Goal: Task Accomplishment & Management: Manage account settings

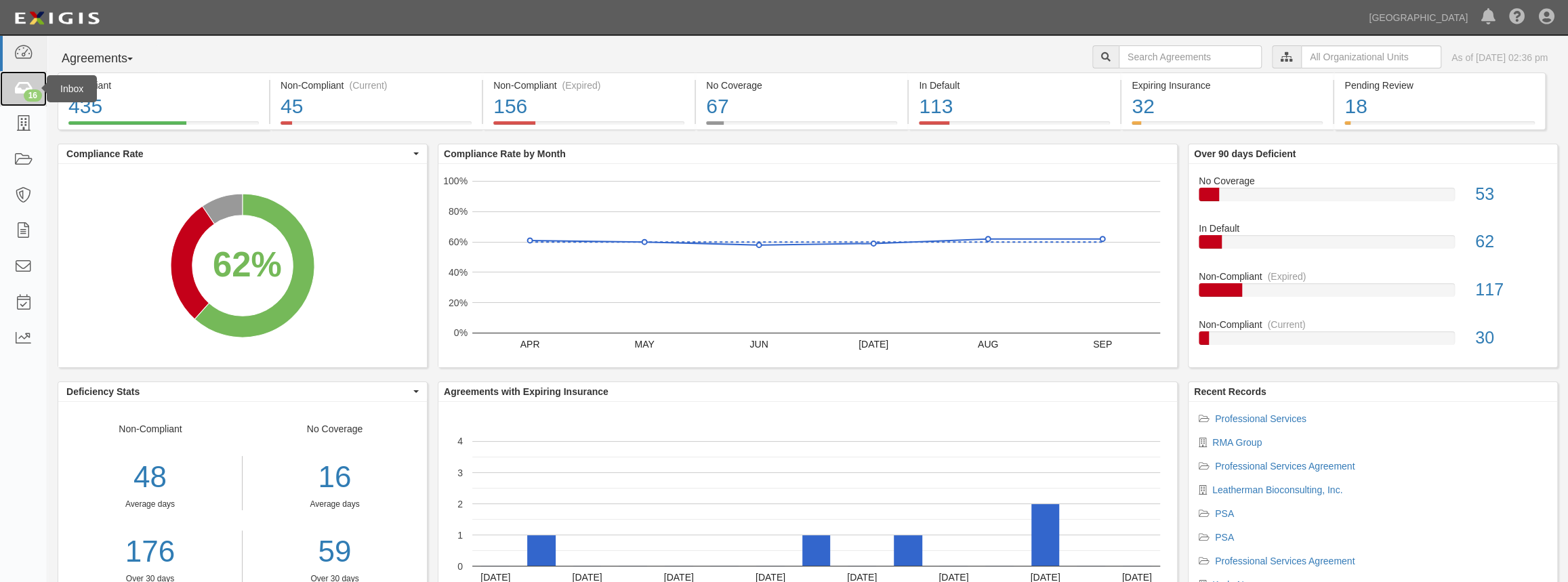
click at [34, 98] on div "16" at bounding box center [33, 96] width 18 height 12
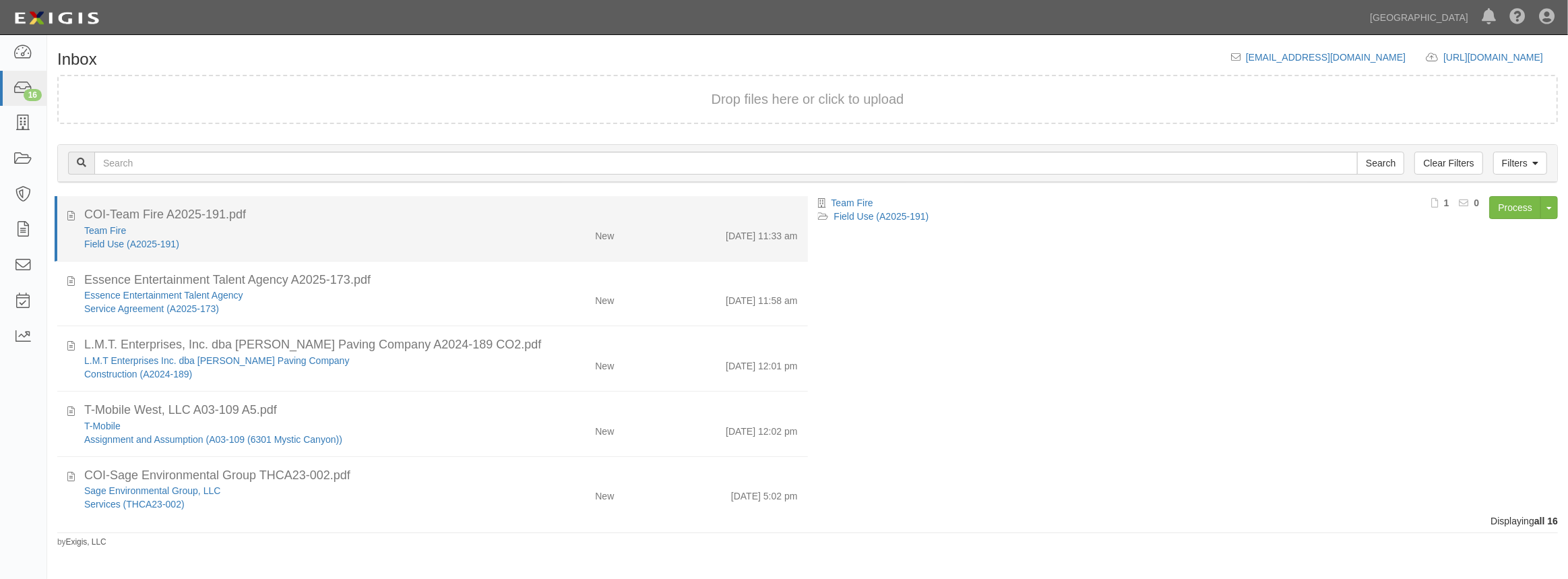
click at [395, 234] on div "Team Fire" at bounding box center [288, 230] width 408 height 14
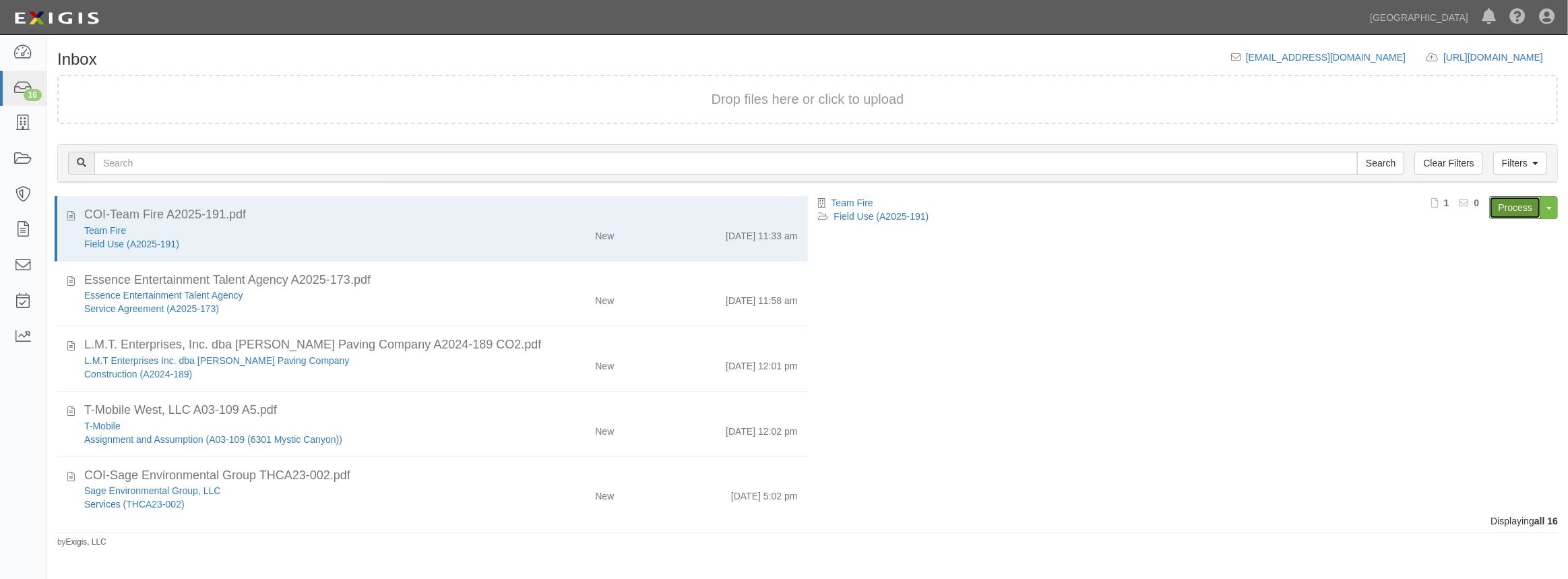
click at [1506, 213] on link "Process" at bounding box center [1515, 208] width 52 height 23
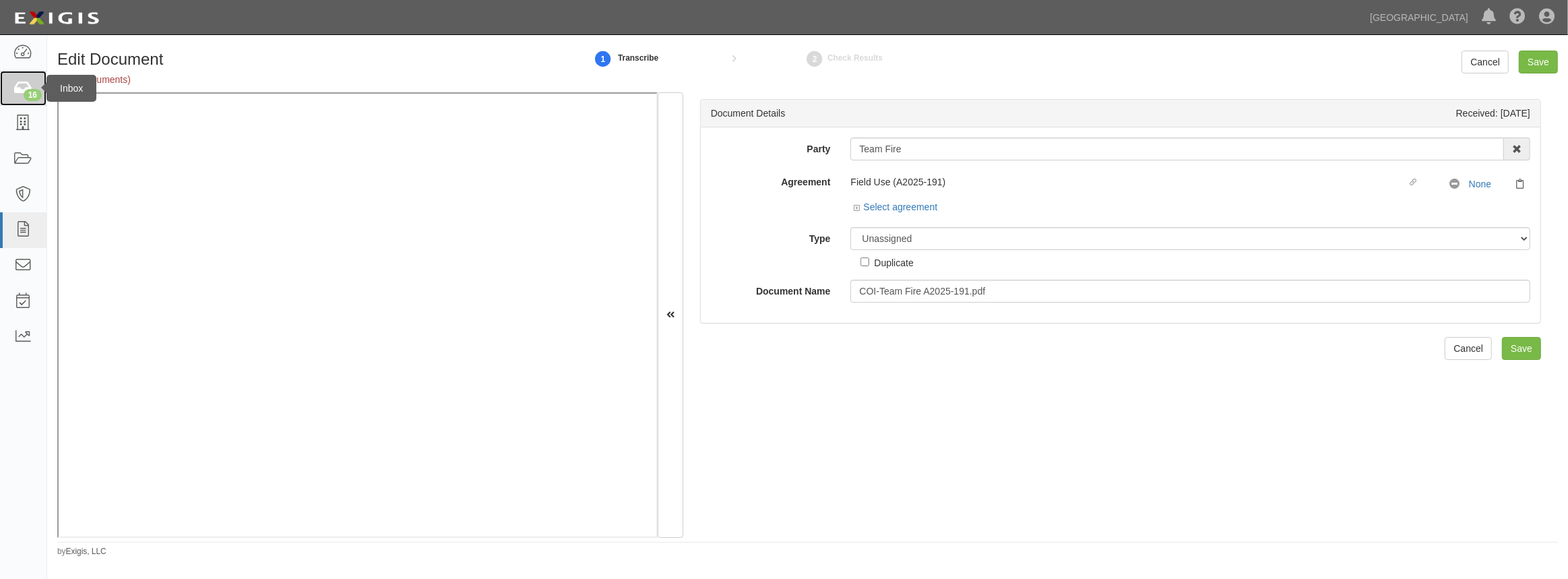
click at [24, 96] on div "16" at bounding box center [33, 95] width 18 height 12
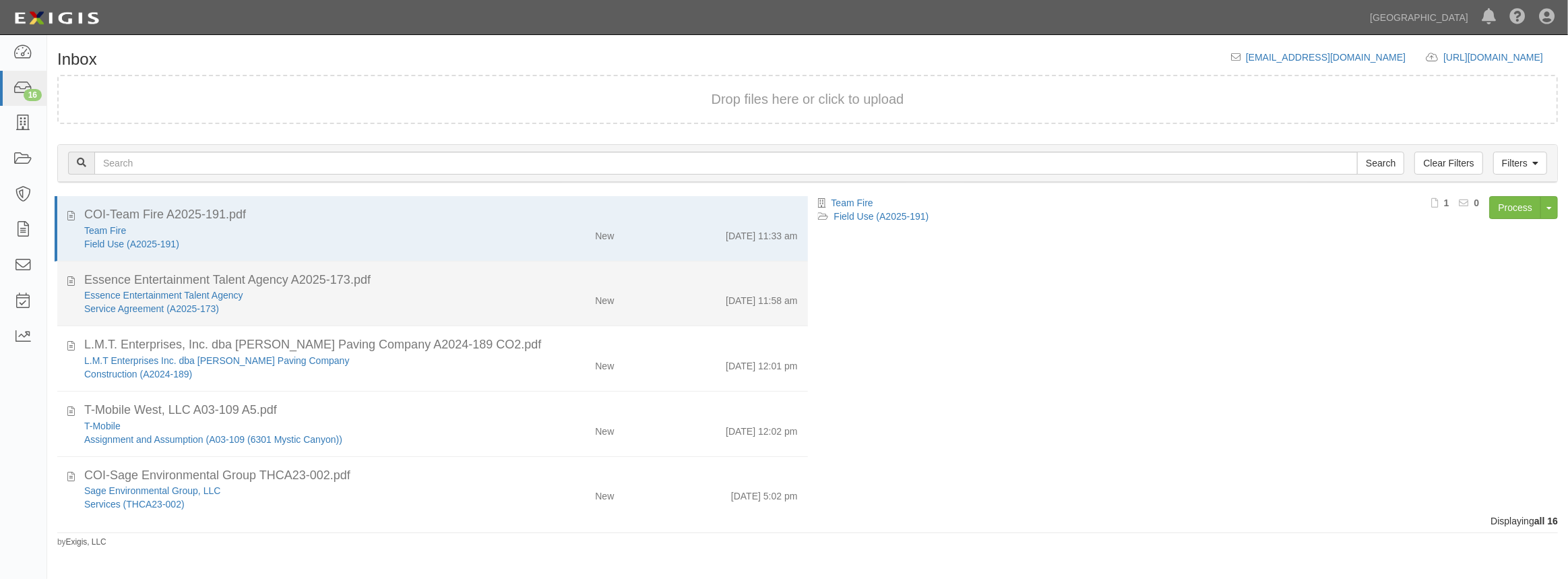
click at [368, 298] on div "Essence Entertainment Talent Agency" at bounding box center [288, 295] width 408 height 14
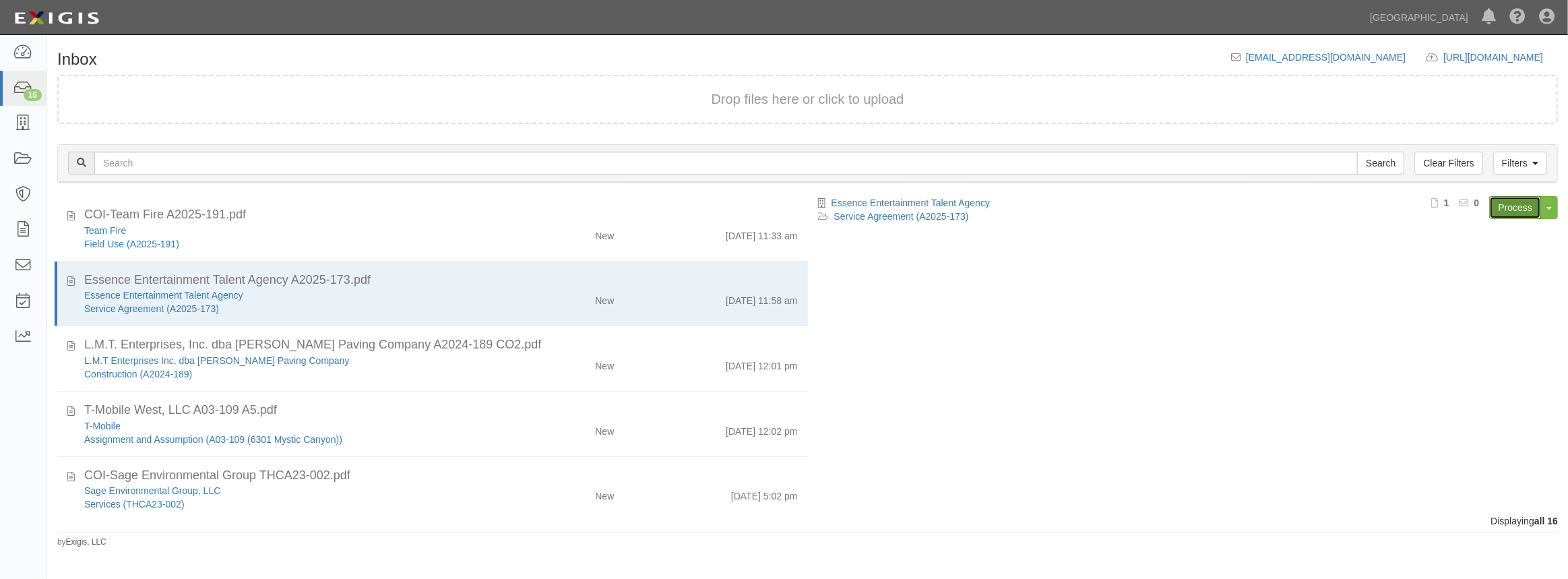
click at [1498, 203] on link "Process" at bounding box center [1515, 208] width 52 height 23
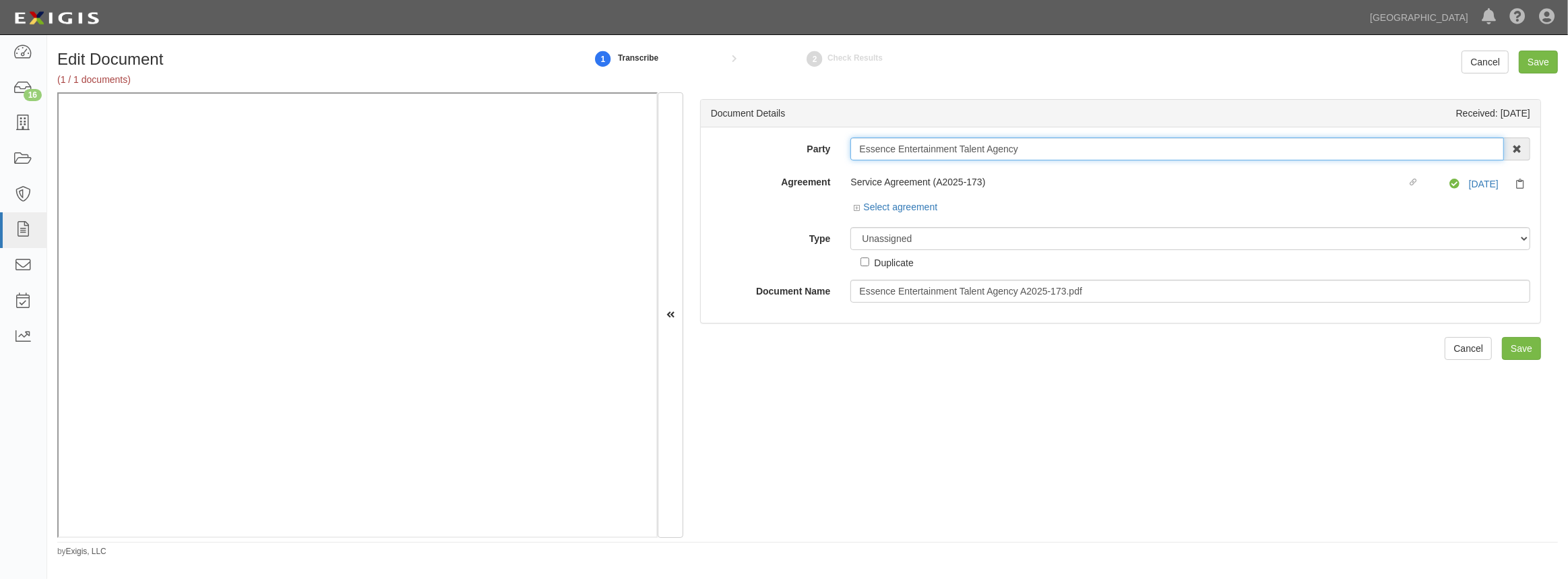
drag, startPoint x: 1038, startPoint y: 152, endPoint x: 746, endPoint y: 126, distance: 293.2
click at [746, 126] on div "Document Details Received: 10/09/2025 Party Essence Entertainment Talent Agency…" at bounding box center [1121, 211] width 841 height 224
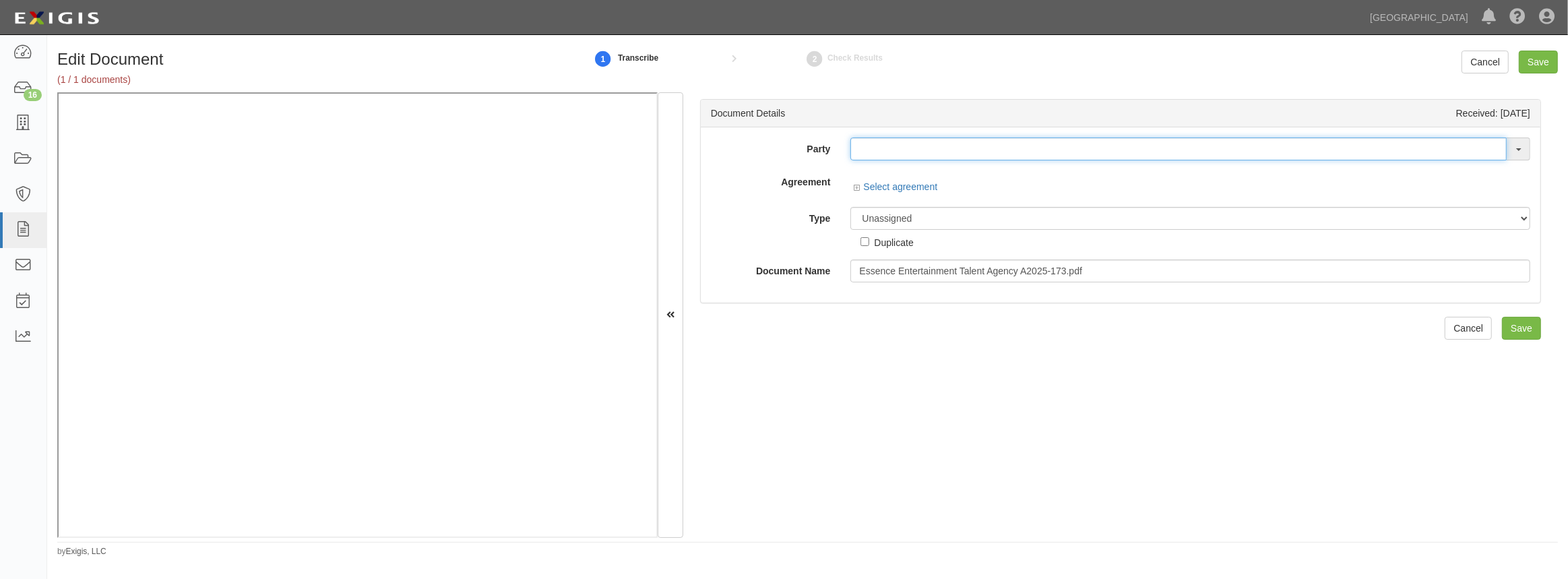
click at [945, 147] on input "text" at bounding box center [1179, 149] width 656 height 23
paste input "Essence Entertainment Talent Agency"
type input "Essence Entertainment Talent Agency"
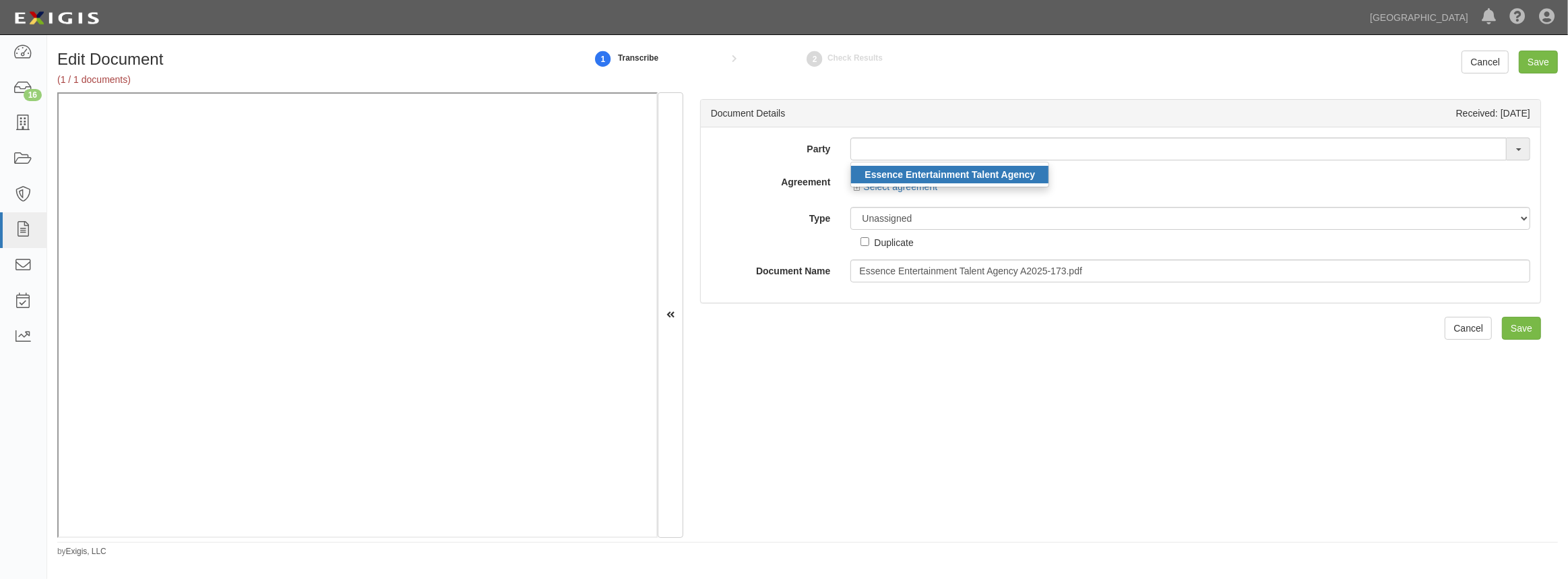
click at [1022, 168] on link "Essence Entertainment Talent Agency" at bounding box center [949, 175] width 197 height 17
type input "Essence Entertainment Talent Agency"
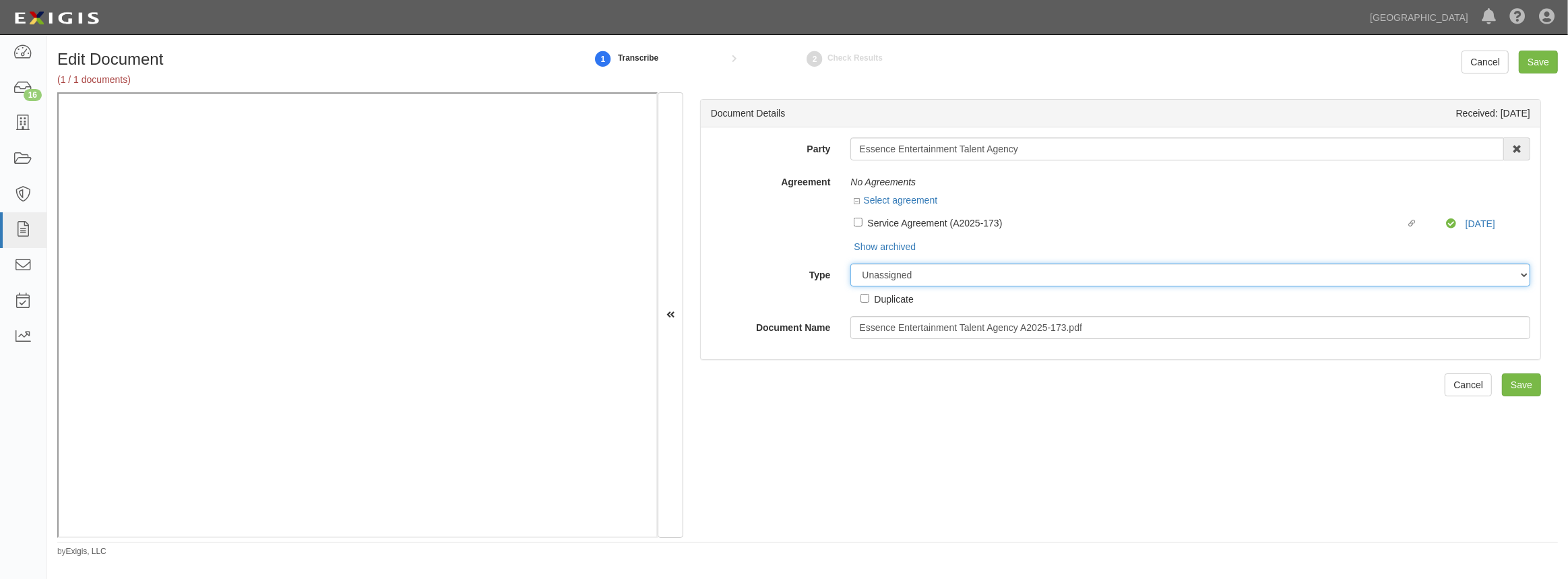
click at [877, 281] on select "Unassigned Binder Cancellation Notice Certificate Contract Endorsement Insuranc…" at bounding box center [1190, 275] width 680 height 23
select select "OtherDetail"
click at [851, 263] on select "Unassigned Binder Cancellation Notice Certificate Contract Endorsement Insuranc…" at bounding box center [1190, 275] width 680 height 23
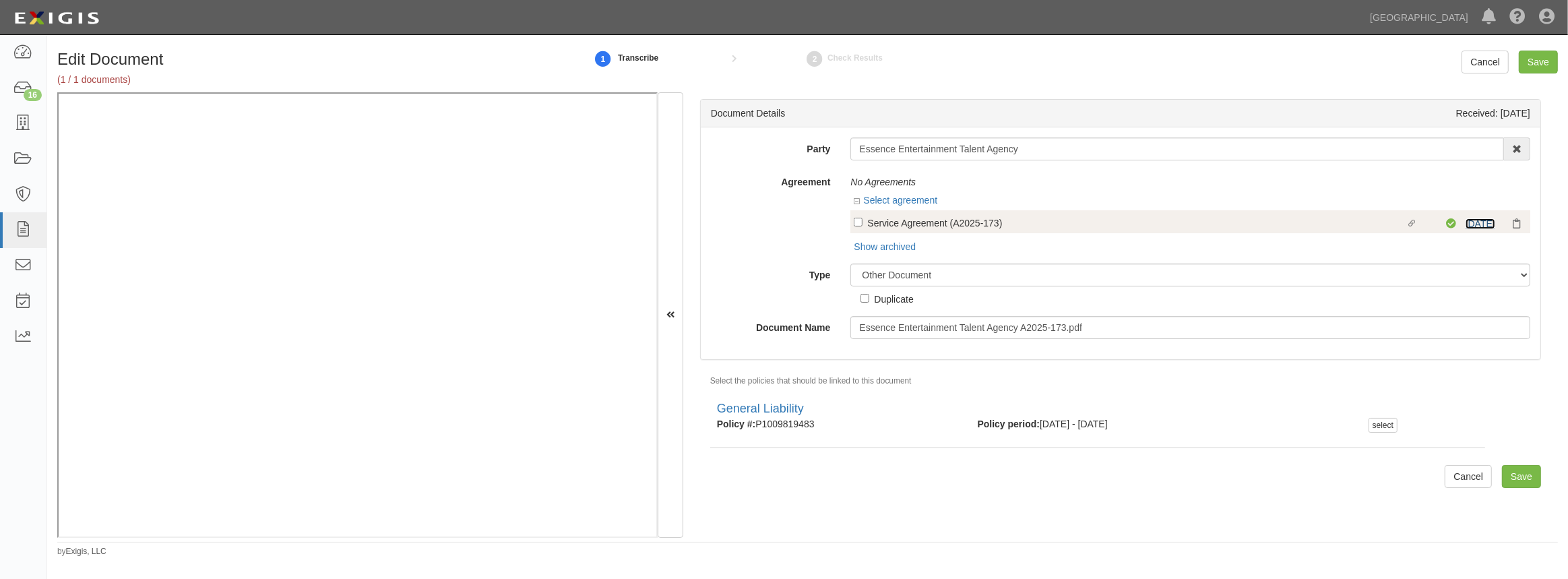
click at [1480, 223] on link "3/26/26" at bounding box center [1480, 223] width 30 height 11
click at [1502, 480] on input "Save" at bounding box center [1522, 477] width 39 height 23
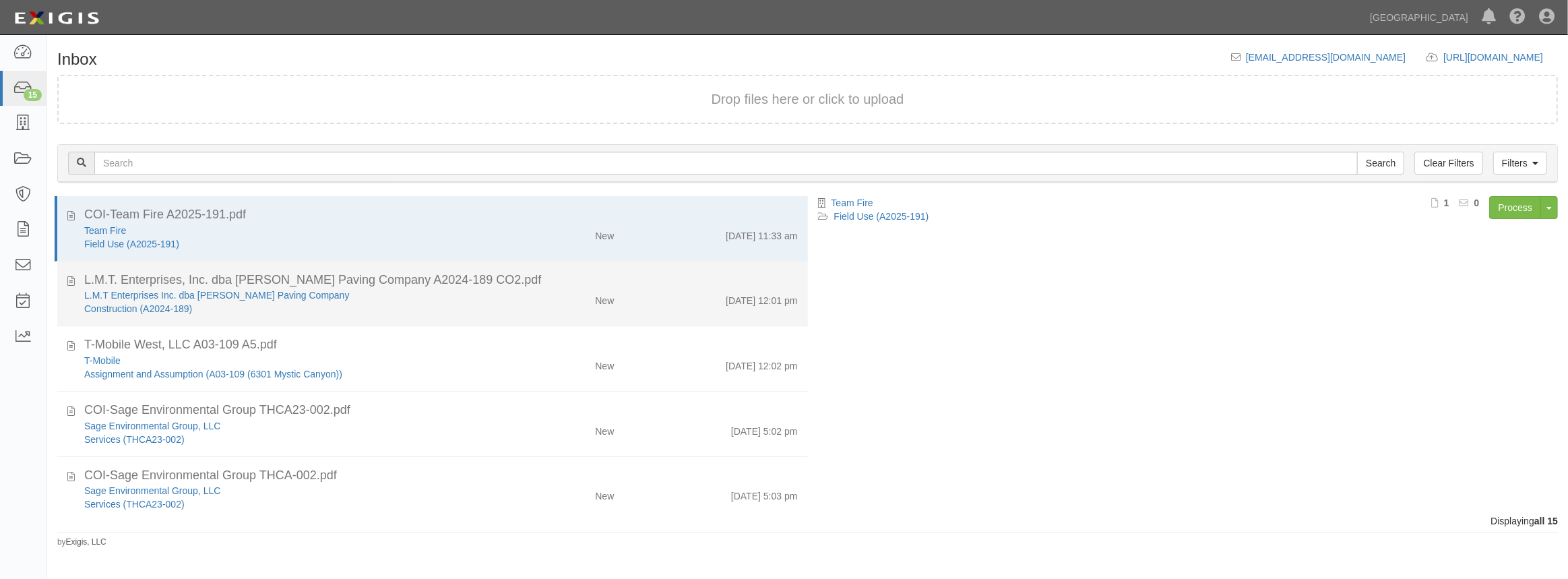
click at [367, 314] on div "Construction (A2024-189)" at bounding box center [288, 308] width 408 height 14
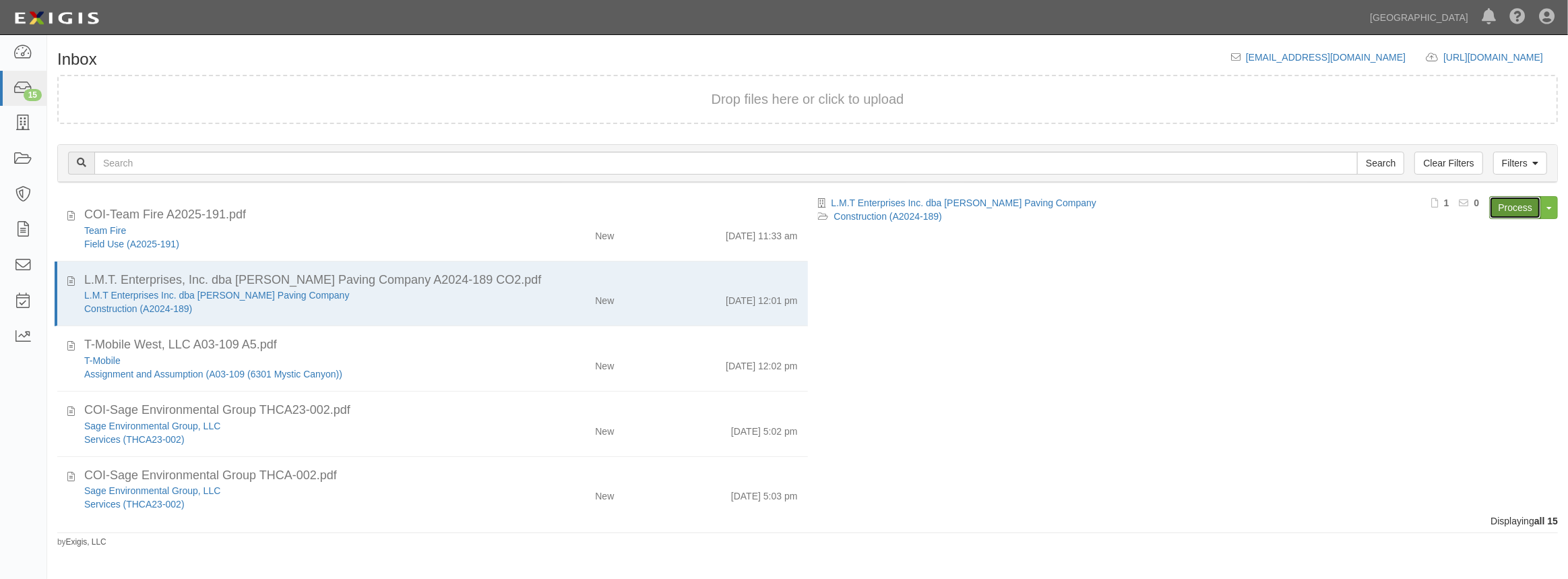
click at [1507, 205] on link "Process" at bounding box center [1515, 208] width 52 height 23
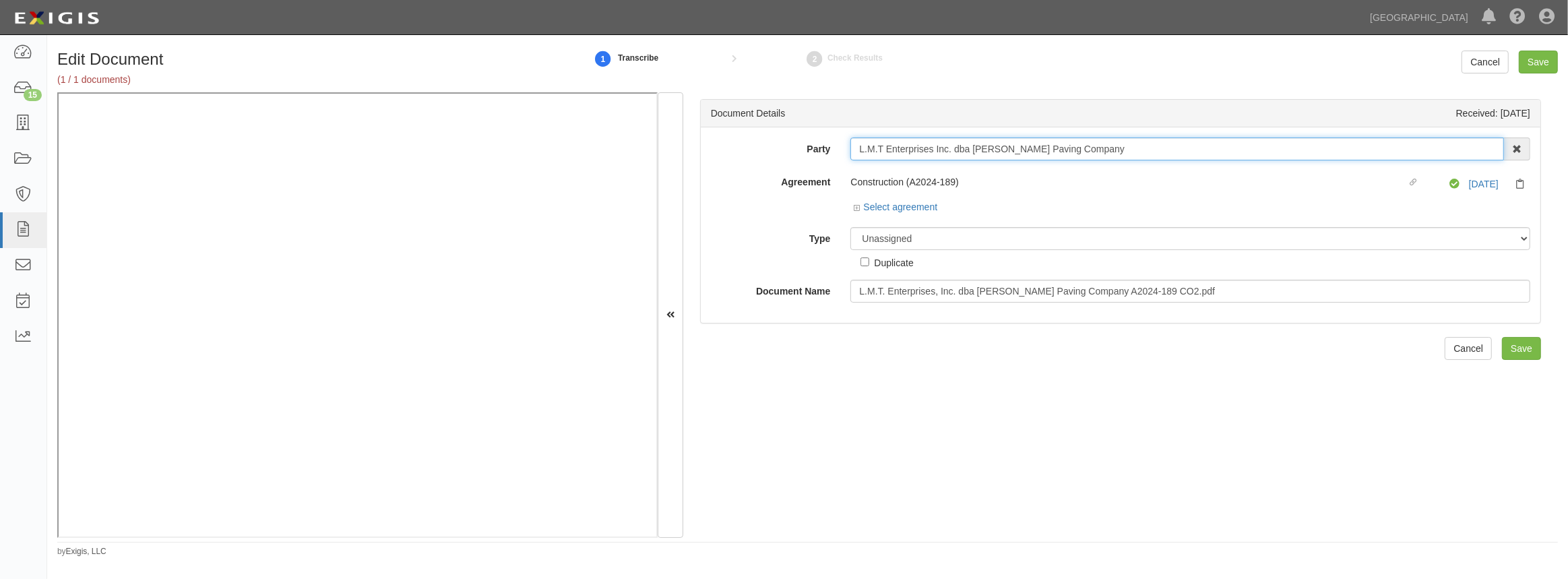
drag, startPoint x: 1113, startPoint y: 149, endPoint x: 797, endPoint y: 133, distance: 316.4
click at [797, 133] on div "Party L.M.T Enterprises Inc. dba [PERSON_NAME] Paving Company 4LEAF, Inc. Abba …" at bounding box center [1121, 225] width 840 height 195
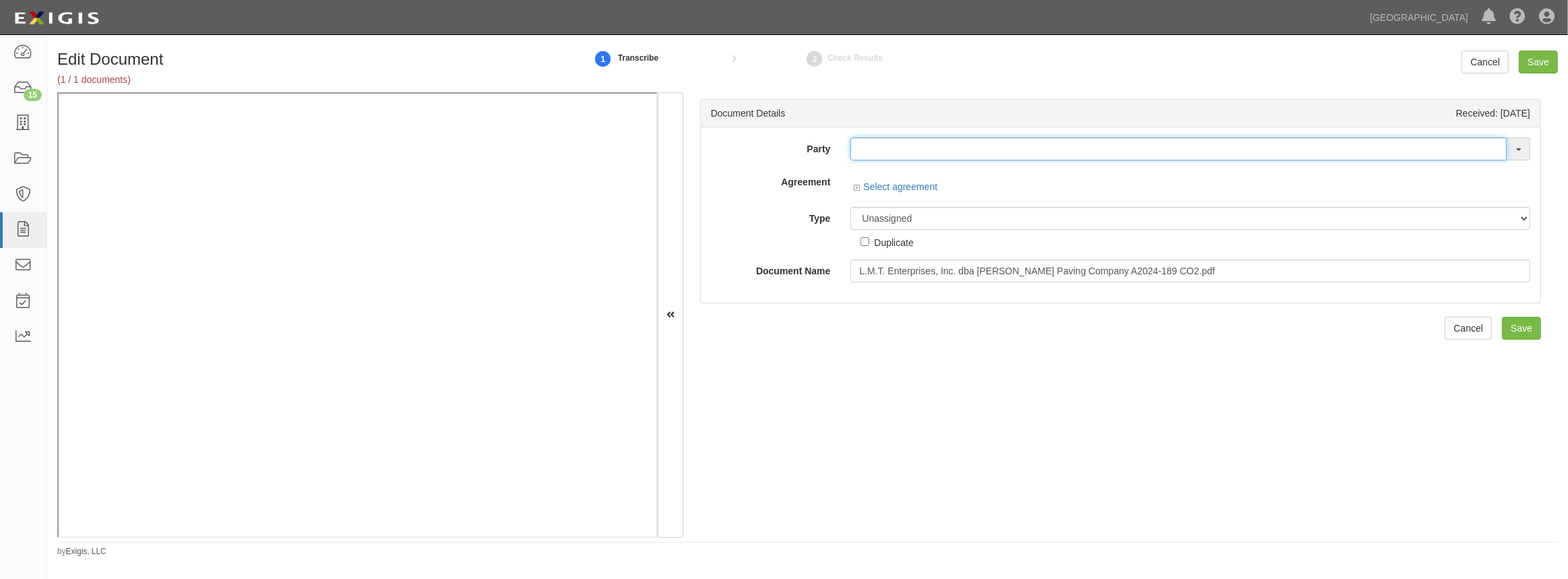
click at [891, 147] on input "text" at bounding box center [1179, 149] width 656 height 23
paste input "L.M.T Enterprises Inc. dba [PERSON_NAME] Paving Company"
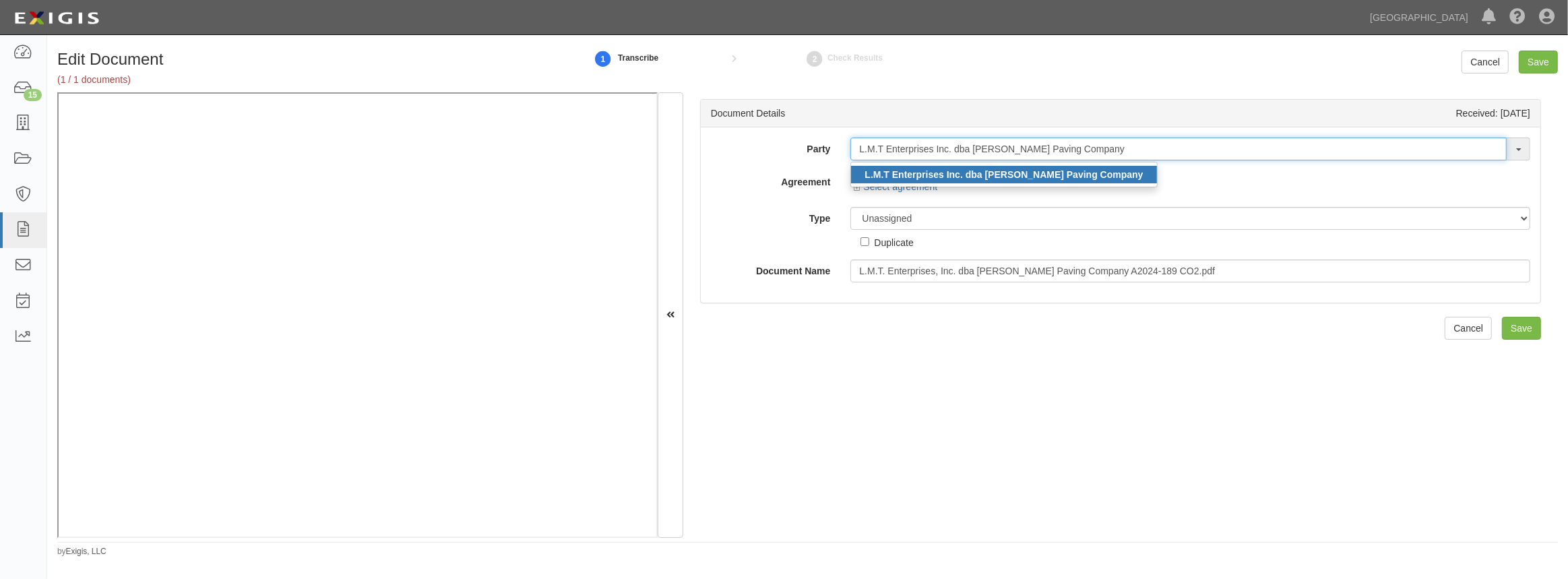
type input "L.M.T Enterprises Inc. dba [PERSON_NAME] Paving Company"
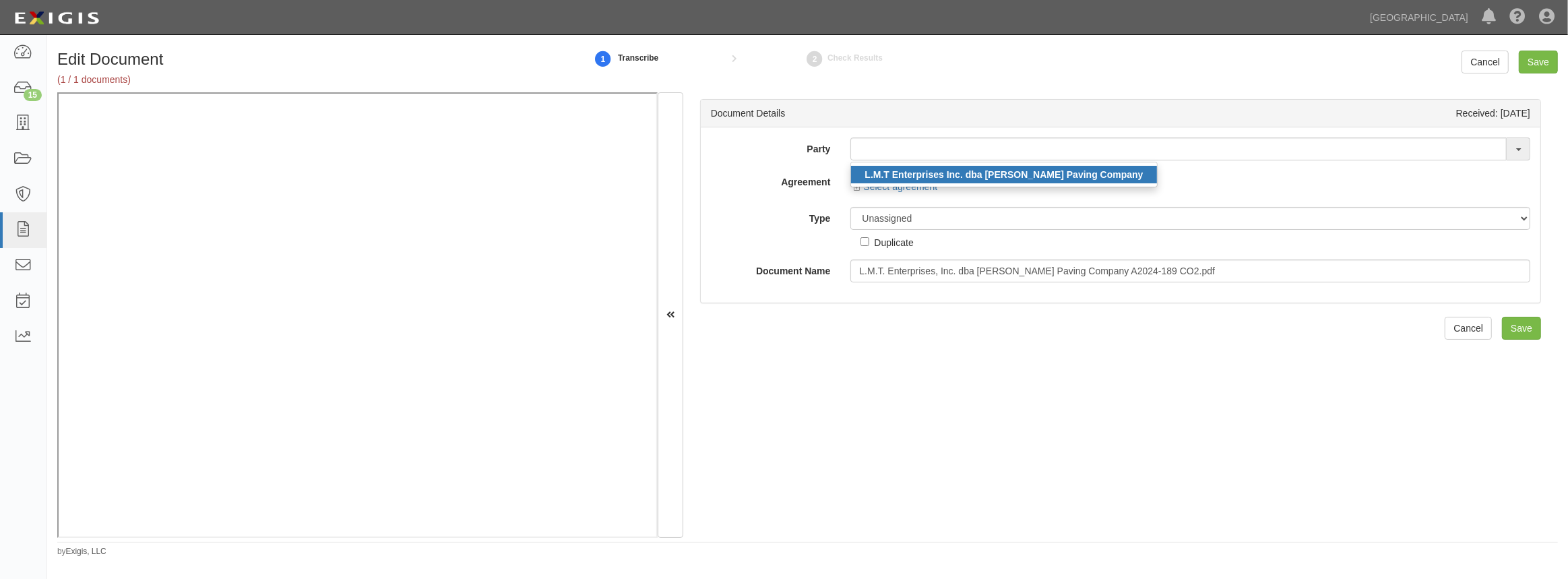
click at [886, 170] on strong "L.M.T Enterprises Inc. dba [PERSON_NAME] Paving Company" at bounding box center [1004, 174] width 278 height 11
type input "L.M.T Enterprises Inc. dba Tyner Paving Company"
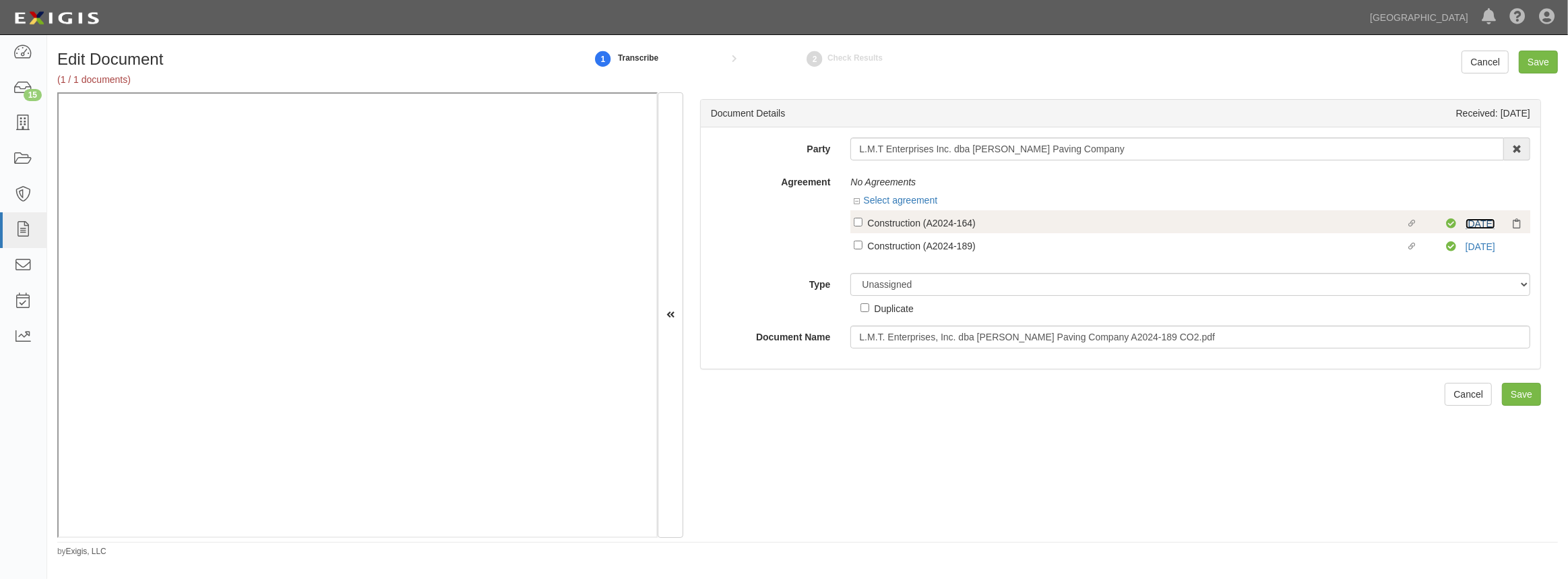
click at [1466, 218] on link "3/30/26" at bounding box center [1480, 223] width 30 height 11
click at [1153, 297] on div "Unassigned Binder Cancellation Notice Certificate Contract Endorsement Insuranc…" at bounding box center [1190, 294] width 700 height 43
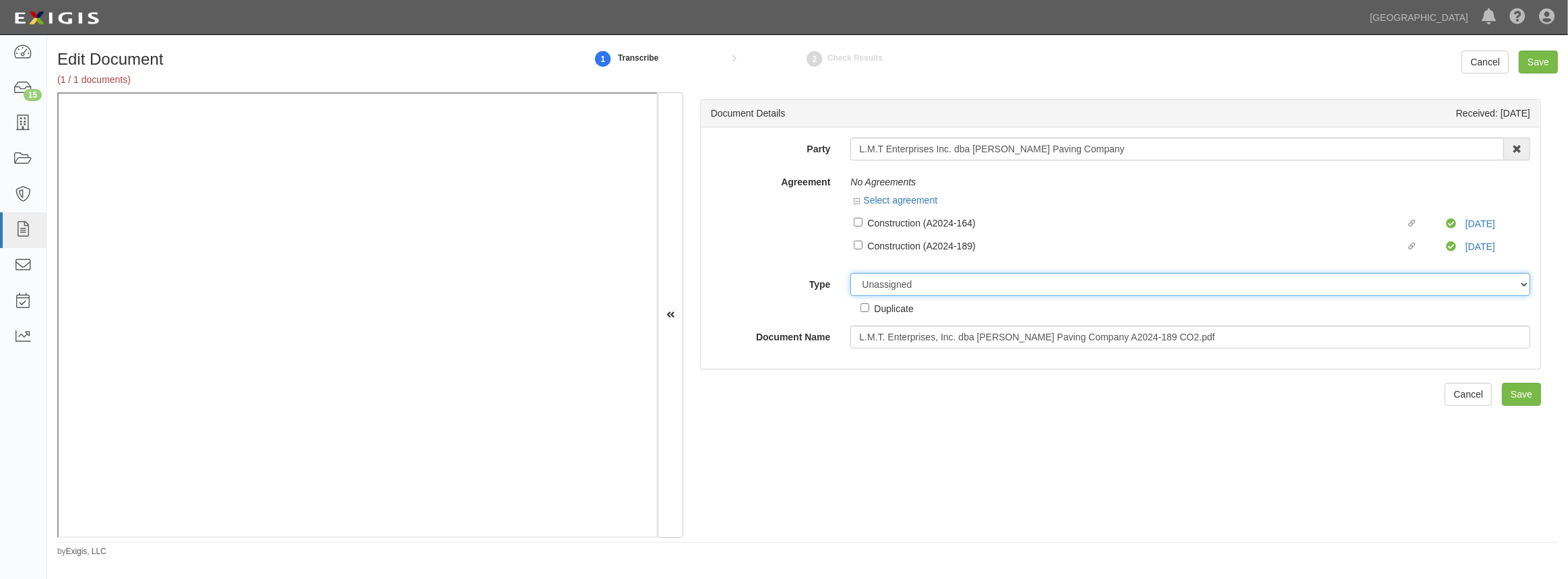
click at [1081, 286] on select "Unassigned Binder Cancellation Notice Certificate Contract Endorsement Insuranc…" at bounding box center [1190, 284] width 680 height 23
select select "OtherDetail"
click at [851, 273] on select "Unassigned Binder Cancellation Notice Certificate Contract Endorsement Insuranc…" at bounding box center [1190, 284] width 680 height 23
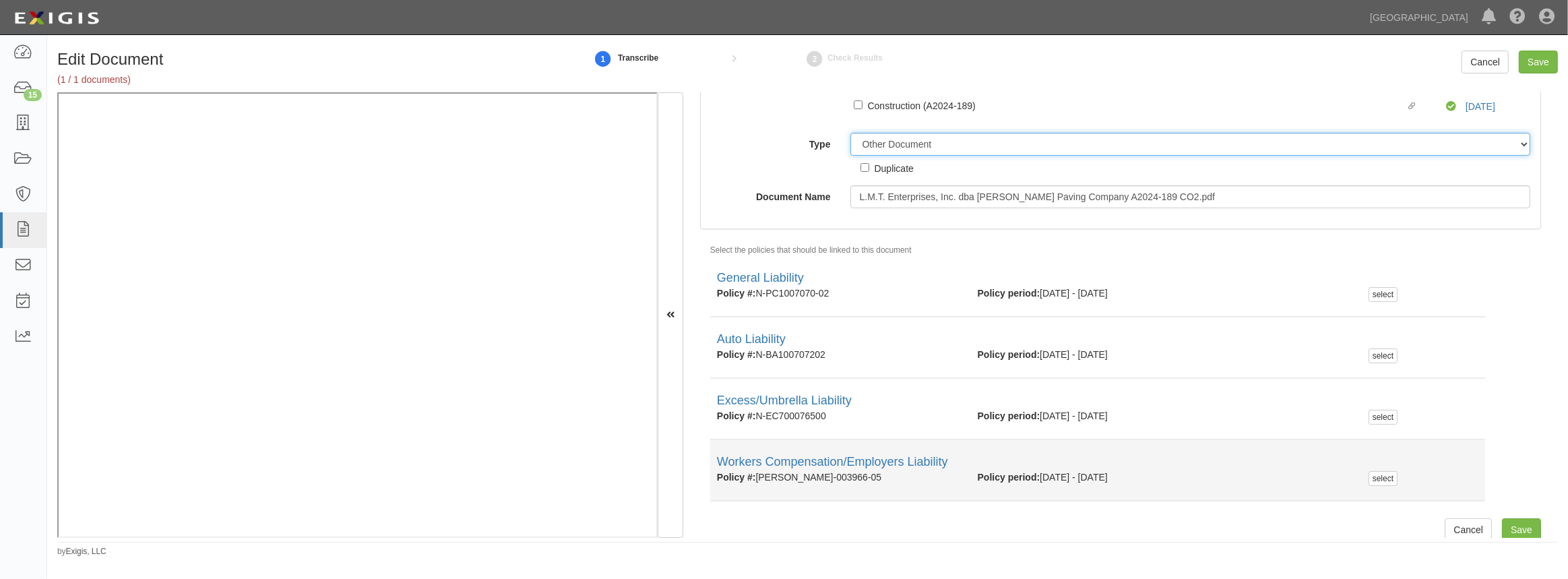
scroll to position [149, 0]
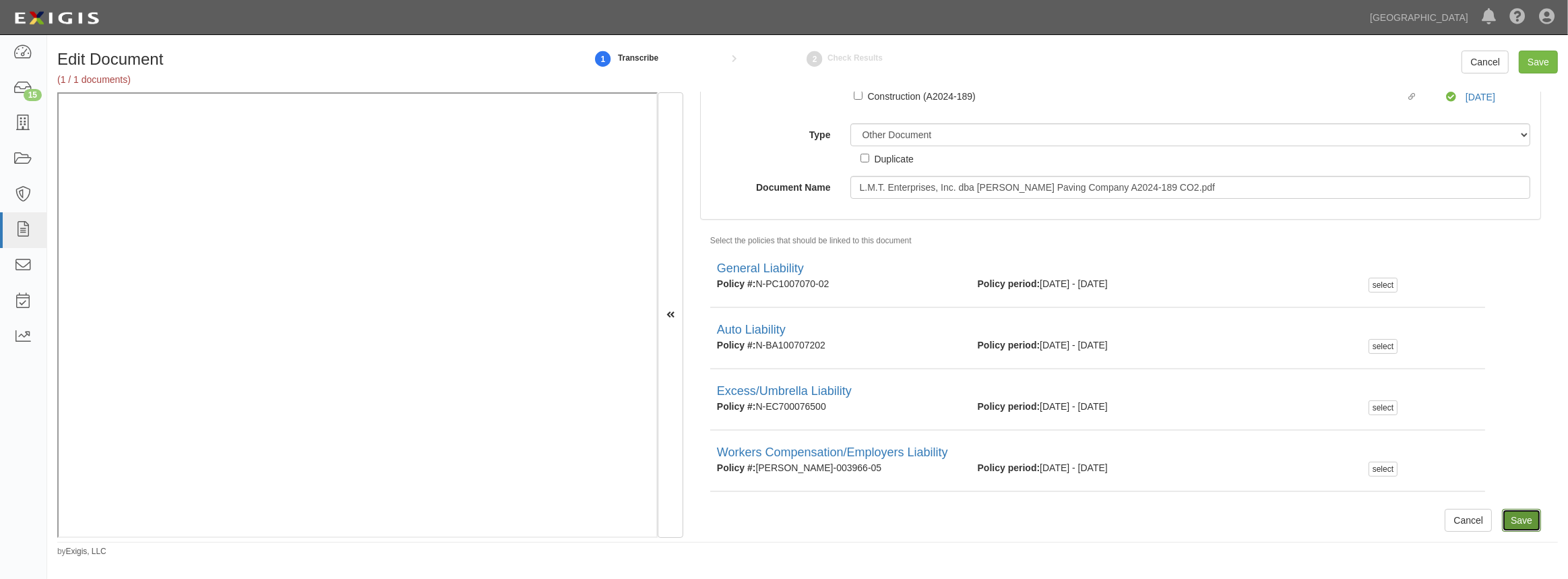
click at [1506, 519] on input "Save" at bounding box center [1522, 520] width 39 height 23
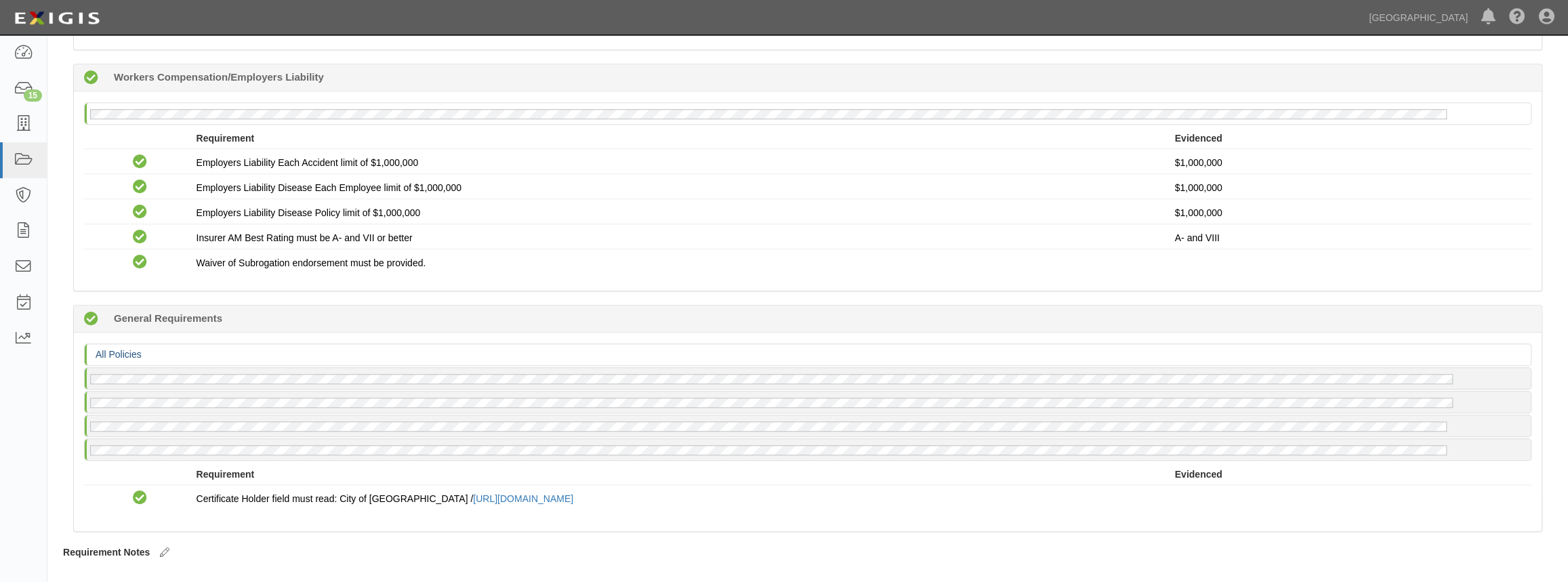
scroll to position [747, 0]
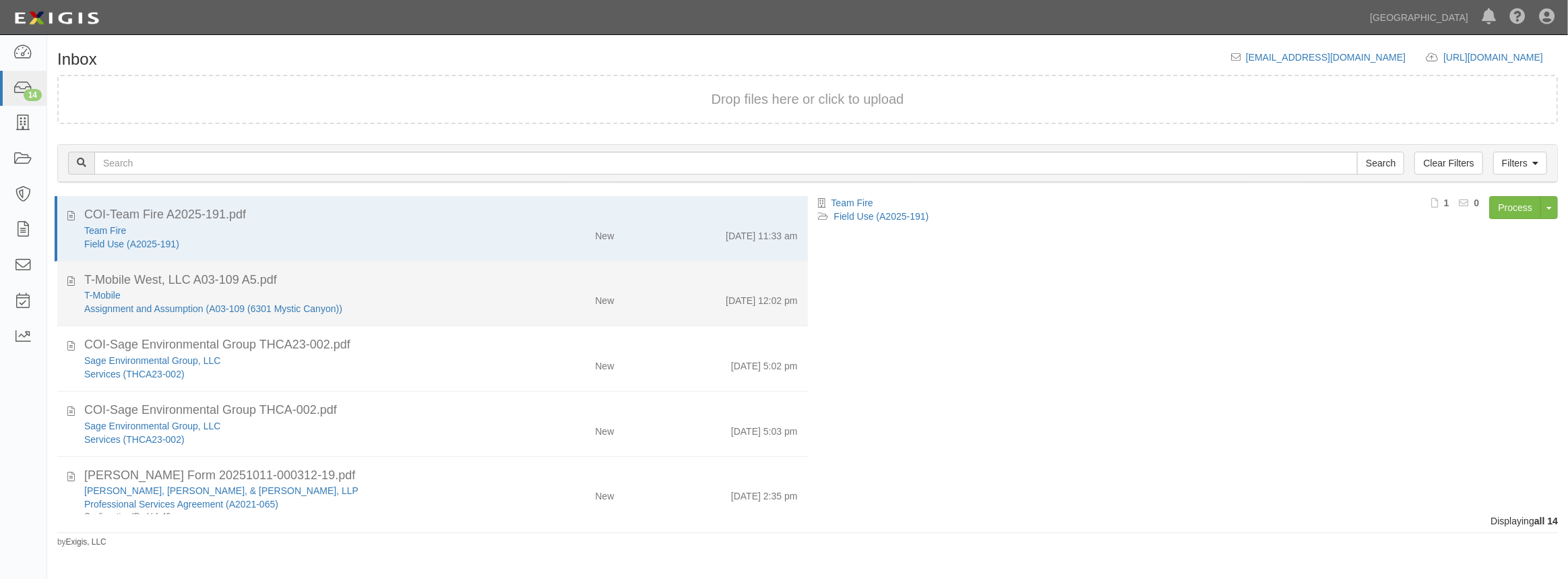
click at [452, 305] on div "Assignment and Assumption (A03-109 (6301 Mystic Canyon))" at bounding box center [288, 308] width 408 height 14
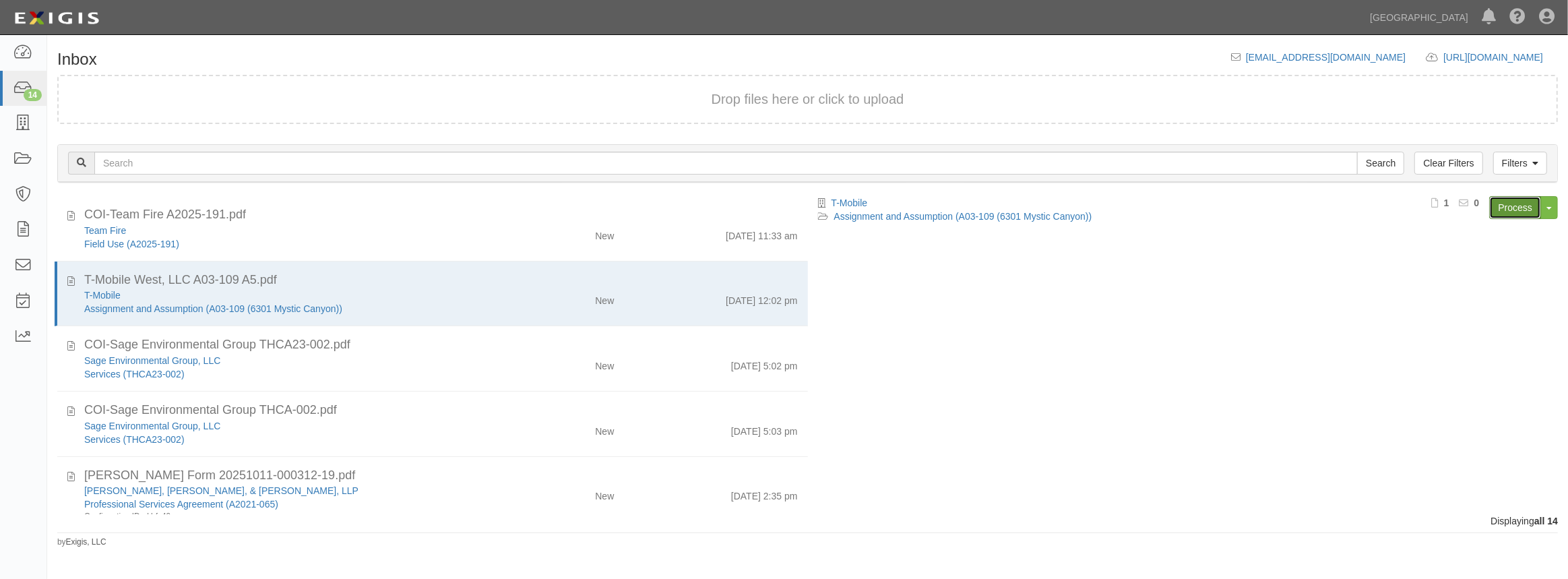
click at [1528, 201] on link "Process" at bounding box center [1515, 208] width 52 height 23
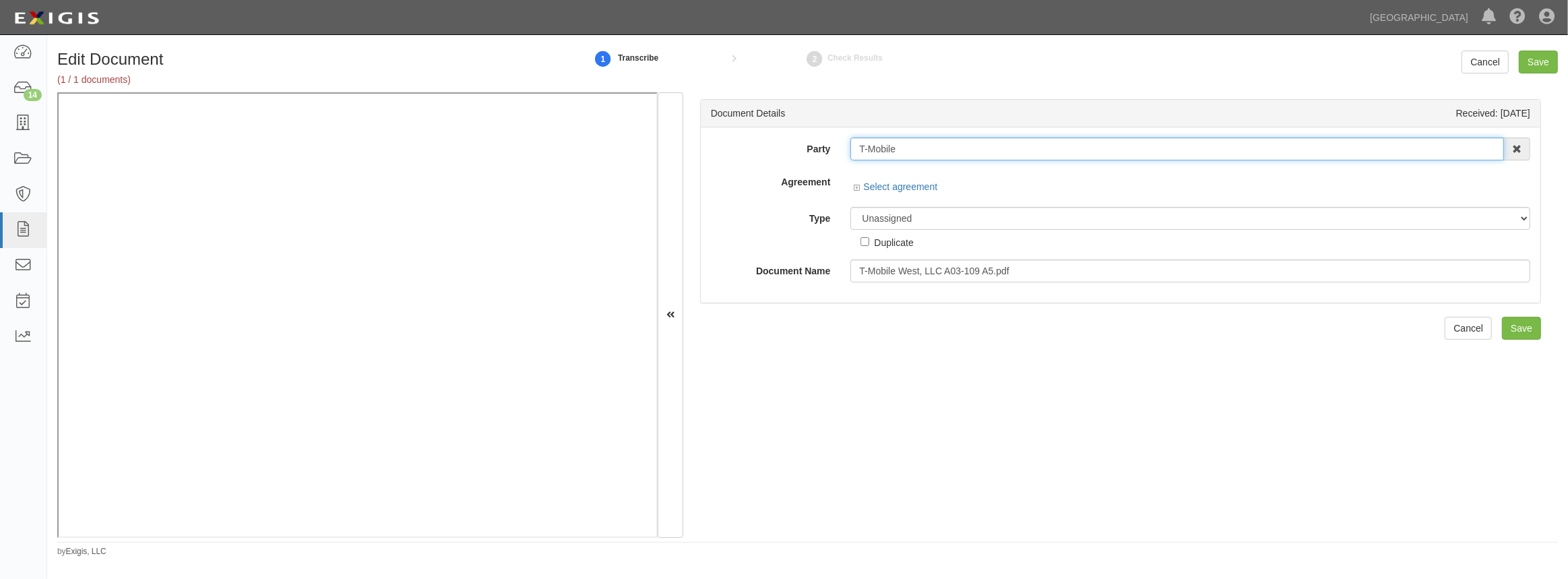
drag, startPoint x: 927, startPoint y: 148, endPoint x: 801, endPoint y: 155, distance: 126.2
click at [801, 155] on div "Party T-Mobile 4LEAF, Inc. Abba Termite & Pest Control Abound Food Care Above t…" at bounding box center [1121, 149] width 840 height 23
click at [986, 152] on input "text" at bounding box center [1179, 149] width 656 height 23
paste input "T-Mobile"
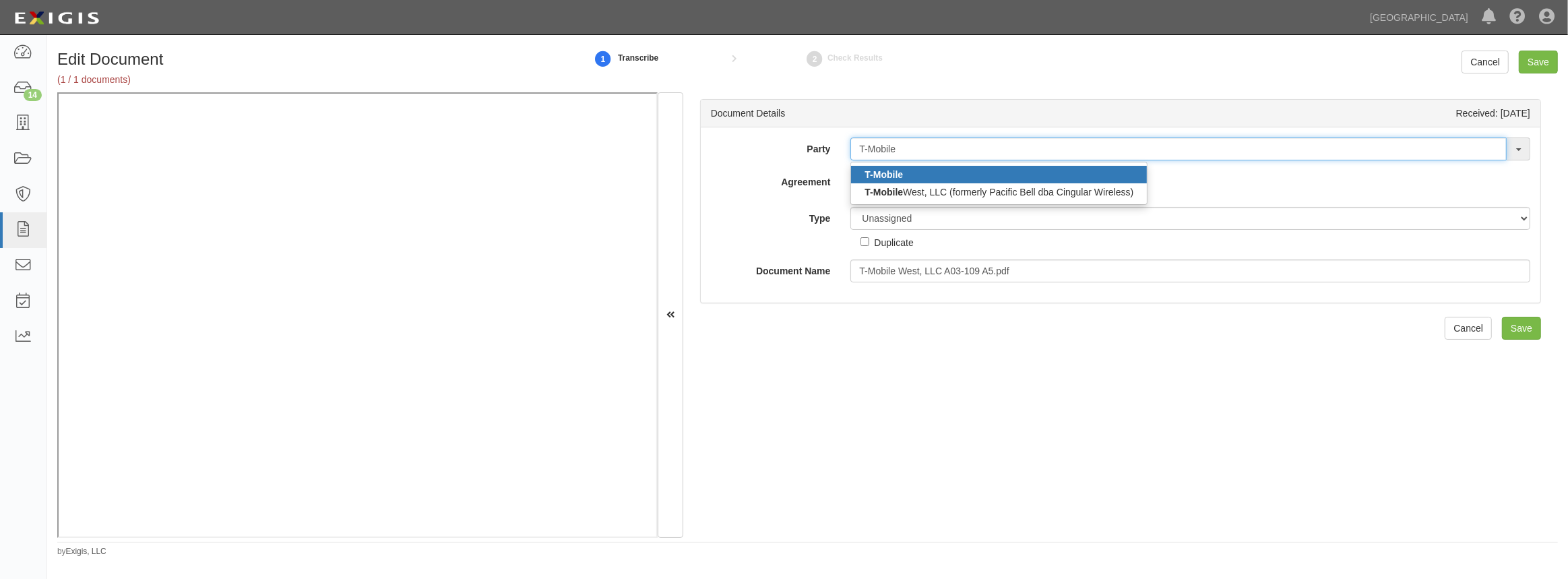
type input "T-Mobile"
click at [928, 176] on link "T-Mobile" at bounding box center [999, 175] width 296 height 17
type input "T-Mobile"
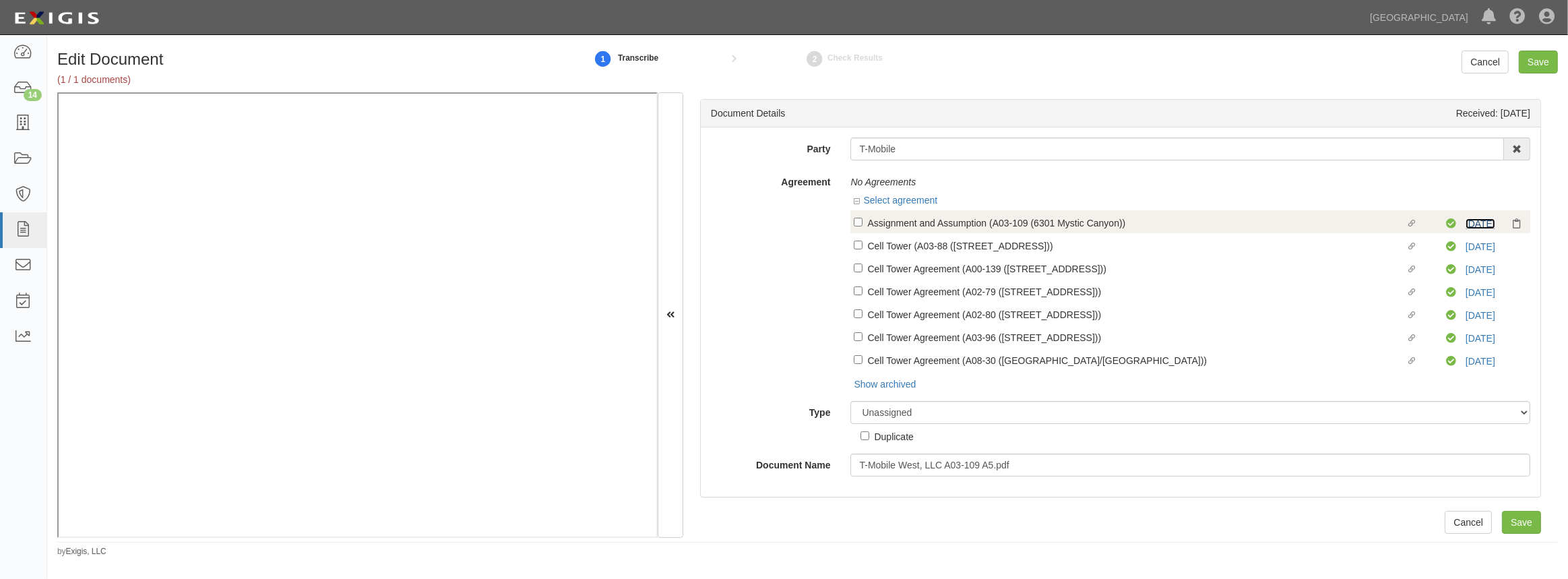
click at [1474, 226] on link "5/1/26" at bounding box center [1480, 223] width 30 height 11
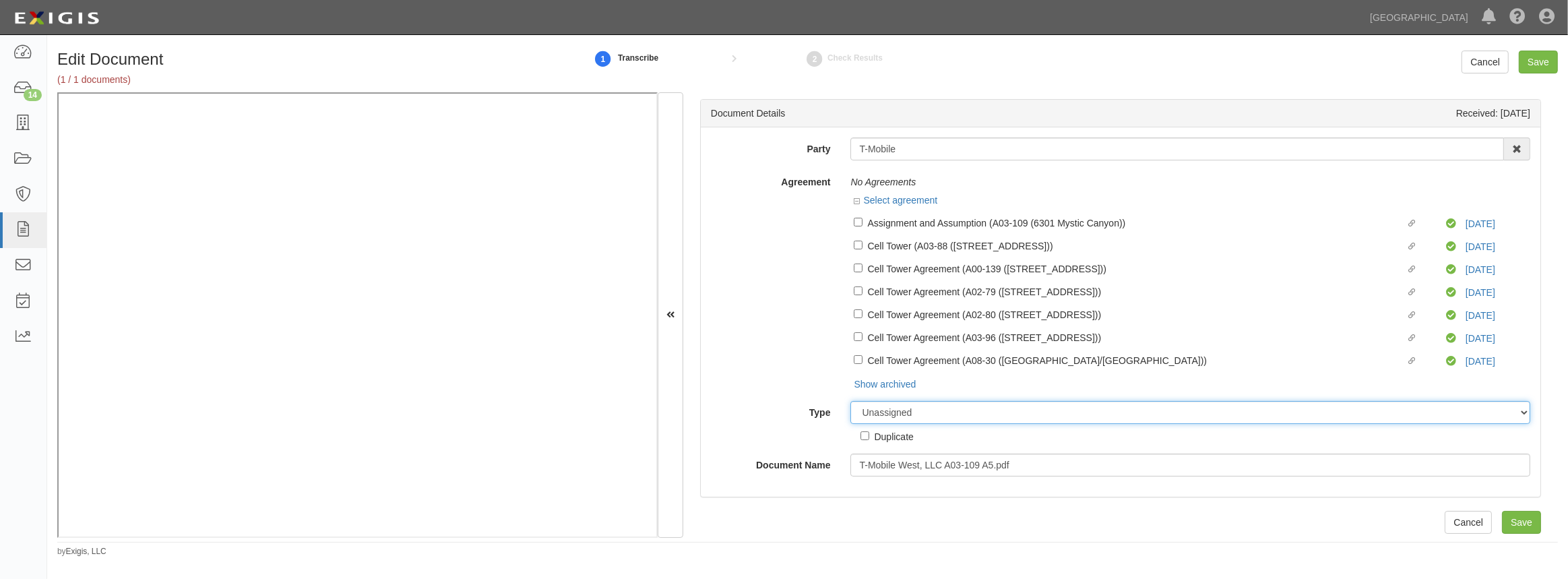
click at [916, 414] on select "Unassigned Binder Cancellation Notice Certificate Contract Endorsement Insuranc…" at bounding box center [1190, 413] width 680 height 23
select select "OtherDetail"
click at [851, 403] on select "Unassigned Binder Cancellation Notice Certificate Contract Endorsement Insuranc…" at bounding box center [1190, 413] width 680 height 23
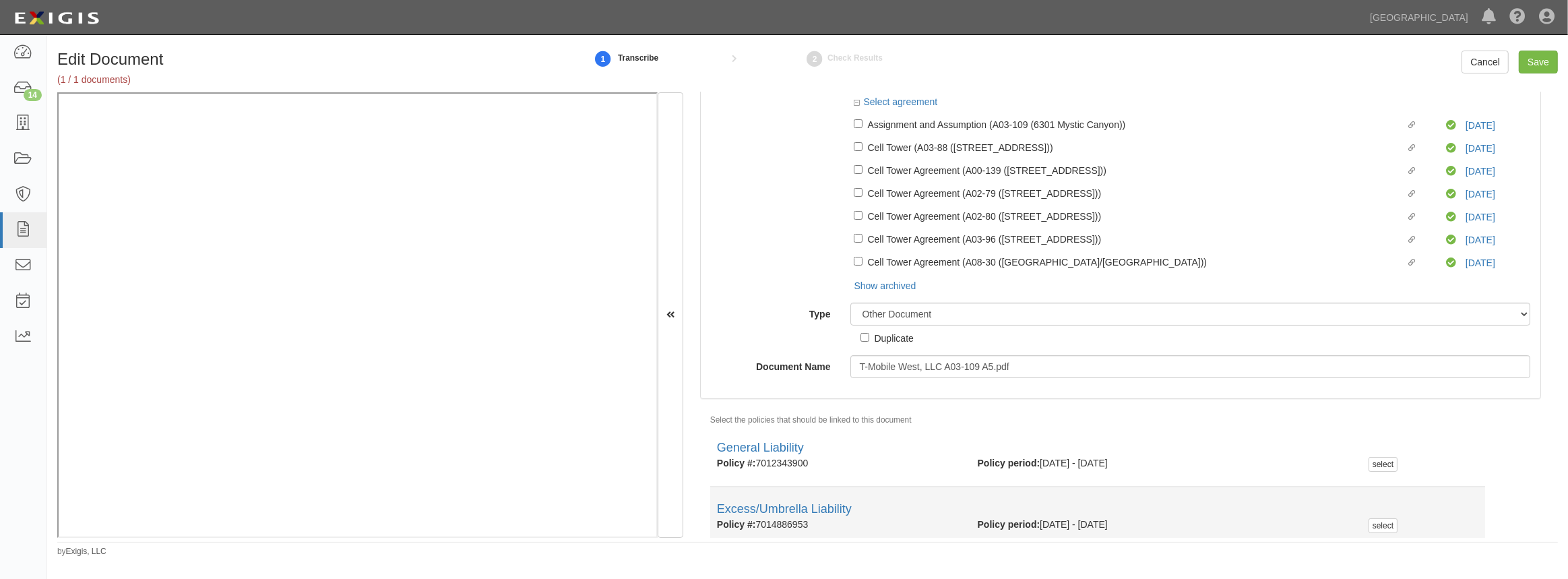
scroll to position [157, 0]
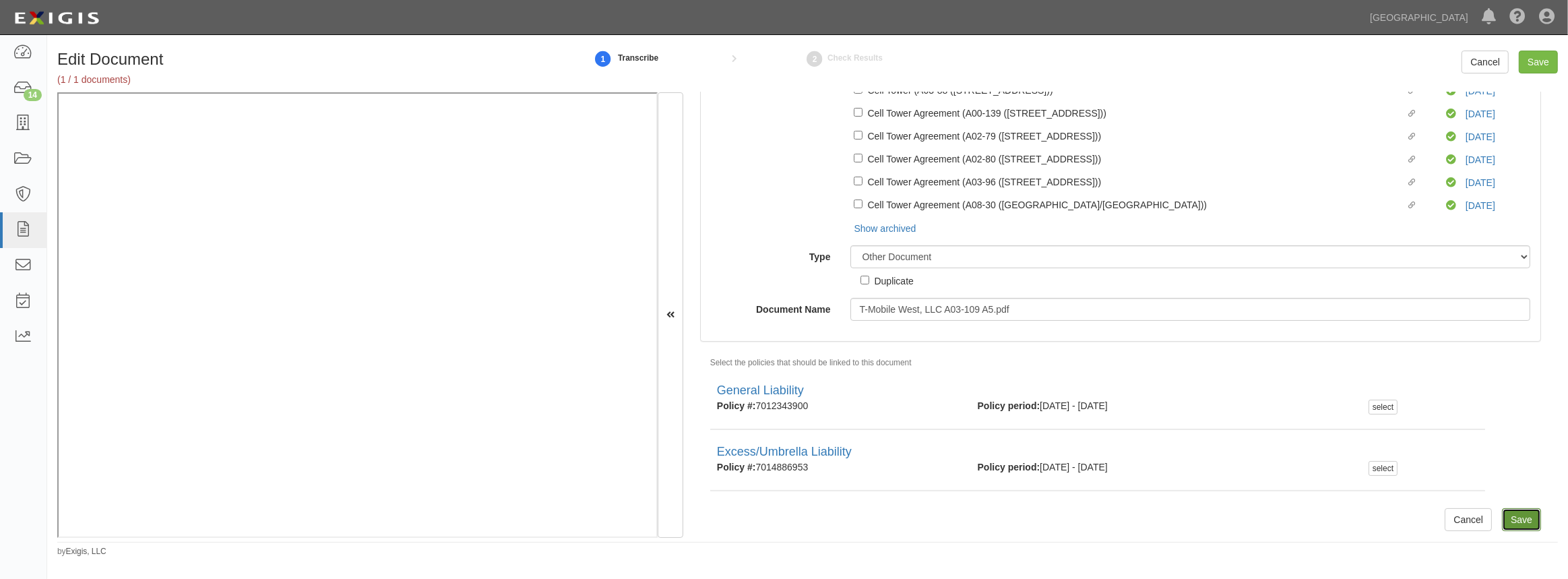
click at [1522, 519] on input "Save" at bounding box center [1522, 520] width 39 height 23
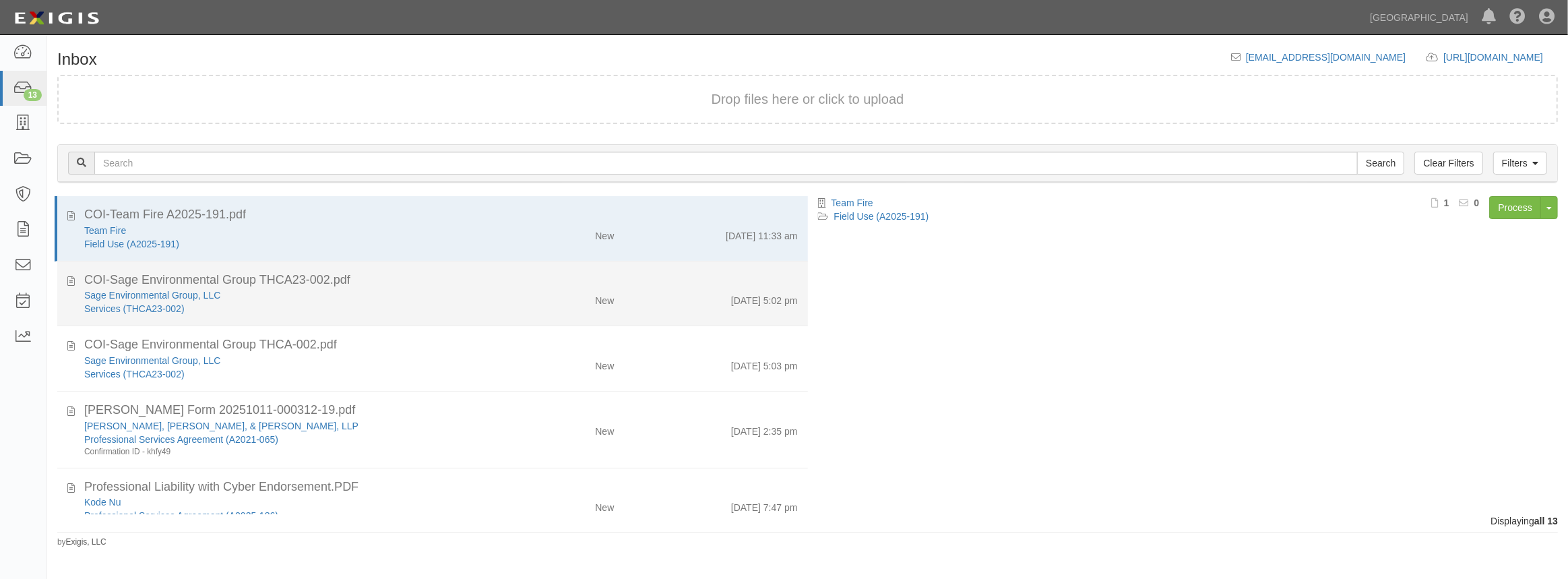
click at [325, 290] on div "Sage Environmental Group, LLC" at bounding box center [288, 295] width 408 height 14
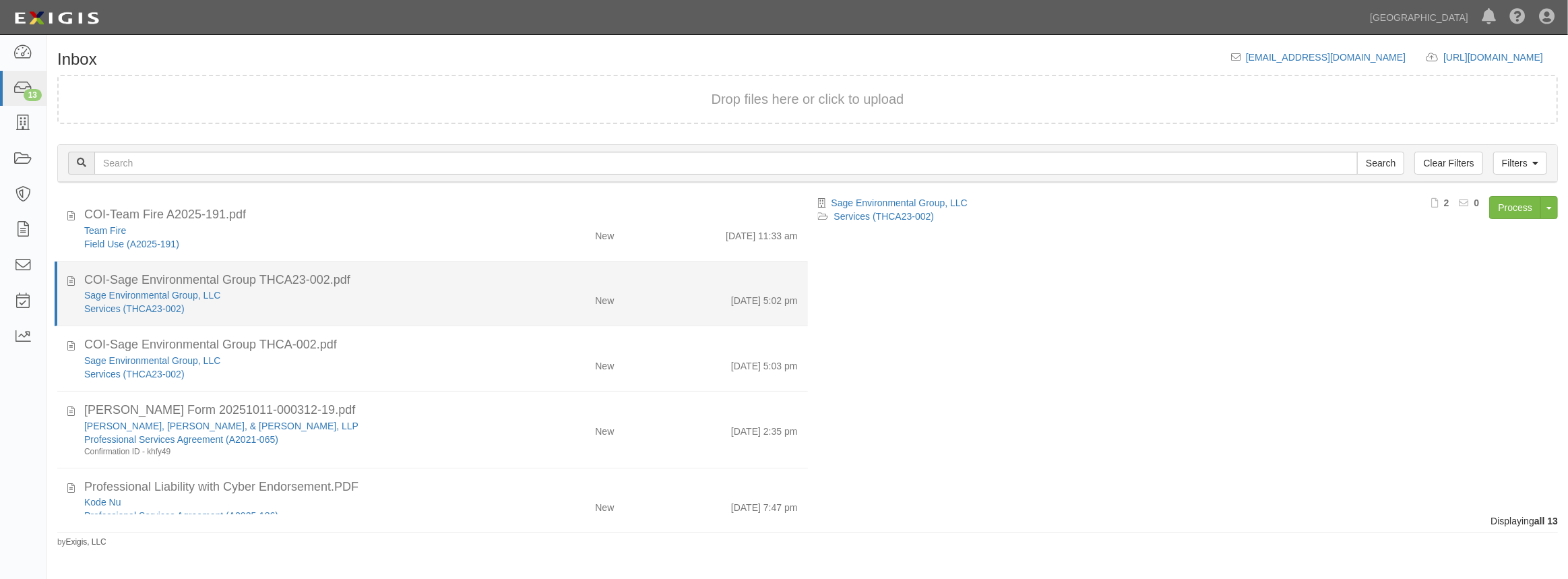
click at [260, 304] on div "Services (THCA23-002)" at bounding box center [288, 308] width 408 height 14
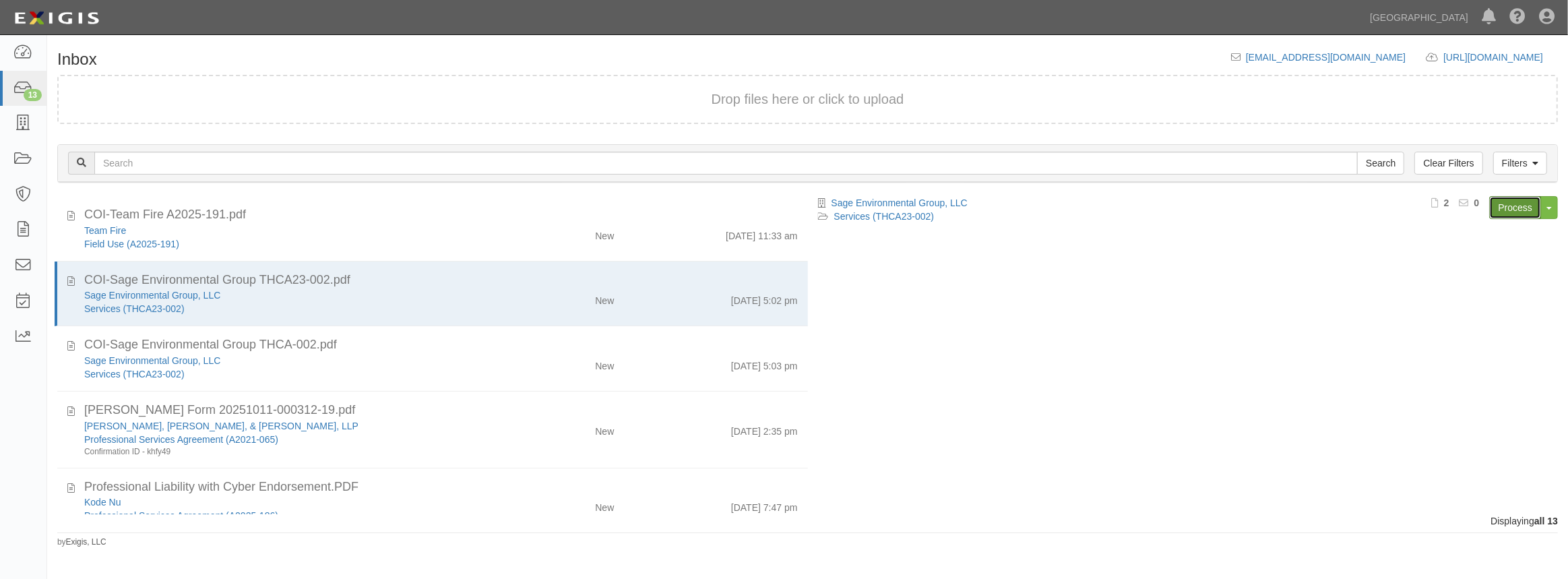
click at [1507, 206] on link "Process" at bounding box center [1515, 208] width 52 height 23
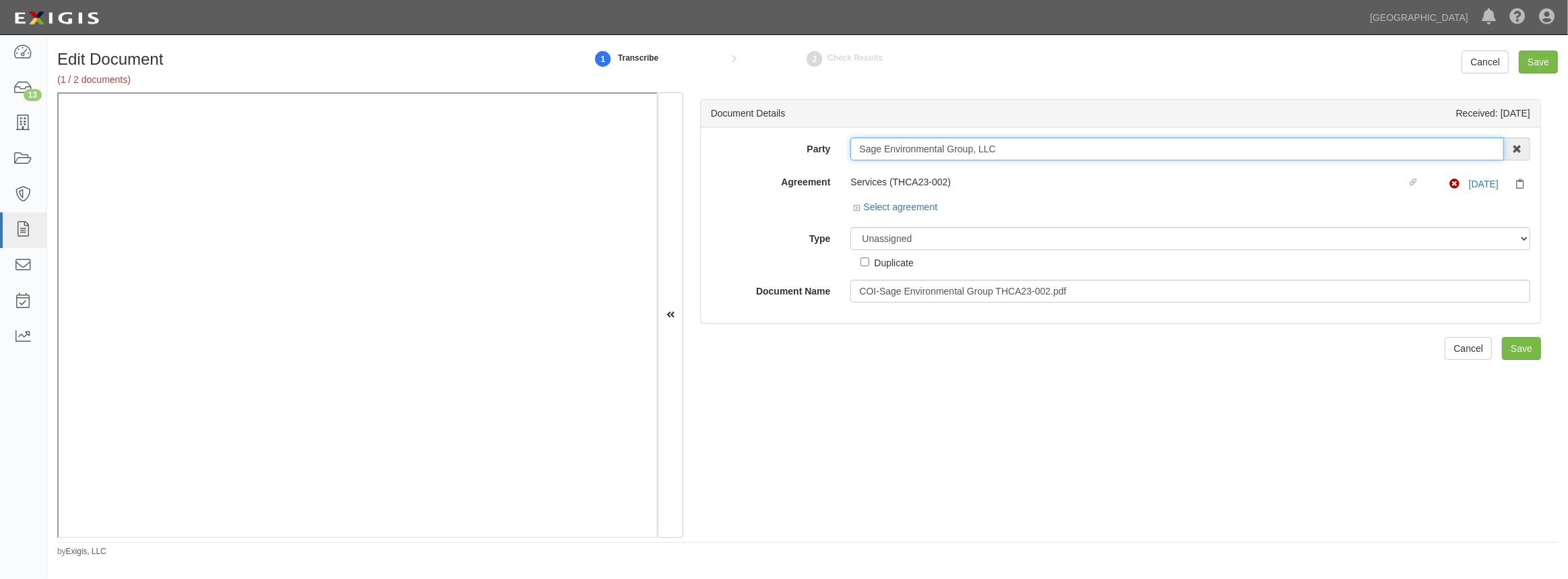
drag, startPoint x: 970, startPoint y: 147, endPoint x: 727, endPoint y: 147, distance: 243.0
click at [727, 147] on div "Party Sage Environmental Group, LLC 4LEAF, Inc. Abba Termite & Pest Control Abo…" at bounding box center [1121, 149] width 840 height 23
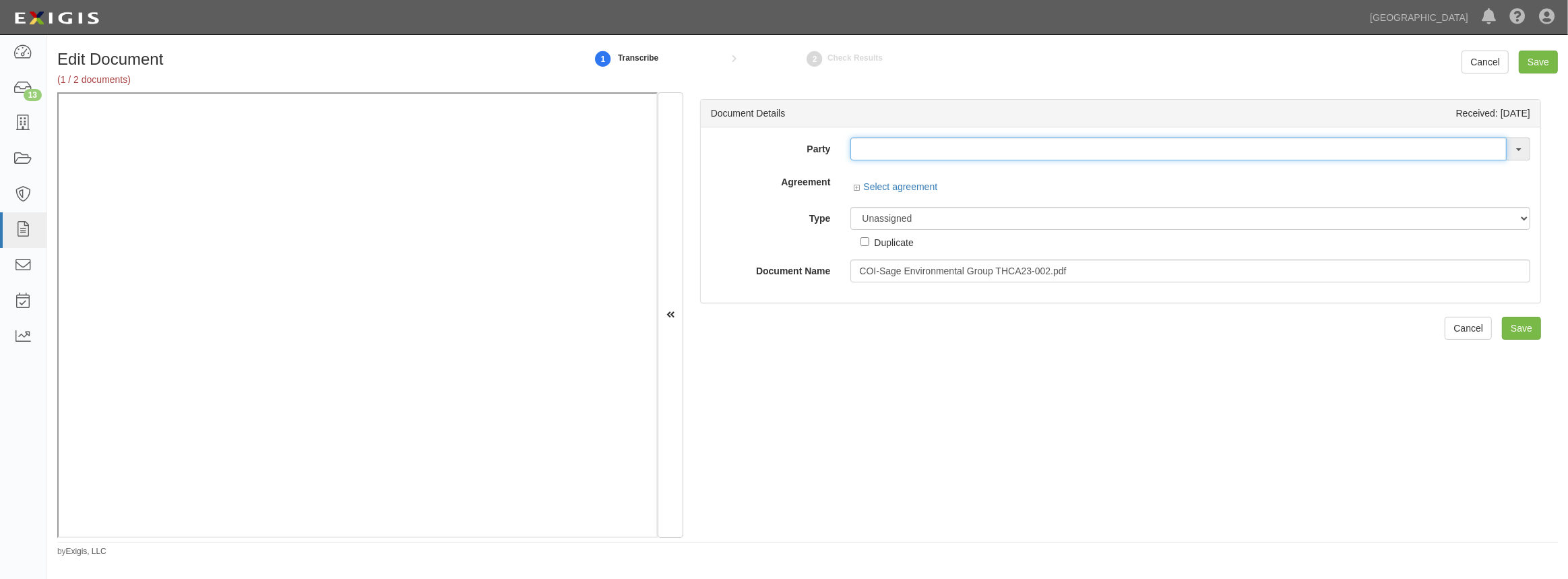
click at [924, 138] on input "text" at bounding box center [1179, 149] width 656 height 23
paste input "Sage Environmental Group"
type input "Sage Environmental Group"
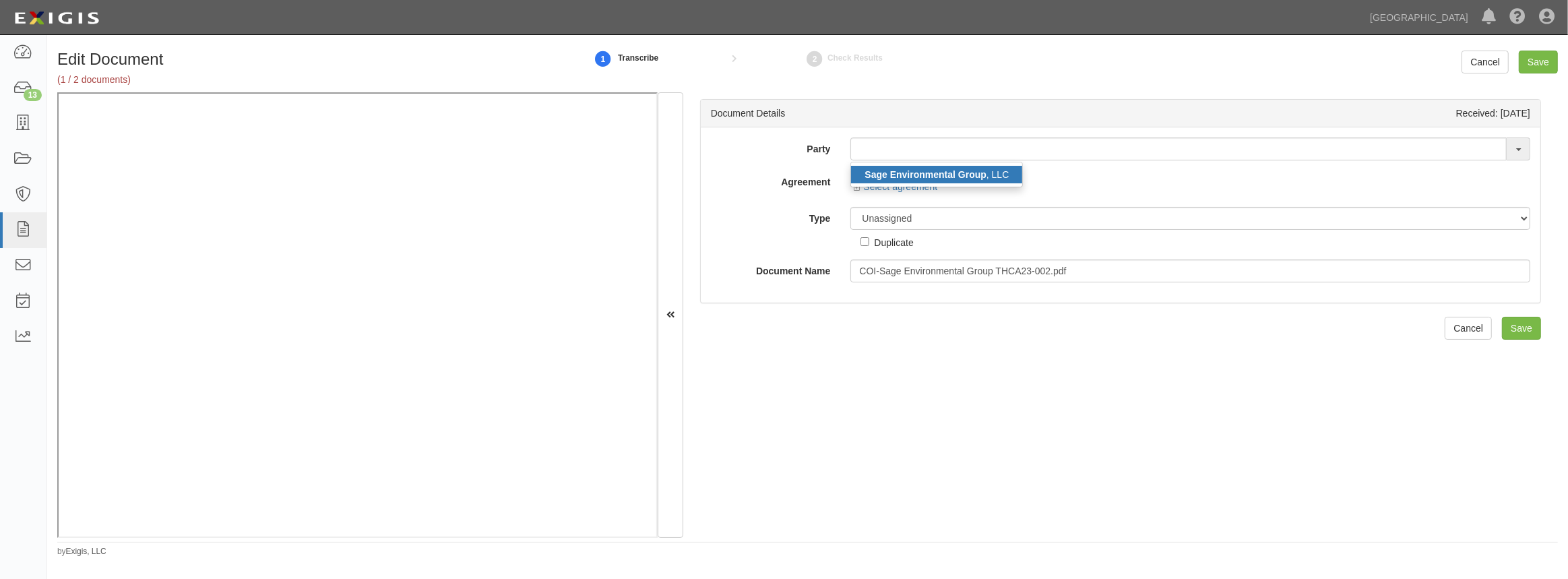
click at [907, 181] on link "Sage Environmental Group , LLC" at bounding box center [936, 175] width 171 height 17
type input "Sage Environmental Group, LLC"
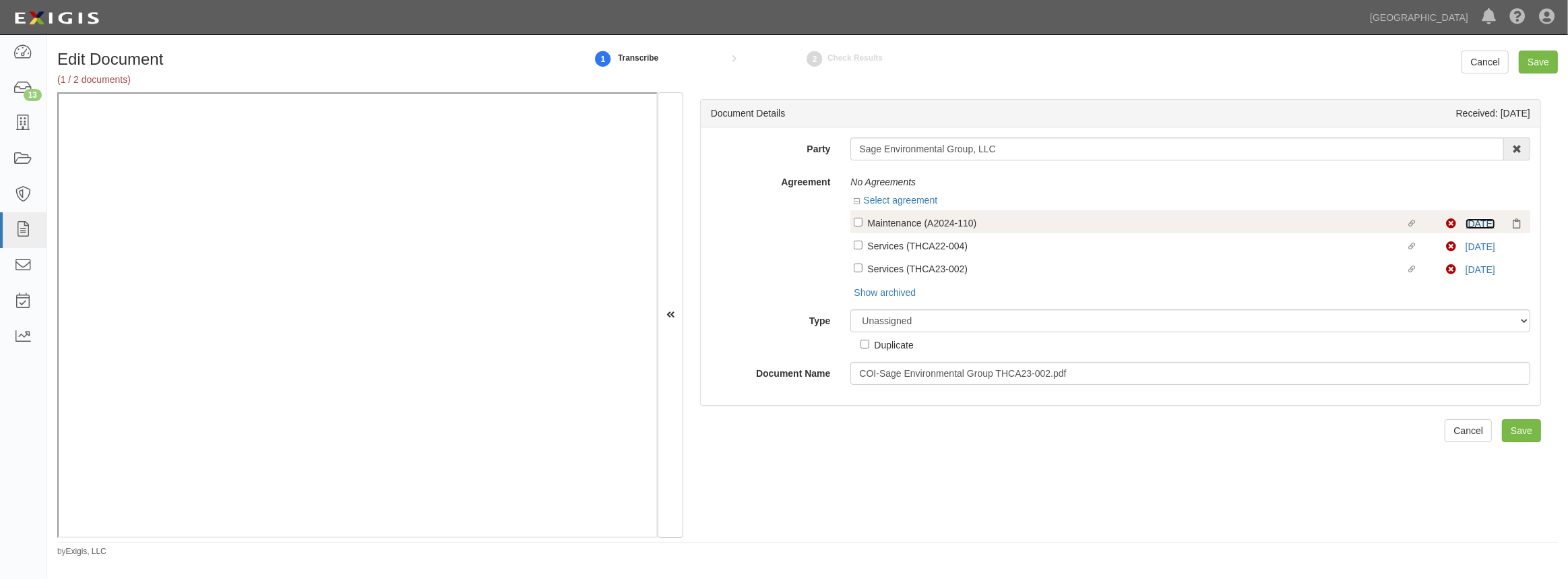
click at [1472, 223] on link "6/6/25" at bounding box center [1480, 223] width 30 height 11
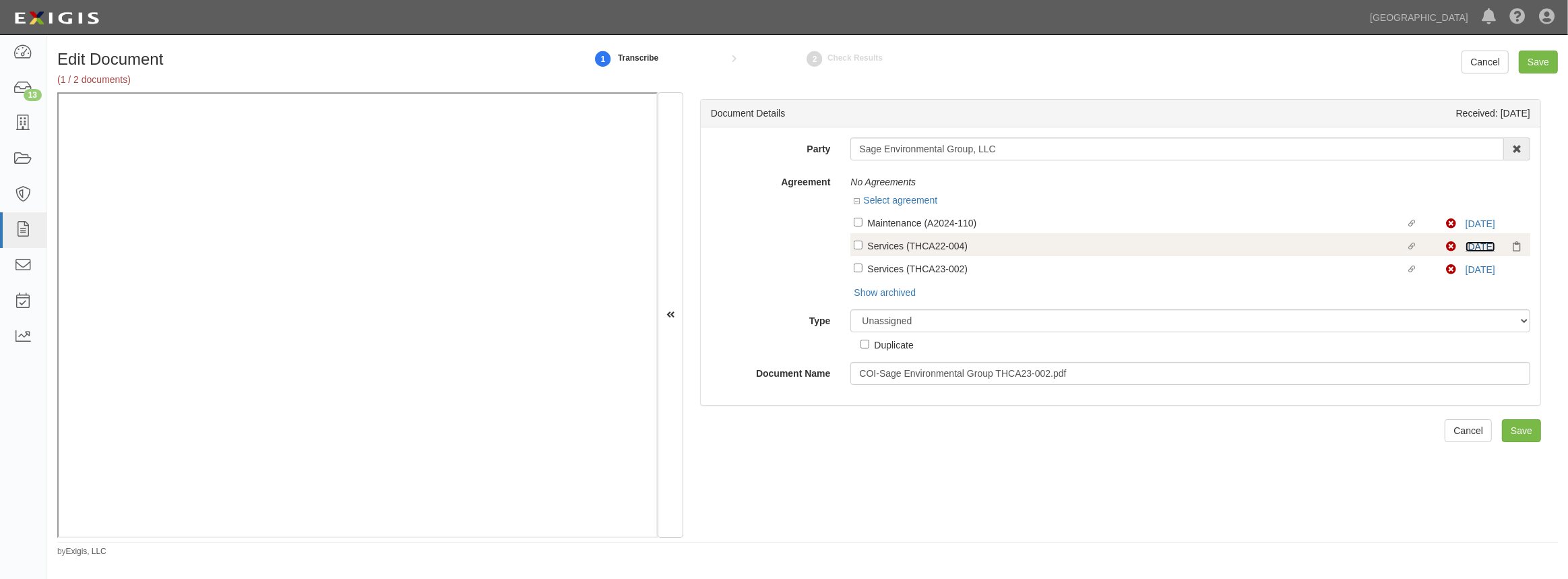
click at [1466, 247] on link "6/6/25" at bounding box center [1480, 247] width 30 height 11
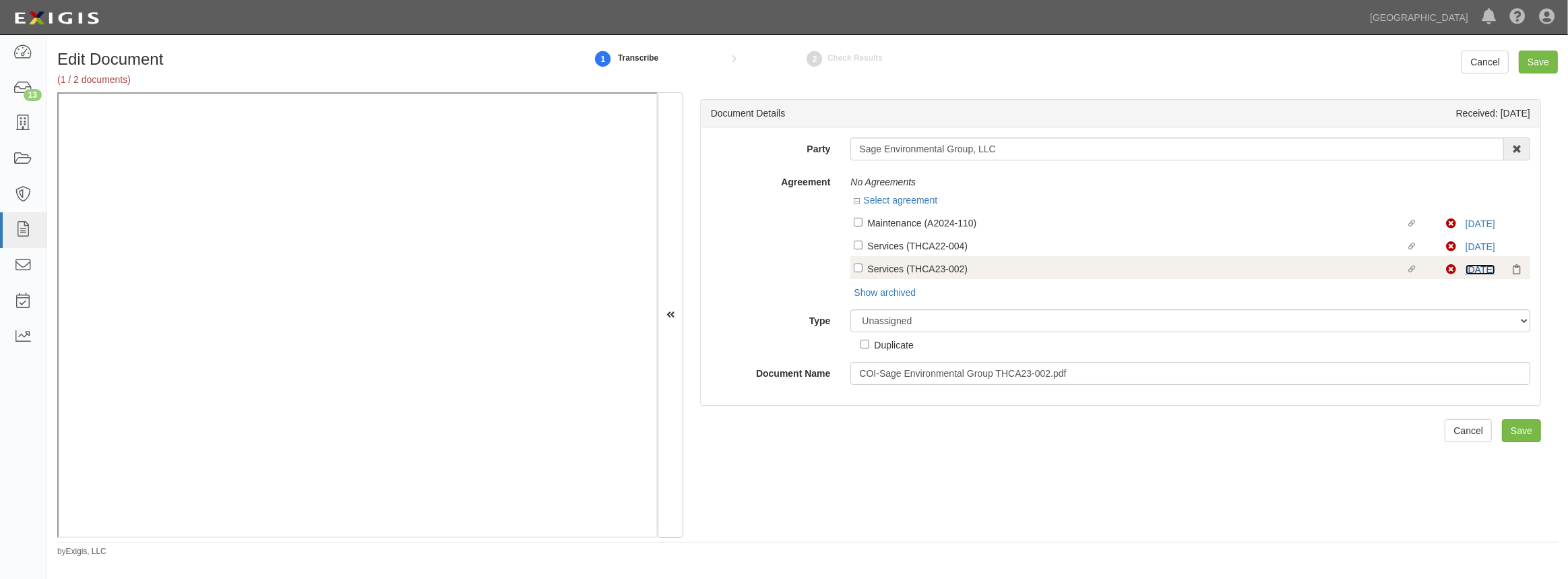
click at [1468, 270] on link "6/6/25" at bounding box center [1480, 269] width 30 height 11
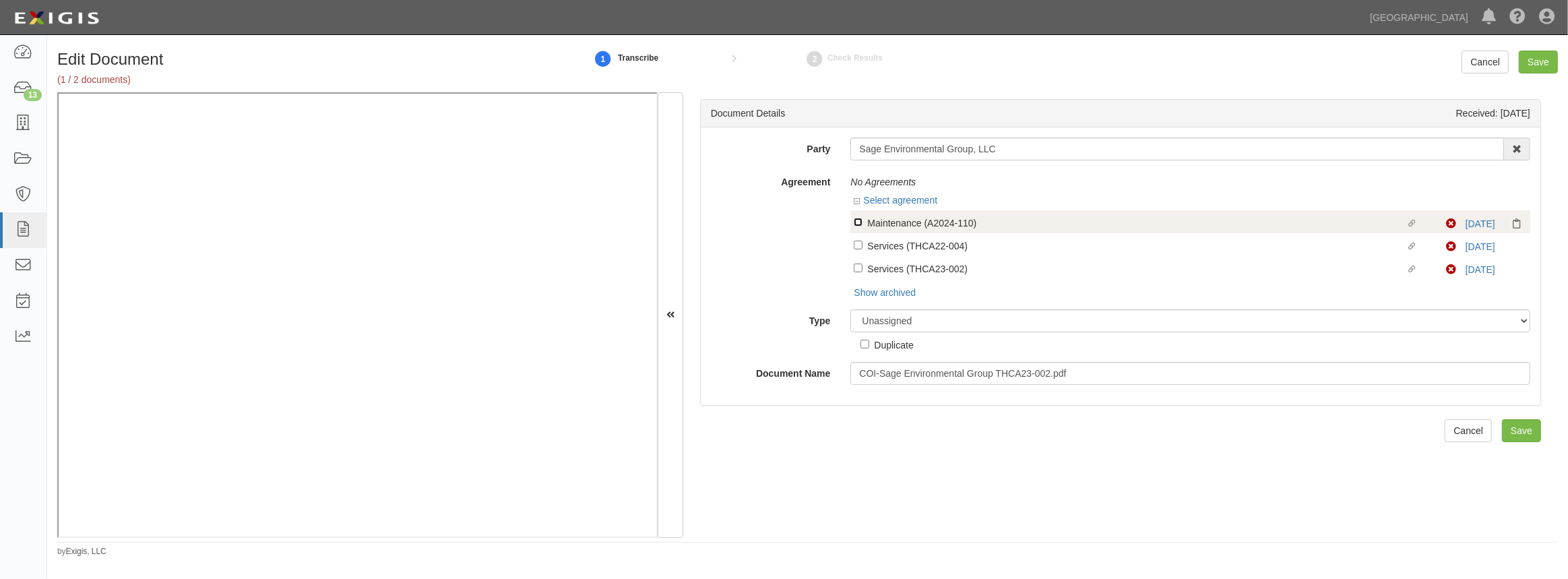
click at [858, 222] on input "Linked agreement Maintenance (A2024-110) Linked agreement" at bounding box center [858, 222] width 9 height 9
checkbox input "true"
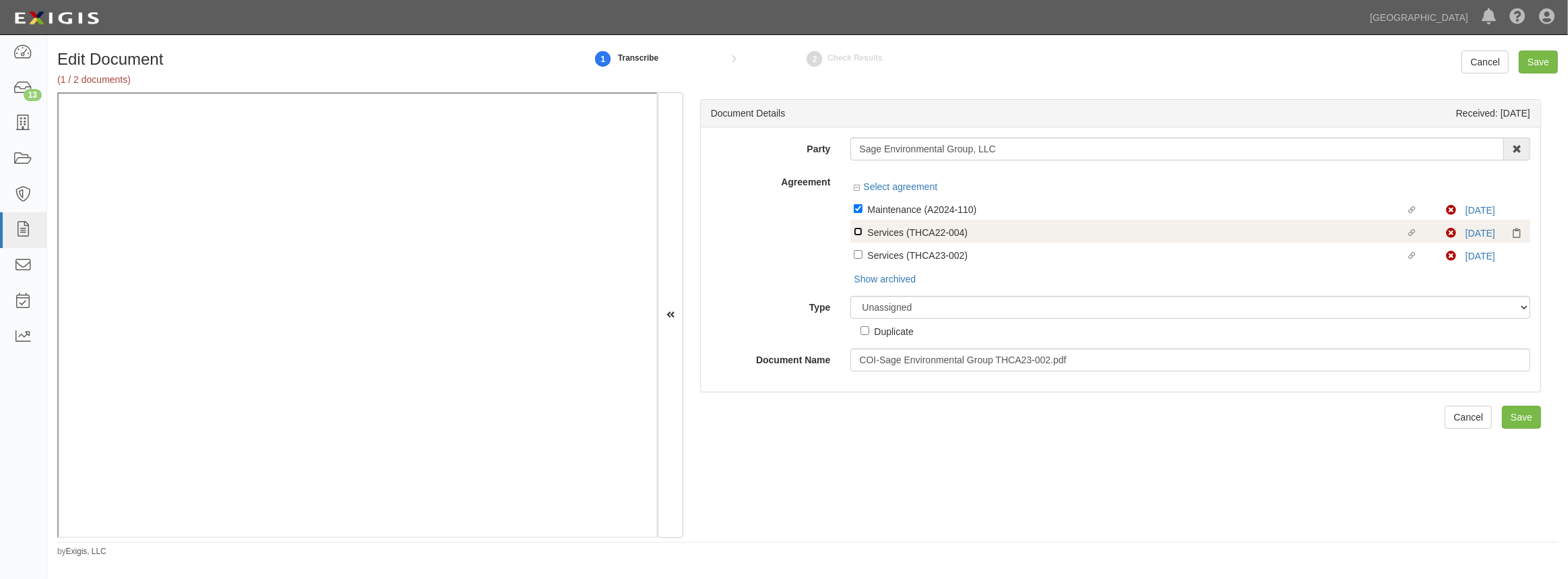
click at [857, 235] on input "Linked agreement Services (THCA22-004) Linked agreement" at bounding box center [858, 231] width 9 height 9
checkbox input "true"
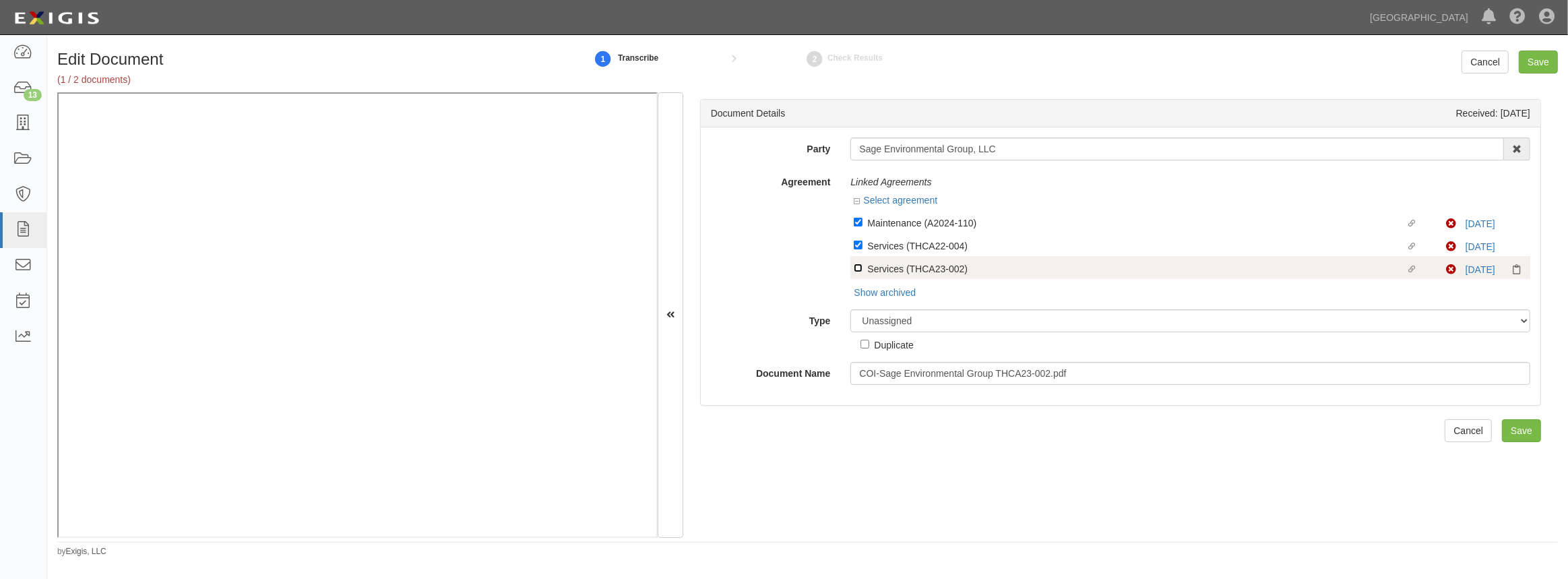
click at [857, 263] on input "Linked agreement Services (THCA23-002) Linked agreement" at bounding box center [858, 268] width 9 height 9
checkbox input "true"
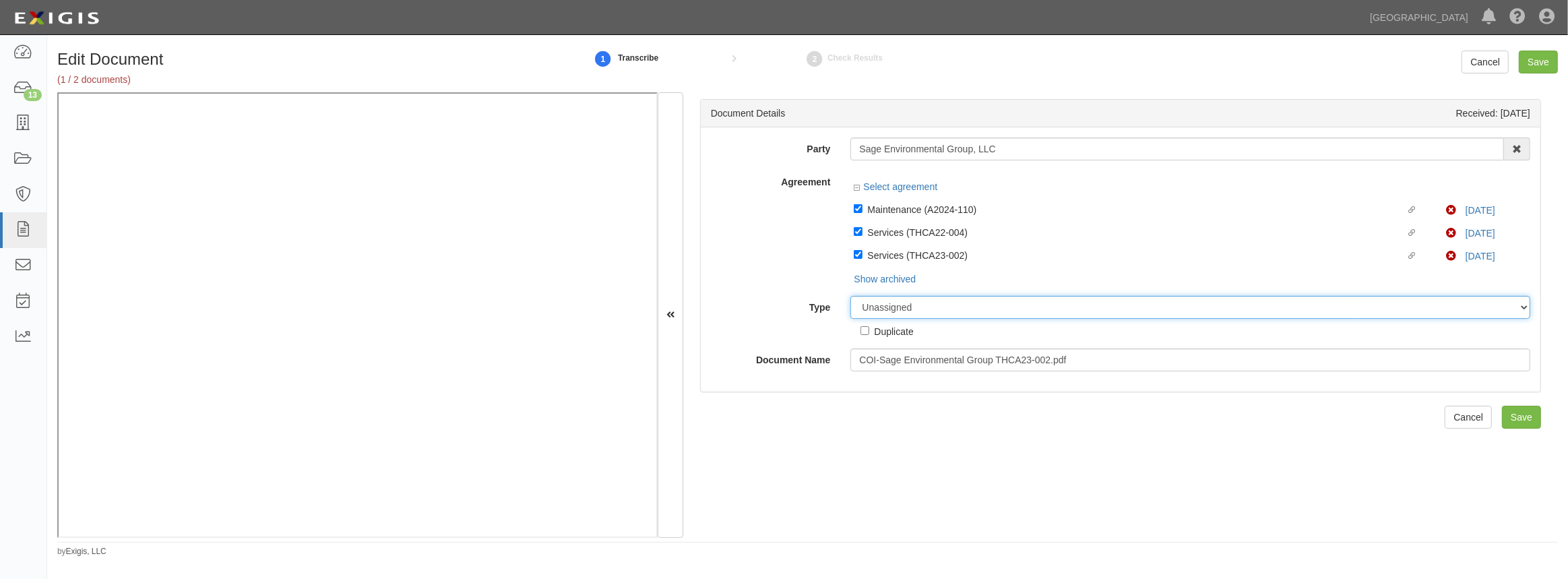
click at [871, 313] on select "Unassigned Binder Cancellation Notice Certificate Contract Endorsement Insuranc…" at bounding box center [1190, 308] width 680 height 23
select select "CertificateDetail"
click at [851, 296] on select "Unassigned Binder Cancellation Notice Certificate Contract Endorsement Insuranc…" at bounding box center [1190, 308] width 680 height 23
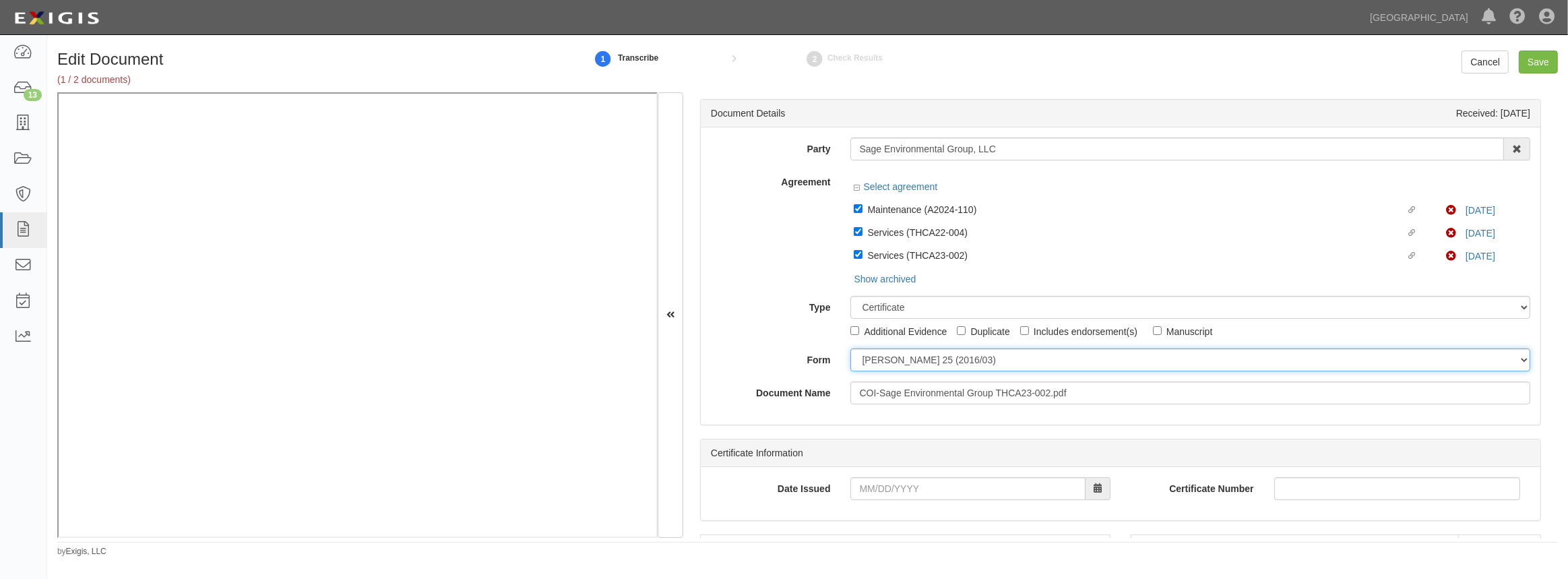
click at [872, 364] on select "ACORD 25 (2016/03) ACORD 101 ACORD 855 NY (2014/05) General" at bounding box center [1190, 360] width 680 height 23
select select "GeneralFormDetail"
click at [851, 348] on select "ACORD 25 (2016/03) ACORD 101 ACORD 855 NY (2014/05) General" at bounding box center [1190, 360] width 680 height 23
click at [861, 491] on input "Date Issued" at bounding box center [967, 489] width 234 height 23
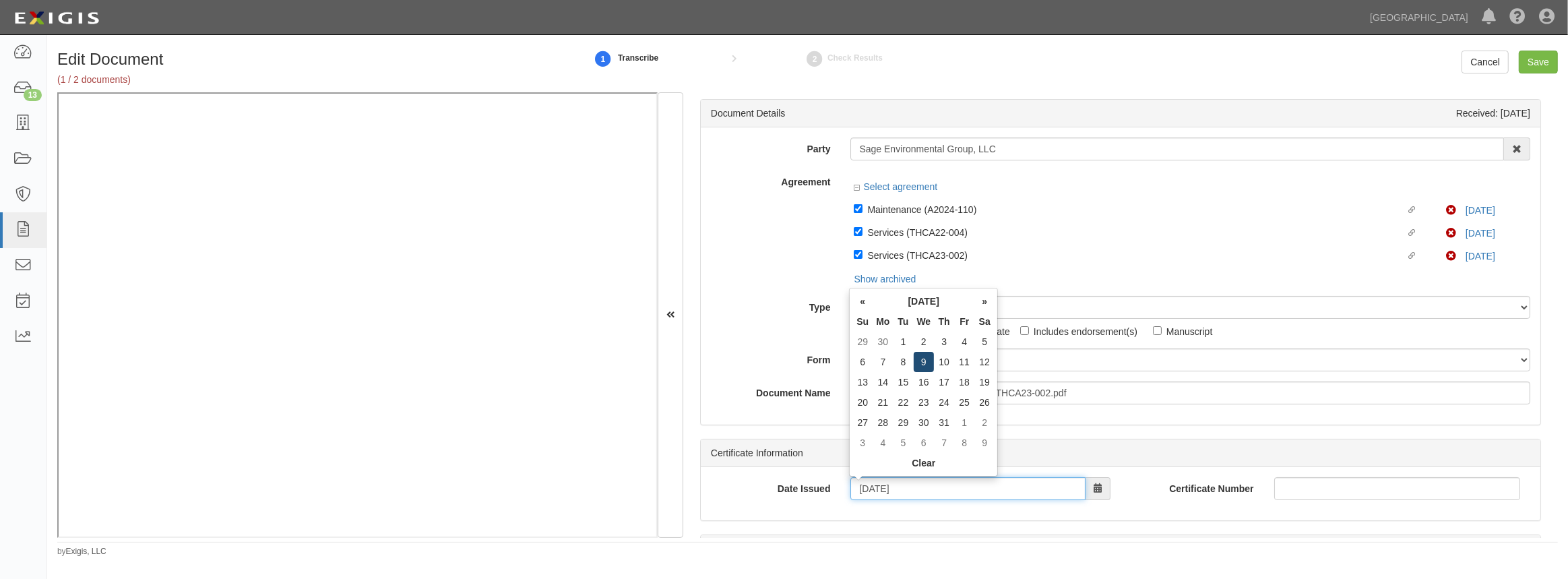
type input "07/09/2025"
click at [923, 357] on td "9" at bounding box center [924, 362] width 21 height 20
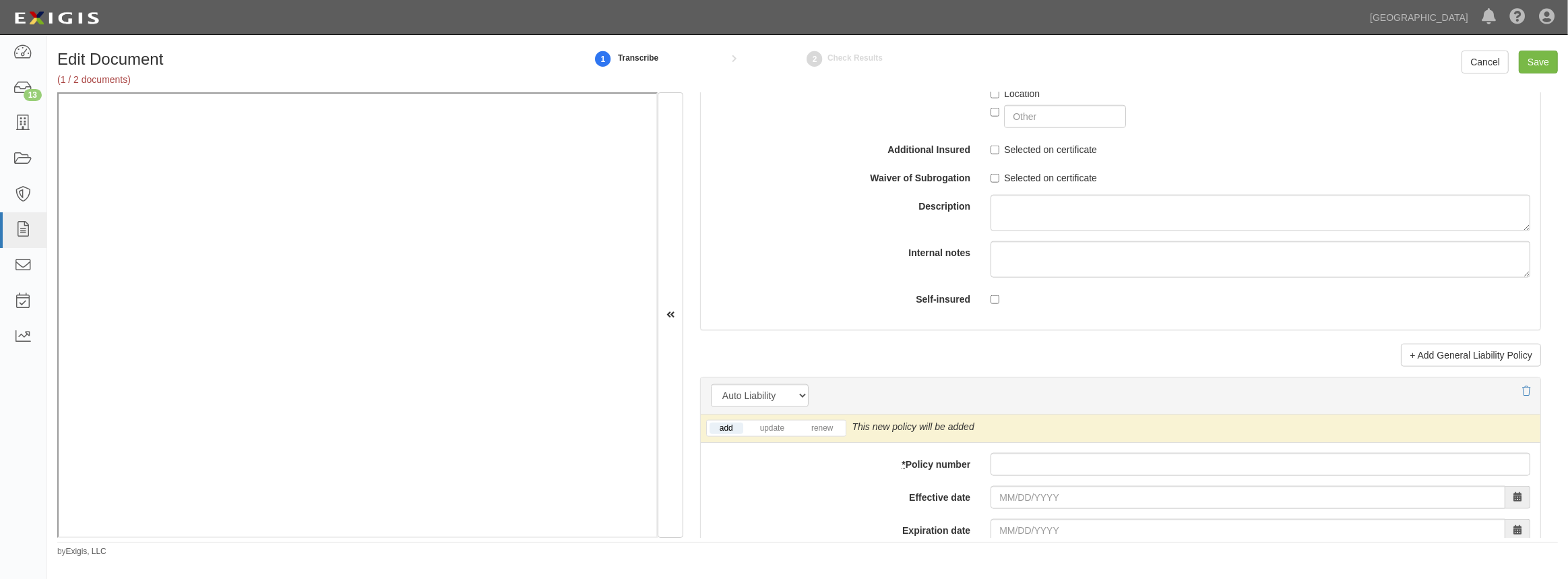
scroll to position [1777, 0]
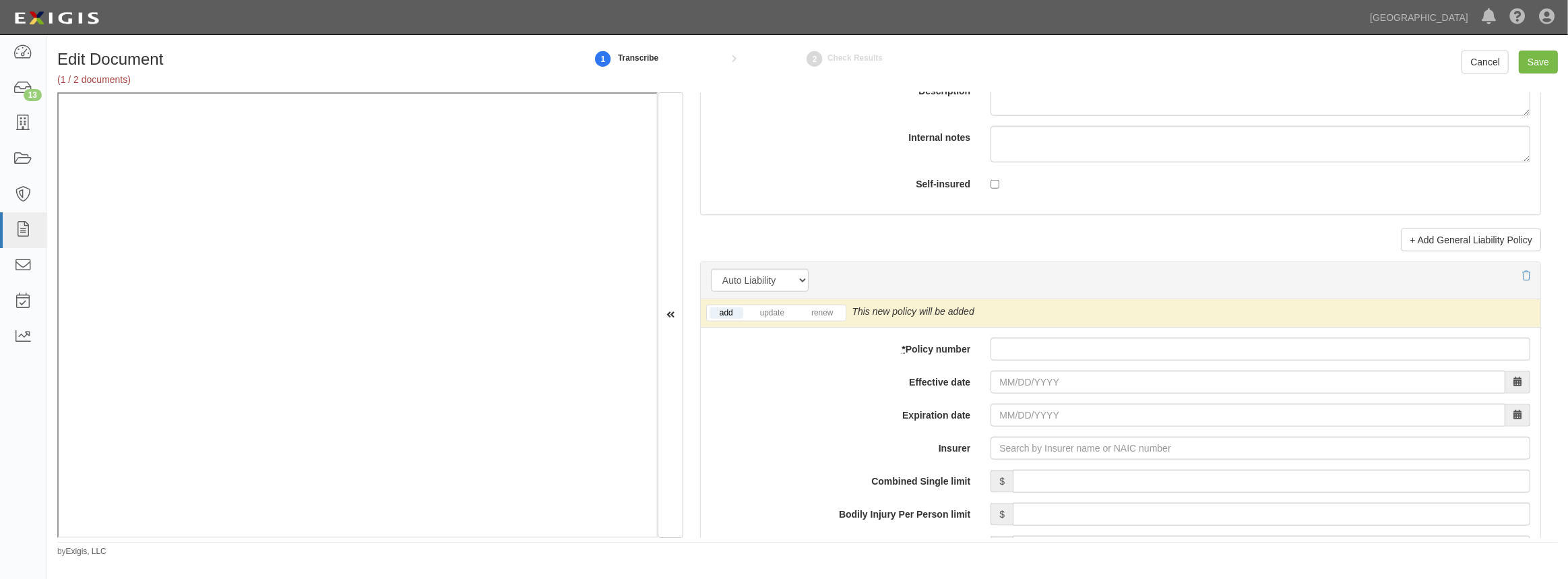
click at [756, 305] on li "update" at bounding box center [772, 313] width 50 height 15
click at [765, 314] on link "update" at bounding box center [772, 313] width 44 height 12
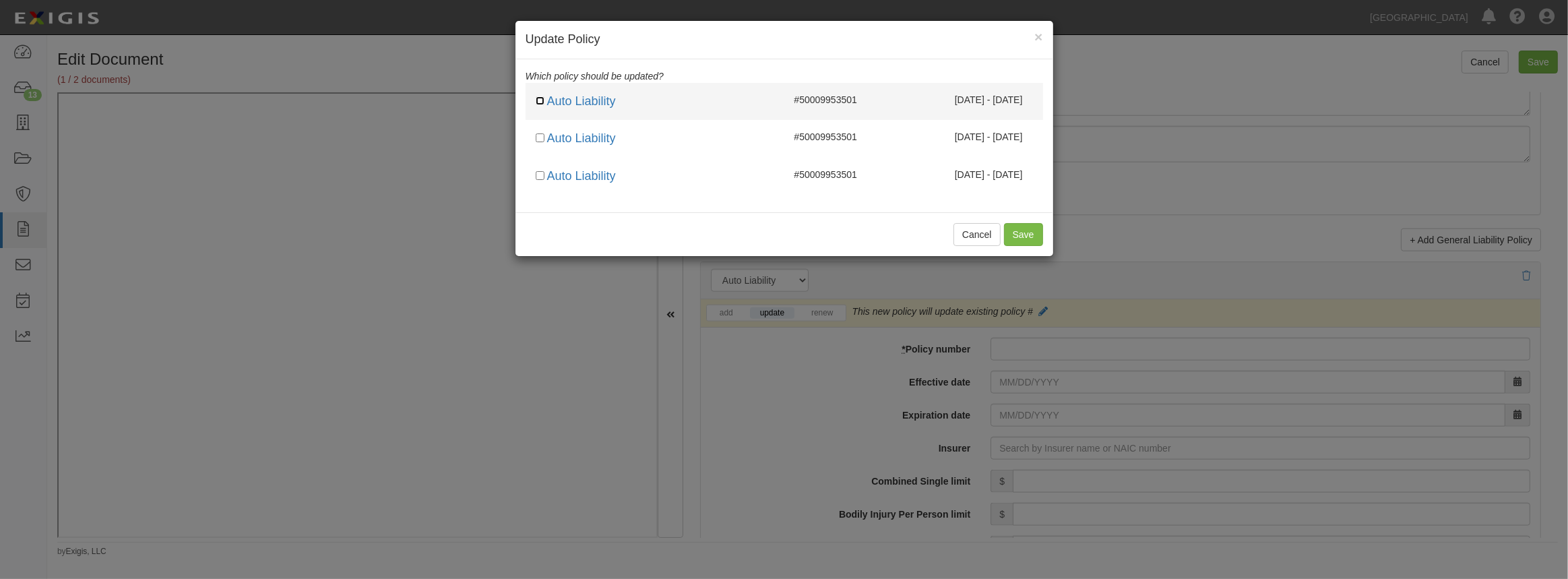
click at [539, 96] on input "checkbox" at bounding box center [540, 101] width 9 height 9
checkbox input "true"
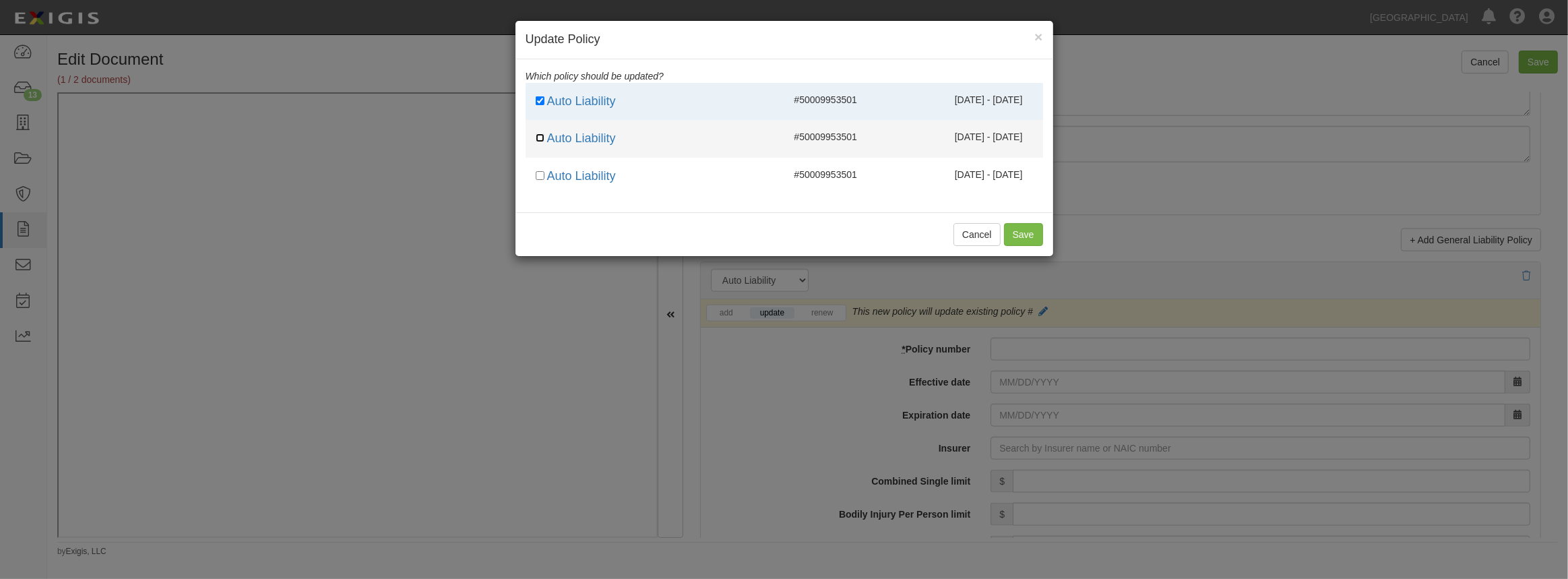
click at [536, 135] on input "checkbox" at bounding box center [540, 138] width 9 height 9
checkbox input "true"
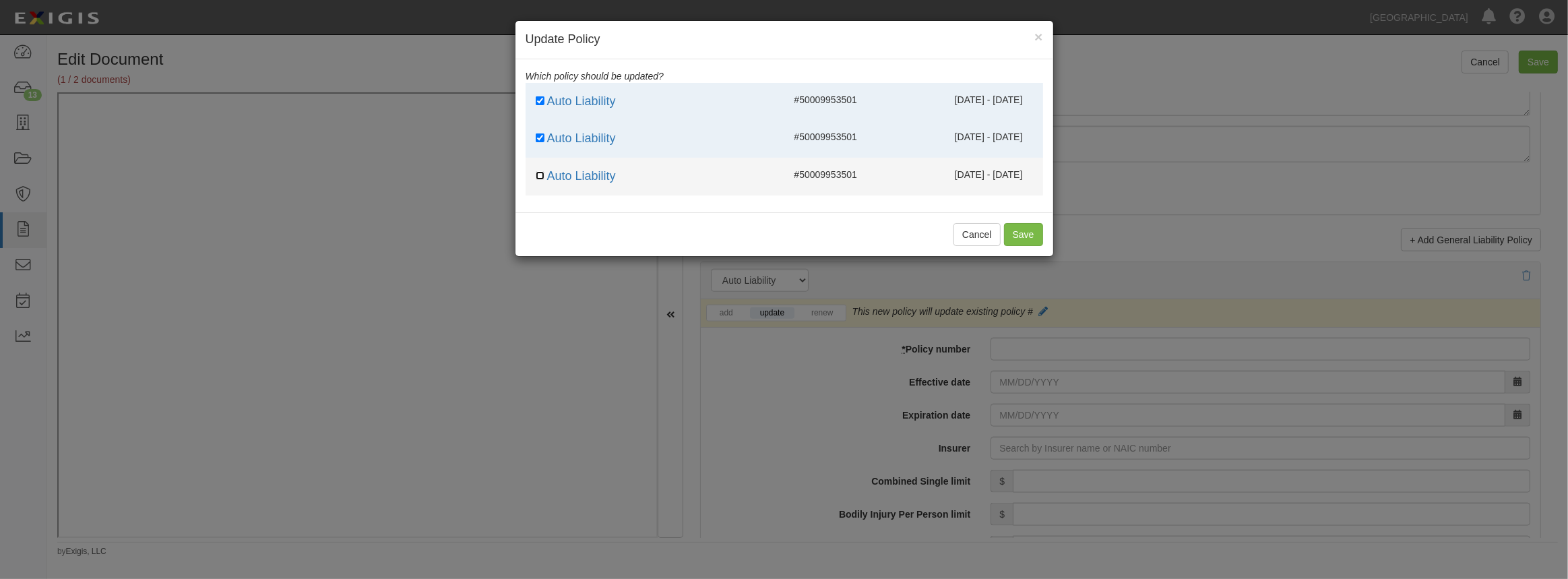
click at [536, 173] on input "checkbox" at bounding box center [540, 176] width 9 height 9
checkbox input "true"
click at [1004, 235] on button "Save" at bounding box center [1023, 235] width 39 height 23
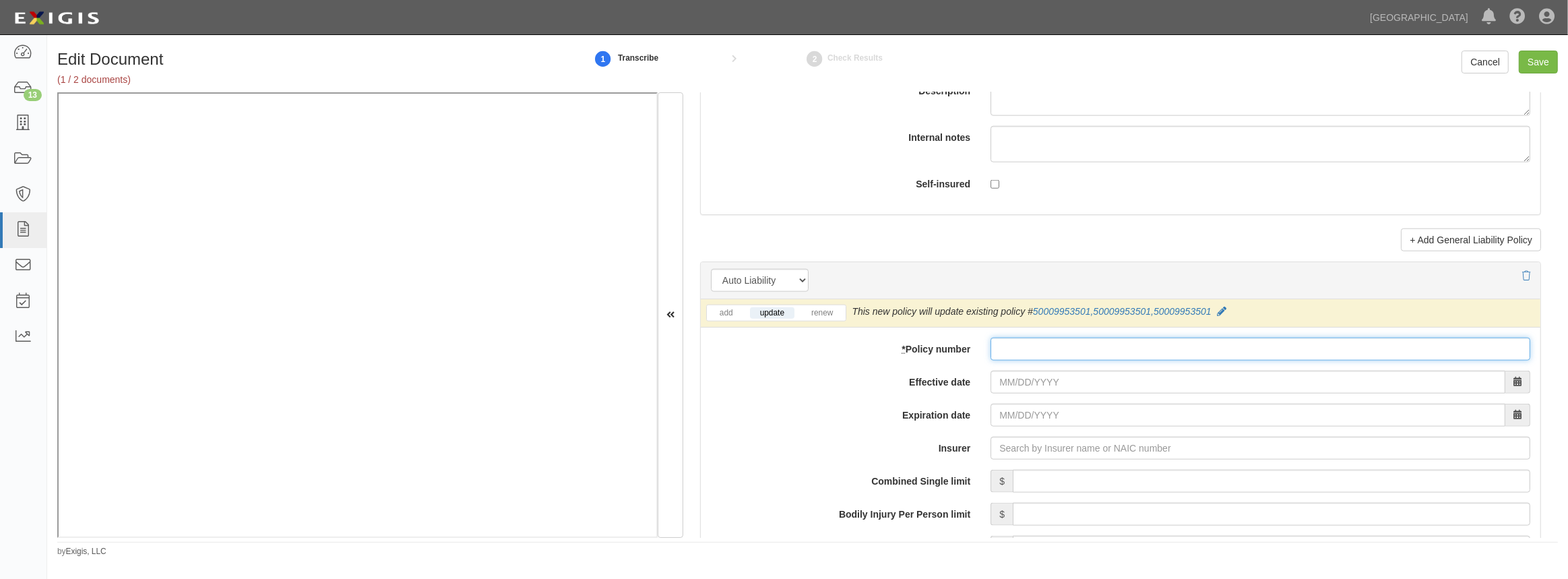
click at [1071, 348] on input "* Policy number" at bounding box center [1260, 349] width 540 height 23
paste input "Sage Environmental Group"
type input "Sage Environmental Group"
drag, startPoint x: 1128, startPoint y: 350, endPoint x: 826, endPoint y: 329, distance: 302.7
click at [834, 343] on div "* Policy number Sage Environmental Group" at bounding box center [1121, 349] width 840 height 23
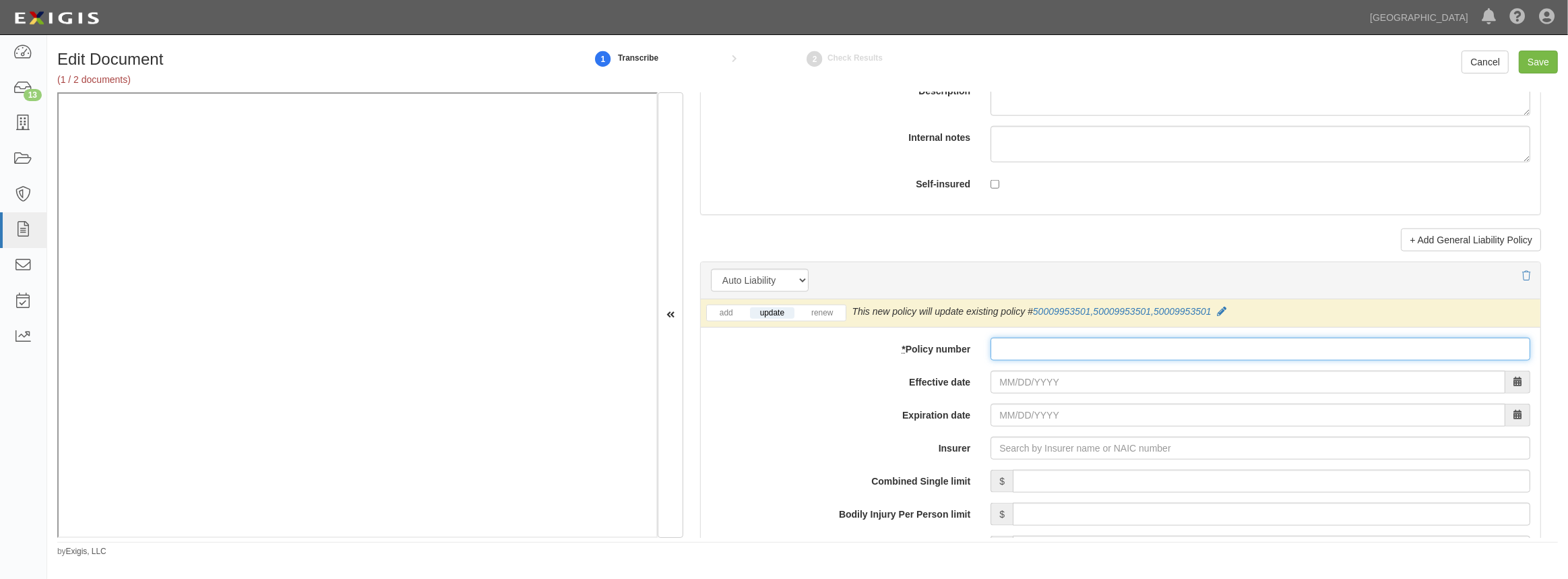
click at [1071, 356] on input "* Policy number" at bounding box center [1260, 349] width 540 height 23
paste input "50009953902"
type input "50009953902"
click at [1034, 383] on input "Effective date" at bounding box center [1248, 382] width 515 height 23
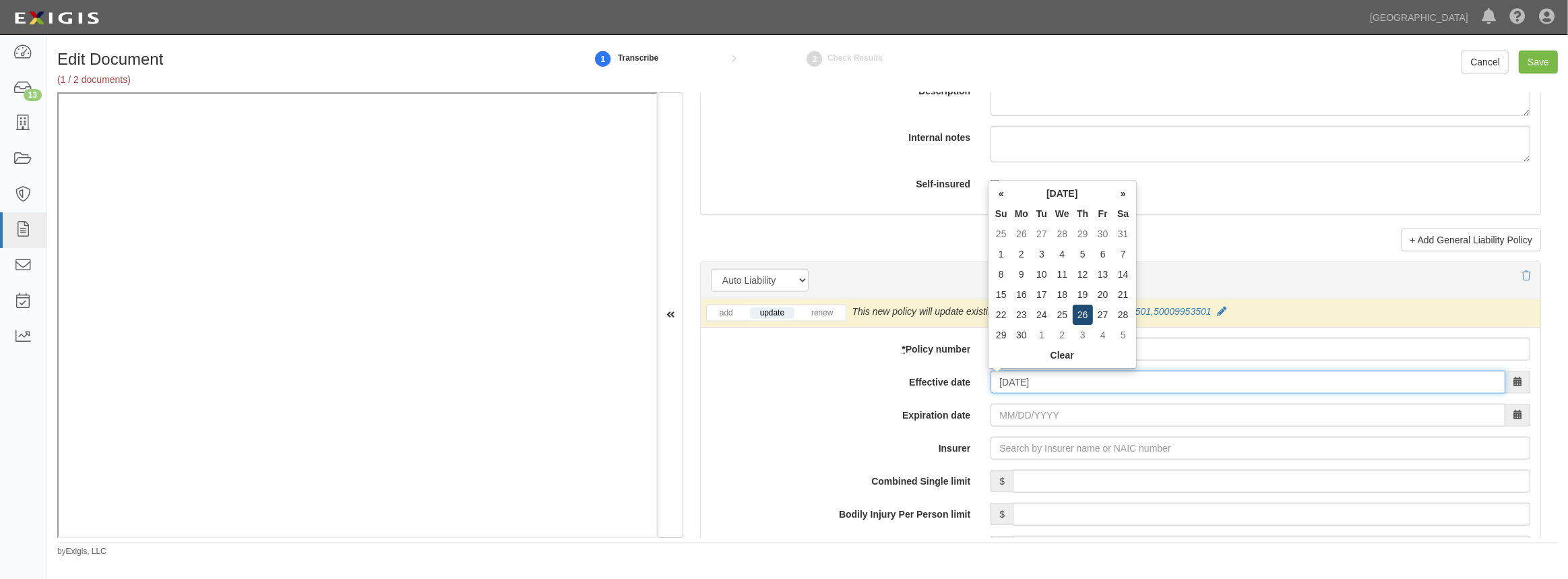
type input "06/26/2025"
type input "06/26/2026"
click at [1078, 319] on td "26" at bounding box center [1083, 315] width 20 height 20
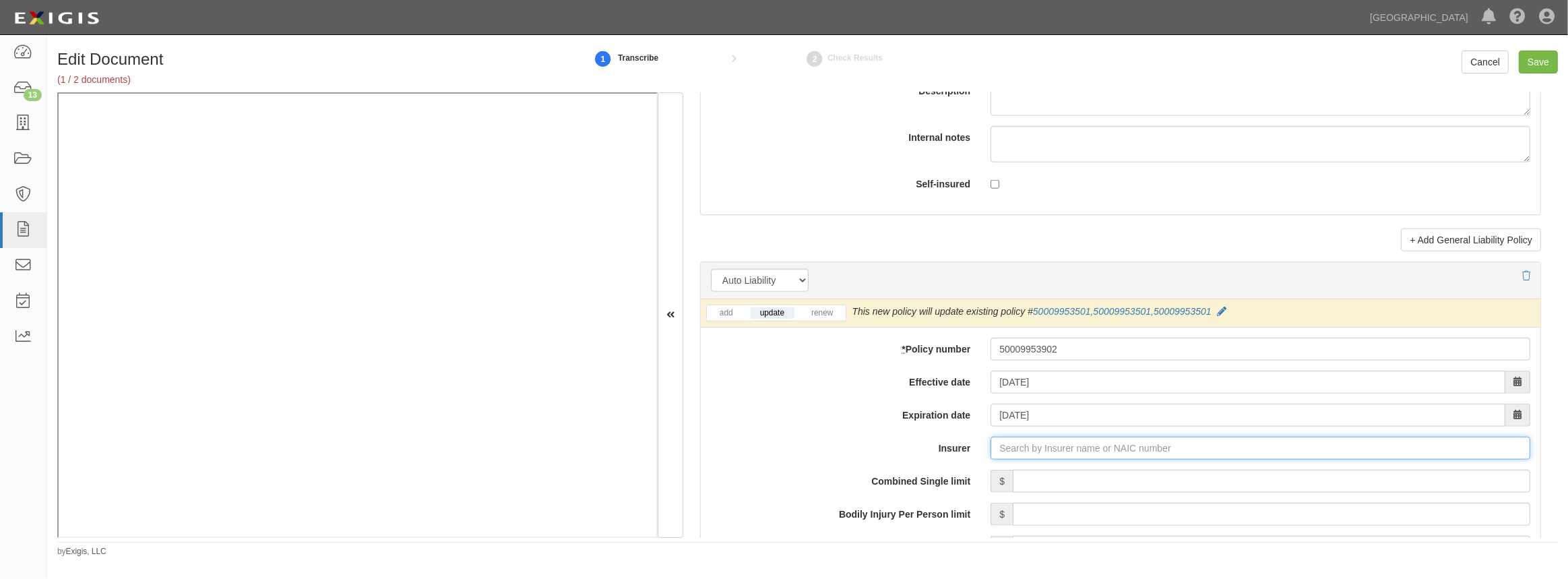
click at [1093, 450] on input "Insurer" at bounding box center [1260, 448] width 540 height 23
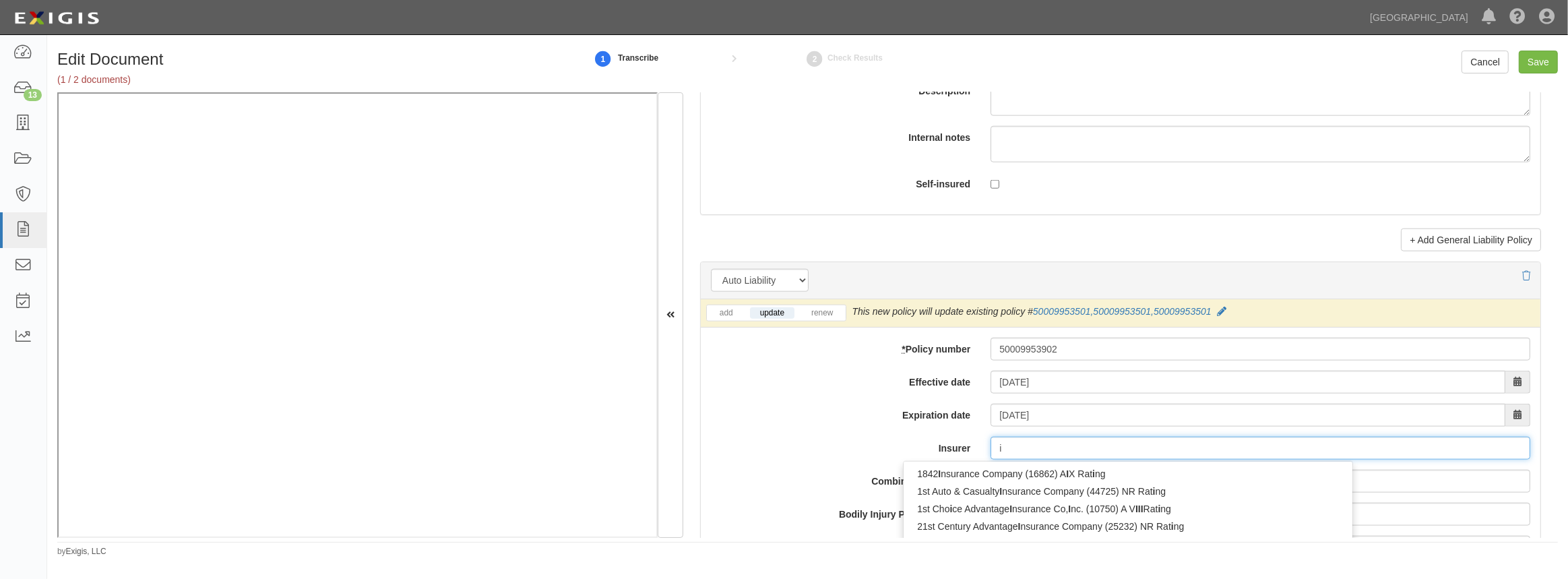
type input "in"
type input "infinity Assurance Insurance Company (39497) A- XIV Rating"
type input "infini"
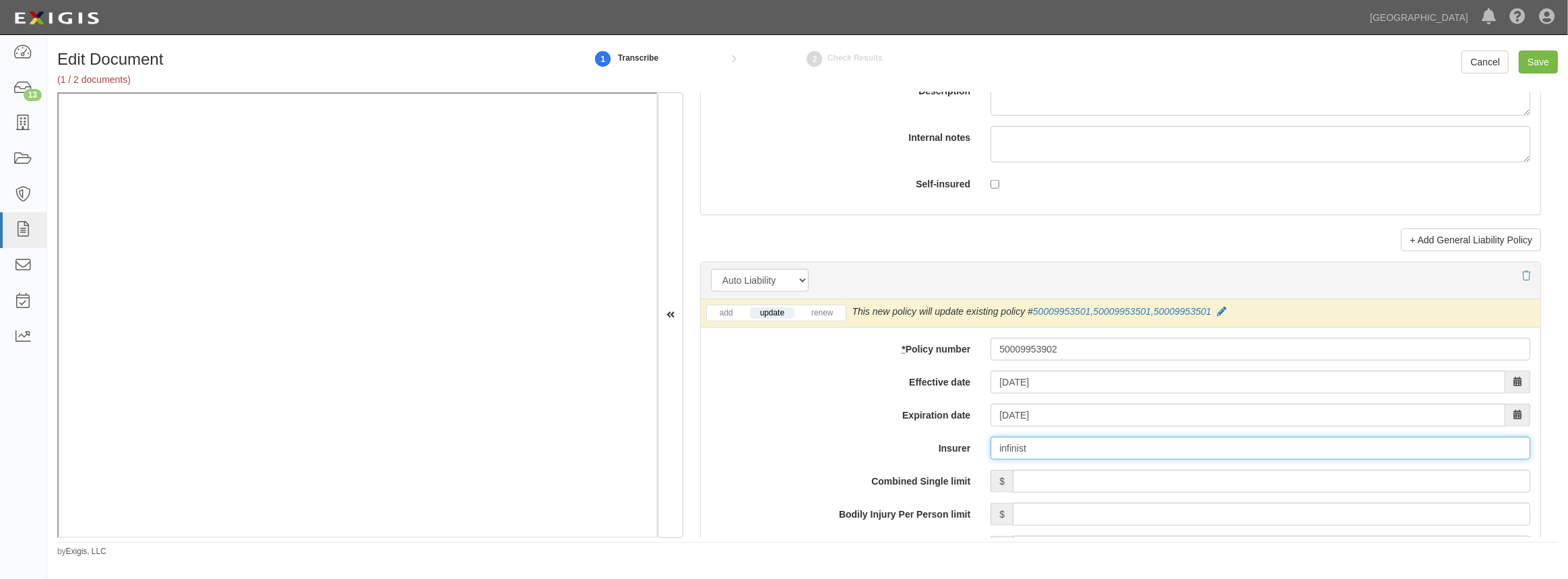
type input "infinis"
type input "infinity Assurance Insurance Company (39497) A- XIV Rating"
type input "infini"
type input "infinii"
type input "infinity Assurance Insurance Company (39497) A- XIV Rating"
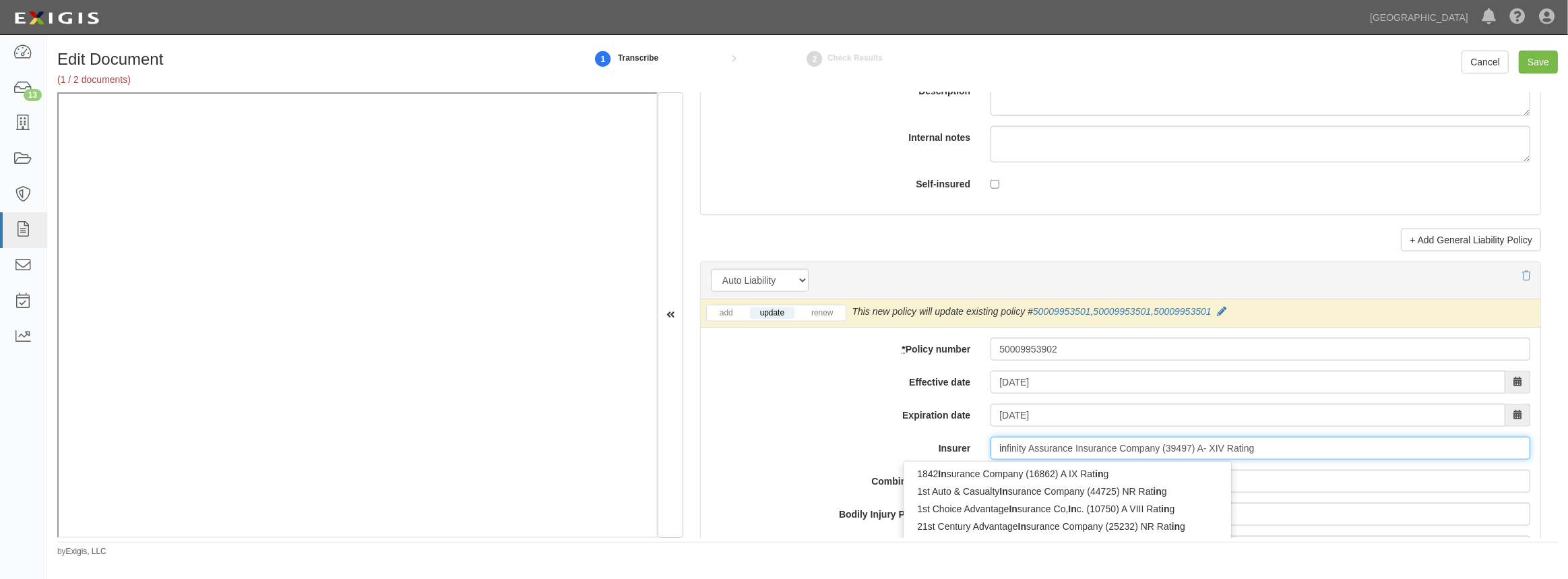
type input "i"
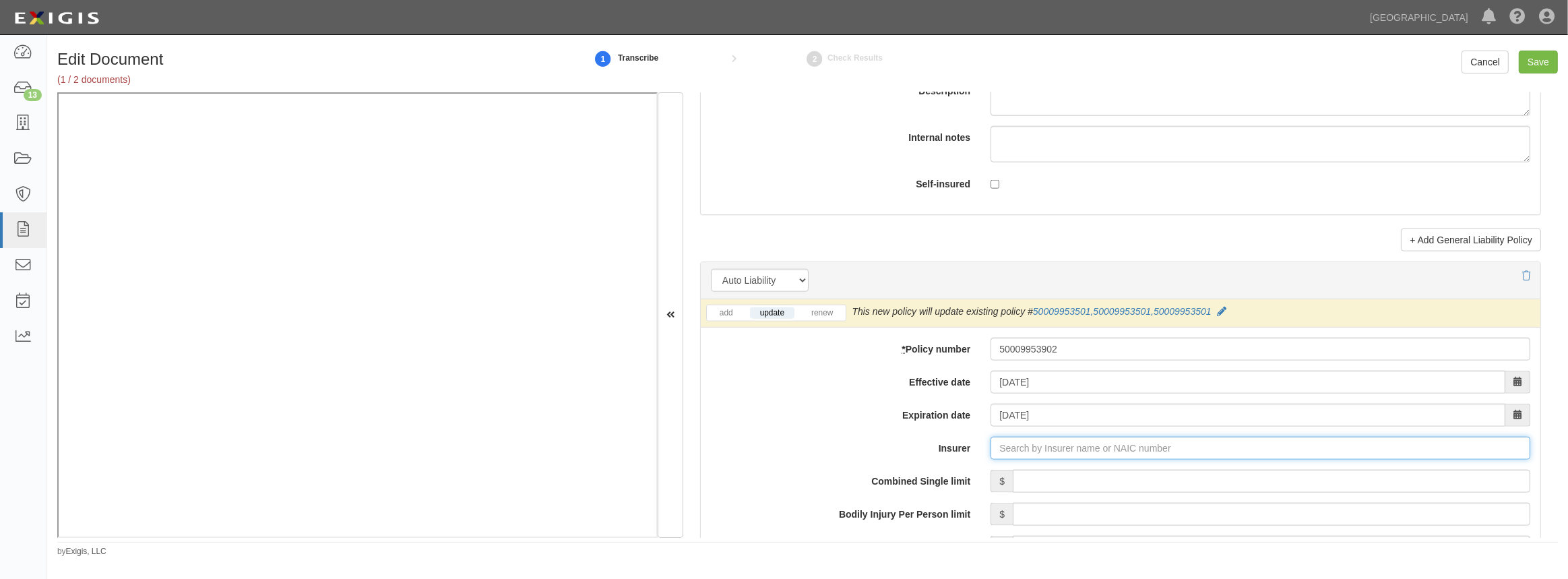
type input "21st Century Advantage Insurance Company (25232) NR Rating"
type input "2"
click at [977, 476] on div "Infinity Select Insurance Company ( 20260 ) A- XIV Rating" at bounding box center [1036, 474] width 265 height 17
type input "Infinity Select Insurance Company (20260) A- XIV Rating"
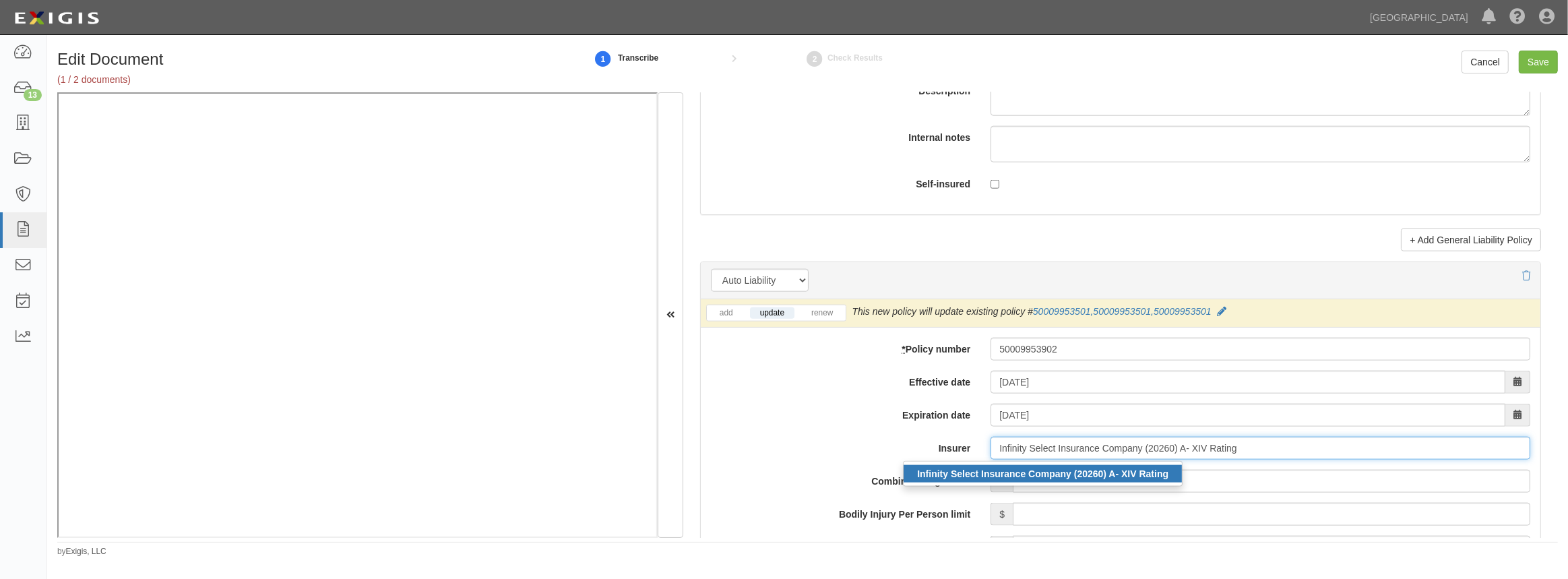
click at [958, 466] on div "Infinity Select Insurance Company (20260) A- XIV Rating" at bounding box center [1043, 474] width 278 height 17
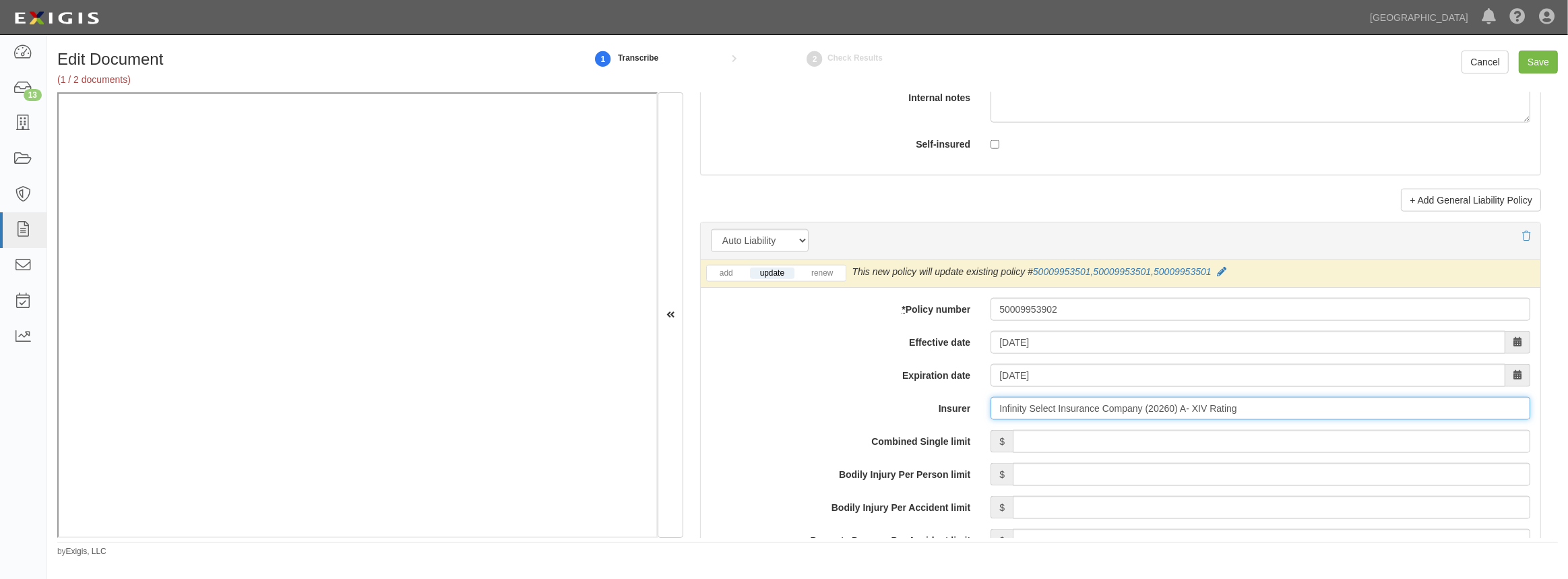
scroll to position [1839, 0]
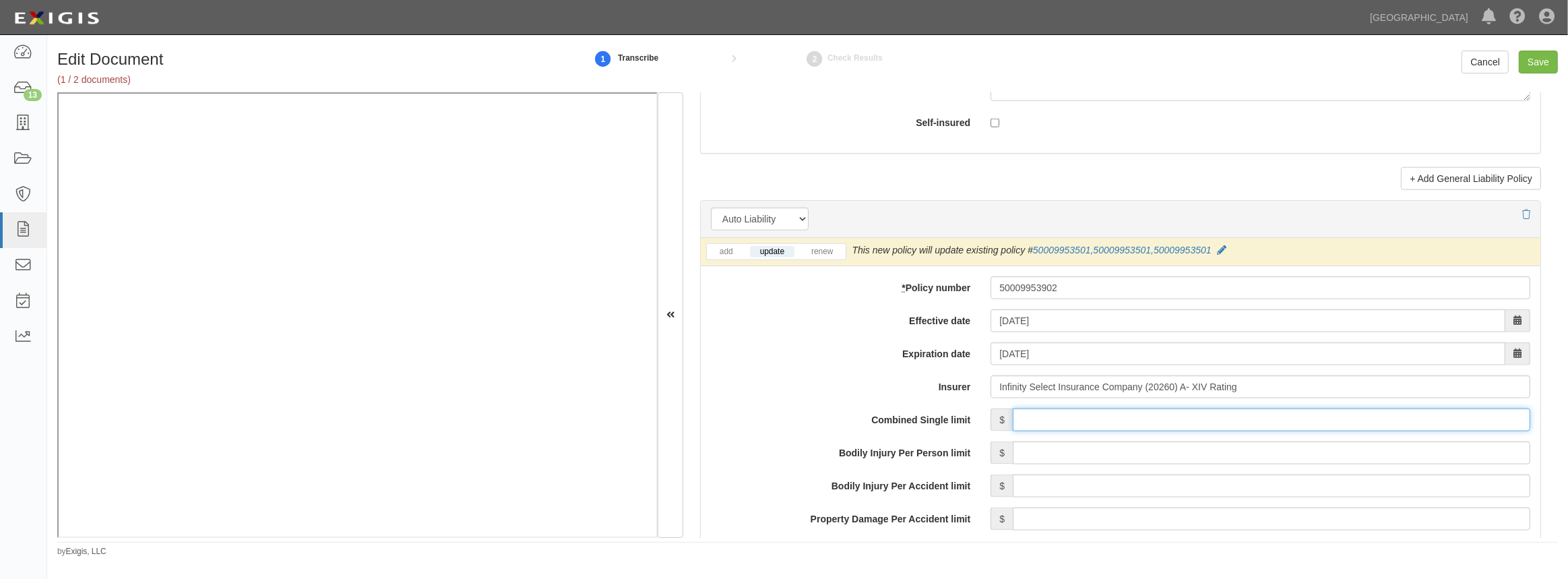
click at [1107, 409] on input "Combined Single limit" at bounding box center [1271, 420] width 518 height 23
type input "1,000,000"
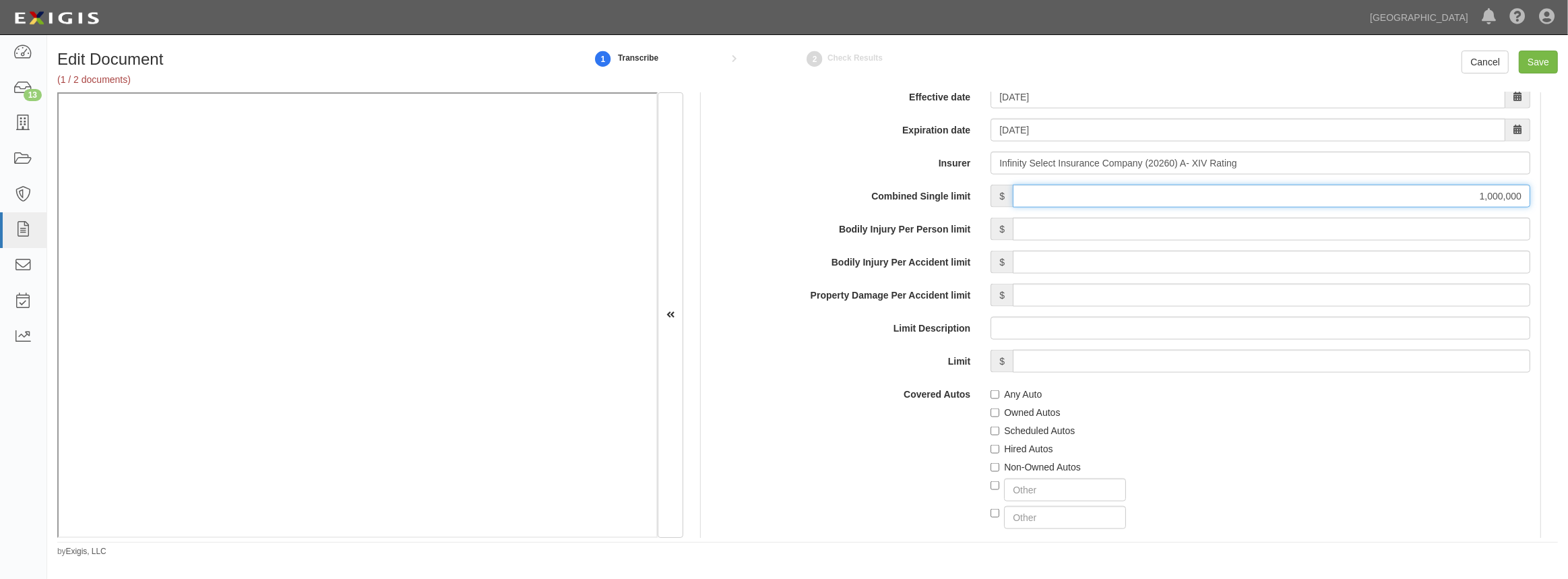
scroll to position [2083, 0]
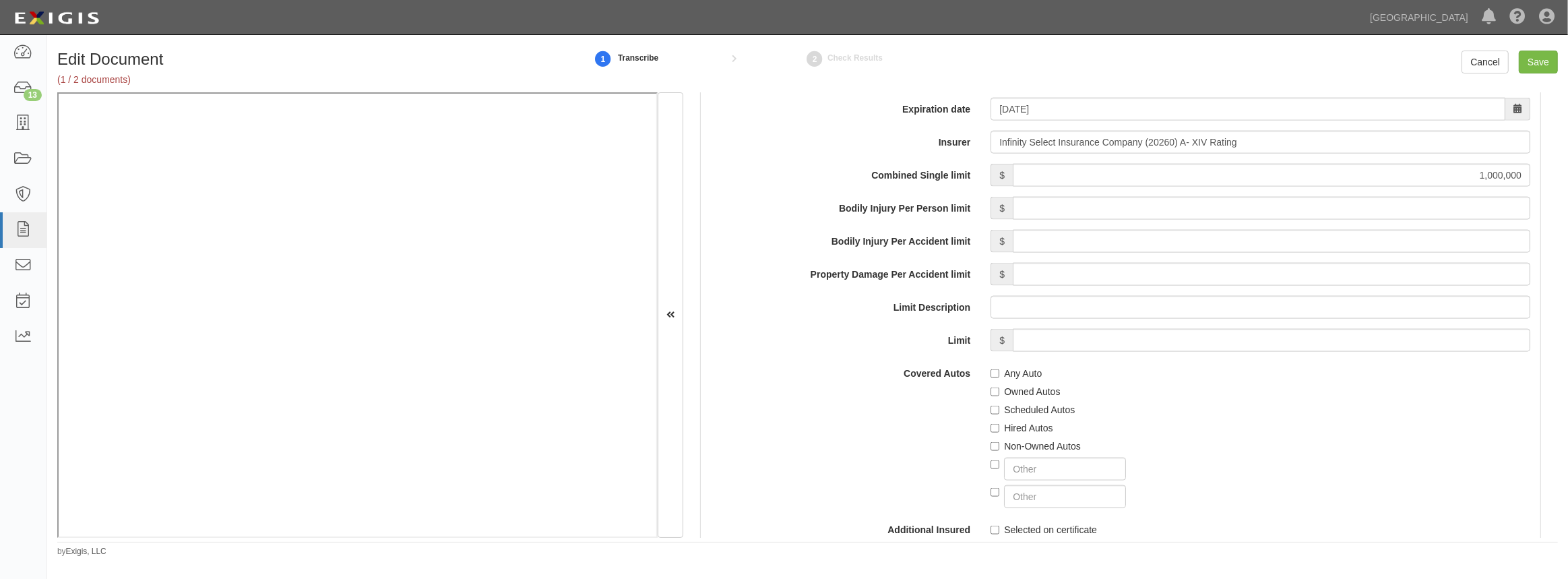
click at [999, 371] on label "Any Auto" at bounding box center [1016, 373] width 51 height 14
click at [999, 371] on input "Any Auto" at bounding box center [995, 374] width 9 height 9
checkbox input "true"
click at [991, 427] on input "Hired Autos" at bounding box center [995, 428] width 9 height 9
checkbox input "true"
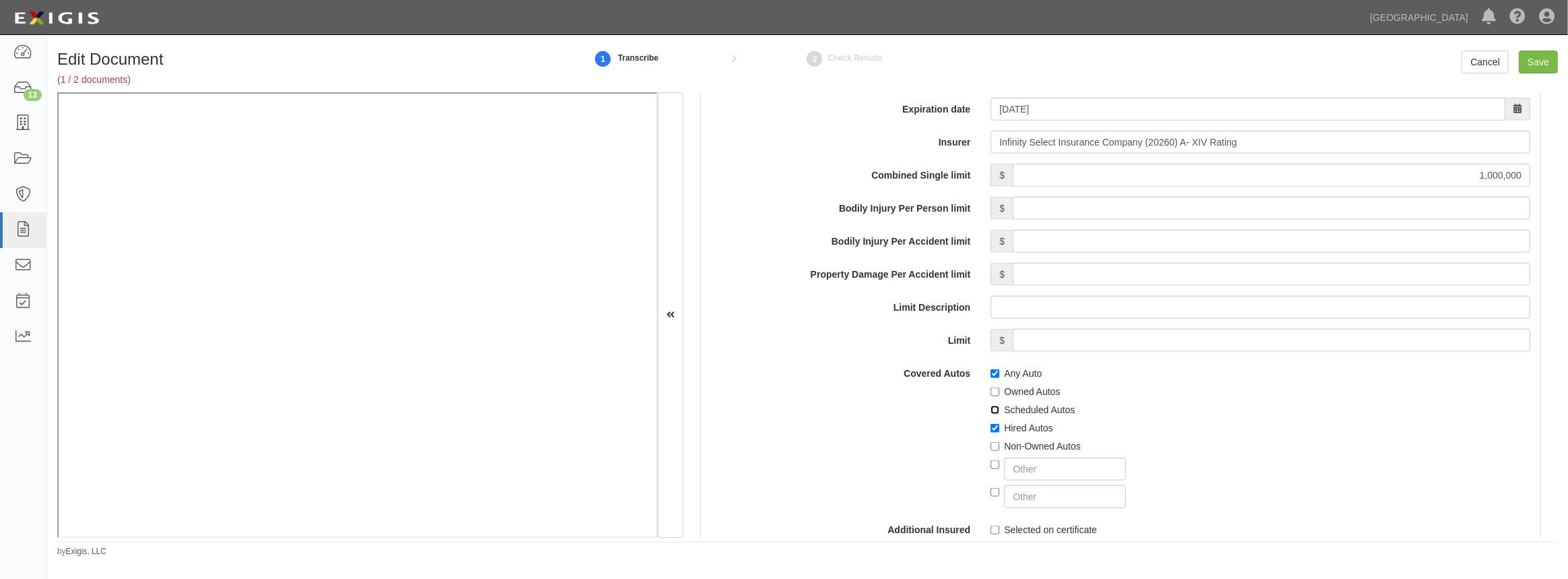
click at [992, 409] on input "Scheduled Autos" at bounding box center [995, 410] width 9 height 9
checkbox input "true"
click at [992, 447] on input "Non-Owned Autos" at bounding box center [995, 447] width 9 height 9
checkbox input "true"
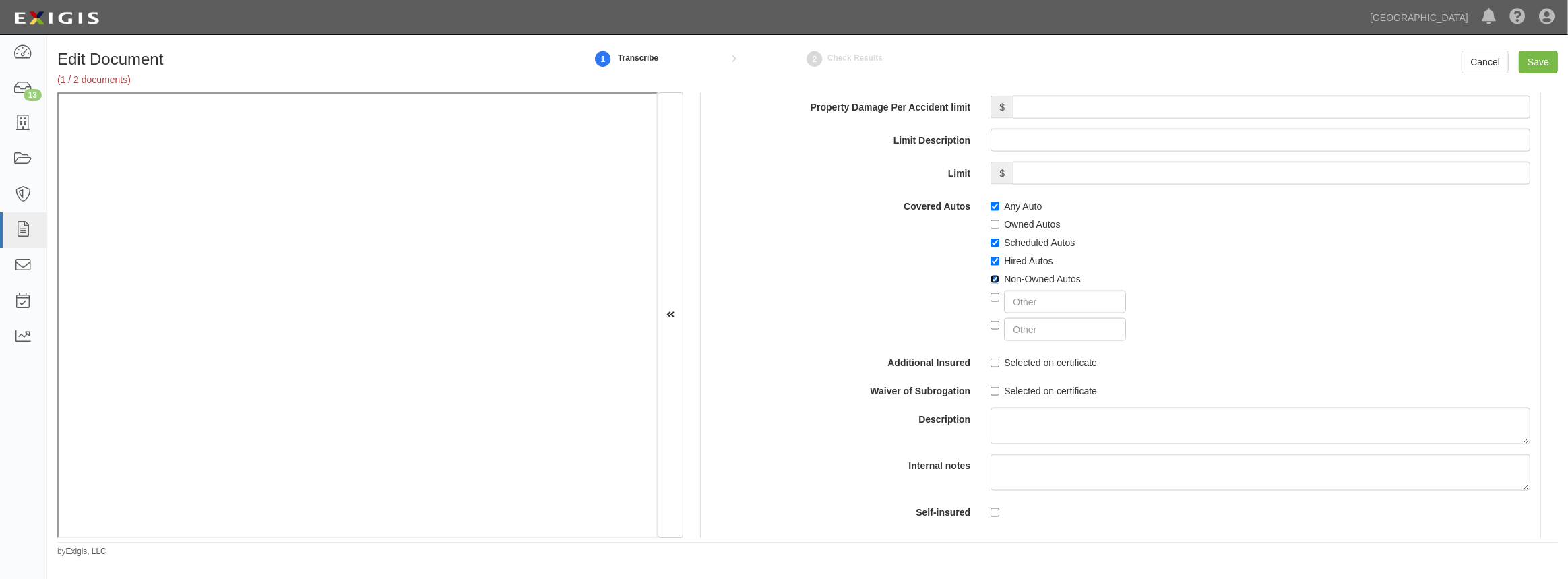
scroll to position [2267, 0]
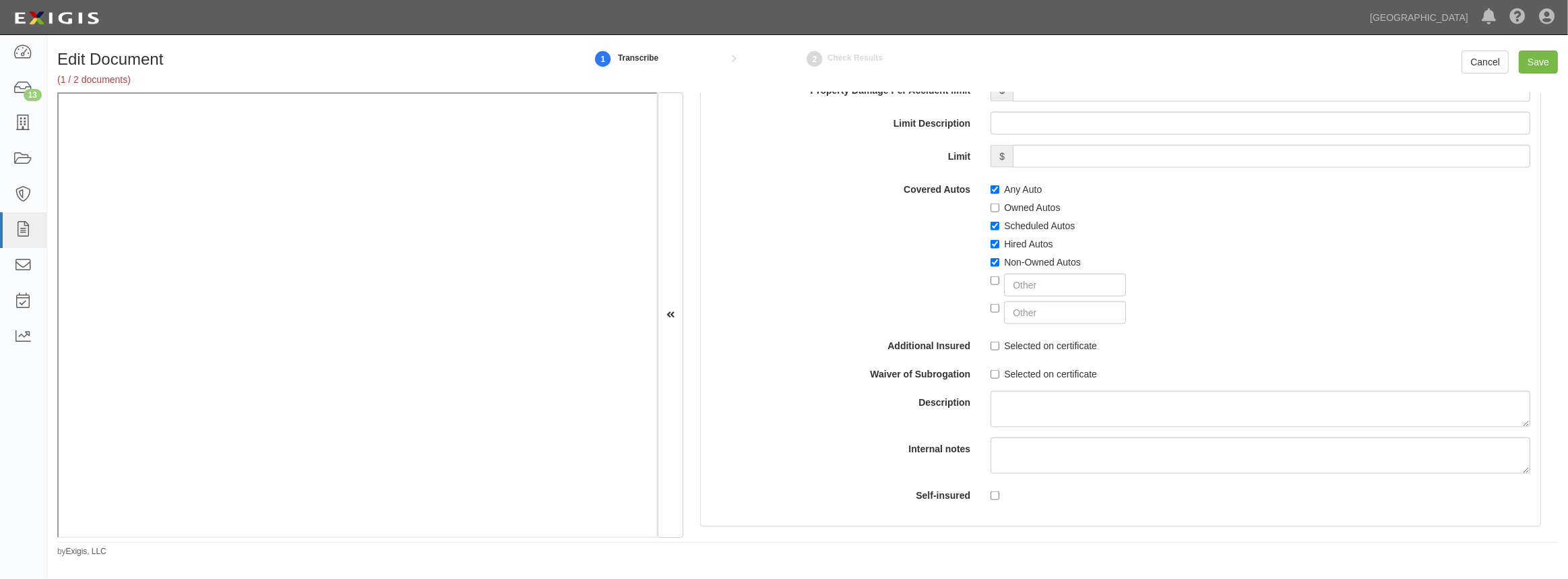
click at [986, 344] on div "Selected on certificate" at bounding box center [1260, 343] width 560 height 18
click at [991, 370] on input "Selected on certificate" at bounding box center [995, 374] width 9 height 9
checkbox input "true"
click at [991, 346] on input "Selected on certificate" at bounding box center [995, 346] width 9 height 9
checkbox input "true"
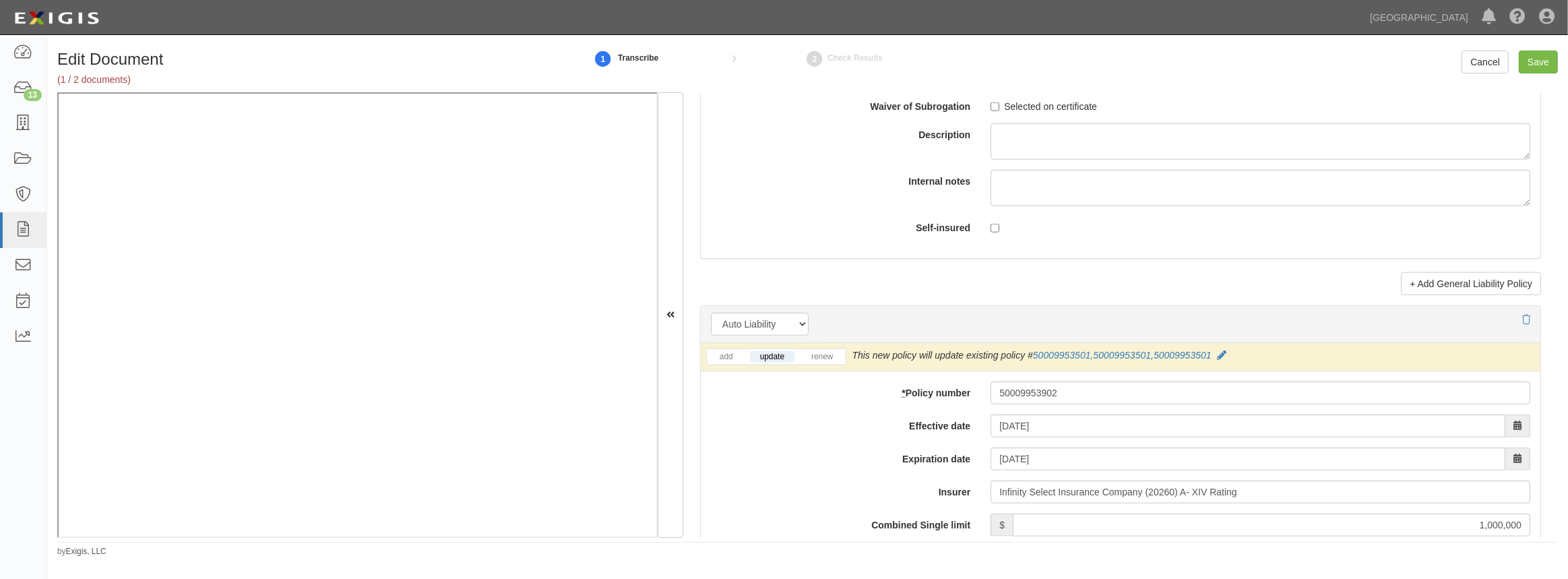
scroll to position [1611, 0]
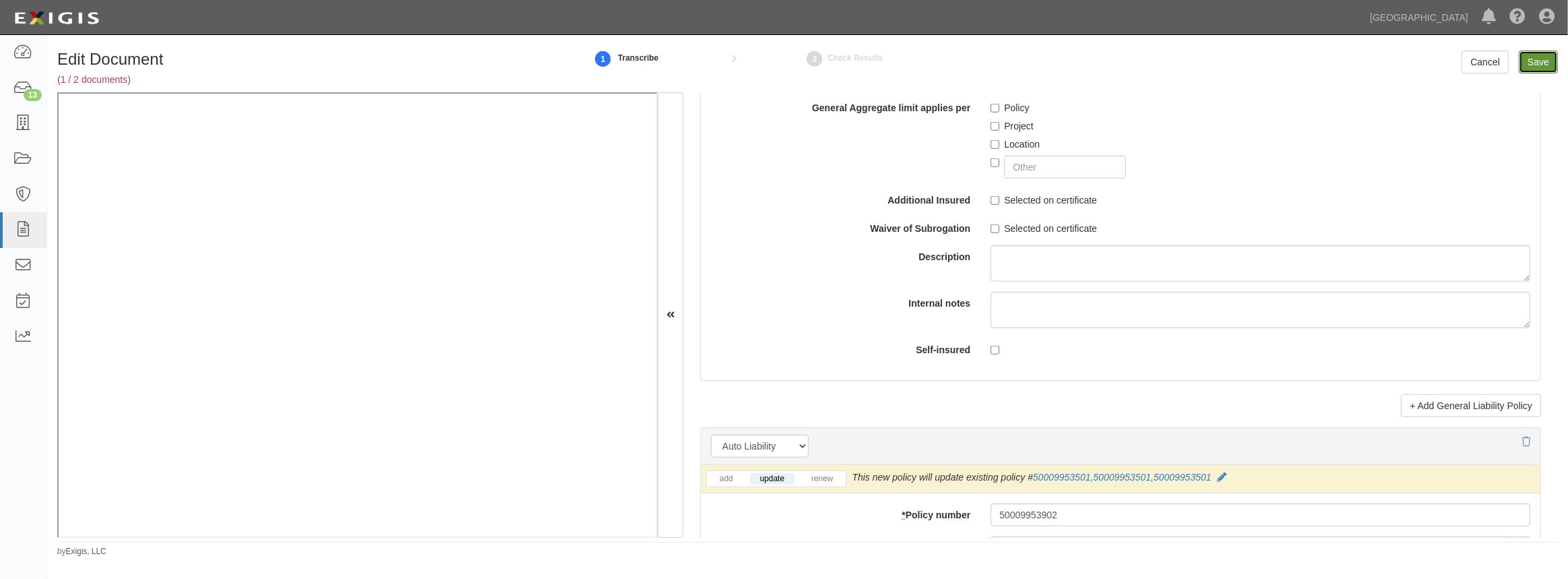
click at [1529, 64] on input "Save" at bounding box center [1538, 62] width 39 height 23
type input "1000000"
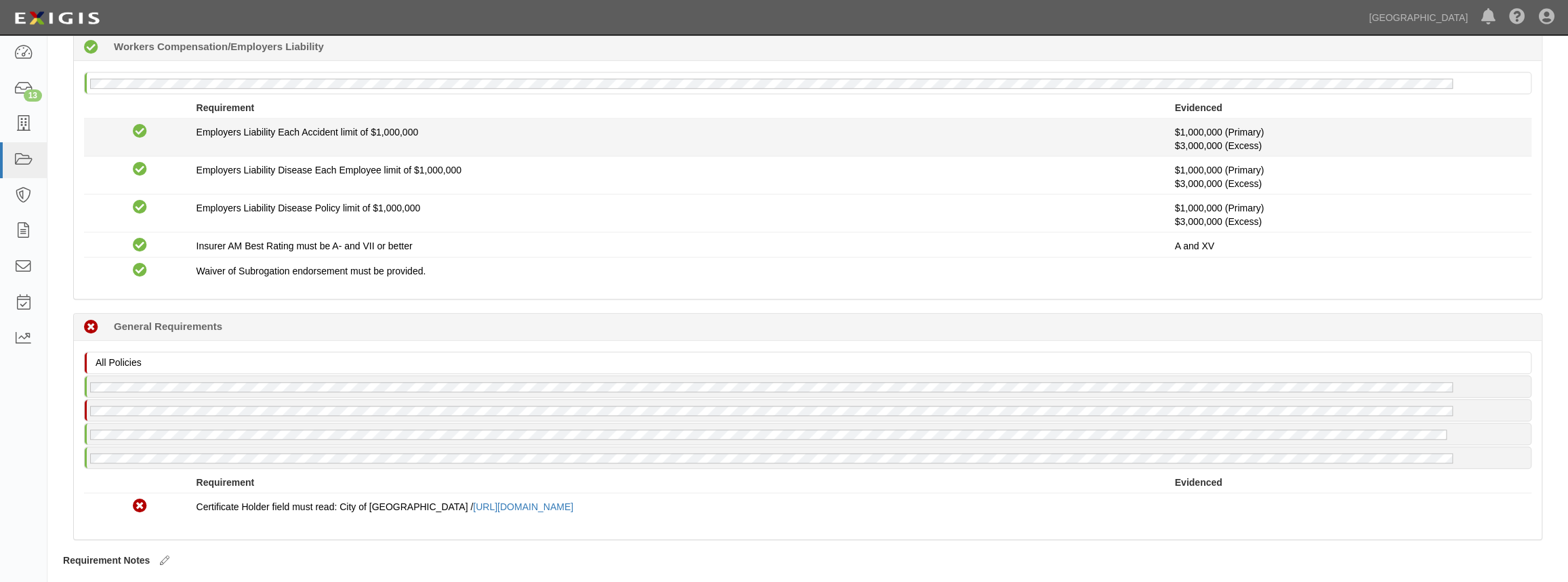
scroll to position [723, 0]
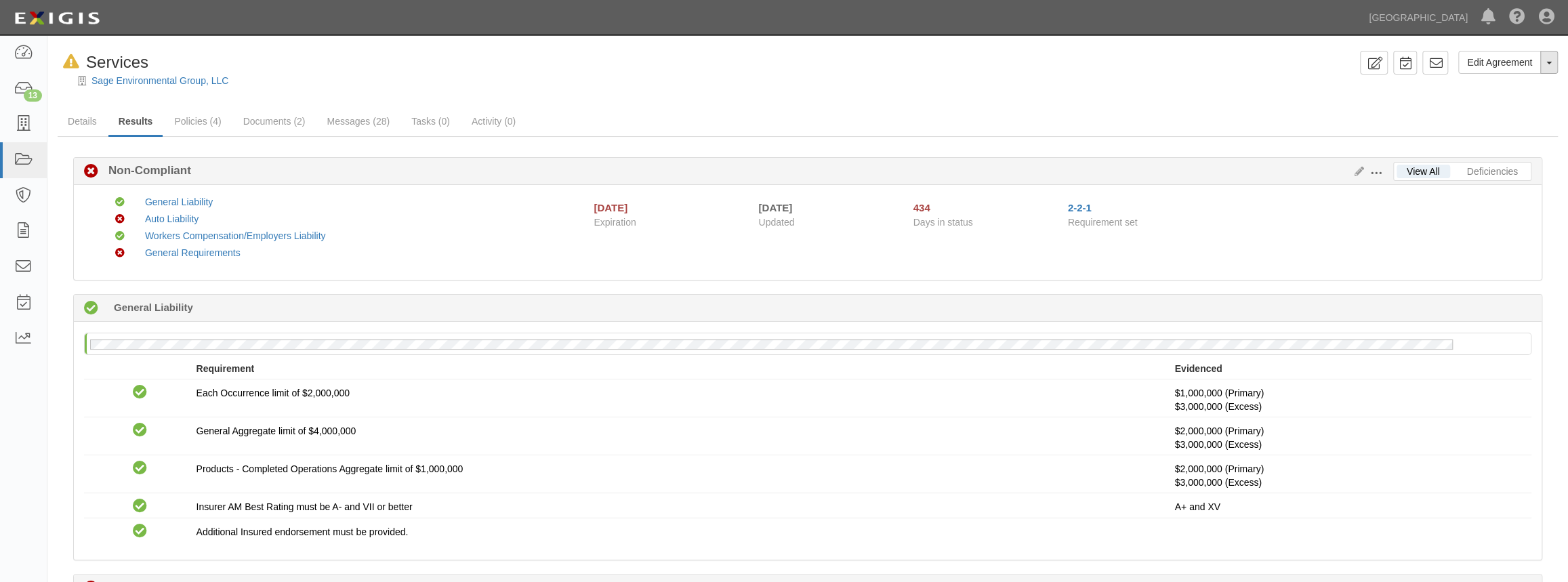
click at [1545, 69] on button "Toggle Agreement Dropdown" at bounding box center [1549, 63] width 18 height 23
click at [1526, 121] on button "Remove from Default" at bounding box center [1502, 125] width 110 height 20
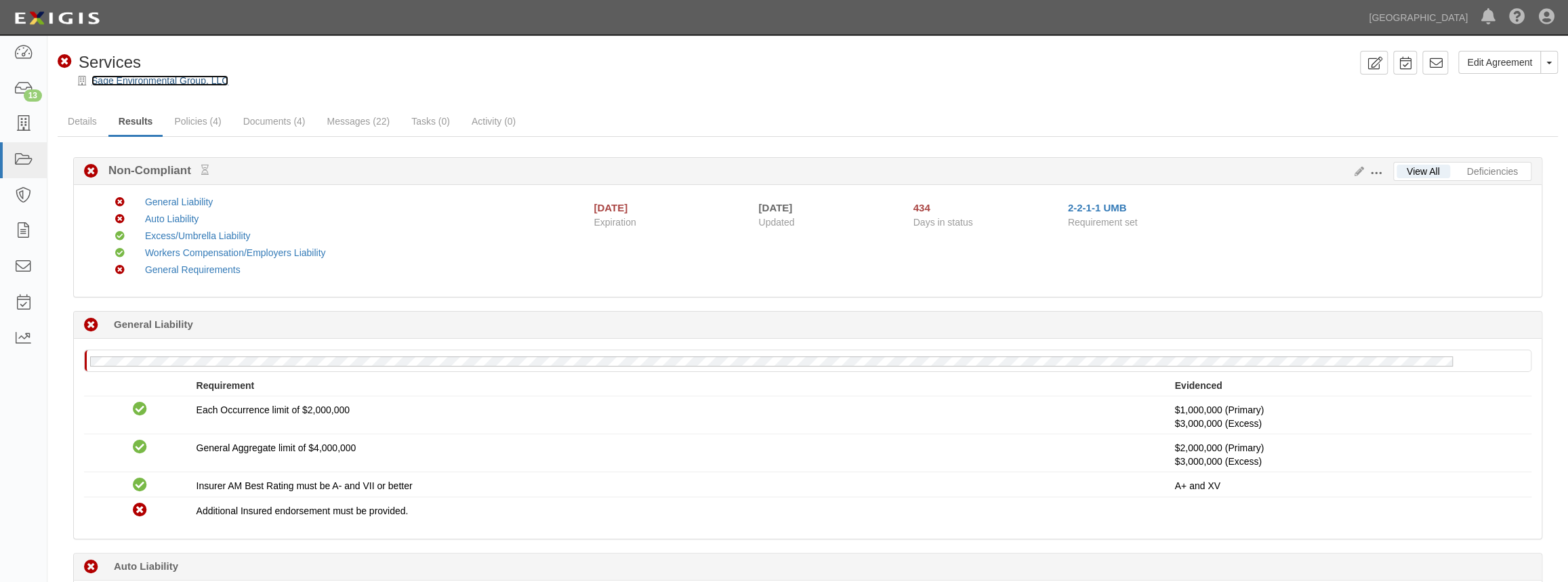
click at [121, 77] on link "Sage Environmental Group, LLC" at bounding box center [160, 80] width 137 height 11
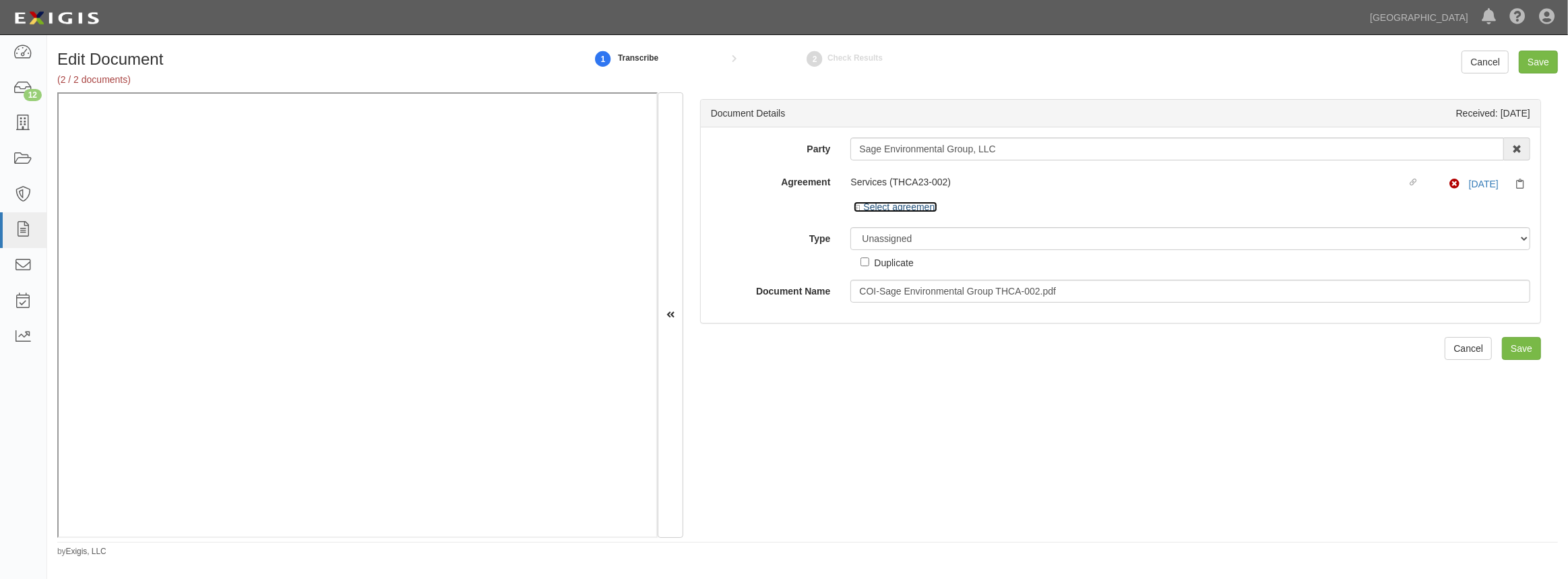
click at [925, 202] on link "Select agreement" at bounding box center [895, 207] width 83 height 11
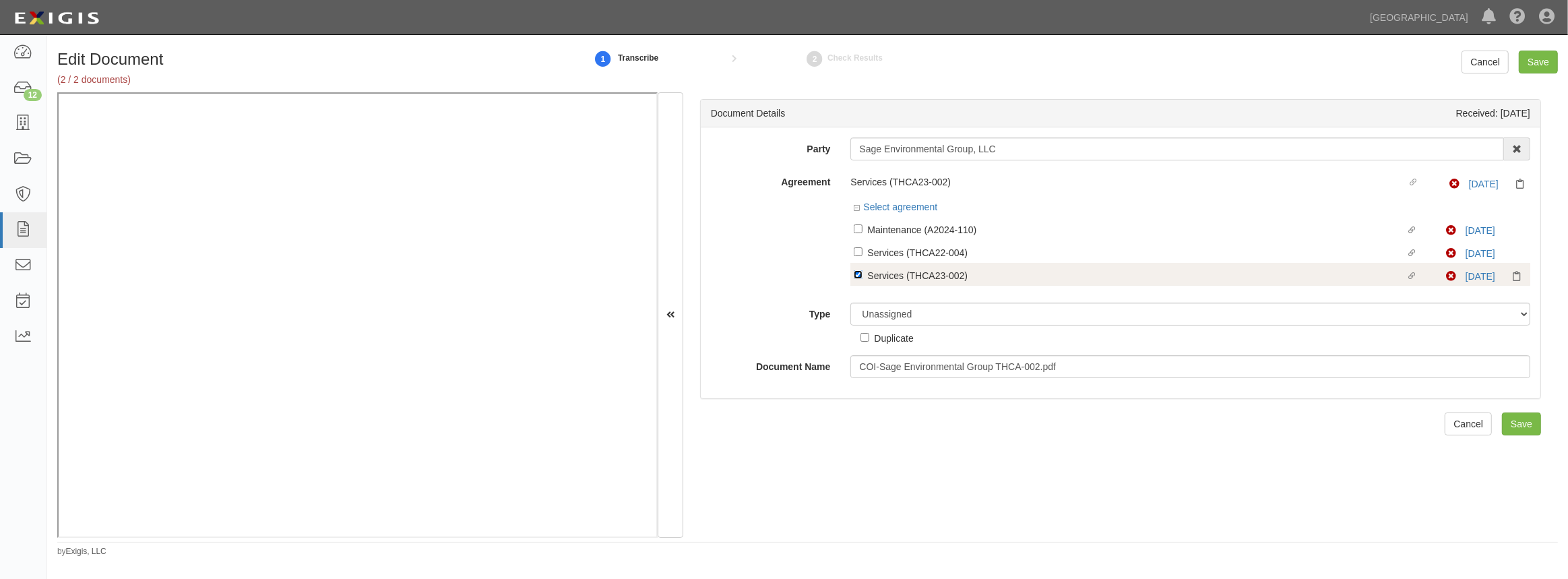
click at [854, 274] on input "Linked agreement Services (THCA23-002) Linked agreement" at bounding box center [858, 275] width 9 height 9
checkbox input "false"
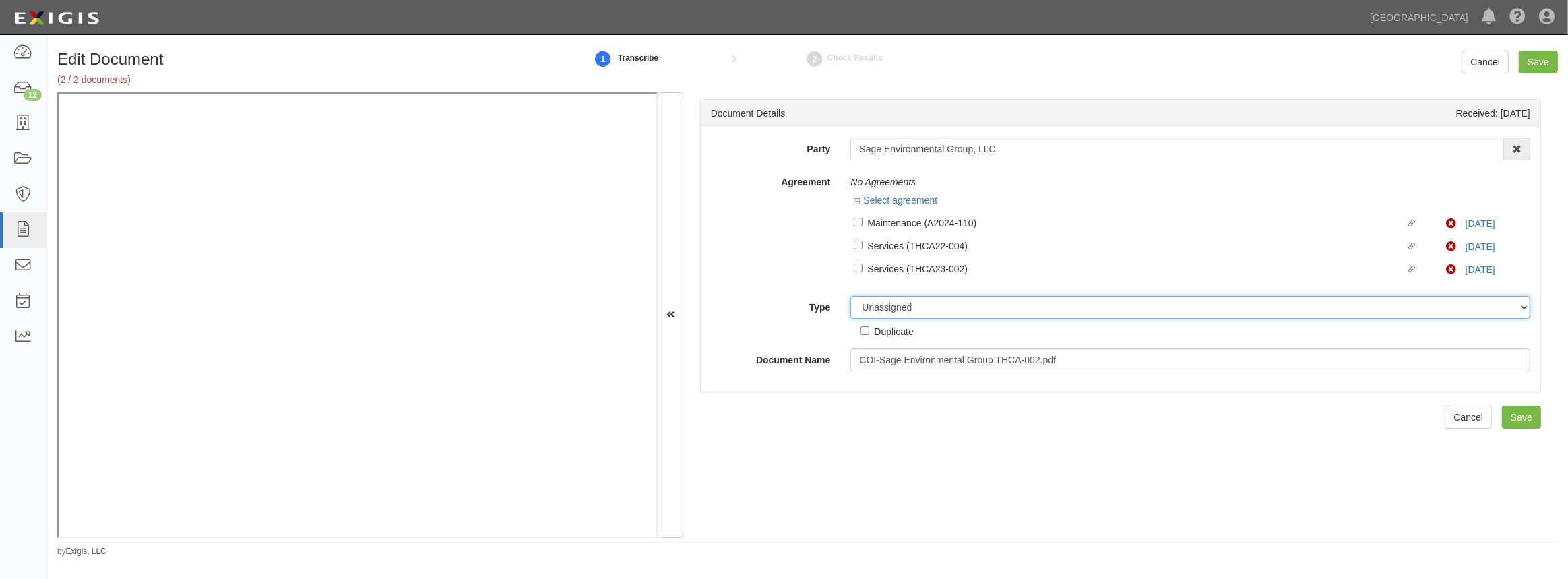
click at [888, 303] on select "Unassigned Binder Cancellation Notice Certificate Contract Endorsement Insuranc…" at bounding box center [1190, 308] width 680 height 23
select select "EndorsementDetail"
click at [851, 296] on select "Unassigned Binder Cancellation Notice Certificate Contract Endorsement Insuranc…" at bounding box center [1190, 308] width 680 height 23
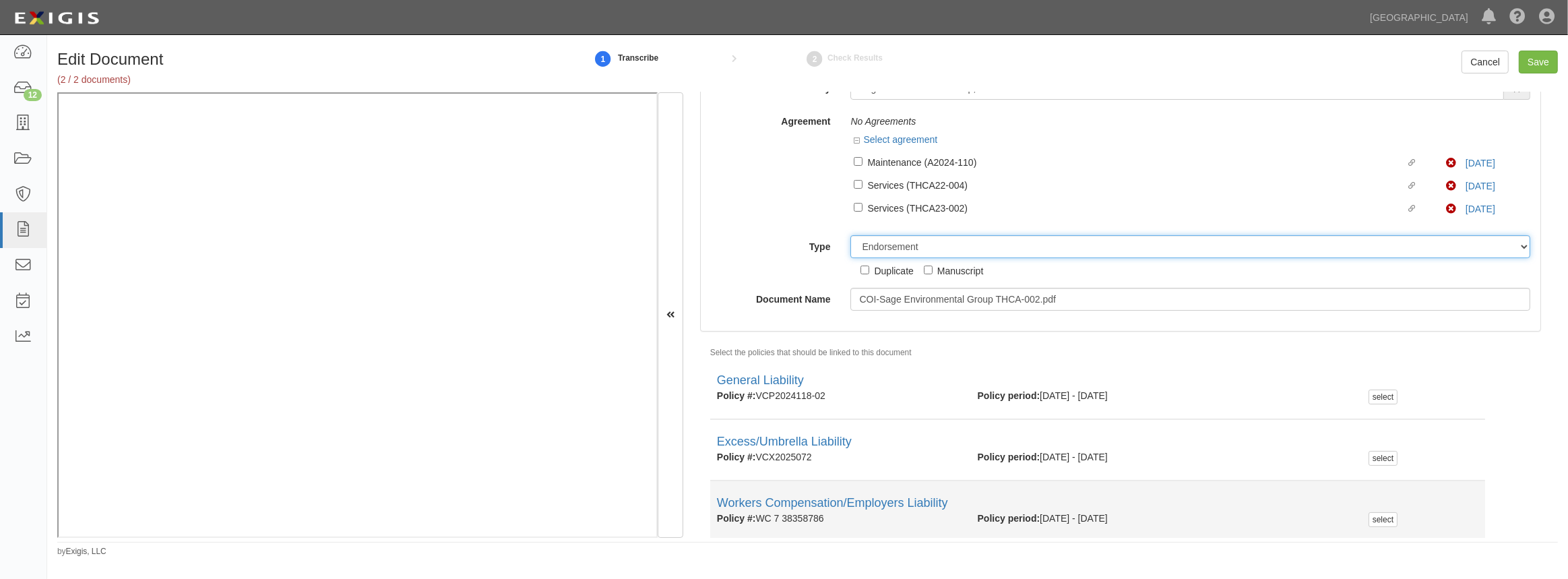
scroll to position [112, 0]
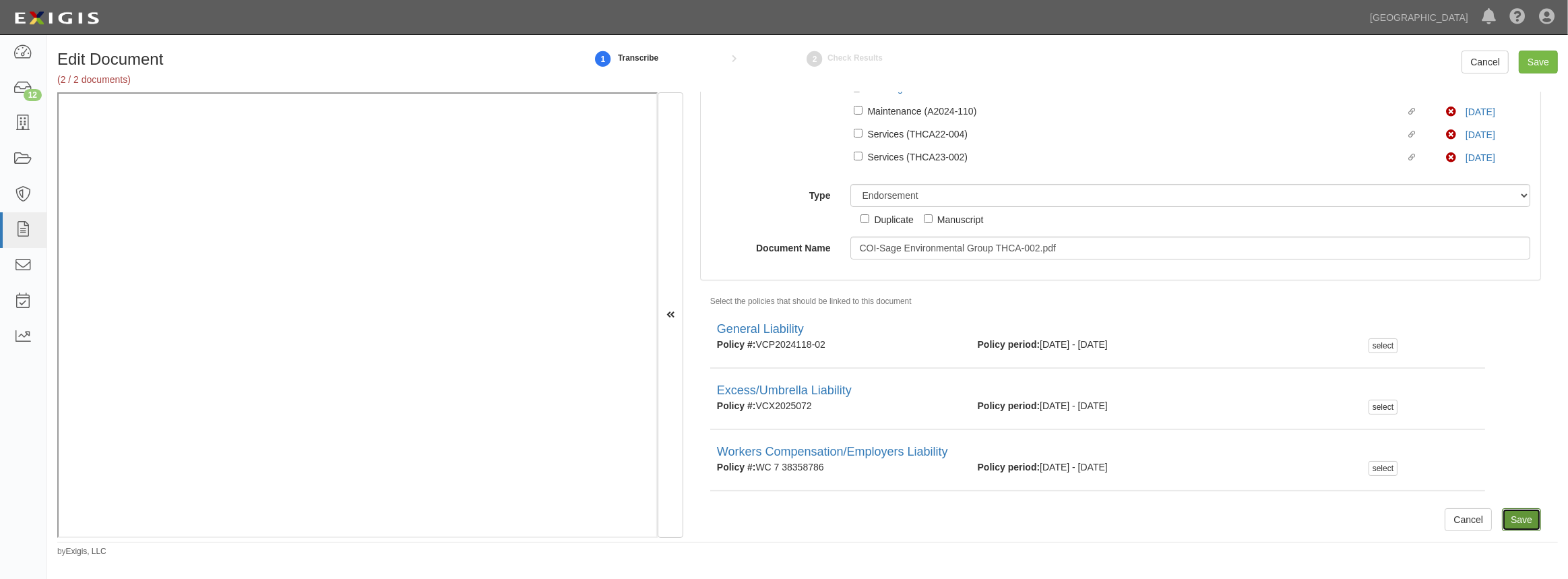
click at [1503, 518] on input "Save" at bounding box center [1522, 520] width 39 height 23
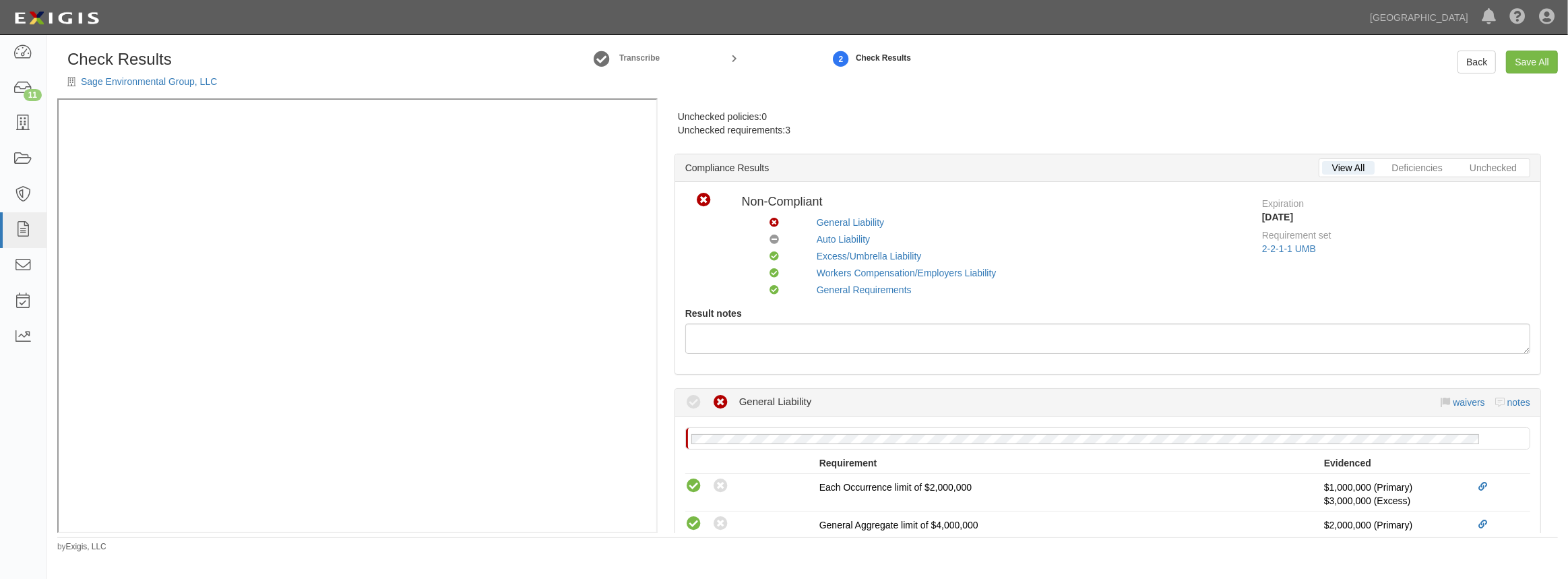
scroll to position [367, 0]
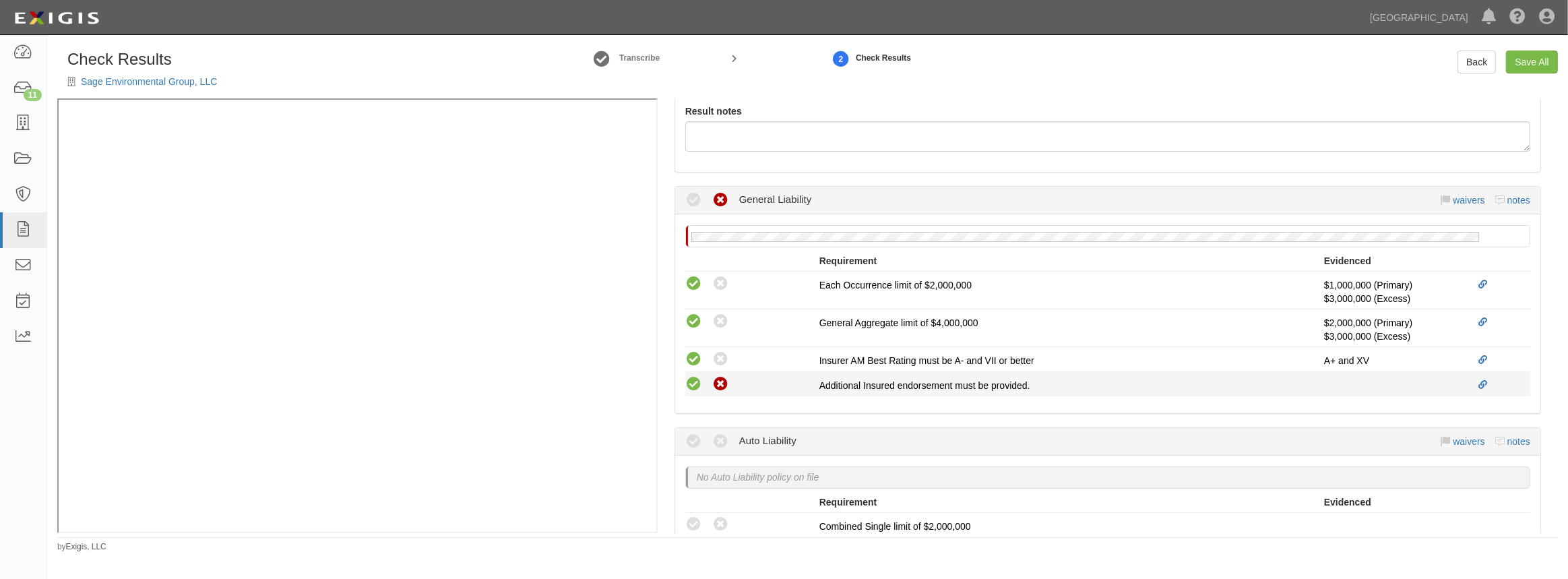
click at [690, 377] on icon at bounding box center [693, 384] width 17 height 17
radio input "true"
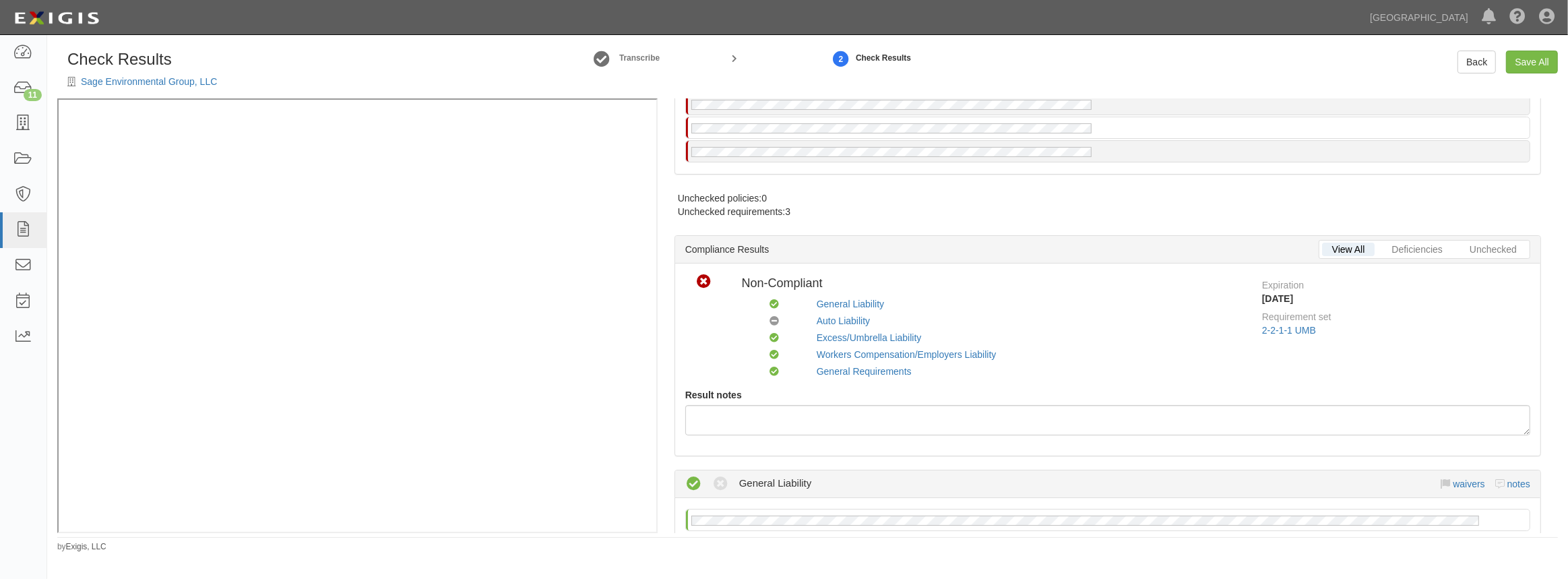
scroll to position [0, 0]
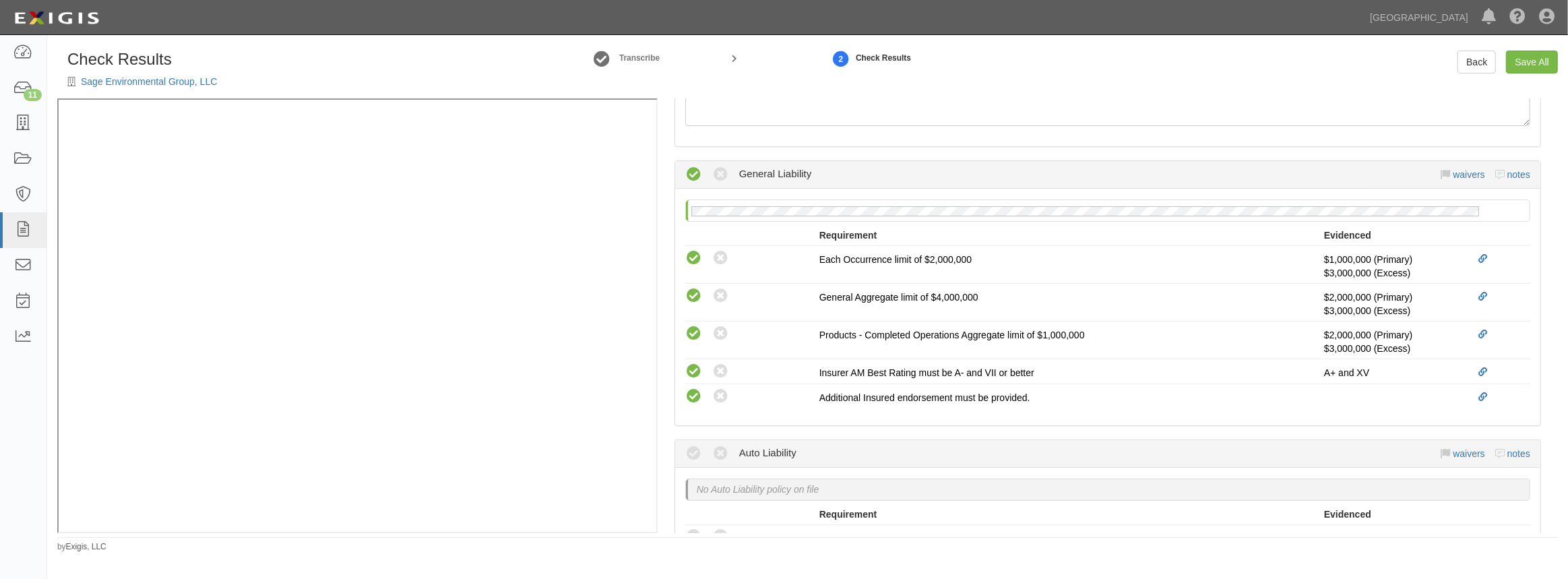
scroll to position [367, 0]
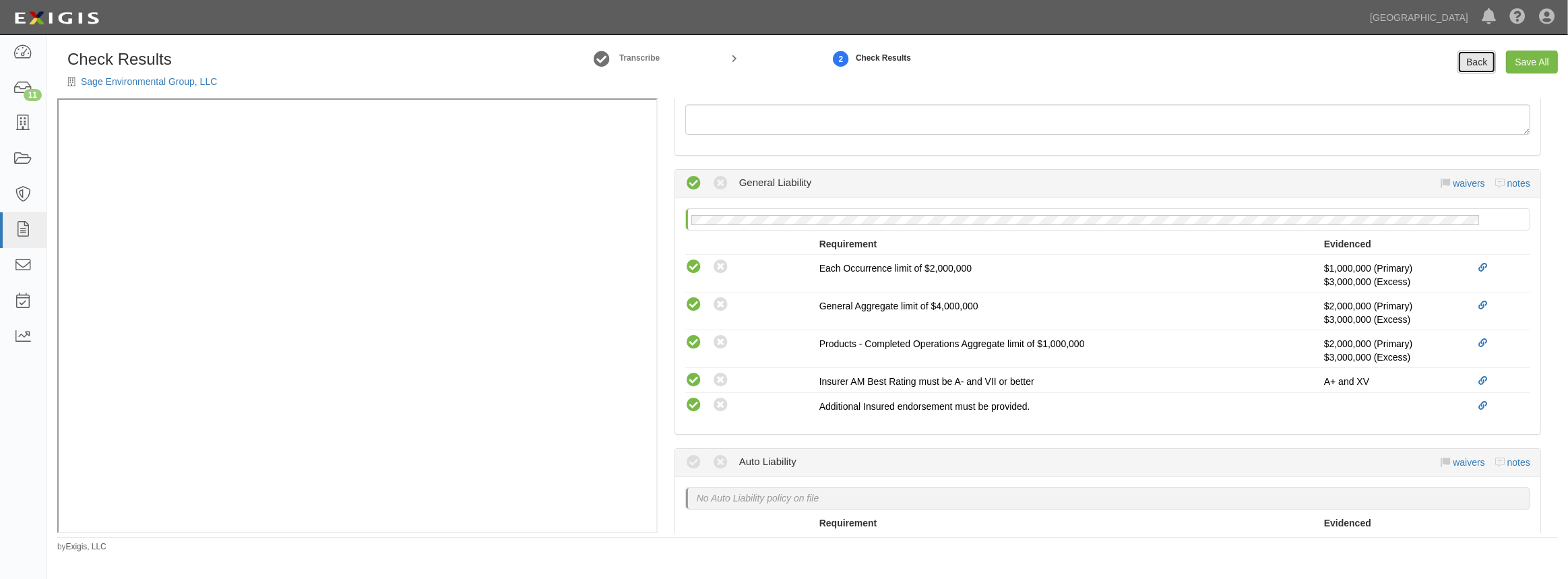
click at [1483, 68] on link "Back" at bounding box center [1477, 62] width 38 height 23
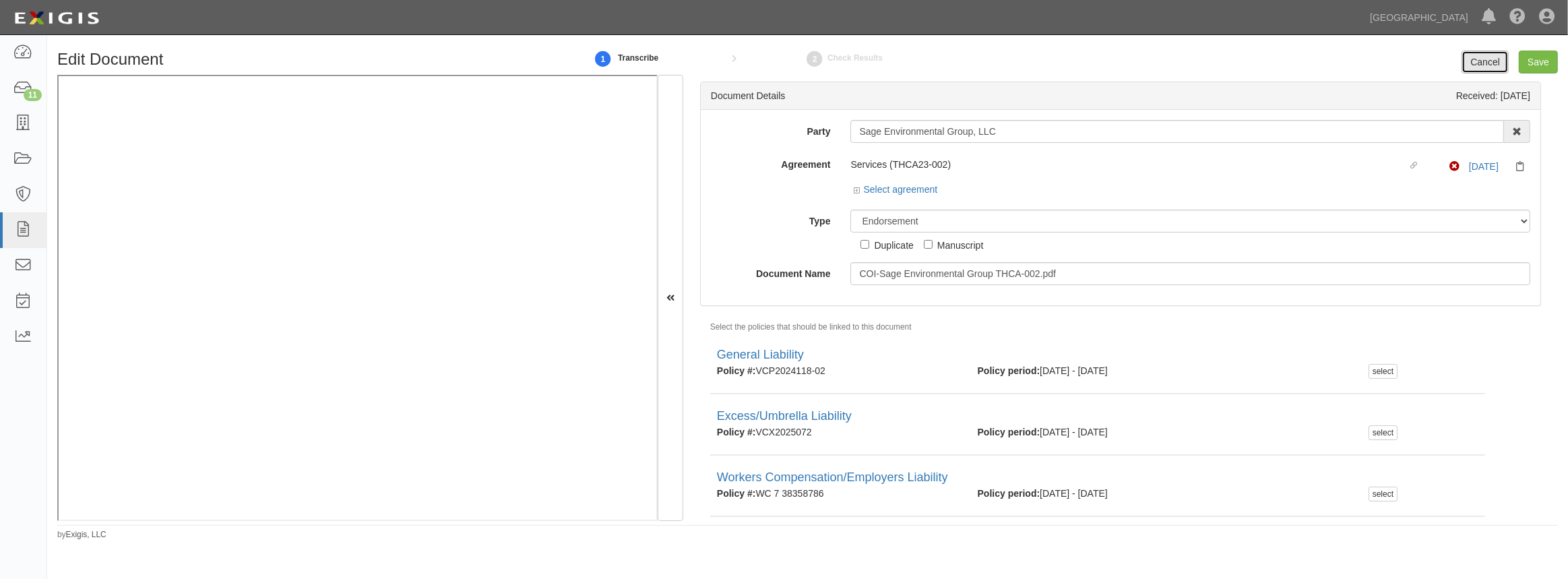
click at [1478, 59] on link "Cancel" at bounding box center [1485, 62] width 47 height 23
click at [896, 193] on link "Select agreement" at bounding box center [895, 189] width 83 height 11
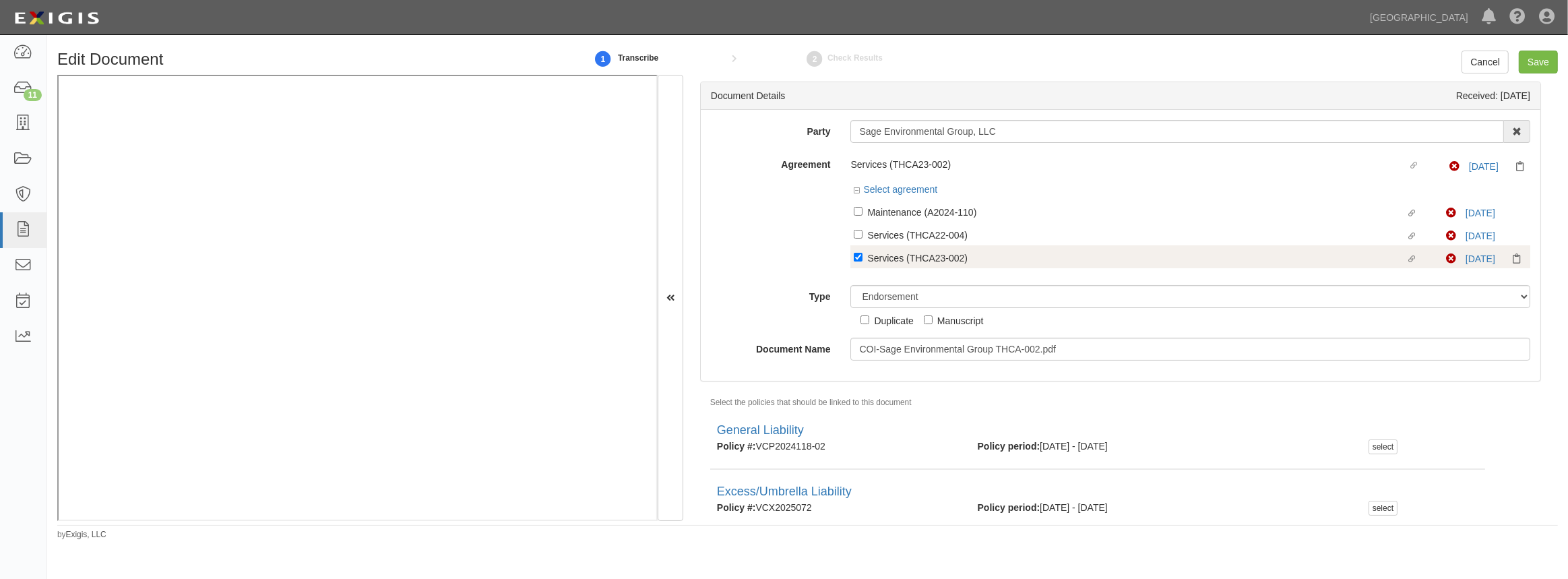
click at [857, 252] on label "Linked agreement Services (THCA23-002) Linked agreement" at bounding box center [1150, 259] width 593 height 18
click at [857, 252] on input "Linked agreement Services (THCA23-002) Linked agreement" at bounding box center [858, 257] width 9 height 9
checkbox input "false"
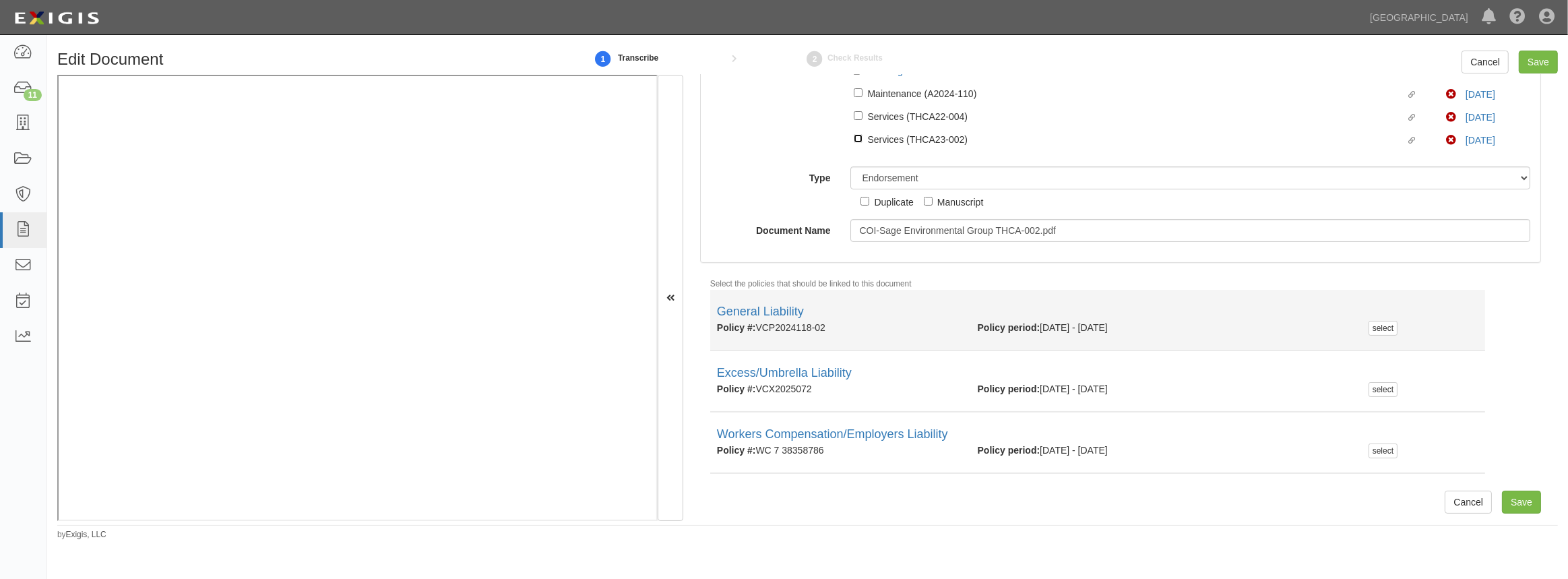
scroll to position [99, 0]
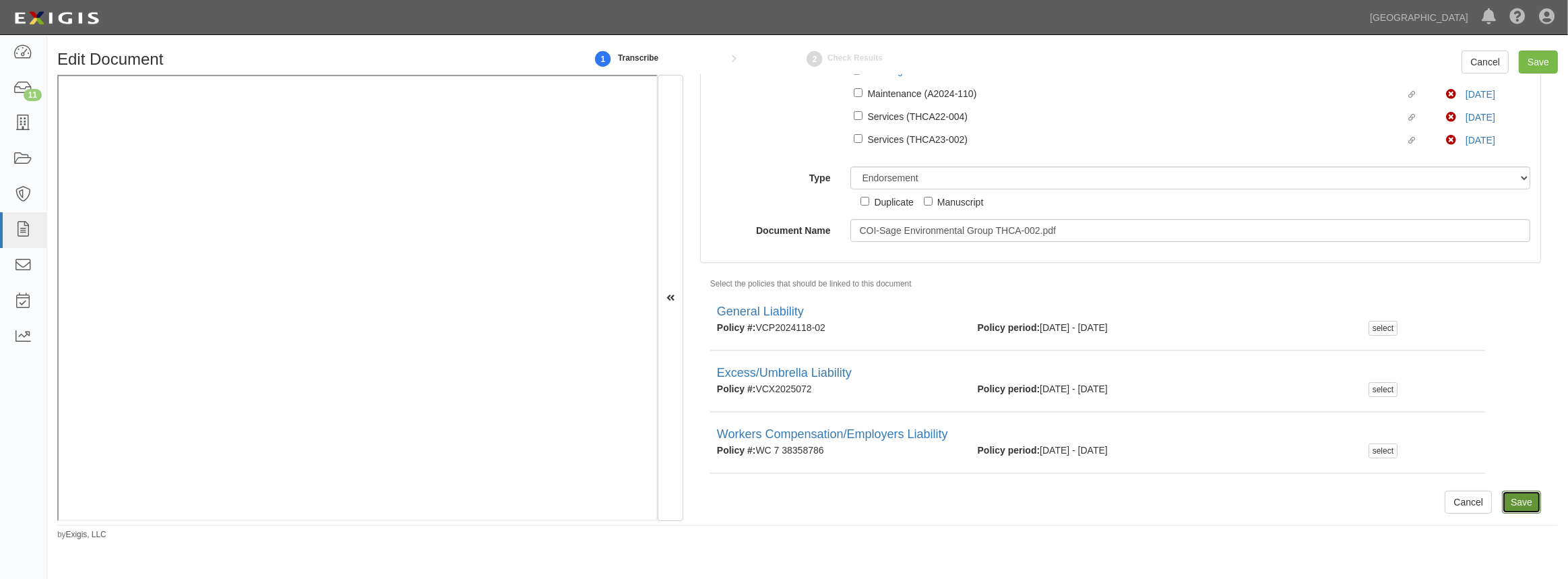
click at [1509, 509] on input "Save" at bounding box center [1522, 502] width 39 height 23
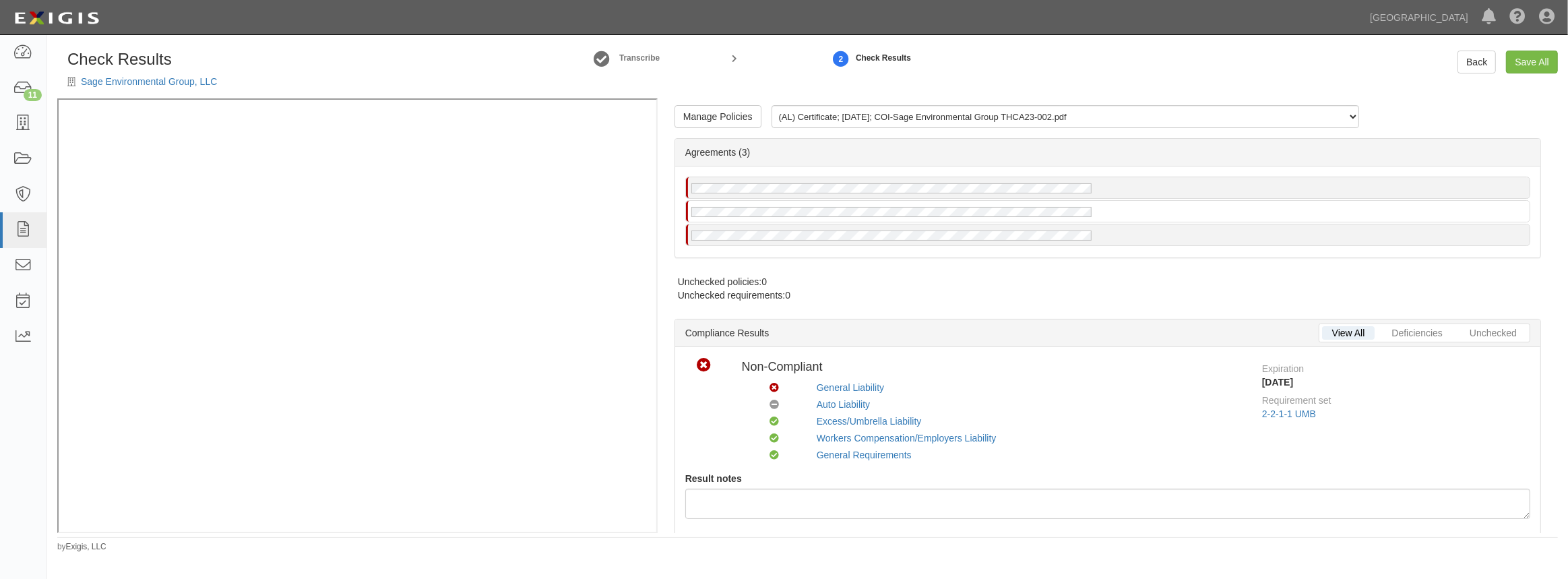
radio input "false"
radio input "true"
click at [1469, 54] on link "Back" at bounding box center [1477, 62] width 38 height 23
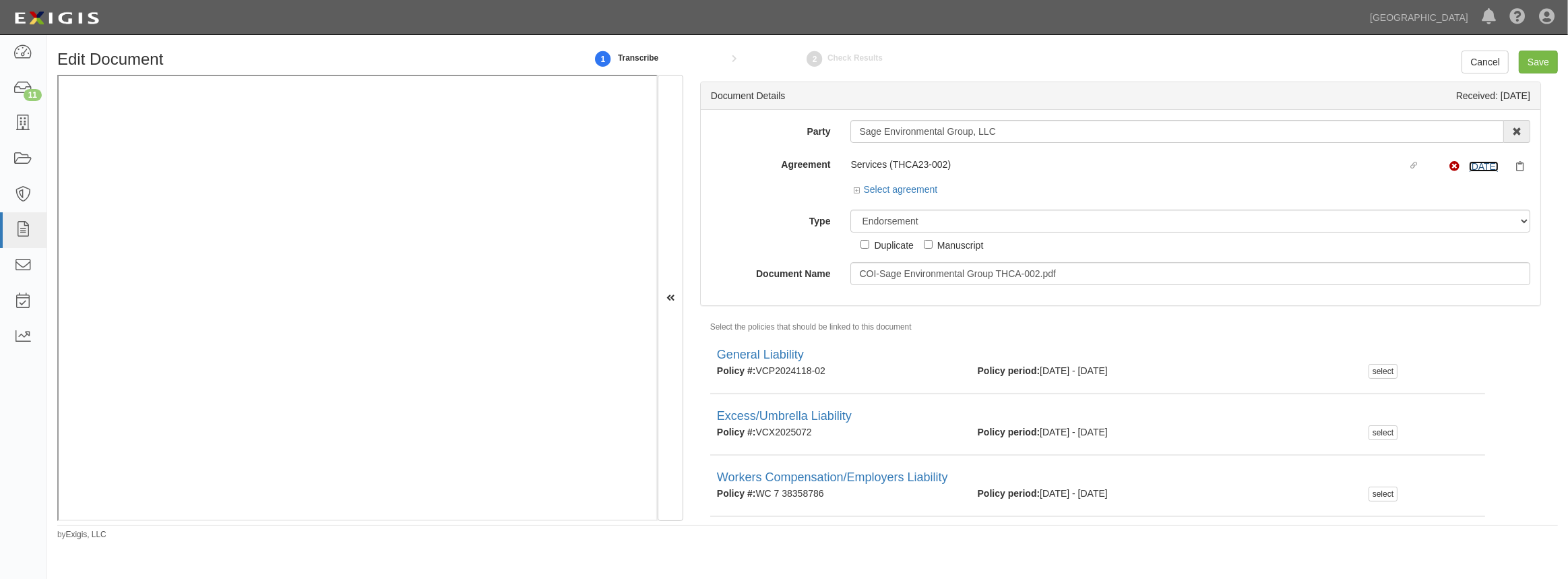
click at [1469, 168] on link "[DATE]" at bounding box center [1484, 166] width 30 height 11
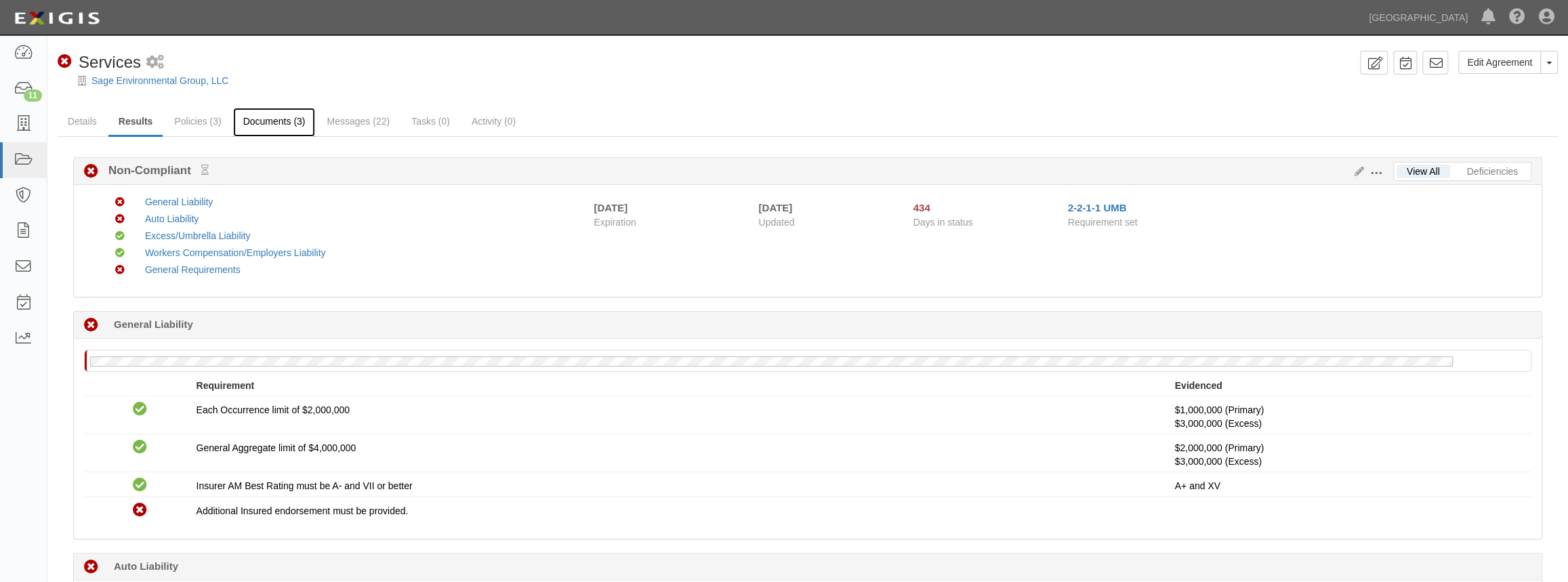
click at [277, 124] on link "Documents (3)" at bounding box center [274, 123] width 82 height 29
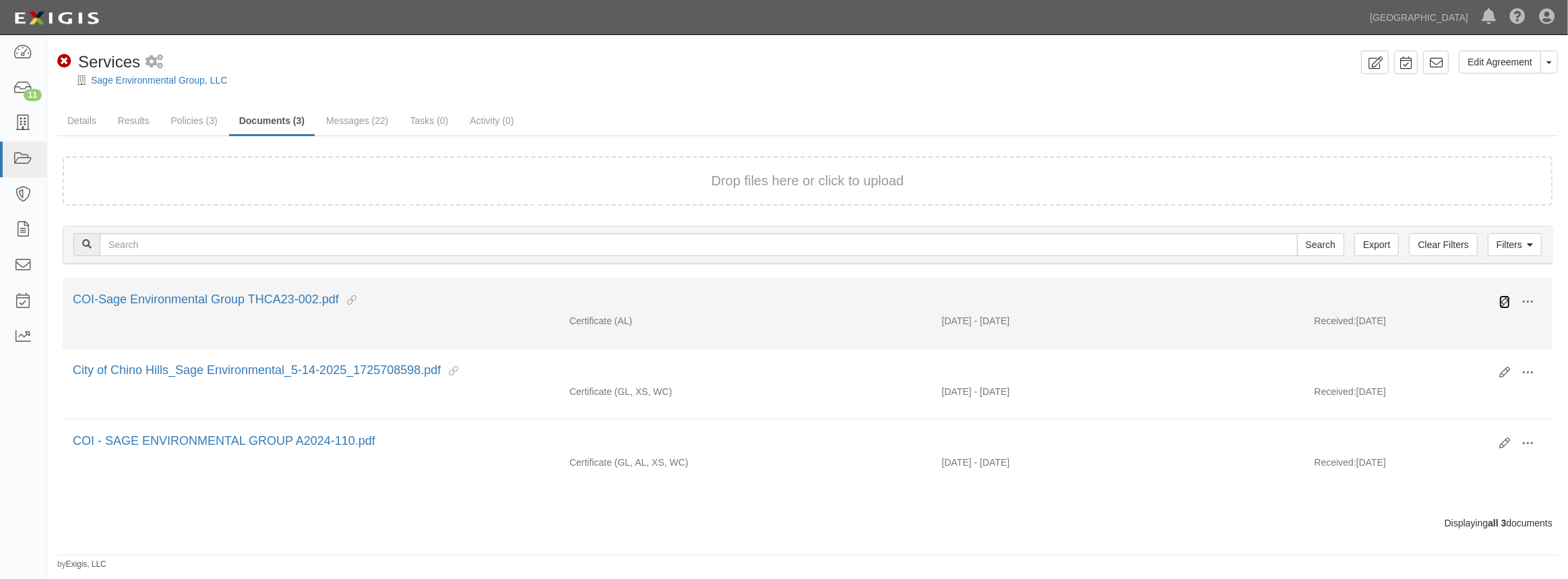
click at [1503, 304] on icon at bounding box center [1504, 302] width 11 height 11
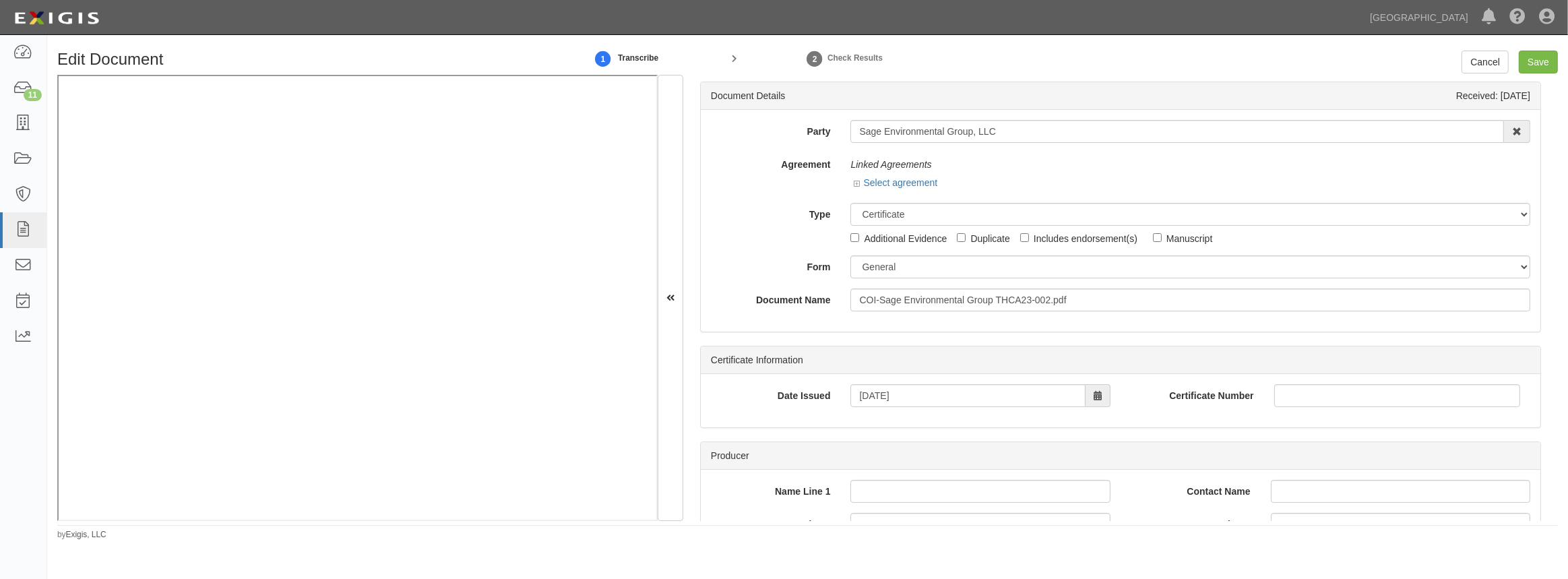
click at [854, 188] on div "Select agreement" at bounding box center [895, 183] width 83 height 14
click at [857, 182] on icon at bounding box center [858, 184] width 9 height 7
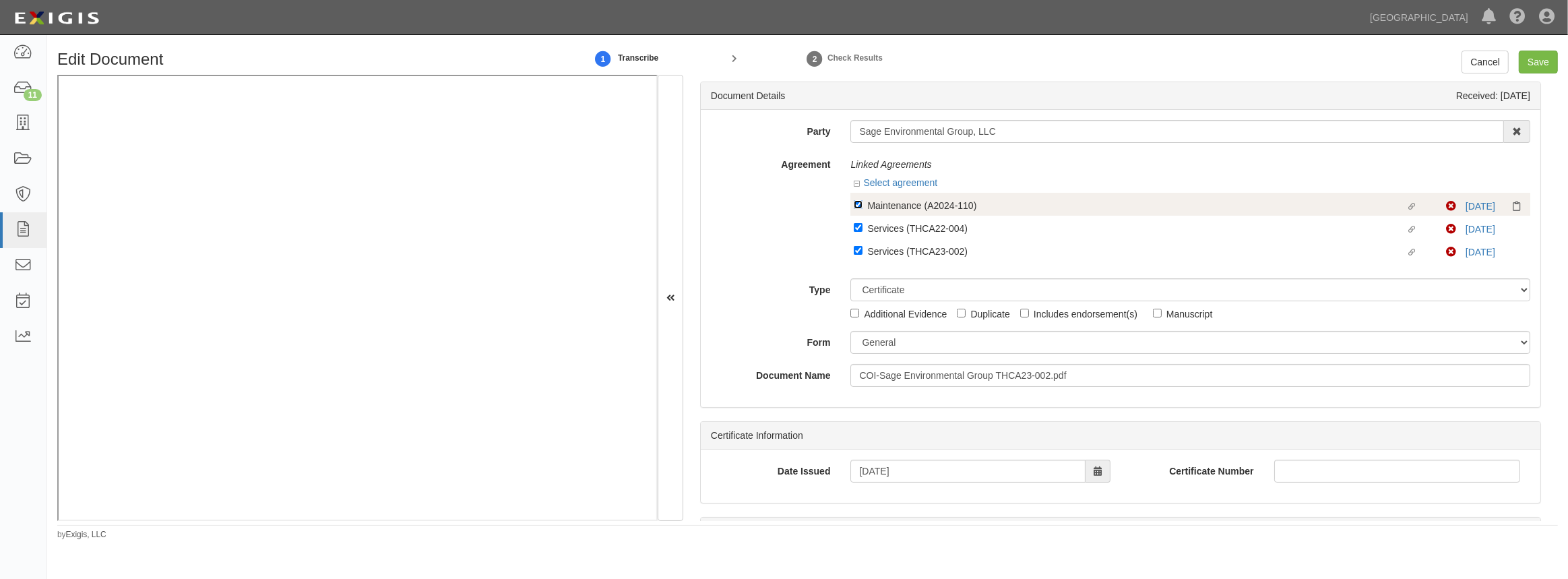
click at [857, 202] on input "Linked agreement Maintenance (A2024-110) Linked agreement" at bounding box center [858, 205] width 9 height 9
checkbox input "false"
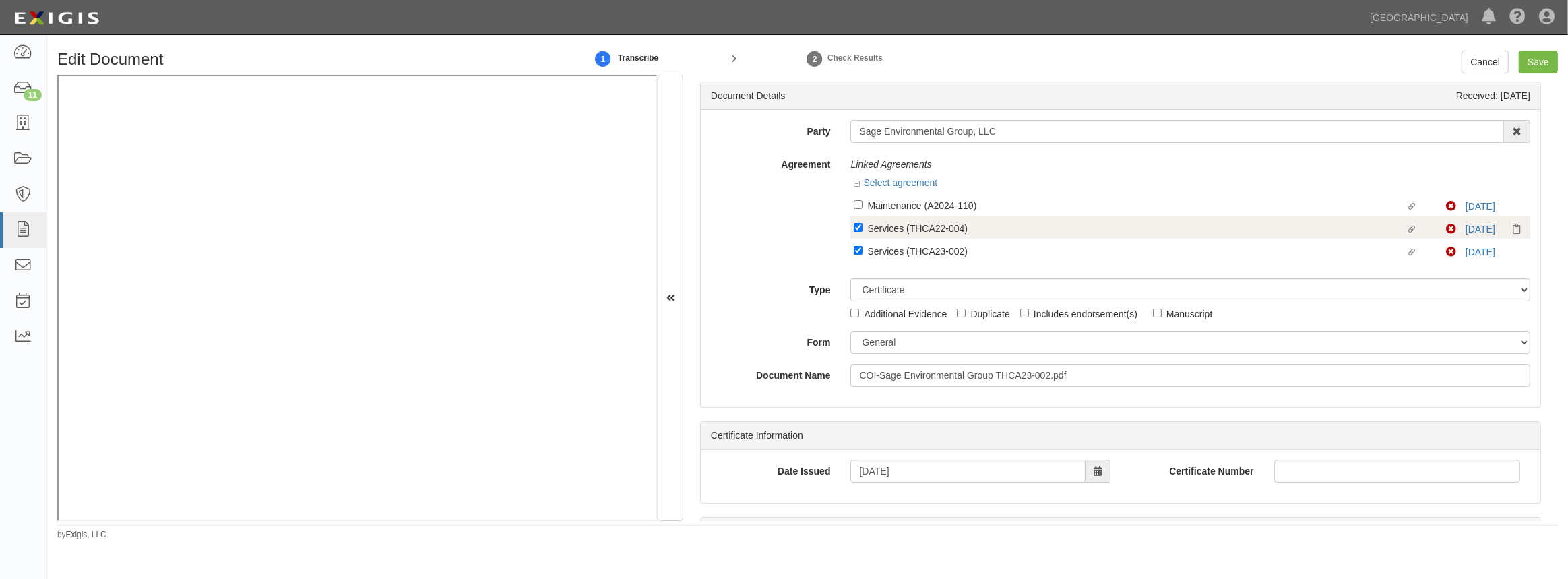
click at [862, 229] on label "Linked agreement Services (THCA22-004) Linked agreement" at bounding box center [1150, 229] width 593 height 18
click at [862, 229] on input "Linked agreement Services (THCA22-004) Linked agreement" at bounding box center [858, 228] width 9 height 9
checkbox input "false"
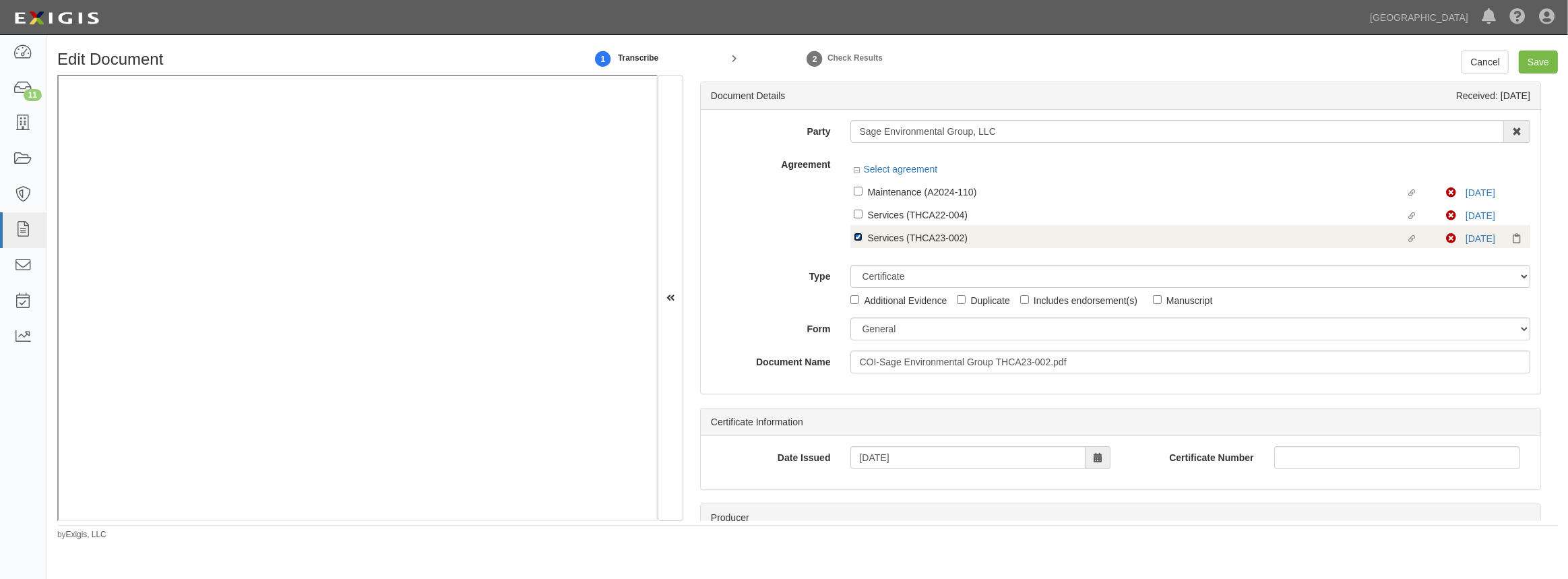
click at [857, 239] on input "Linked agreement Services (THCA23-002) Linked agreement" at bounding box center [858, 237] width 9 height 9
checkbox input "false"
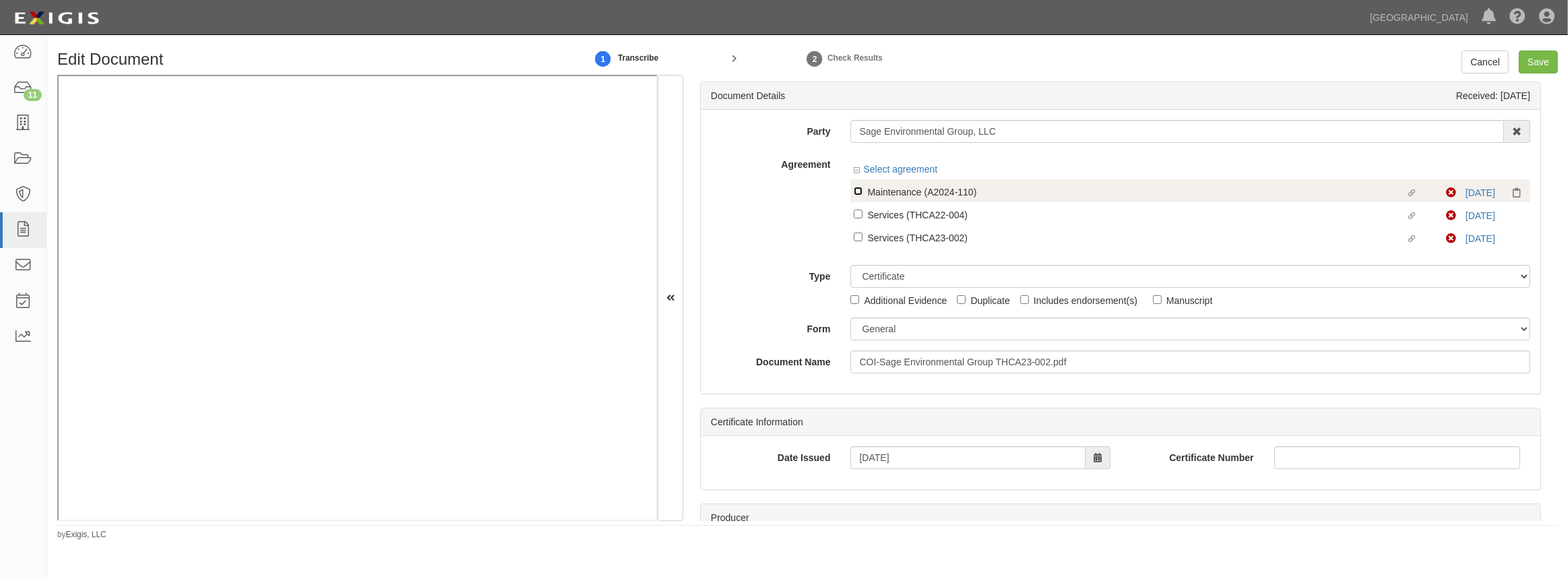
click at [859, 192] on input "Linked agreement Maintenance (A2024-110) Linked agreement" at bounding box center [858, 191] width 9 height 9
checkbox input "true"
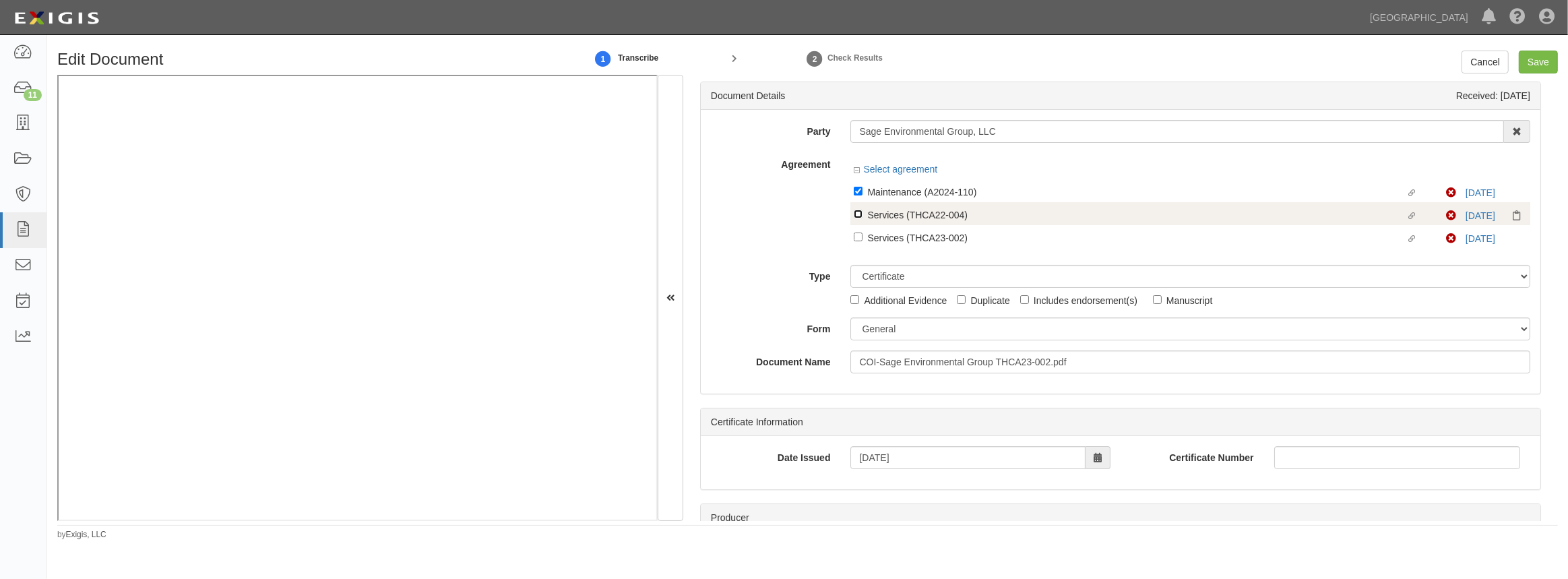
click at [857, 212] on input "Linked agreement Services (THCA22-004) Linked agreement" at bounding box center [858, 214] width 9 height 9
checkbox input "true"
click at [857, 234] on input "Linked agreement Services (THCA23-002) Linked agreement" at bounding box center [858, 237] width 9 height 9
checkbox input "true"
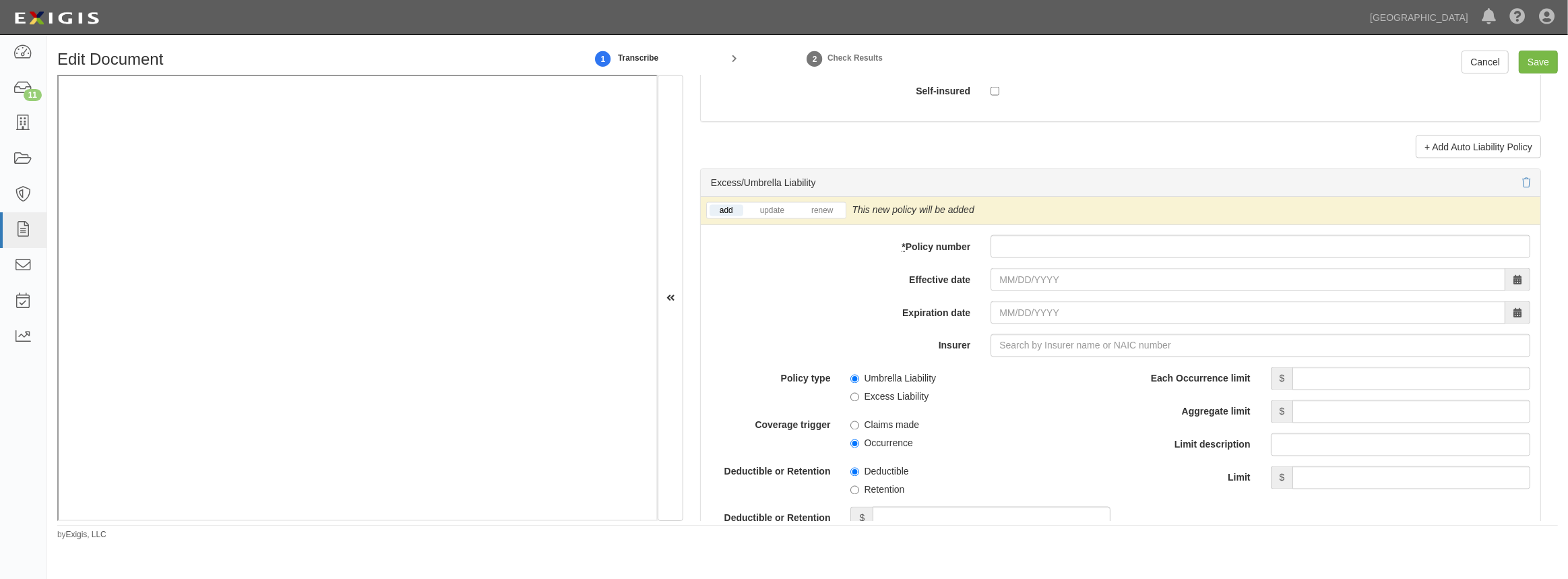
scroll to position [2635, 0]
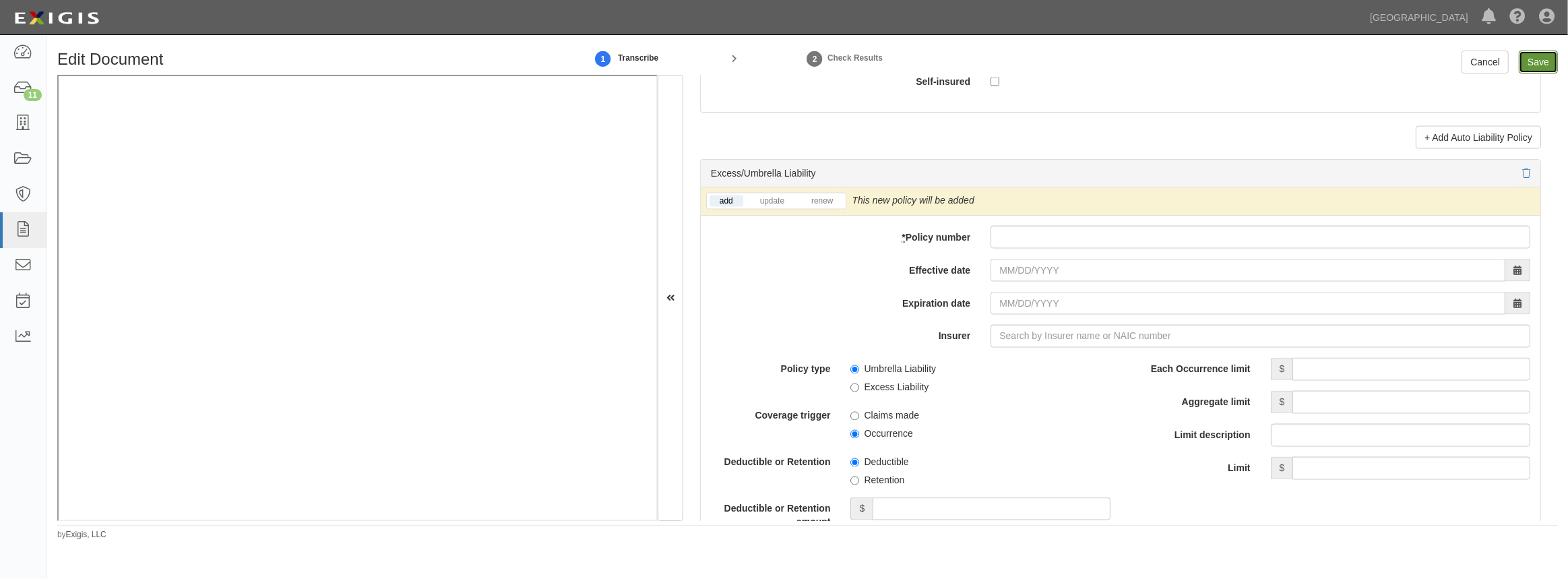
click at [1534, 64] on input "Save" at bounding box center [1538, 62] width 39 height 23
type input "1000000"
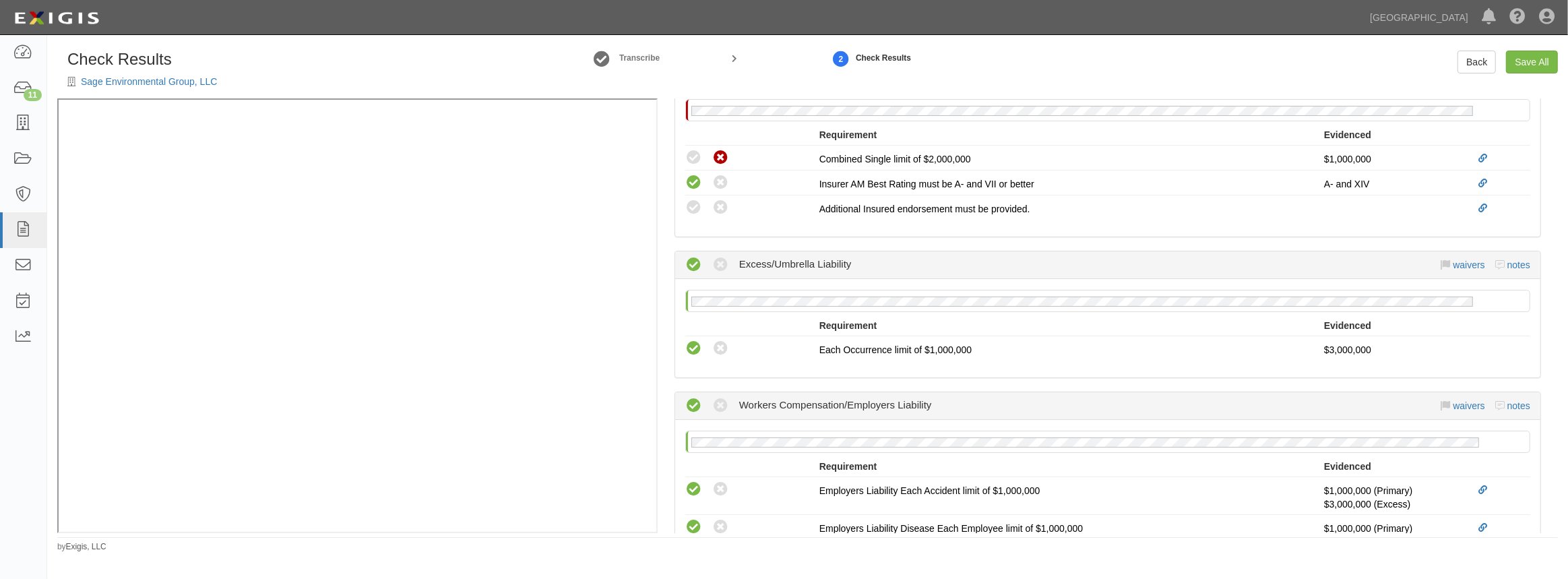
scroll to position [674, 0]
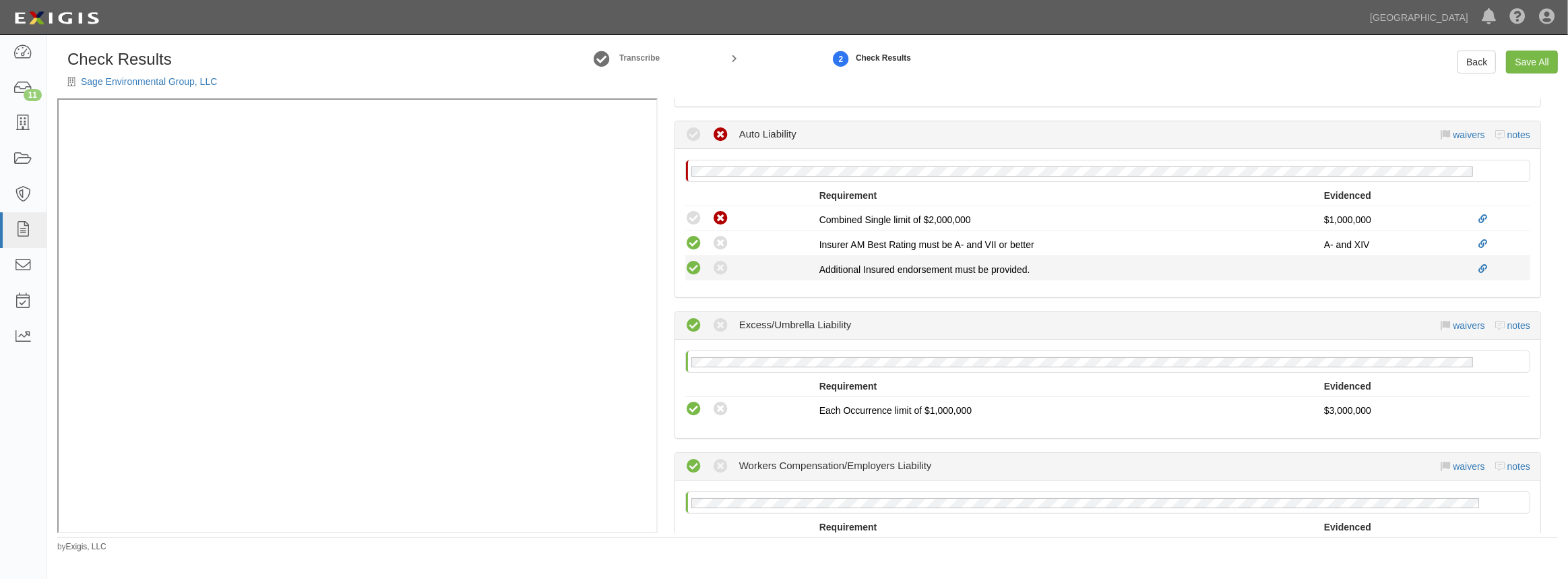
click at [694, 270] on icon at bounding box center [693, 268] width 17 height 17
radio input "true"
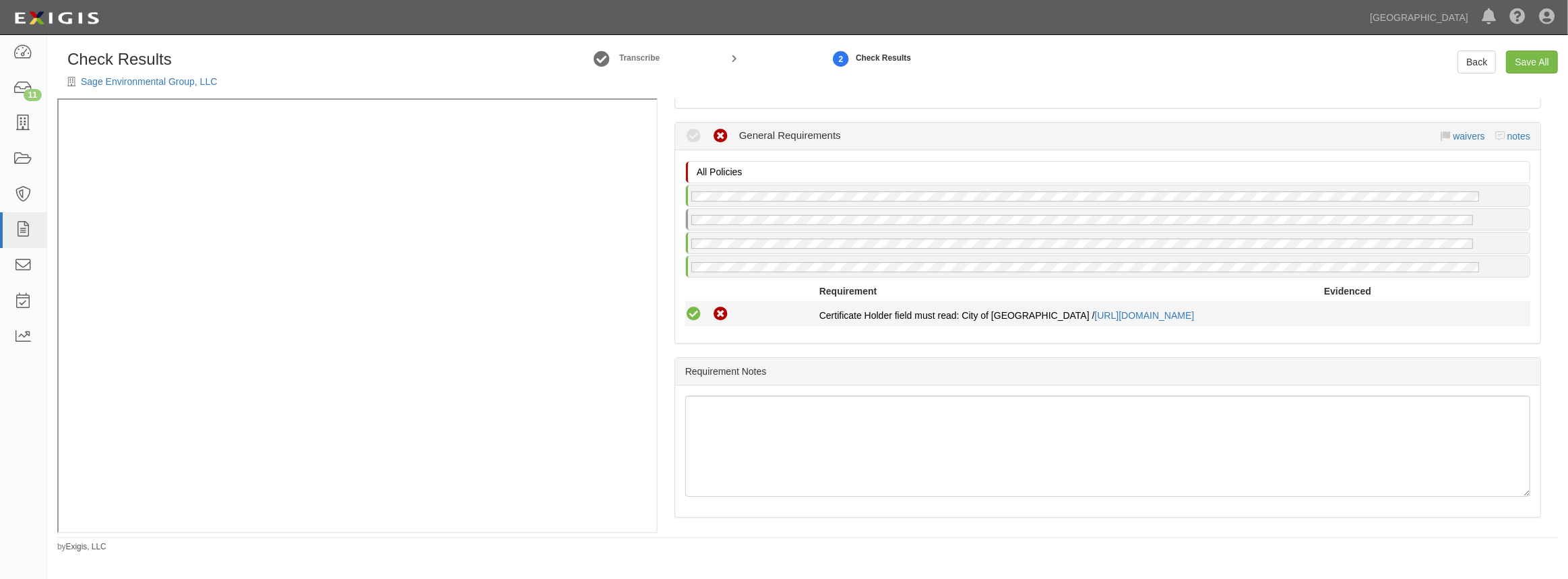
click at [693, 306] on icon at bounding box center [693, 314] width 17 height 17
radio input "true"
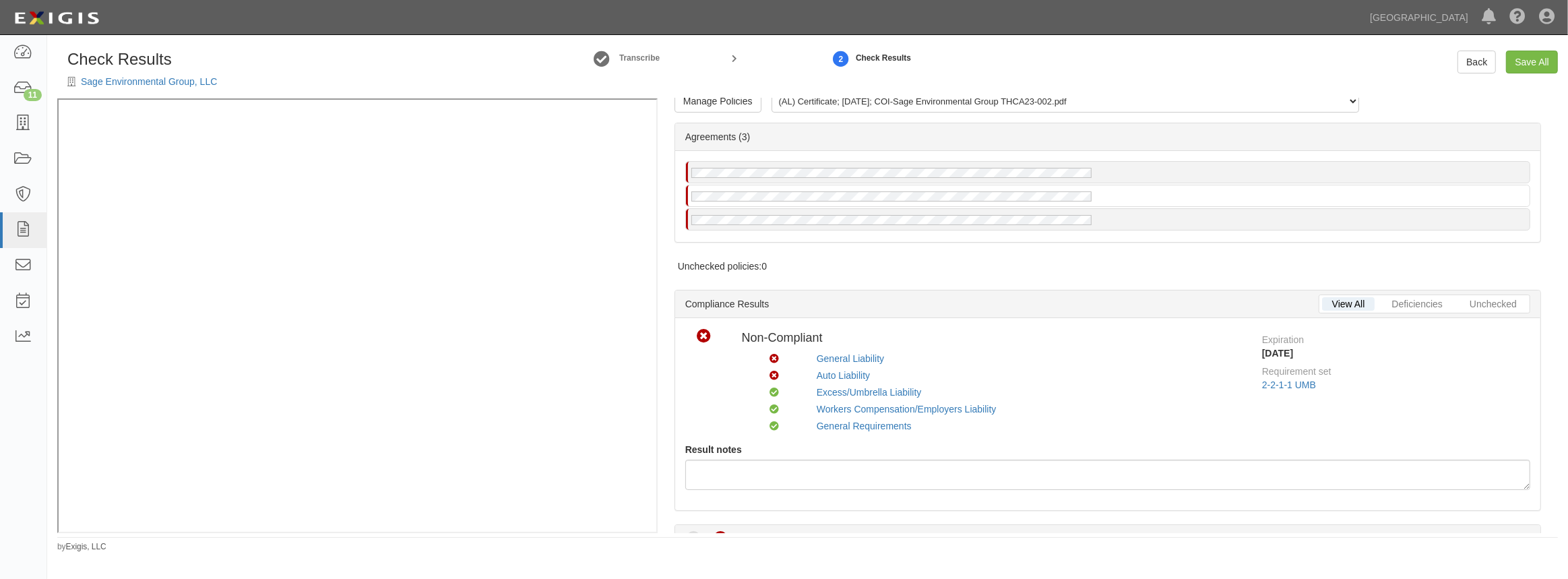
scroll to position [0, 0]
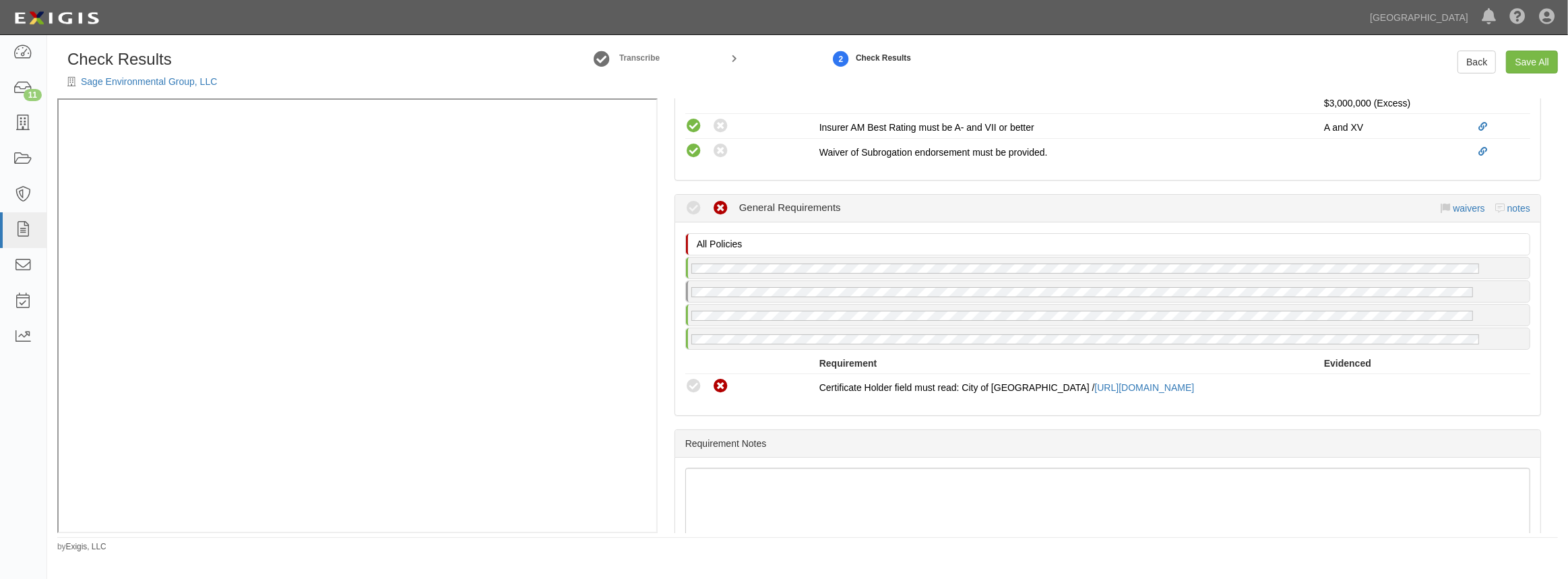
scroll to position [980, 0]
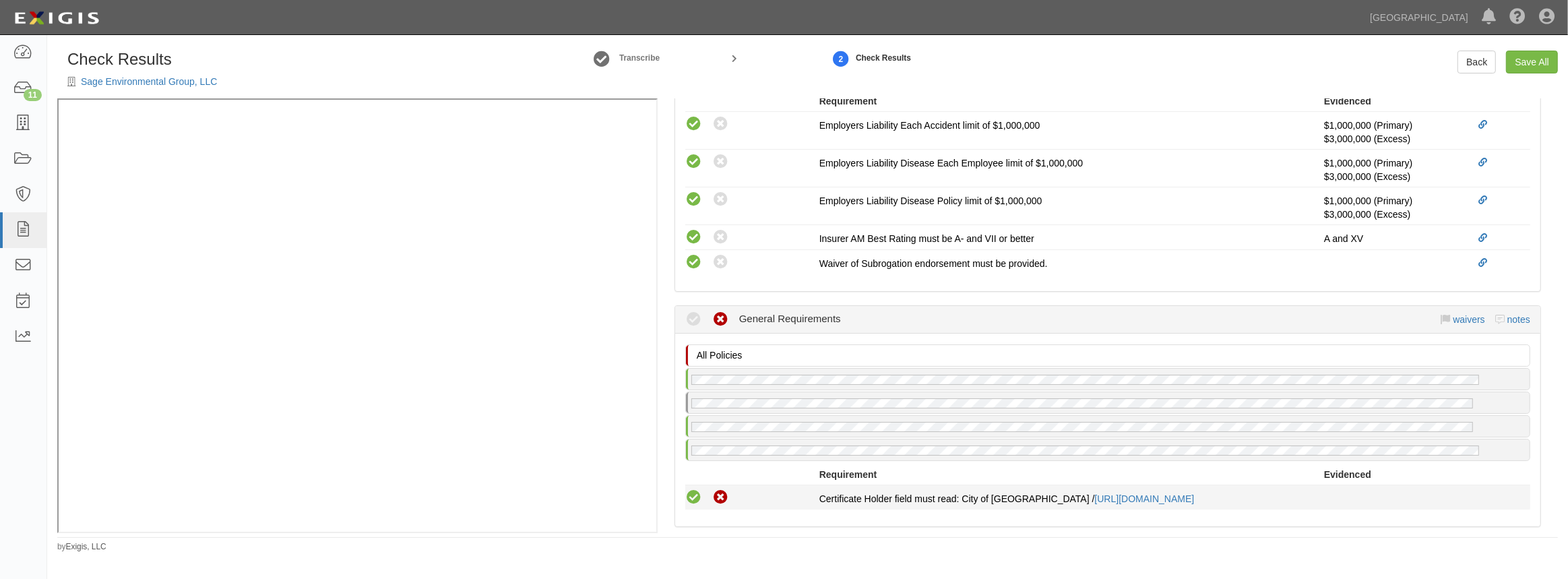
click at [698, 493] on icon at bounding box center [693, 498] width 17 height 17
radio input "true"
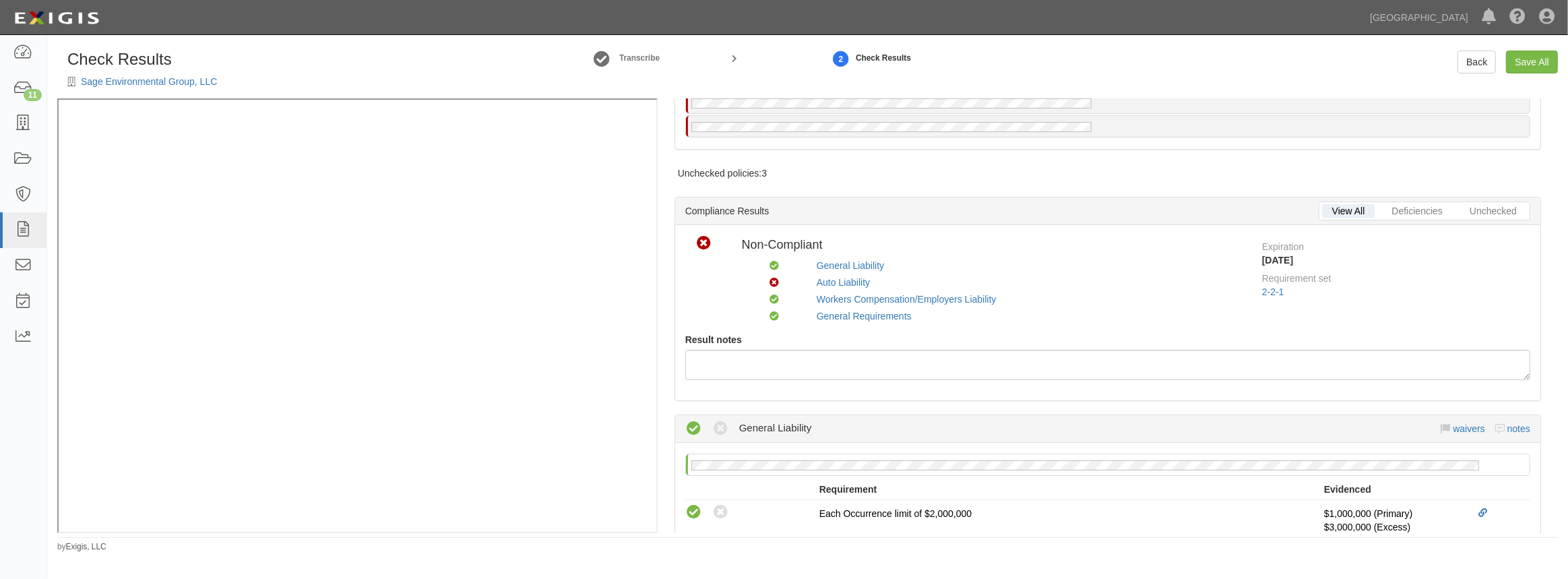
scroll to position [0, 0]
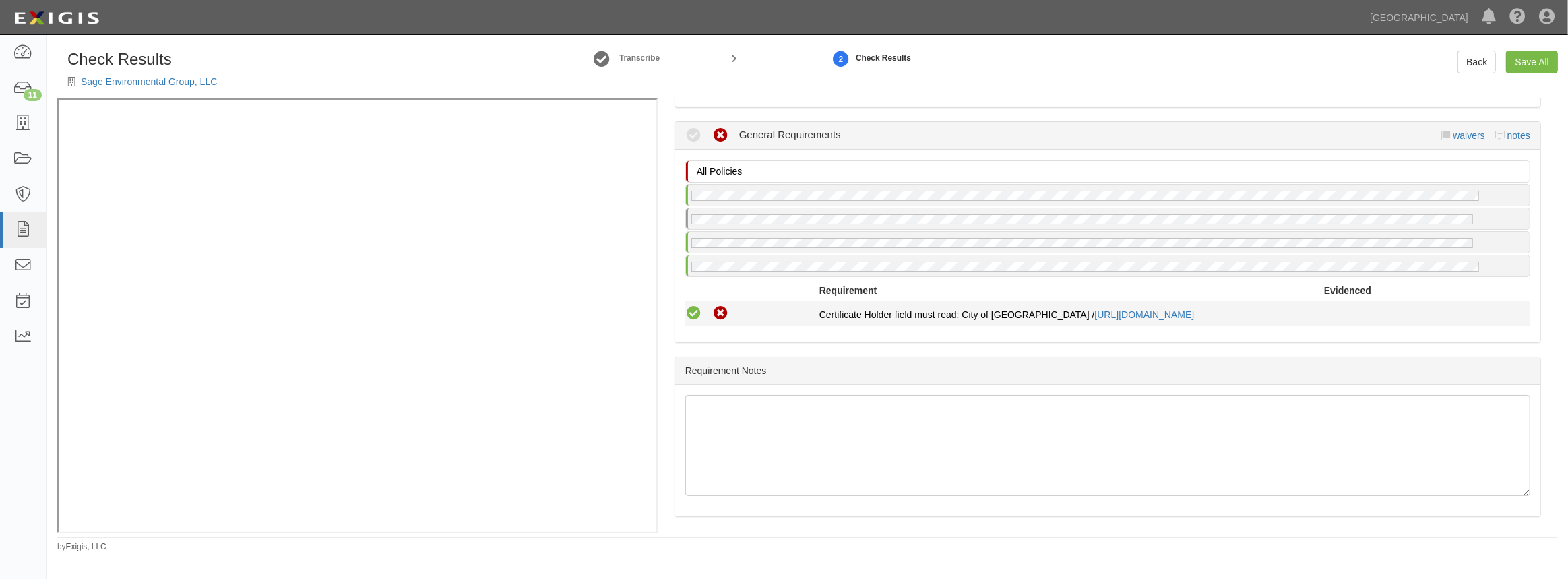
click at [692, 316] on icon at bounding box center [693, 313] width 17 height 17
radio input "true"
click at [1547, 65] on link "Save All" at bounding box center [1532, 62] width 52 height 23
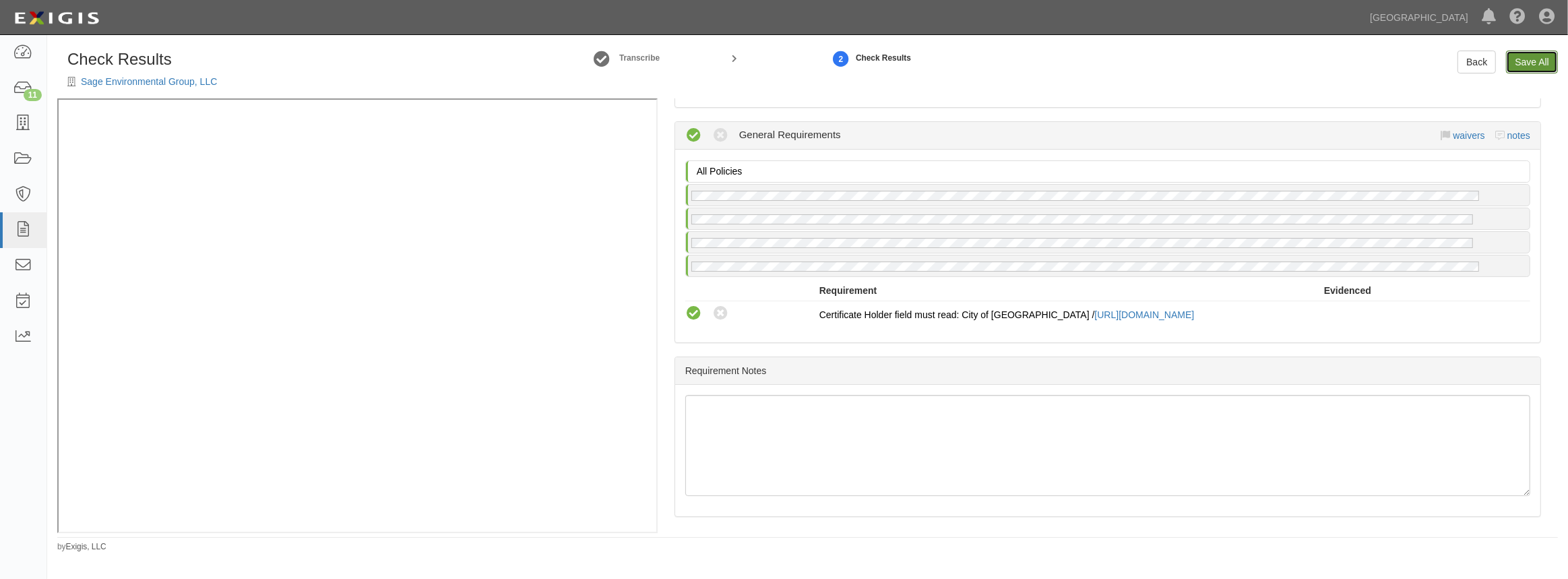
radio input "false"
radio input "true"
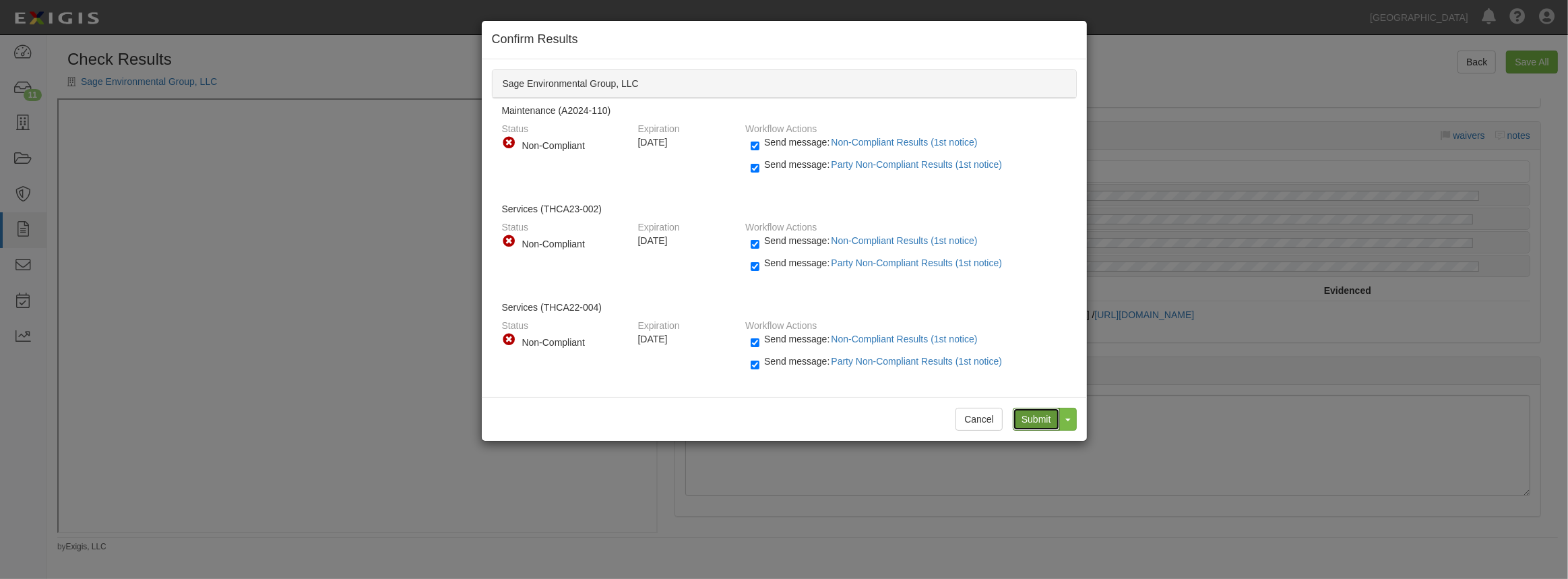
click at [1026, 422] on input "Submit" at bounding box center [1036, 419] width 47 height 23
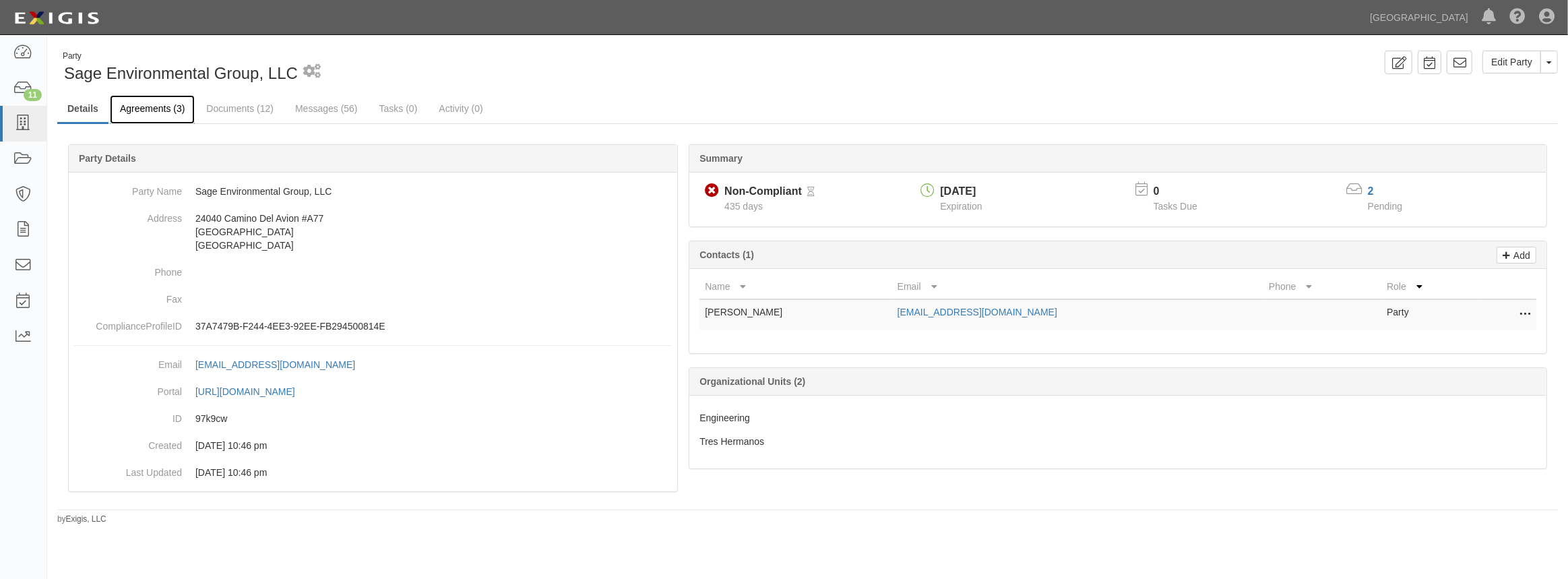
click at [147, 105] on link "Agreements (3)" at bounding box center [152, 110] width 85 height 29
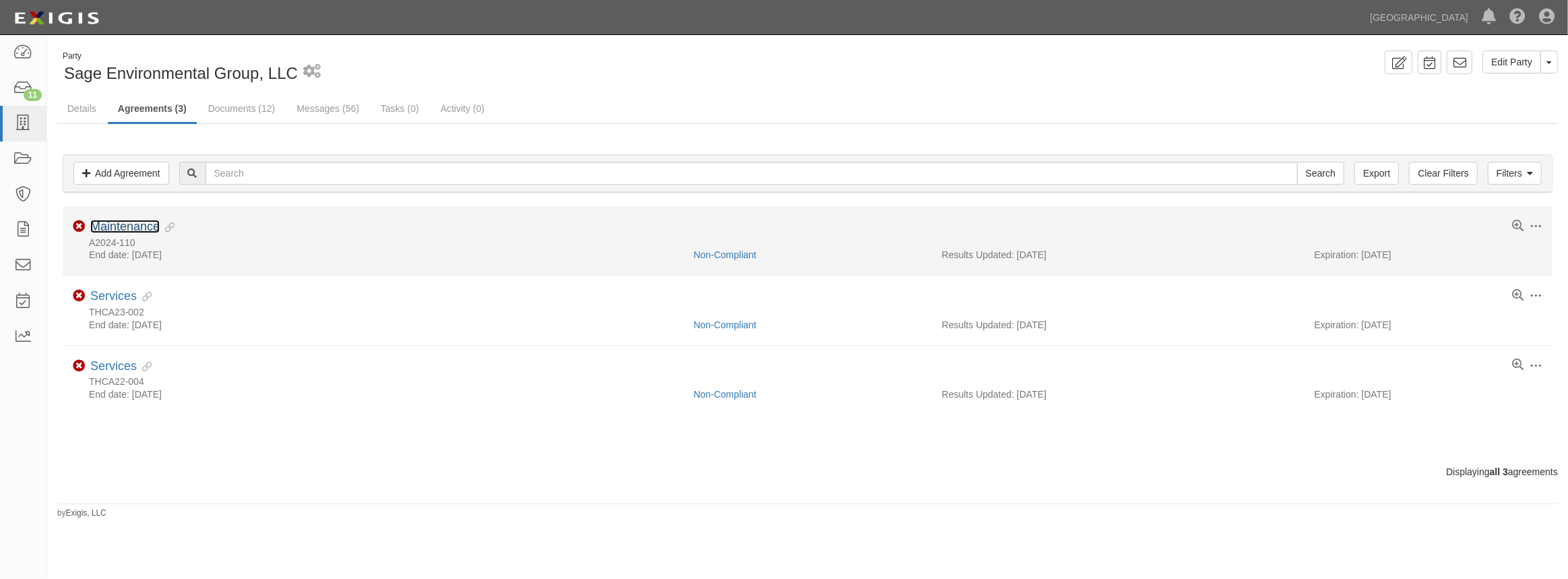
click at [147, 226] on link "Maintenance" at bounding box center [125, 226] width 70 height 14
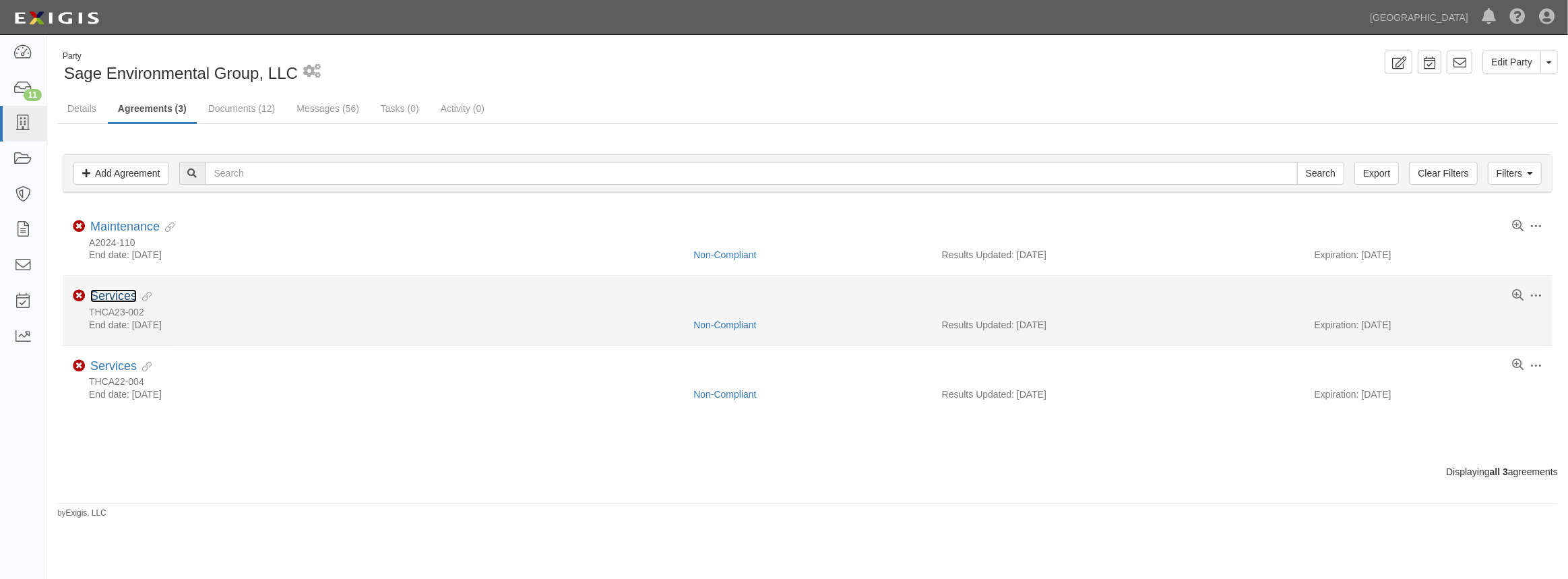
click at [112, 292] on link "Services" at bounding box center [114, 296] width 46 height 14
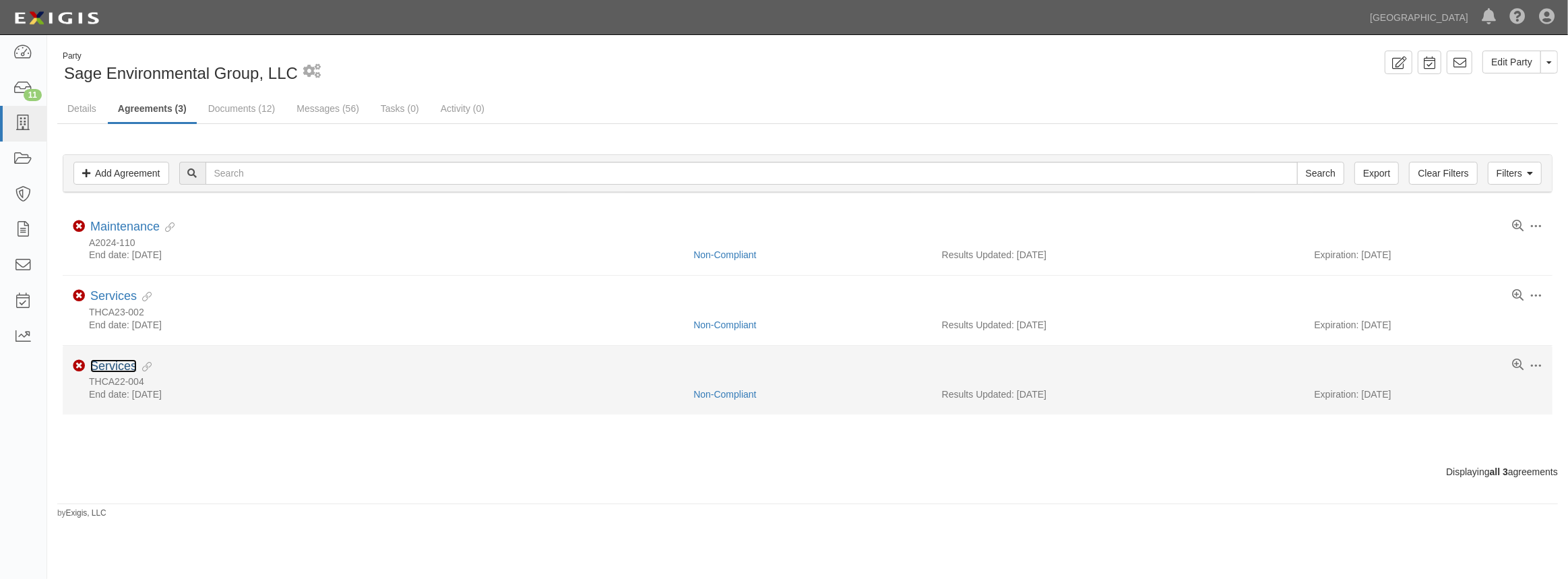
click at [110, 366] on link "Services" at bounding box center [114, 366] width 46 height 14
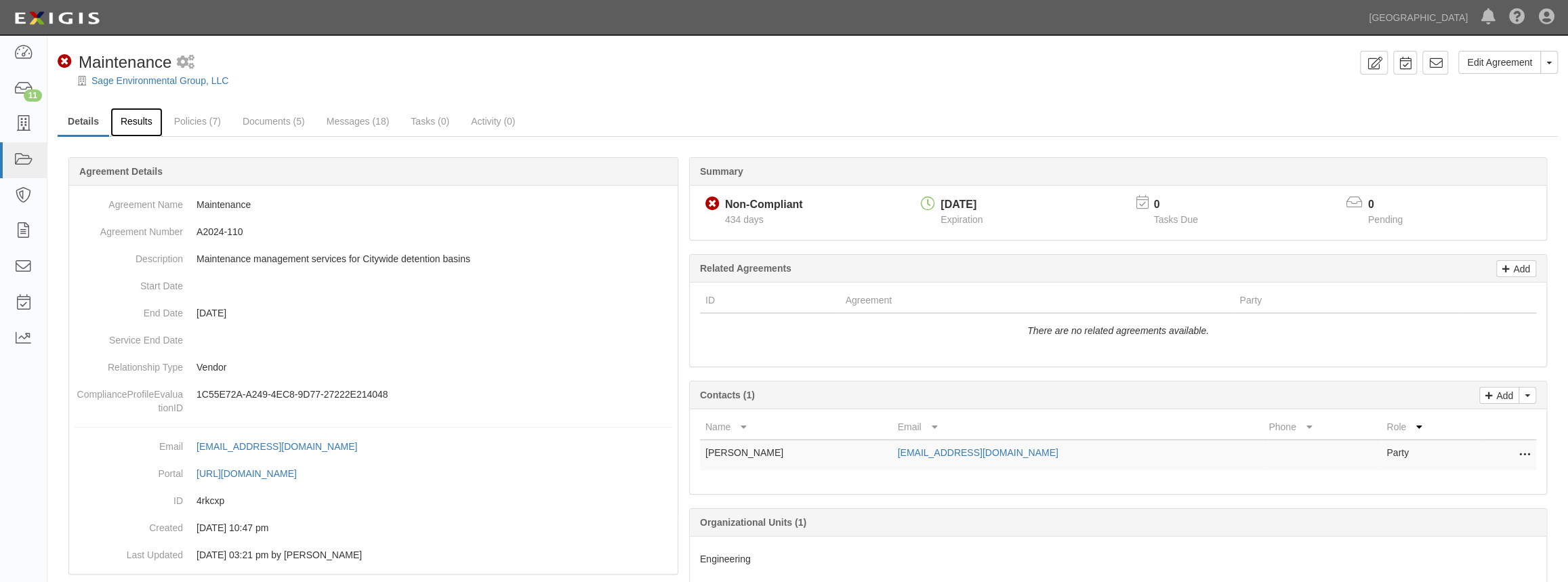
click at [148, 119] on link "Results" at bounding box center [136, 123] width 53 height 29
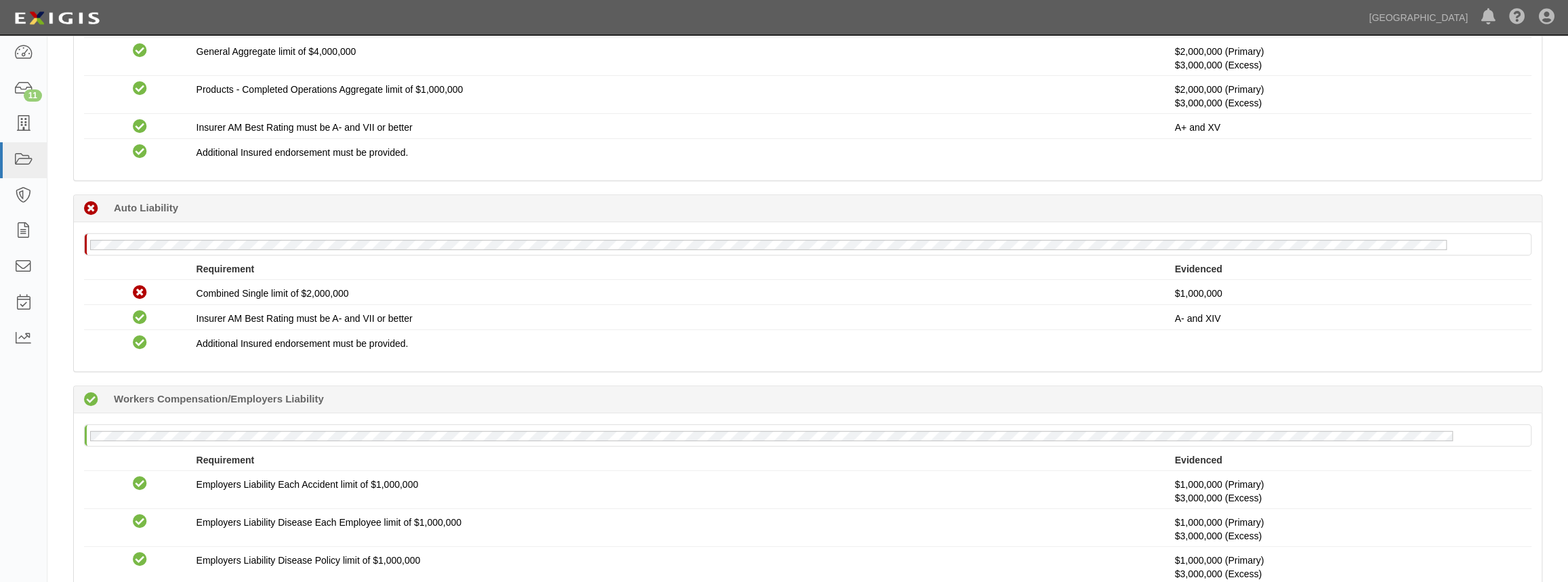
scroll to position [246, 0]
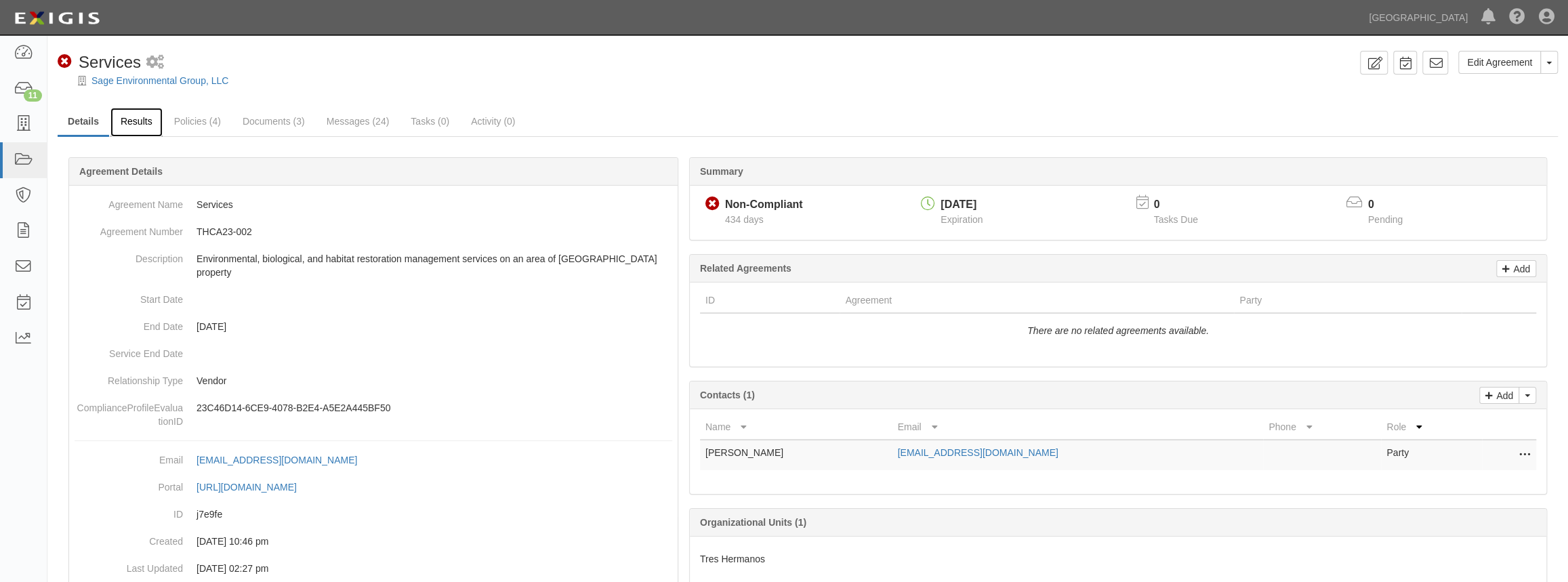
click at [117, 122] on link "Results" at bounding box center [136, 123] width 53 height 29
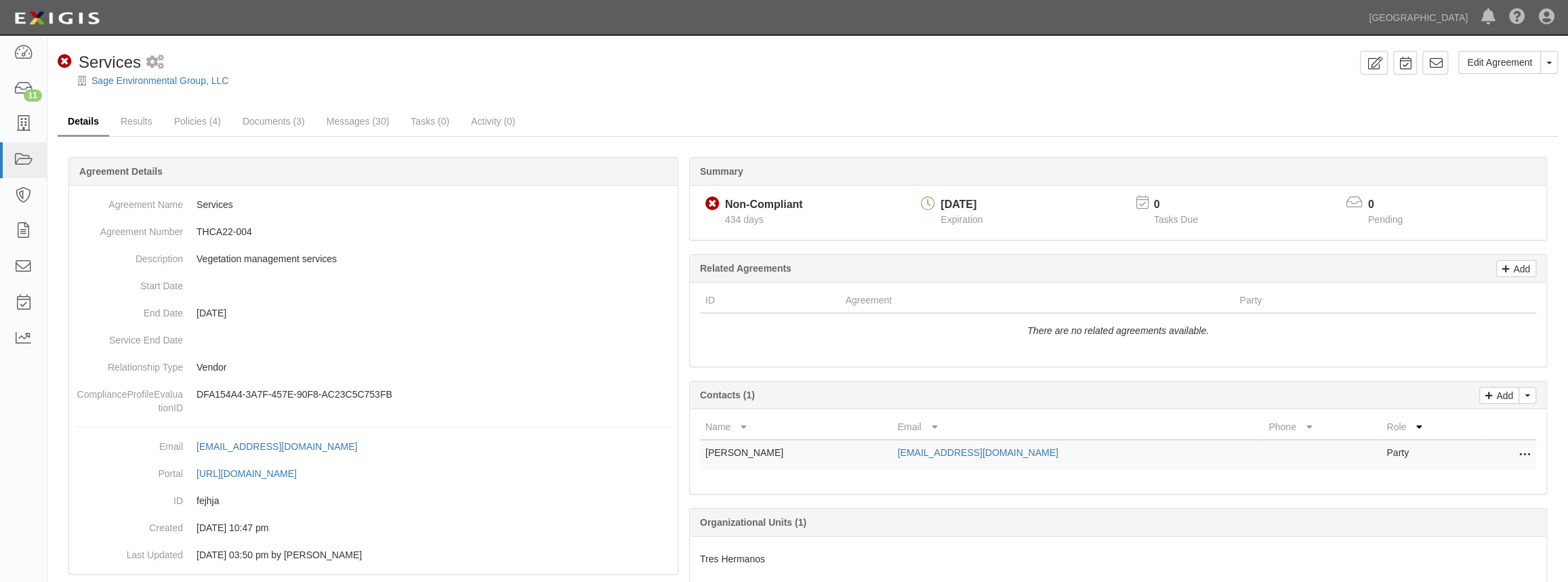
click at [92, 130] on link "Details" at bounding box center [83, 123] width 52 height 29
click at [149, 124] on link "Results" at bounding box center [136, 123] width 53 height 29
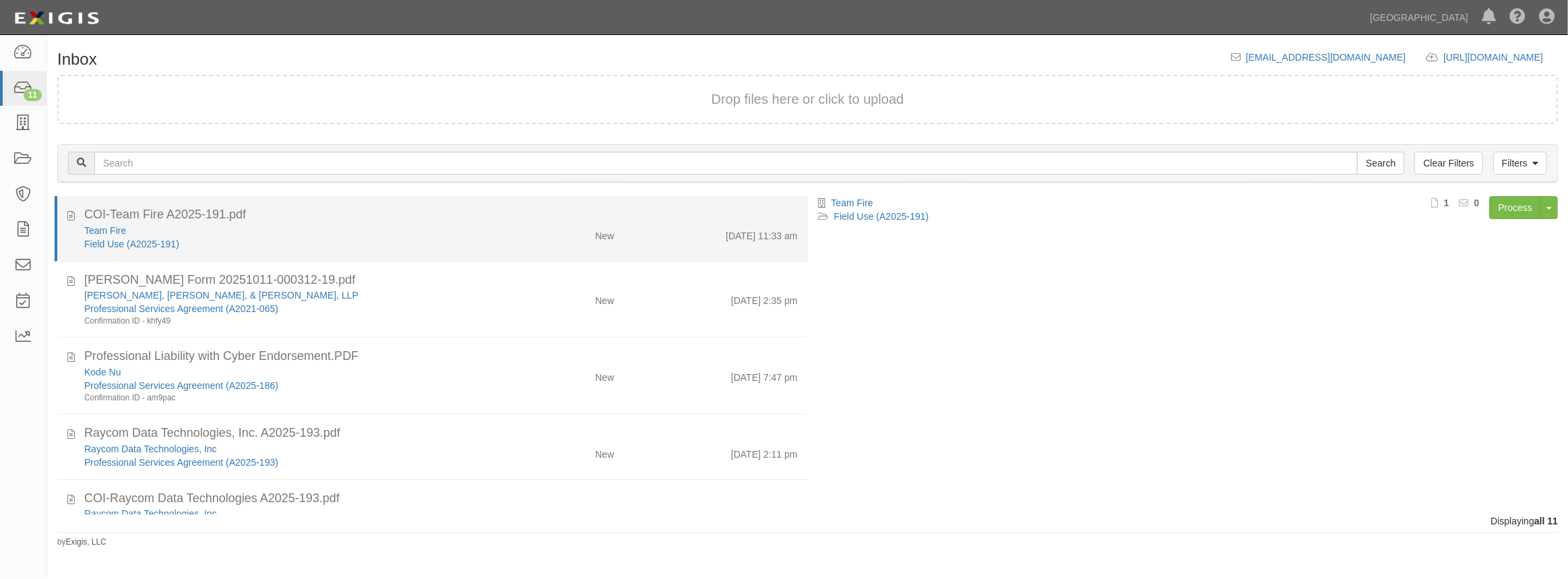
click at [565, 219] on div "COI-Team Fire A2025-191.pdf" at bounding box center [441, 215] width 714 height 17
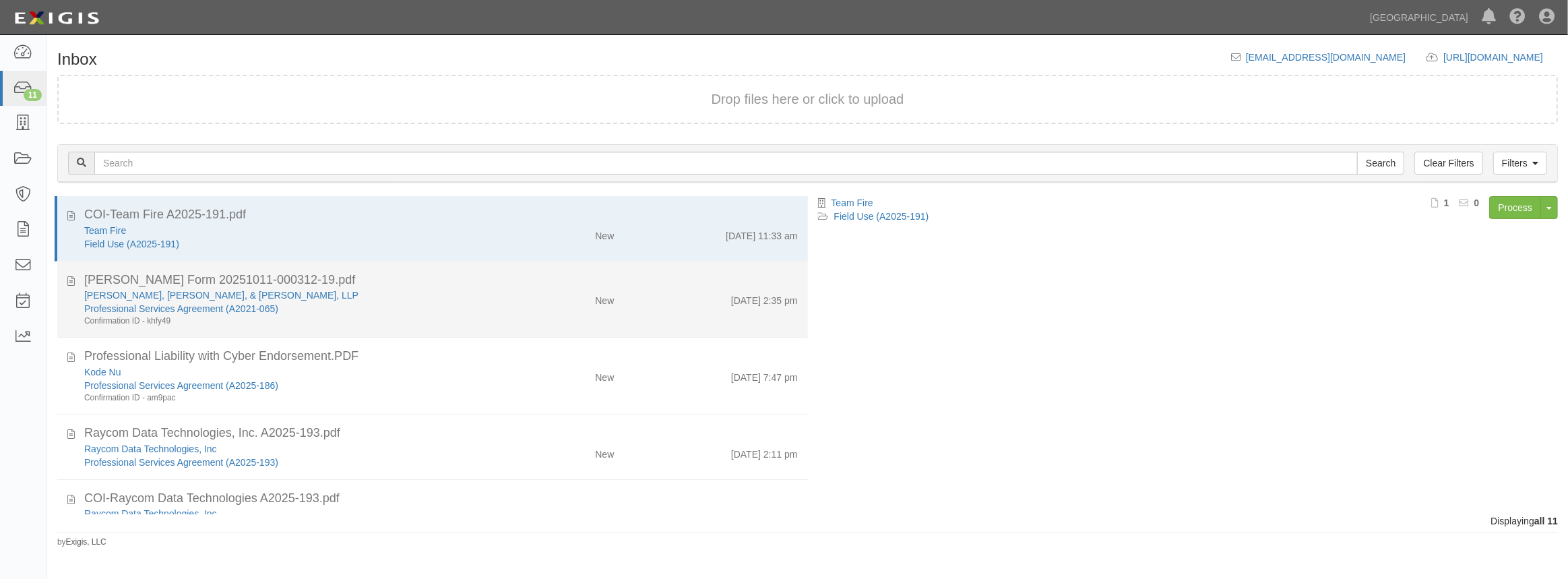
click at [657, 322] on div "Lance, Soll, & Lunghard, LLP Professional Services Agreement (A2021-065) Confir…" at bounding box center [441, 308] width 734 height 38
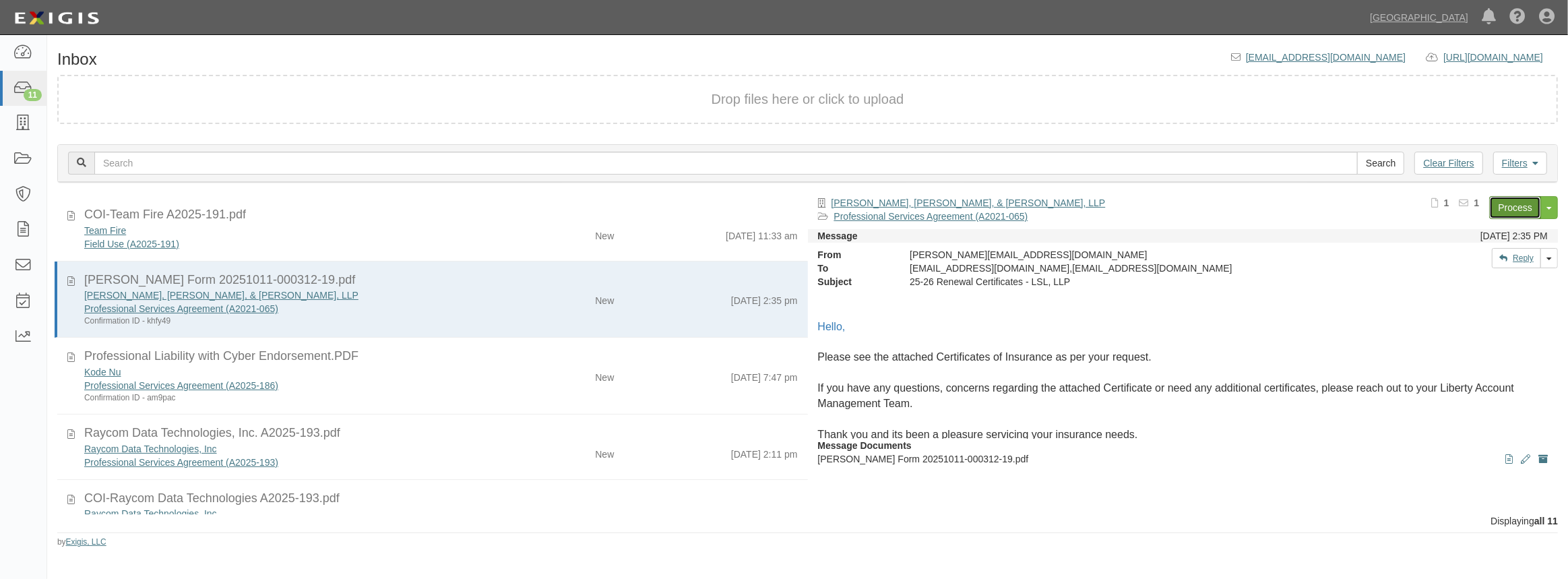
click at [1507, 209] on link "Process" at bounding box center [1515, 208] width 52 height 23
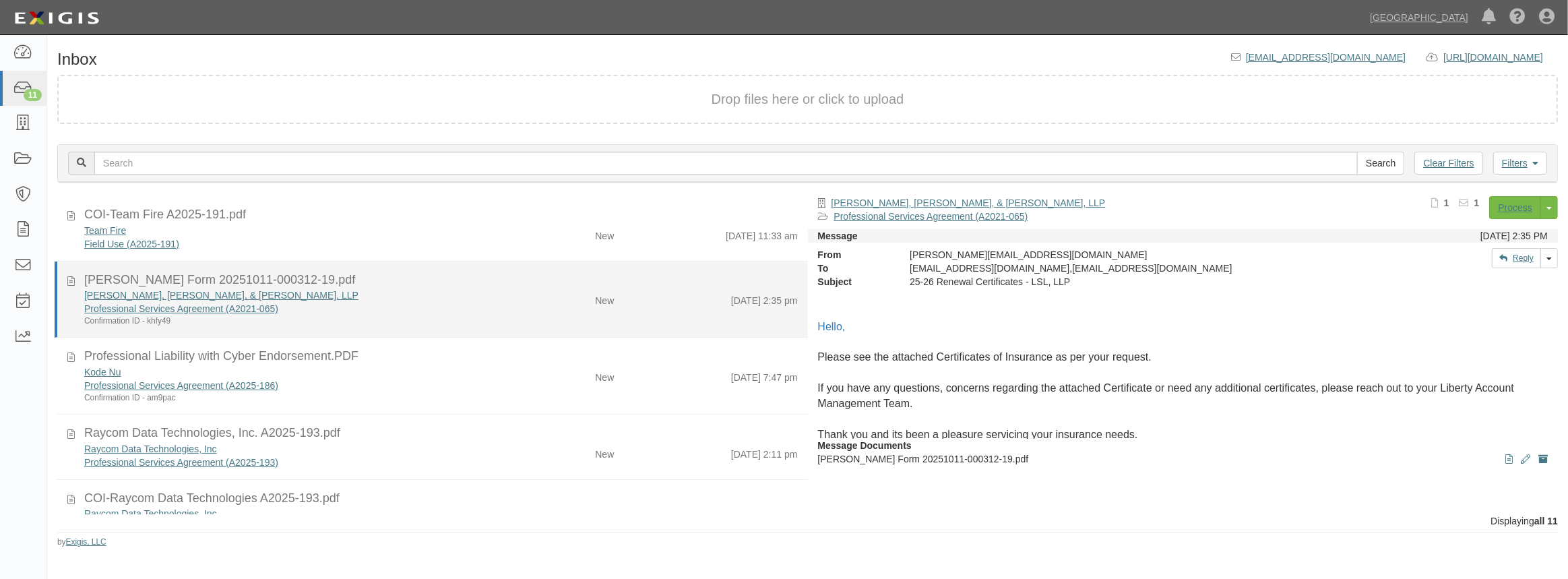
click at [384, 308] on div "Professional Services Agreement (A2021-065)" at bounding box center [288, 308] width 408 height 14
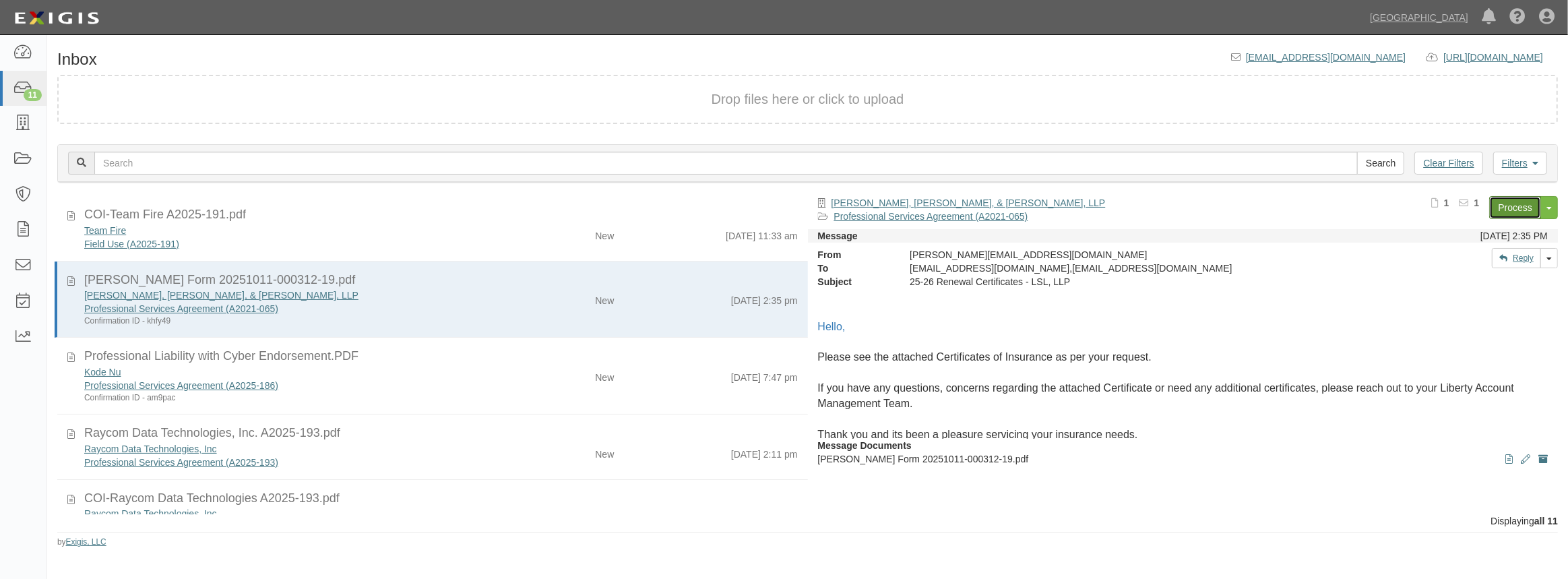
click at [1505, 211] on link "Process" at bounding box center [1515, 208] width 52 height 23
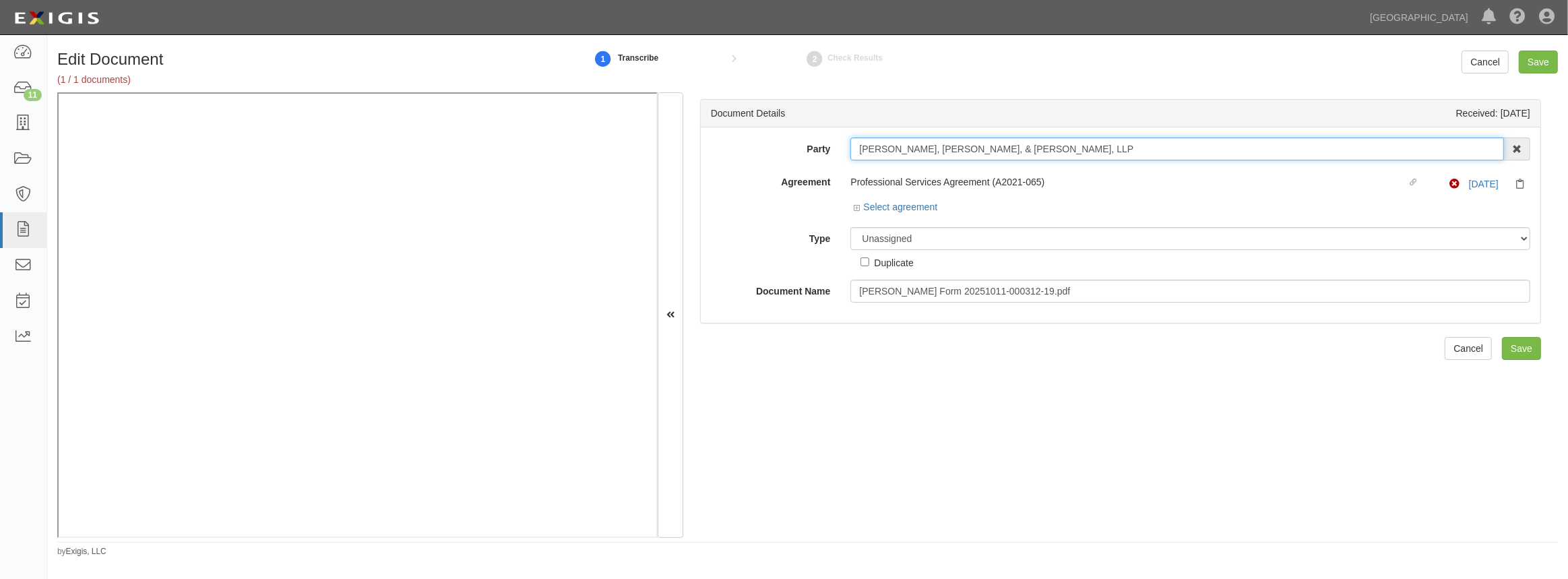
drag, startPoint x: 983, startPoint y: 149, endPoint x: 806, endPoint y: 146, distance: 177.0
click at [806, 146] on div "Party [PERSON_NAME], [PERSON_NAME], & [PERSON_NAME], LLP 4LEAF, Inc. Abba Termi…" at bounding box center [1121, 149] width 840 height 23
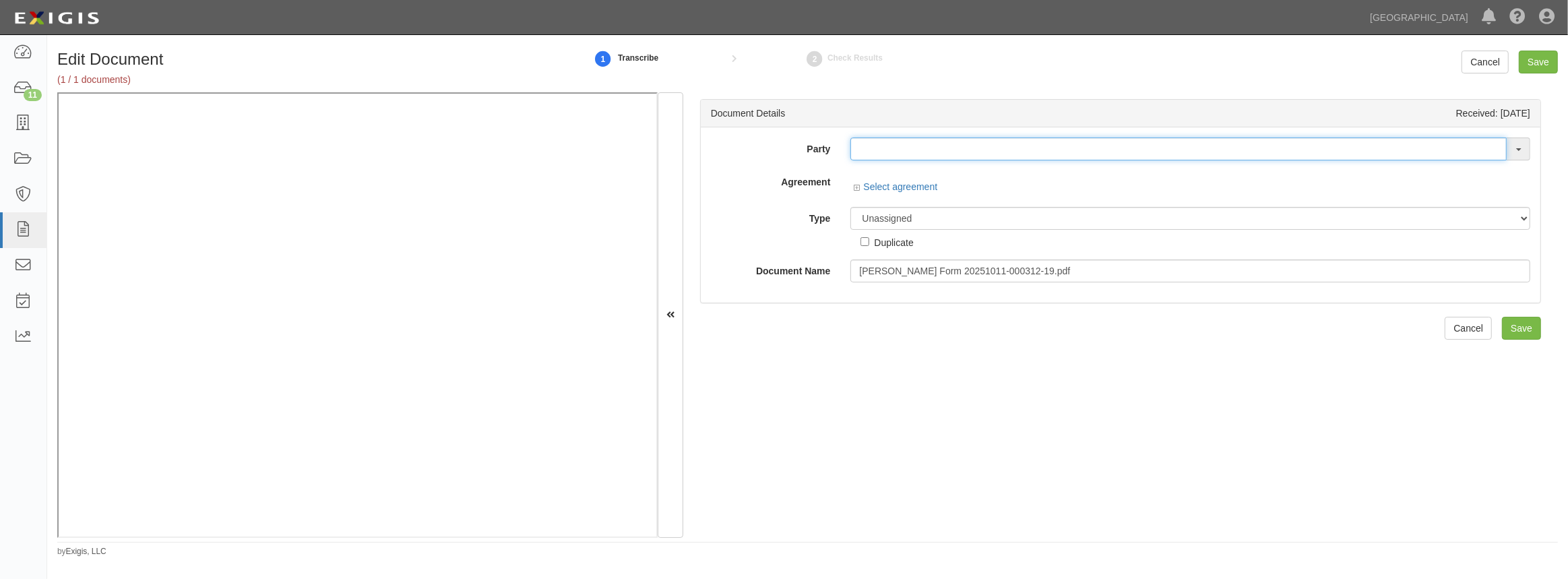
click at [1024, 155] on input "text" at bounding box center [1179, 149] width 656 height 23
drag, startPoint x: 1011, startPoint y: 166, endPoint x: 992, endPoint y: 148, distance: 26.2
click at [992, 148] on input "text" at bounding box center [1179, 149] width 656 height 23
paste input "[PERSON_NAME], [PERSON_NAME], & [PERSON_NAME], LLP"
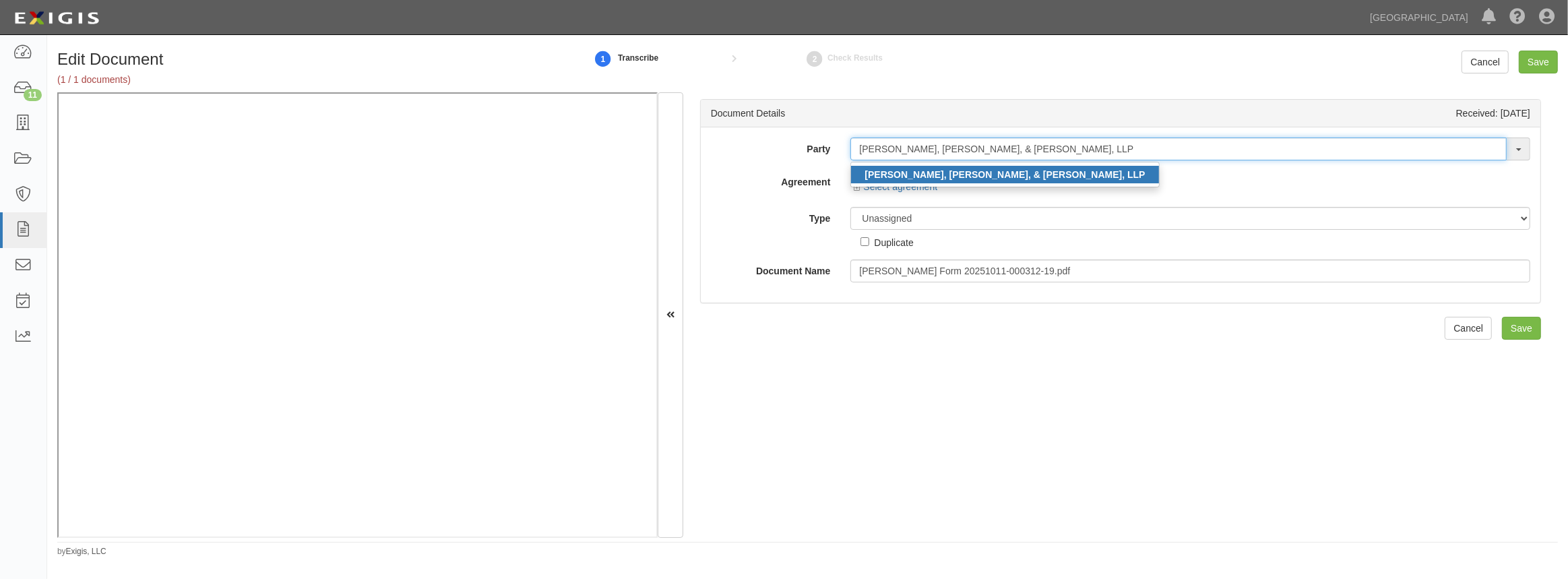
type input "[PERSON_NAME], [PERSON_NAME], & [PERSON_NAME], LLP"
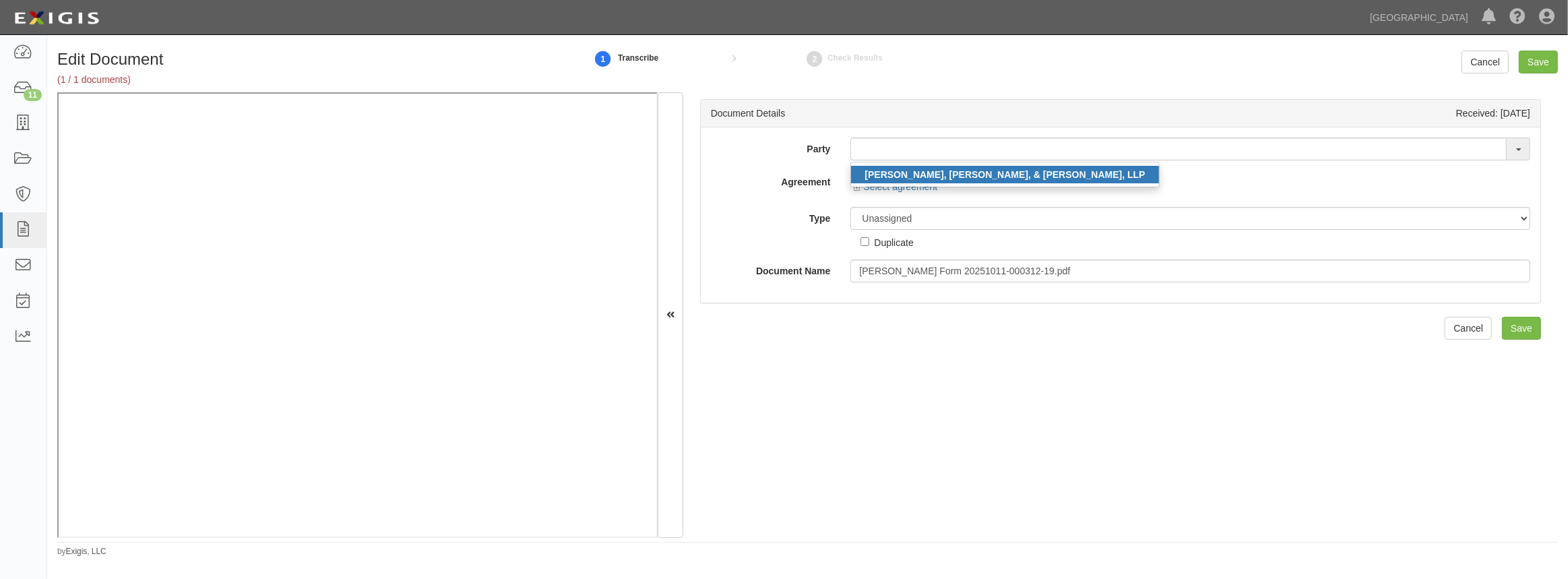
click at [991, 176] on strong "[PERSON_NAME], [PERSON_NAME], & [PERSON_NAME], LLP" at bounding box center [1004, 174] width 281 height 11
type input "[PERSON_NAME], [PERSON_NAME], & [PERSON_NAME], LLP"
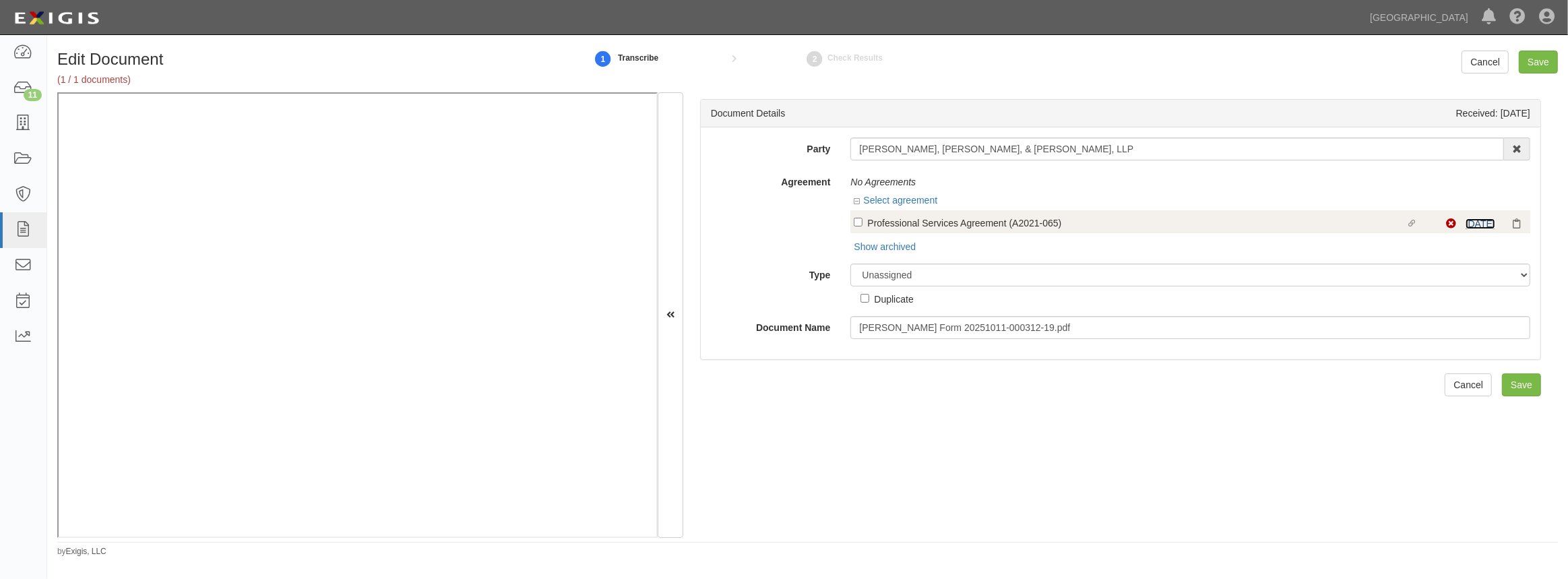
click at [1466, 223] on link "10/12/25" at bounding box center [1480, 223] width 30 height 11
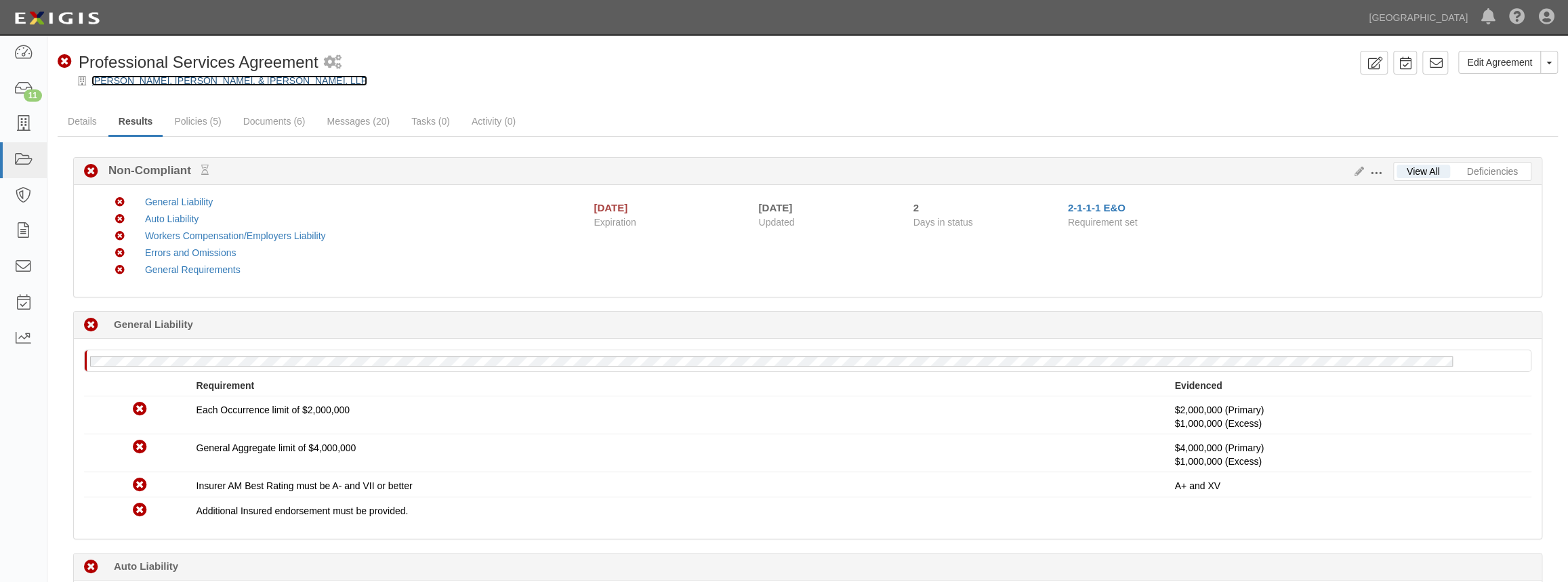
click at [176, 84] on link "[PERSON_NAME], [PERSON_NAME], & [PERSON_NAME], LLP" at bounding box center [229, 80] width 276 height 11
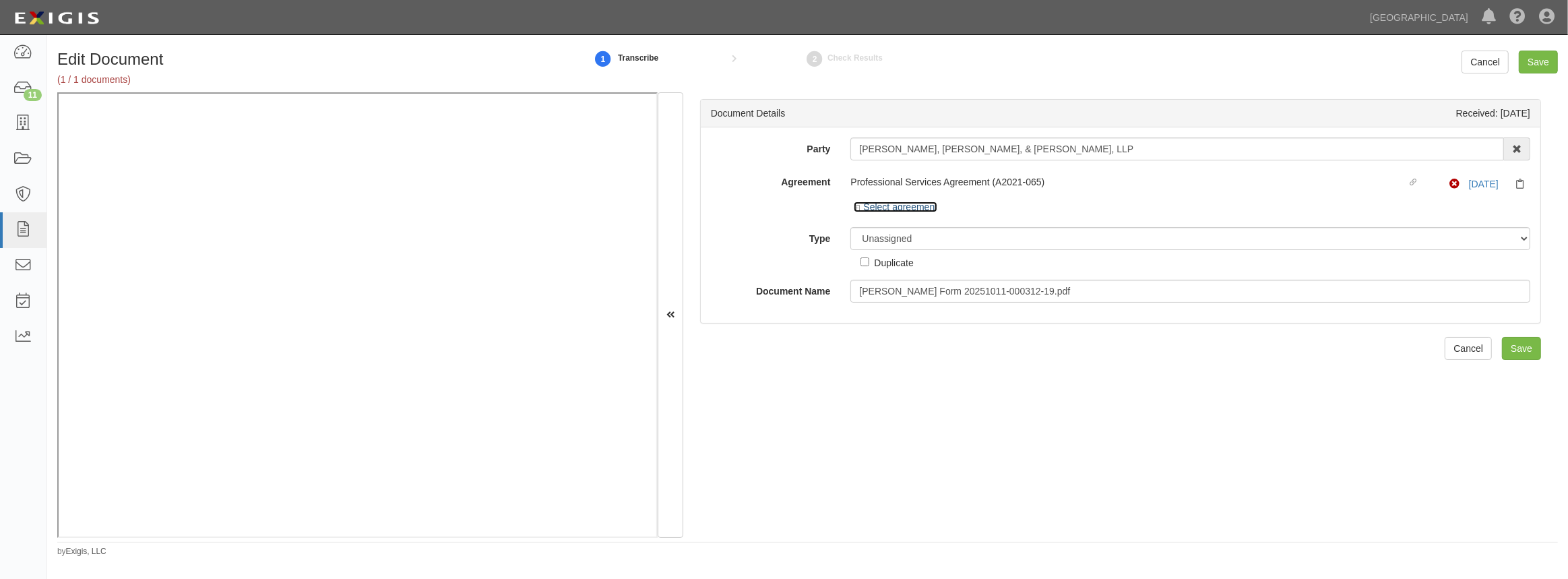
click at [900, 208] on link "Select agreement" at bounding box center [895, 207] width 83 height 11
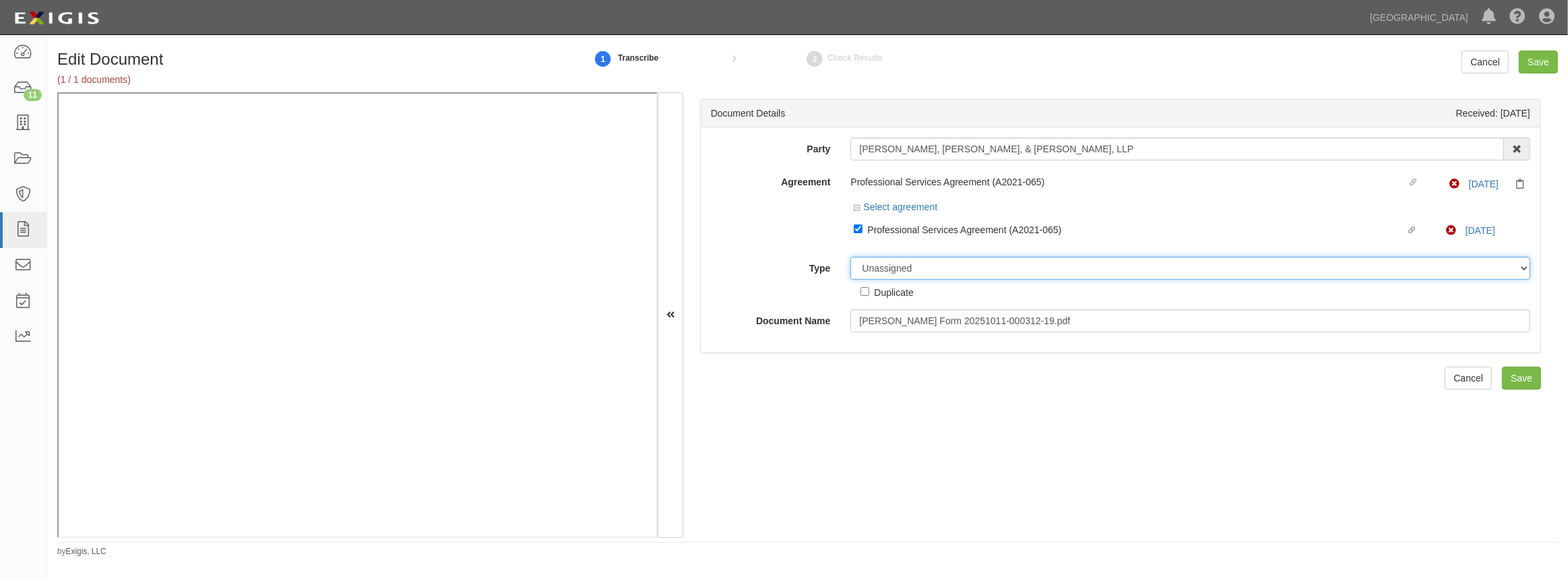
click at [901, 263] on select "Unassigned Binder Cancellation Notice Certificate Contract Endorsement Insuranc…" at bounding box center [1190, 268] width 680 height 23
select select "CertificateDetail"
click at [851, 257] on select "Unassigned Binder Cancellation Notice Certificate Contract Endorsement Insuranc…" at bounding box center [1190, 268] width 680 height 23
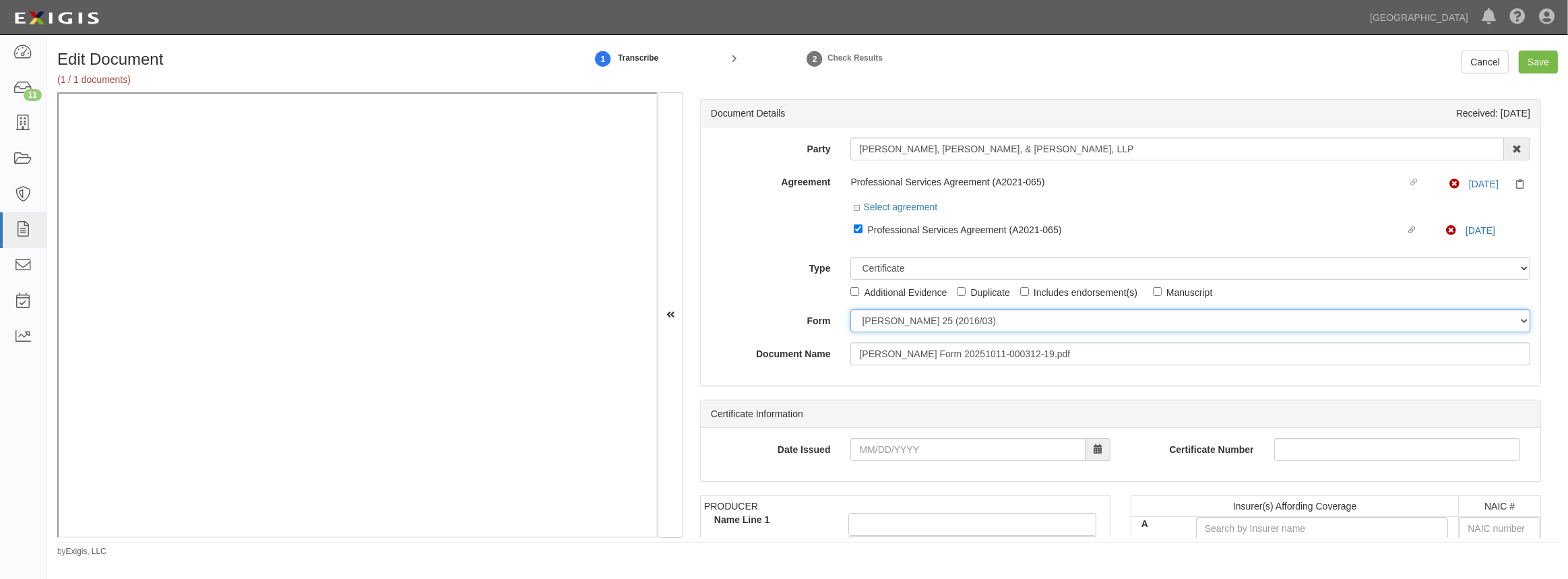
drag, startPoint x: 904, startPoint y: 319, endPoint x: 901, endPoint y: 330, distance: 11.4
click at [904, 319] on select "[PERSON_NAME] 25 (2016/03) [PERSON_NAME] 101 [PERSON_NAME] 855 NY (2014/05) Gen…" at bounding box center [1190, 321] width 680 height 23
select select "GeneralFormDetail"
click at [851, 309] on select "[PERSON_NAME] 25 (2016/03) [PERSON_NAME] 101 [PERSON_NAME] 855 NY (2014/05) Gen…" at bounding box center [1190, 321] width 680 height 23
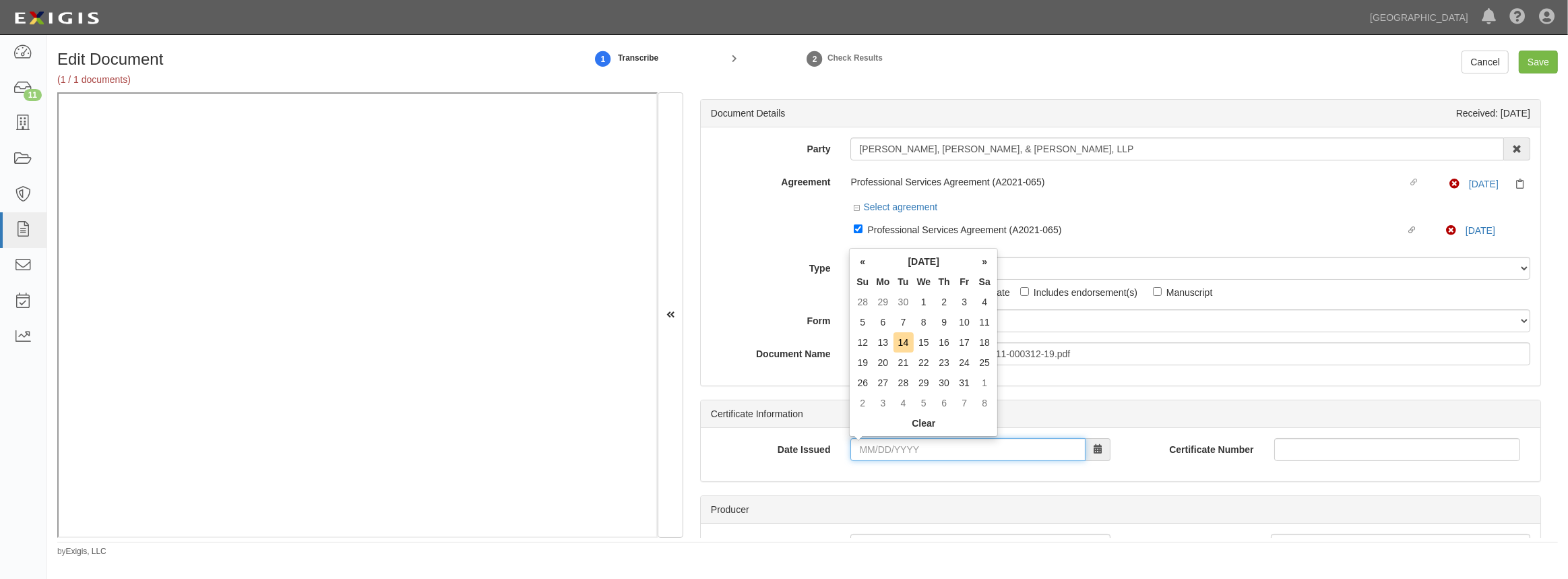
click at [894, 446] on input "Date Issued" at bounding box center [967, 450] width 234 height 23
type input "[DATE]"
click at [947, 328] on td "9" at bounding box center [944, 322] width 20 height 20
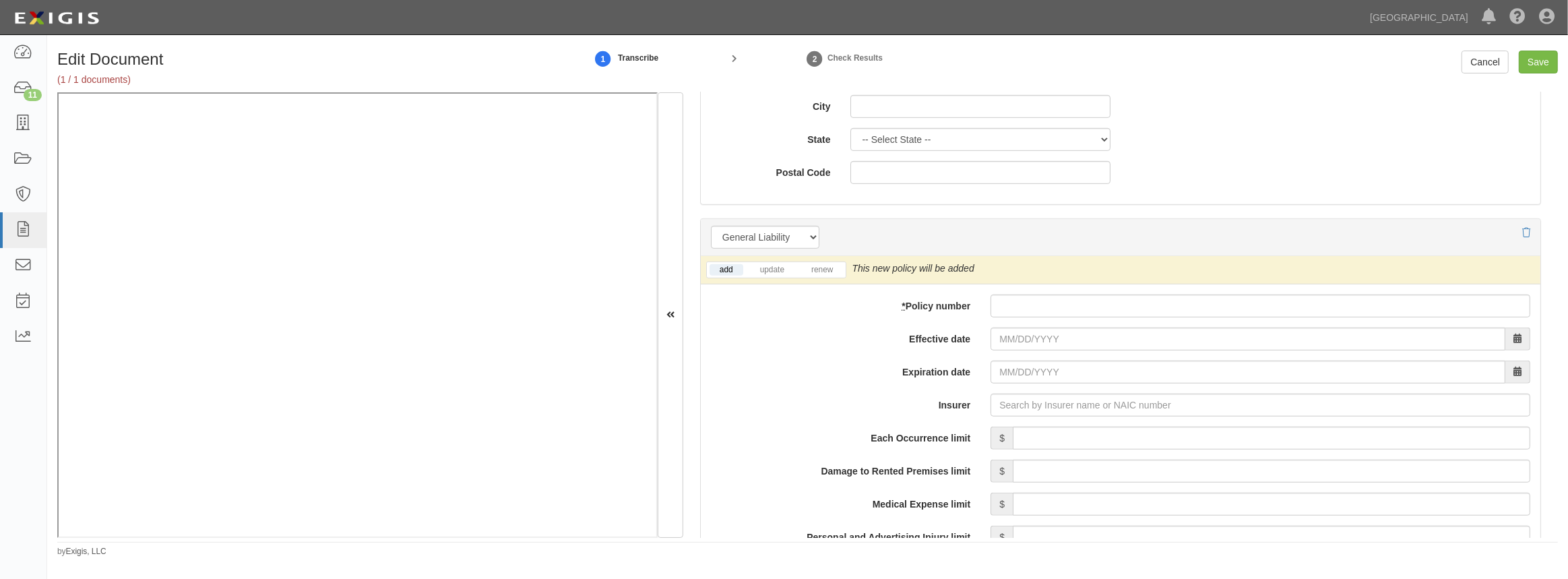
scroll to position [980, 0]
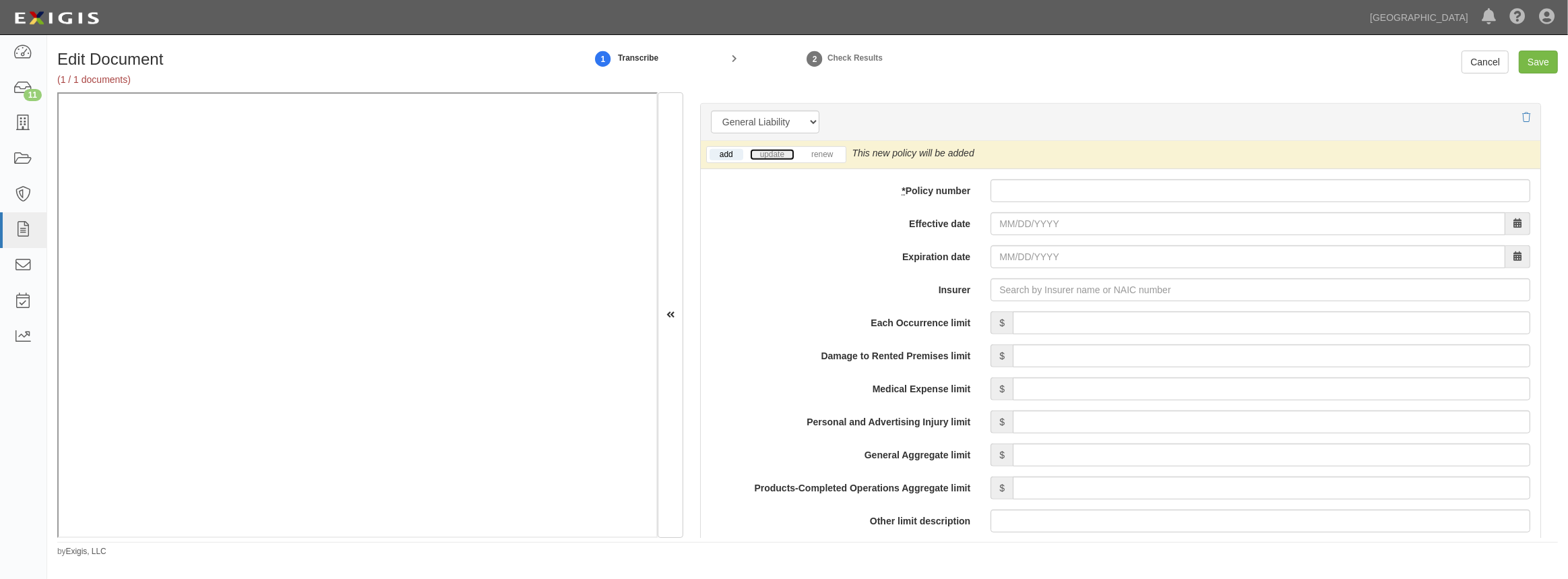
drag, startPoint x: 764, startPoint y: 150, endPoint x: 751, endPoint y: 167, distance: 21.4
click at [764, 150] on link "update" at bounding box center [772, 155] width 44 height 12
click at [1143, 202] on div "add update renew This new policy will be added This new policy will update exis…" at bounding box center [1121, 557] width 840 height 831
click at [1138, 190] on input "* Policy number" at bounding box center [1260, 191] width 540 height 23
paste input "57SBABE9C78"
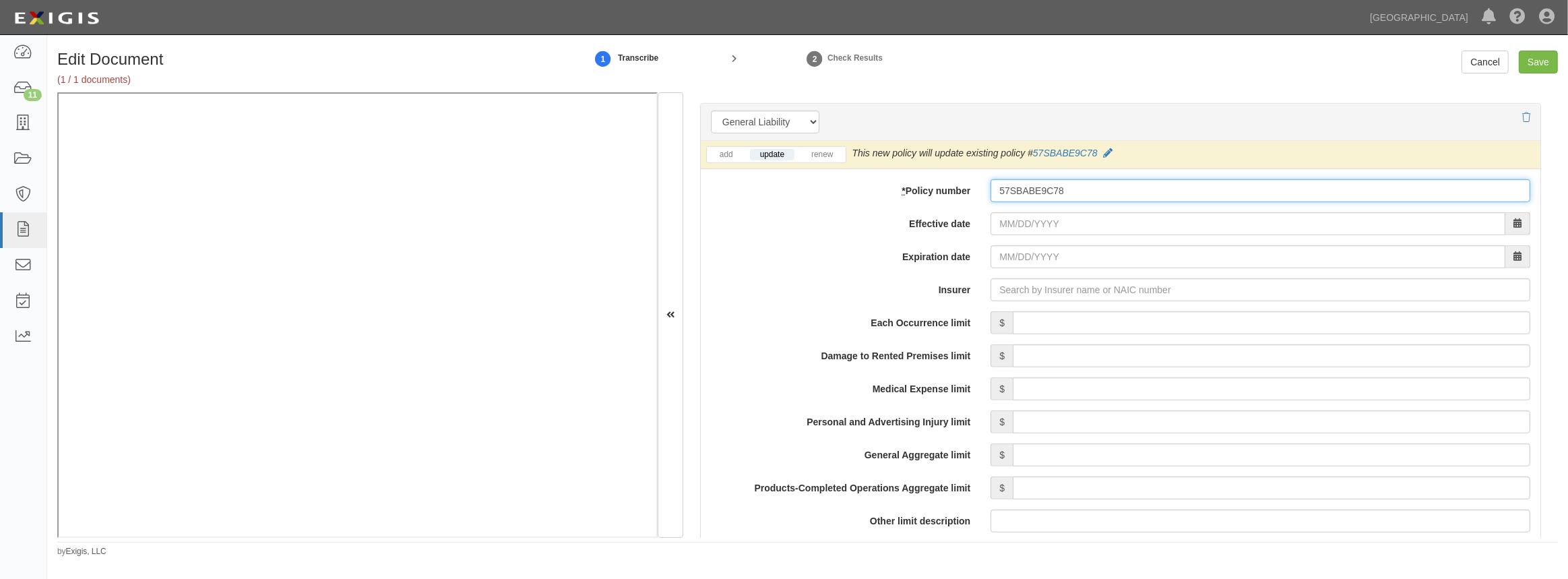
type input "57SBABE9C78"
click at [1100, 236] on div "add update renew This new policy will be added This new policy will update exis…" at bounding box center [1121, 557] width 840 height 831
click at [1098, 222] on input "Effective date" at bounding box center [1248, 224] width 515 height 23
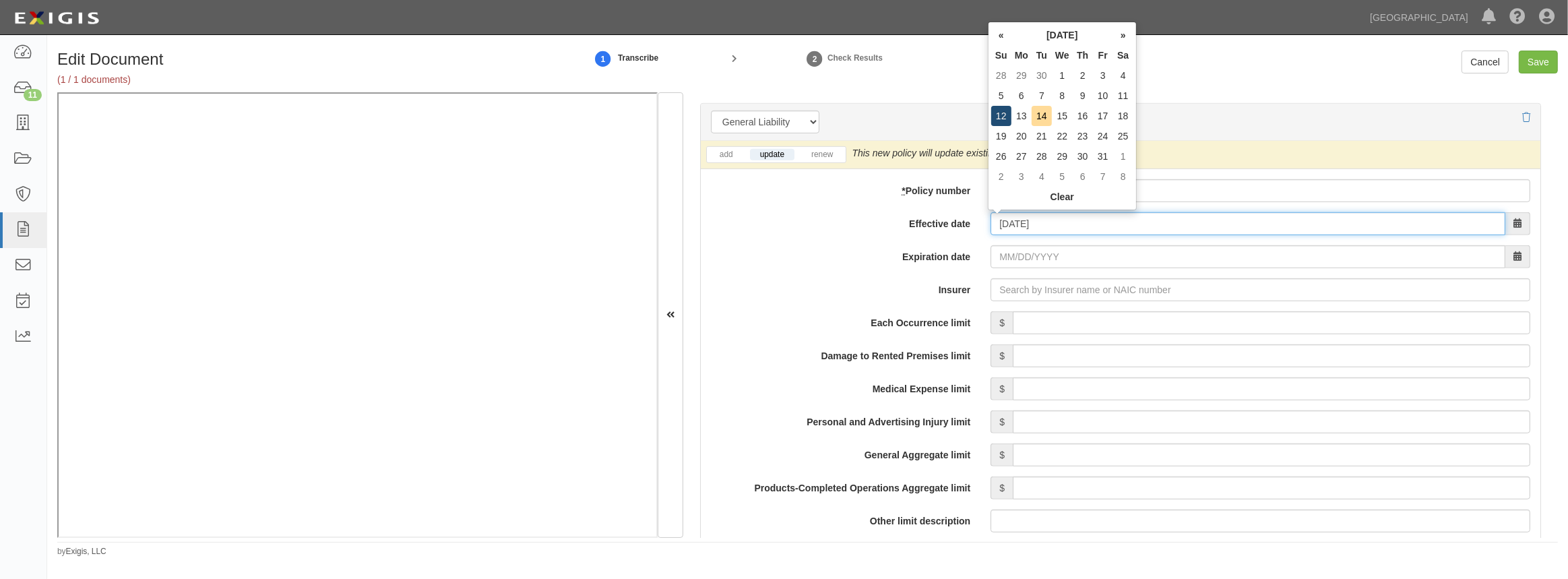
type input "10/12/2025"
type input "10/12/2026"
click at [1003, 108] on td "12" at bounding box center [1002, 116] width 20 height 20
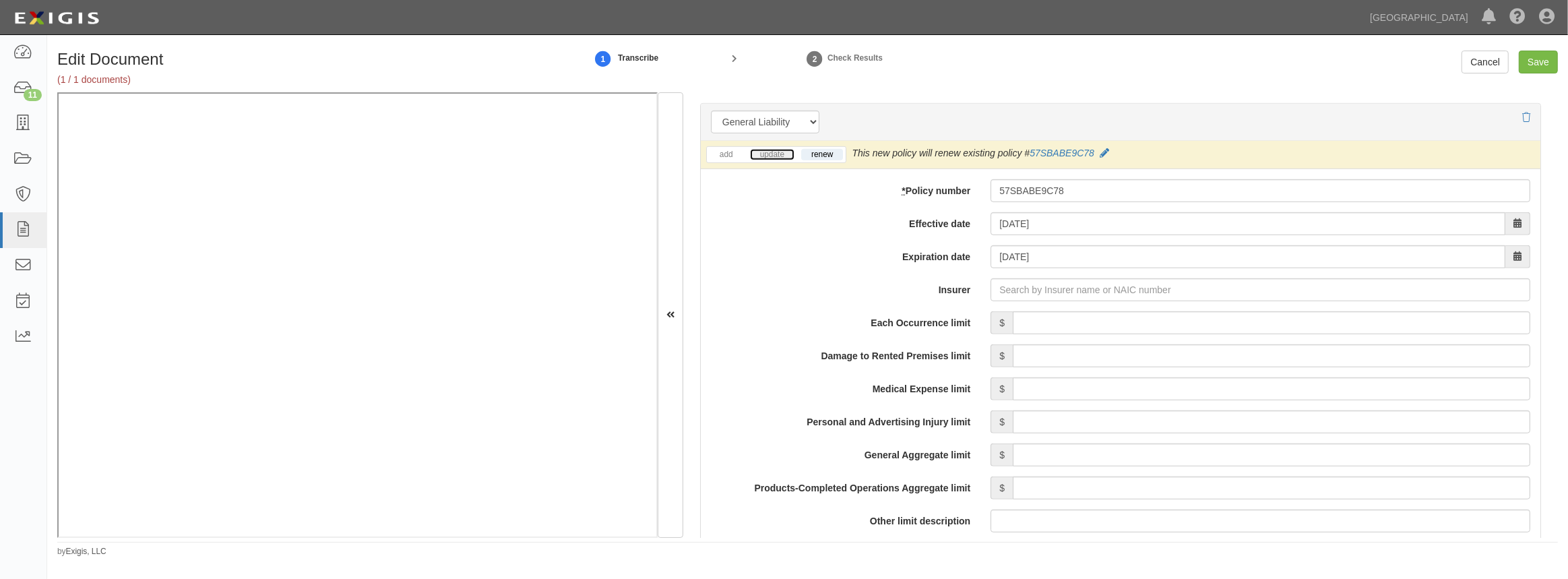
drag, startPoint x: 762, startPoint y: 151, endPoint x: 780, endPoint y: 165, distance: 22.8
click at [762, 151] on link "update" at bounding box center [772, 155] width 44 height 12
click at [1004, 290] on input "Insurer" at bounding box center [1260, 290] width 540 height 23
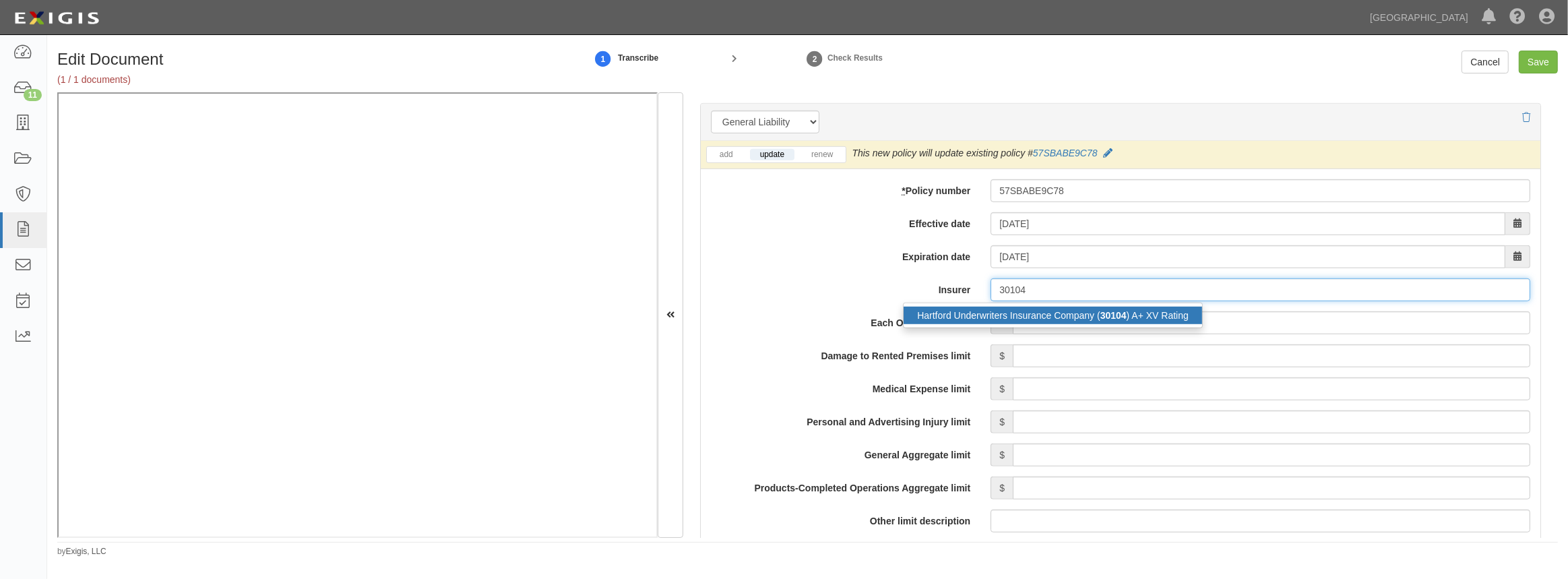
click at [1007, 307] on div "Hartford Underwriters Insurance Company ( 30104 ) A+ XV Rating" at bounding box center [1053, 316] width 299 height 17
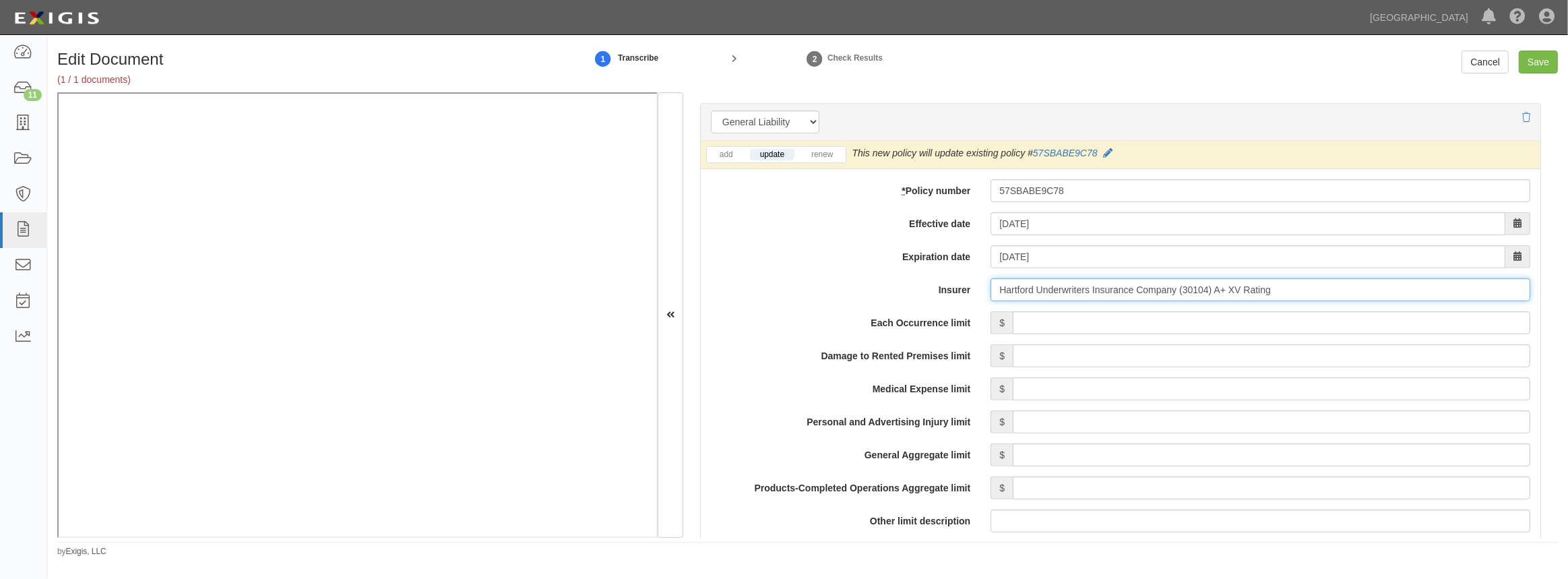
type input "Hartford Underwriters Insurance Company (30104) A+ XV Rating"
click at [1034, 322] on input "Each Occurrence limit" at bounding box center [1271, 323] width 518 height 23
type input "2,000,000"
click at [1038, 362] on input "Damage to Rented Premises limit" at bounding box center [1271, 356] width 518 height 23
type input "1,000,000"
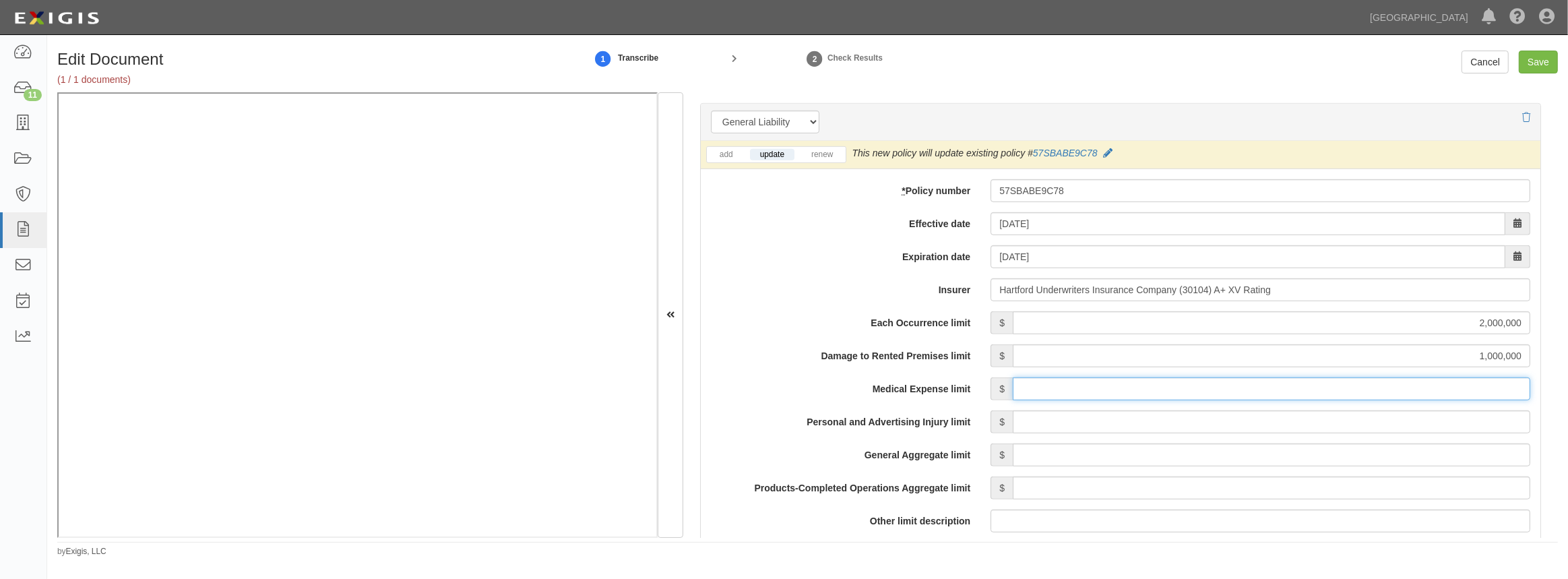
click at [1188, 381] on input "Medical Expense limit" at bounding box center [1271, 389] width 518 height 23
type input "10,000"
click at [1109, 418] on input "Personal and Advertising Injury limit" at bounding box center [1271, 422] width 518 height 23
type input "2,000,000"
click at [1259, 457] on input "General Aggregate limit" at bounding box center [1271, 455] width 518 height 23
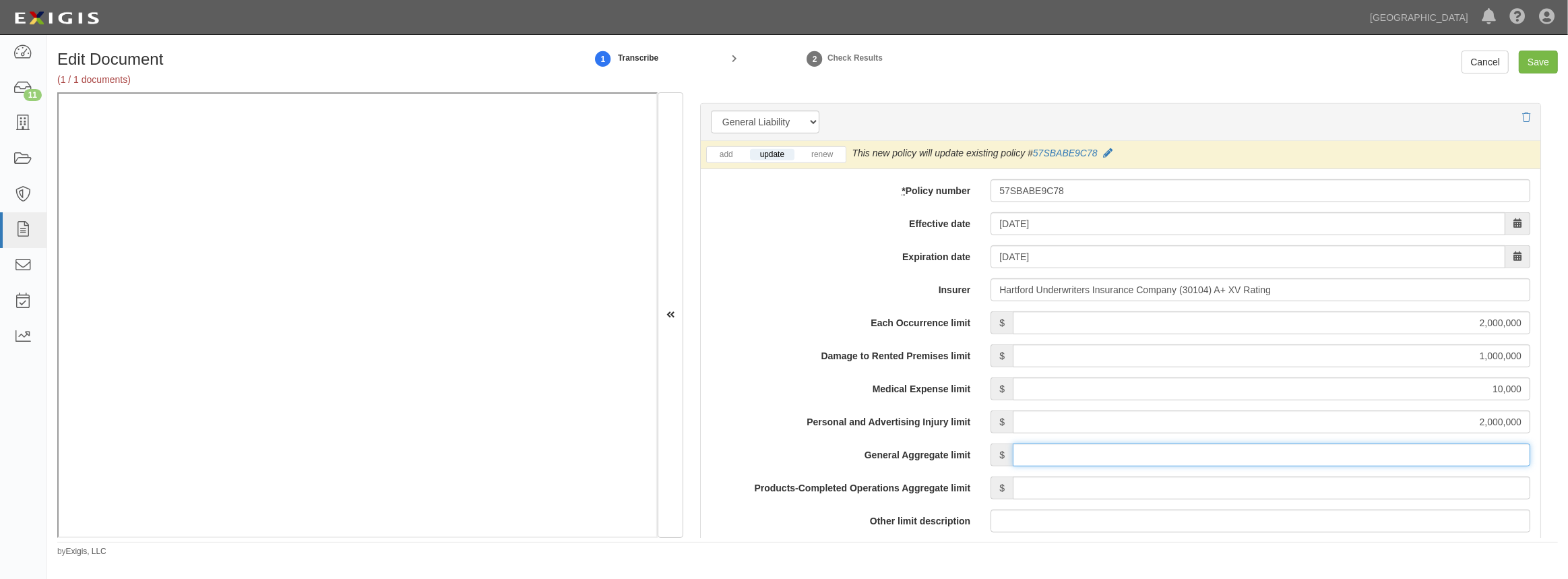
type input "4,000,000"
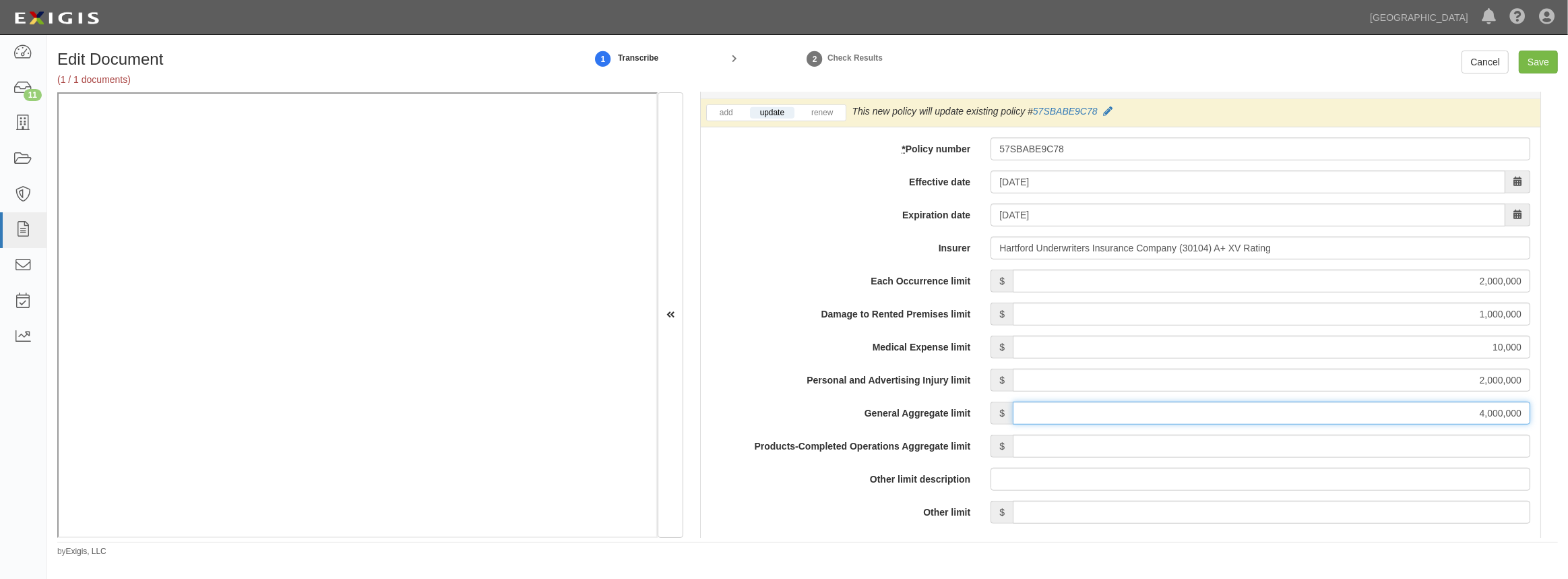
scroll to position [1042, 0]
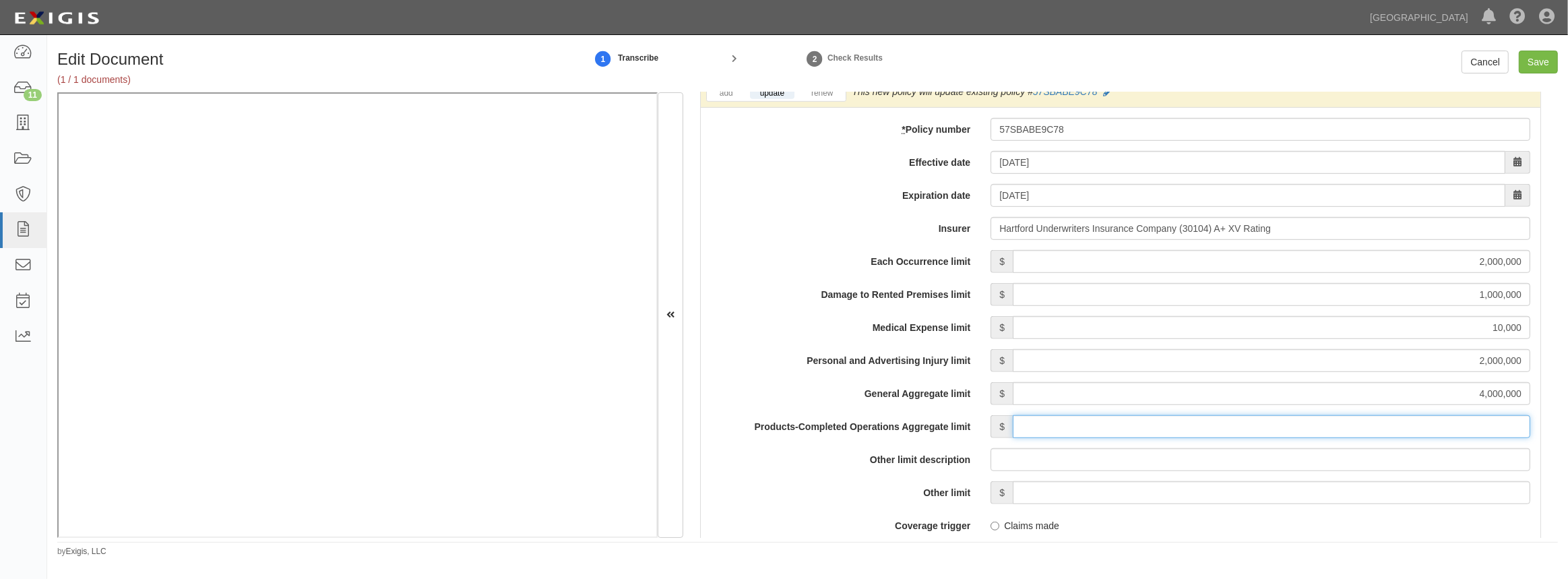
click at [1126, 422] on input "Products-Completed Operations Aggregate limit" at bounding box center [1271, 427] width 518 height 23
type input "4,000,000"
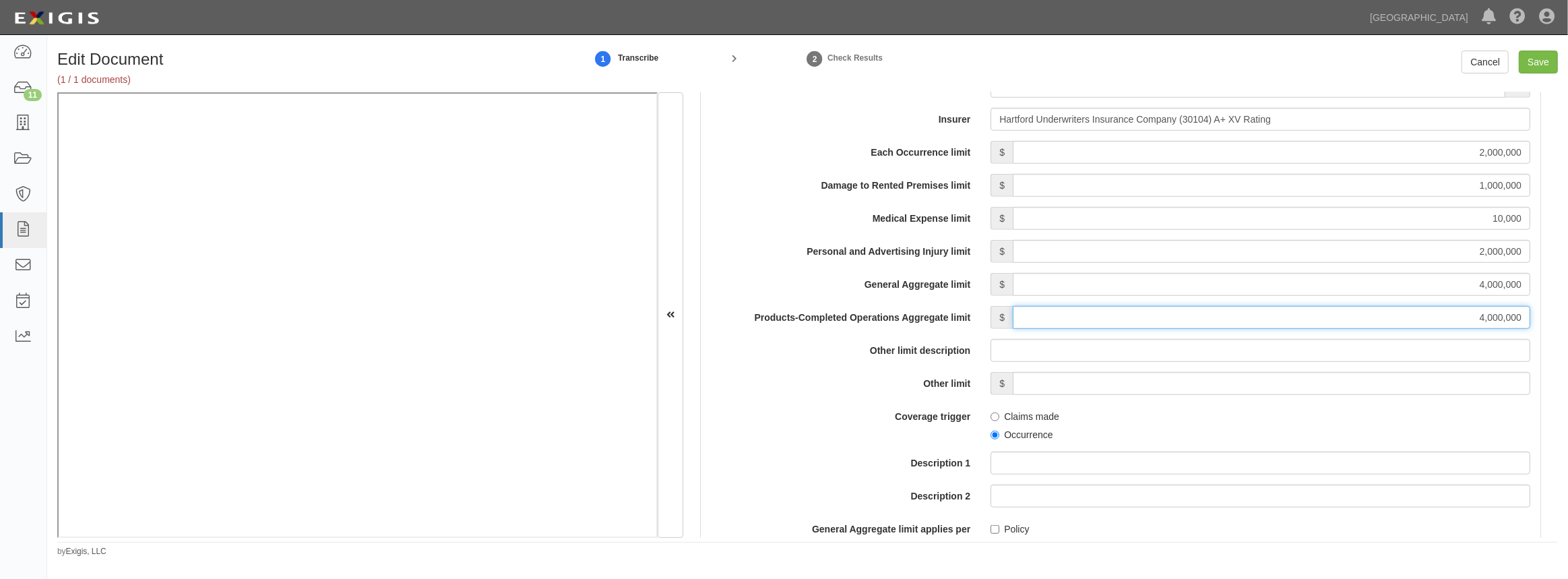
scroll to position [1165, 0]
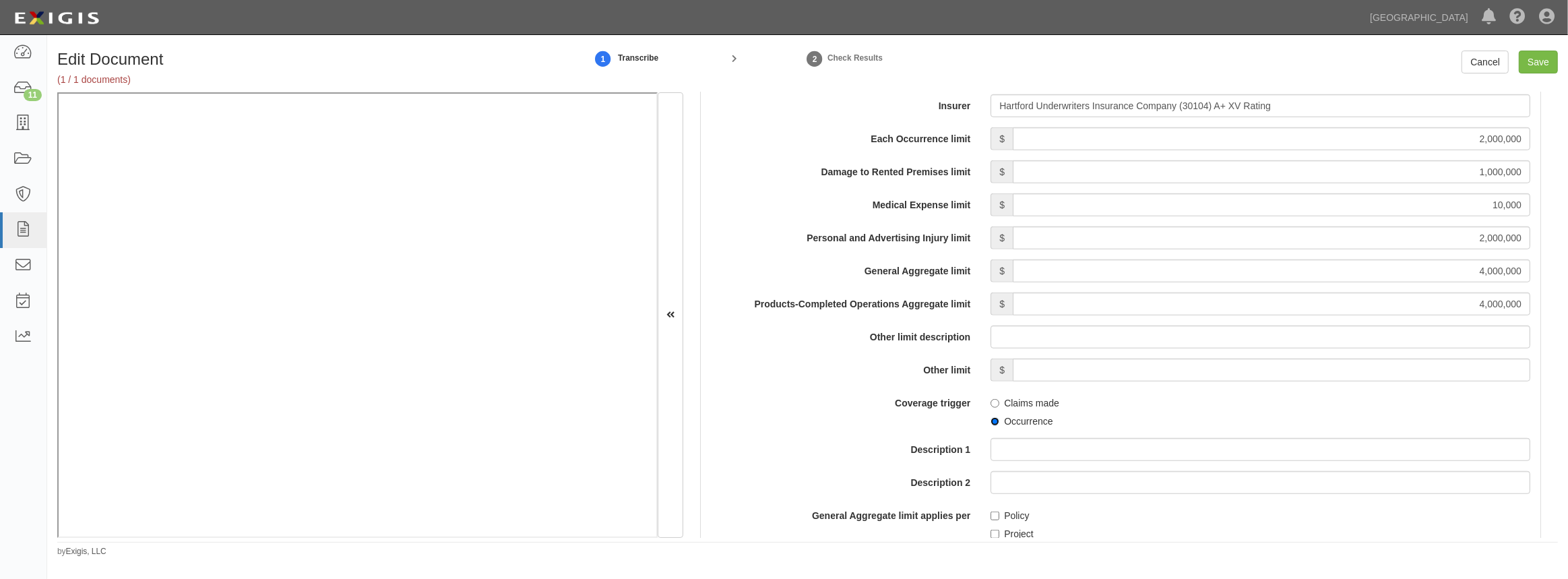
click at [993, 420] on input "Occurrence" at bounding box center [995, 422] width 9 height 9
radio input "true"
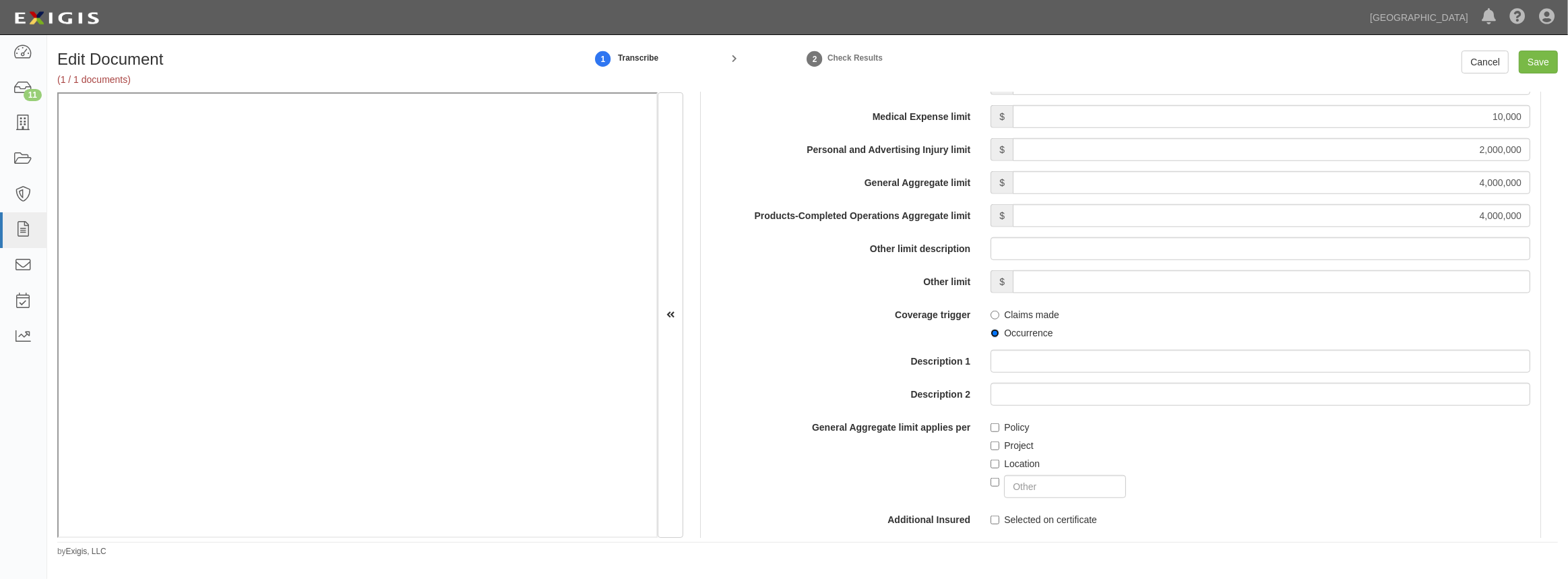
scroll to position [1287, 0]
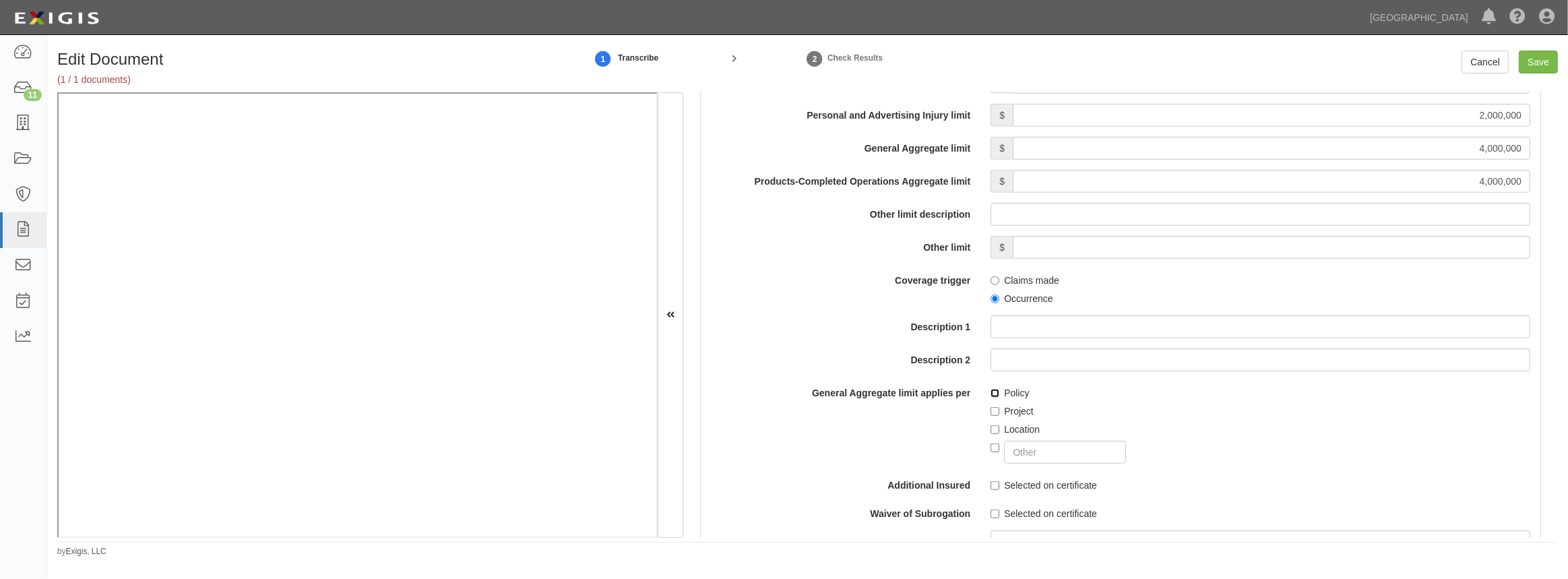
click at [993, 389] on input "Policy" at bounding box center [995, 393] width 9 height 9
checkbox input "true"
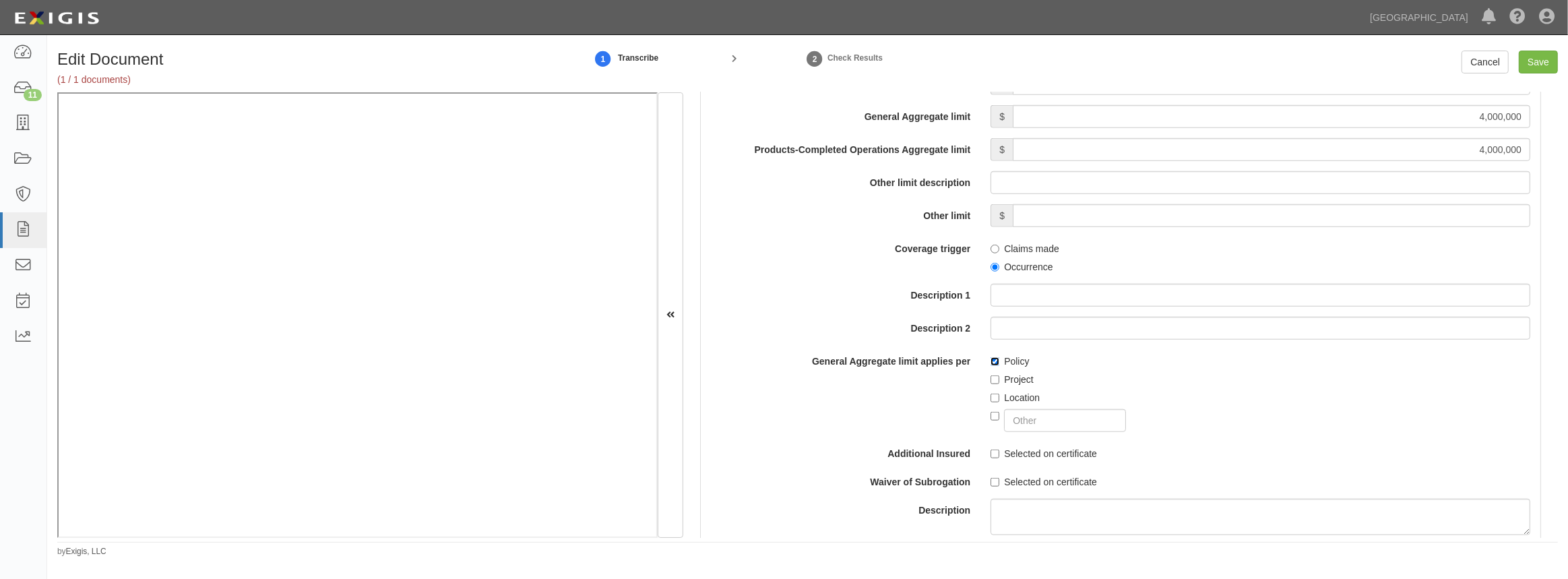
scroll to position [1348, 0]
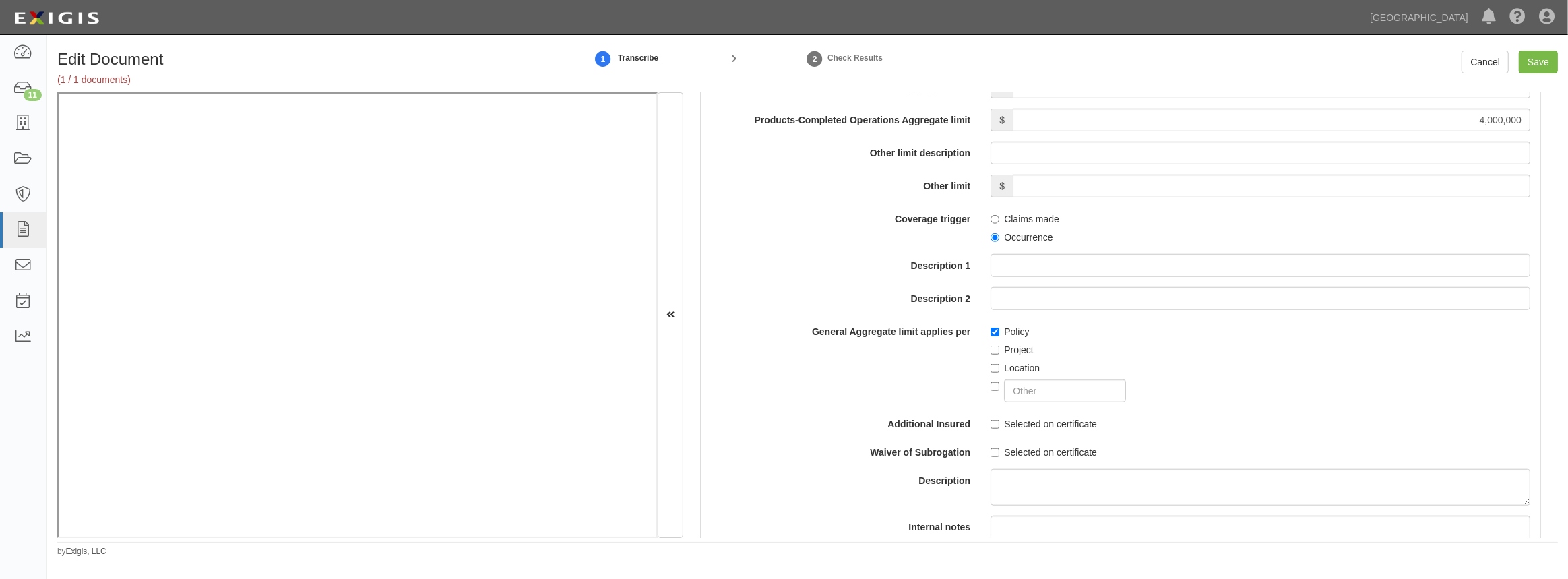
click at [984, 424] on div "Selected on certificate" at bounding box center [1260, 422] width 560 height 18
click at [991, 424] on input "Selected on certificate" at bounding box center [995, 424] width 9 height 9
checkbox input "true"
click at [994, 451] on input "Selected on certificate" at bounding box center [995, 453] width 9 height 9
checkbox input "true"
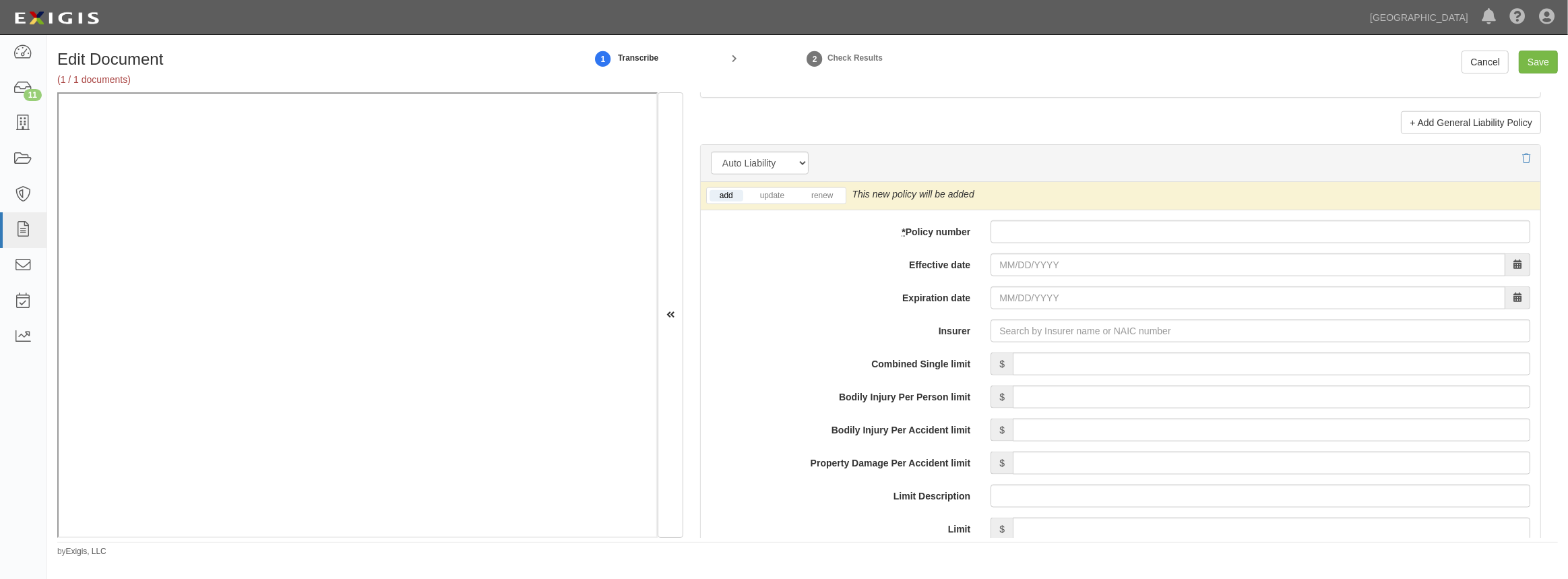
scroll to position [1900, 0]
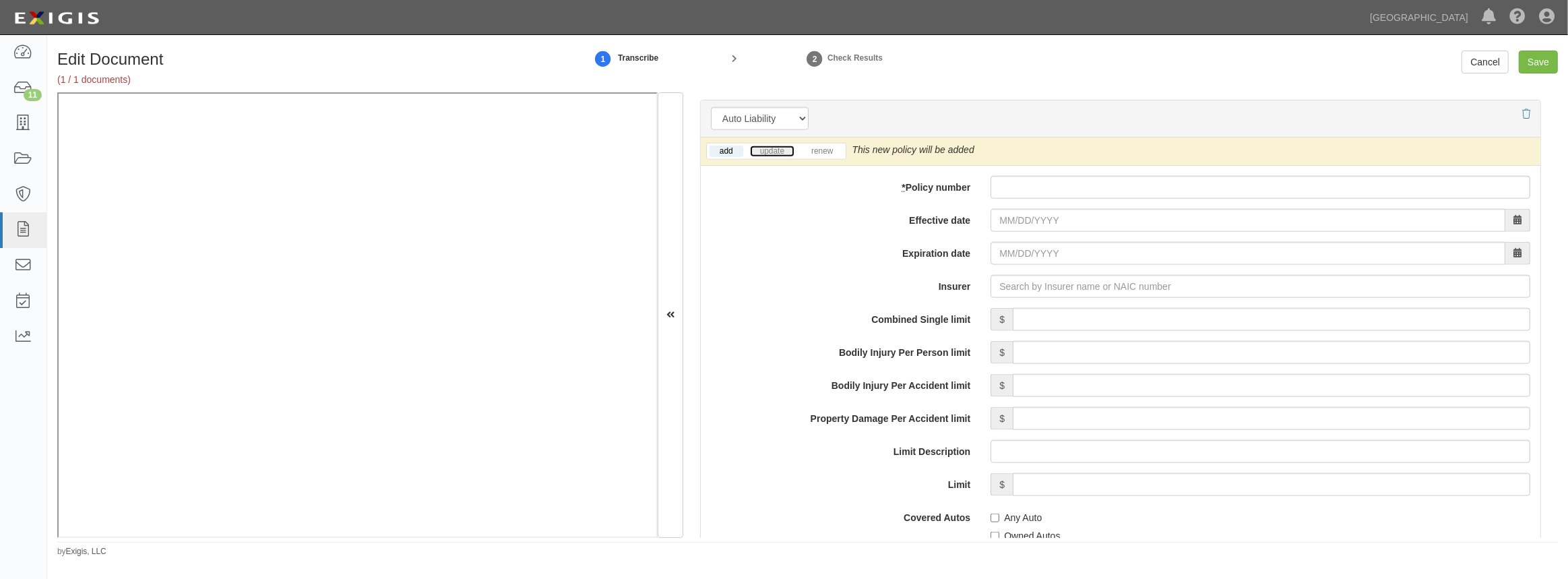
click at [765, 147] on link "update" at bounding box center [772, 152] width 44 height 12
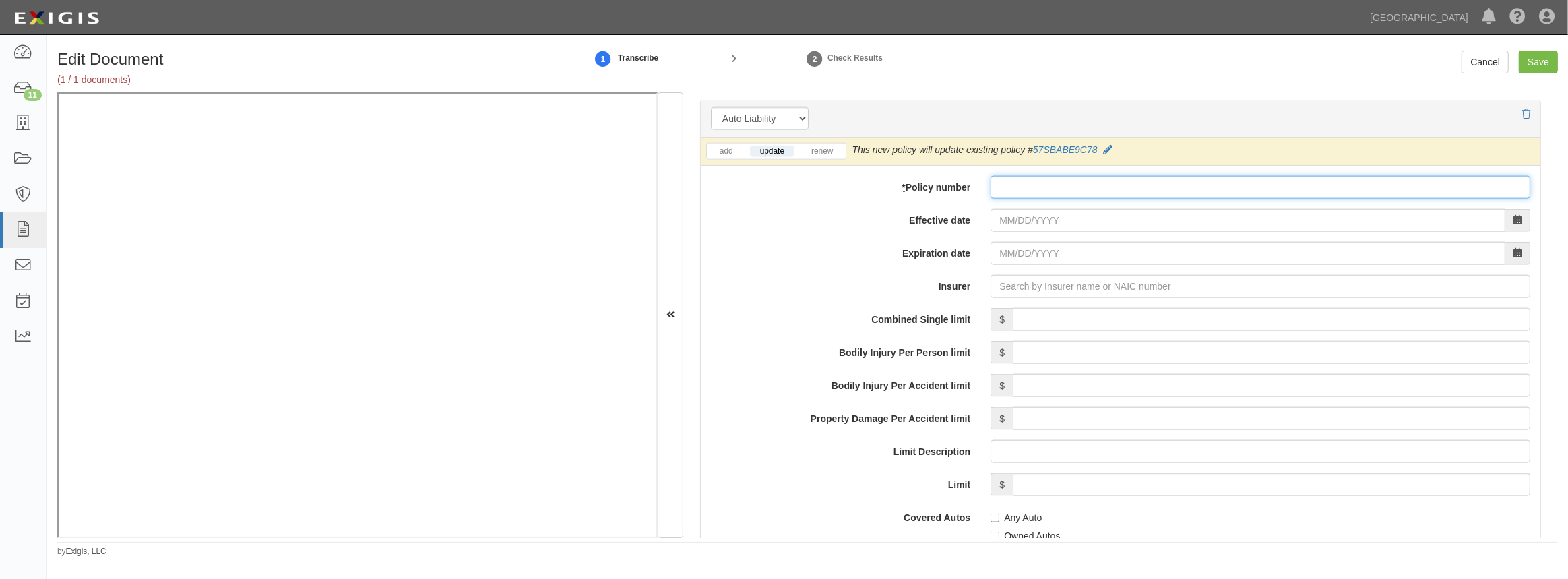
click at [1044, 178] on input "* Policy number" at bounding box center [1260, 188] width 540 height 23
paste input "57SBABE9C78"
type input "57SBABE9C78"
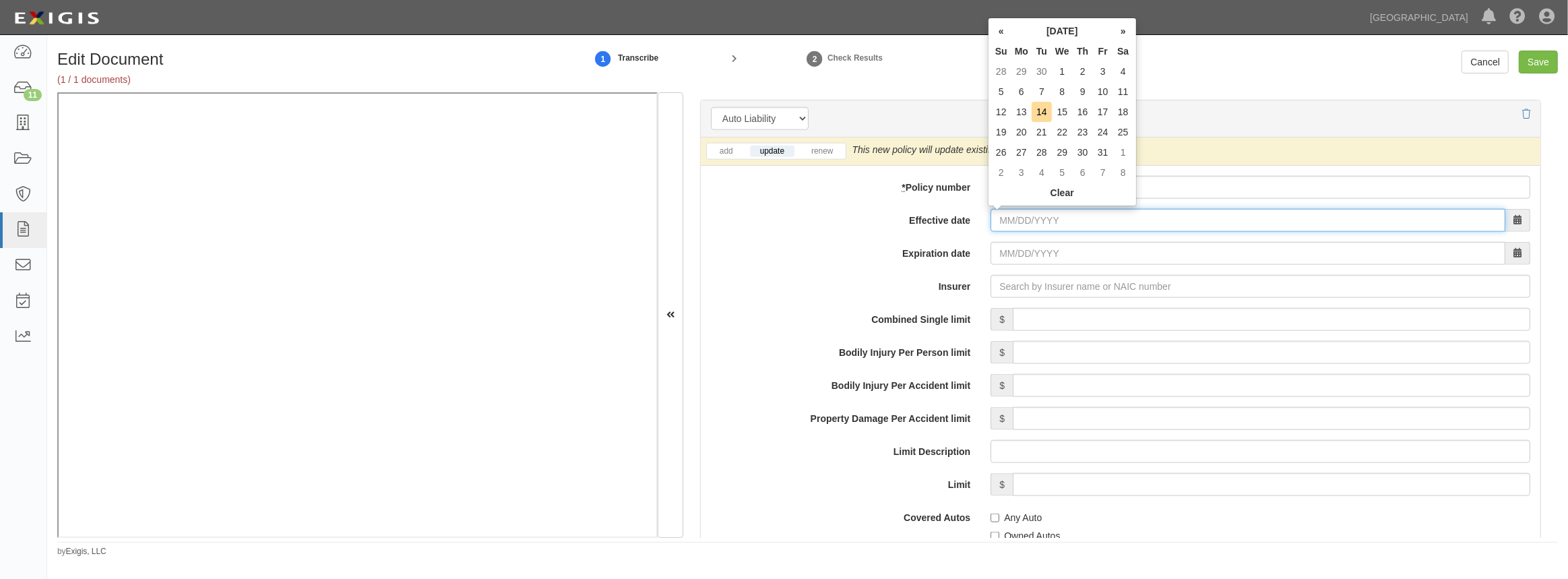
click at [1031, 216] on input "Effective date" at bounding box center [1248, 221] width 515 height 23
type input "10/12/2025"
type input "10/12/2026"
click at [995, 115] on td "12" at bounding box center [1002, 112] width 20 height 20
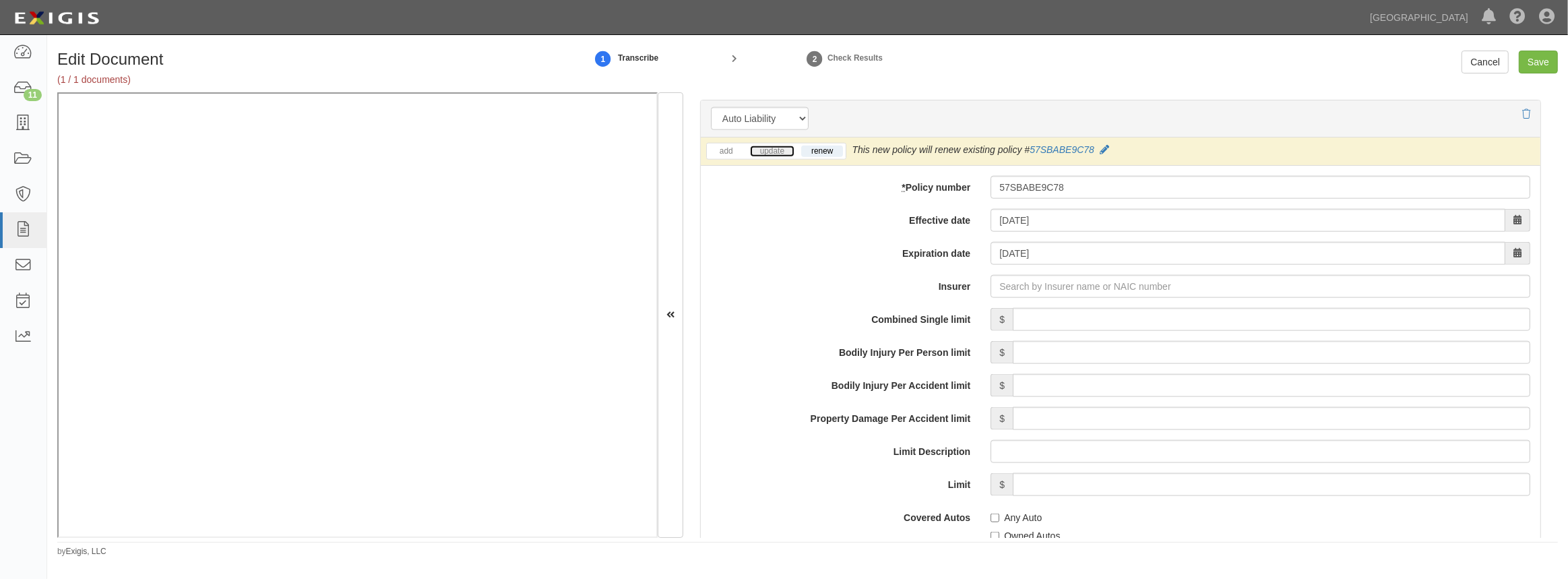
click at [764, 154] on link "update" at bounding box center [772, 152] width 44 height 12
click at [1014, 282] on input "Insurer" at bounding box center [1260, 287] width 540 height 23
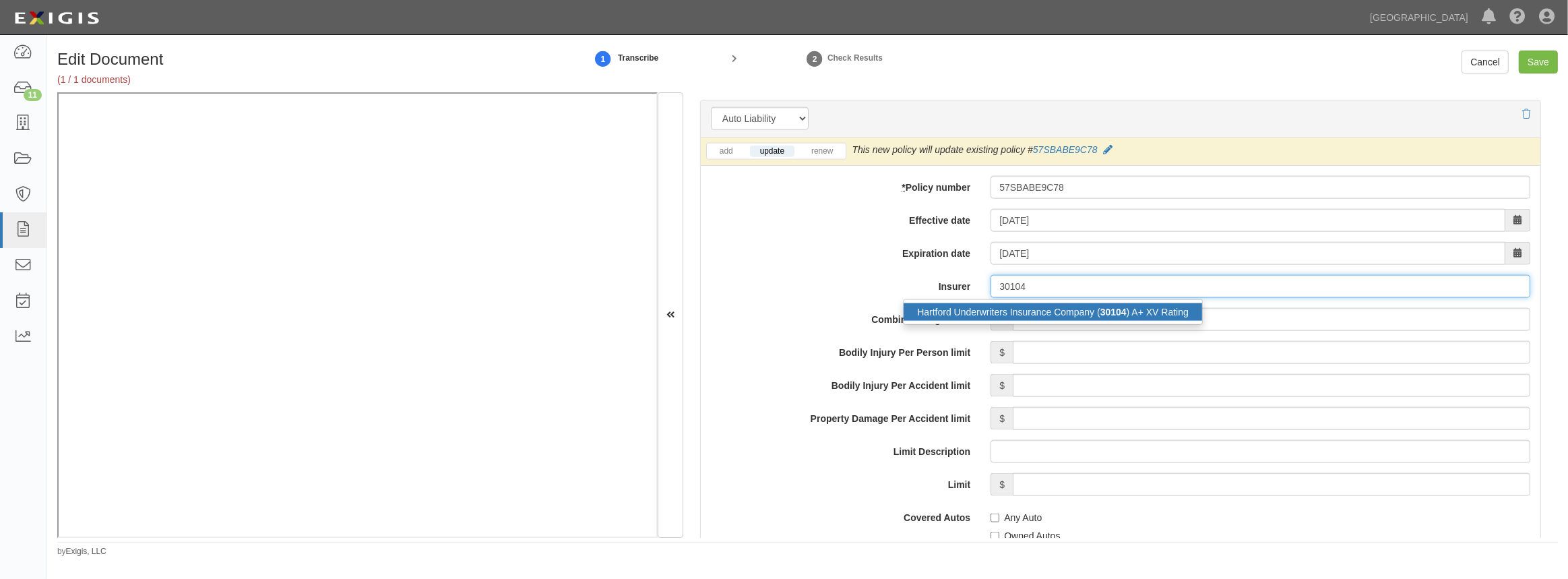
click at [1007, 313] on div "Hartford Underwriters Insurance Company ( 30104 ) A+ XV Rating" at bounding box center [1053, 312] width 299 height 17
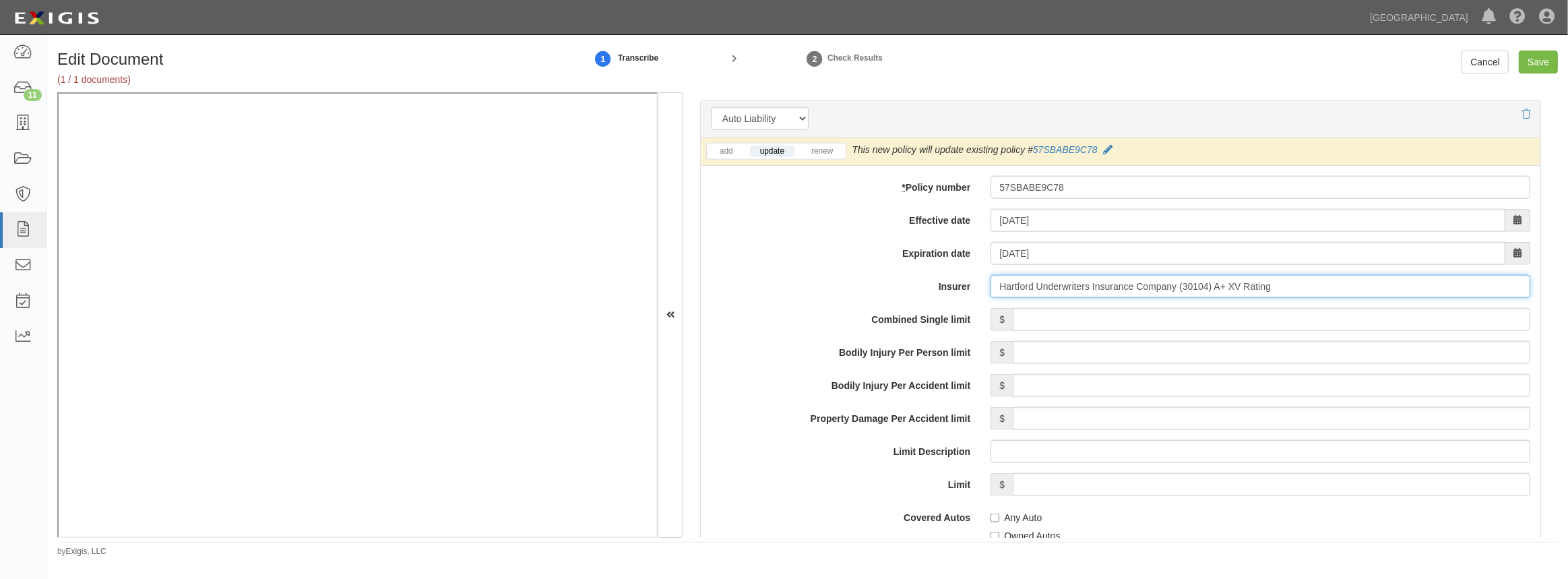
type input "Hartford Underwriters Insurance Company (30104) A+ XV Rating"
click at [1022, 324] on input "Combined Single limit" at bounding box center [1271, 320] width 518 height 23
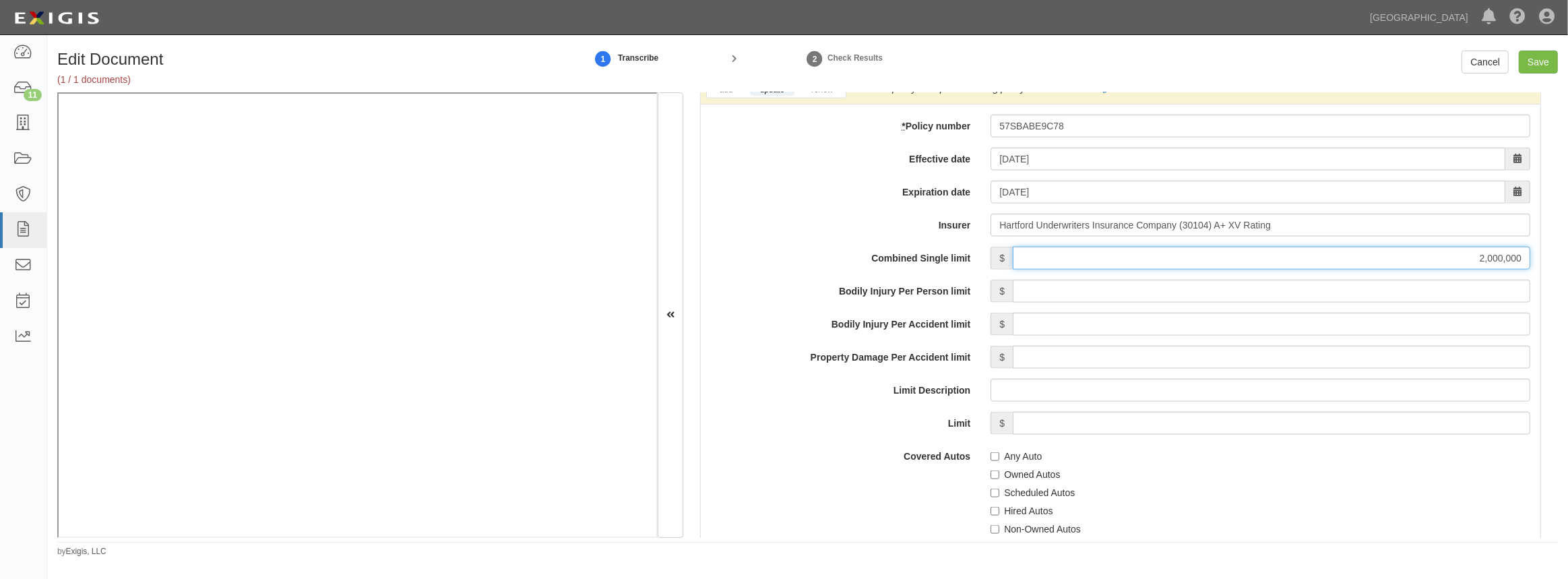
scroll to position [2022, 0]
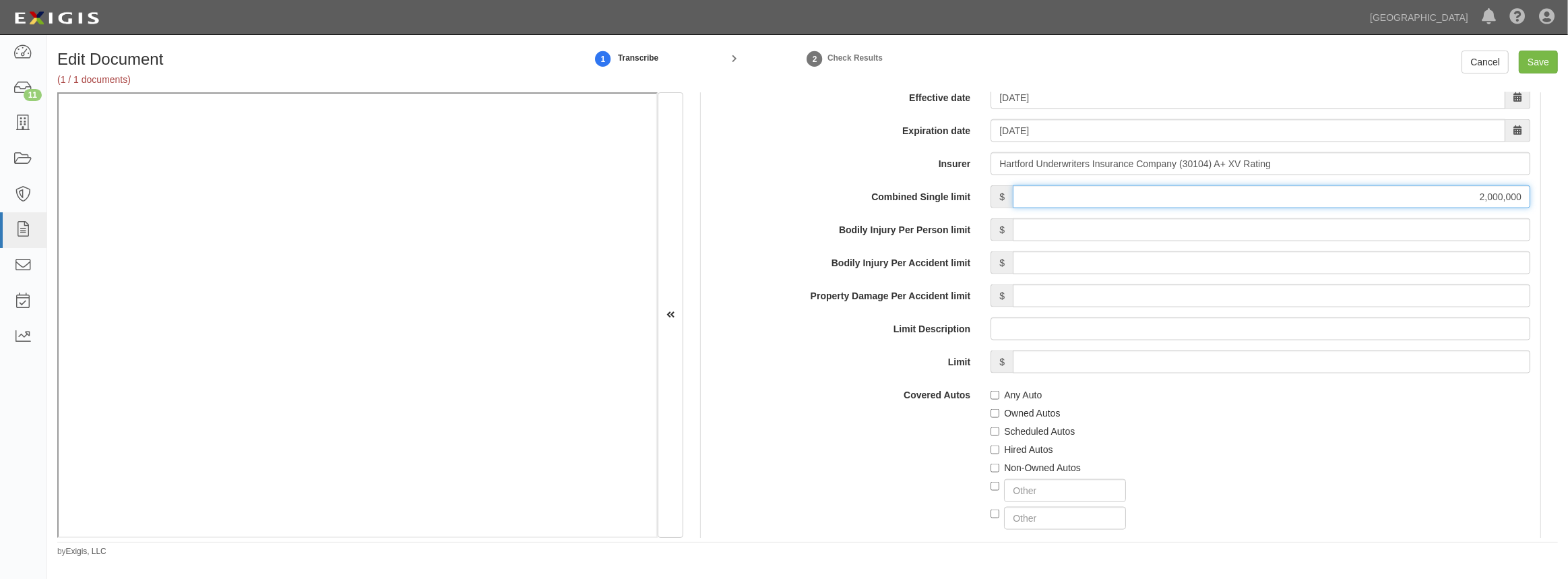
type input "2,000,000"
click at [996, 448] on label "Hired Autos" at bounding box center [1021, 449] width 62 height 14
click at [996, 448] on input "Hired Autos" at bounding box center [995, 450] width 9 height 9
checkbox input "true"
click at [984, 467] on div "Any Auto Owned Autos Scheduled Autos Hired Autos Non-Owned Autos" at bounding box center [1260, 457] width 560 height 147
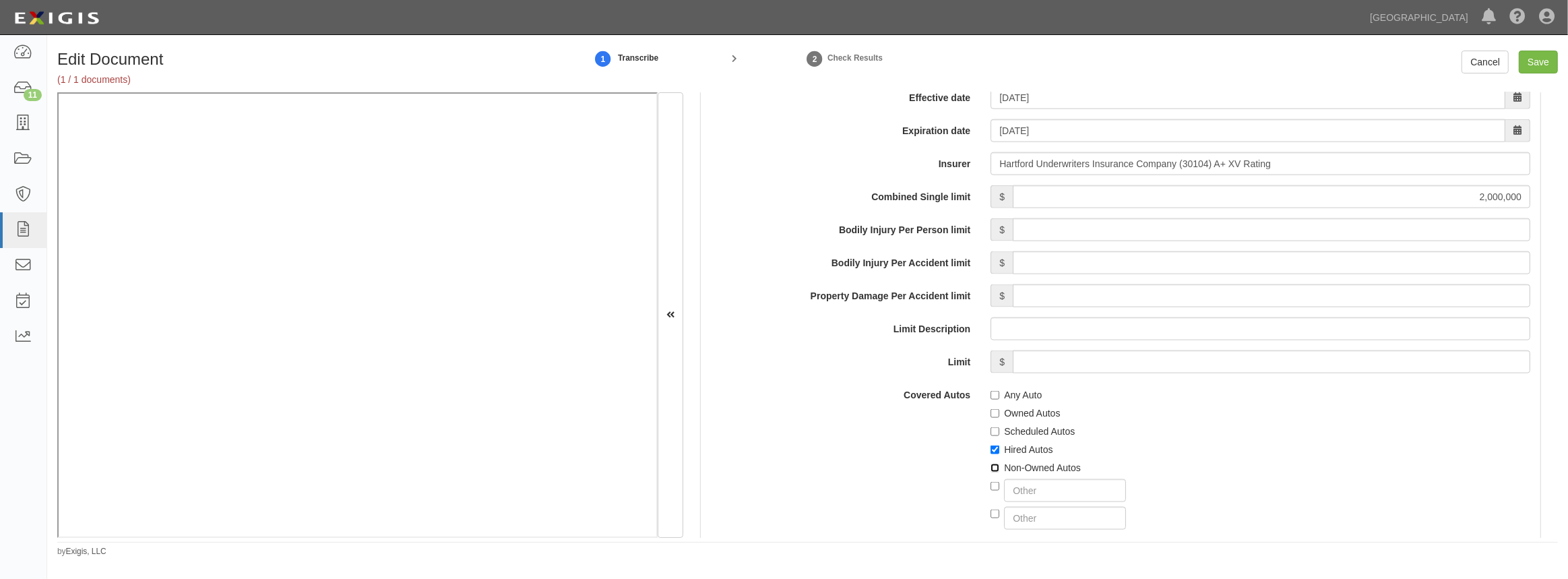
click at [993, 465] on input "Non-Owned Autos" at bounding box center [995, 468] width 9 height 9
checkbox input "true"
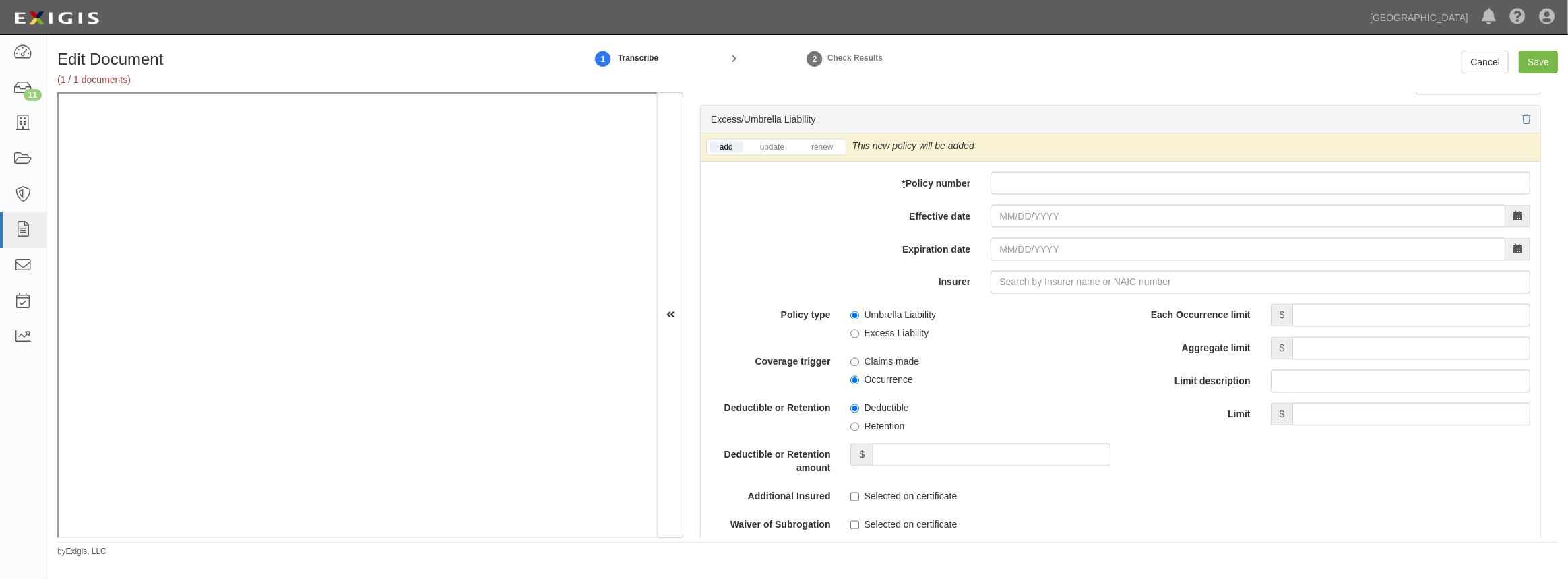
scroll to position [2697, 0]
click at [771, 146] on link "update" at bounding box center [772, 147] width 44 height 12
click at [1087, 186] on input "* Policy number" at bounding box center [1260, 183] width 540 height 23
paste input "57SBABE9C78"
type input "57SBABE9C78"
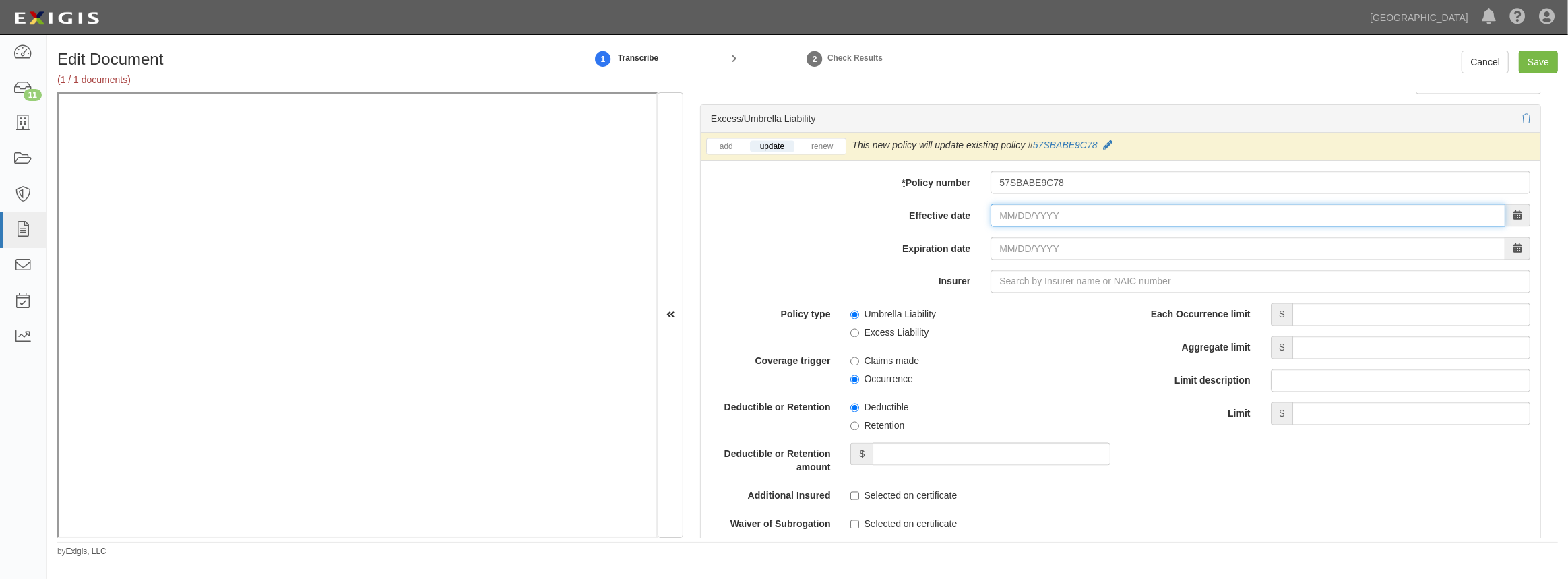
click at [1056, 218] on input "Effective date" at bounding box center [1248, 216] width 515 height 23
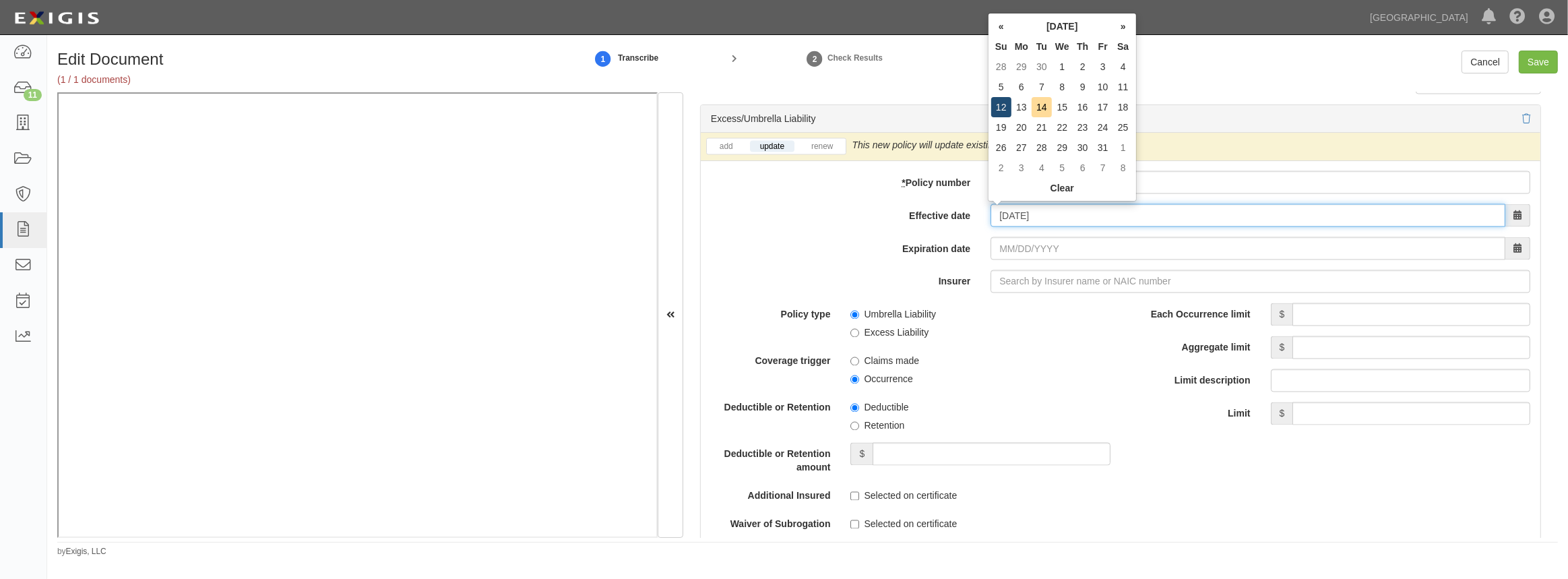
type input "10/12/2025"
type input "10/12/2026"
click at [1006, 111] on td "12" at bounding box center [1002, 107] width 20 height 20
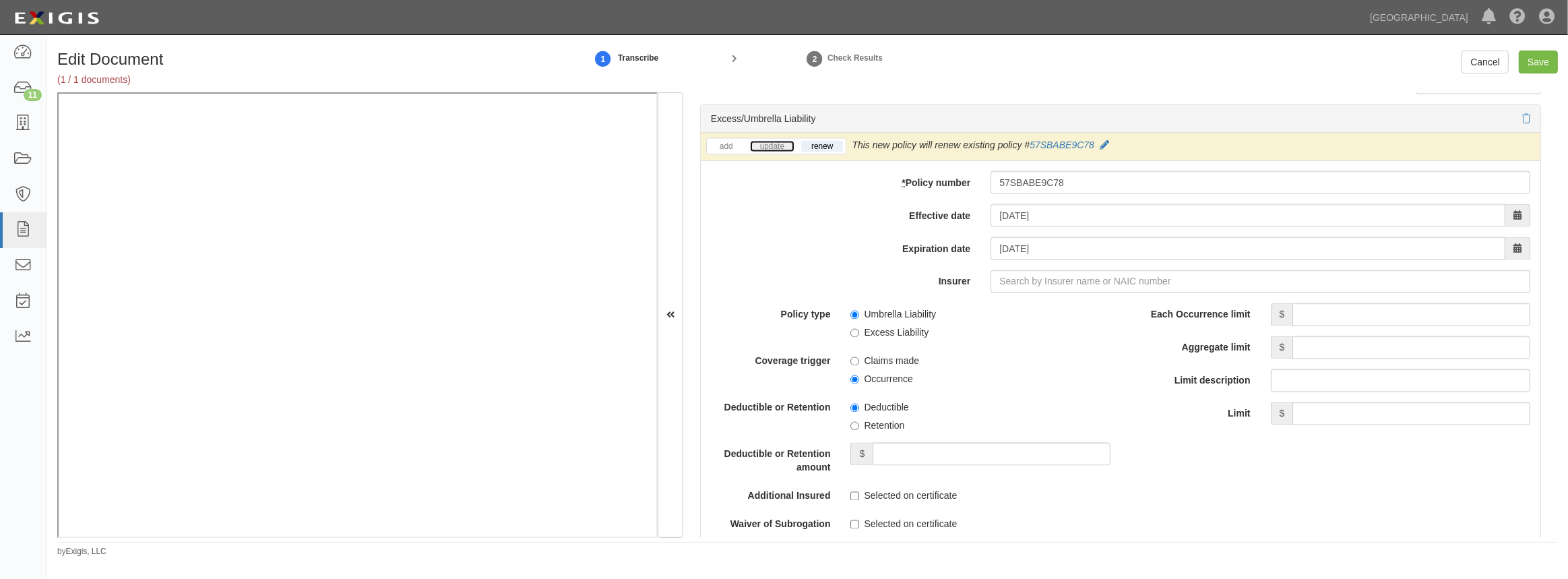
click at [781, 146] on link "update" at bounding box center [772, 147] width 44 height 12
click at [1010, 280] on input "Insurer" at bounding box center [1260, 282] width 540 height 23
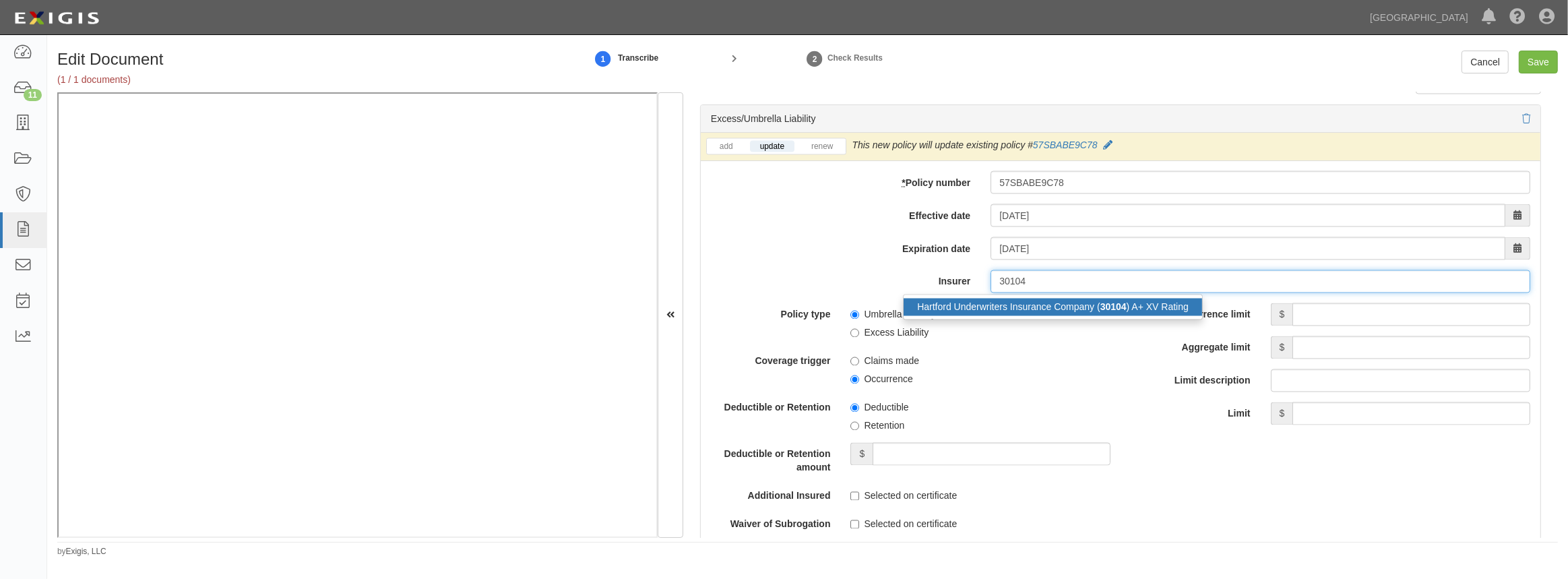
click at [1020, 314] on div "Hartford Underwriters Insurance Company ( 30104 ) A+ XV Rating" at bounding box center [1053, 308] width 299 height 17
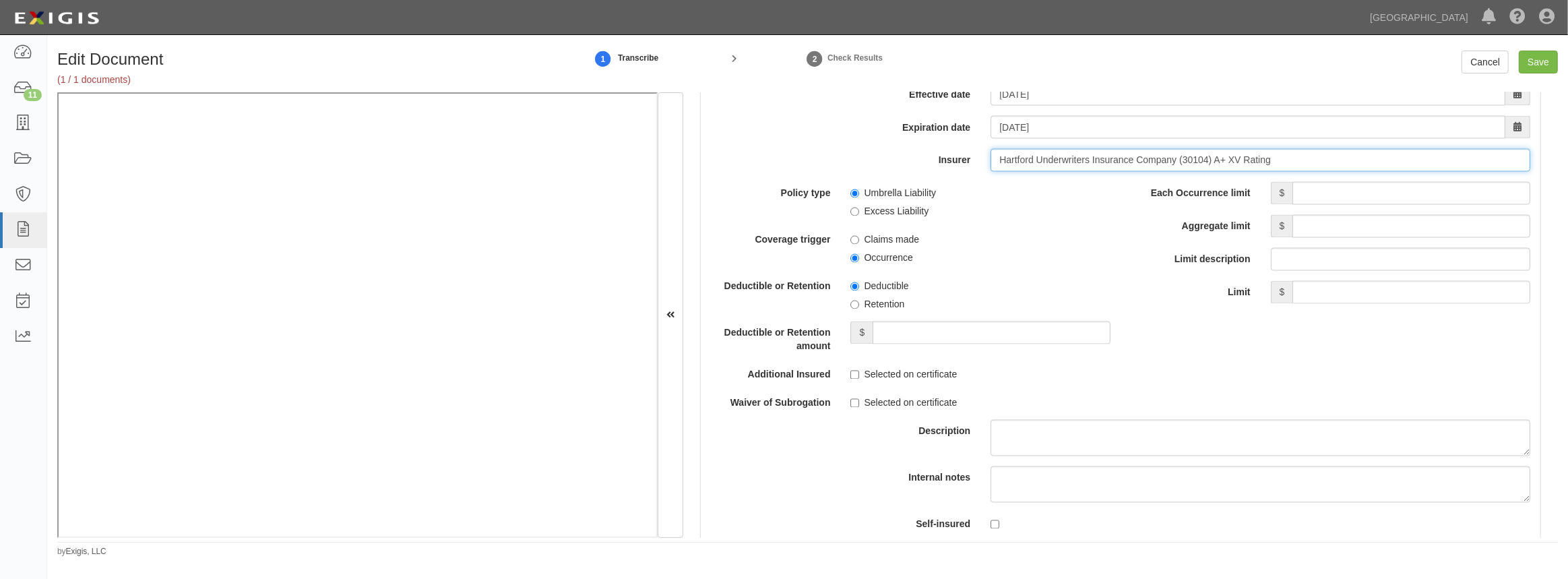
scroll to position [2819, 0]
type input "Hartford Underwriters Insurance Company (30104) A+ XV Rating"
drag, startPoint x: 1368, startPoint y: 191, endPoint x: 1371, endPoint y: 200, distance: 9.5
click at [1368, 191] on input "Each Occurrence limit" at bounding box center [1411, 193] width 238 height 23
type input "1,000,000"
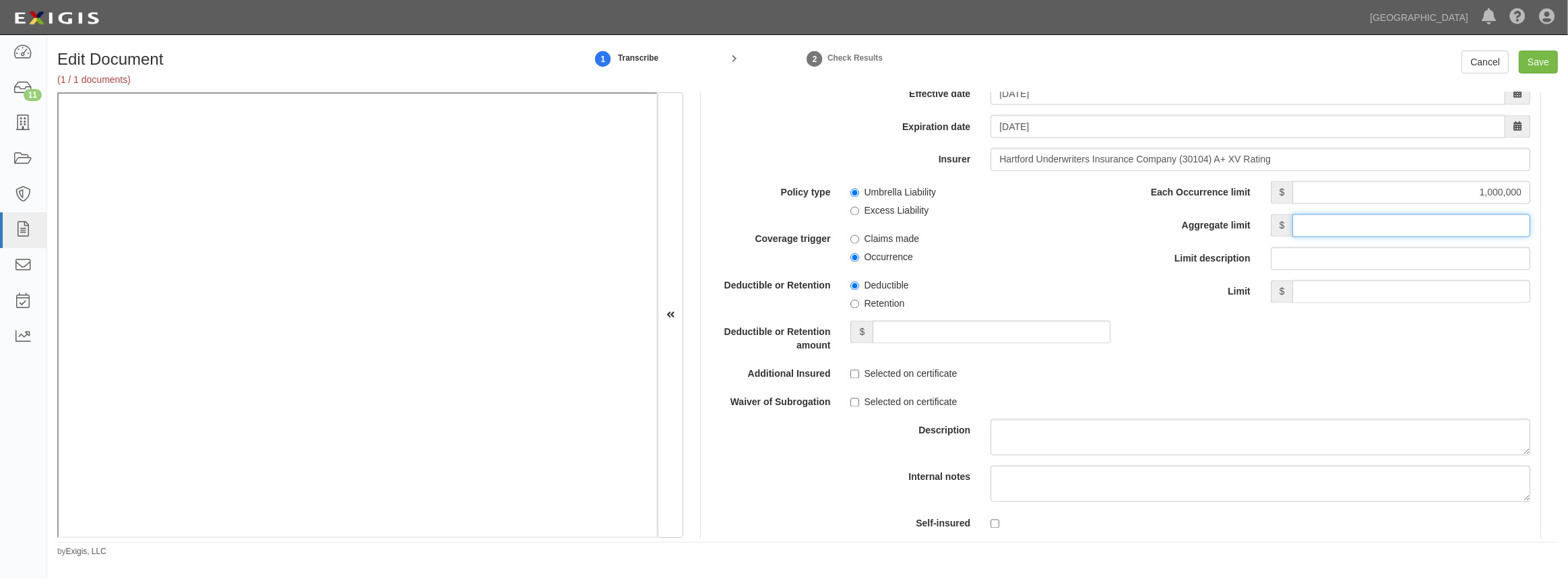
click at [1370, 226] on input "Aggregate limit" at bounding box center [1411, 226] width 238 height 23
type input "1,000,000"
click at [853, 189] on input "Umbrella Liability" at bounding box center [855, 193] width 9 height 9
radio input "true"
click at [851, 255] on input "Occurrence" at bounding box center [855, 258] width 9 height 9
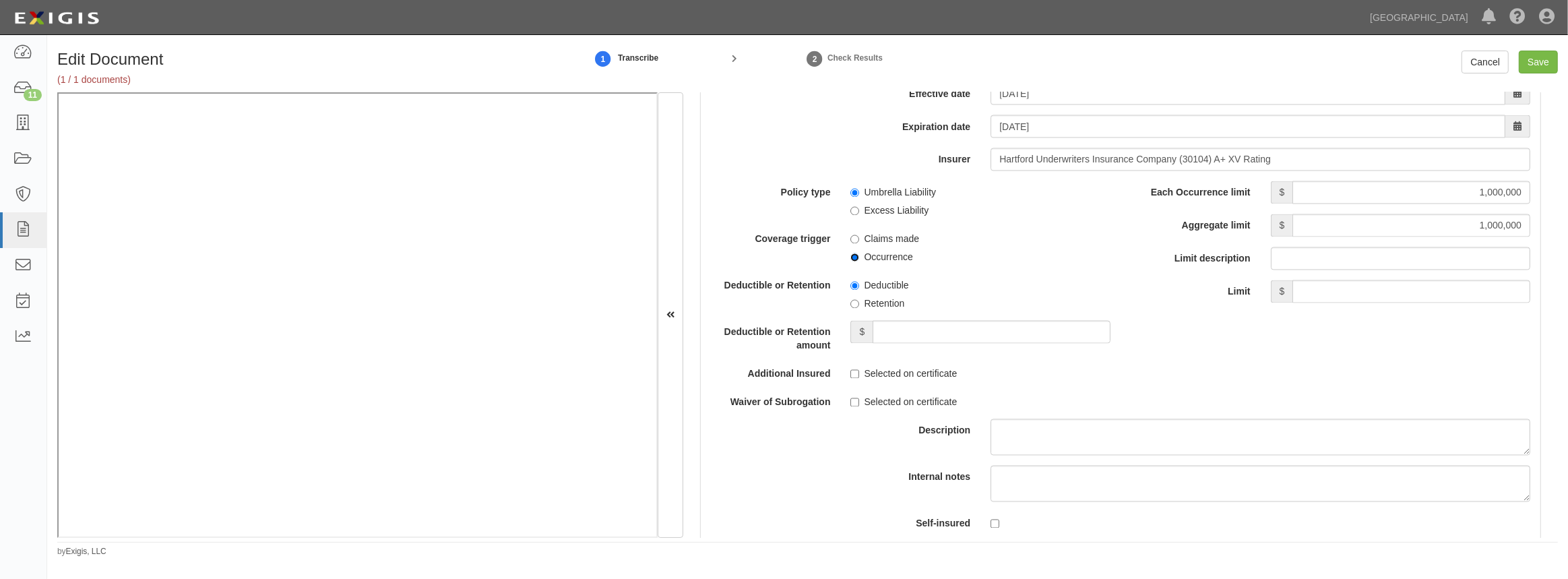
radio input "true"
click at [1041, 365] on div "Selected on certificate" at bounding box center [981, 371] width 260 height 18
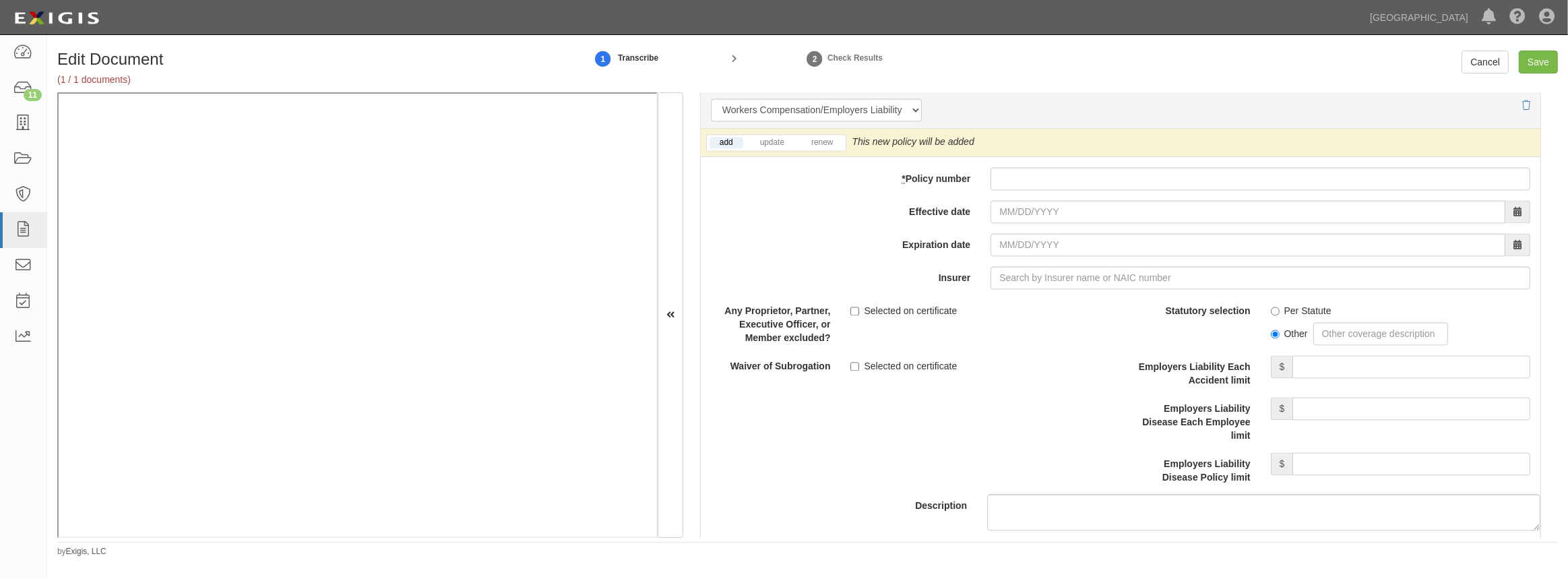
scroll to position [3371, 0]
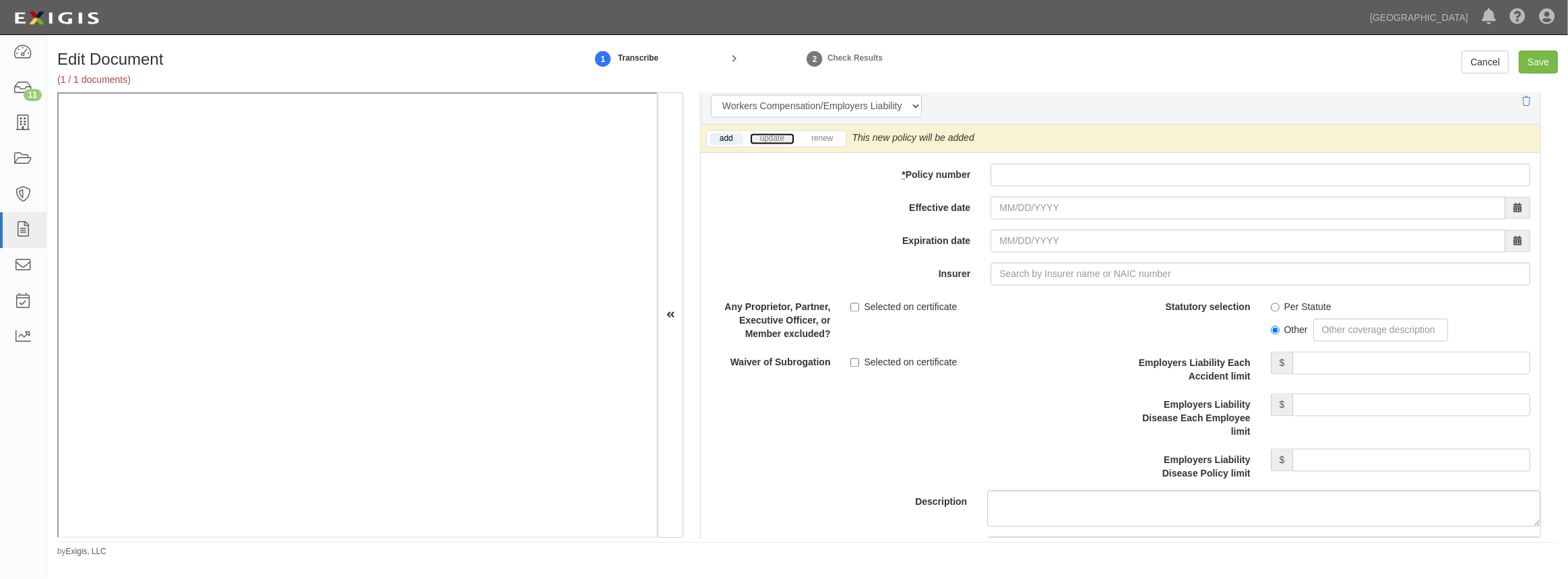
click at [769, 139] on link "update" at bounding box center [772, 139] width 44 height 12
click at [1011, 170] on input "* Policy number" at bounding box center [1260, 175] width 540 height 23
paste input "57WECAZ7TWB"
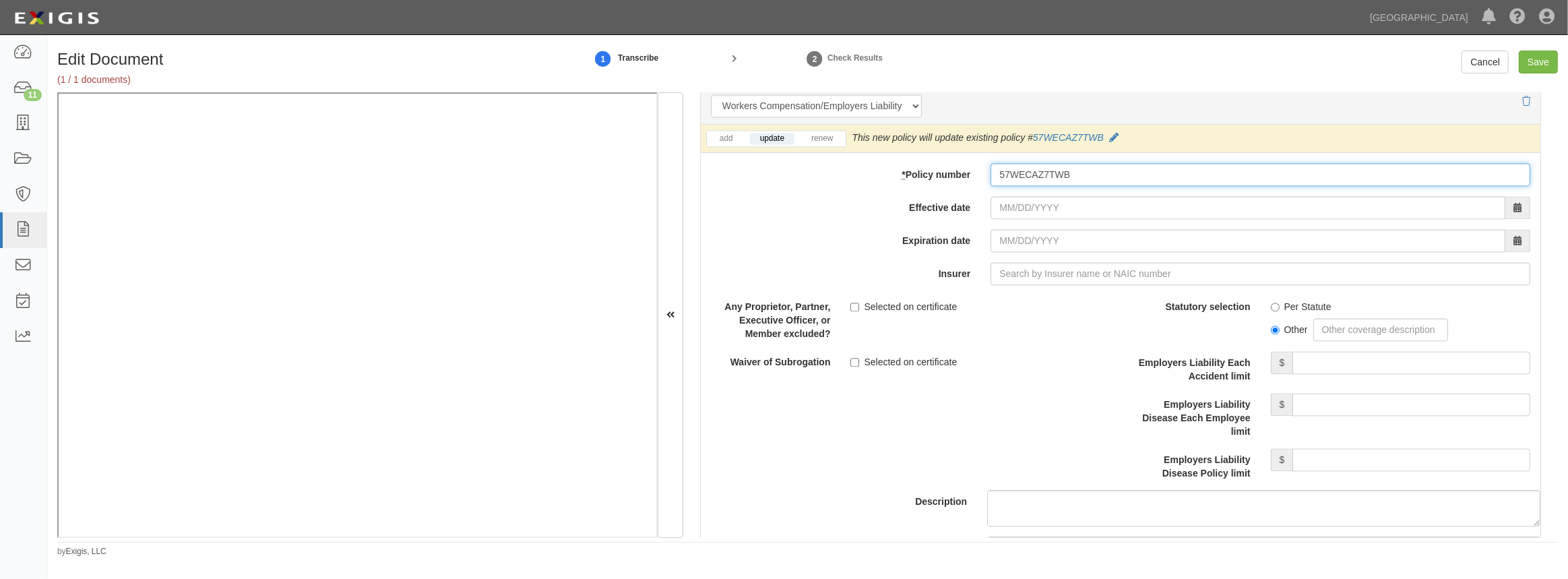
type input "57WECAZ7TWB"
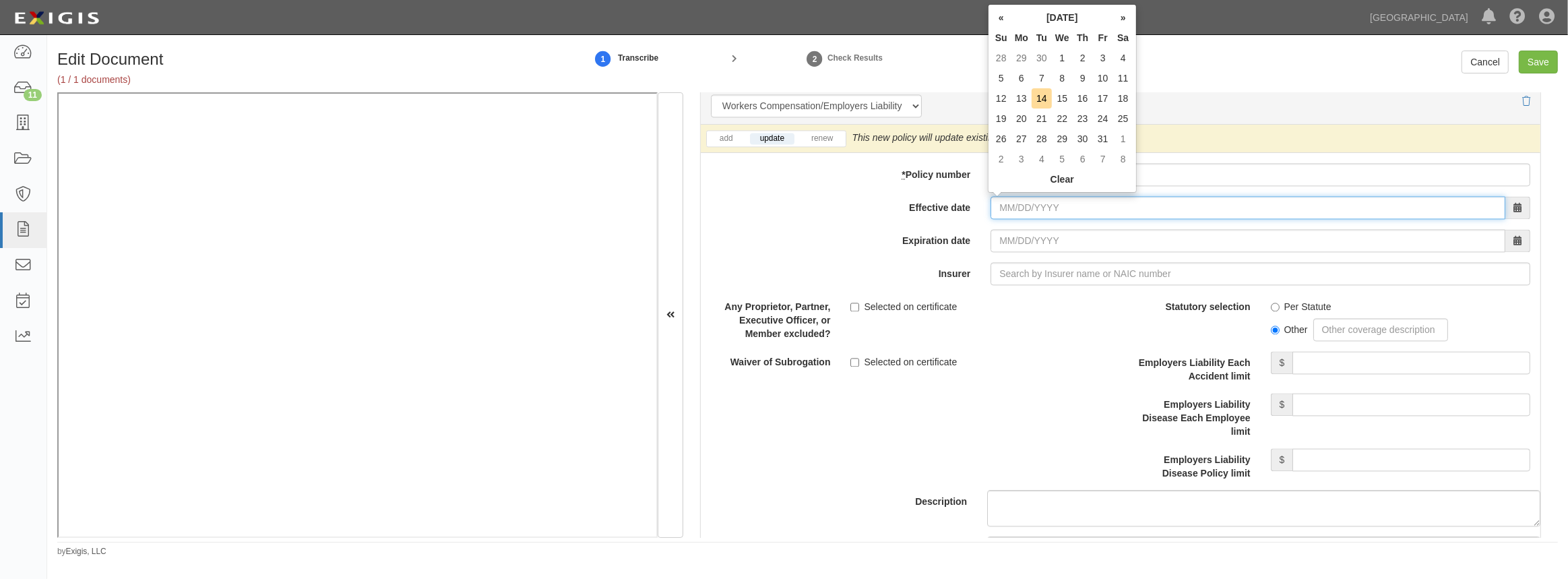
click at [1011, 204] on input "Effective date" at bounding box center [1248, 208] width 515 height 23
type input "10/12/2025"
type input "10/12/2026"
click at [1004, 102] on td "12" at bounding box center [1002, 99] width 20 height 20
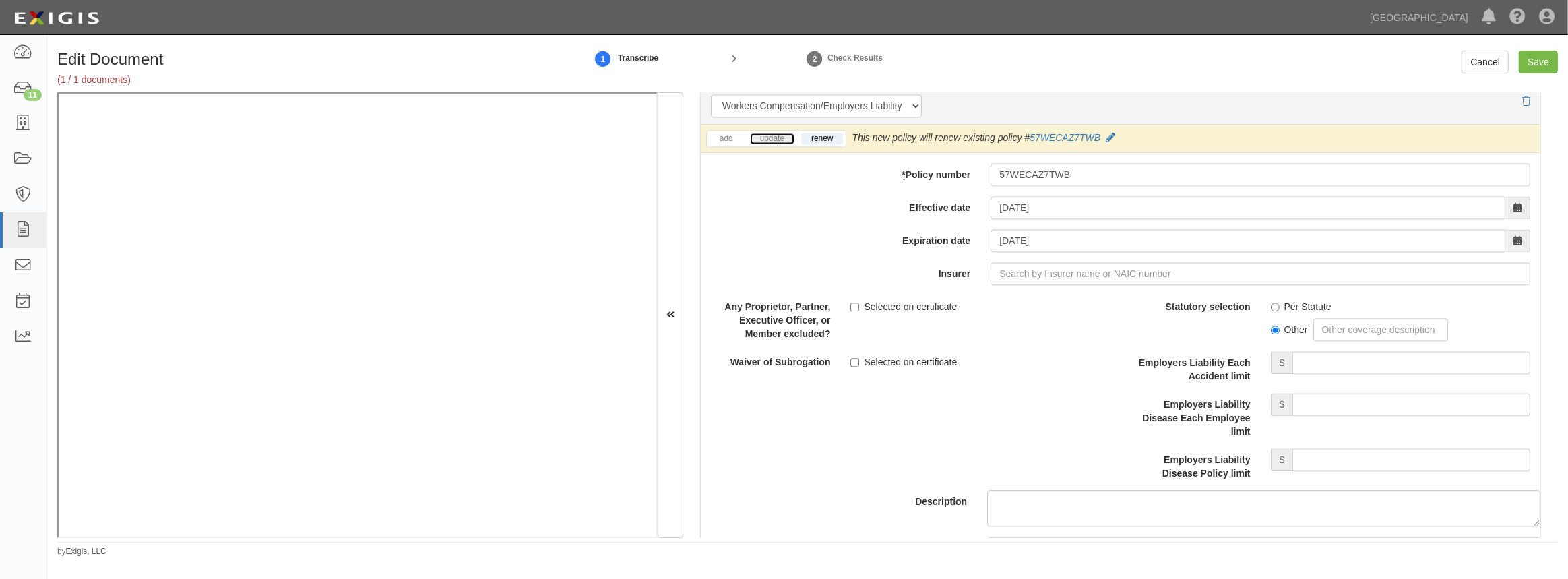
click at [762, 139] on link "update" at bounding box center [772, 139] width 44 height 12
click at [1046, 277] on input "Insurer" at bounding box center [1260, 274] width 540 height 23
type input "21st Century Advantage Insurance Company (25232) NR Rating"
type input "2"
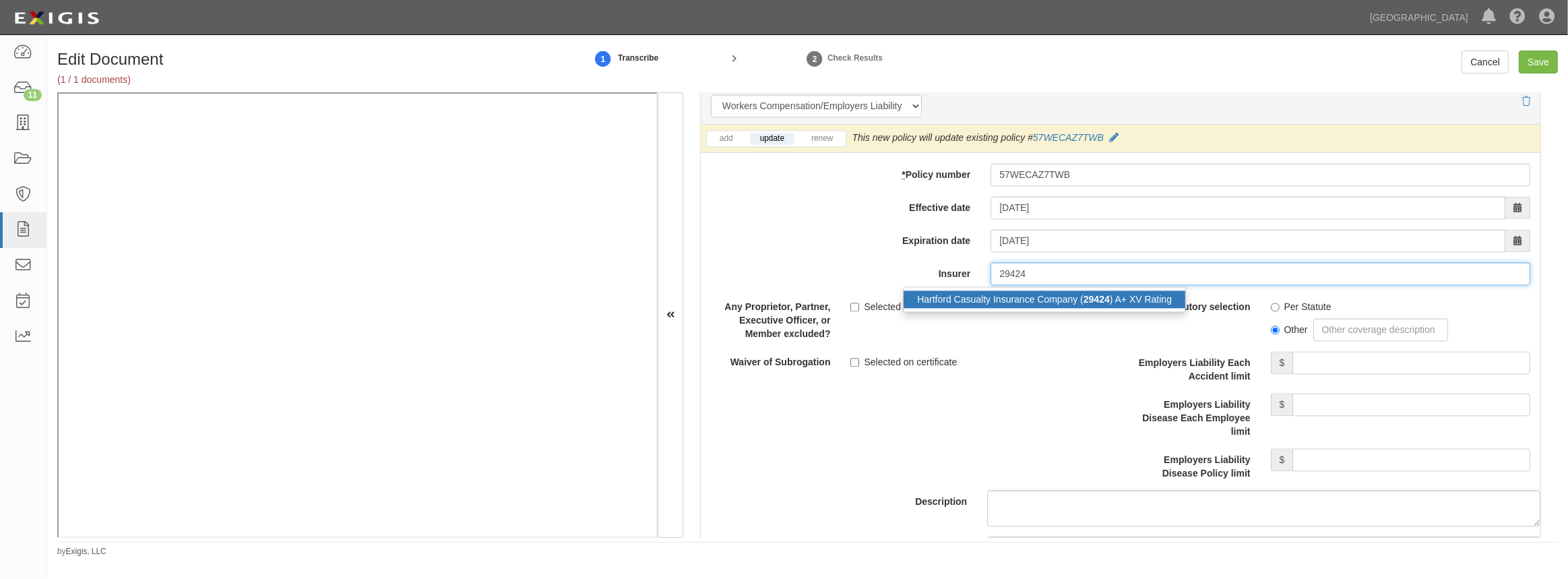
click at [1039, 294] on div "Hartford Casualty Insurance Company ( 29424 ) A+ XV Rating" at bounding box center [1044, 299] width 281 height 17
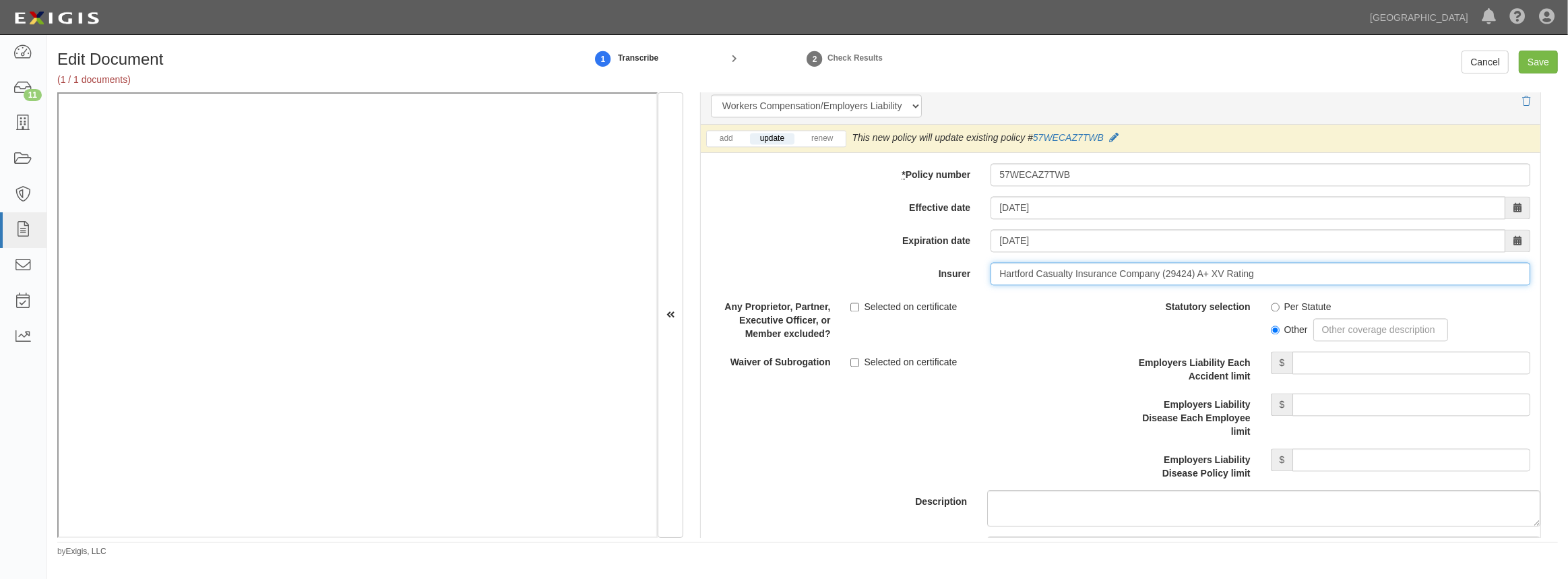
type input "Hartford Casualty Insurance Company (29424) A+ XV Rating"
click at [1271, 305] on input "Per Statute" at bounding box center [1275, 307] width 9 height 9
radio input "true"
click at [1293, 367] on input "Employers Liability Each Accident limit" at bounding box center [1411, 363] width 238 height 23
type input "1,000,000"
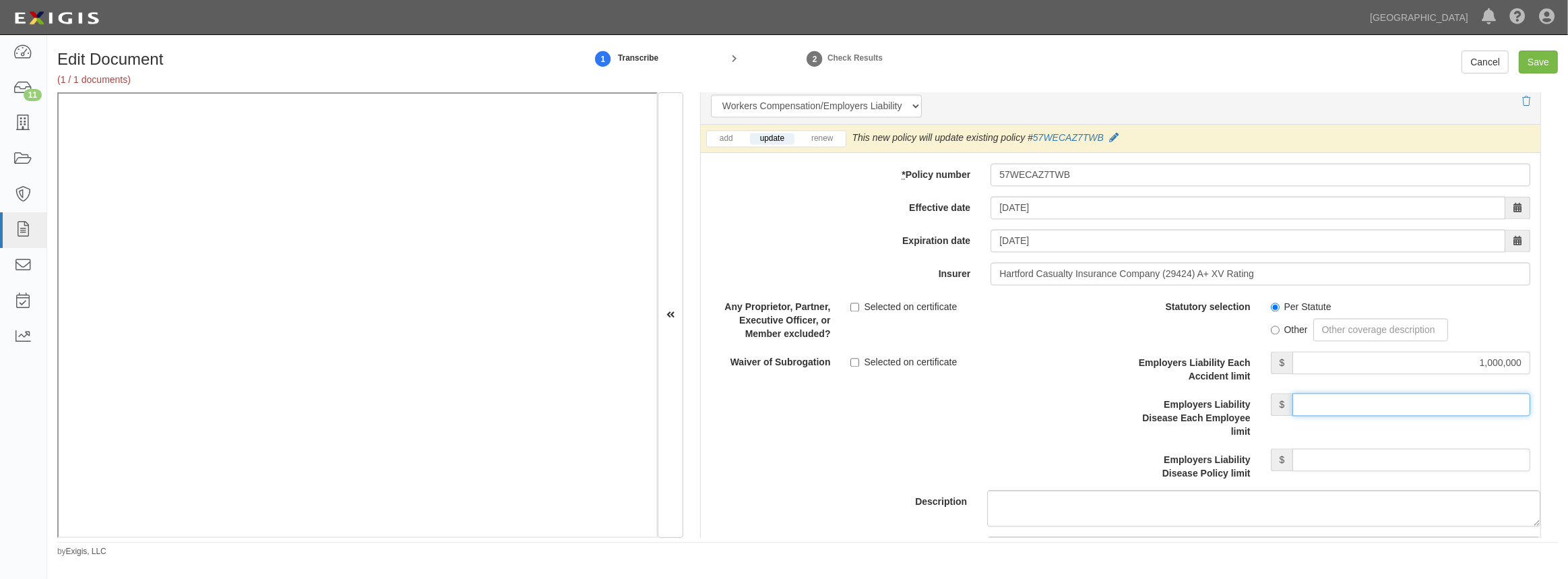
click at [1352, 405] on input "Employers Liability Disease Each Employee limit" at bounding box center [1411, 405] width 238 height 23
type input "1,000,000"
click at [1367, 464] on input "Employers Liability Disease Policy limit" at bounding box center [1411, 460] width 238 height 23
type input "1,000,000"
click at [858, 362] on label "Selected on certificate" at bounding box center [904, 362] width 107 height 14
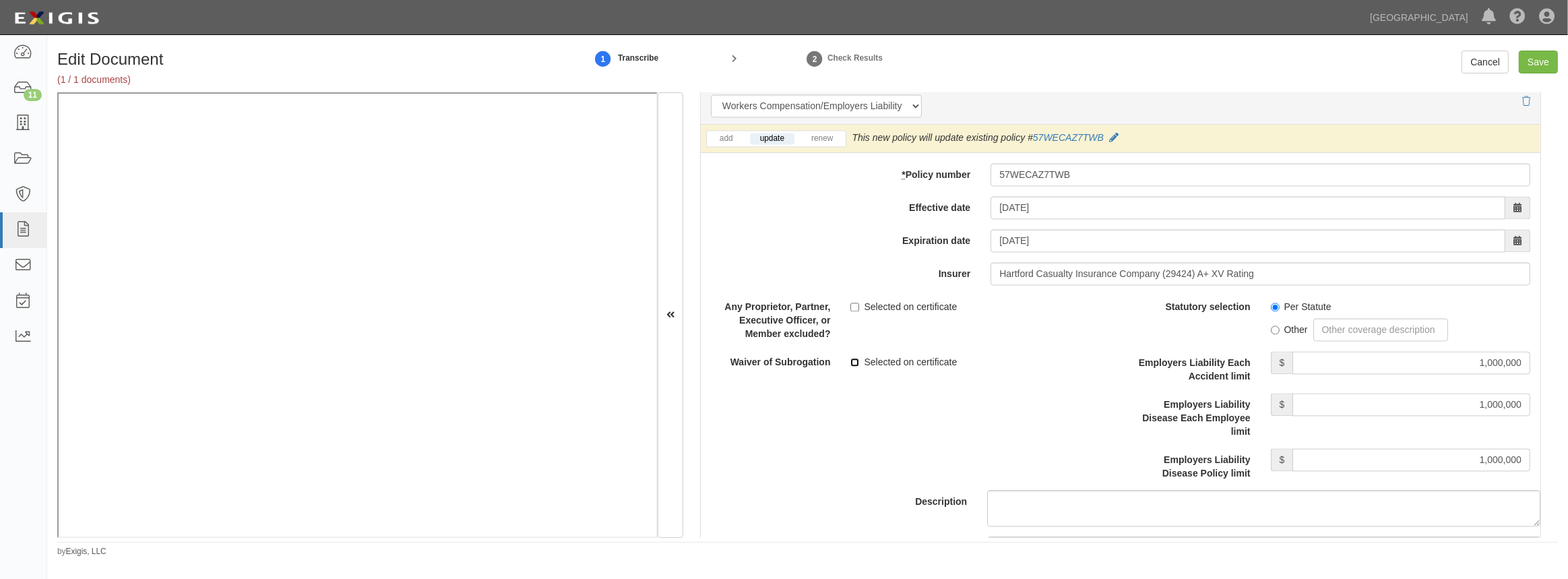
click at [858, 362] on input "Selected on certificate" at bounding box center [855, 362] width 9 height 9
checkbox input "true"
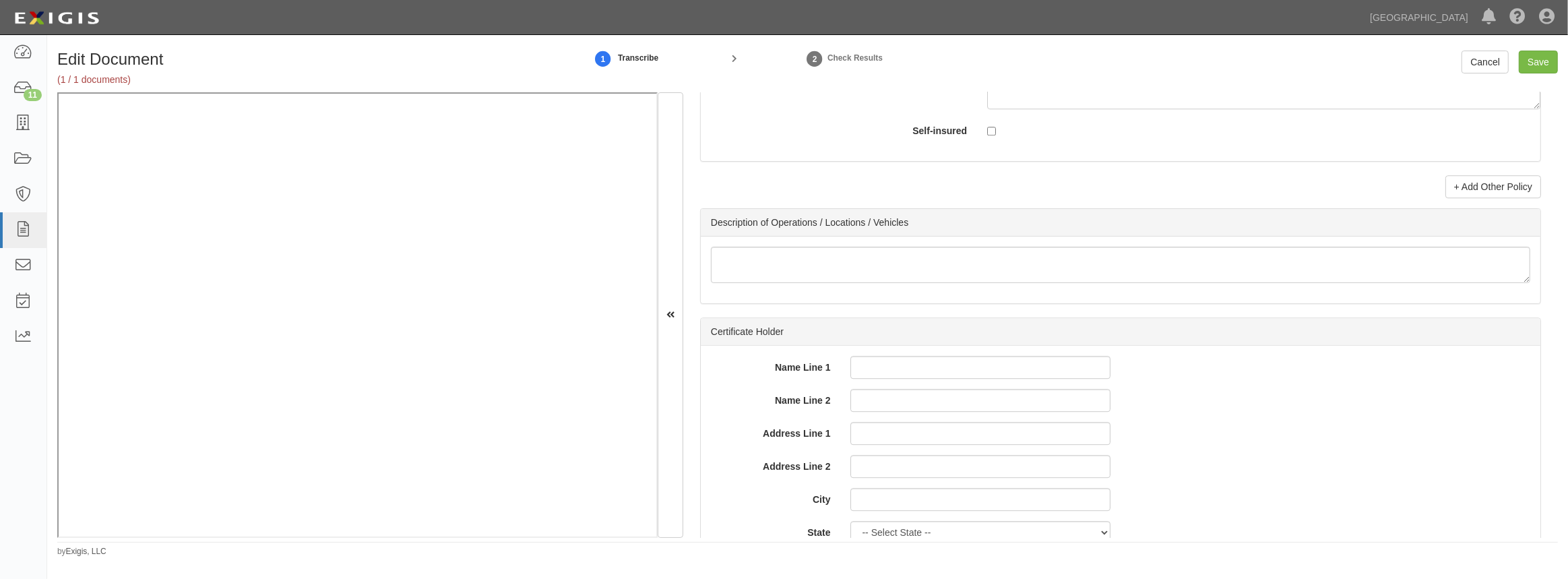
scroll to position [4451, 0]
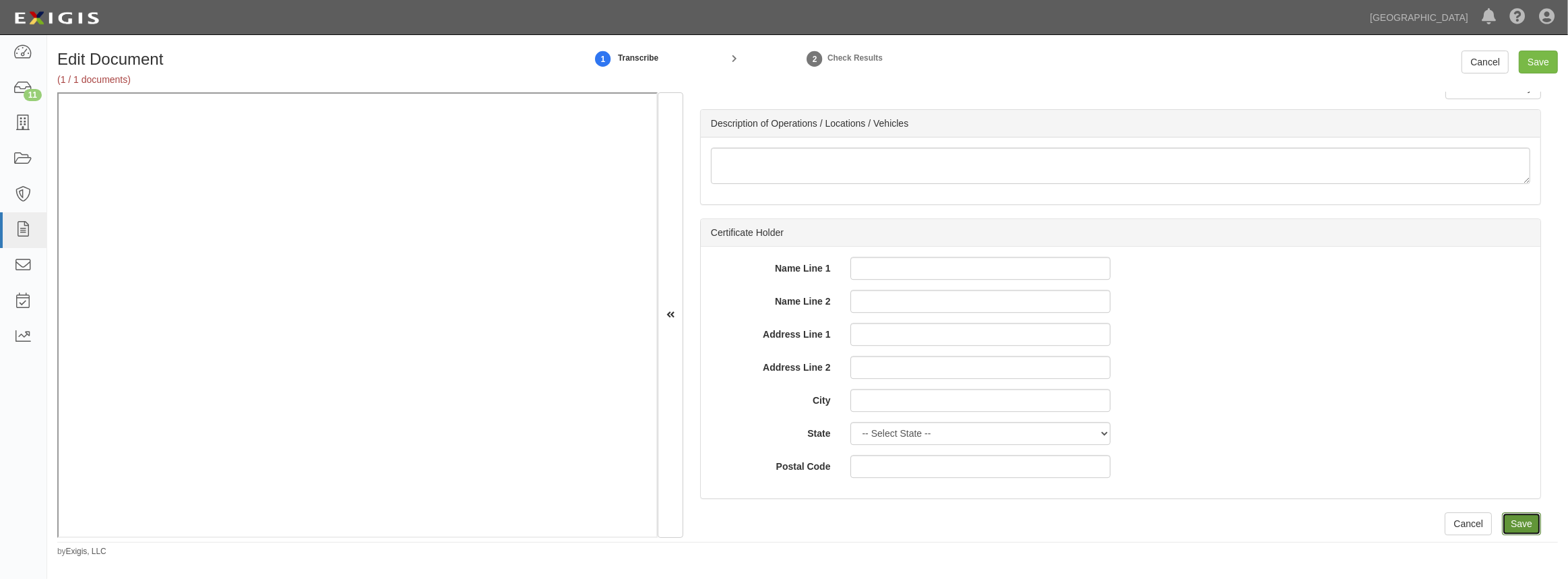
click at [1512, 517] on input "Save" at bounding box center [1522, 524] width 39 height 23
type input "2000000"
type input "1000000"
type input "10000"
type input "2000000"
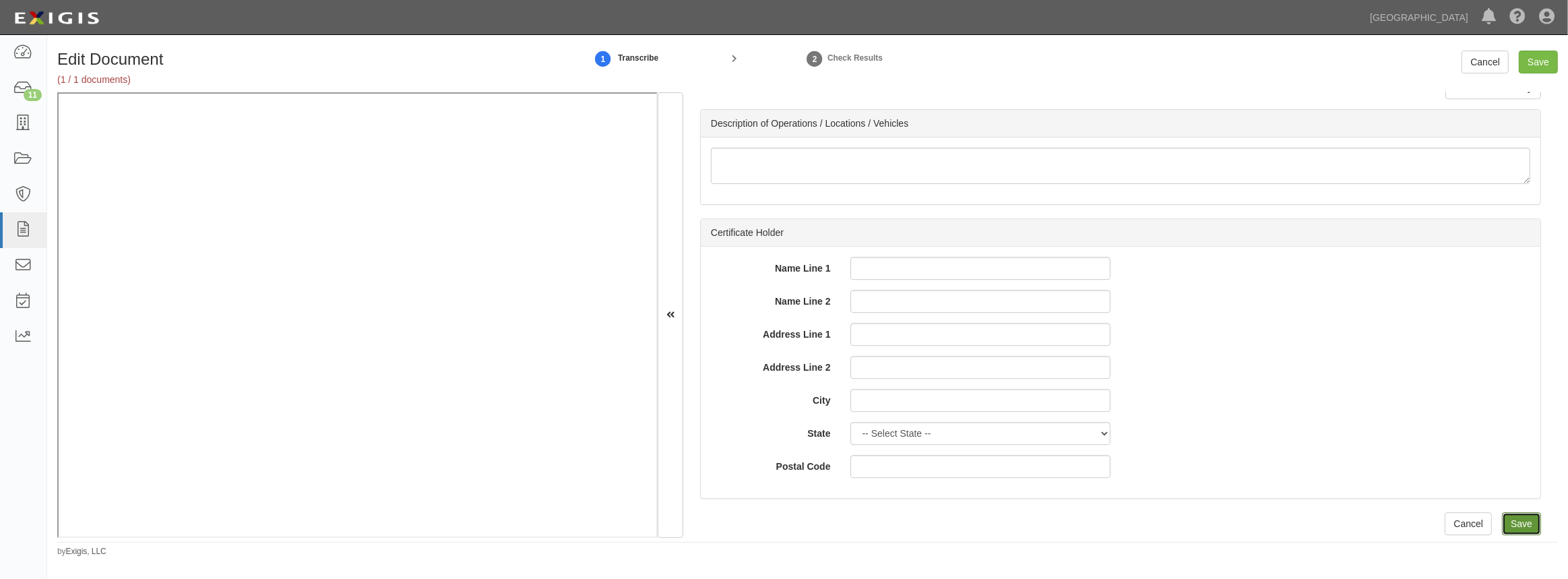
type input "4000000"
type input "2000000"
type input "1000000"
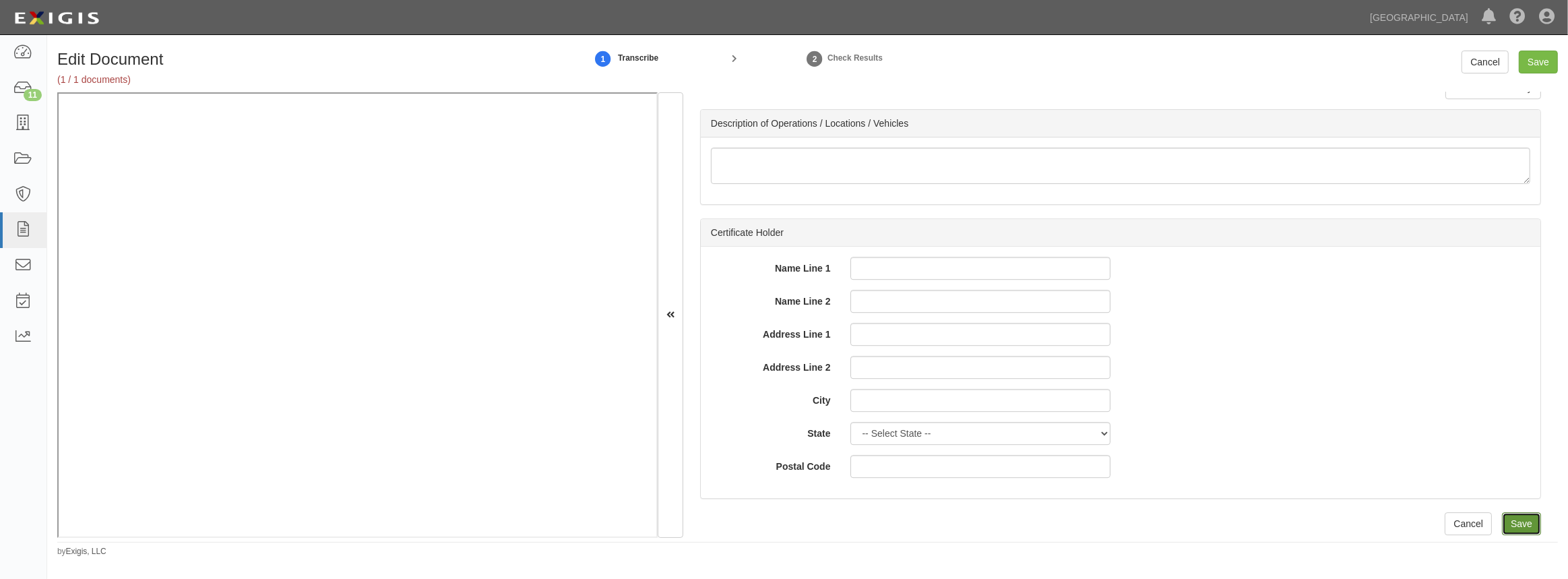
type input "1000000"
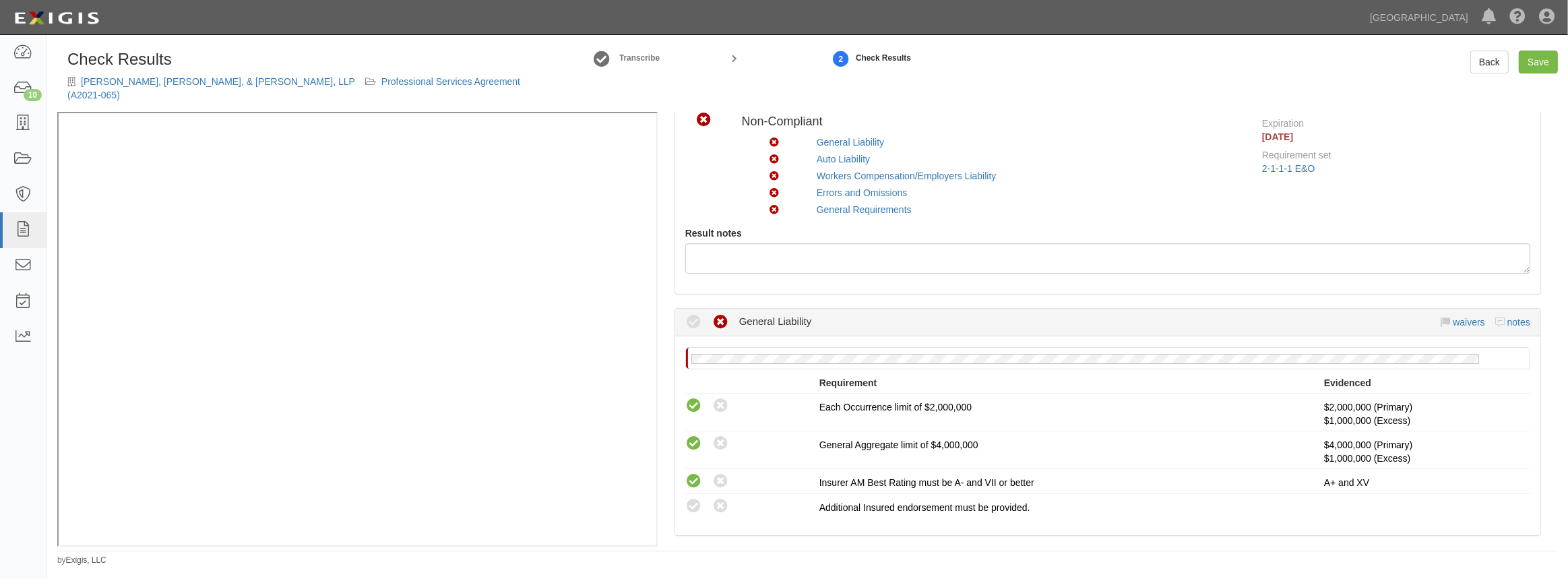
scroll to position [122, 0]
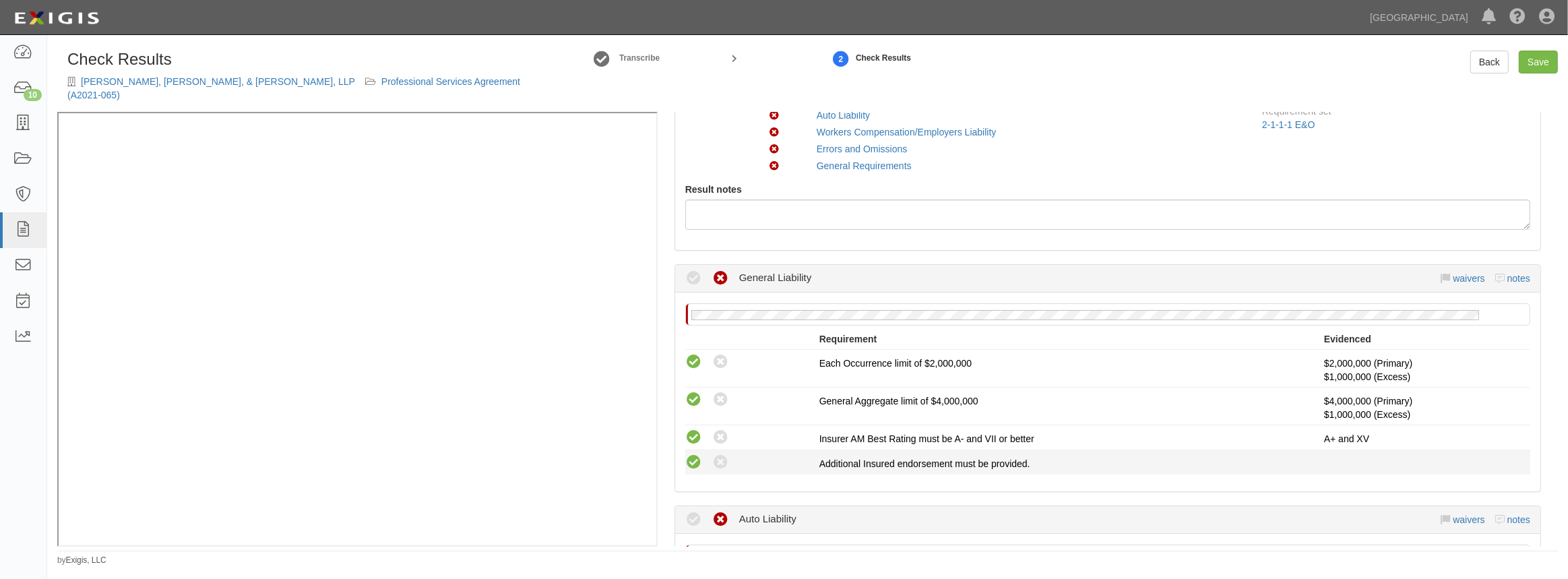
click at [701, 453] on div "Compliant Waived: Non-Compliant" at bounding box center [752, 462] width 134 height 17
click at [695, 454] on icon at bounding box center [693, 462] width 17 height 17
radio input "true"
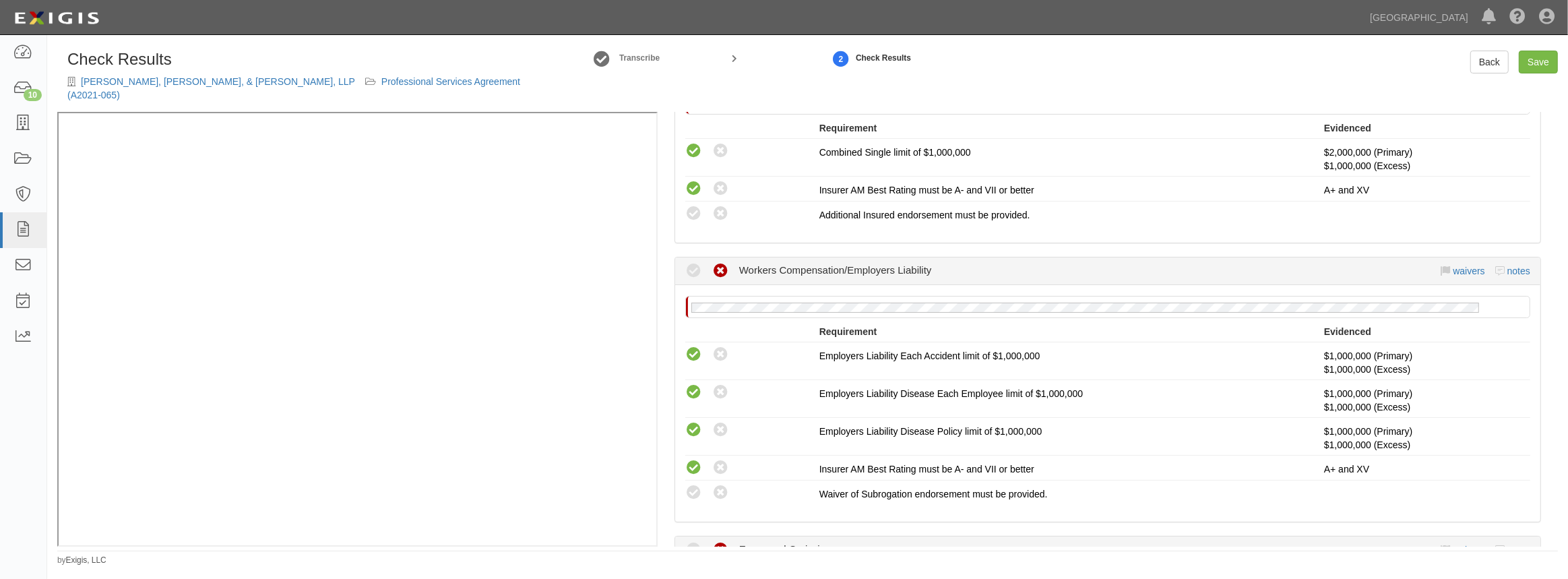
scroll to position [674, 0]
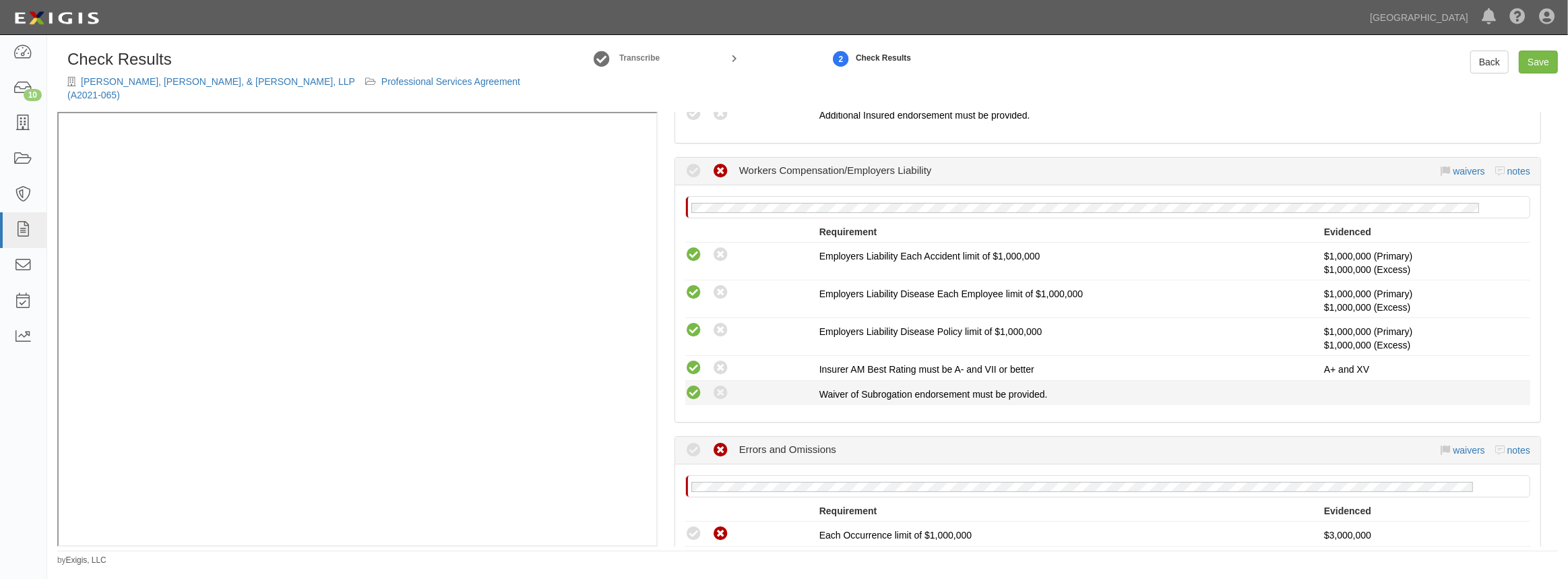
click at [695, 385] on icon at bounding box center [693, 393] width 17 height 17
radio input "true"
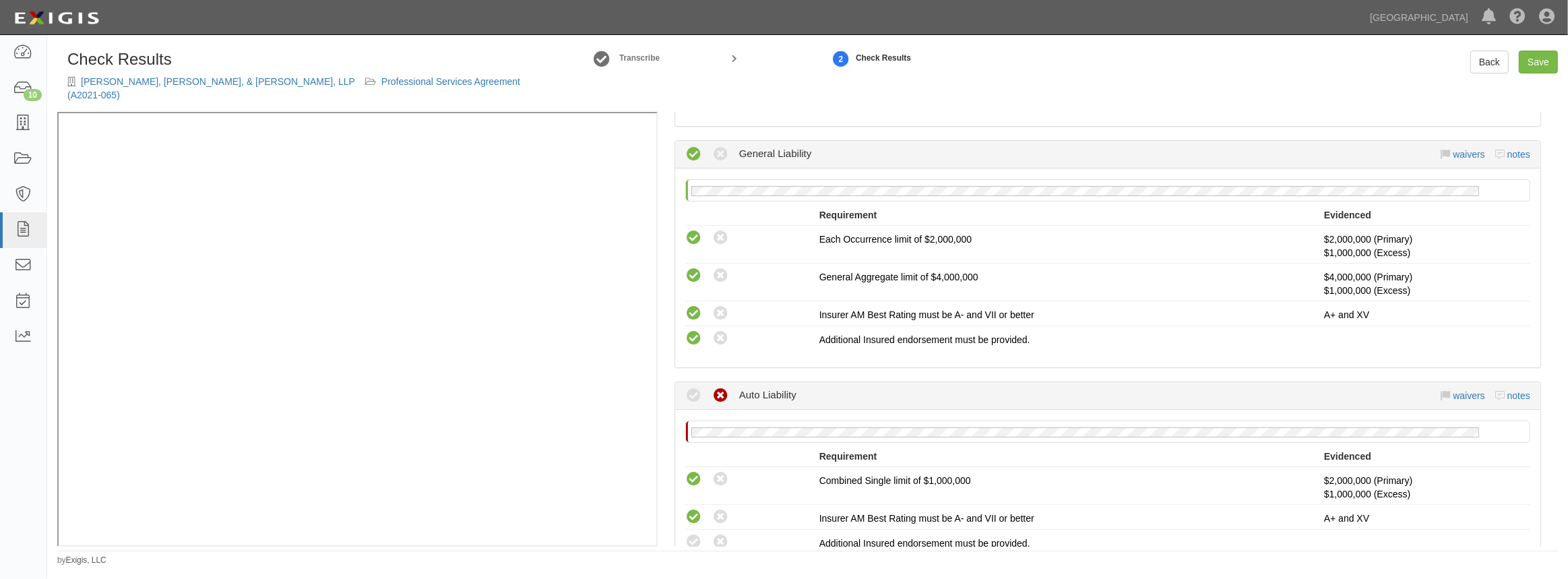
scroll to position [245, 0]
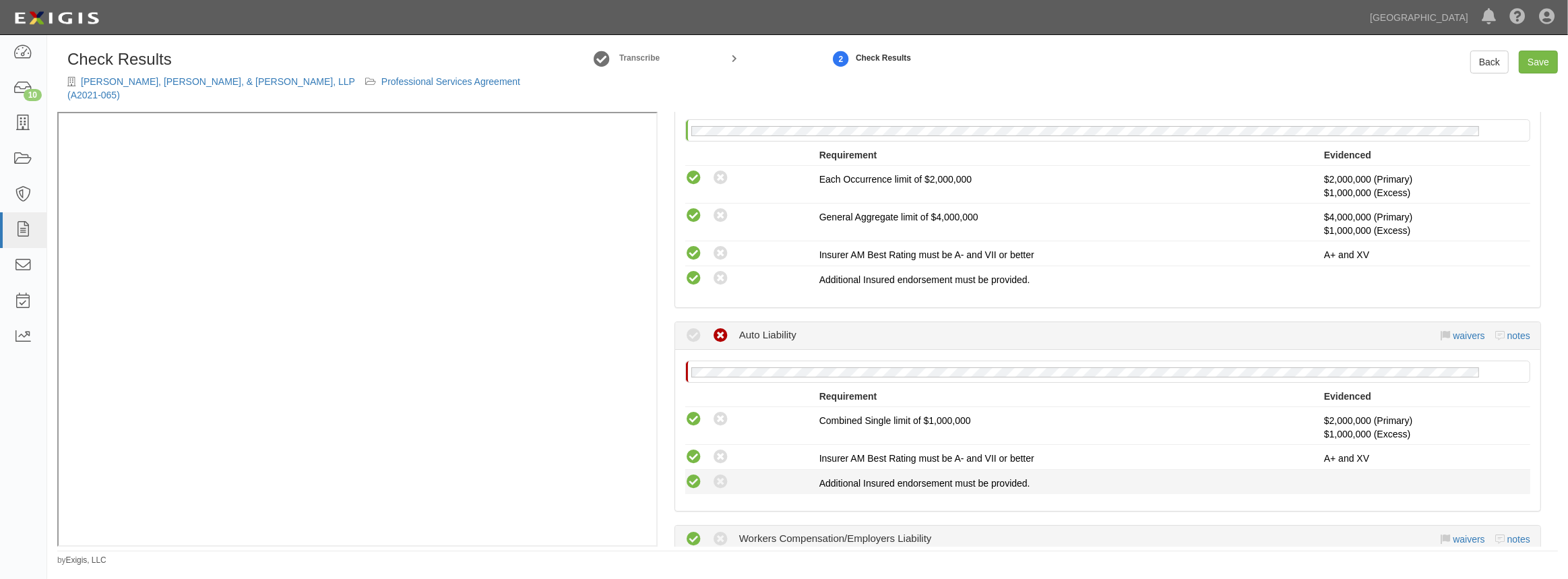
click at [693, 474] on icon at bounding box center [693, 482] width 17 height 17
radio input "true"
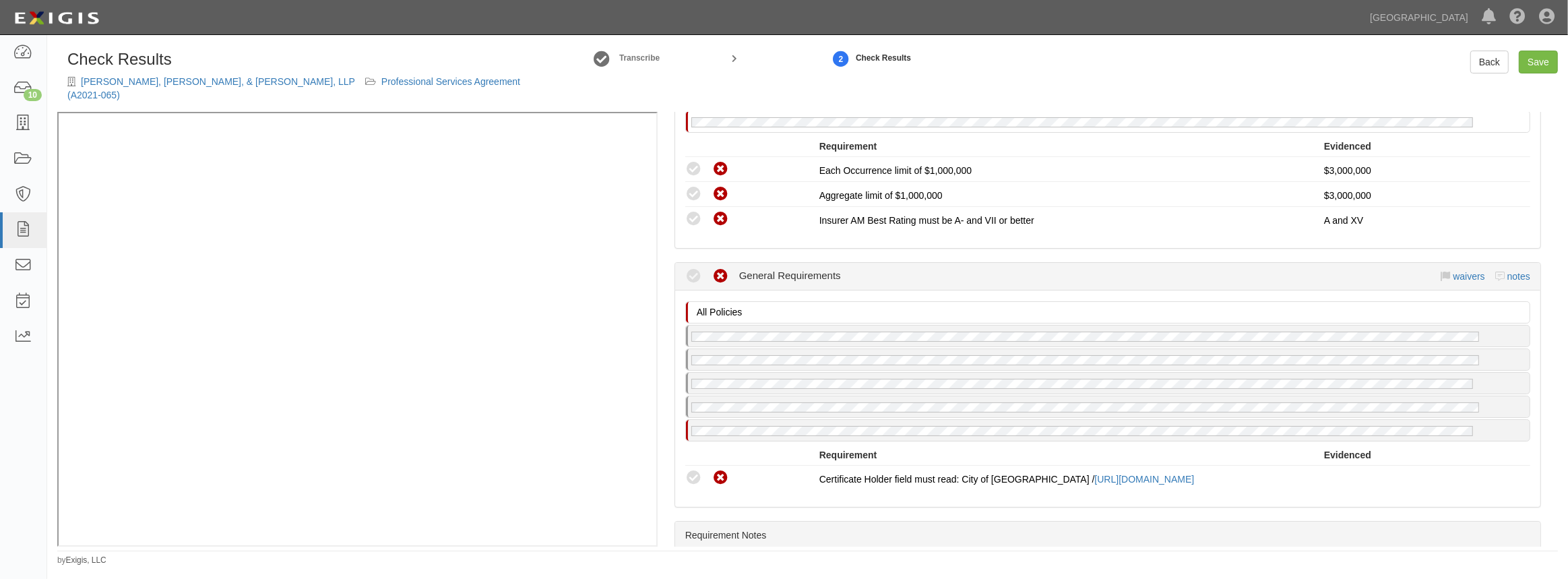
scroll to position [1042, 0]
click at [693, 467] on icon at bounding box center [693, 475] width 17 height 17
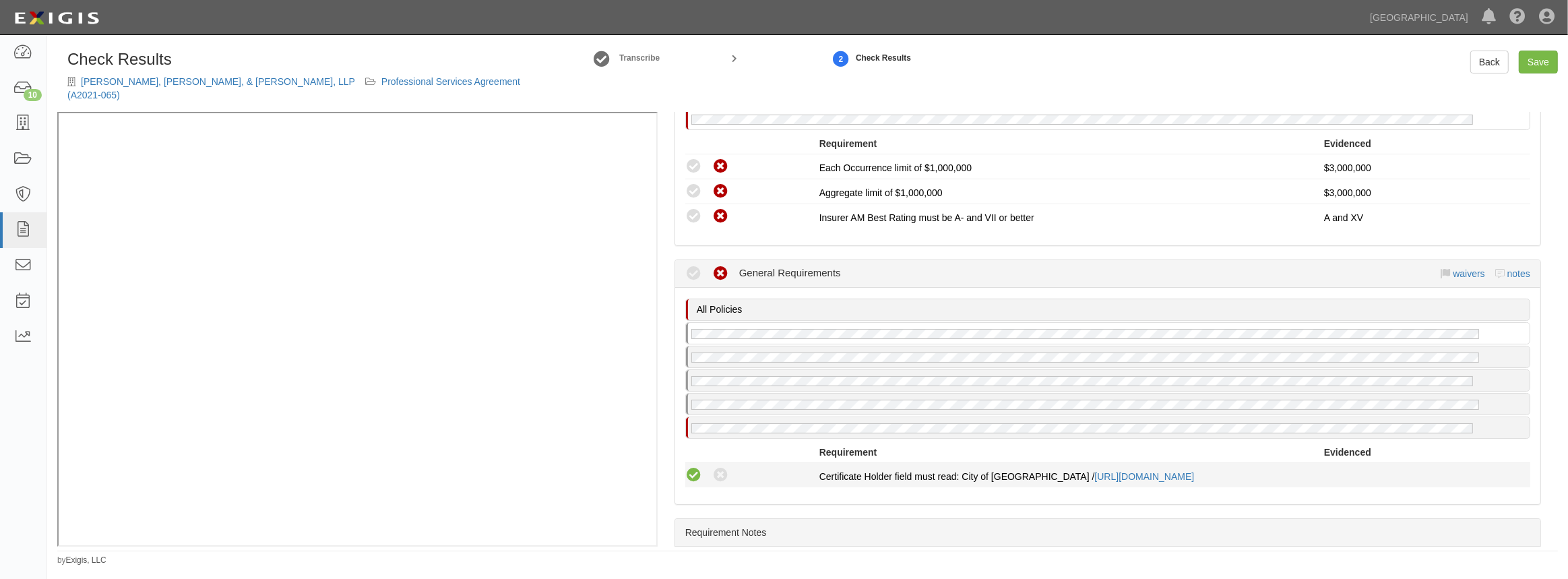
click at [691, 467] on icon at bounding box center [693, 475] width 17 height 17
radio input "true"
click at [693, 467] on icon at bounding box center [693, 475] width 17 height 17
radio input "true"
click at [693, 467] on icon at bounding box center [693, 475] width 17 height 17
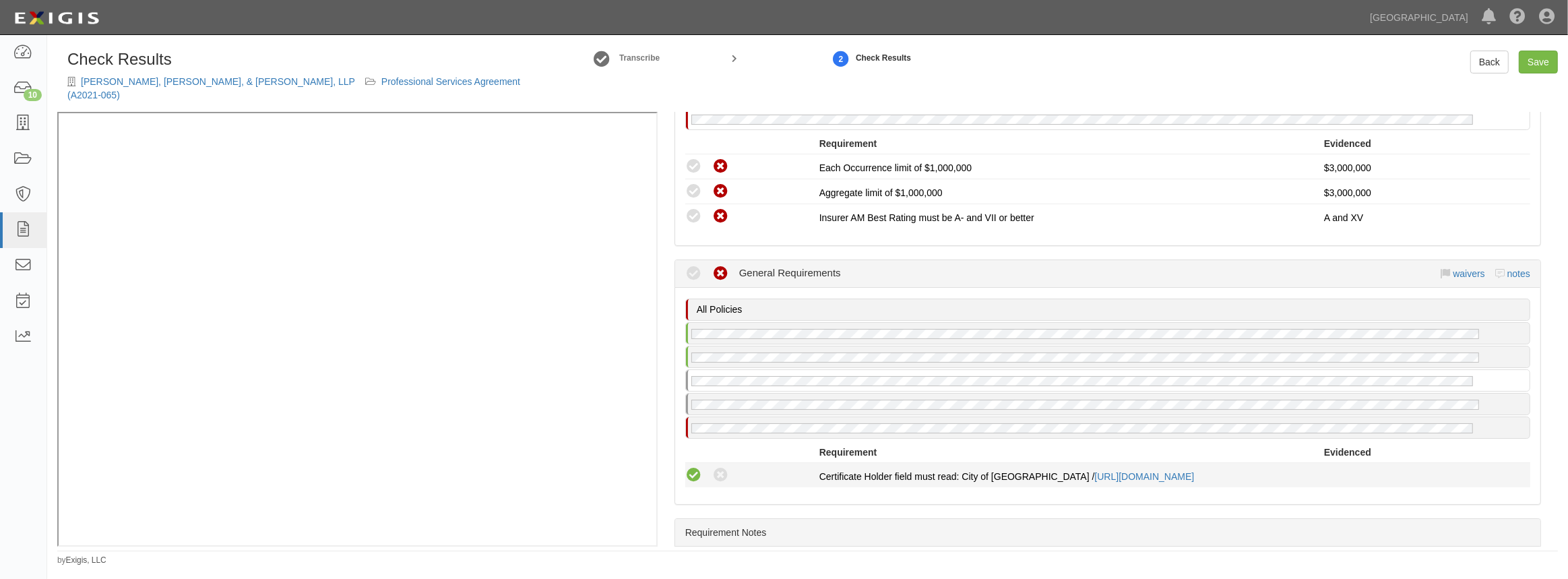
radio input "true"
click at [695, 467] on icon at bounding box center [693, 475] width 17 height 17
radio input "true"
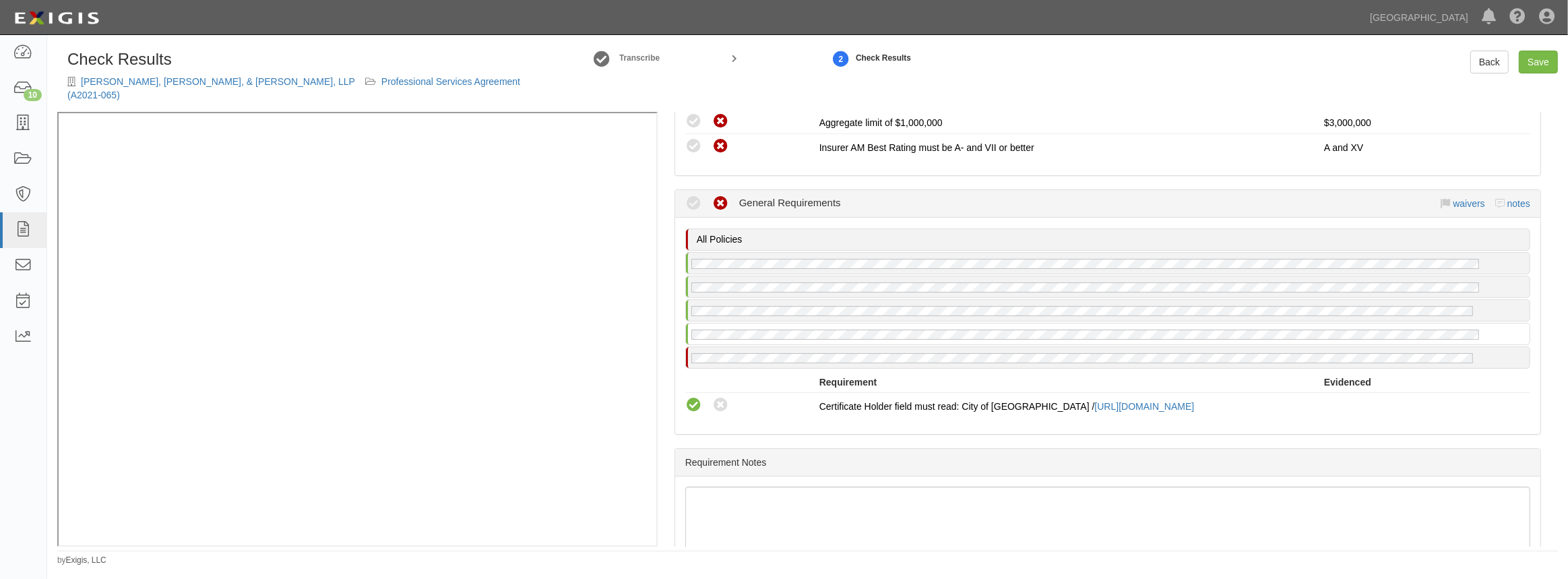
scroll to position [1188, 0]
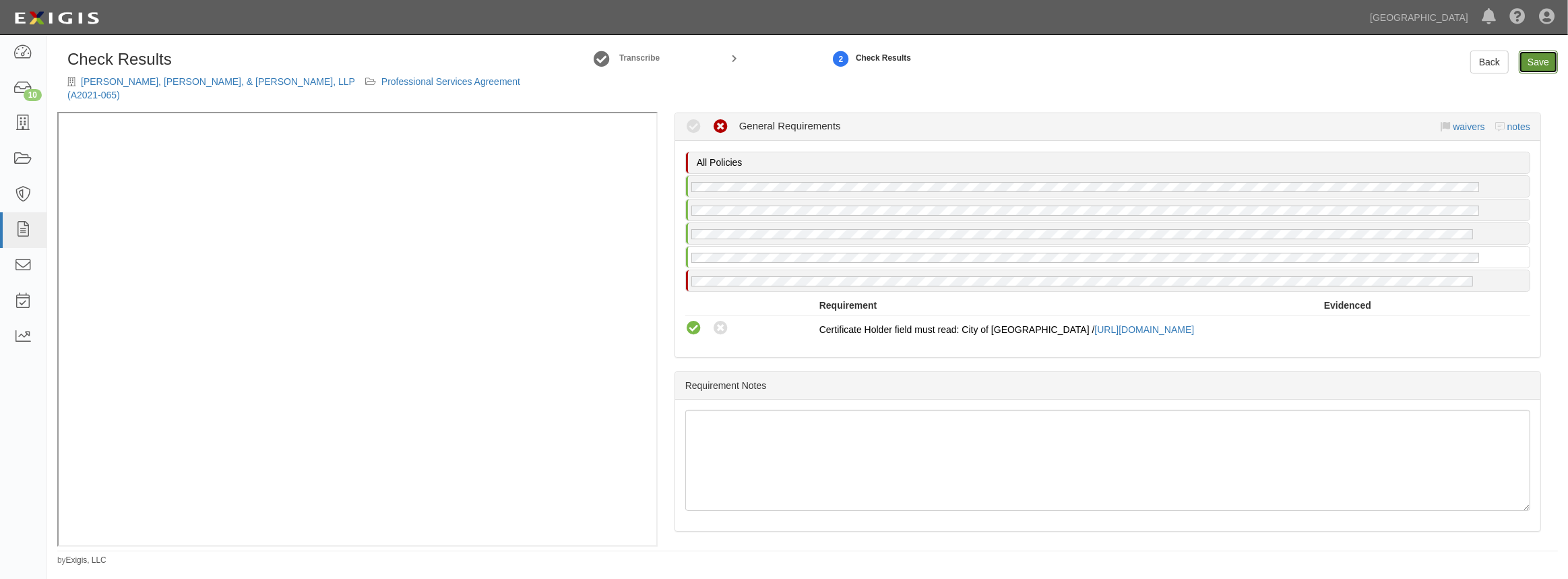
click at [1527, 71] on link "Save" at bounding box center [1538, 62] width 39 height 23
radio input "true"
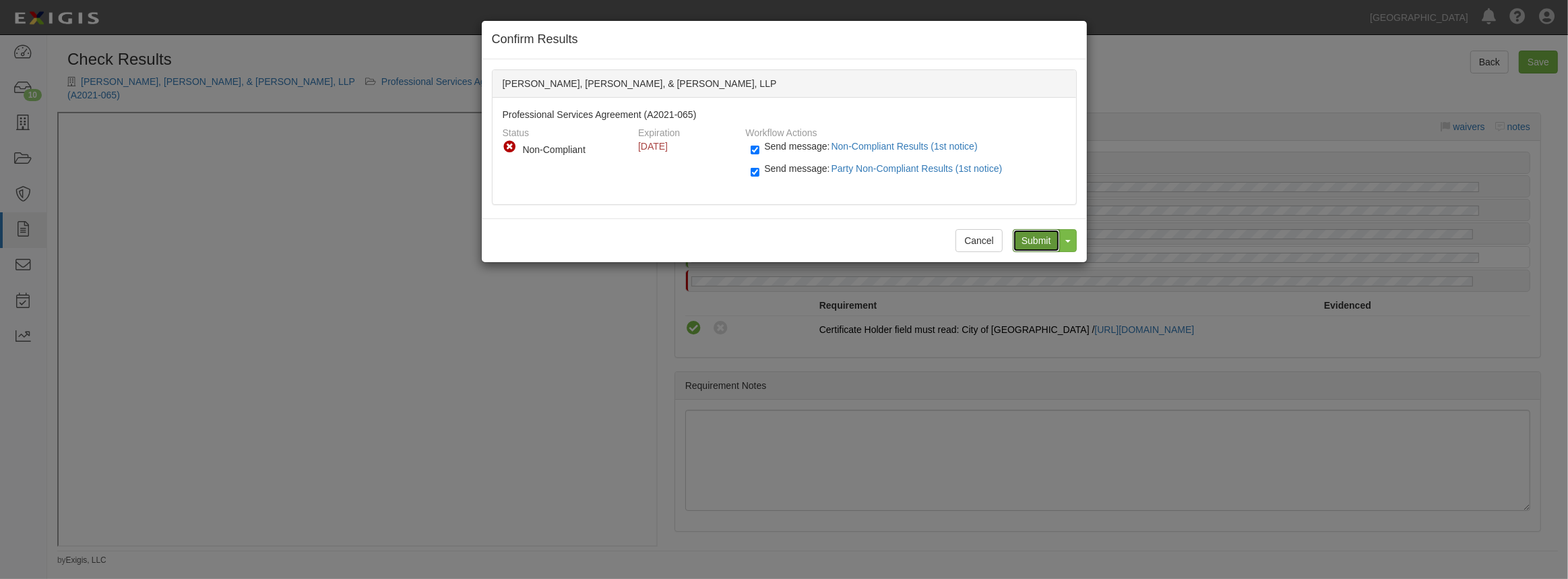
click at [1032, 237] on input "Submit" at bounding box center [1036, 241] width 47 height 23
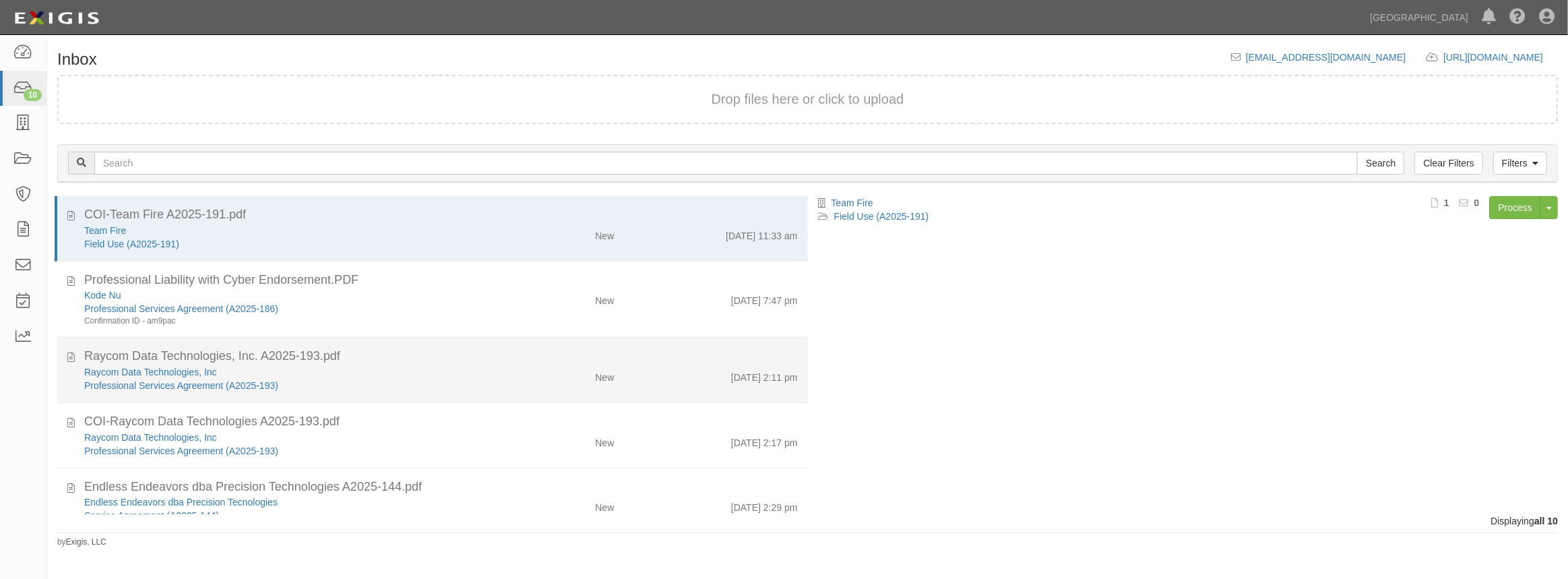
click at [403, 354] on div "Raycom Data Technologies, Inc. A2025-193.pdf" at bounding box center [441, 356] width 714 height 17
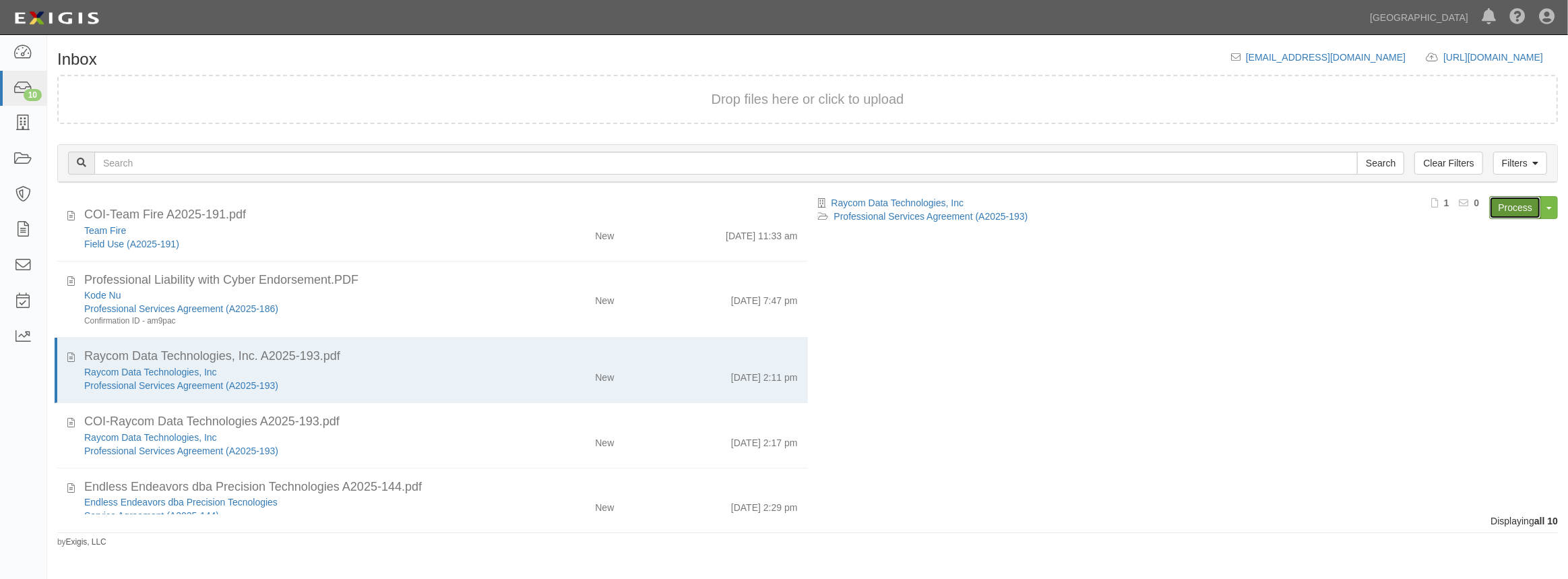
click at [1517, 208] on link "Process" at bounding box center [1515, 208] width 52 height 23
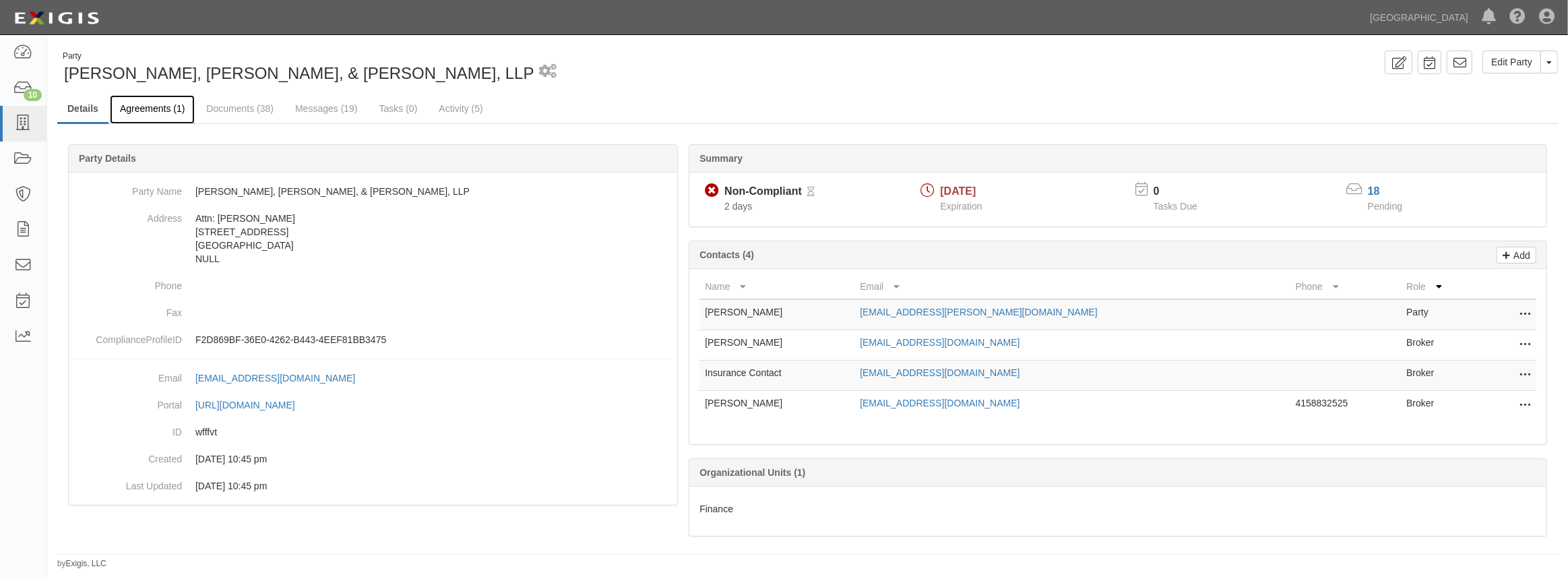
click at [166, 115] on link "Agreements (1)" at bounding box center [152, 110] width 85 height 29
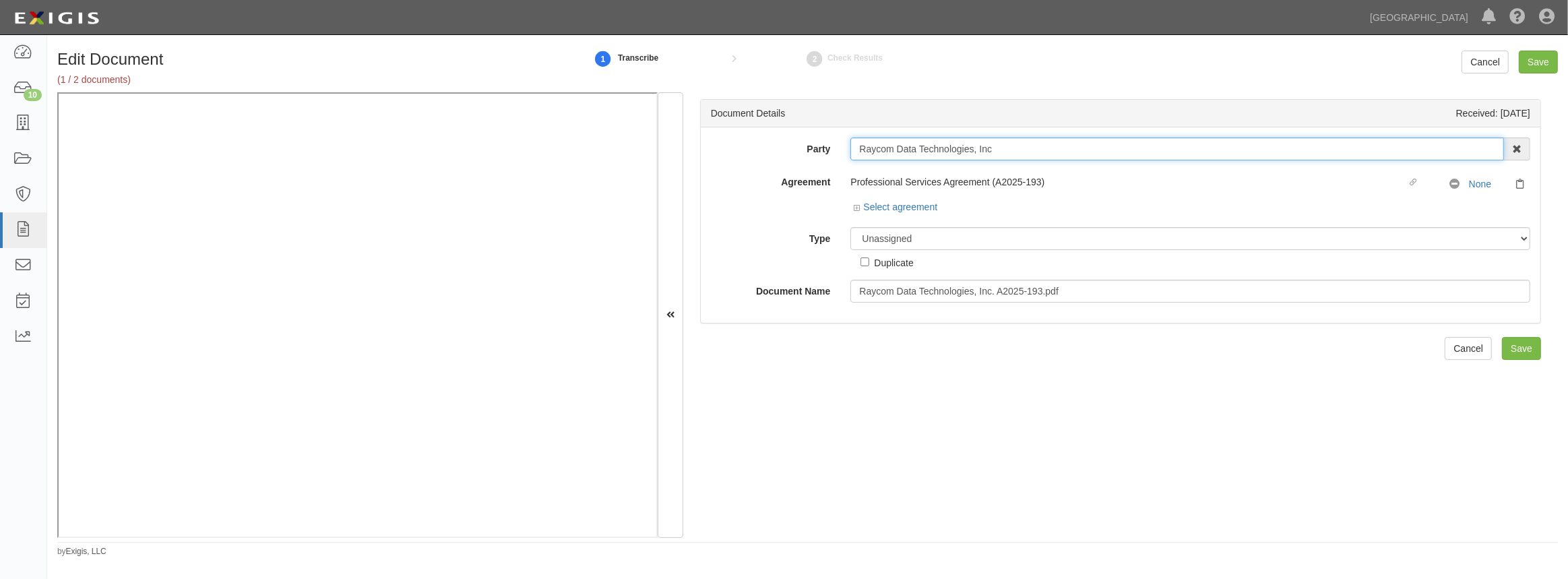
drag, startPoint x: 970, startPoint y: 146, endPoint x: 773, endPoint y: 137, distance: 197.2
click at [773, 138] on div "Party Raycom Data Technologies, Inc 4LEAF, Inc. Abba Termite & Pest Control Abo…" at bounding box center [1121, 149] width 840 height 23
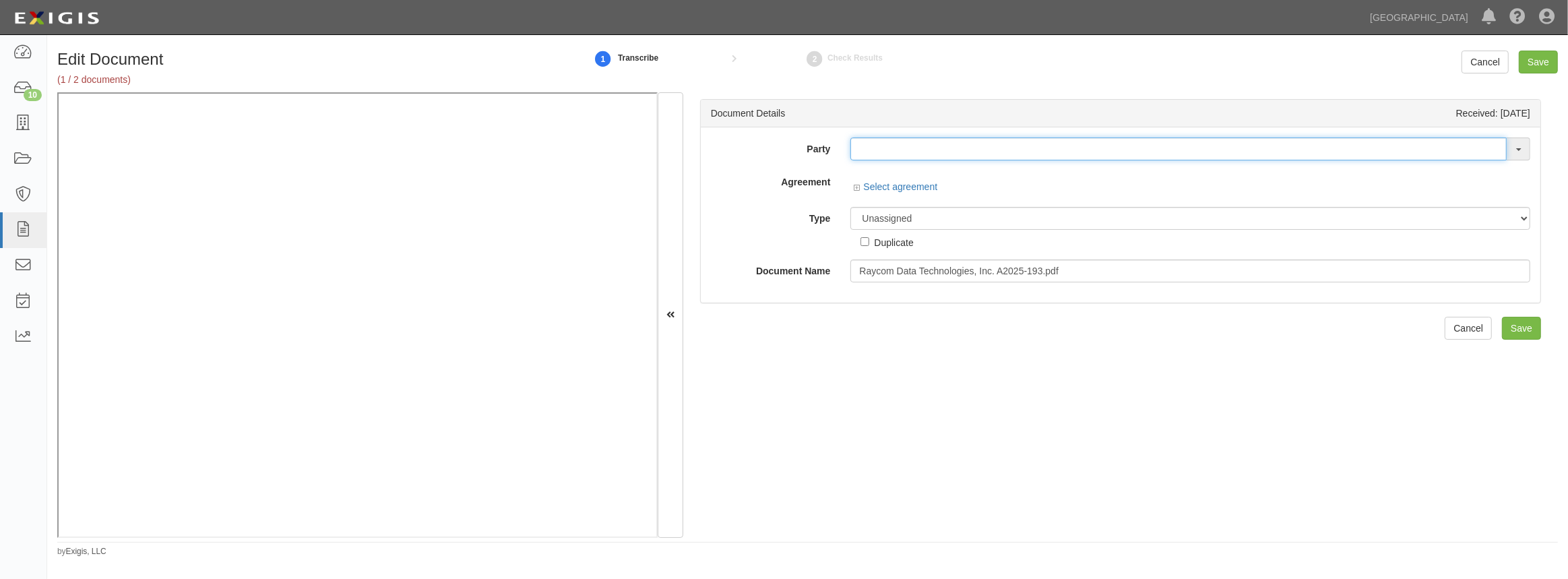
click at [871, 152] on input "text" at bounding box center [1179, 149] width 656 height 23
paste input "Raycom Data Technologies"
type input "Raycom Data Technologies"
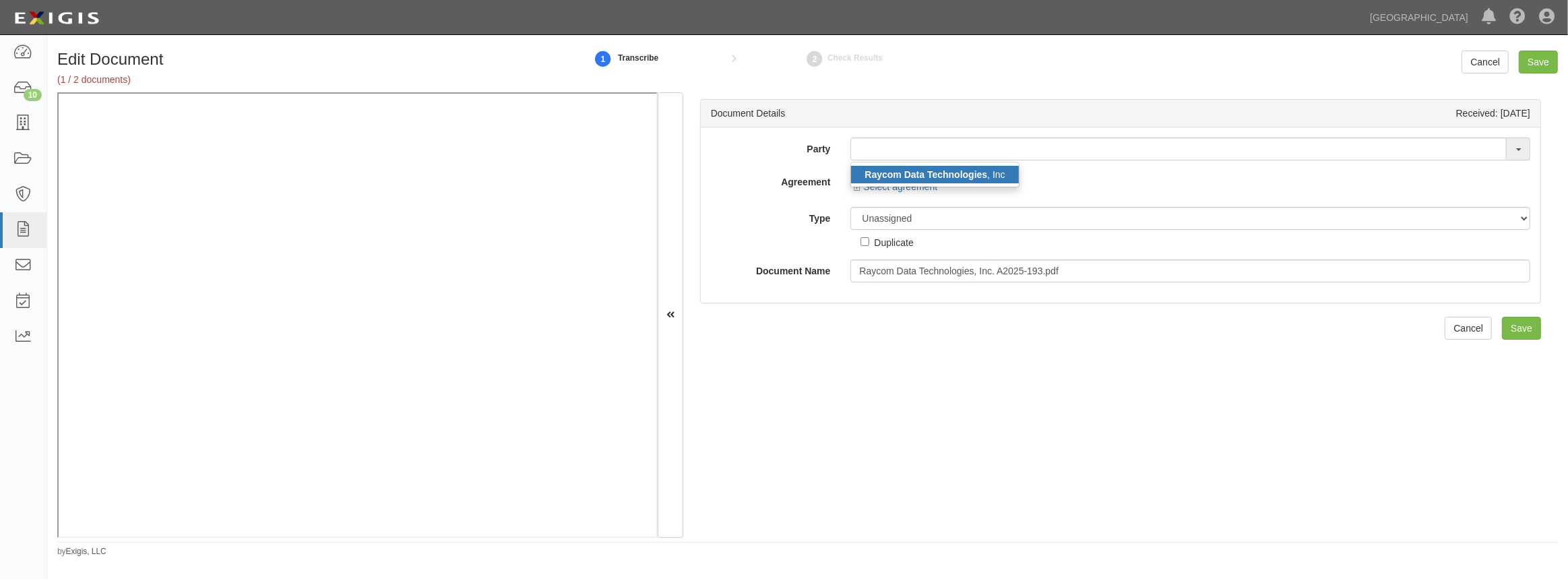
click at [900, 166] on link "Raycom Data Technologies , Inc" at bounding box center [934, 175] width 167 height 17
type input "Raycom Data Technologies, Inc"
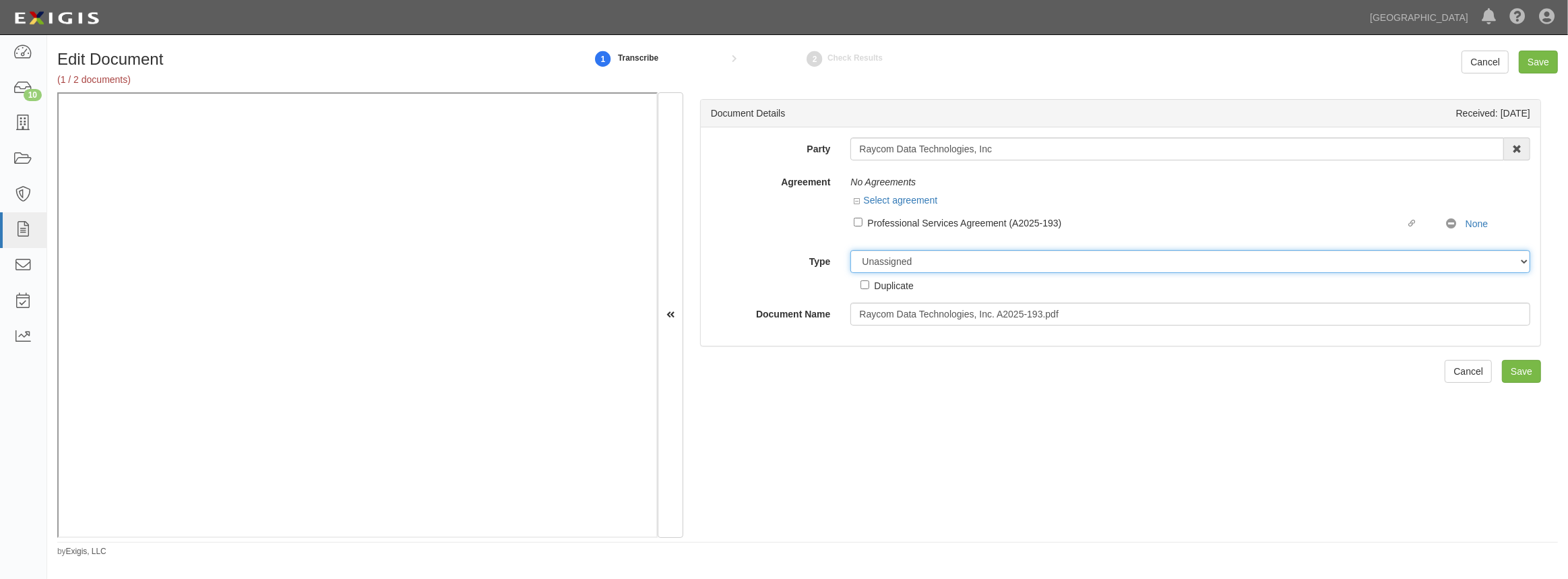
click at [878, 265] on select "Unassigned Binder Cancellation Notice Certificate Contract Endorsement Insuranc…" at bounding box center [1190, 262] width 680 height 23
select select "OtherDetail"
click at [851, 250] on select "Unassigned Binder Cancellation Notice Certificate Contract Endorsement Insuranc…" at bounding box center [1190, 262] width 680 height 23
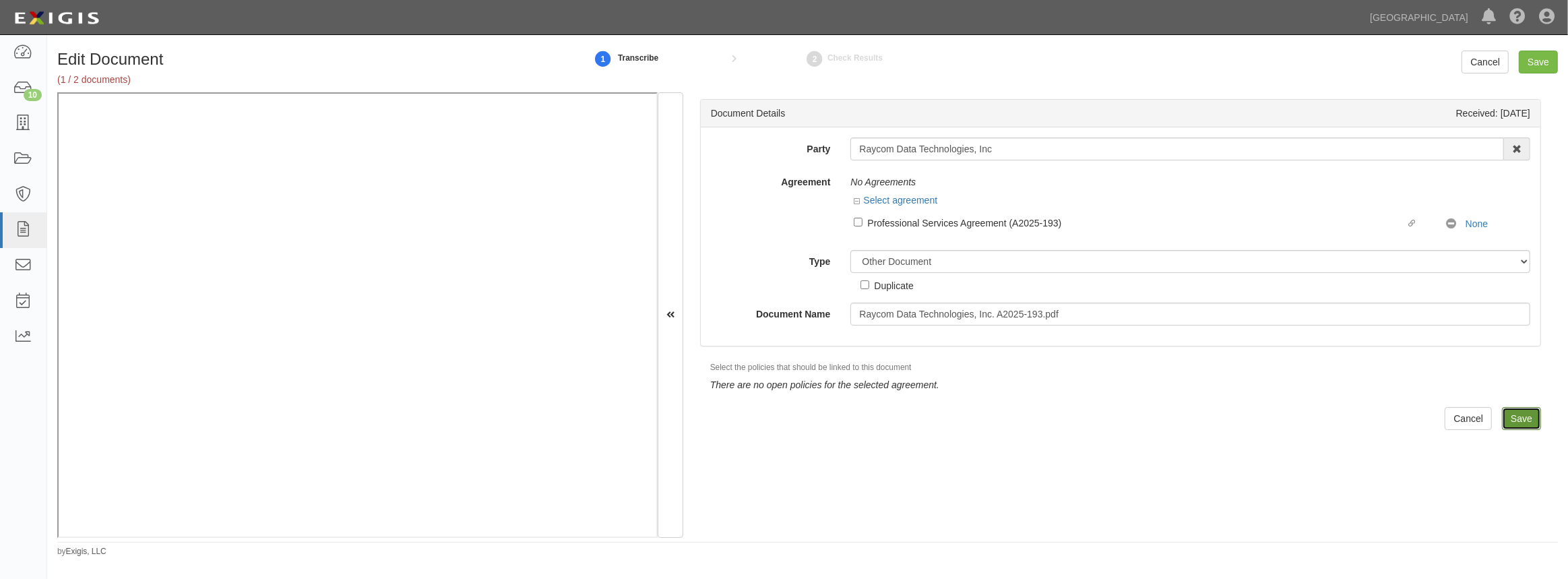
click at [1522, 426] on input "Save" at bounding box center [1522, 419] width 39 height 23
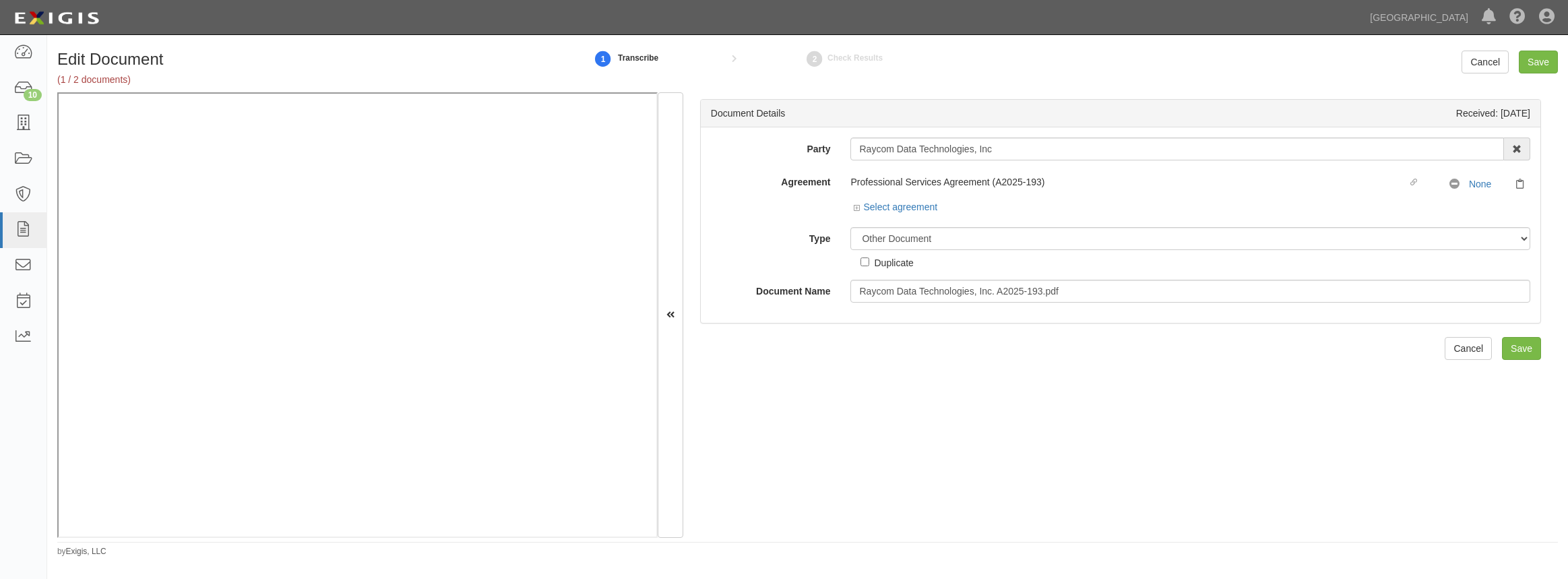
select select "OtherDetail"
click at [855, 213] on div "Select agreement" at bounding box center [895, 207] width 83 height 14
click at [855, 209] on icon at bounding box center [858, 208] width 9 height 7
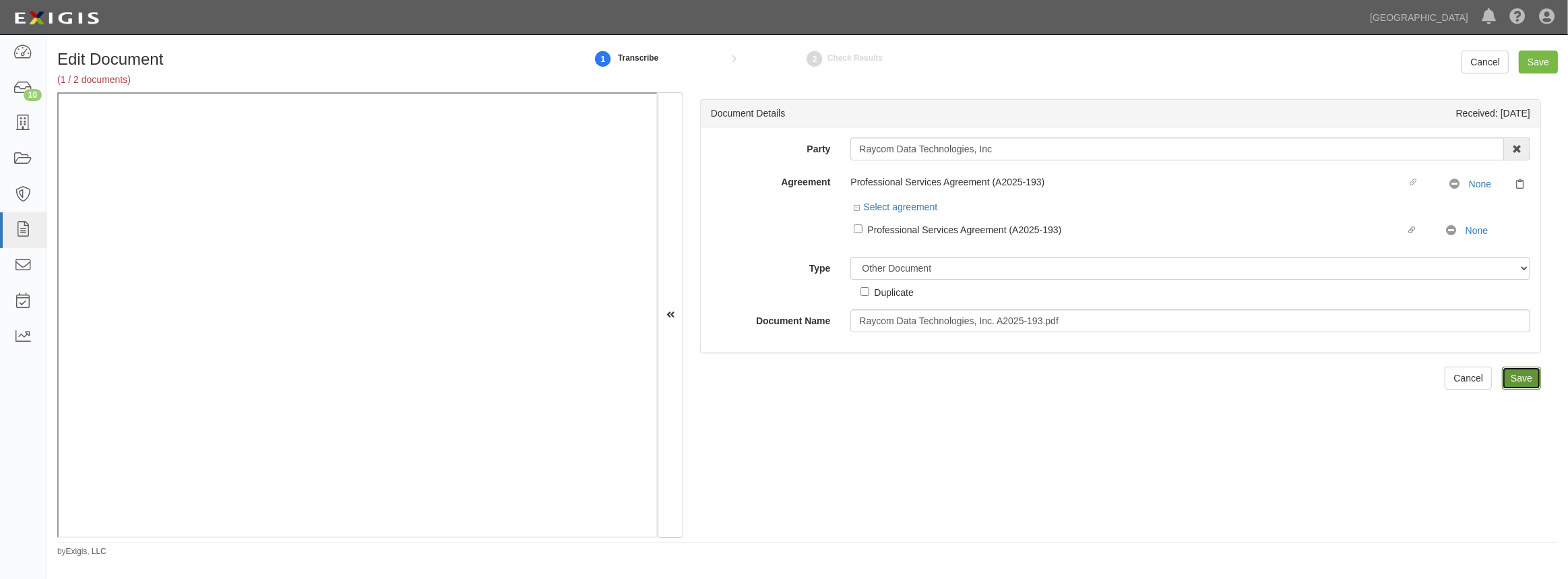
click at [1503, 382] on input "Save" at bounding box center [1522, 378] width 39 height 23
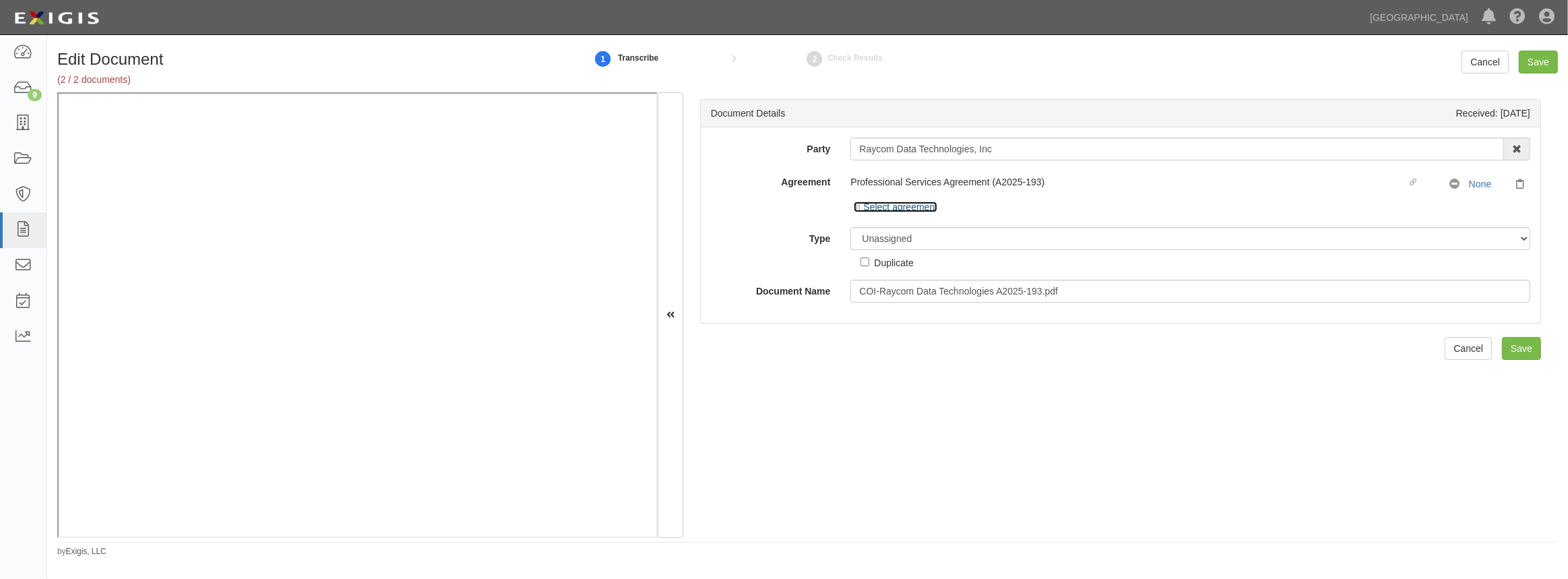
click at [856, 207] on icon at bounding box center [858, 208] width 9 height 7
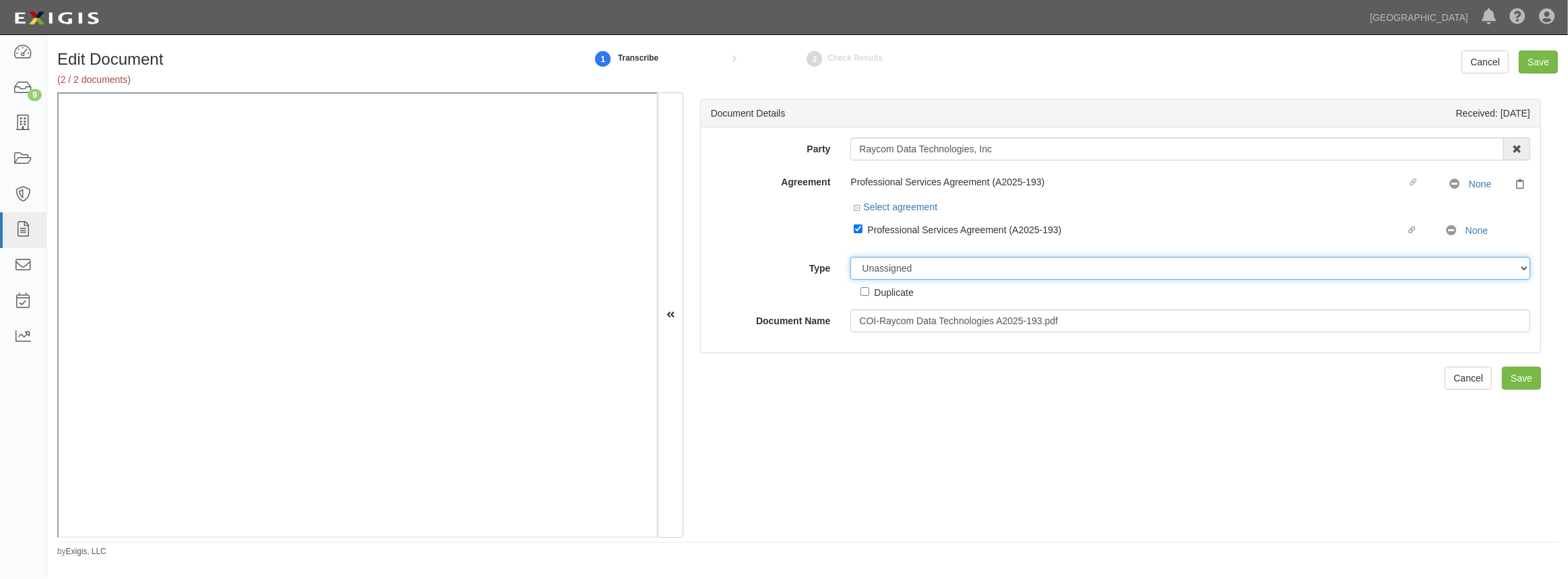
click at [875, 279] on select "Unassigned Binder Cancellation Notice Certificate Contract Endorsement Insuranc…" at bounding box center [1190, 268] width 680 height 23
select select "CertificateDetail"
click at [851, 257] on select "Unassigned Binder Cancellation Notice Certificate Contract Endorsement Insuranc…" at bounding box center [1190, 268] width 680 height 23
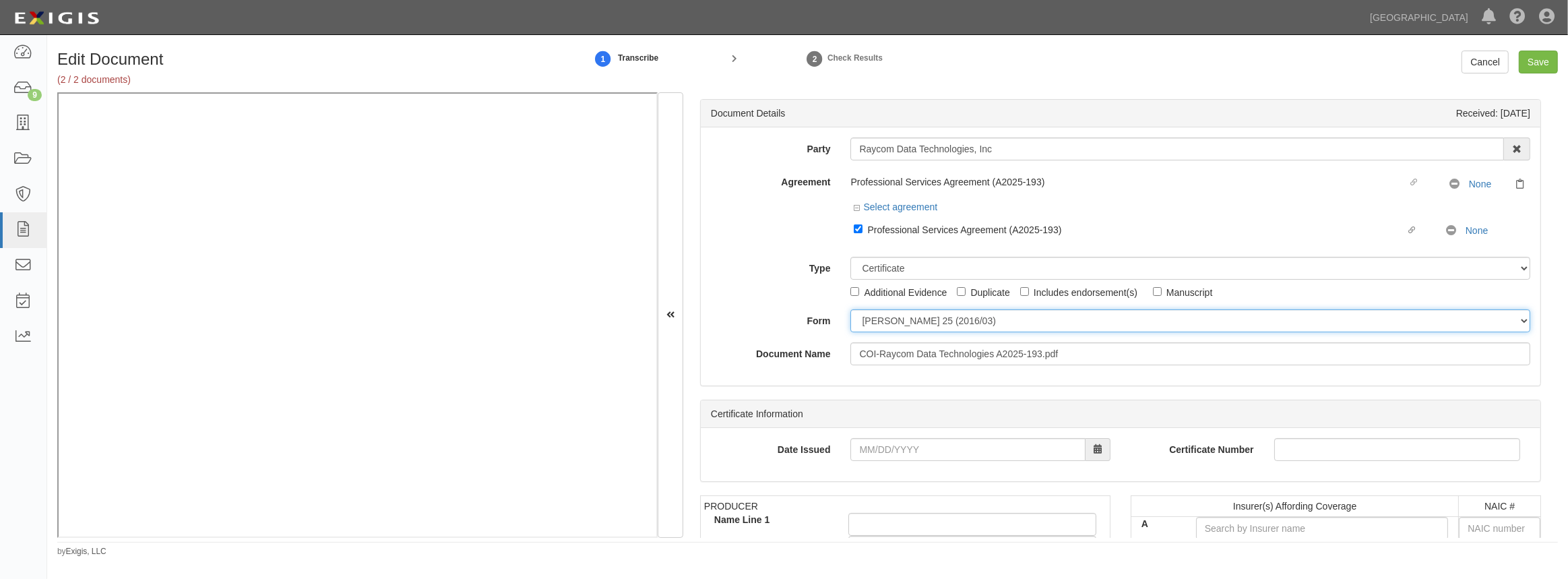
drag, startPoint x: 884, startPoint y: 319, endPoint x: 884, endPoint y: 329, distance: 10.0
click at [884, 319] on select "ACORD 25 (2016/03) ACORD 101 ACORD 855 NY (2014/05) General" at bounding box center [1190, 321] width 680 height 23
select select "GeneralFormDetail"
click at [851, 309] on select "ACORD 25 (2016/03) ACORD 101 ACORD 855 NY (2014/05) General" at bounding box center [1190, 321] width 680 height 23
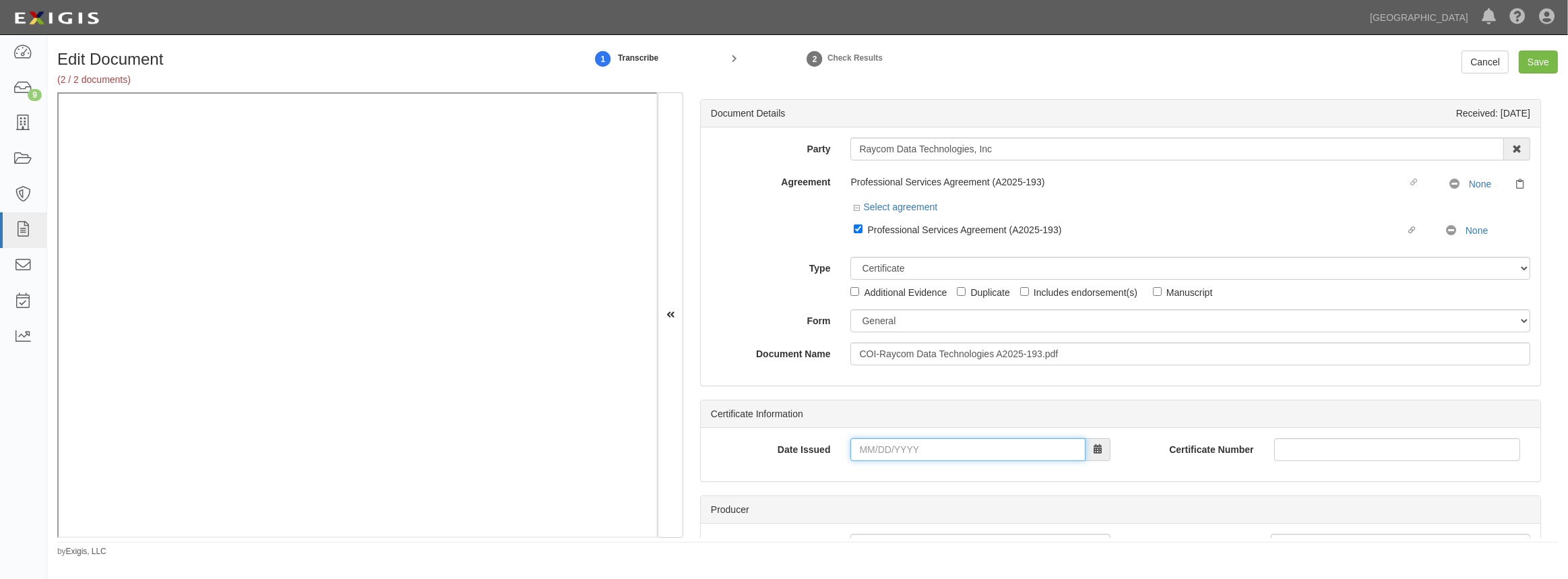
click at [875, 448] on input "Date Issued" at bounding box center [967, 450] width 234 height 23
type input "[DATE]"
click at [944, 304] on td "2" at bounding box center [944, 302] width 20 height 20
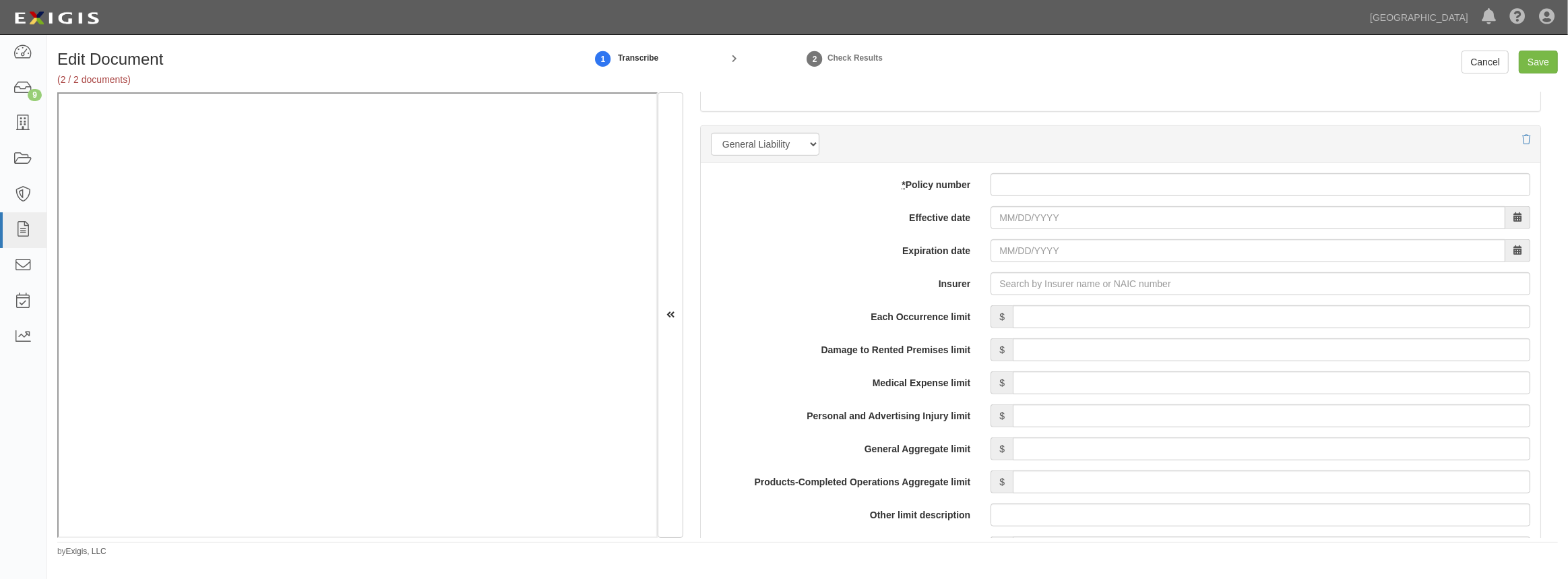
scroll to position [980, 0]
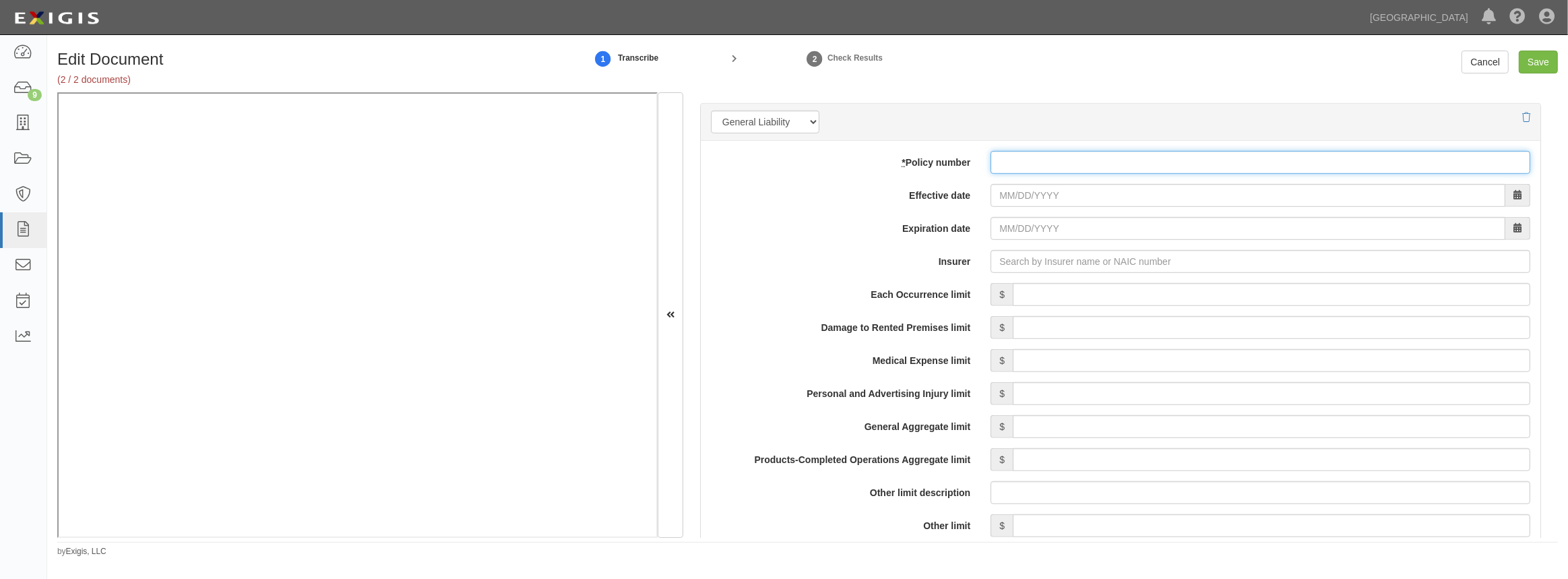
click at [1060, 166] on input "* Policy number" at bounding box center [1260, 163] width 540 height 23
paste input "D95996516"
type input "D95996516"
click at [1031, 205] on input "Effective date" at bounding box center [1248, 196] width 515 height 23
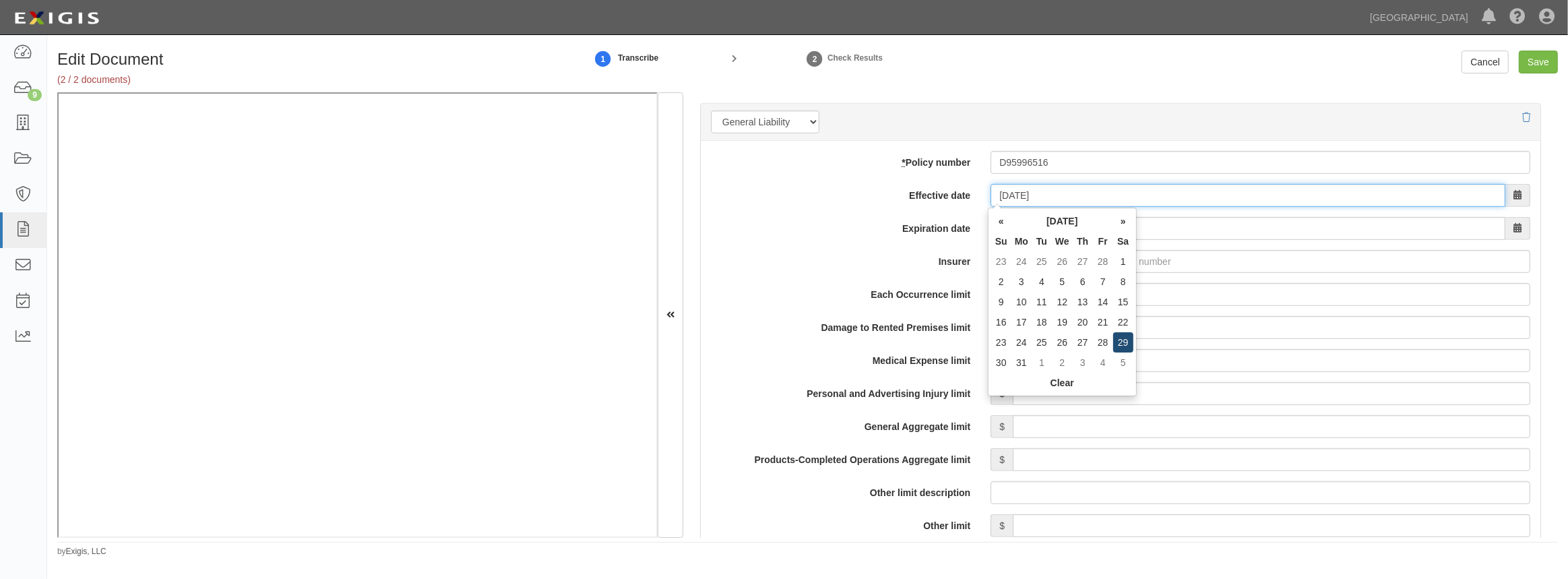
type input "03/29/2025"
type input "[DATE]"
click at [1125, 343] on td "29" at bounding box center [1123, 342] width 20 height 20
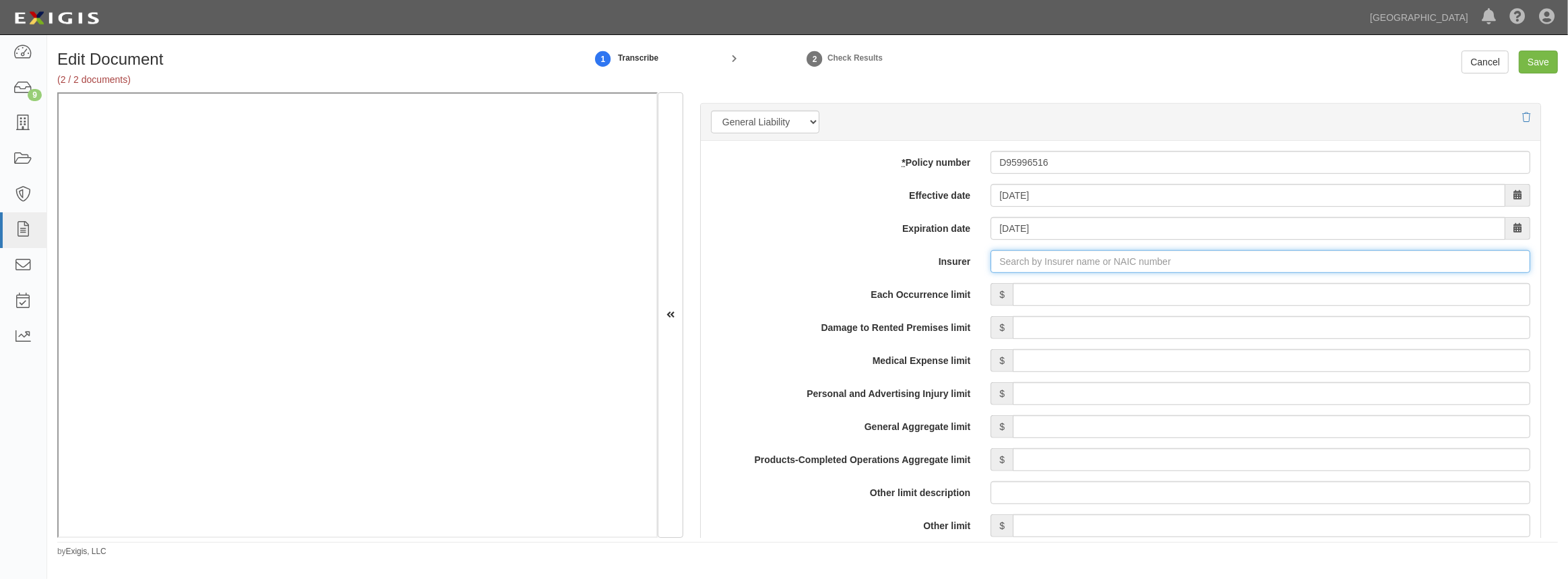
click at [1051, 263] on input "Insurer" at bounding box center [1260, 262] width 540 height 23
type input "21st Century Advantage Insurance Company (25232) NR Rating"
type input "2"
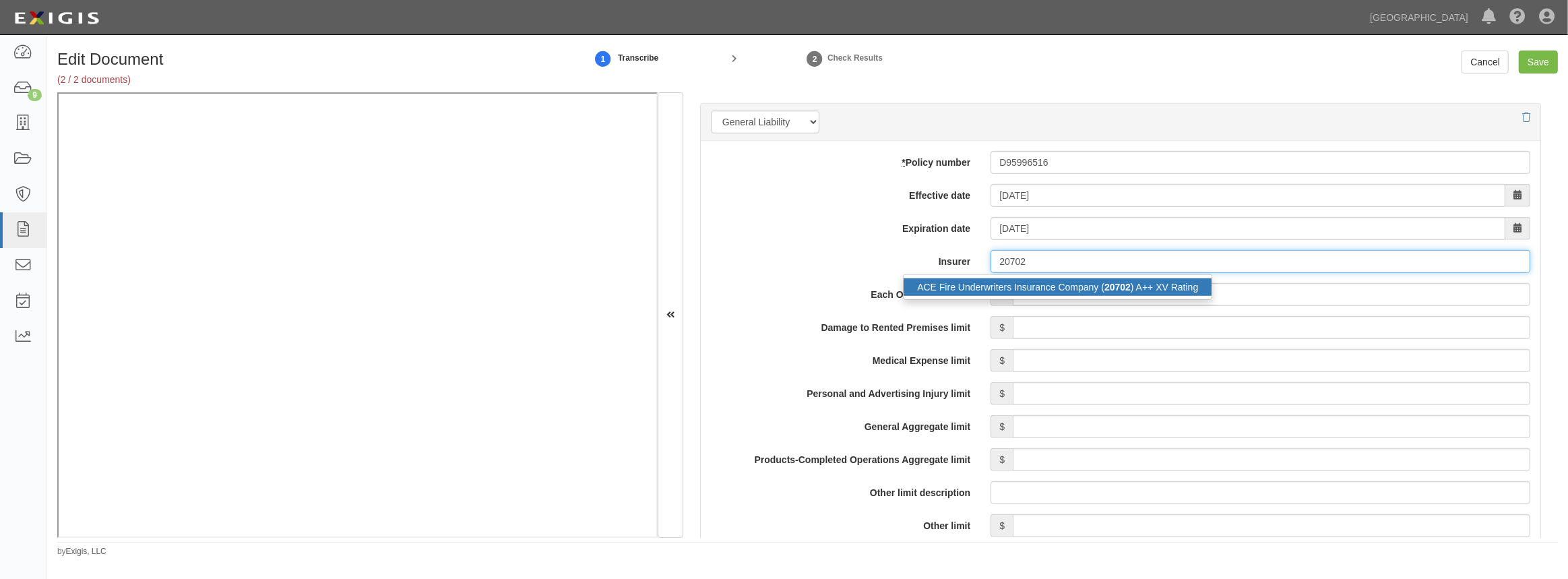
click at [1049, 290] on div "ACE Fire Underwriters Insurance Company ( 20702 ) A++ XV Rating" at bounding box center [1057, 287] width 308 height 17
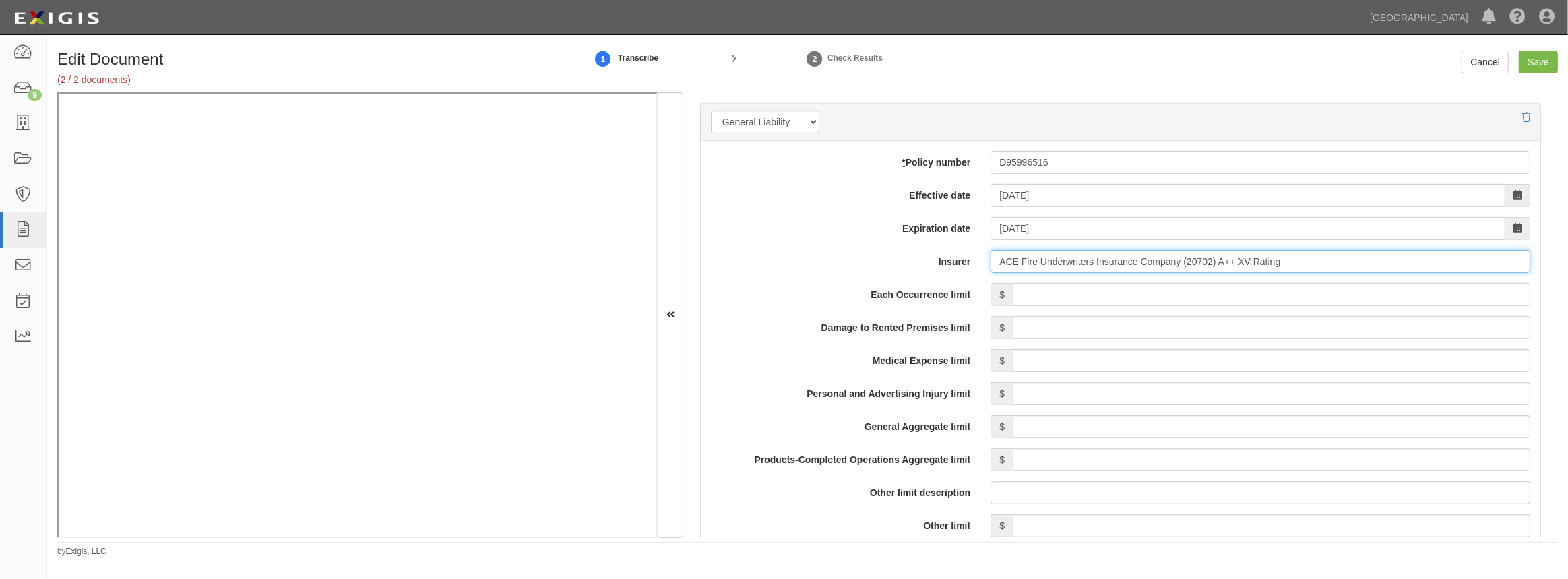
type input "ACE Fire Underwriters Insurance Company (20702) A++ XV Rating"
click at [1049, 300] on input "Each Occurrence limit" at bounding box center [1271, 295] width 518 height 23
type input "2,000,000"
click at [1282, 328] on input "Damage to Rented Premises limit" at bounding box center [1271, 328] width 518 height 23
type input "100,000"
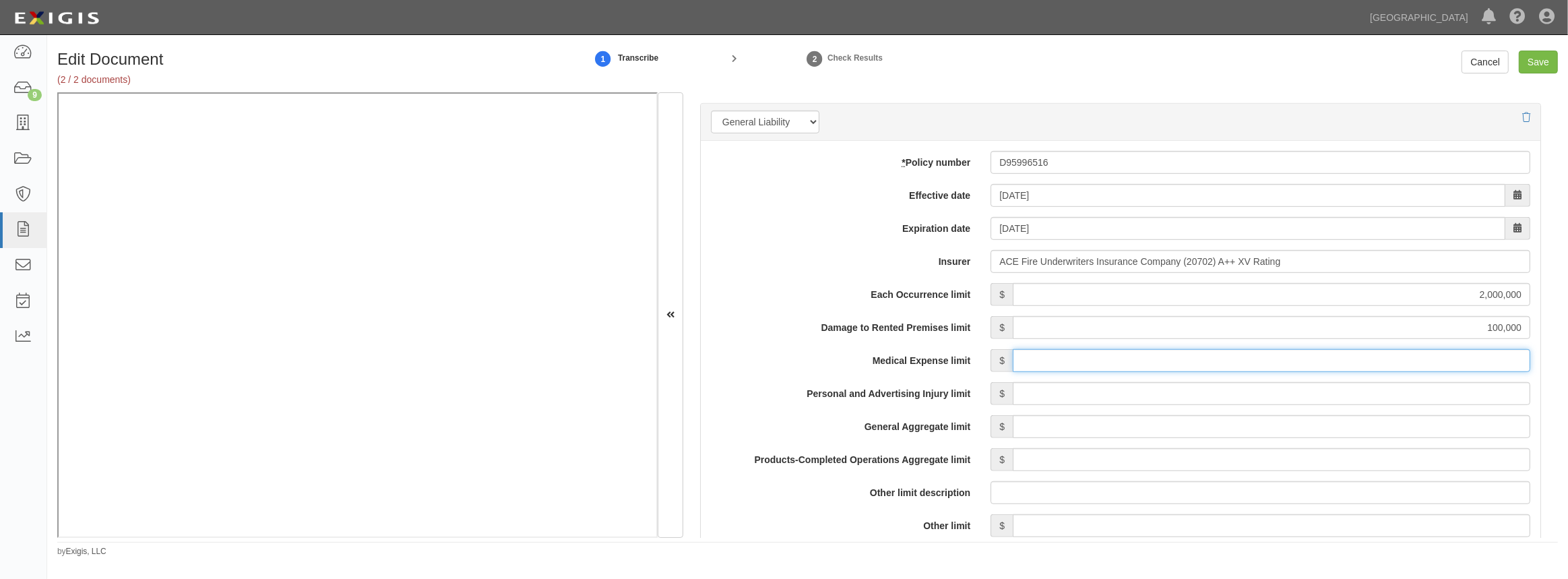
click at [1202, 357] on input "Medical Expense limit" at bounding box center [1271, 361] width 518 height 23
type input "5,000"
click at [1259, 396] on input "Personal and Advertising Injury limit" at bounding box center [1271, 394] width 518 height 23
type input "2,000,000"
click at [1108, 423] on input "General Aggregate limit" at bounding box center [1271, 427] width 518 height 23
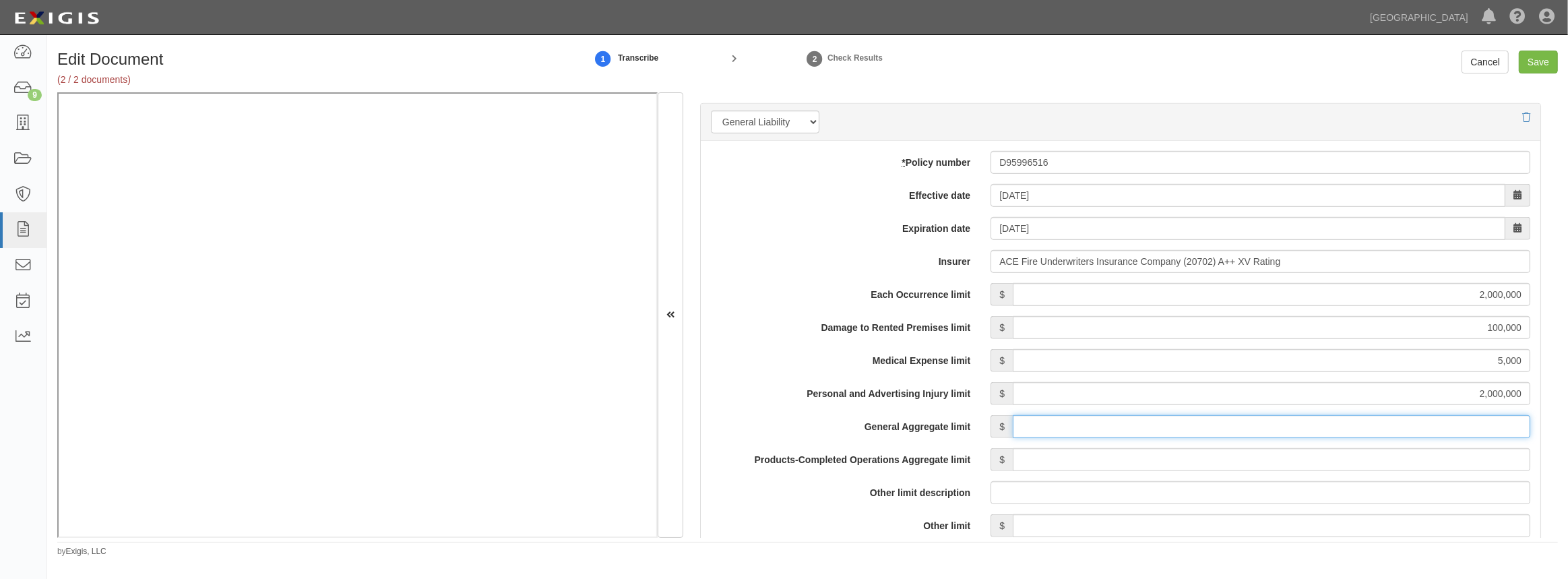
type input "4,000,000"
click at [1086, 461] on input "Products-Completed Operations Aggregate limit" at bounding box center [1271, 460] width 518 height 23
type input "4,000,000"
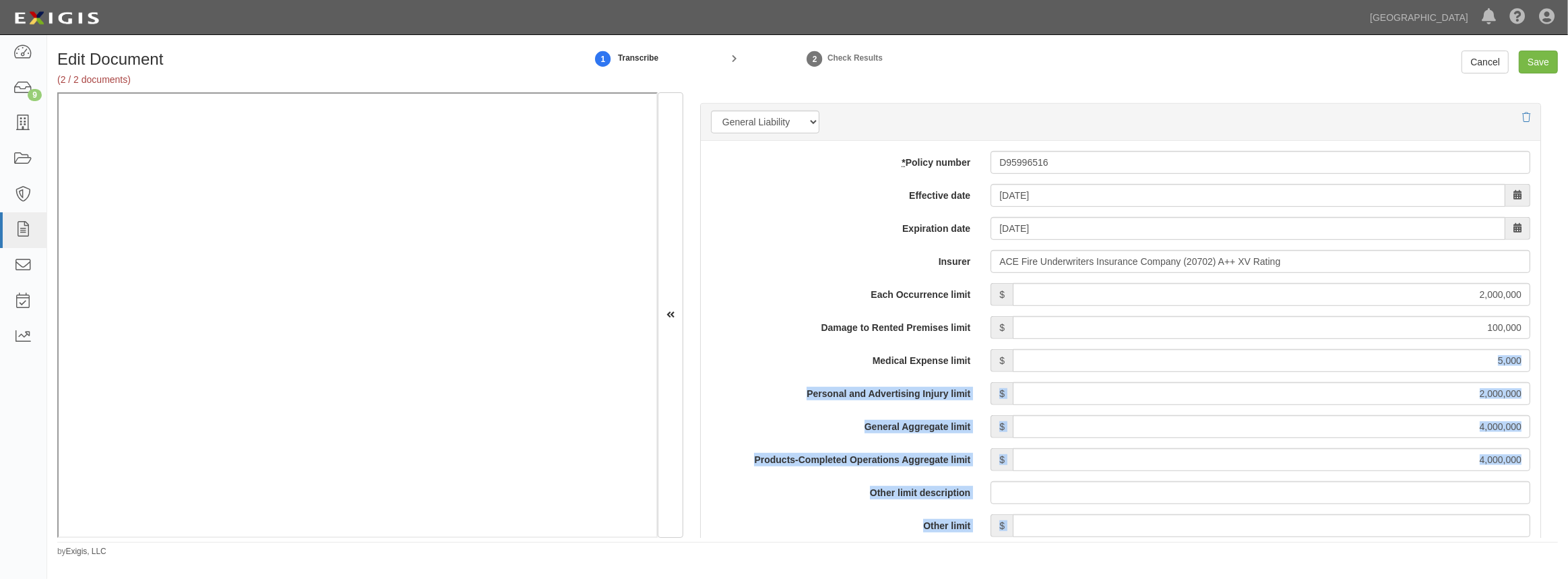
drag, startPoint x: 1387, startPoint y: 339, endPoint x: 1567, endPoint y: 591, distance: 309.7
click at [1567, 562] on html "Toggle navigation Dashboard 9 Inbox Parties Agreements Coverages Documents Mess…" at bounding box center [784, 281] width 1568 height 562
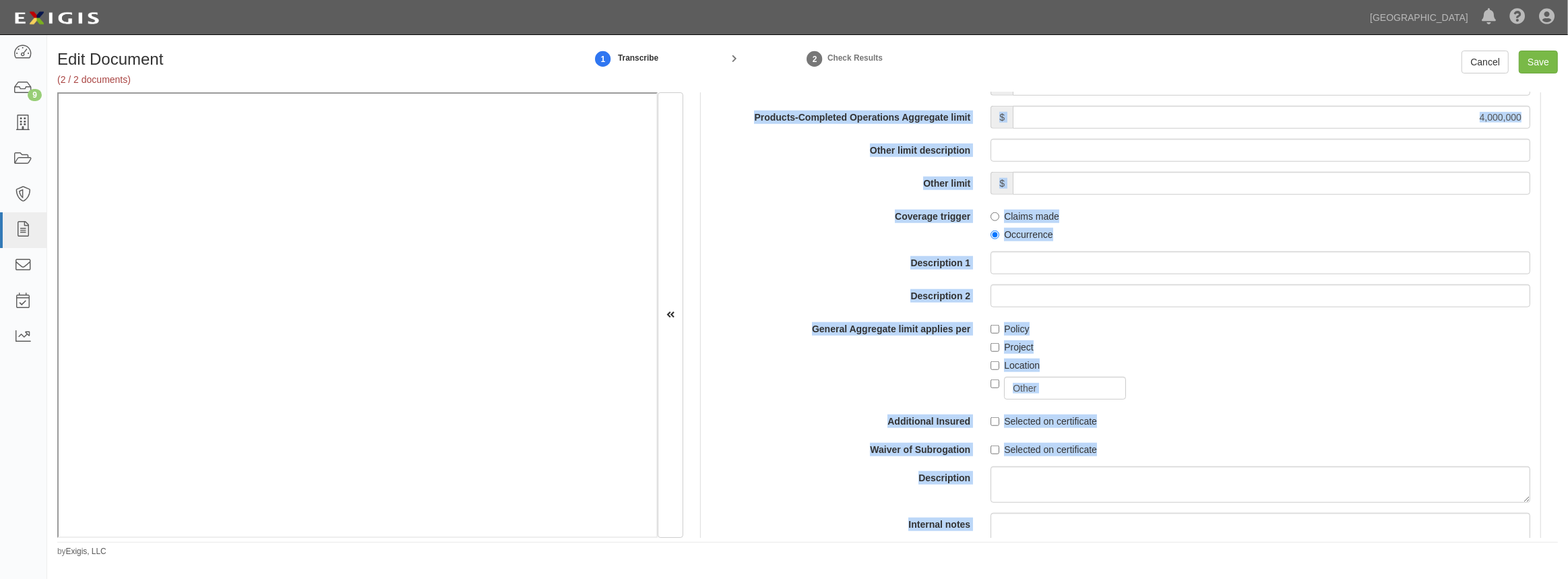
click at [750, 188] on label "Other limit" at bounding box center [841, 181] width 280 height 18
click at [1012, 188] on input "Other limit" at bounding box center [1271, 184] width 518 height 23
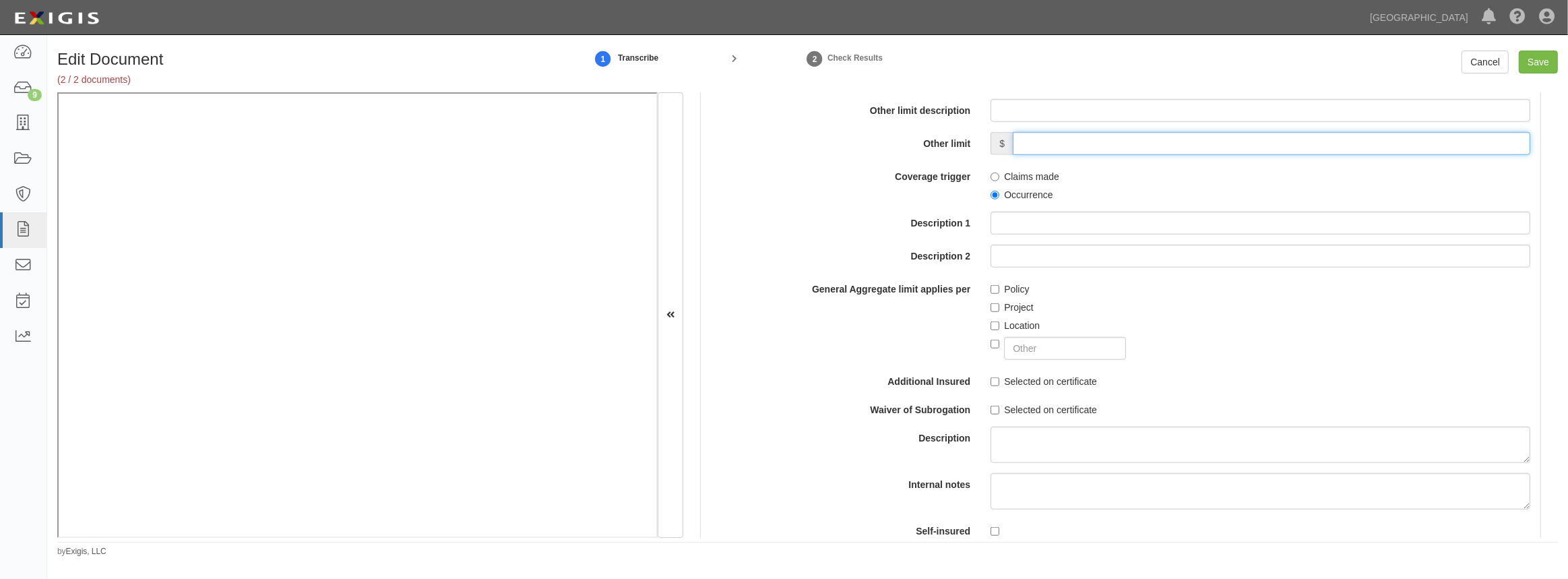
scroll to position [1384, 0]
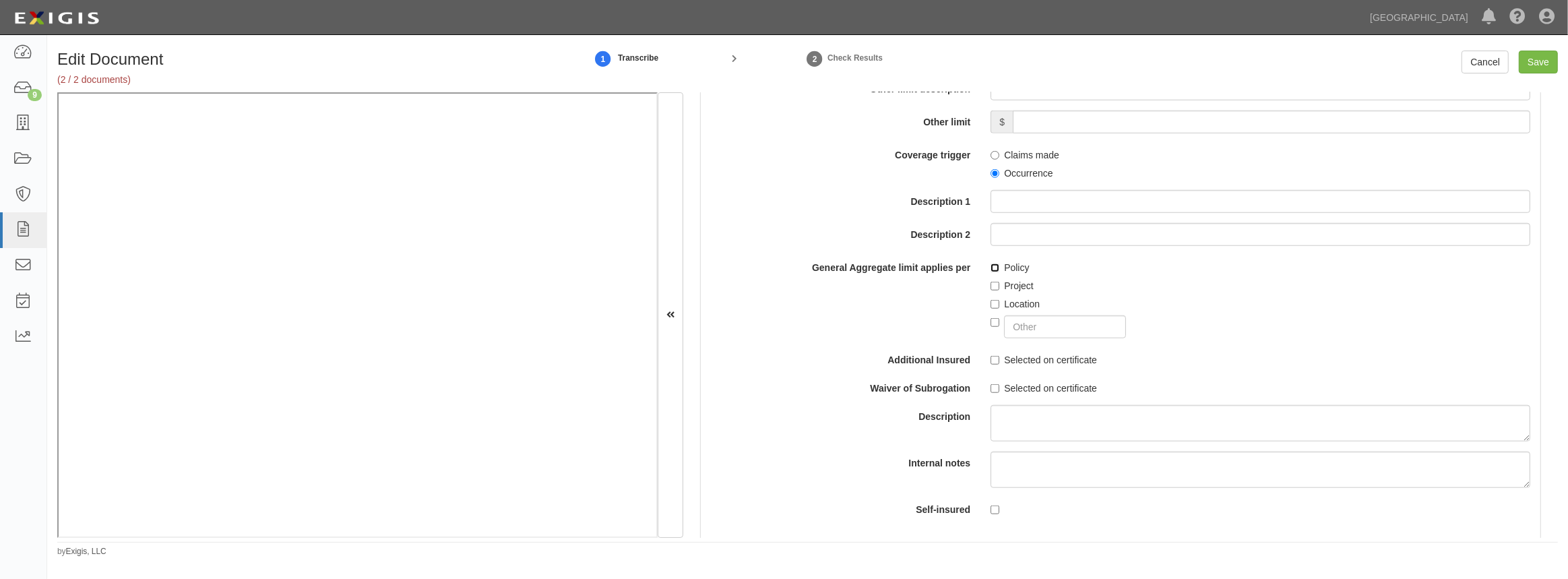
click at [992, 263] on input "Policy" at bounding box center [995, 268] width 9 height 9
checkbox input "true"
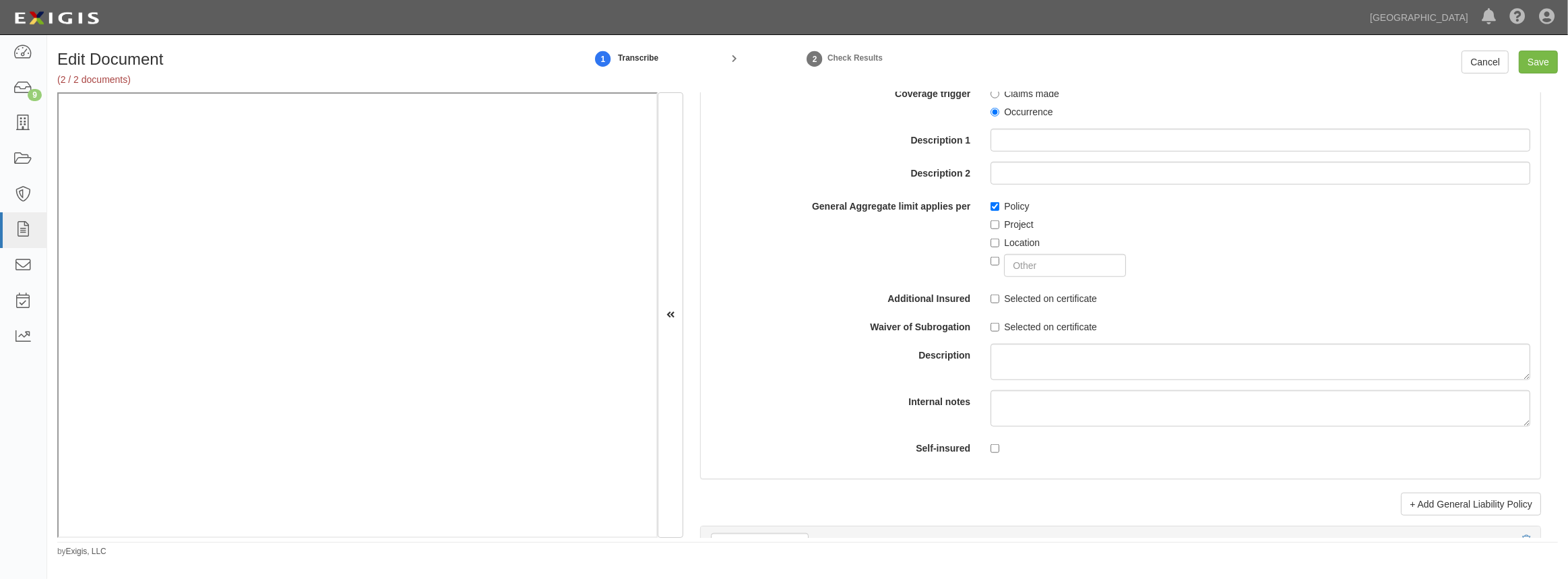
click at [997, 300] on label "Selected on certificate" at bounding box center [1044, 298] width 107 height 14
click at [997, 300] on input "Selected on certificate" at bounding box center [995, 299] width 9 height 9
checkbox input "true"
click at [996, 328] on label "Selected on certificate" at bounding box center [1044, 327] width 107 height 14
click at [996, 328] on input "Selected on certificate" at bounding box center [995, 327] width 9 height 9
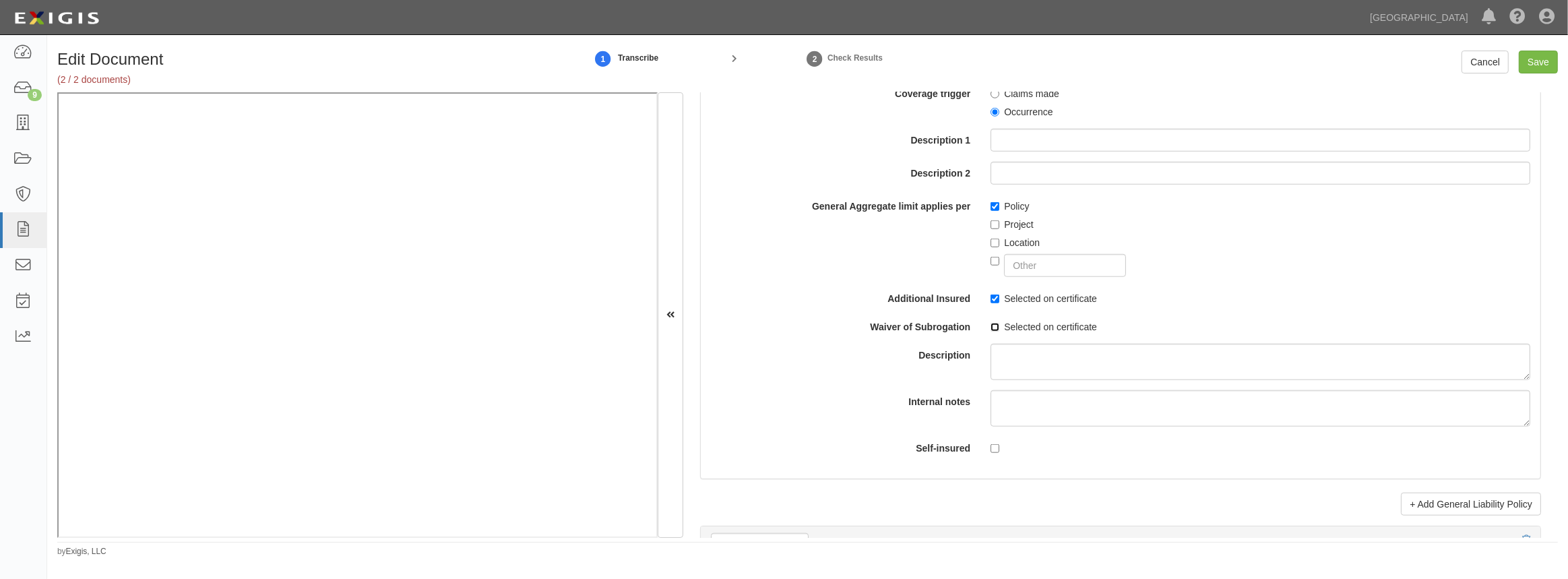
checkbox input "true"
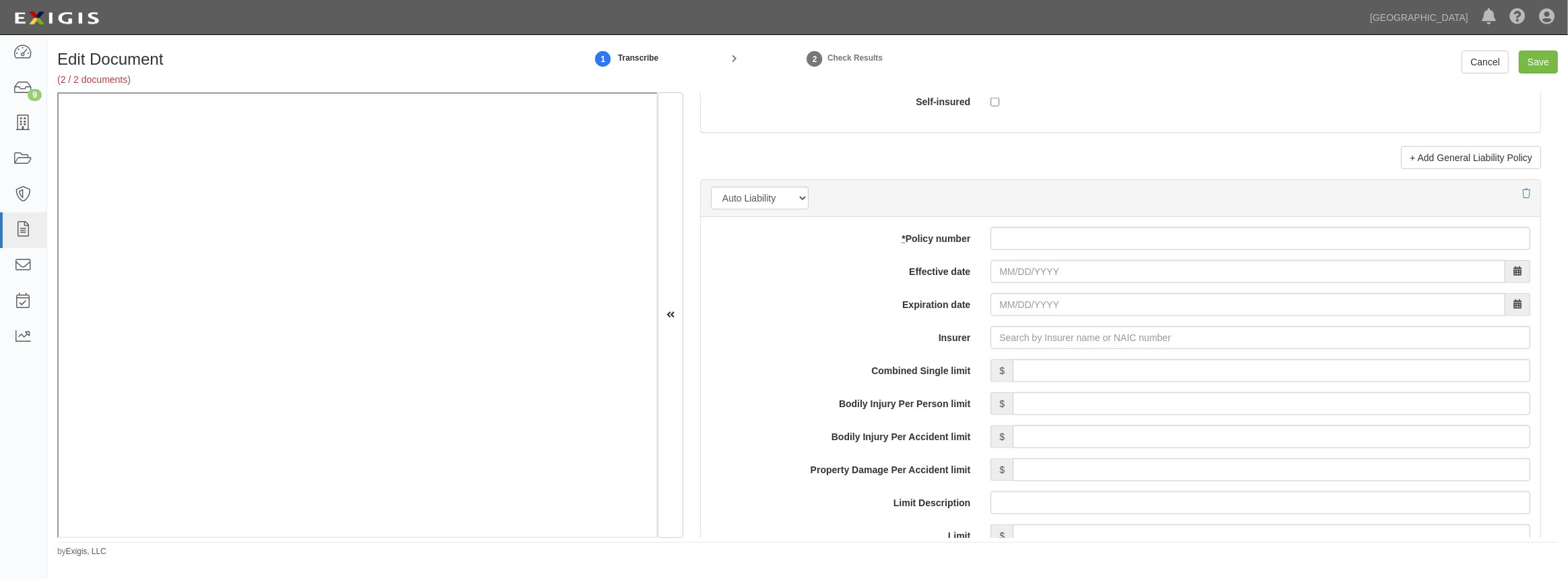
scroll to position [1813, 0]
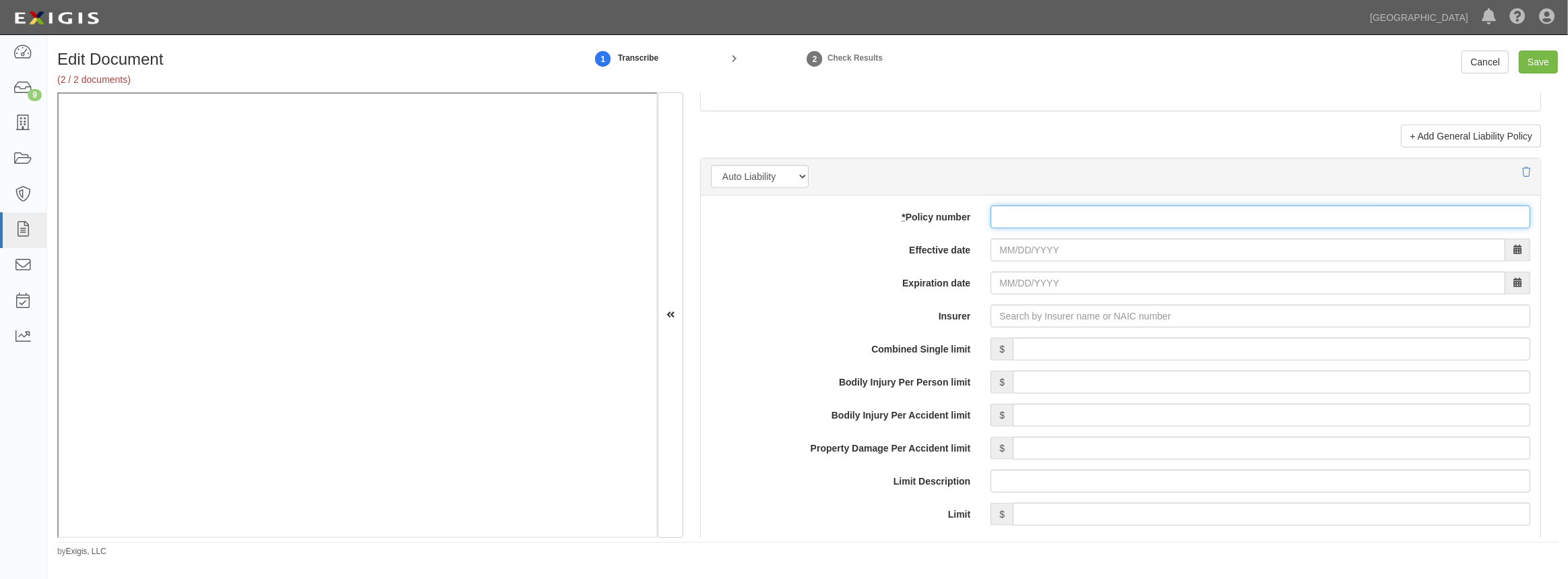
click at [1129, 213] on input "* Policy number" at bounding box center [1260, 217] width 540 height 23
paste input "D95996516"
type input "D95996516"
click at [1055, 245] on input "Effective date" at bounding box center [1248, 250] width 515 height 23
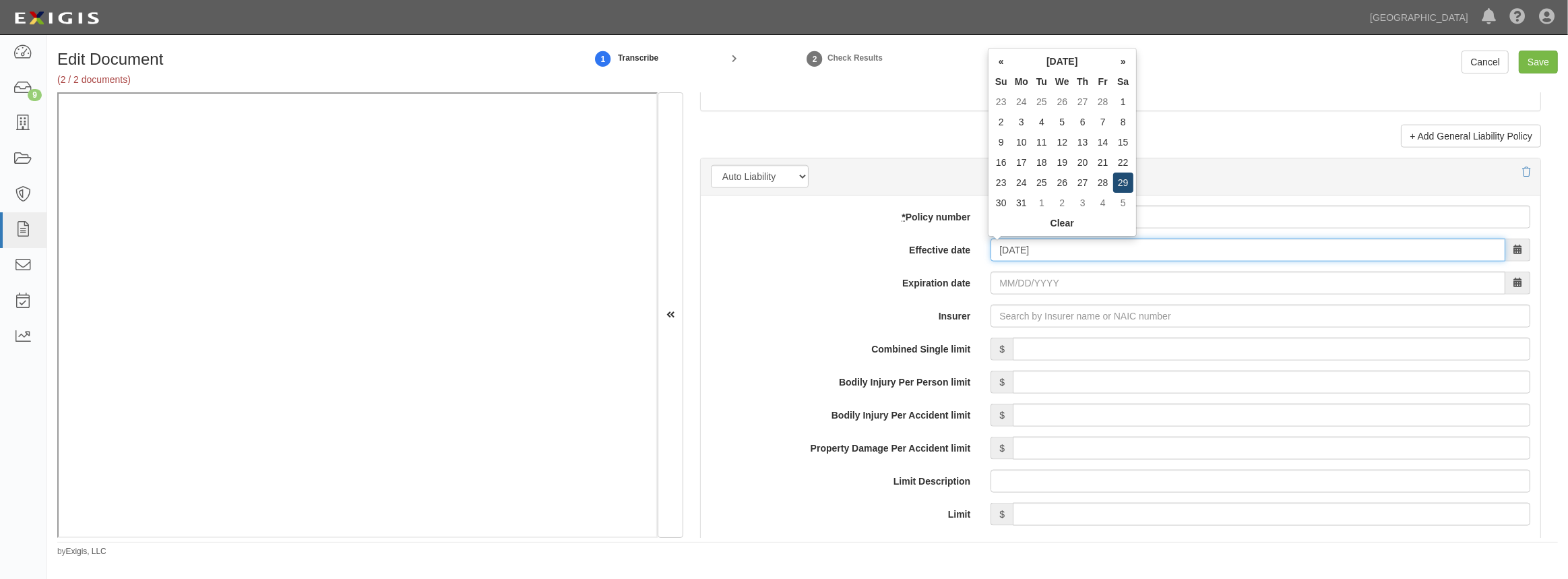
type input "03/29/2025"
type input "03/29/2026"
click at [1123, 181] on td "29" at bounding box center [1123, 183] width 20 height 20
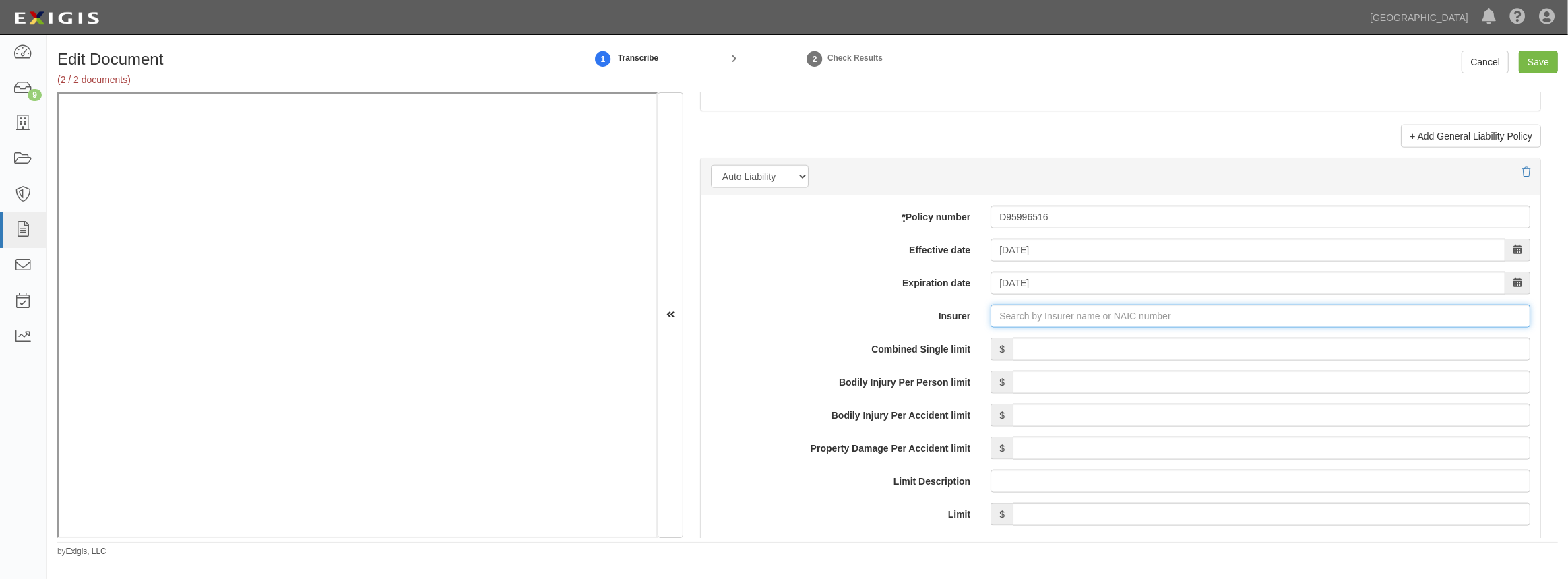
click at [1033, 319] on input "Insurer" at bounding box center [1260, 316] width 540 height 23
type input "21st Century Advantage Insurance Company (25232) NR Rating"
type input "2"
click at [1046, 350] on div "ACE Fire Underwriters Insurance Company ( 20702 ) A++ XV Rating" at bounding box center [1057, 341] width 309 height 25
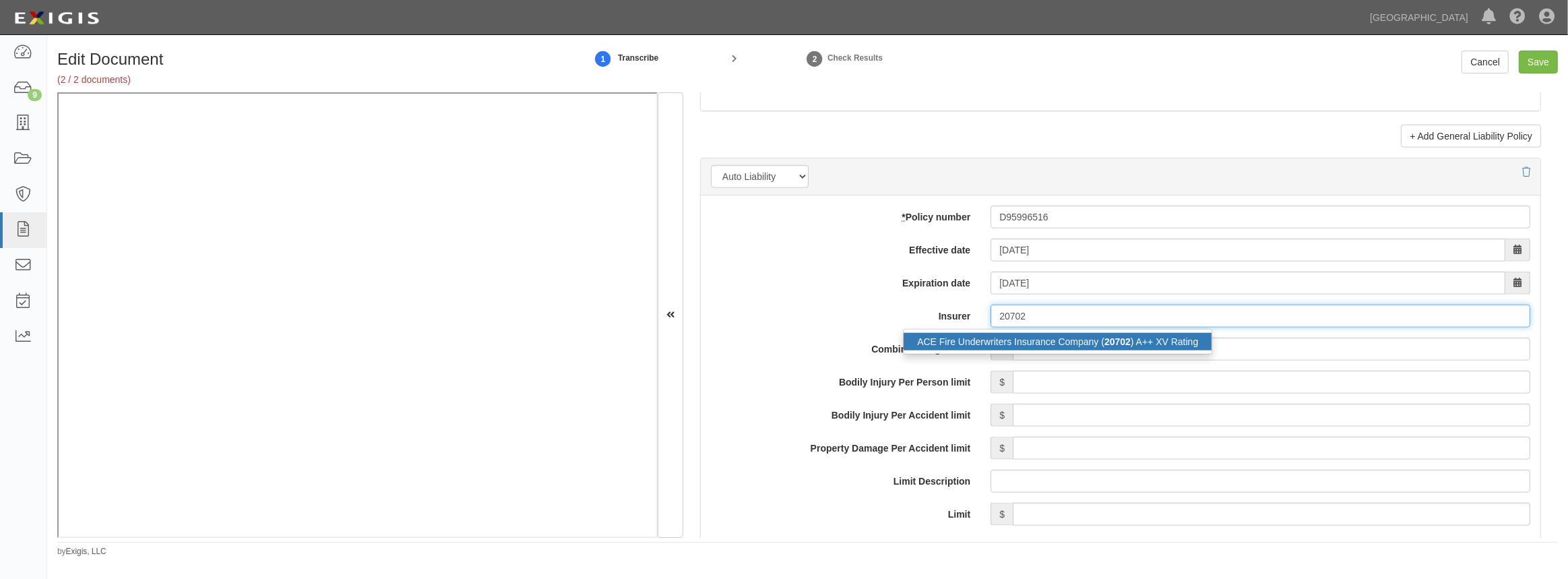
click at [1047, 343] on div "ACE Fire Underwriters Insurance Company ( 20702 ) A++ XV Rating" at bounding box center [1057, 342] width 308 height 17
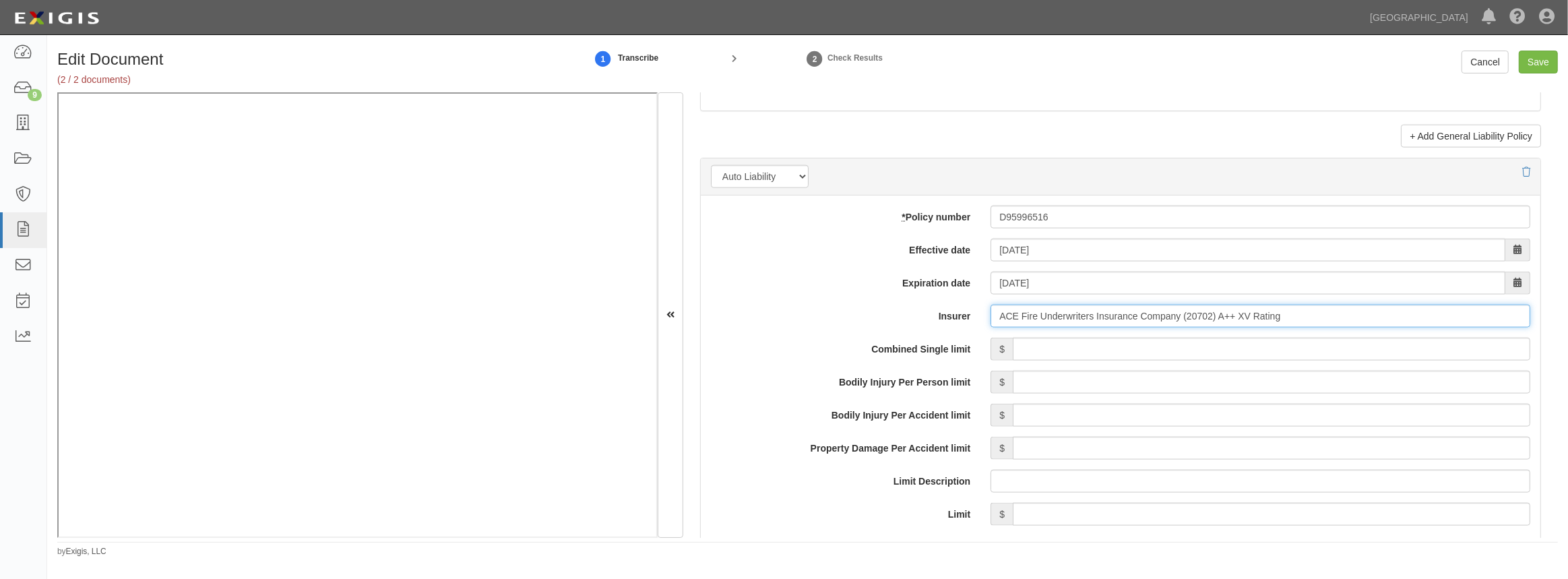
type input "ACE Fire Underwriters Insurance Company (20702) A++ XV Rating"
click at [1051, 354] on input "Combined Single limit" at bounding box center [1271, 349] width 518 height 23
type input "2,000,000"
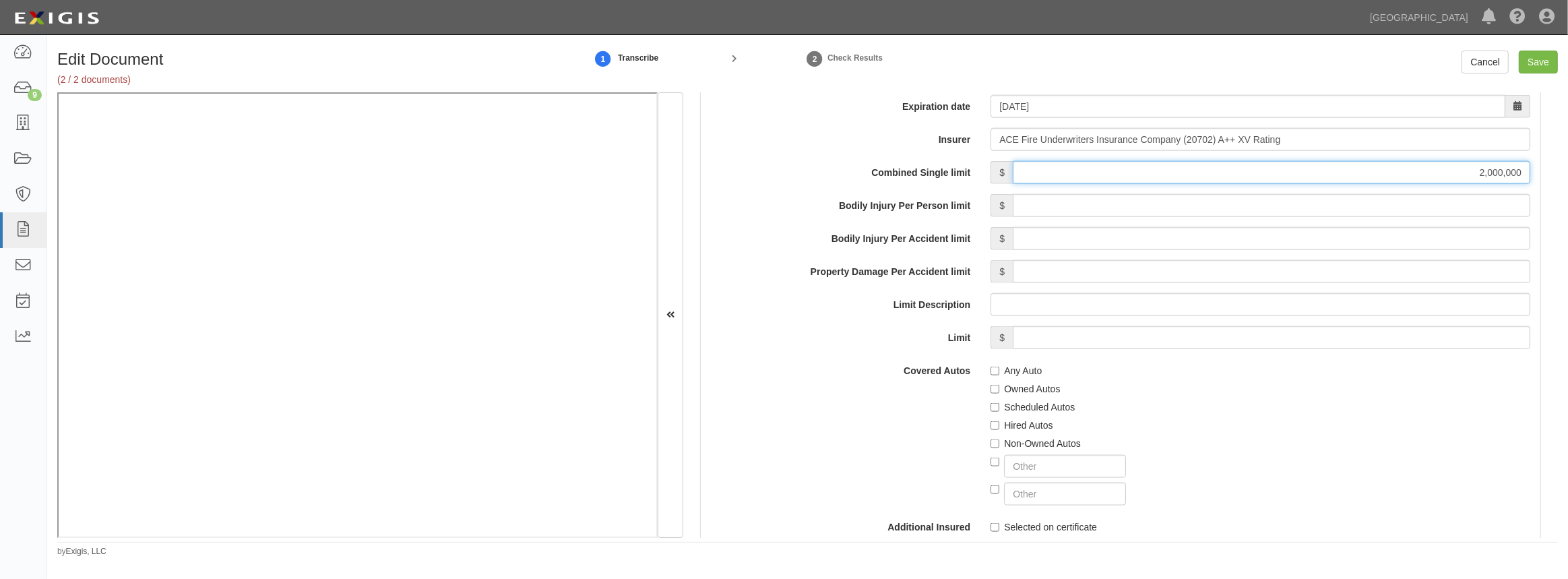
scroll to position [1997, 0]
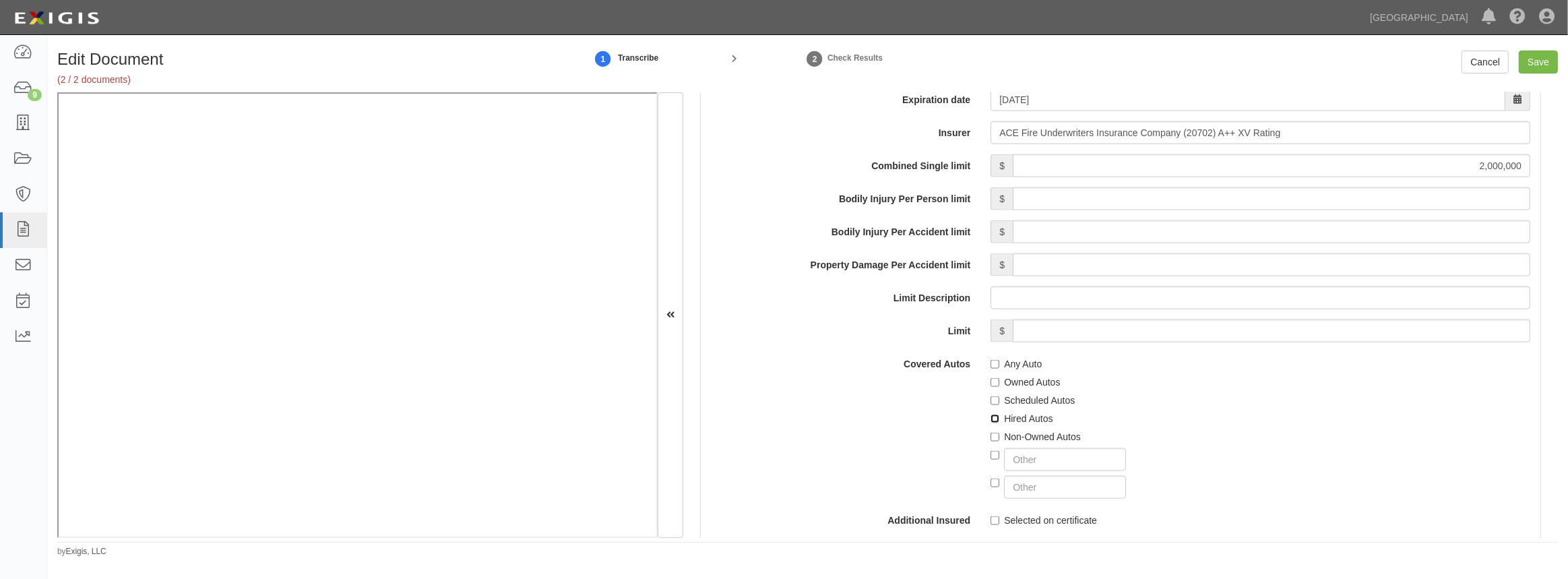
click at [994, 418] on input "Hired Autos" at bounding box center [995, 419] width 9 height 9
checkbox input "true"
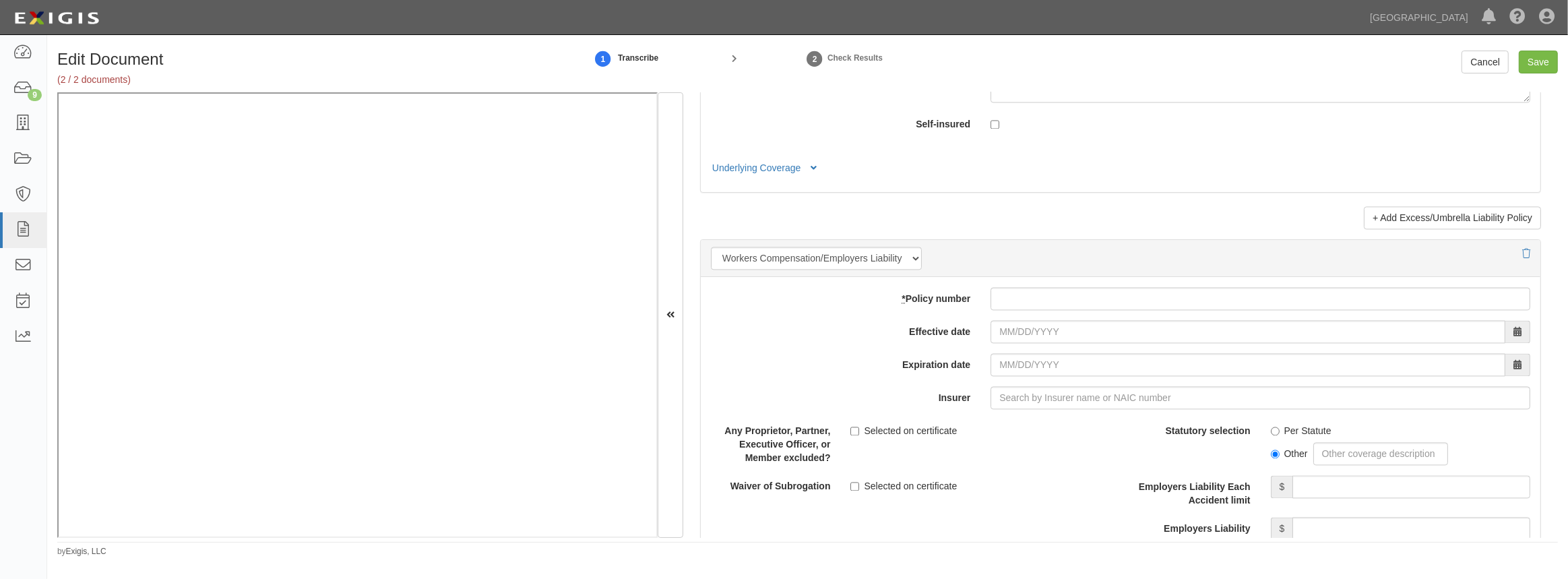
scroll to position [3162, 0]
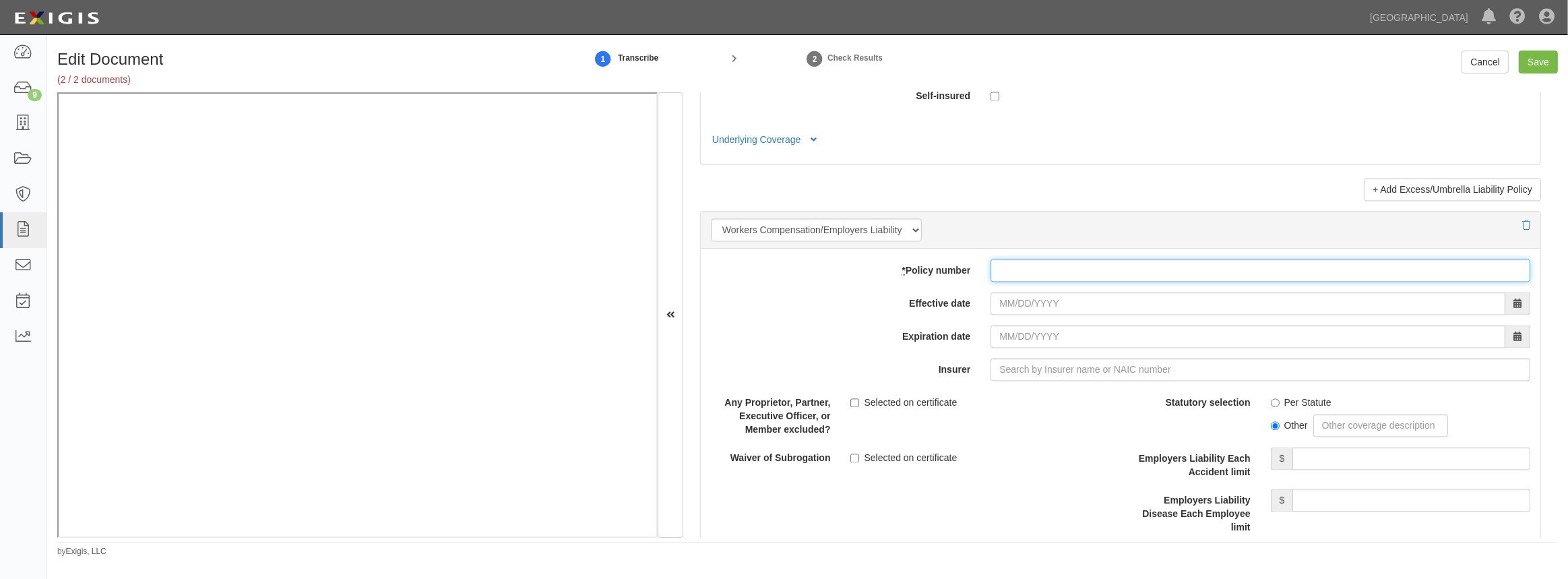
click at [1016, 276] on input "* Policy number" at bounding box center [1260, 271] width 540 height 23
paste input "UB6W873397"
type input "UB6W873397"
click at [1011, 300] on input "Effective date" at bounding box center [1248, 303] width 515 height 23
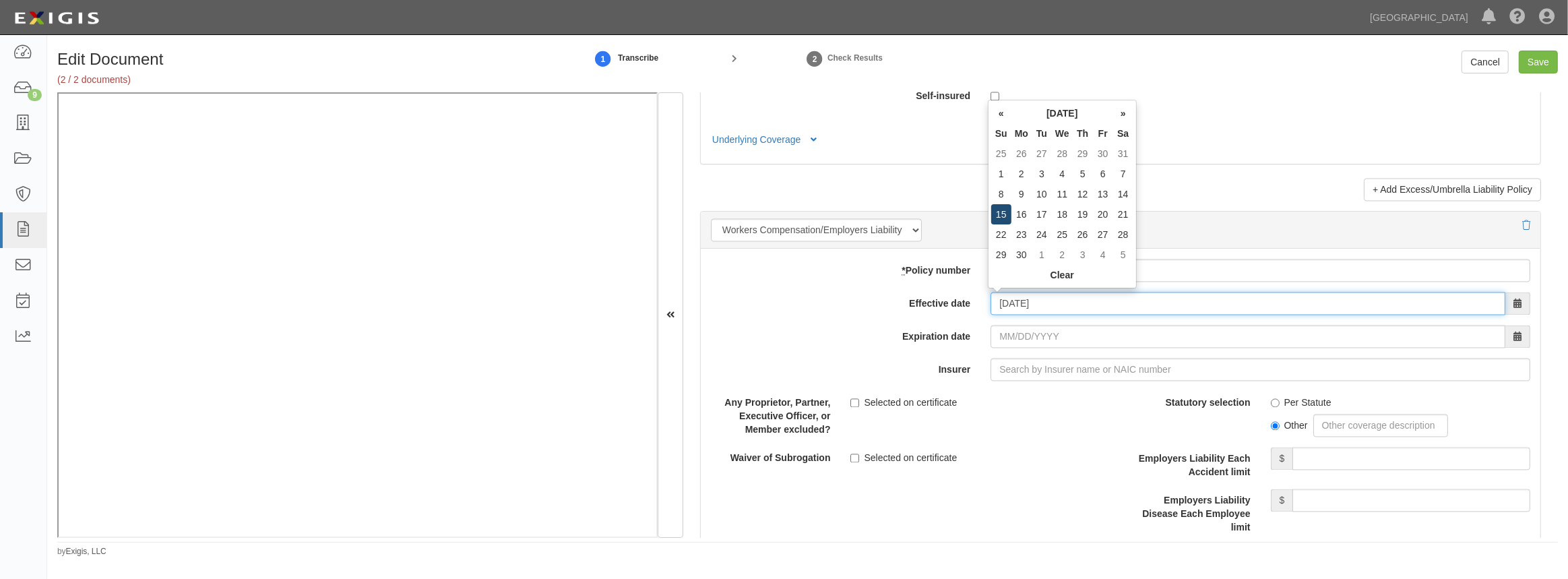
type input "06/15/2025"
type input "06/15/2026"
click at [1004, 208] on td "15" at bounding box center [1002, 215] width 20 height 20
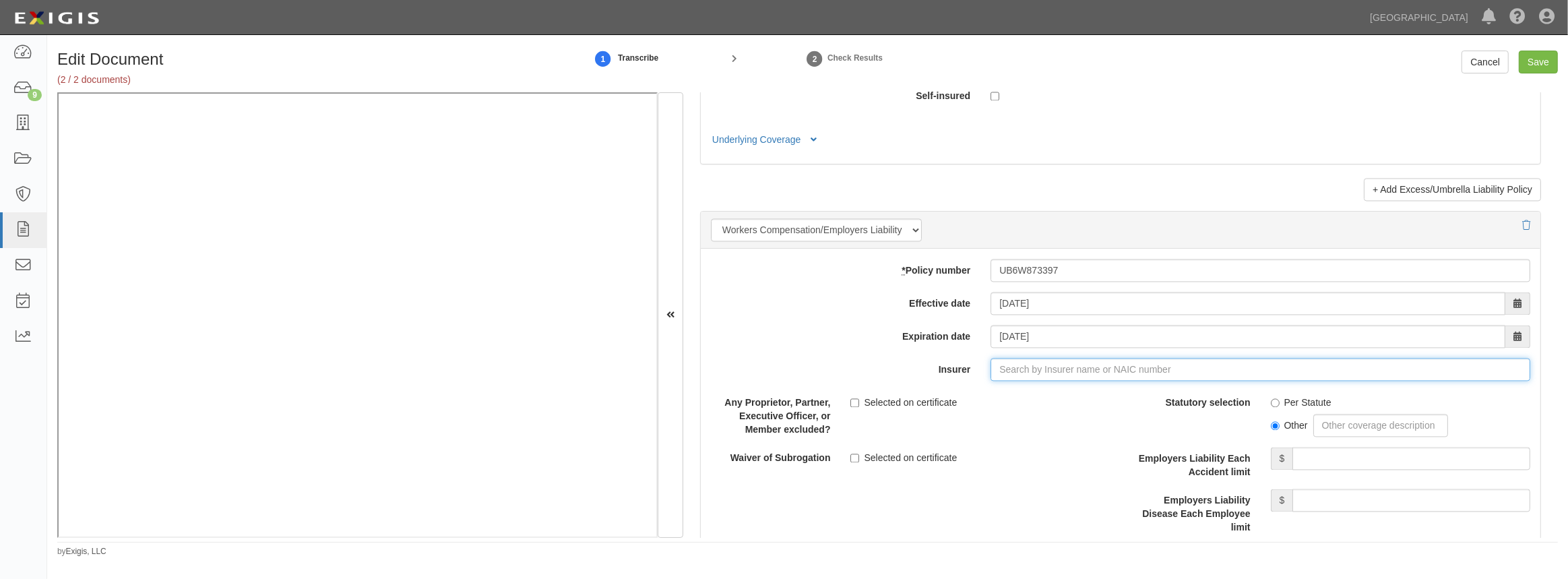
click at [1016, 366] on input "Insurer" at bounding box center [1260, 369] width 540 height 23
click at [1016, 401] on div "Travelers Casualty and Surety Co of Amer ( 31194 ) A++ XV Rating" at bounding box center [1055, 395] width 303 height 17
type input "Travelers Casualty and Surety Co of Amer (31194) A++ XV Rating"
click at [1273, 404] on input "Per Statute" at bounding box center [1275, 403] width 9 height 9
radio input "true"
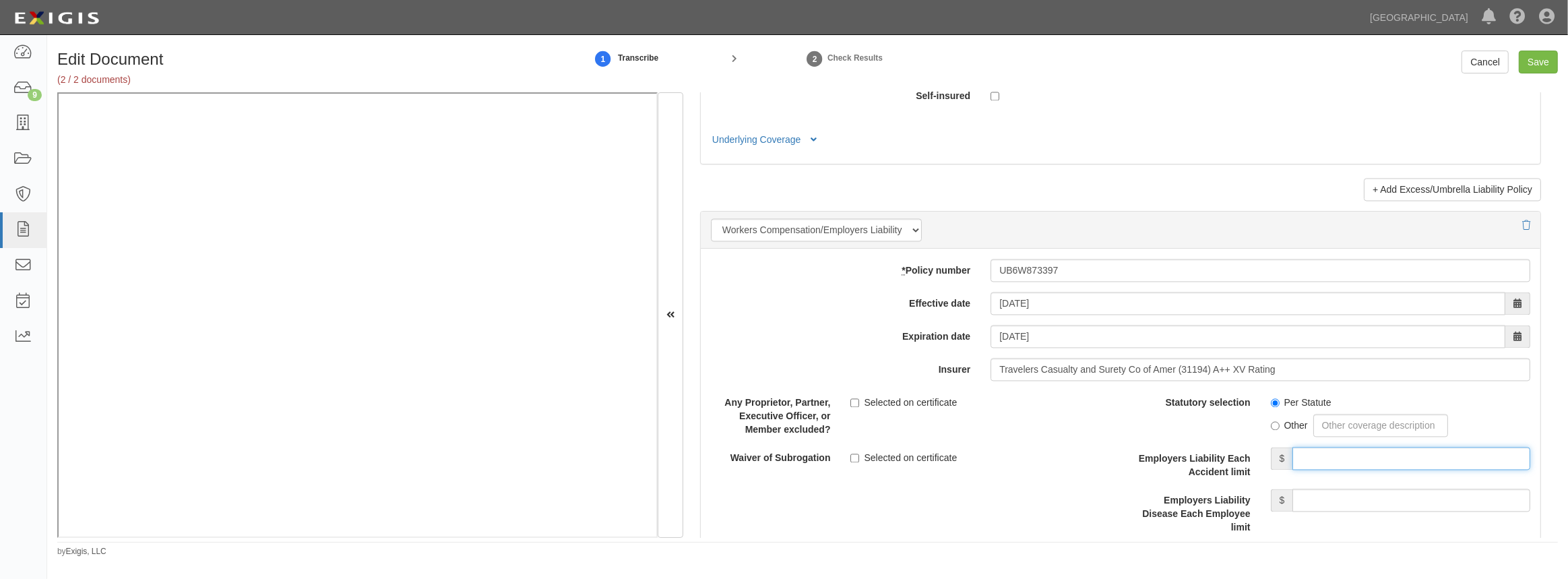
click at [1296, 465] on input "Employers Liability Each Accident limit" at bounding box center [1411, 459] width 238 height 23
type input "1,000,000"
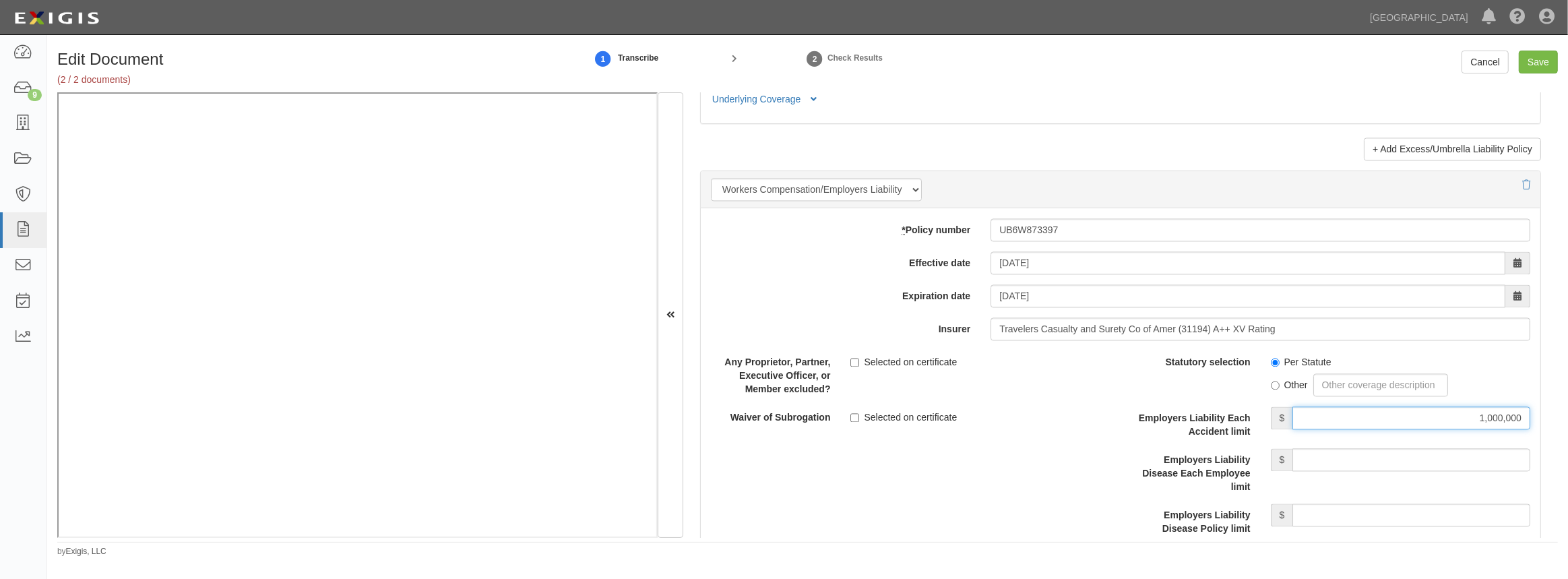
scroll to position [3222, 0]
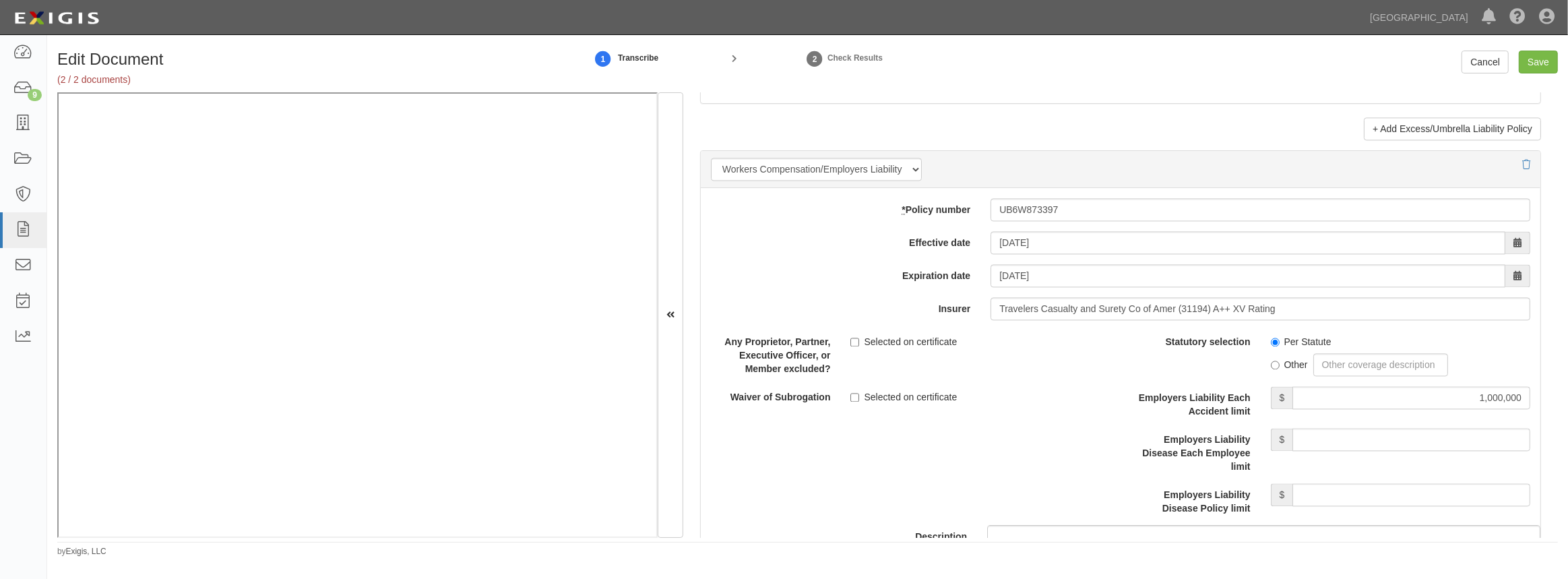
click at [1363, 449] on div "Employers Liability Disease Each Employee limit $" at bounding box center [1330, 451] width 420 height 45
click at [1369, 438] on input "Employers Liability Disease Each Employee limit" at bounding box center [1411, 440] width 238 height 23
type input "1,000,000"
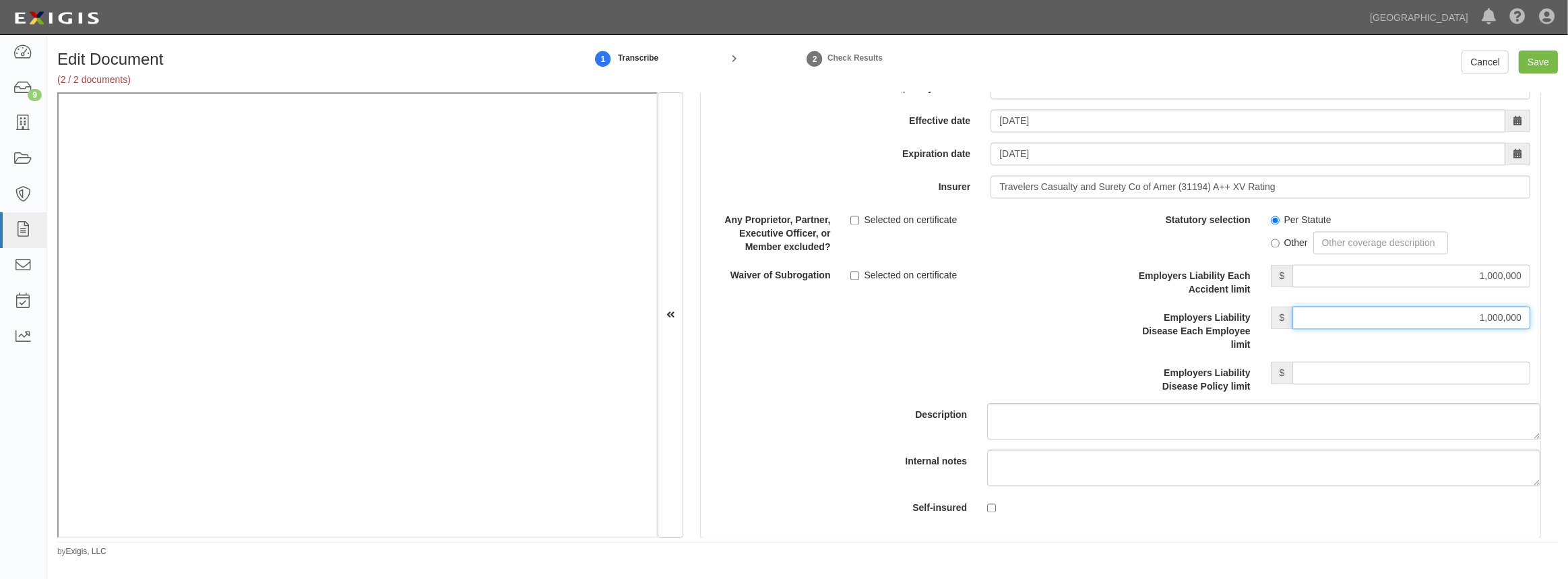
scroll to position [3345, 0]
click at [1373, 364] on input "Employers Liability Disease Policy limit" at bounding box center [1411, 372] width 238 height 23
type input "1,000,000"
click at [852, 271] on input "Selected on certificate" at bounding box center [855, 275] width 9 height 9
checkbox input "true"
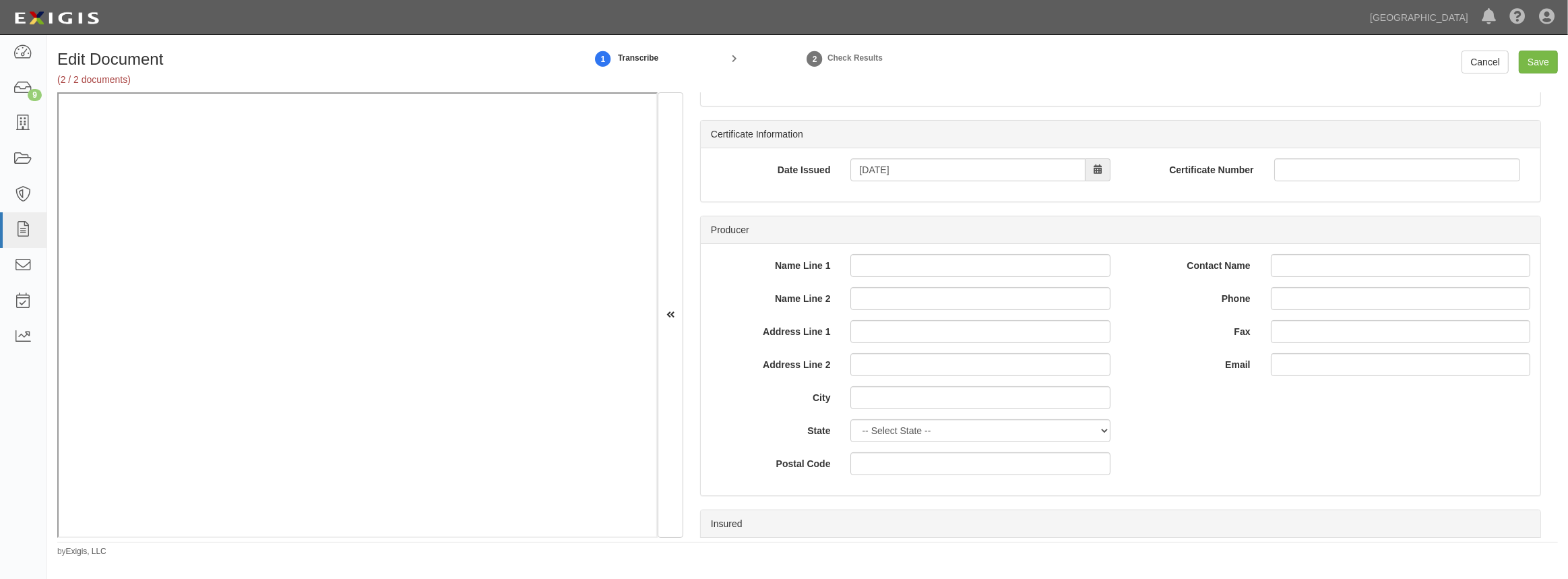
scroll to position [0, 0]
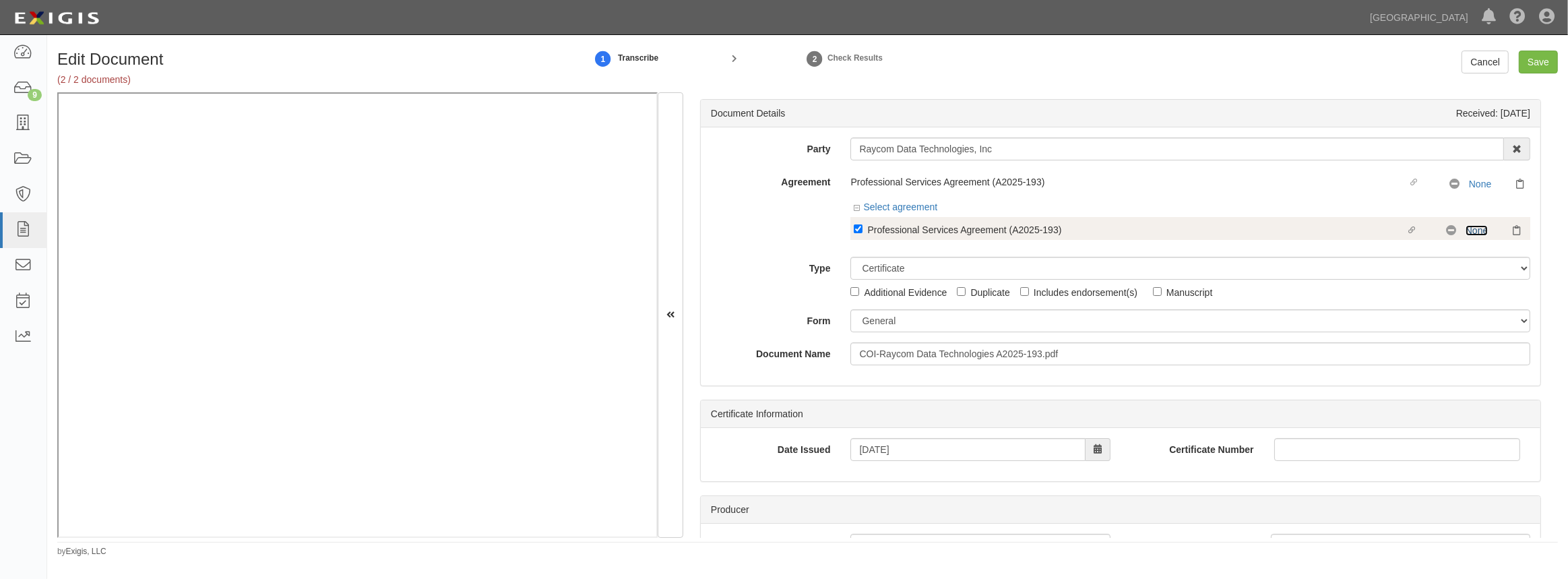
click at [1472, 234] on link "None" at bounding box center [1477, 230] width 22 height 11
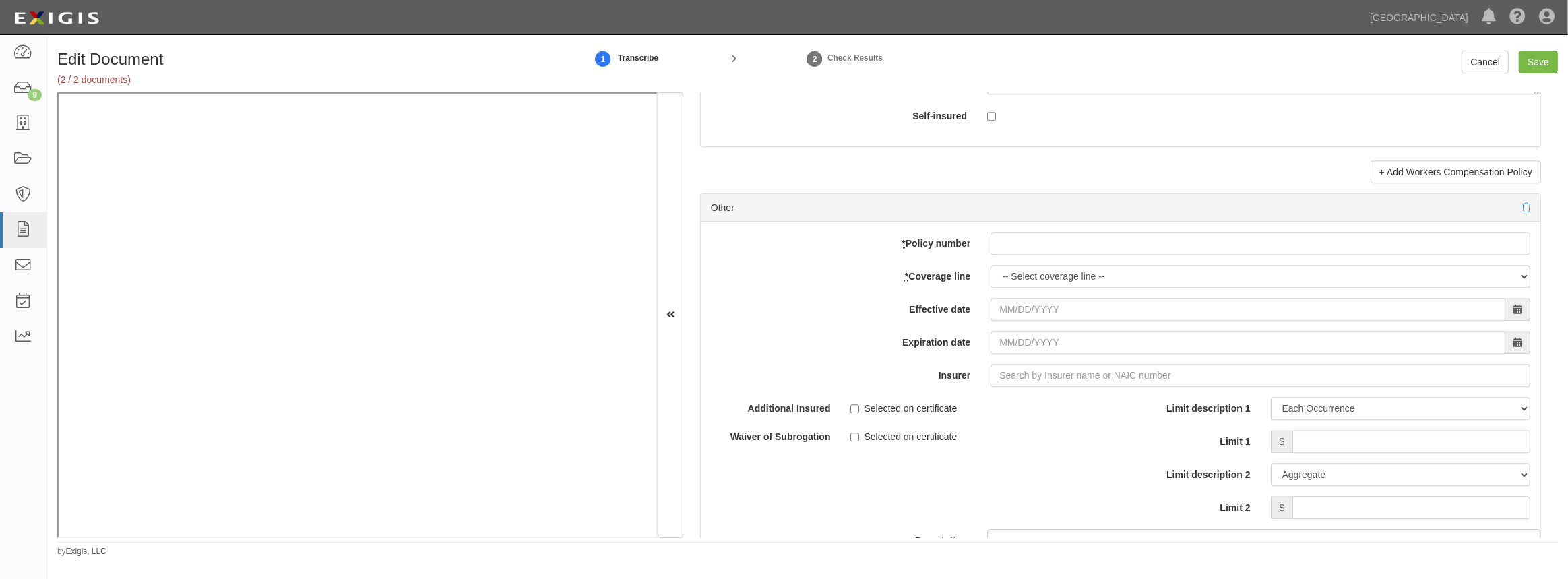
scroll to position [3738, 0]
click at [1060, 279] on select "-- Select coverage line -- Asbestos Abatement Auto Physical Damage Boiler & Mac…" at bounding box center [1260, 274] width 540 height 23
select select "26"
click at [991, 263] on select "-- Select coverage line -- Asbestos Abatement Auto Physical Damage Boiler & Mac…" at bounding box center [1260, 274] width 540 height 23
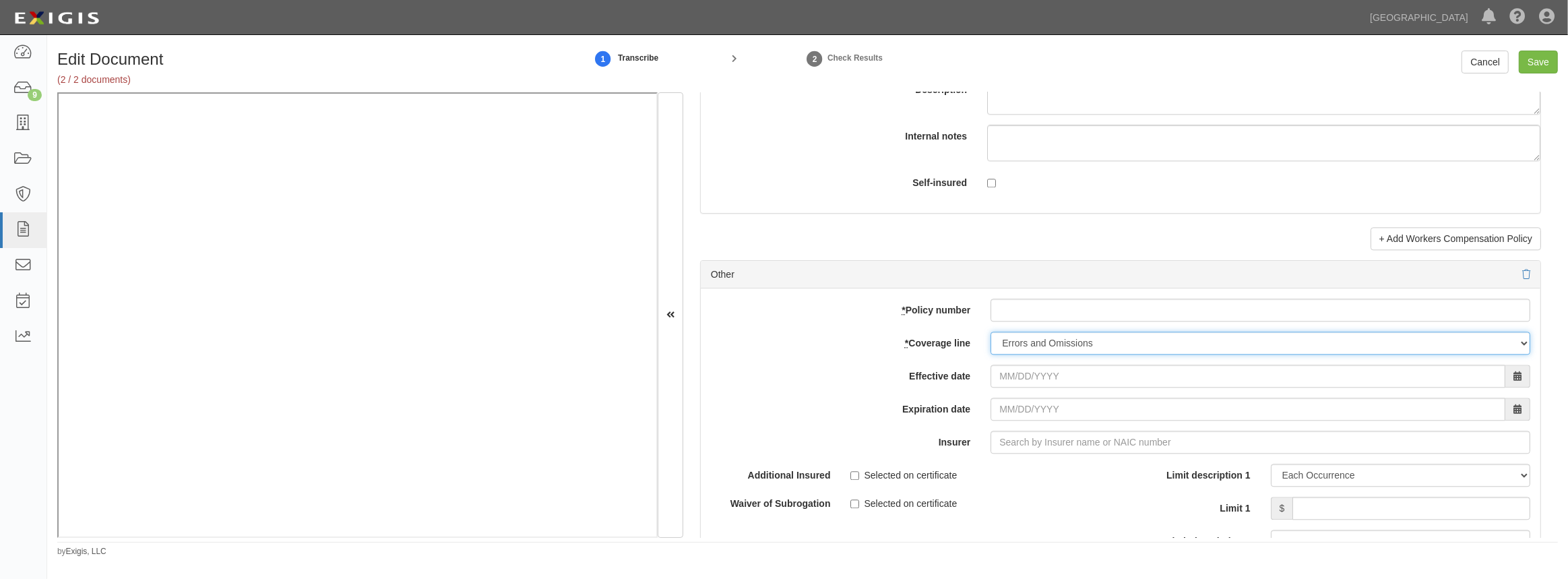
scroll to position [3615, 0]
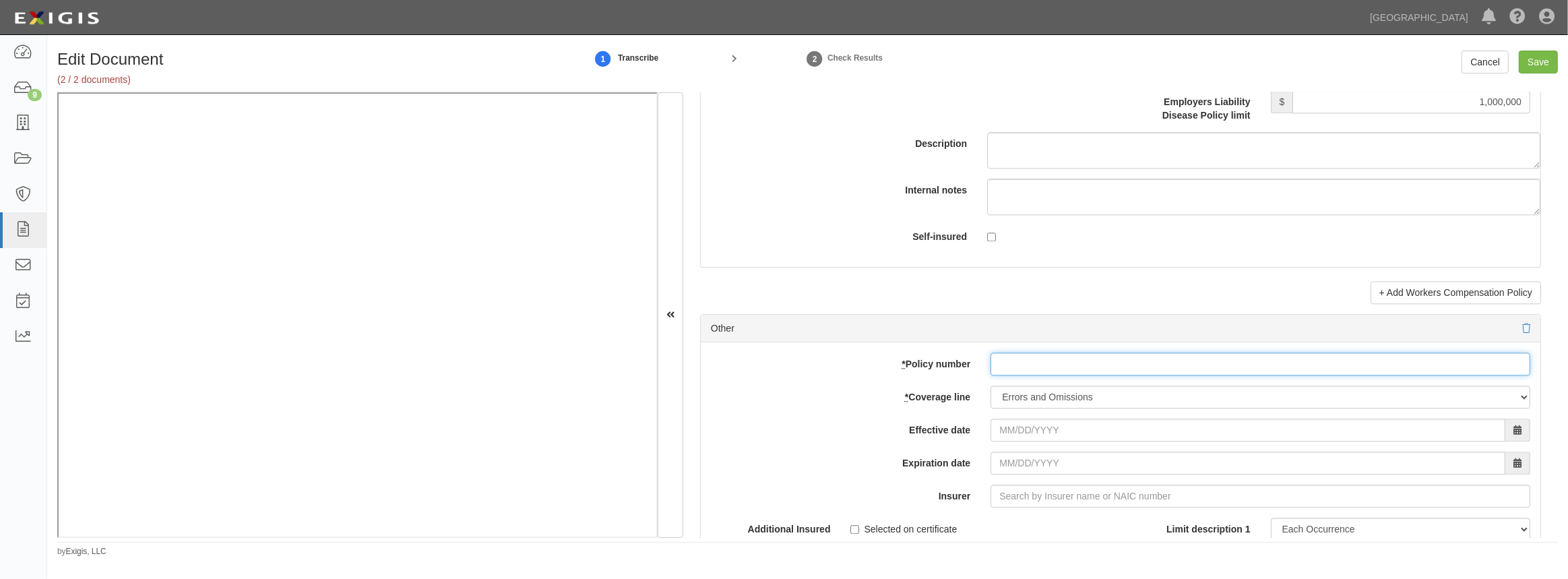
click at [1139, 359] on input "* Policy number" at bounding box center [1260, 364] width 540 height 23
paste input "V11047241502"
type input "V11047241502"
click at [1086, 419] on input "Effective date" at bounding box center [1248, 430] width 515 height 23
type input "09/30/2025"
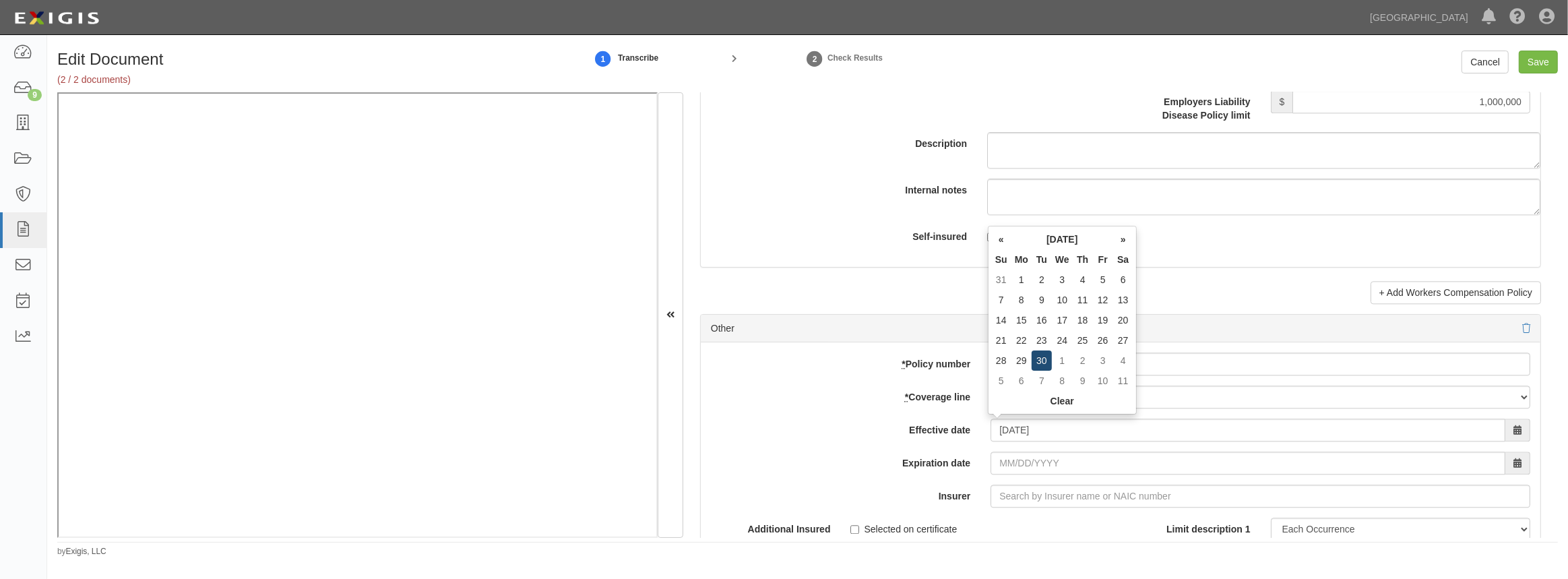
type input "09/30/2026"
click at [1041, 362] on td "30" at bounding box center [1042, 361] width 20 height 20
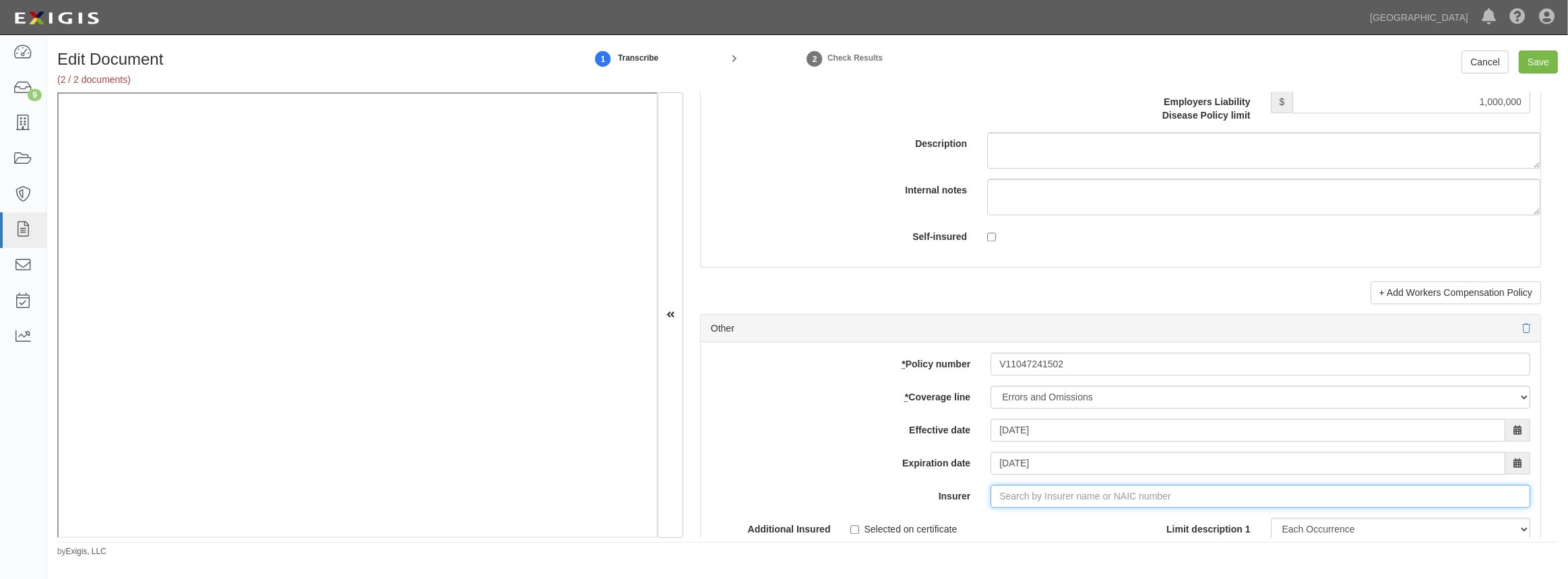
click at [1019, 485] on input "Insurer" at bounding box center [1260, 496] width 540 height 23
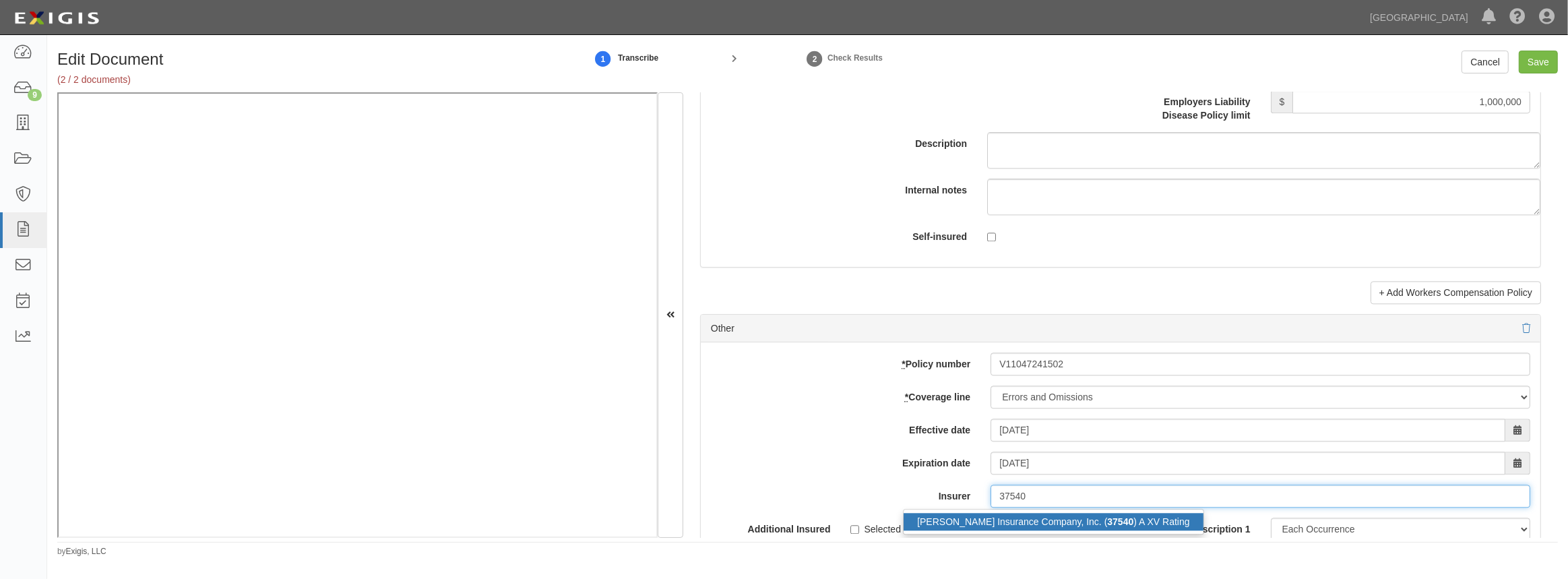
click at [956, 527] on div "Beazley Insurance Company, Inc. ( 37540 ) A XV Rating" at bounding box center [1053, 522] width 300 height 17
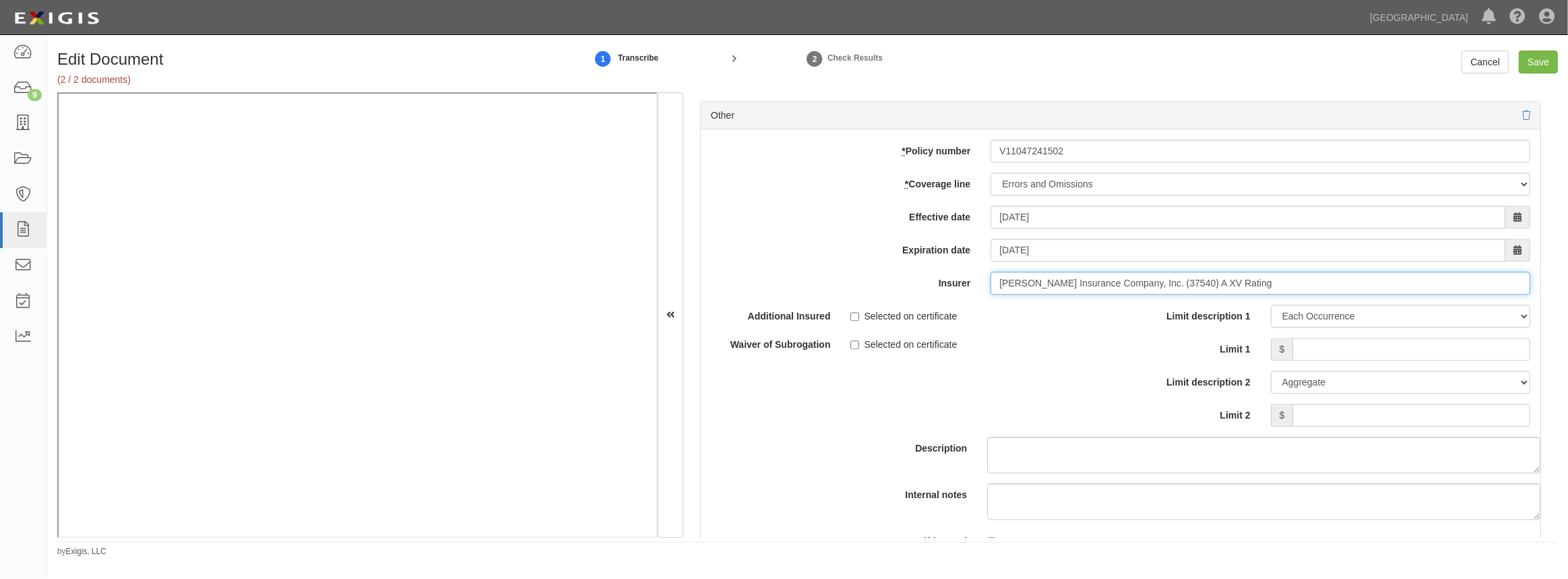
scroll to position [3800, 0]
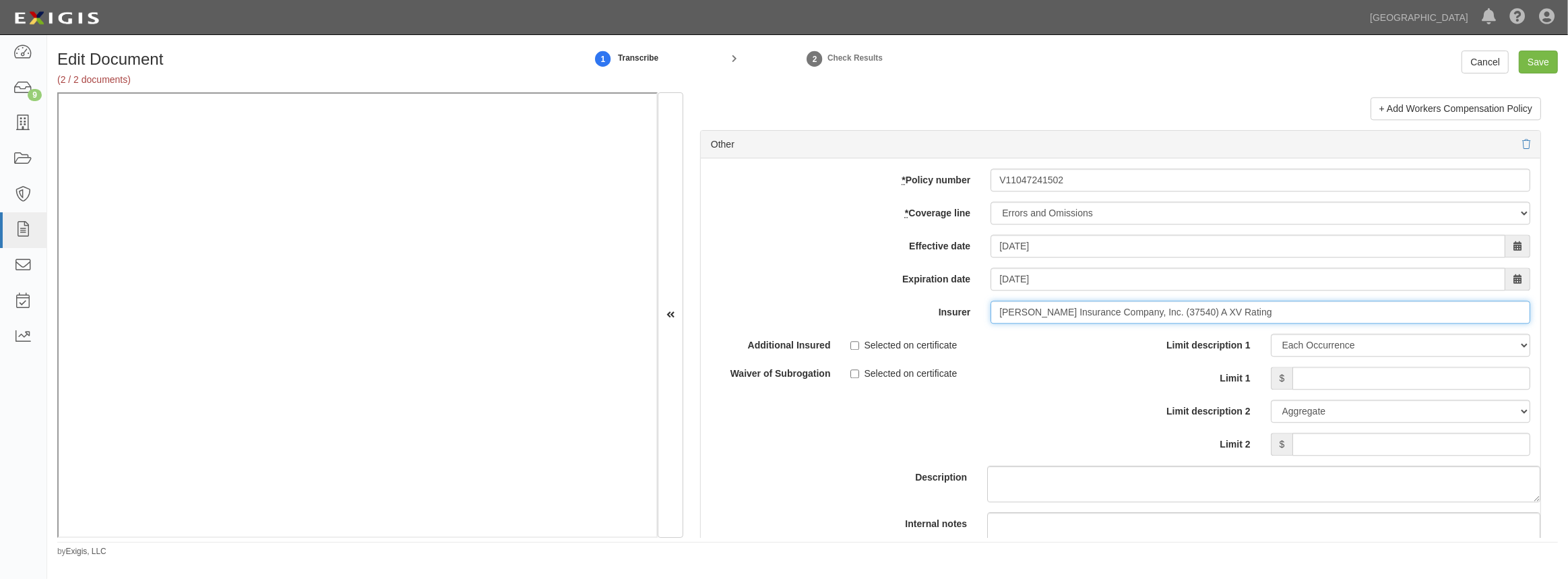
type input "Beazley Insurance Company, Inc. (37540) A XV Rating"
click at [1376, 366] on input "Limit 1" at bounding box center [1411, 378] width 238 height 23
type input "1,000,000"
drag, startPoint x: 1355, startPoint y: 443, endPoint x: 1379, endPoint y: 436, distance: 25.0
click at [1355, 443] on input "Limit 2" at bounding box center [1411, 445] width 238 height 23
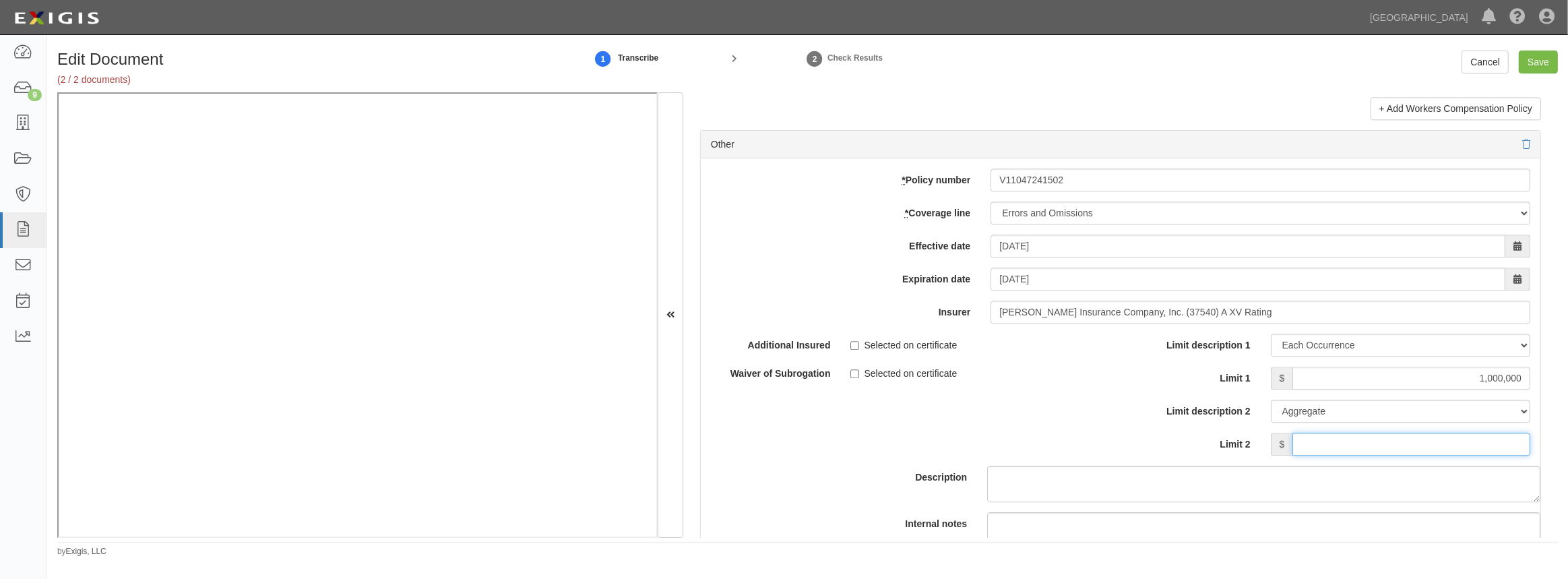
type input "1,000,000"
click at [1121, 396] on div "Limit description 1 Limit Each Occurrence Each Claim Aggregate Deductible Self-…" at bounding box center [1330, 400] width 420 height 132
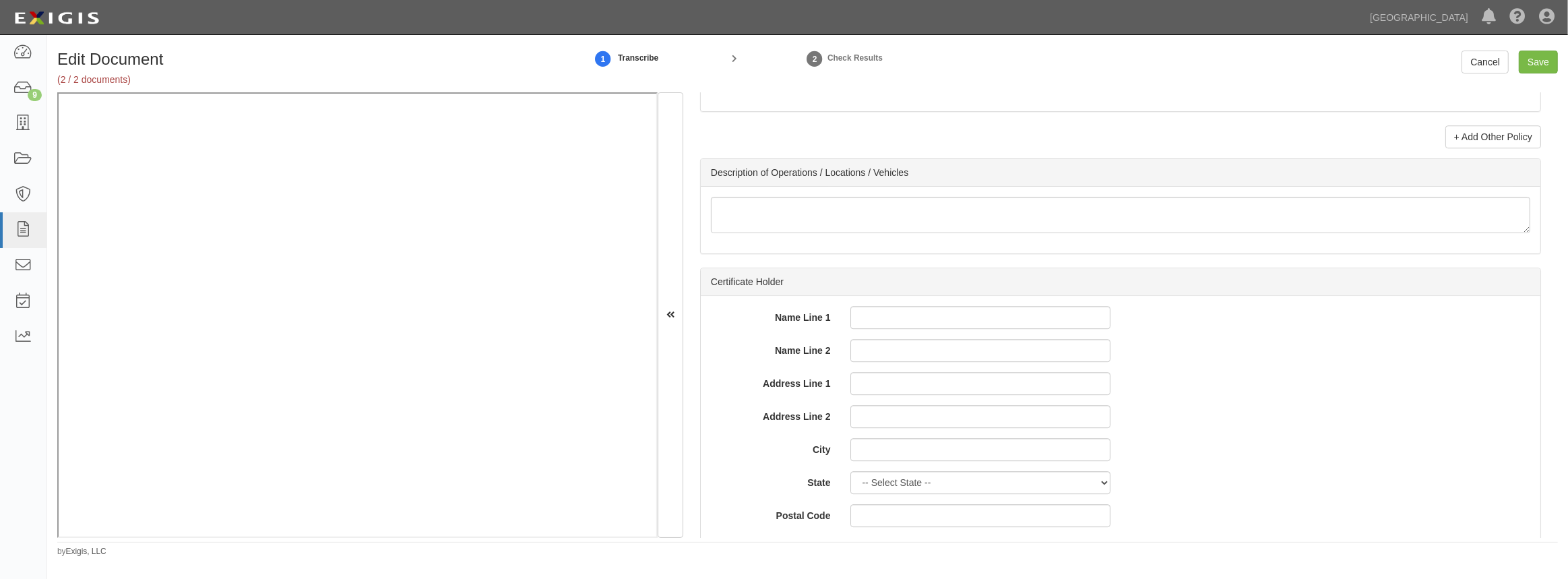
scroll to position [4290, 0]
click at [1532, 67] on input "Save" at bounding box center [1538, 62] width 39 height 23
type input "2000000"
type input "100000"
type input "5000"
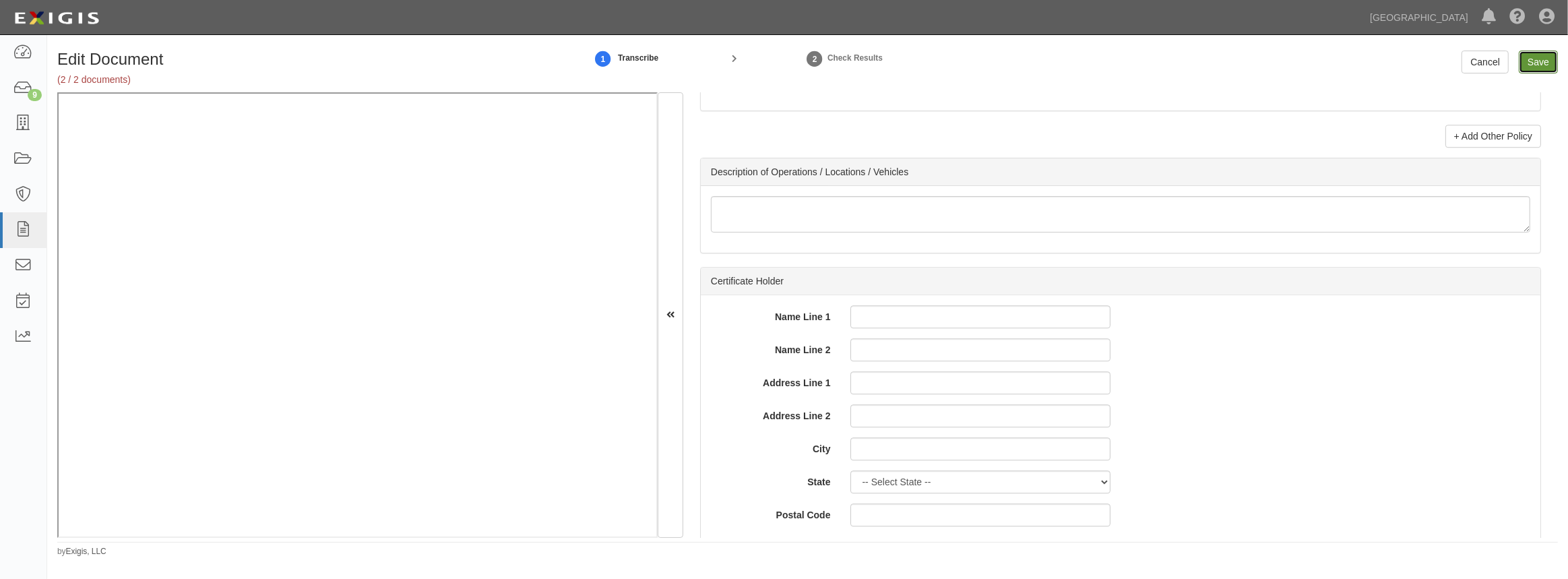
type input "2000000"
type input "4000000"
type input "2000000"
type input "1000000"
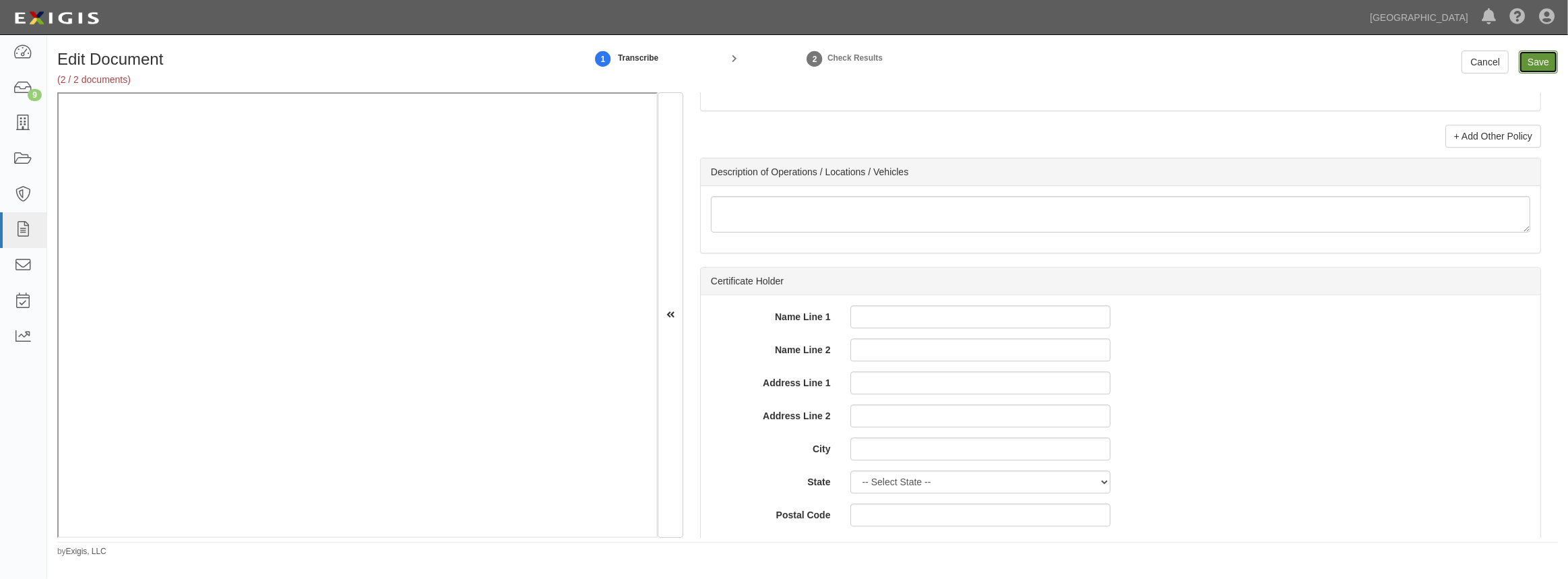
type input "1000000"
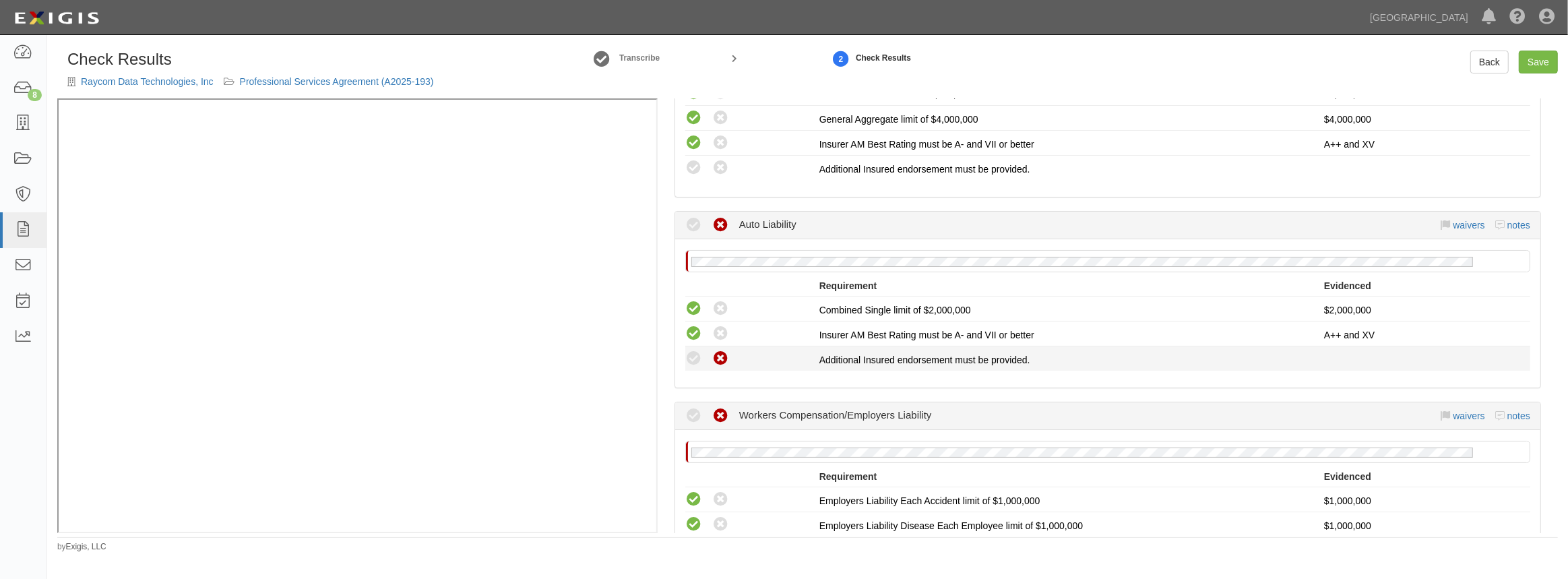
scroll to position [613, 0]
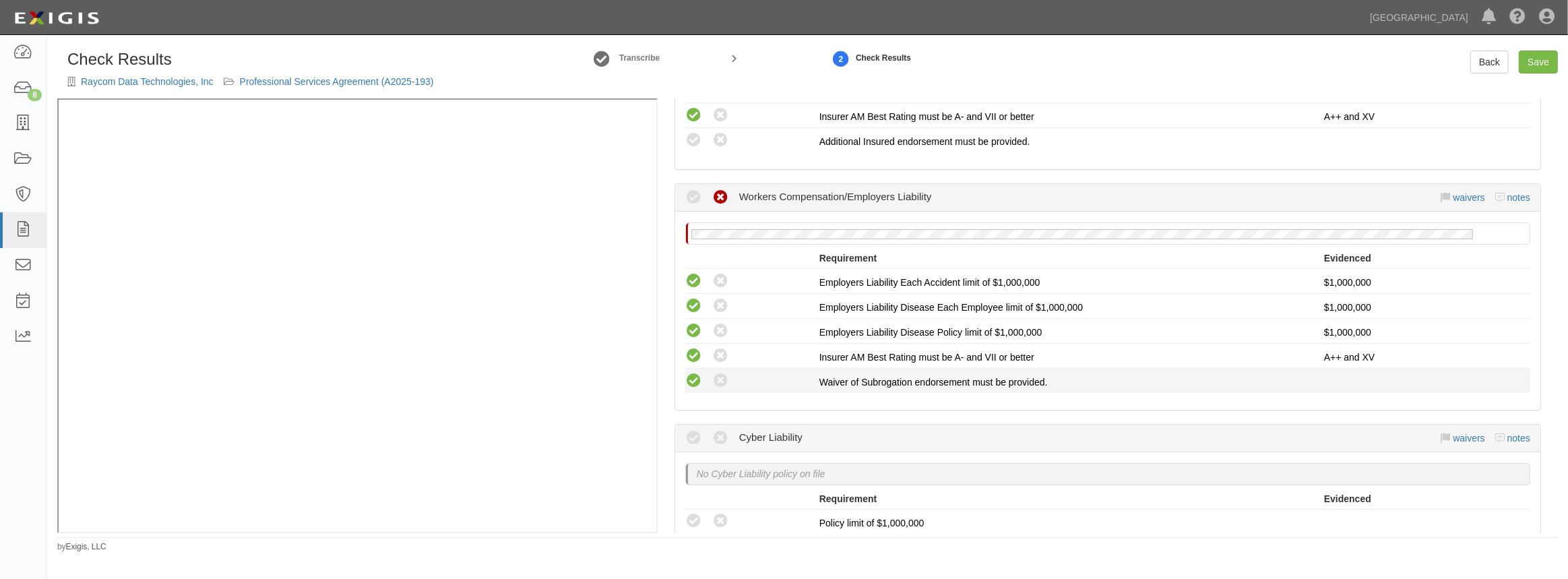
click at [690, 381] on icon at bounding box center [693, 381] width 17 height 17
radio input "true"
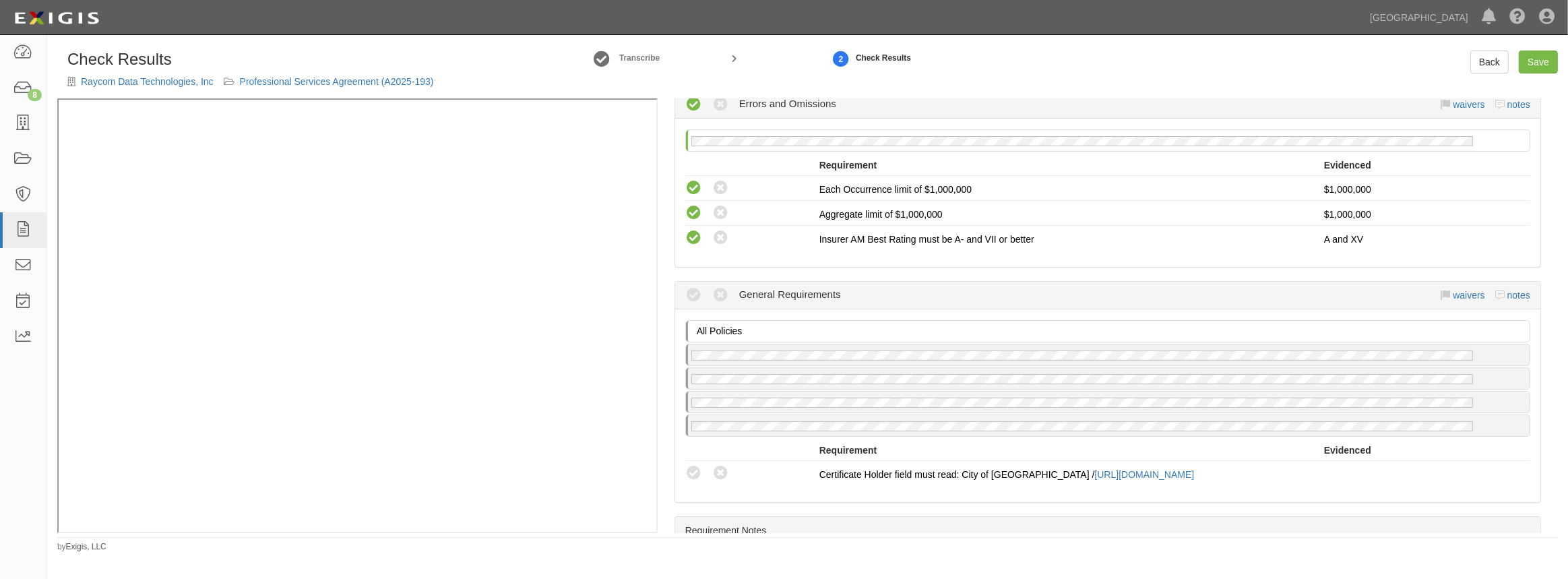
scroll to position [1165, 0]
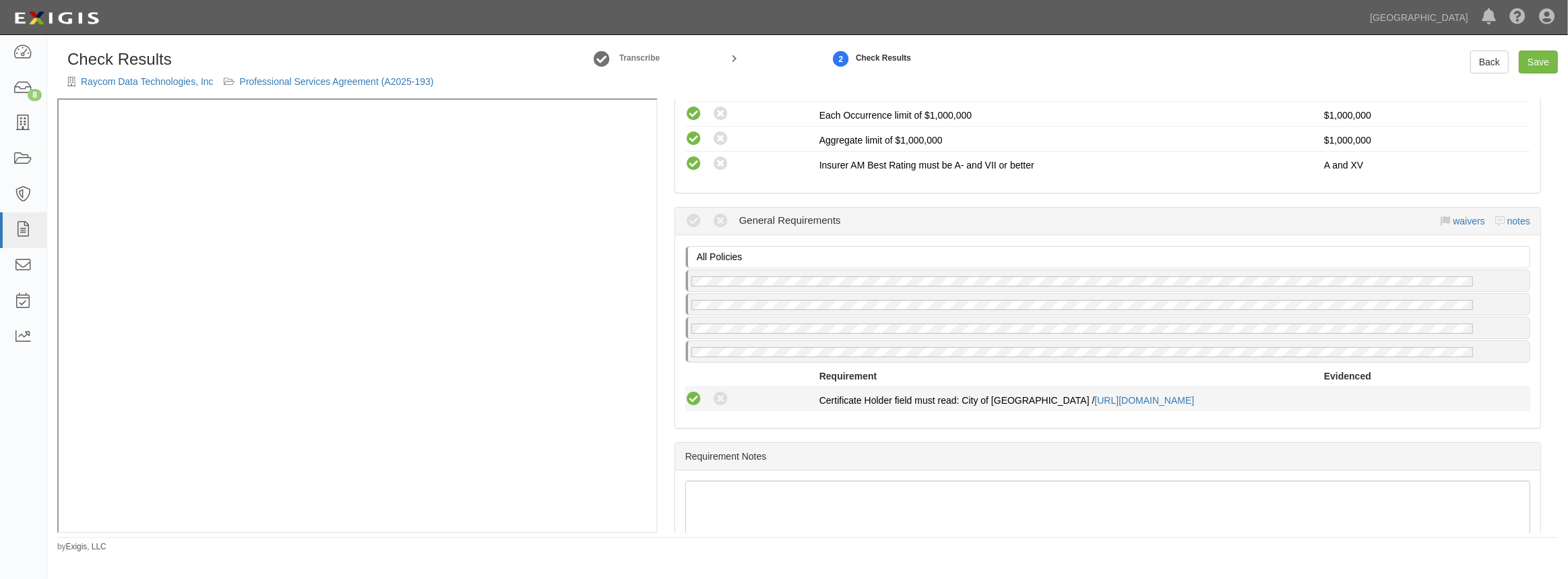
click at [690, 394] on icon at bounding box center [693, 399] width 17 height 17
radio input "true"
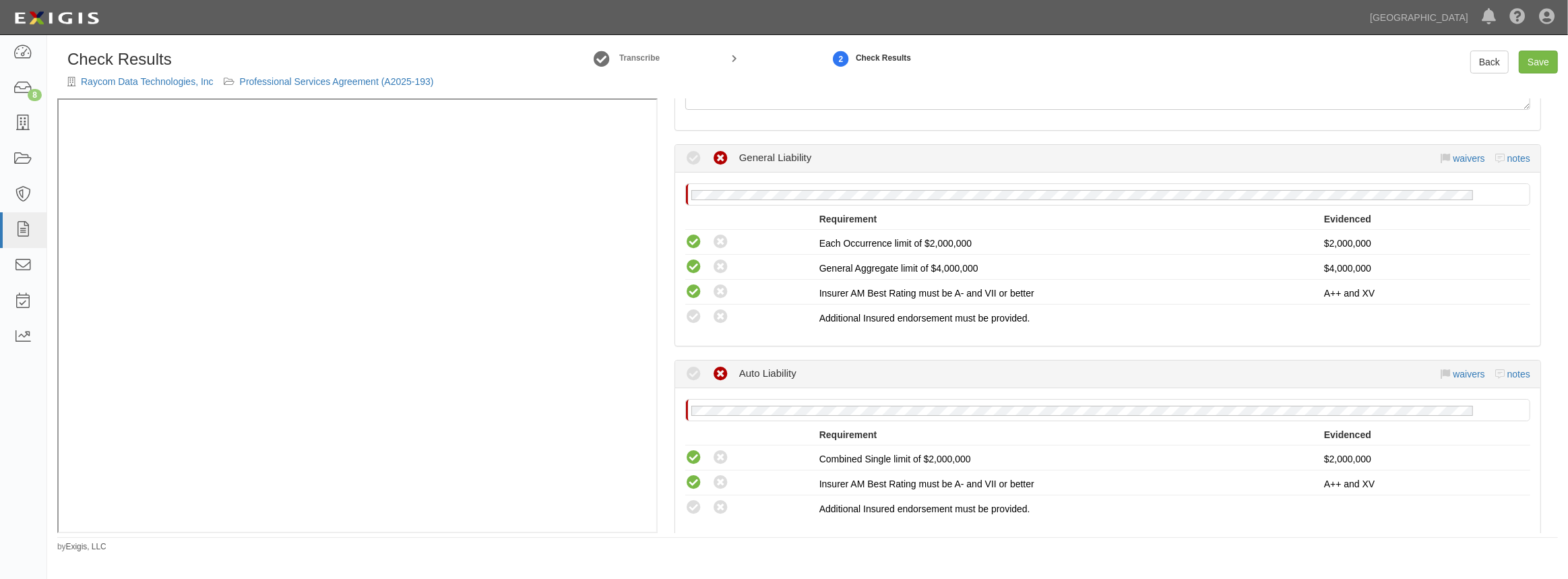
scroll to position [245, 0]
click at [696, 319] on icon at bounding box center [693, 317] width 17 height 17
radio input "true"
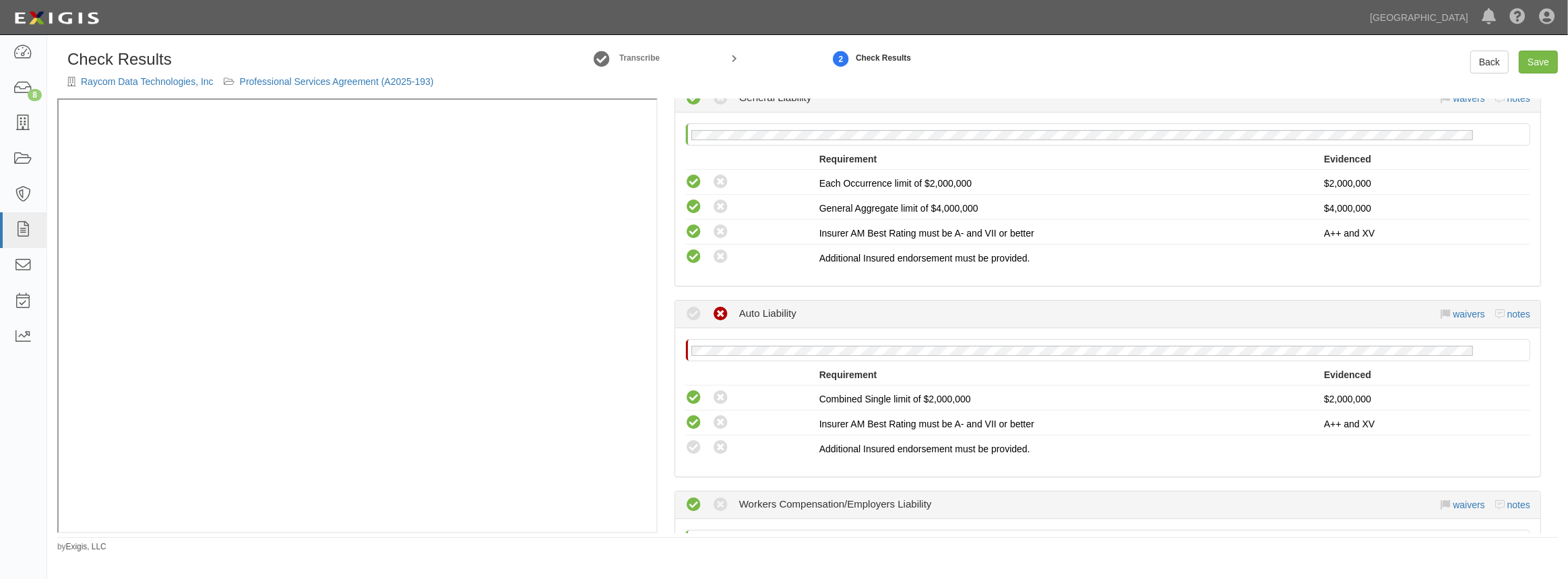
scroll to position [306, 0]
click at [697, 440] on icon at bounding box center [693, 447] width 17 height 17
radio input "true"
click at [1536, 67] on link "Save" at bounding box center [1538, 62] width 39 height 23
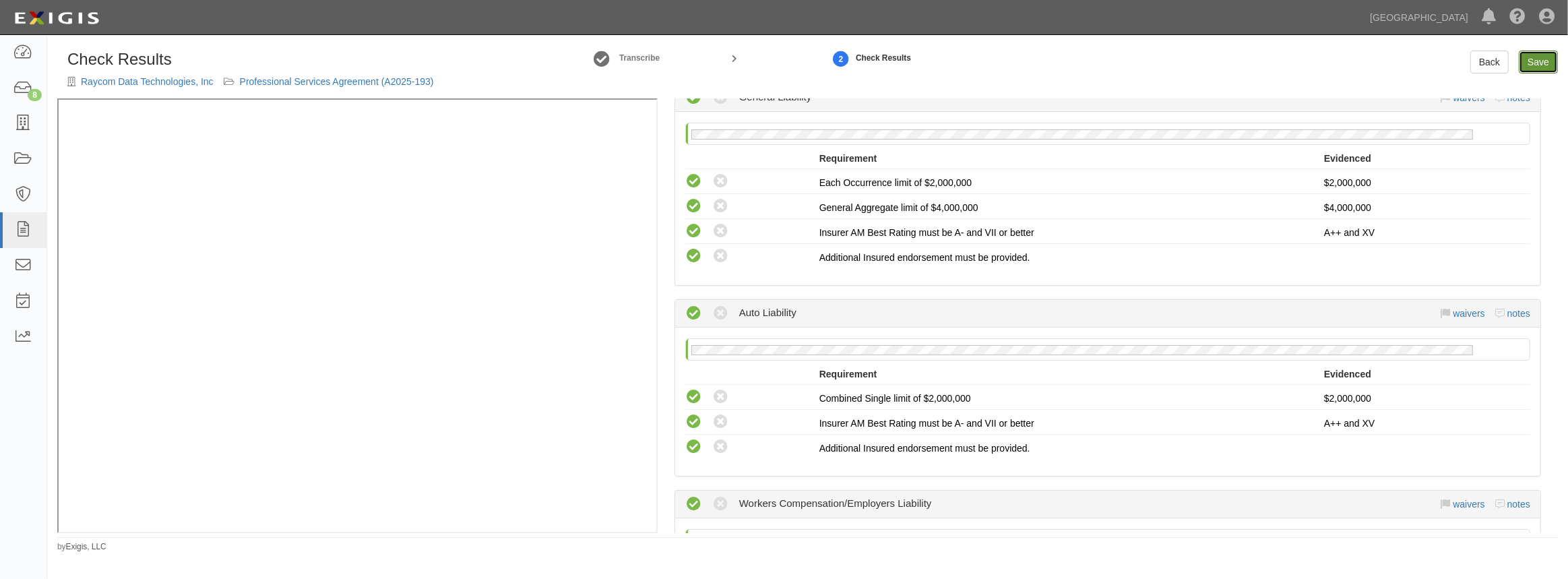
radio input "true"
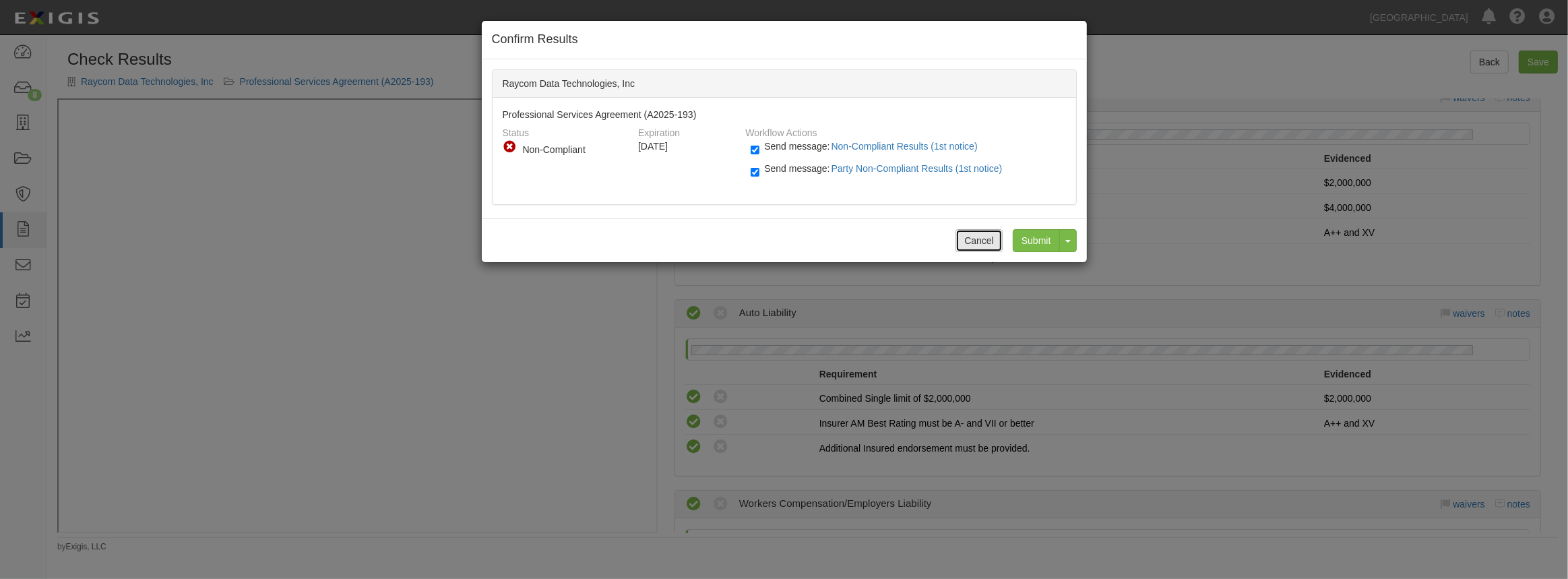
click at [982, 241] on button "Cancel" at bounding box center [979, 241] width 47 height 23
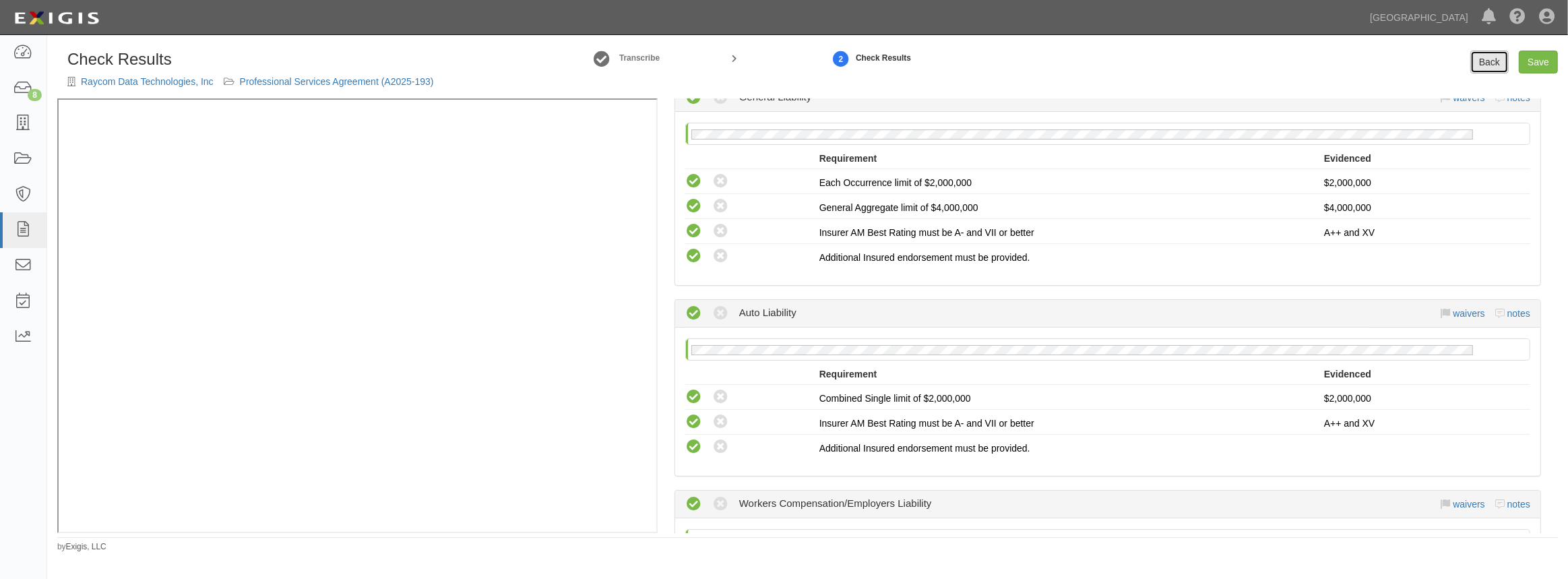
click at [1477, 57] on link "Back" at bounding box center [1489, 62] width 38 height 23
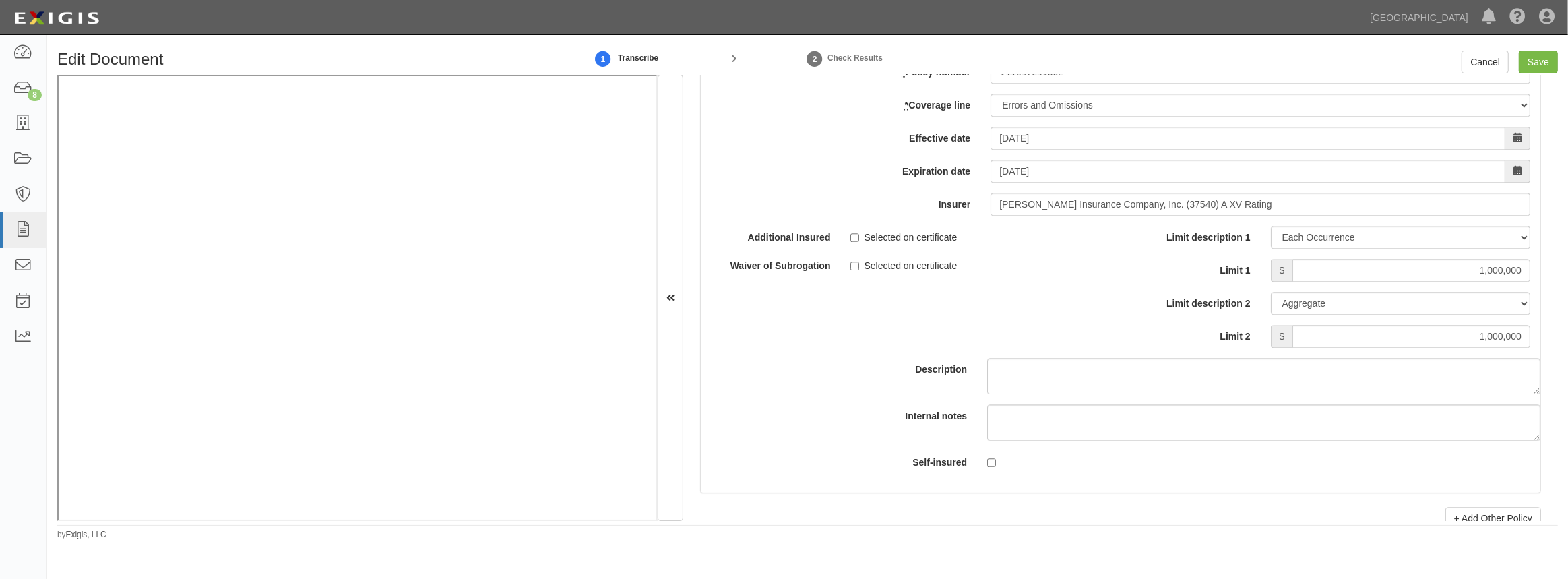
scroll to position [4167, 0]
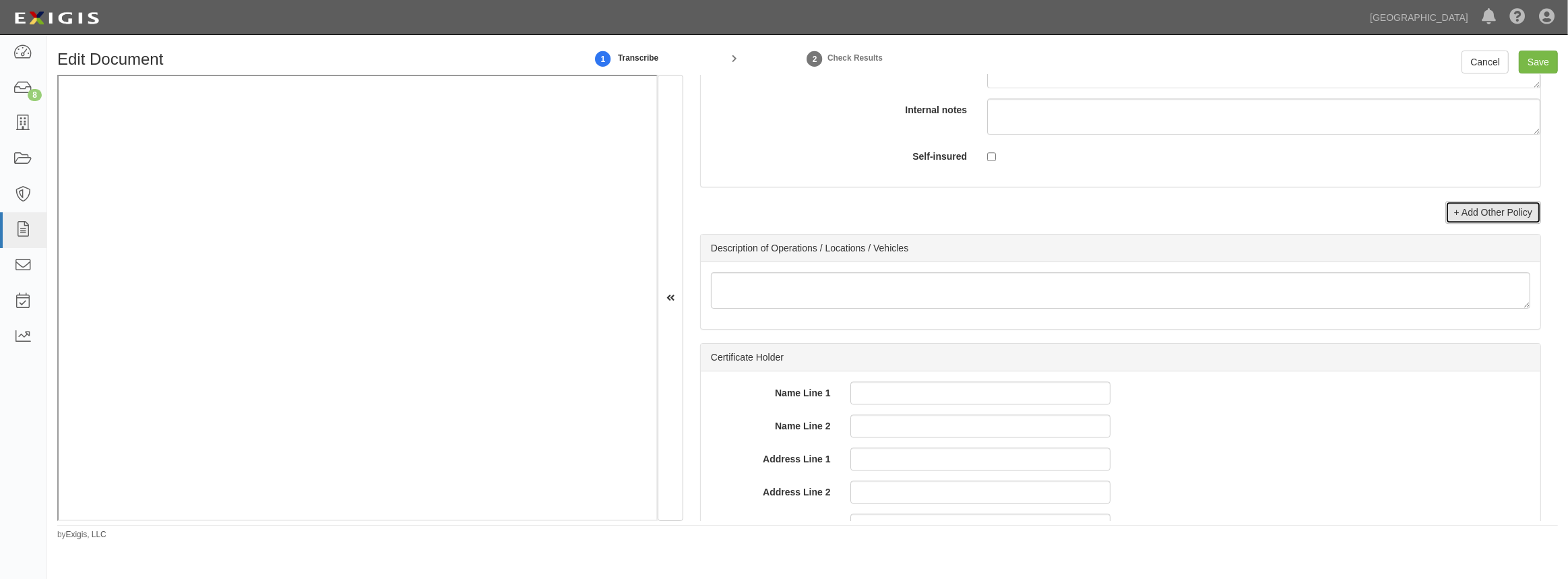
click at [1463, 218] on link "+ Add Other Policy" at bounding box center [1493, 213] width 96 height 23
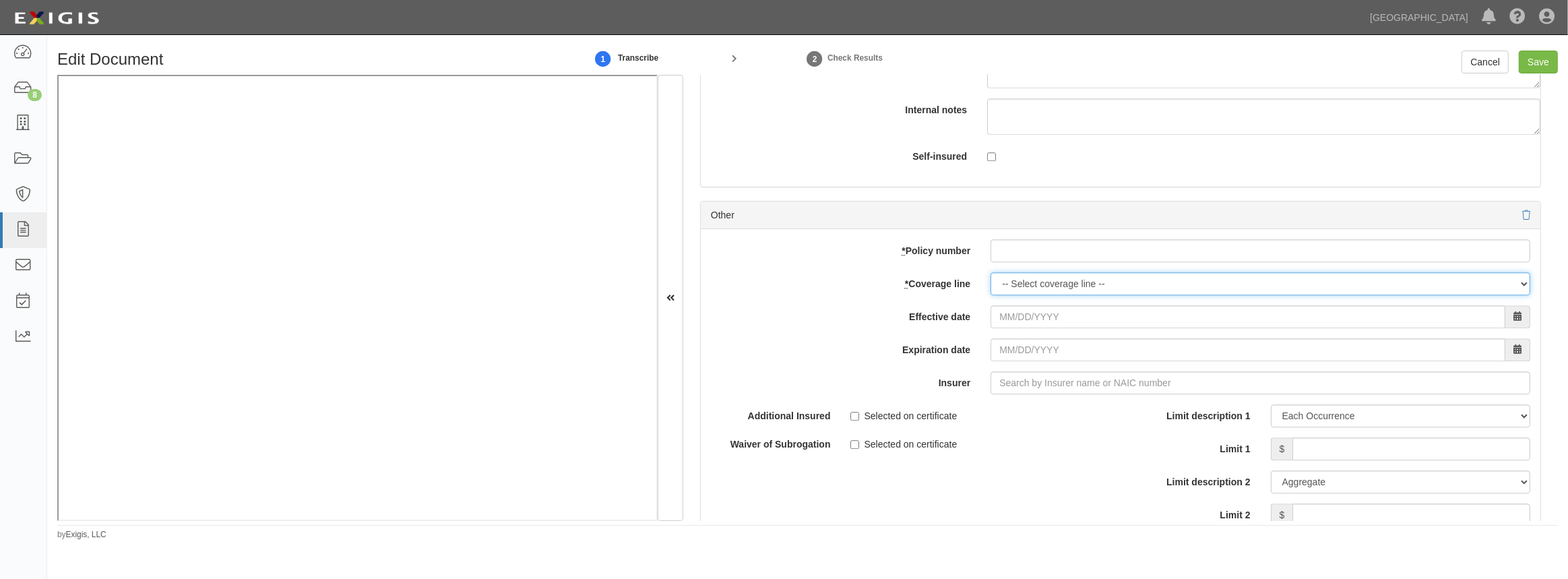
click at [1055, 279] on select "-- Select coverage line -- Asbestos Abatement Auto Physical Damage Boiler & Mac…" at bounding box center [1260, 284] width 540 height 23
select select "17"
click at [991, 272] on select "-- Select coverage line -- Asbestos Abatement Auto Physical Damage Boiler & Mac…" at bounding box center [1260, 284] width 540 height 23
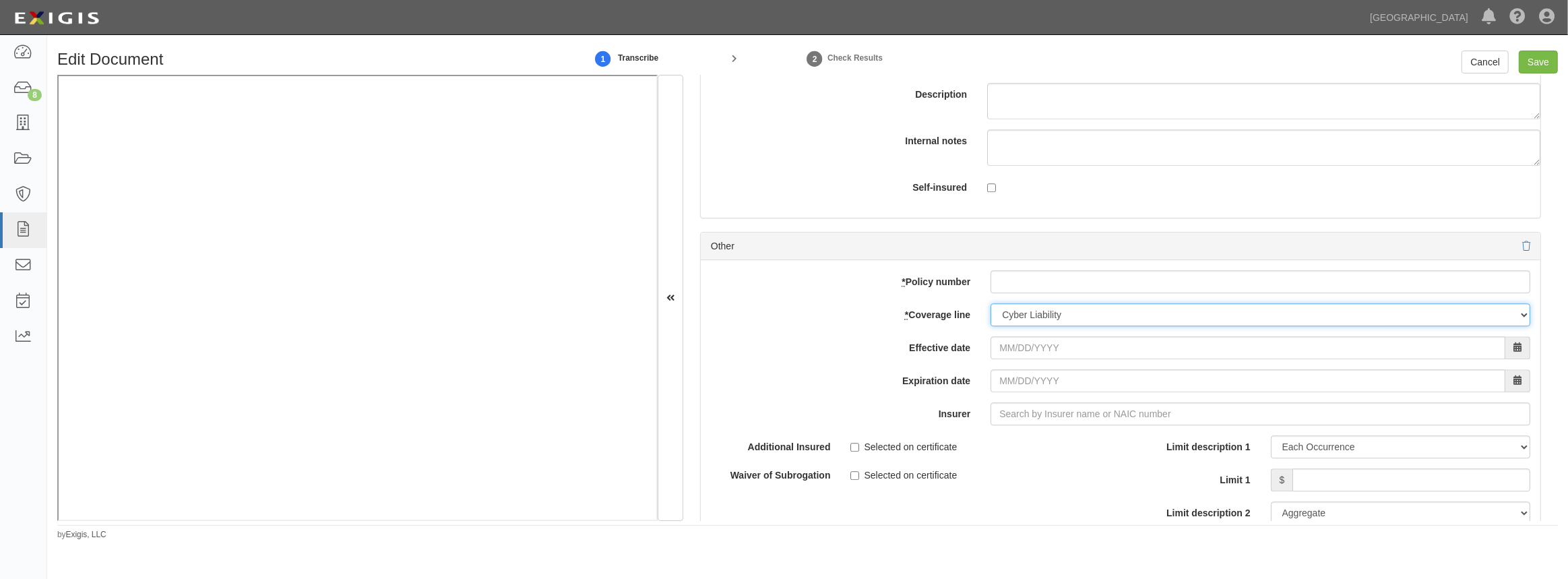
scroll to position [4105, 0]
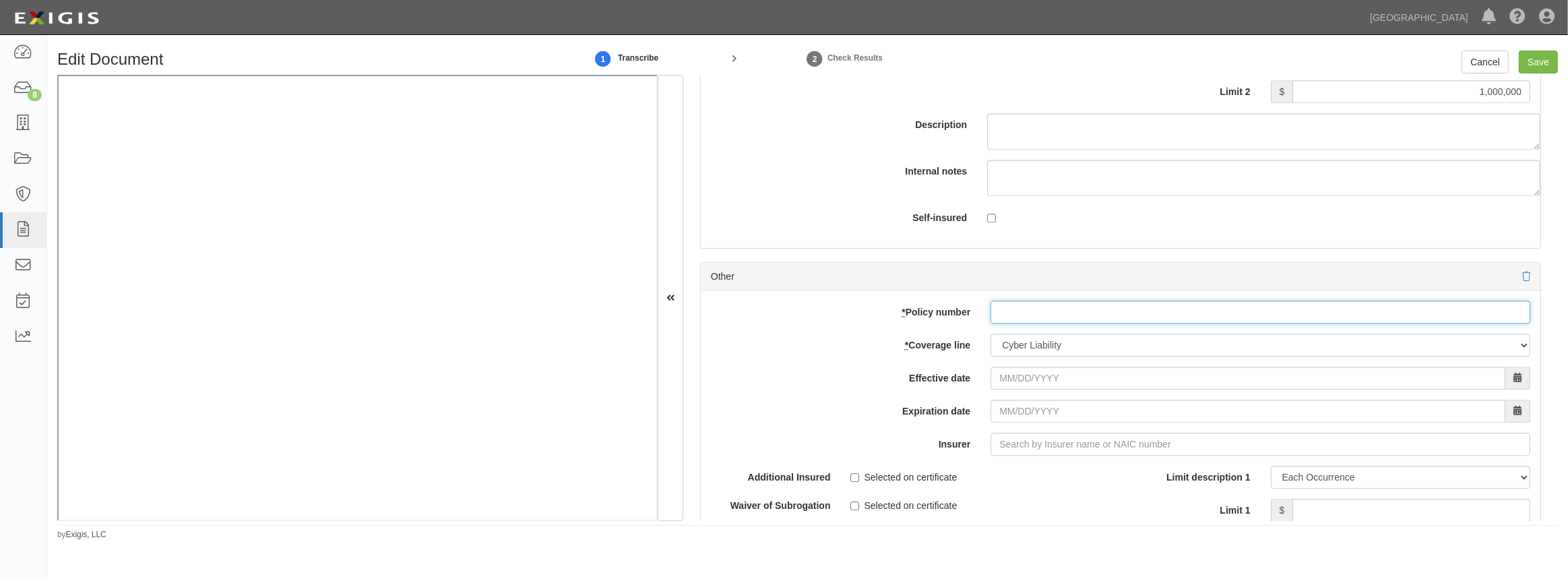
click at [1051, 311] on input "* Policy number" at bounding box center [1260, 312] width 540 height 23
paste input "V11047241502"
type input "V11047241502"
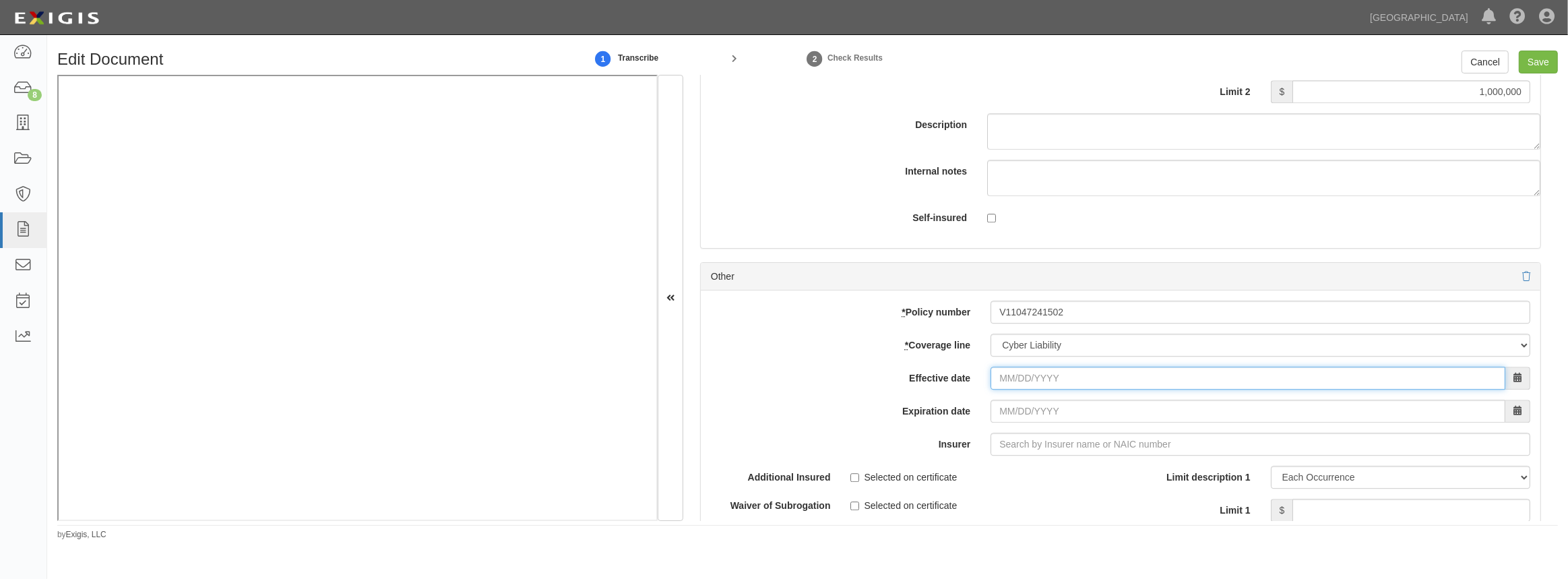
click at [1033, 379] on input "Effective date" at bounding box center [1248, 378] width 515 height 23
type input "09/30/2025"
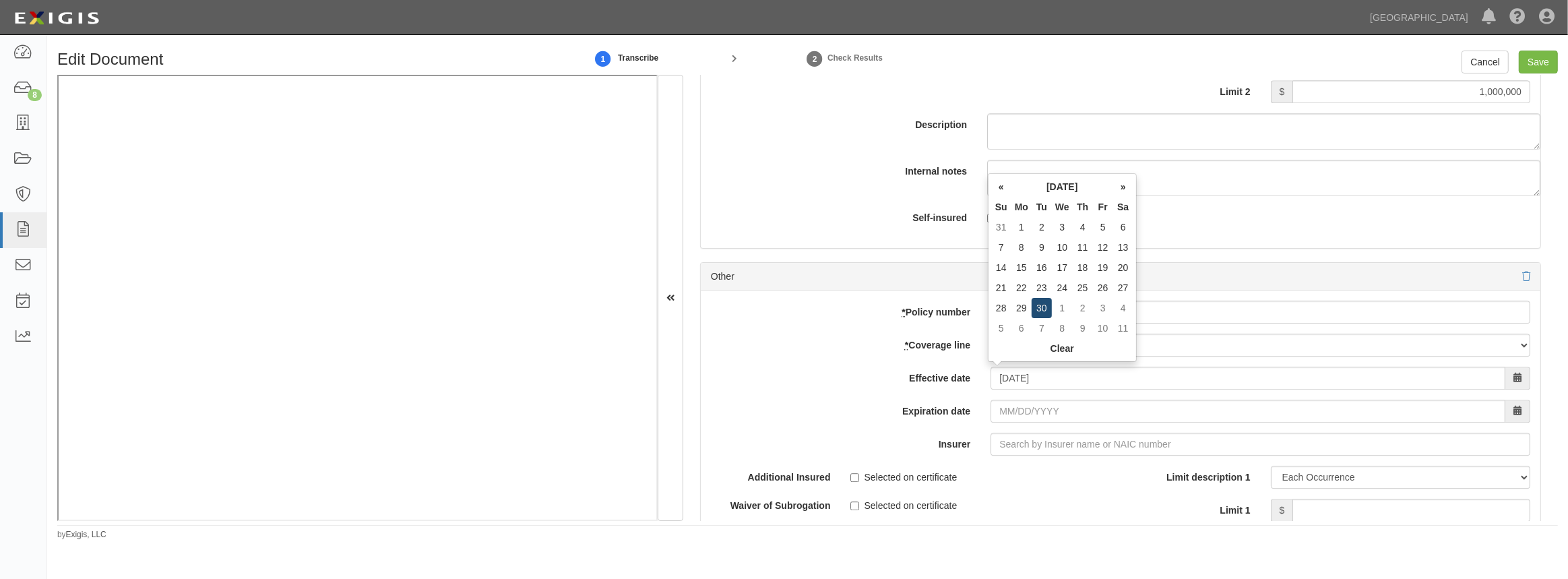
type input "09/30/2026"
click at [1038, 305] on td "30" at bounding box center [1042, 308] width 20 height 20
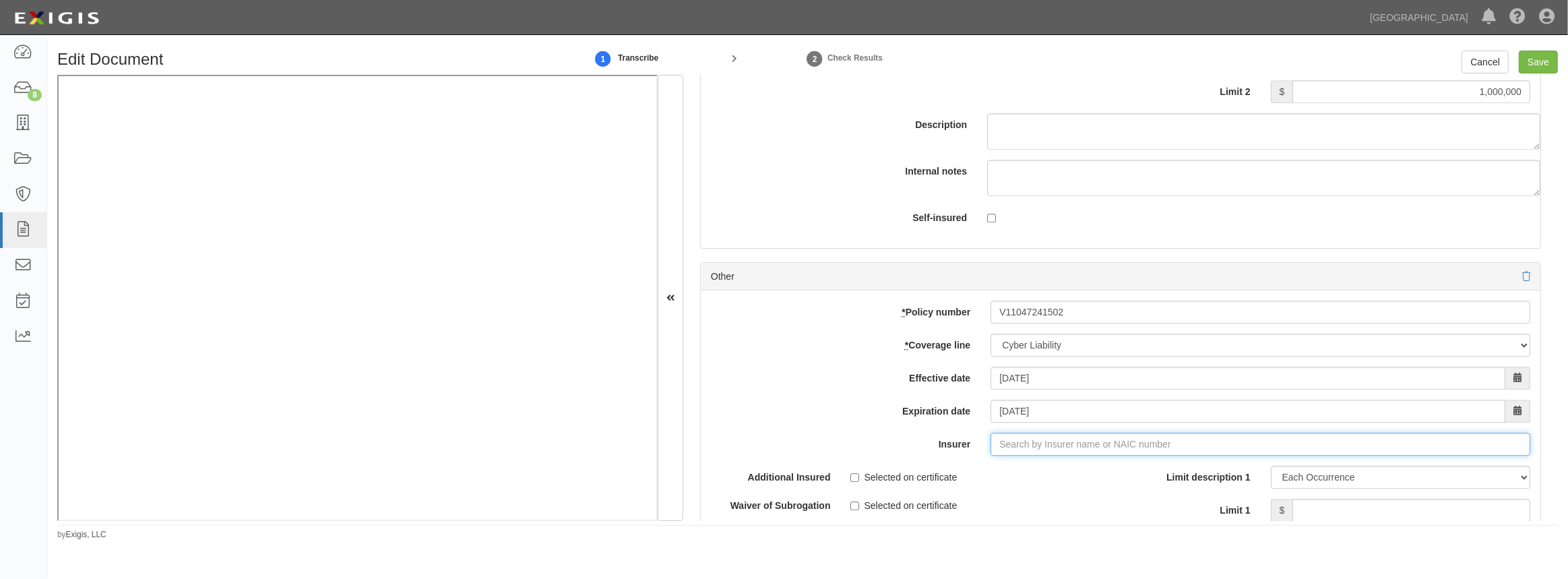
click at [1012, 445] on input "Insurer" at bounding box center [1260, 445] width 540 height 23
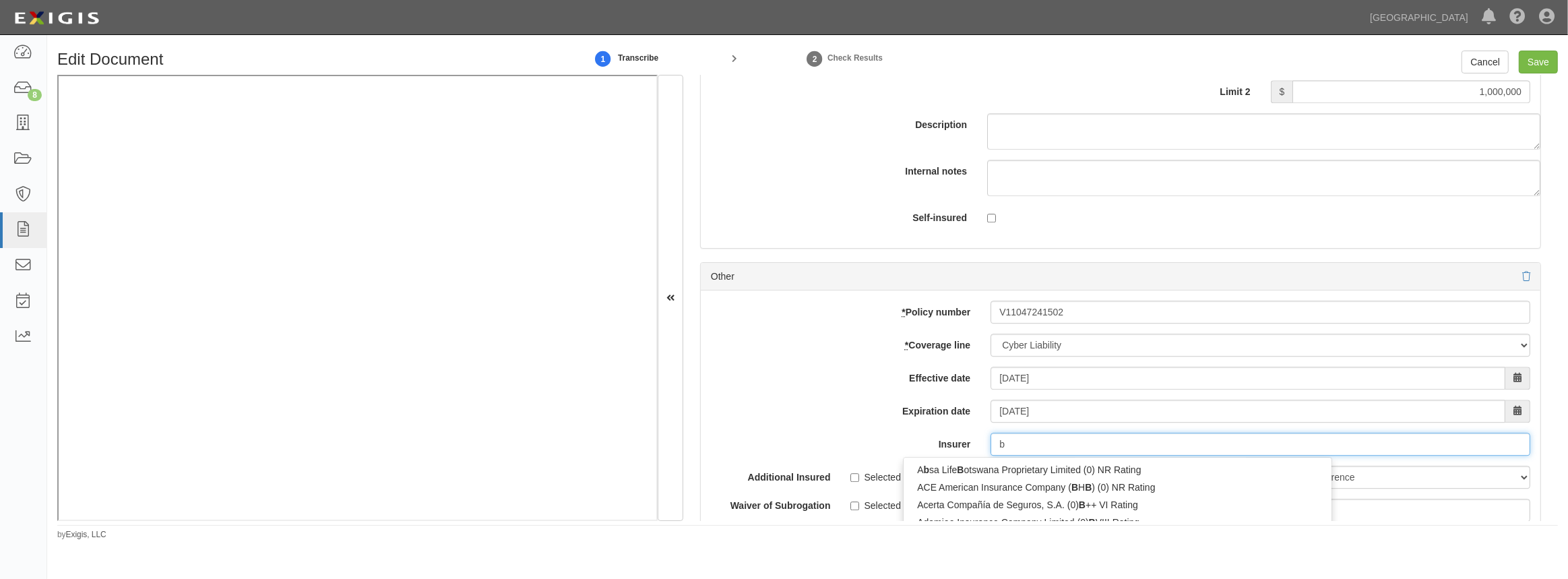
type input "be"
type input "beacon Insurance Company Limited (CHB) (0) NR Rating"
type input "bea"
type input "beazley America Insurance Company, Inc. (16510) A XV Rating"
type input "beazley"
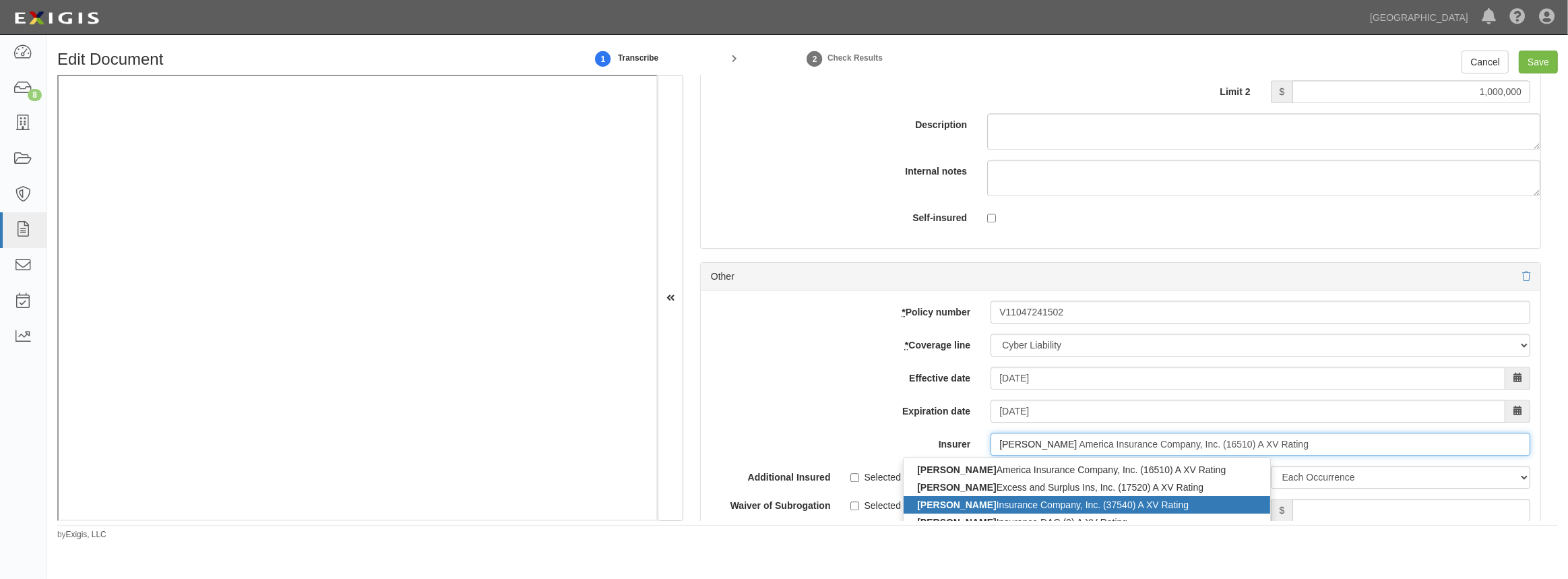
click at [952, 501] on div "Beazley Insurance Company, Inc. (37540) A XV Rating" at bounding box center [1086, 505] width 366 height 17
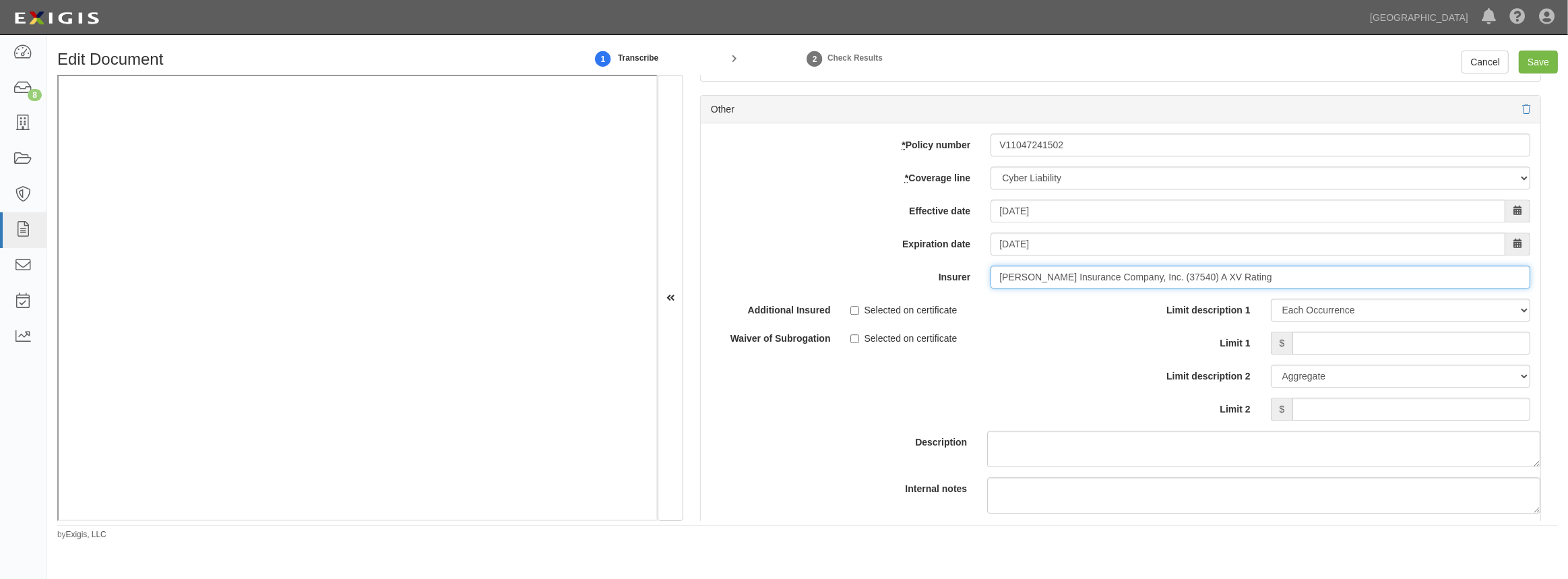
scroll to position [4351, 0]
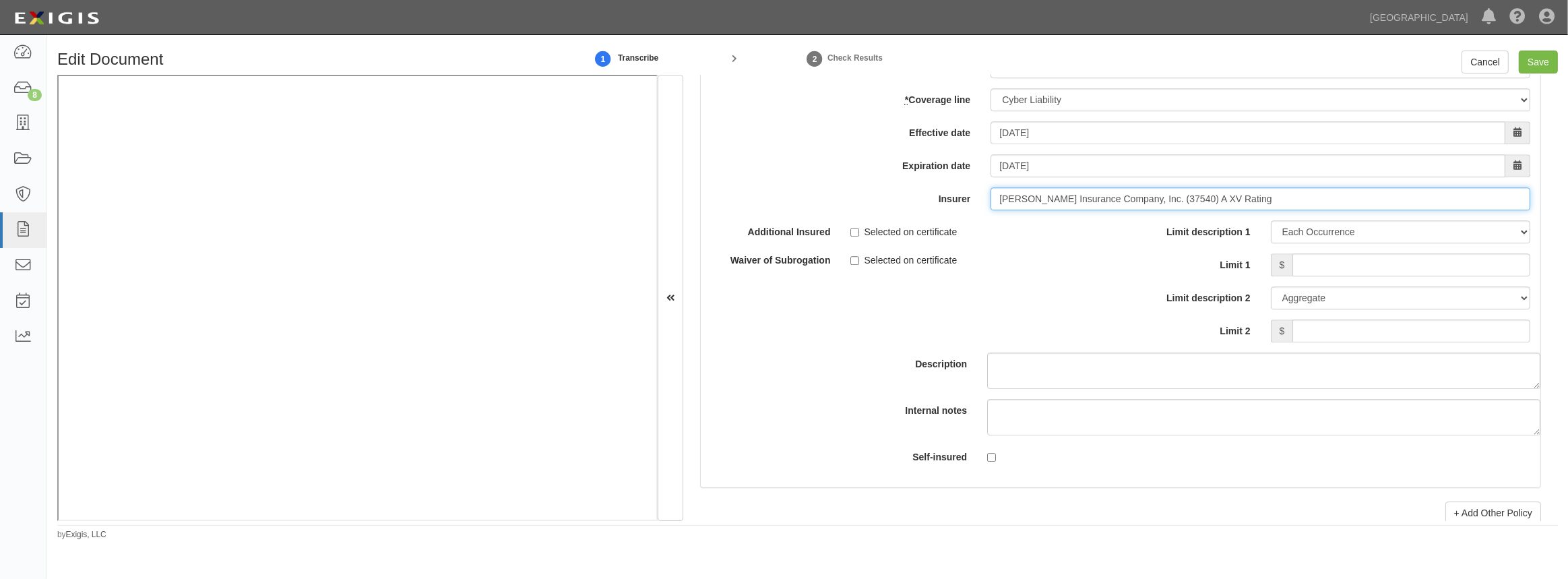
type input "Beazley Insurance Company, Inc. (37540) A XV Rating"
click at [1351, 264] on input "Limit 1" at bounding box center [1411, 265] width 238 height 23
click at [1391, 260] on input "Limit 1" at bounding box center [1411, 265] width 238 height 23
type input "1,000,000"
click at [1377, 321] on input "Limit 2" at bounding box center [1411, 331] width 238 height 23
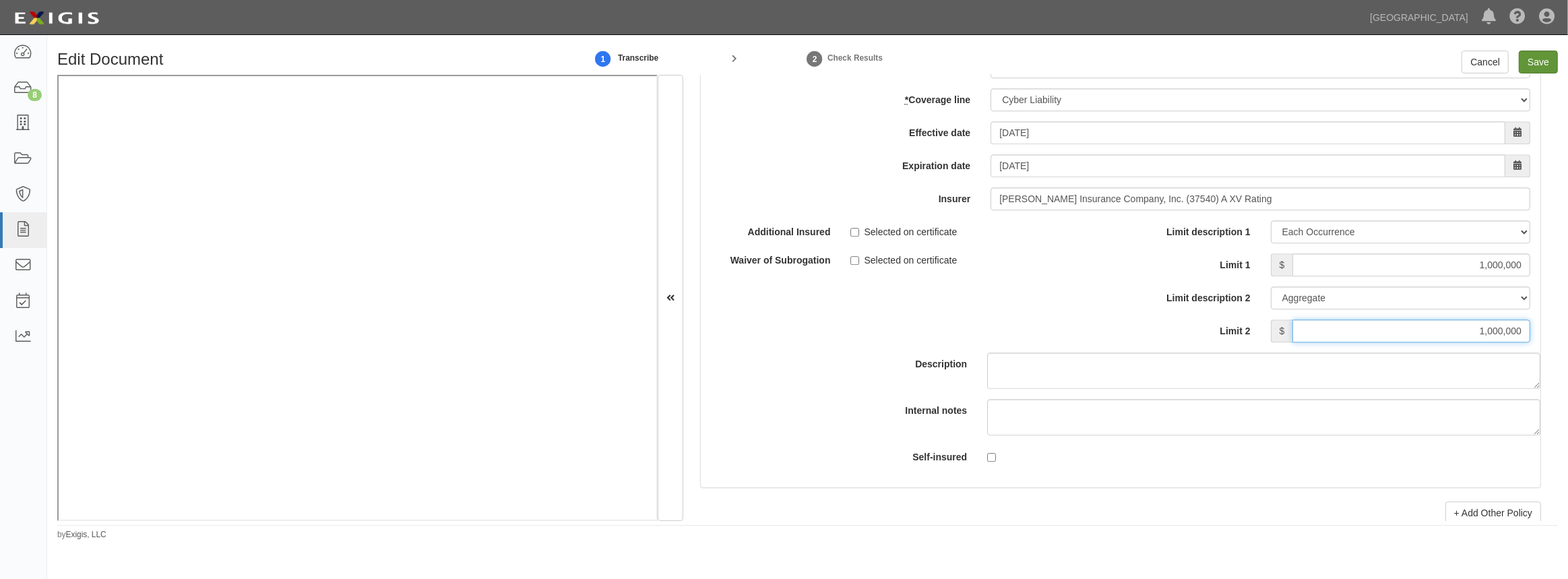
type input "1,000,000"
click at [1530, 63] on input "Save" at bounding box center [1538, 62] width 39 height 23
type input "2000000"
type input "100000"
type input "5000"
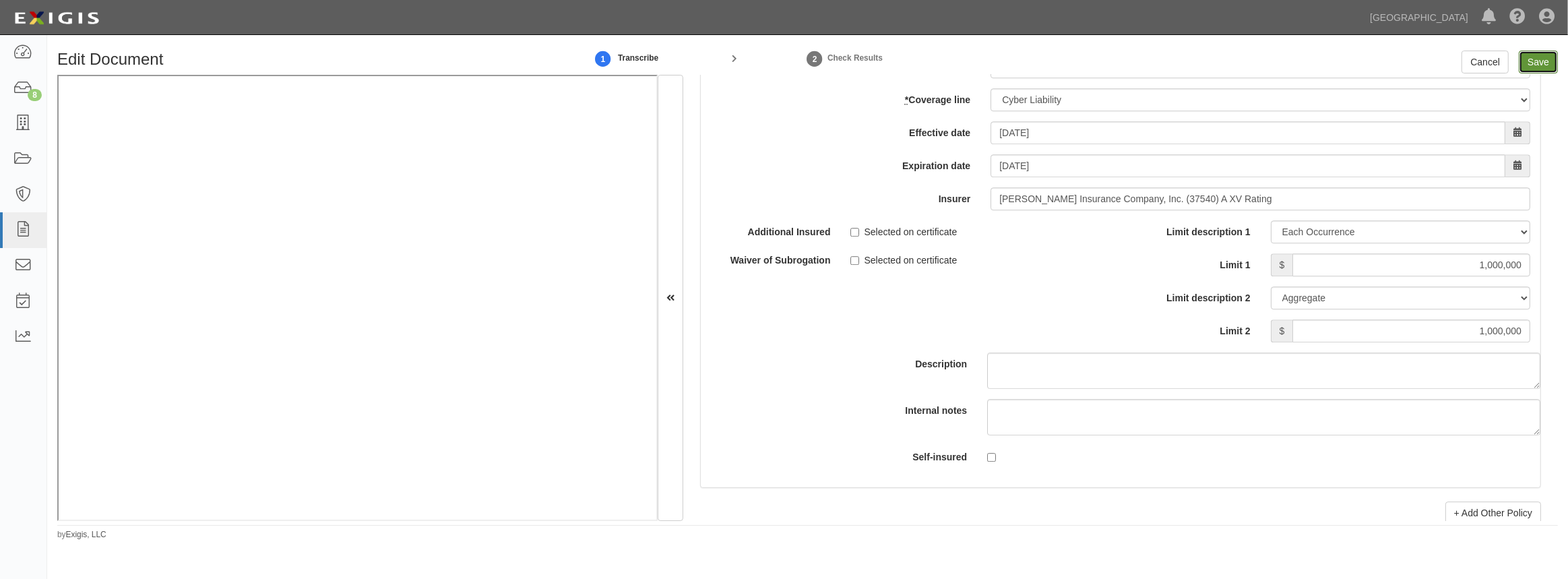
type input "2000000"
type input "4000000"
type input "2000000"
type input "1000000"
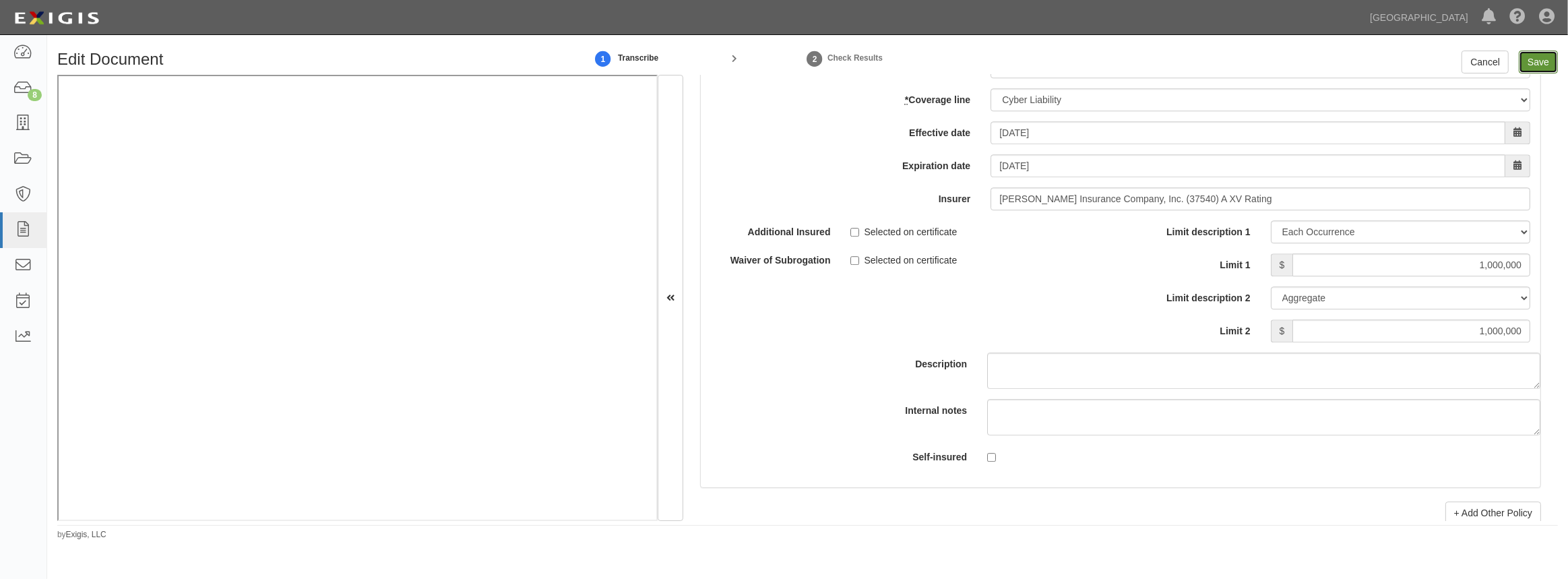
type input "1000000"
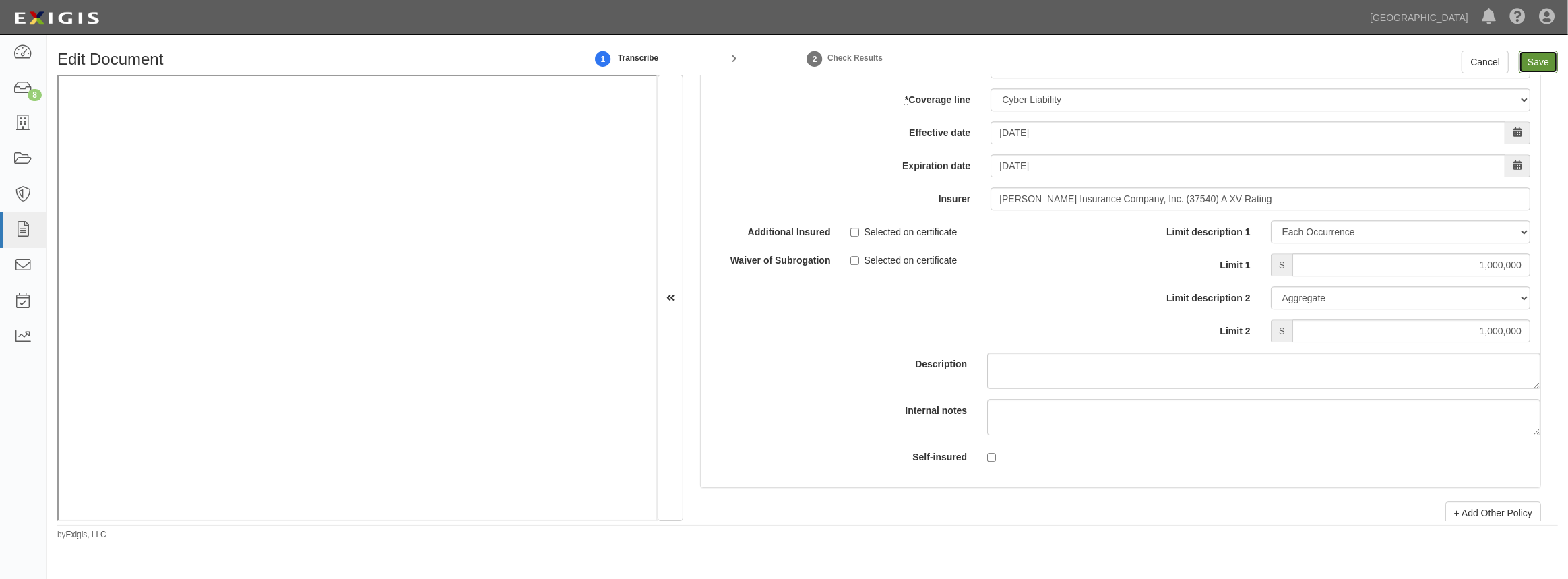
type input "1000000"
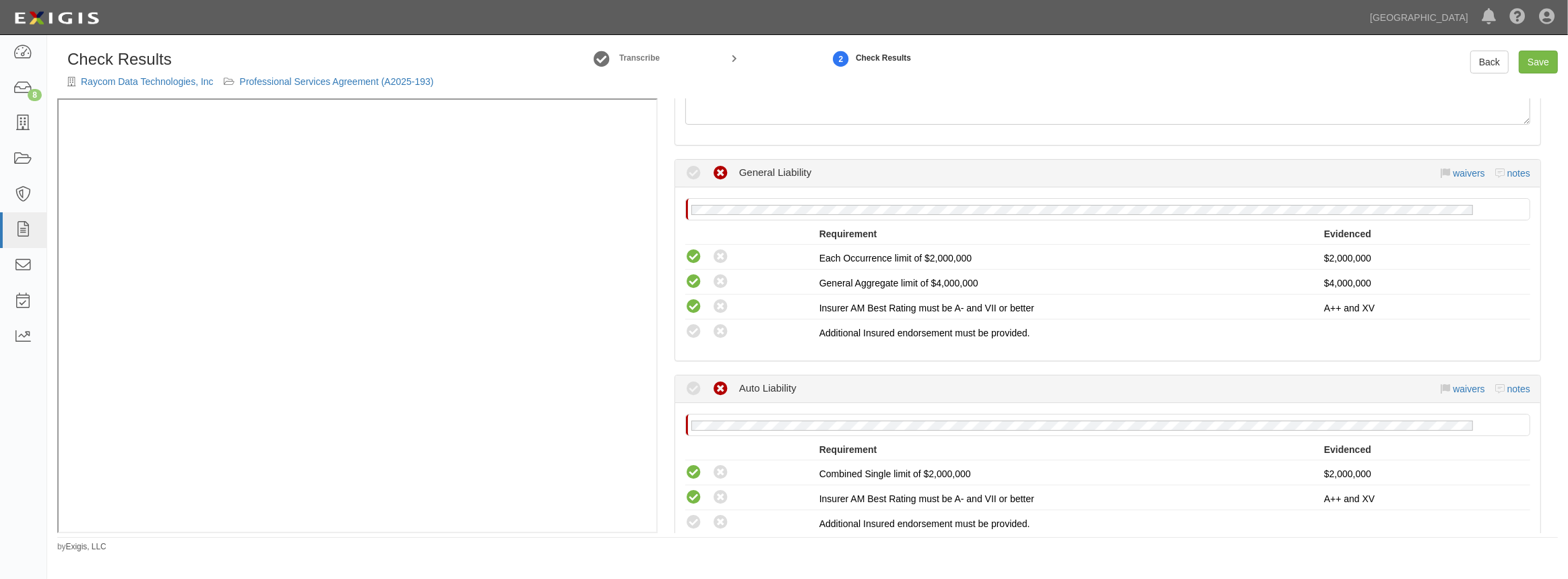
scroll to position [245, 0]
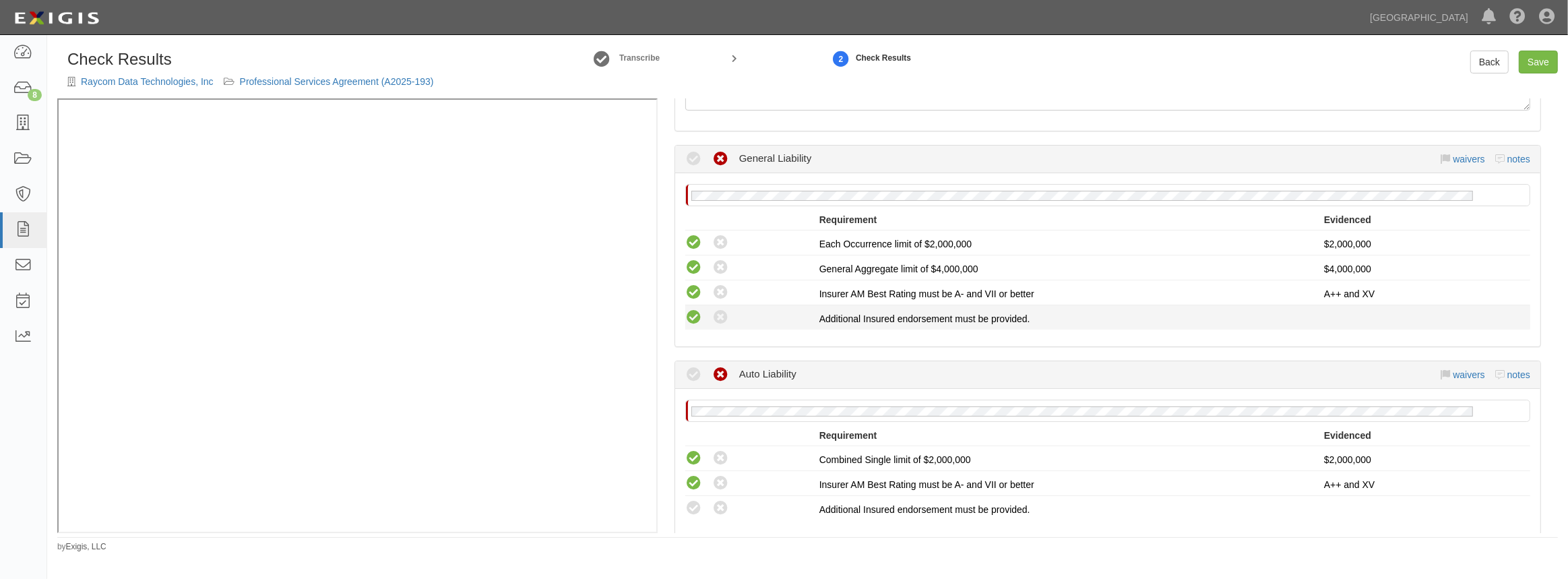
click at [698, 321] on icon at bounding box center [693, 317] width 17 height 17
radio input "true"
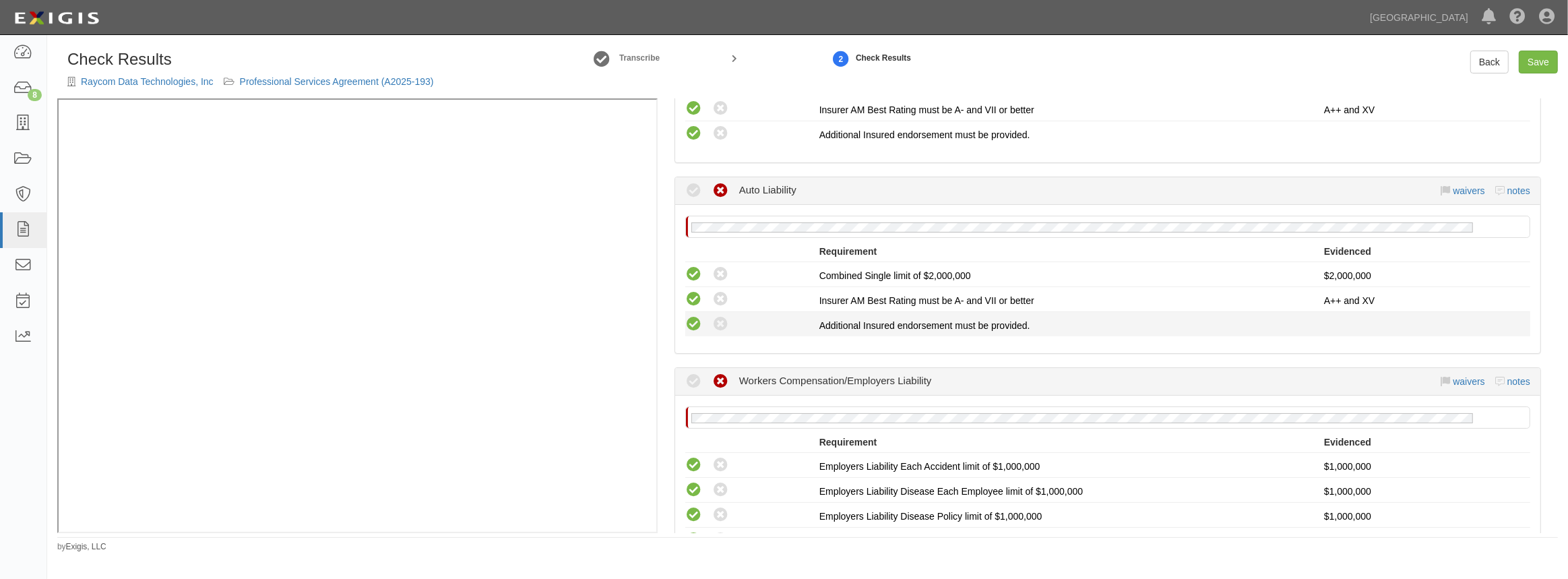
click at [689, 317] on icon at bounding box center [693, 324] width 17 height 17
radio input "true"
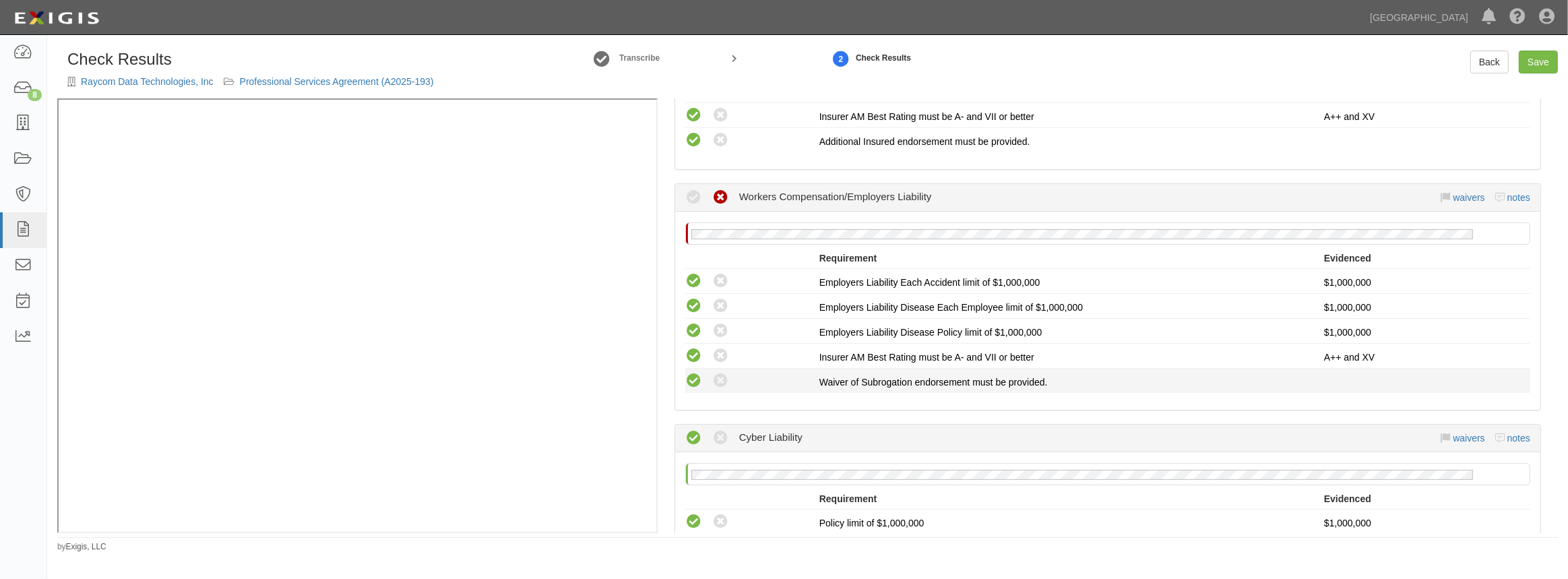
click at [690, 385] on icon at bounding box center [693, 381] width 17 height 17
radio input "true"
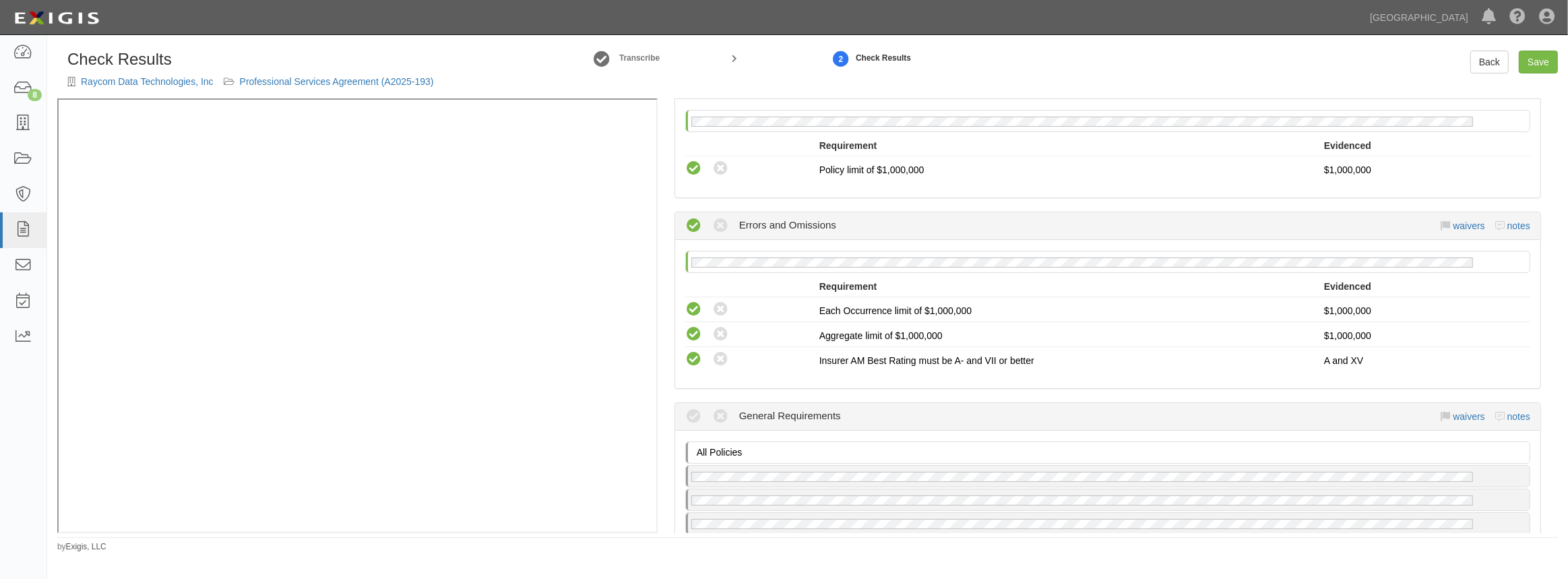
scroll to position [1103, 0]
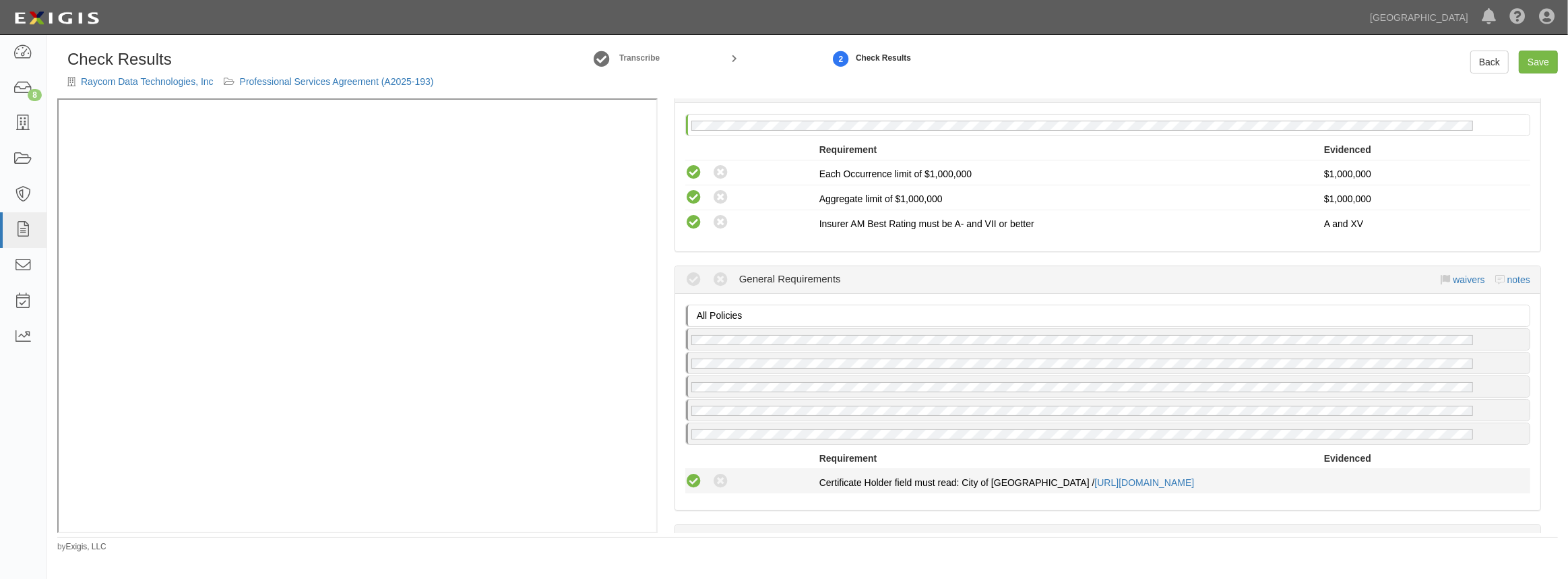
click at [691, 479] on icon at bounding box center [693, 481] width 17 height 17
radio input "true"
click at [1533, 54] on link "Save" at bounding box center [1538, 62] width 39 height 23
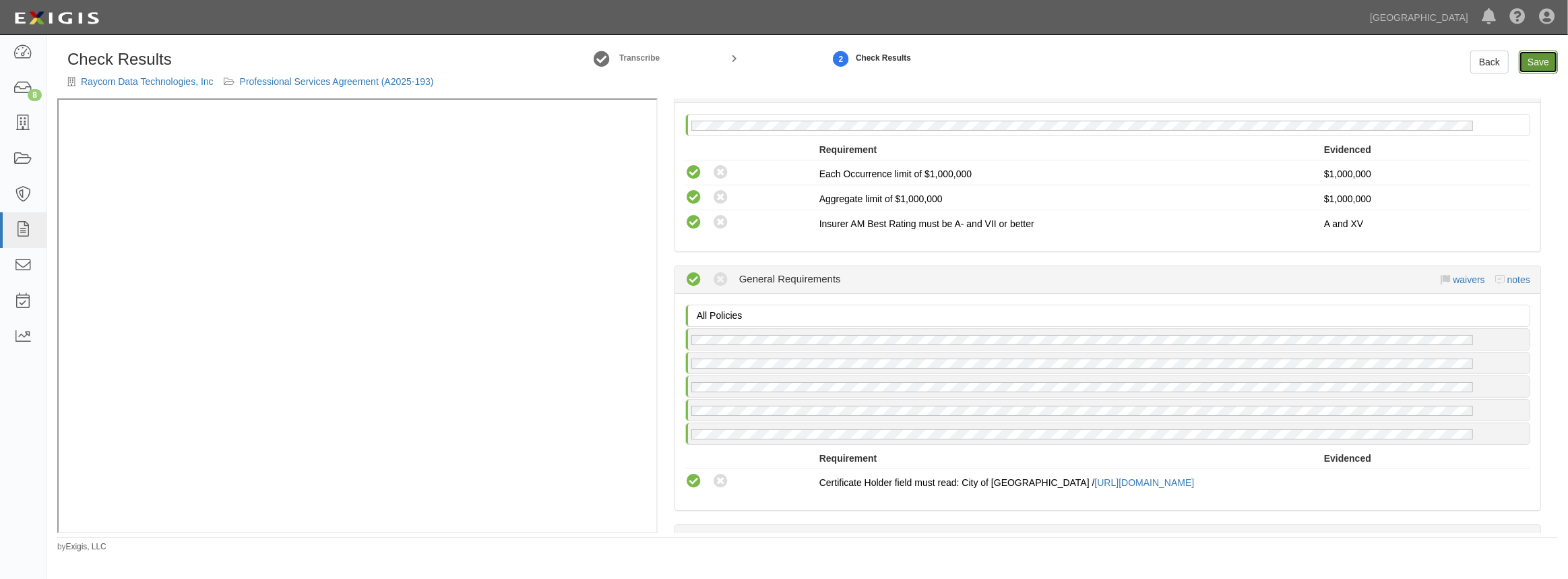
radio input "true"
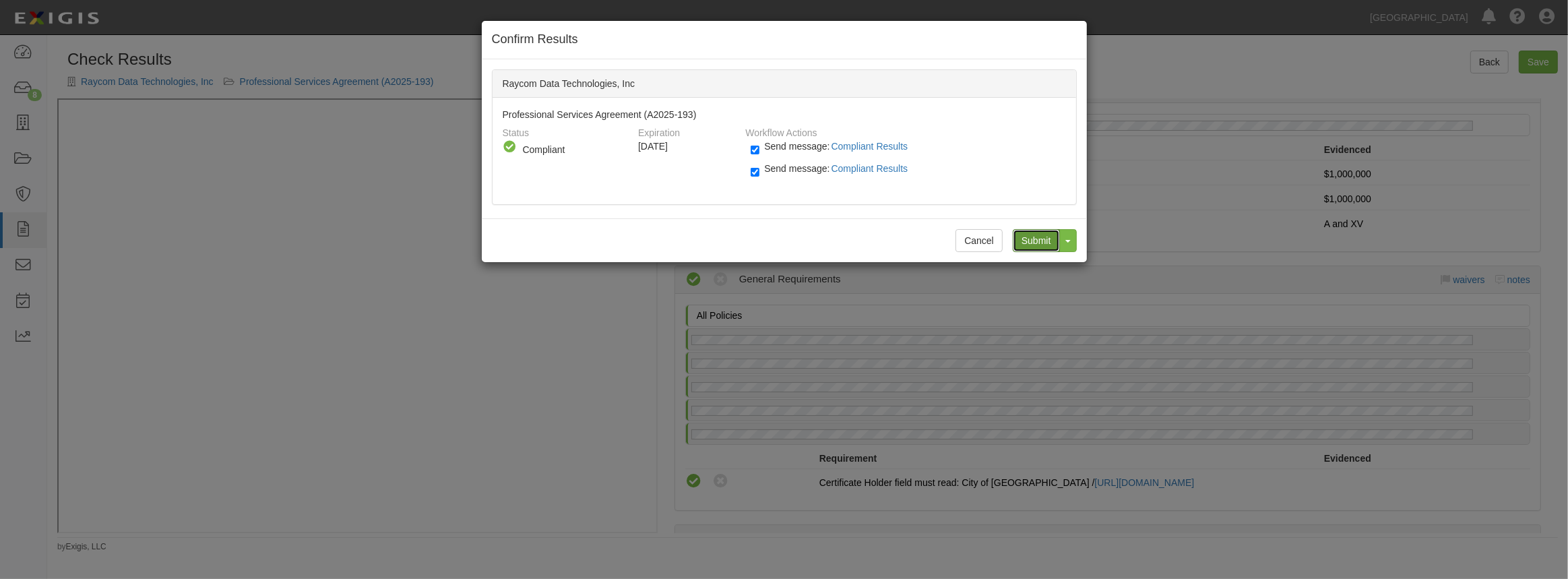
click at [1032, 237] on input "Submit" at bounding box center [1036, 241] width 47 height 23
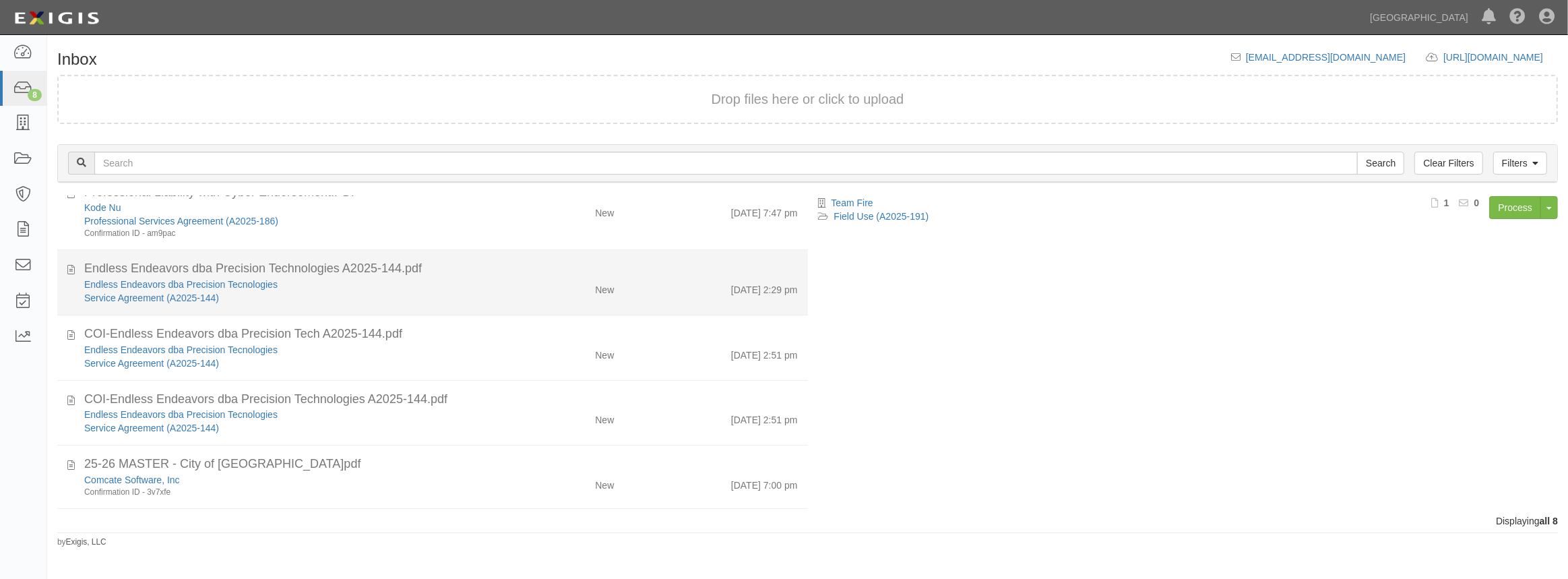
scroll to position [61, 0]
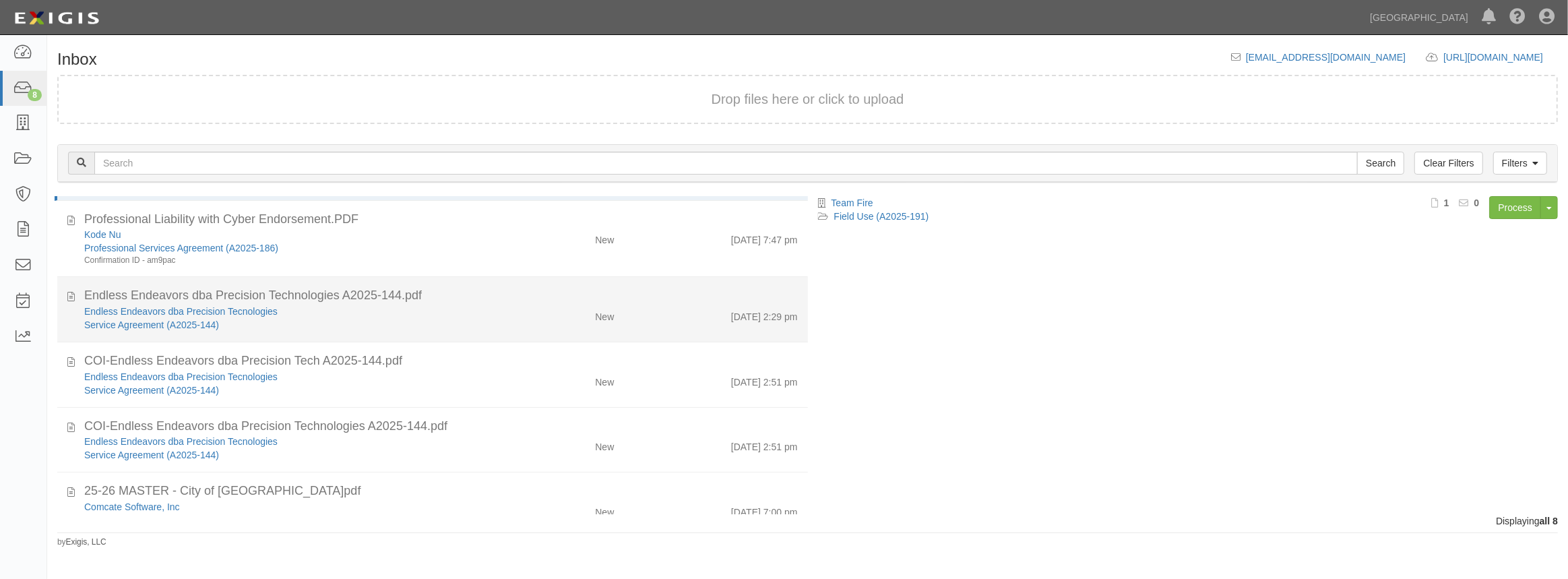
click at [407, 329] on div "Service Agreement (A2025-144)" at bounding box center [288, 325] width 408 height 14
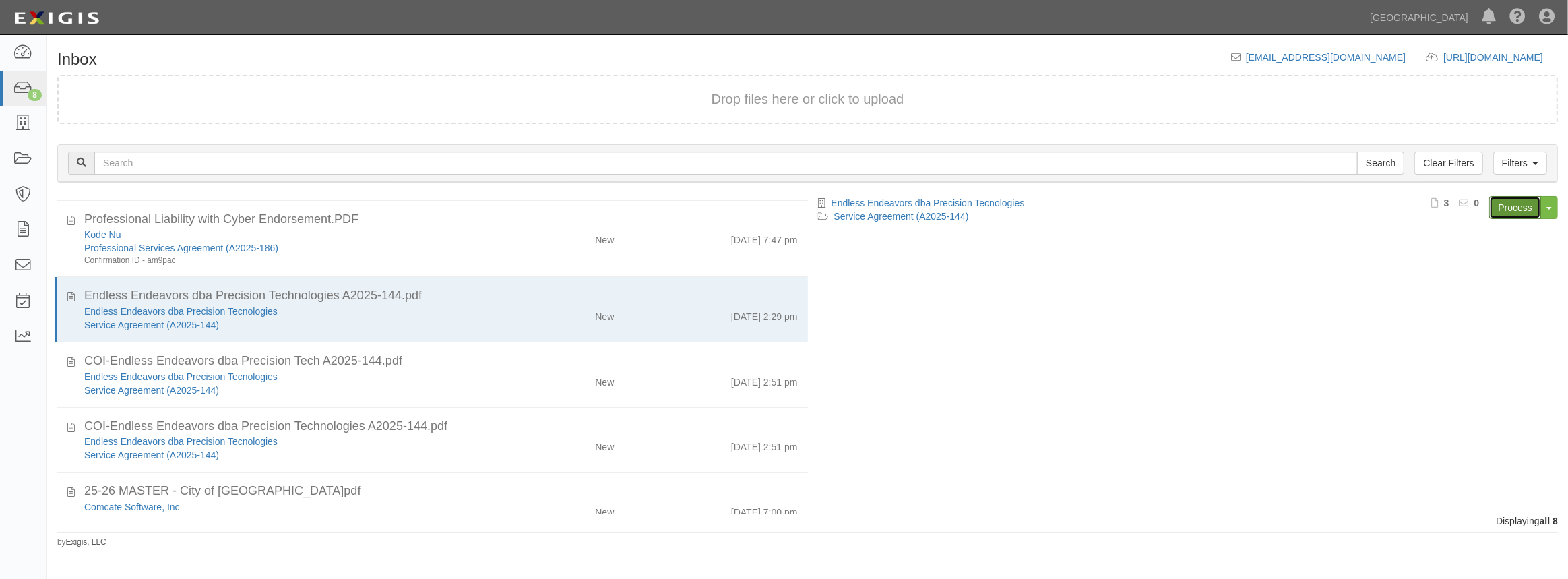
click at [1517, 211] on link "Process" at bounding box center [1515, 208] width 52 height 23
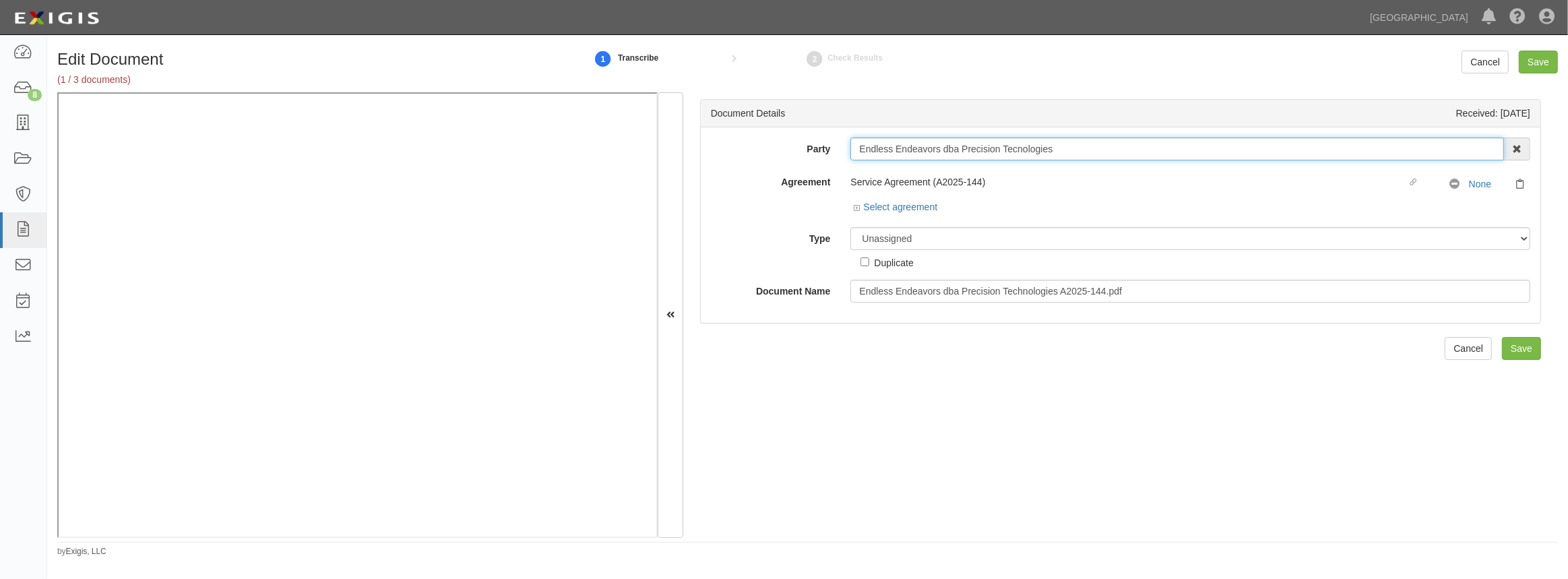
drag, startPoint x: 1094, startPoint y: 149, endPoint x: 788, endPoint y: 147, distance: 306.0
click at [789, 147] on div "Party Endless Endeavors dba Precision Tecnologies 4LEAF, Inc. Abba Termite & Pe…" at bounding box center [1121, 149] width 840 height 23
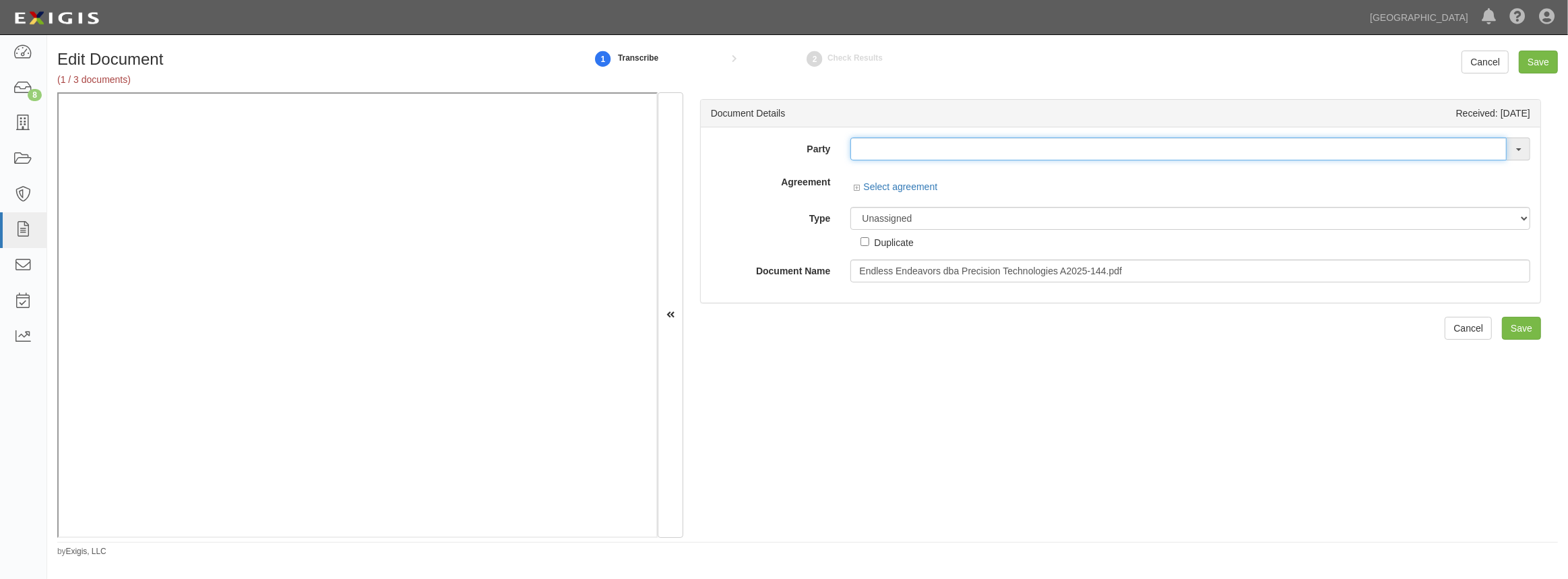
click at [1255, 153] on input "text" at bounding box center [1179, 149] width 656 height 23
click at [1249, 181] on div "Party Endless Endeavors dba Precision Tecnologies 4LEAF, Inc. Abba Termite & Pe…" at bounding box center [1121, 210] width 820 height 145
drag, startPoint x: 1249, startPoint y: 181, endPoint x: 1217, endPoint y: 152, distance: 43.2
click at [1217, 152] on input "text" at bounding box center [1179, 149] width 656 height 23
paste input "Endless Endeavors dba Precision Tecnologies"
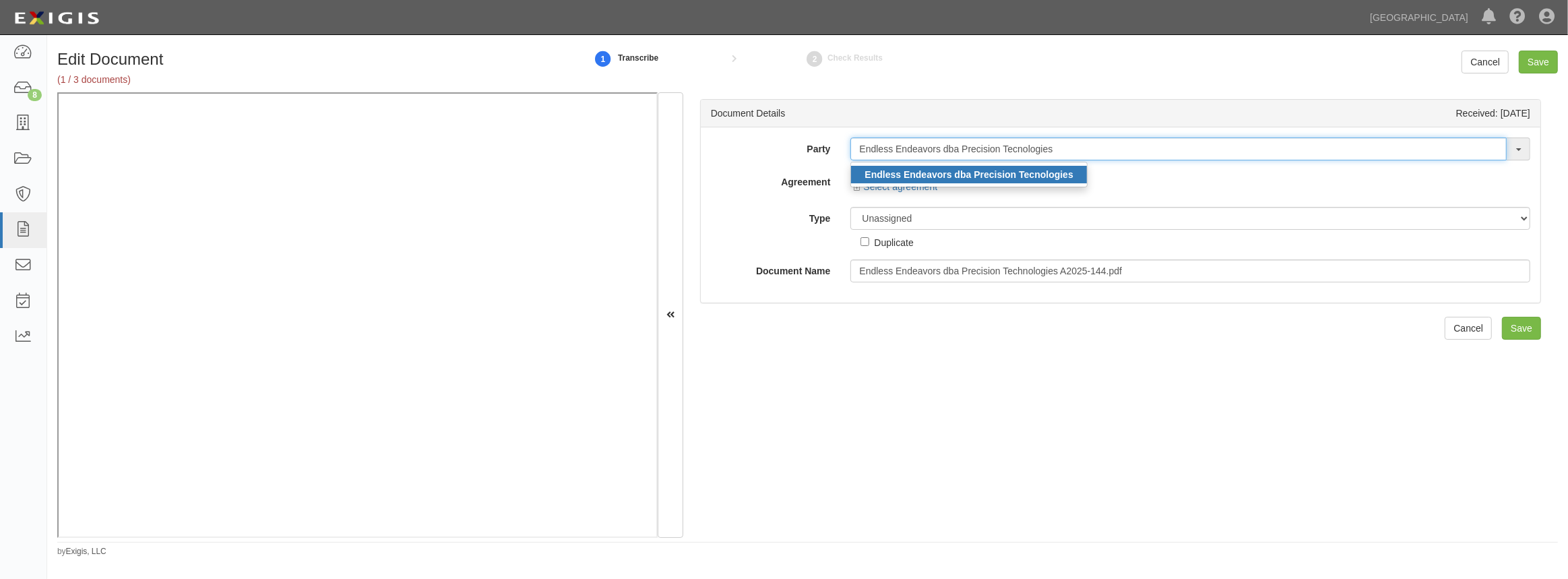
type input "Endless Endeavors dba Precision Tecnologies"
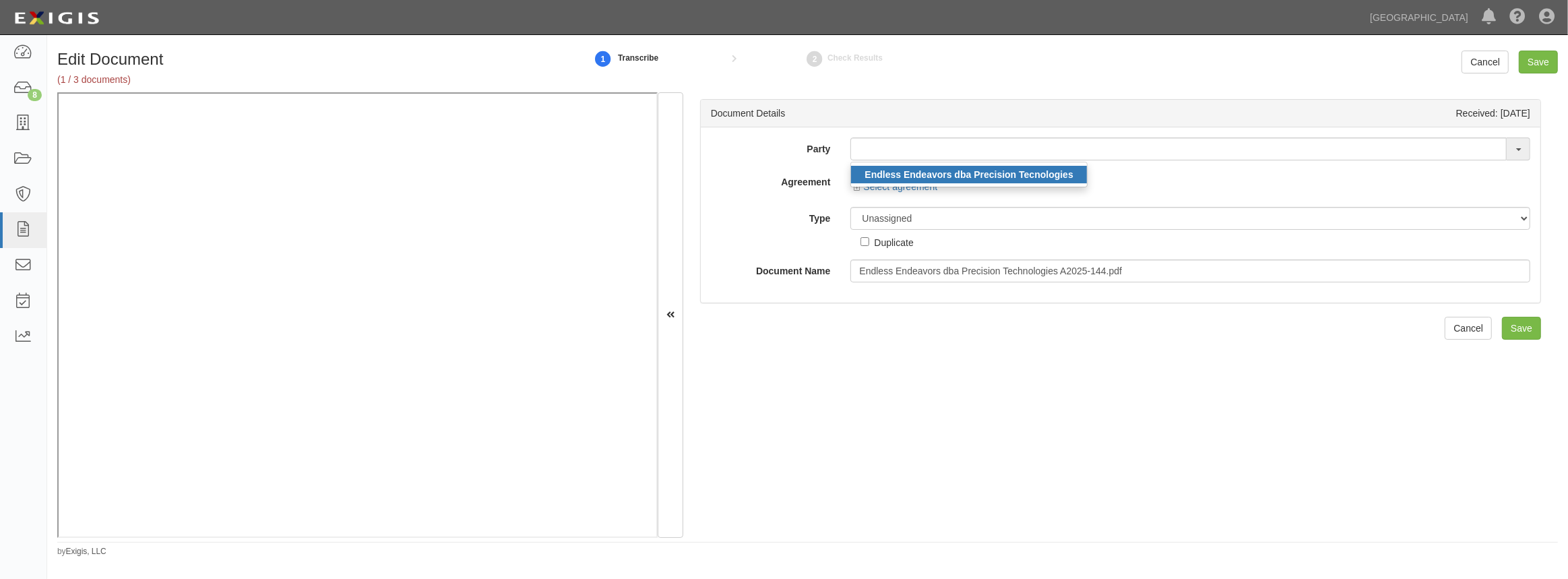
click at [1079, 169] on link "Endless Endeavors dba Precision Tecnologies" at bounding box center [968, 175] width 235 height 17
type input "Endless Endeavors dba Precision Tecnologies"
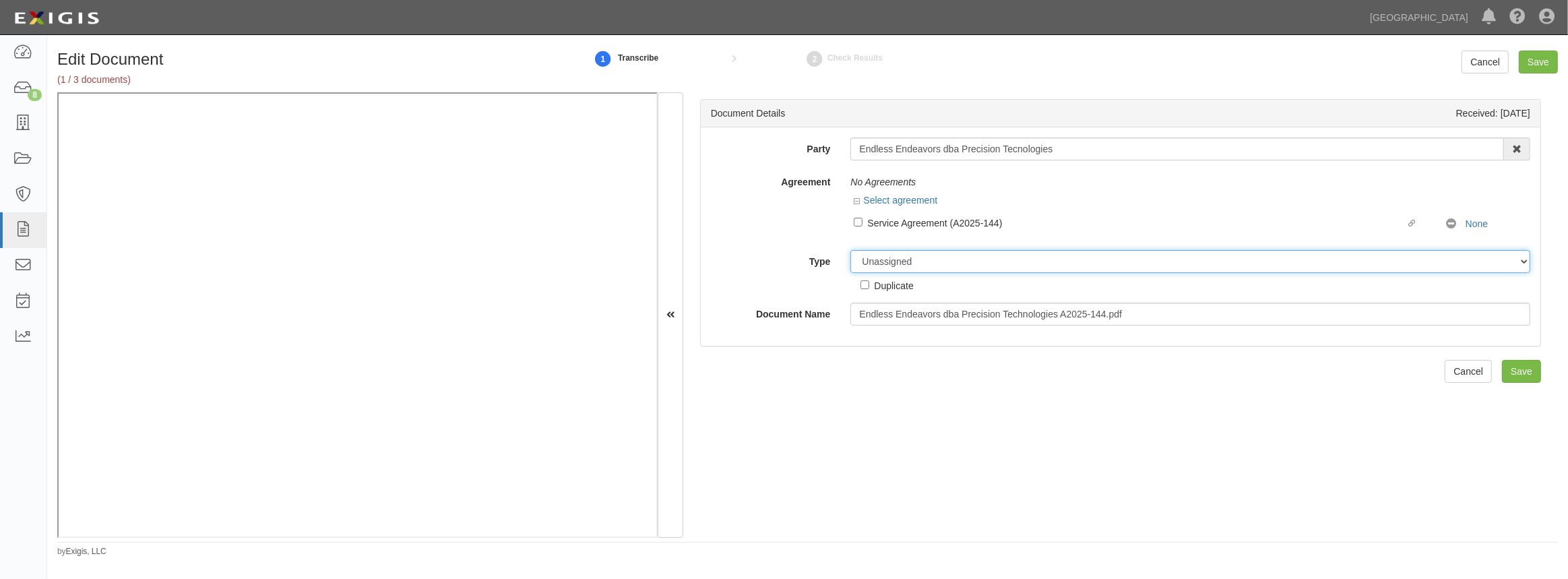
click at [1142, 271] on select "Unassigned Binder Cancellation Notice Certificate Contract Endorsement Insuranc…" at bounding box center [1190, 262] width 680 height 23
select select "OtherDetail"
click at [851, 250] on select "Unassigned Binder Cancellation Notice Certificate Contract Endorsement Insuranc…" at bounding box center [1190, 262] width 680 height 23
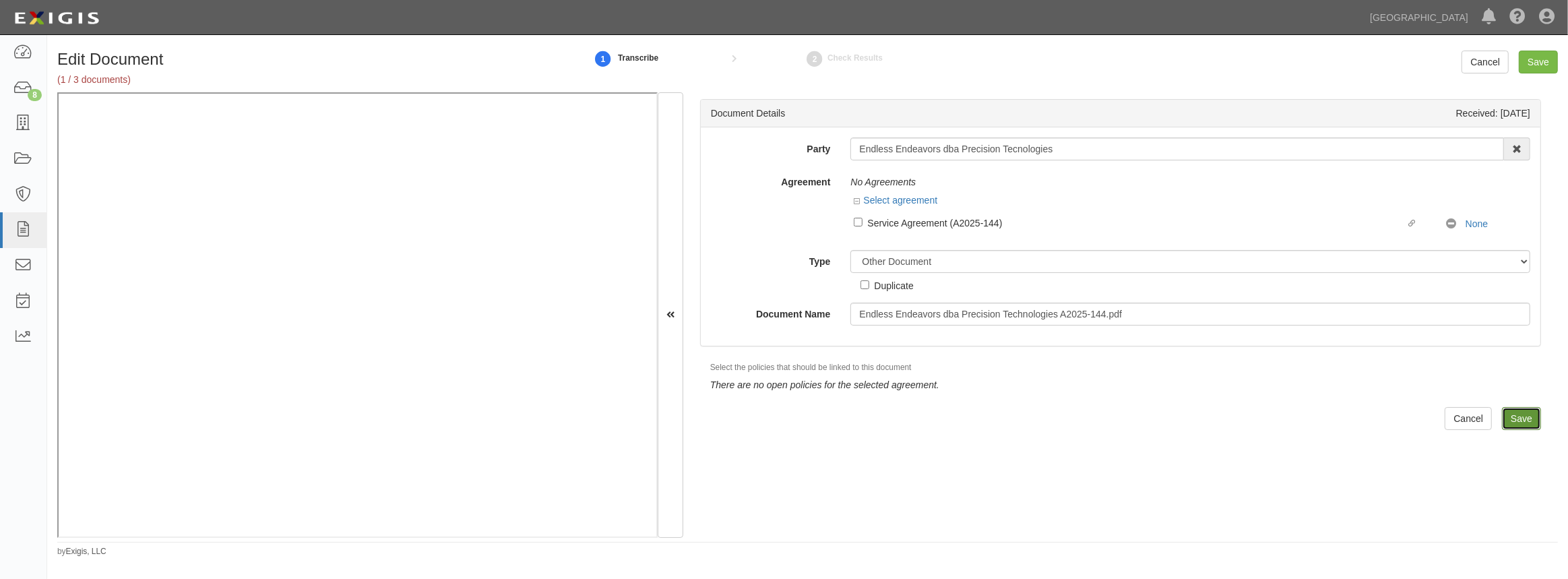
click at [1517, 419] on input "Save" at bounding box center [1522, 419] width 39 height 23
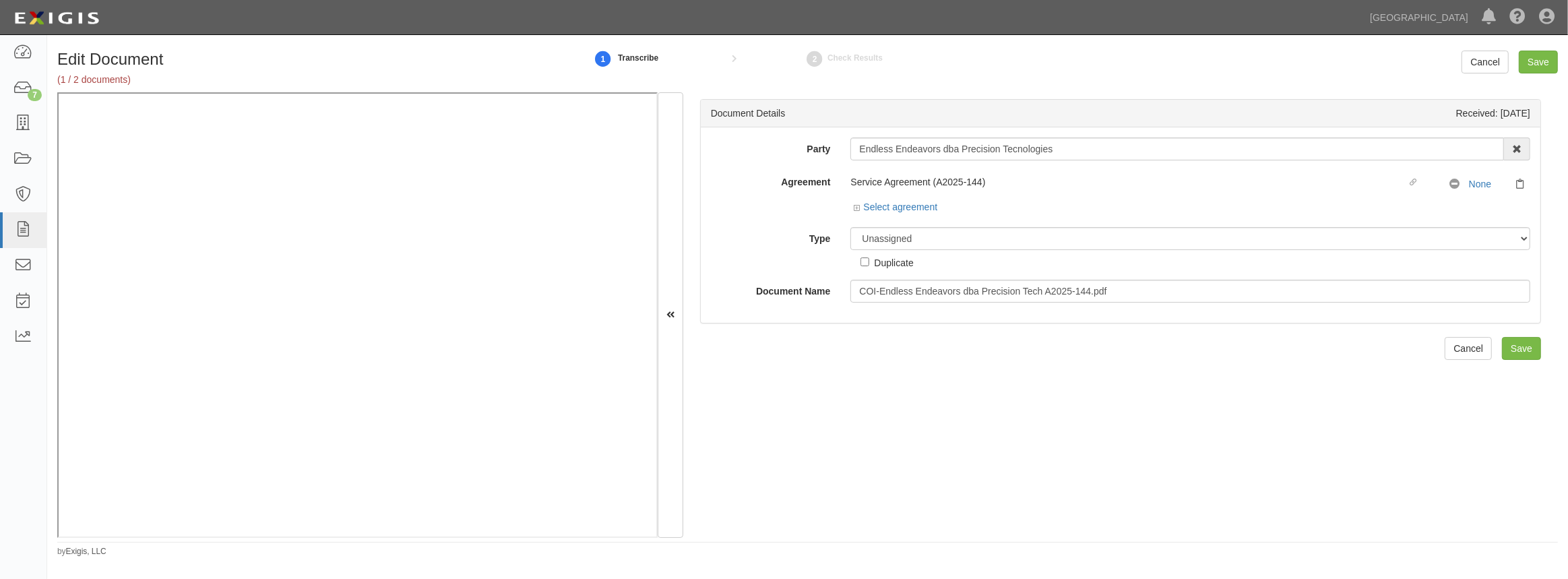
click at [908, 213] on div "Select agreement" at bounding box center [895, 207] width 83 height 14
click at [910, 210] on link "Select agreement" at bounding box center [895, 207] width 83 height 11
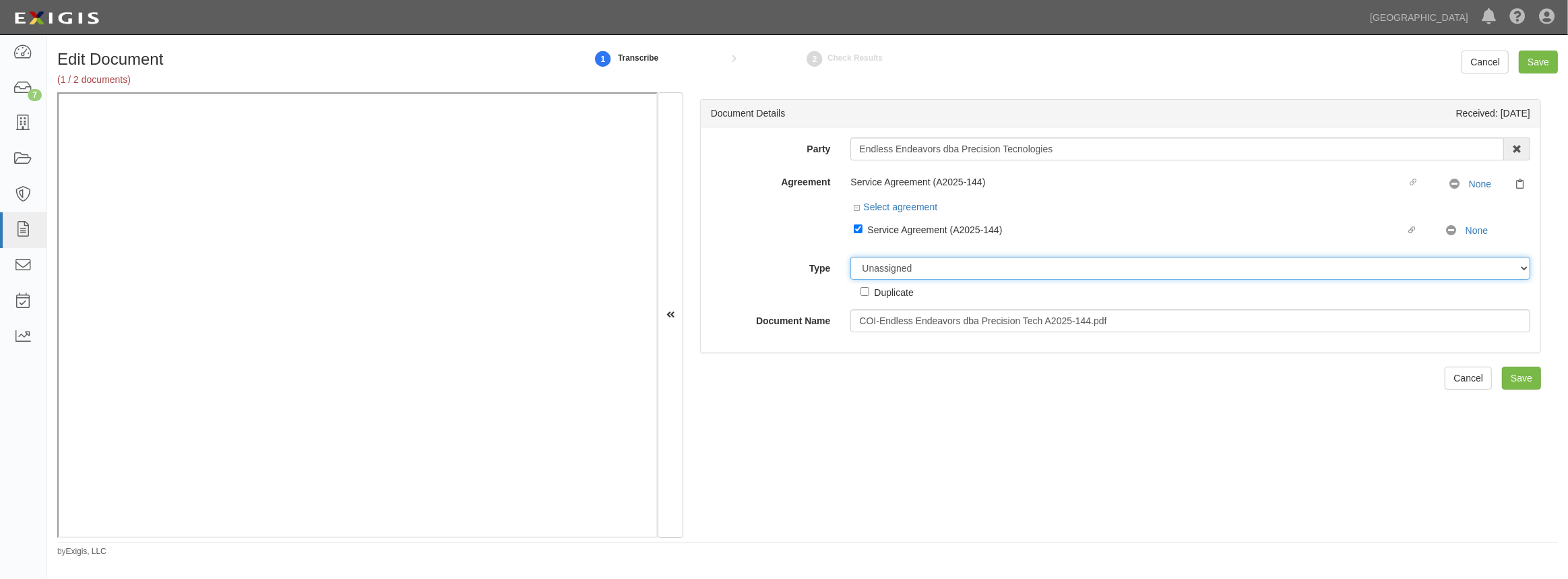
click at [915, 263] on select "Unassigned Binder Cancellation Notice Certificate Contract Endorsement Insuranc…" at bounding box center [1190, 268] width 680 height 23
select select "CertificateDetail"
click at [851, 257] on select "Unassigned Binder Cancellation Notice Certificate Contract Endorsement Insuranc…" at bounding box center [1190, 268] width 680 height 23
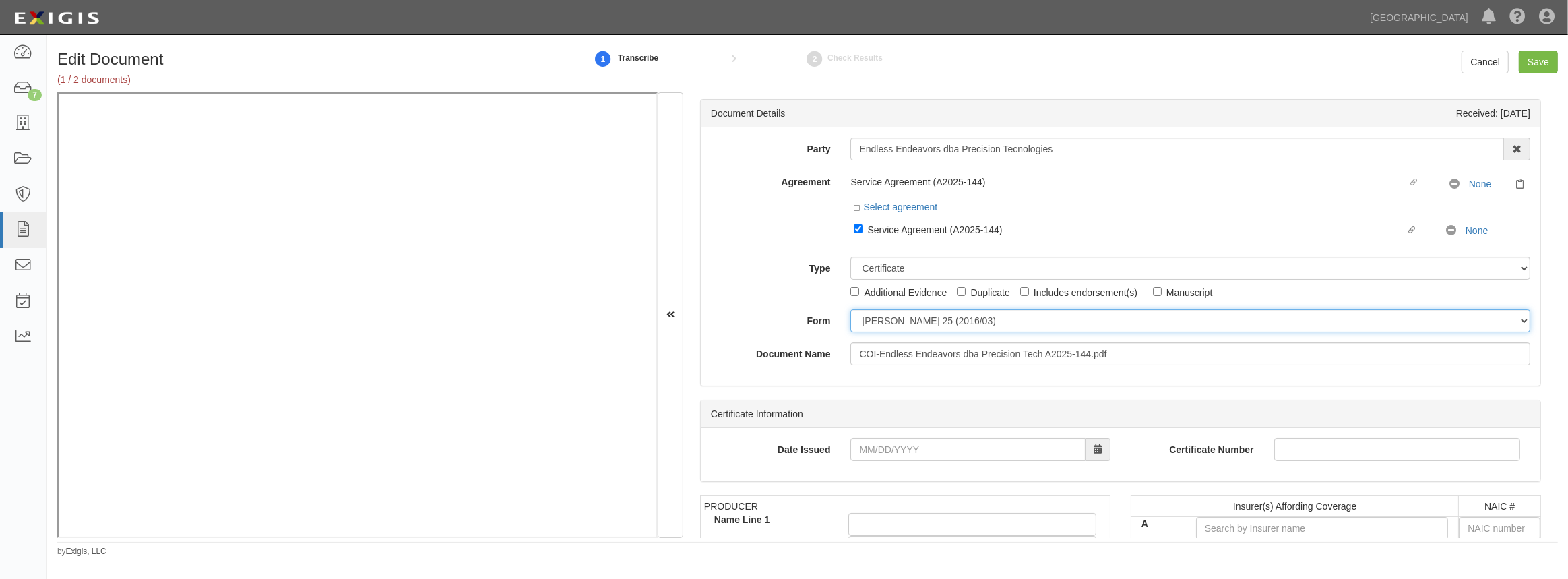
click at [878, 327] on select "[PERSON_NAME] 25 (2016/03) [PERSON_NAME] 101 [PERSON_NAME] 855 NY (2014/05) Gen…" at bounding box center [1190, 321] width 680 height 23
select select "GeneralFormDetail"
click at [851, 309] on select "[PERSON_NAME] 25 (2016/03) [PERSON_NAME] 101 [PERSON_NAME] 855 NY (2014/05) Gen…" at bounding box center [1190, 321] width 680 height 23
click at [894, 437] on div "Date Issued Certificate Number" at bounding box center [1121, 454] width 840 height 53
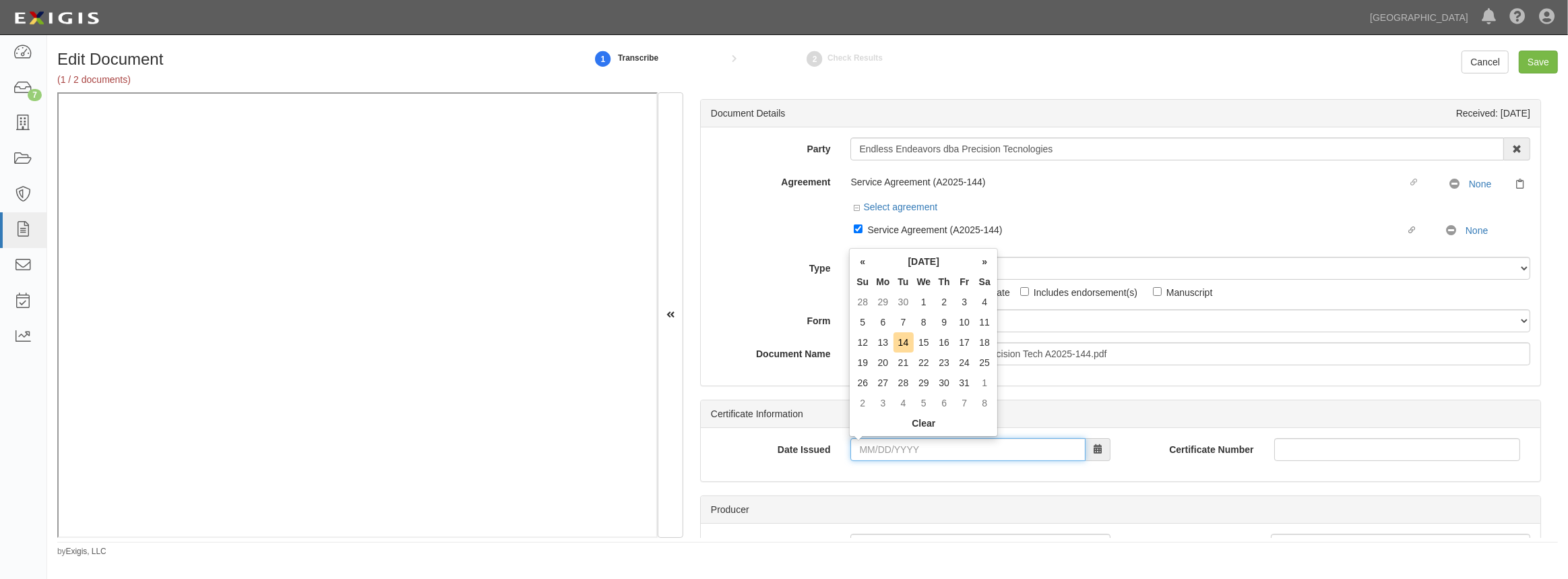
click at [889, 448] on input "Date Issued" at bounding box center [967, 450] width 234 height 23
type input "[DATE]"
drag, startPoint x: 904, startPoint y: 326, endPoint x: 912, endPoint y: 367, distance: 41.8
click at [904, 326] on td "5" at bounding box center [904, 322] width 20 height 20
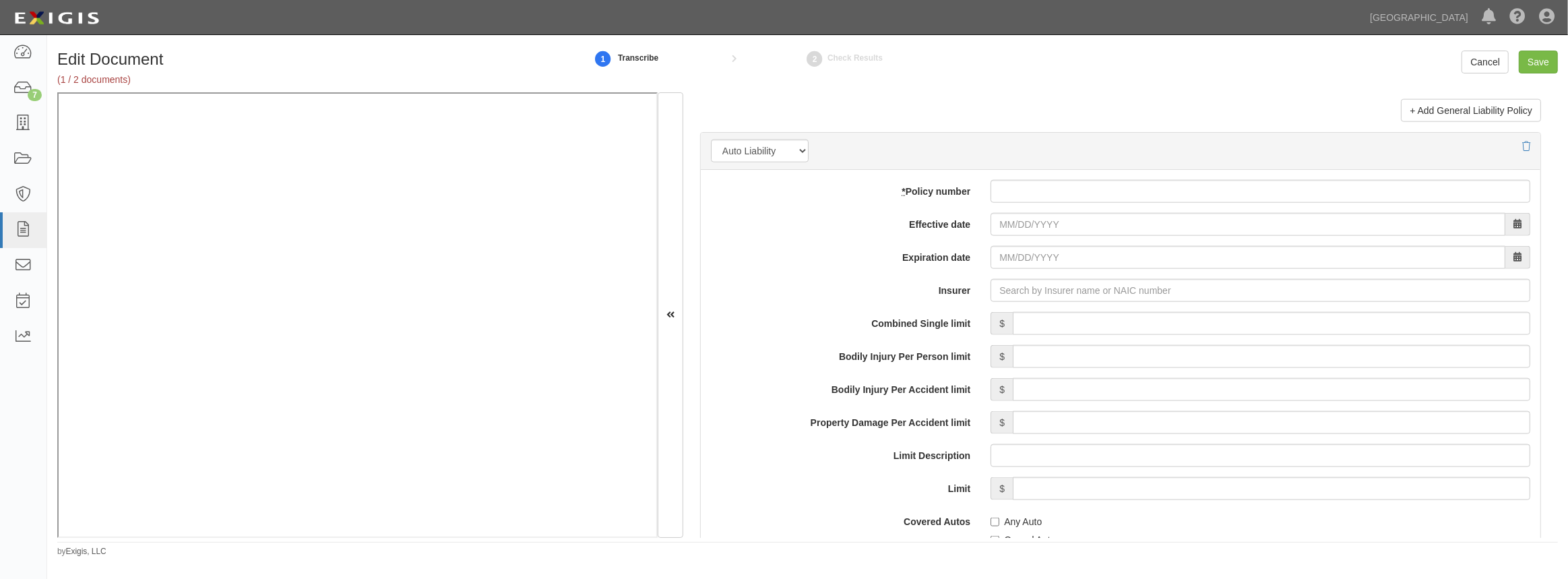
scroll to position [1839, 0]
click at [1041, 189] on input "* Policy number" at bounding box center [1260, 192] width 540 height 23
paste input "978389962"
type input "978389962"
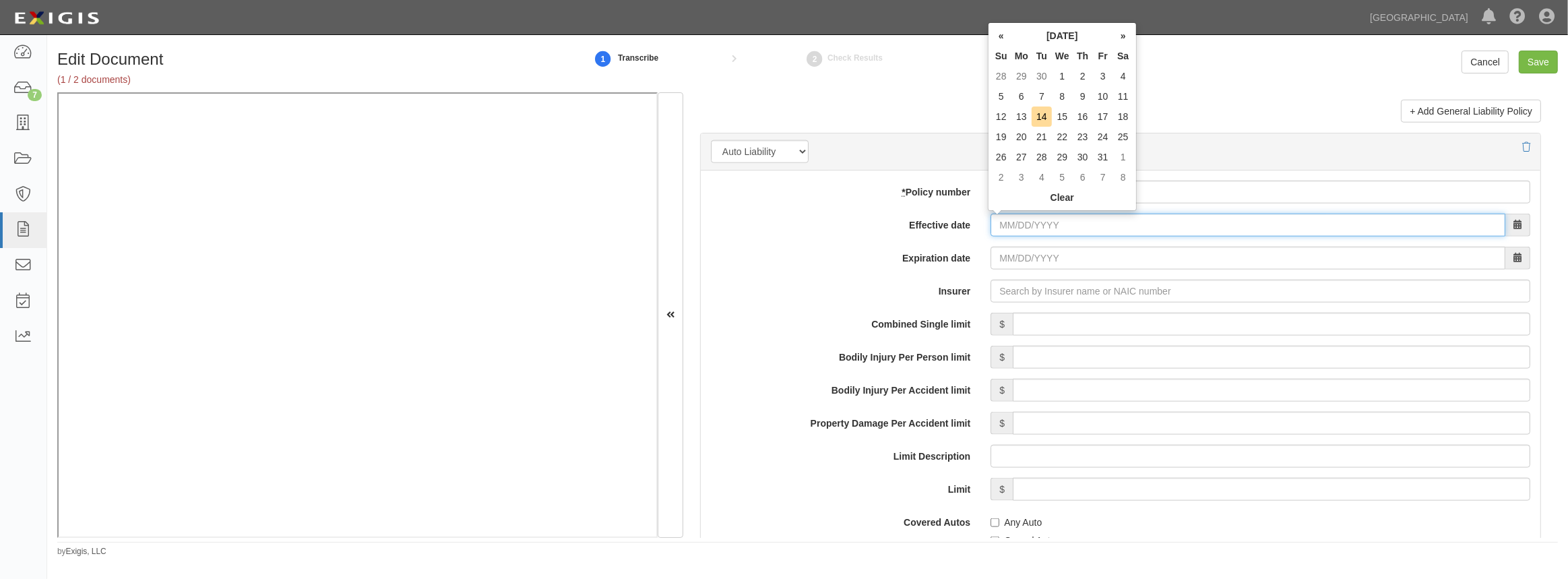
click at [1033, 228] on input "Effective date" at bounding box center [1248, 226] width 515 height 23
type input "03/06/2025"
type input "03/06/2026"
click at [1078, 99] on td "6" at bounding box center [1083, 96] width 20 height 20
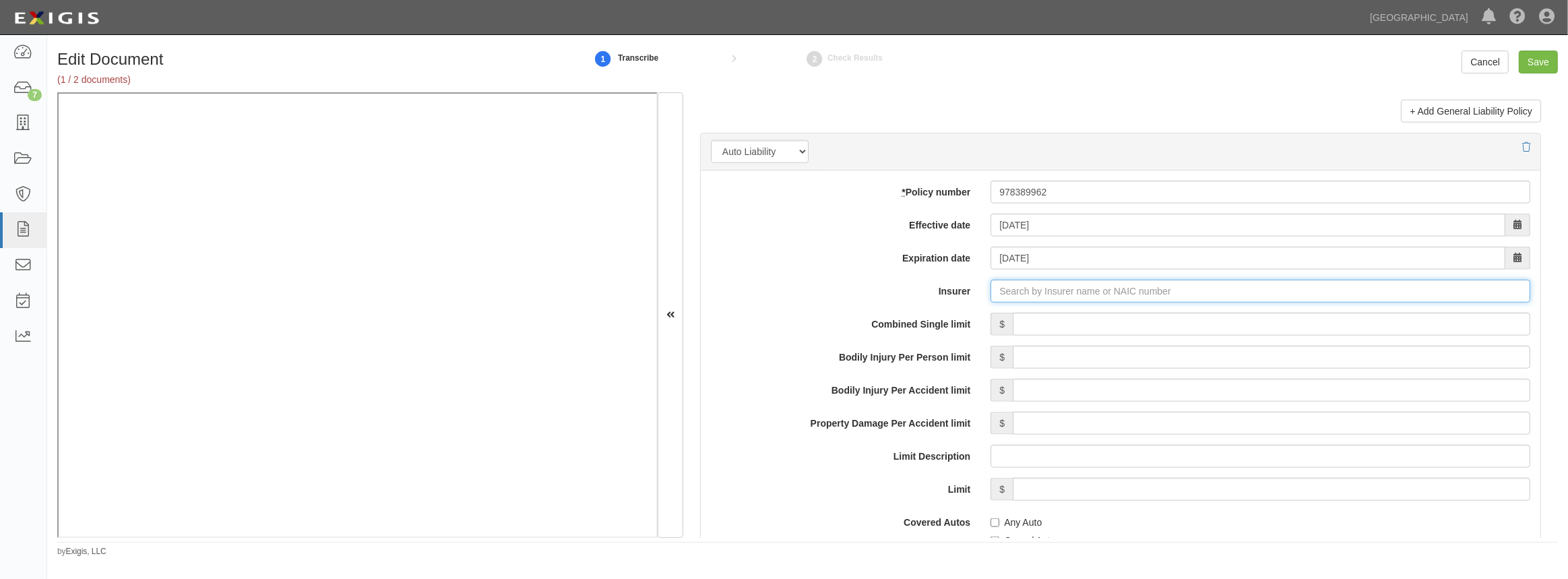
click at [1026, 290] on input "Insurer" at bounding box center [1260, 292] width 540 height 23
type input "180 Seguros S.A. (0) NR Rating"
type input "1"
click at [1032, 308] on div "United Financial Casualty Company ( 11770 ) A+ XV Rating" at bounding box center [1039, 317] width 271 height 17
type input "United Financial Casualty Company (11770) A+ XV Rating"
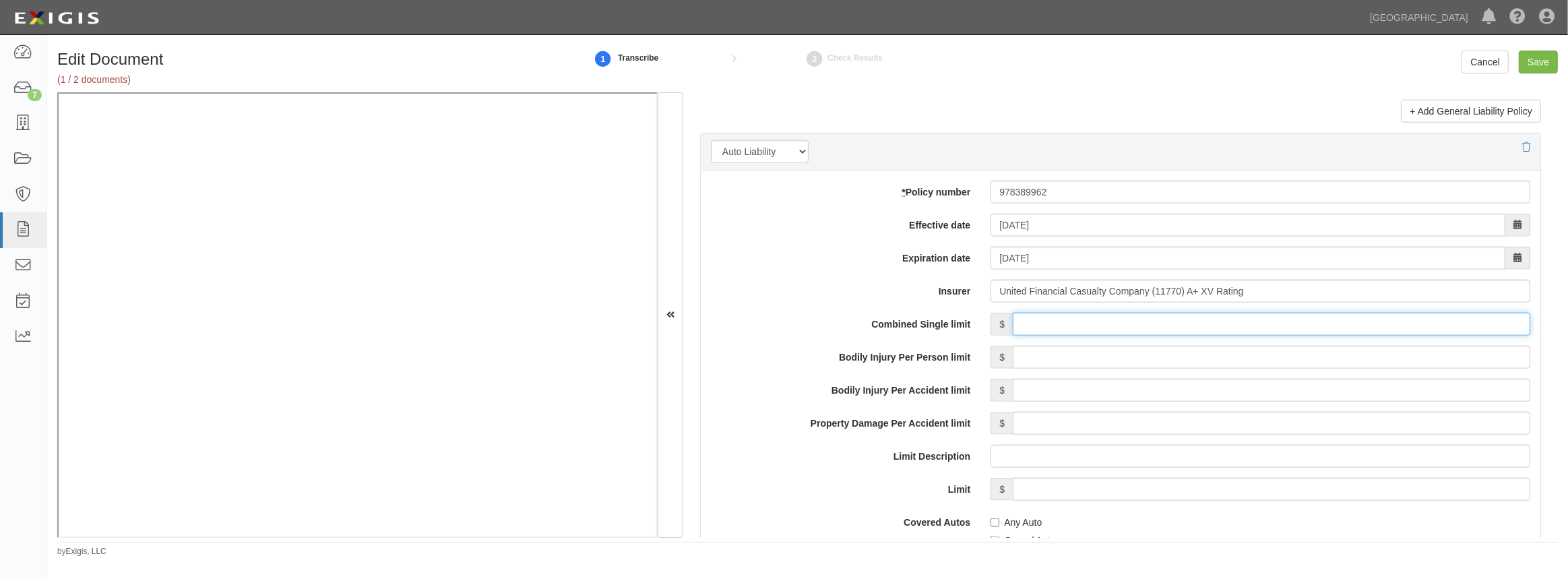
click at [1065, 316] on input "Combined Single limit" at bounding box center [1271, 324] width 518 height 23
type input "1,000,000"
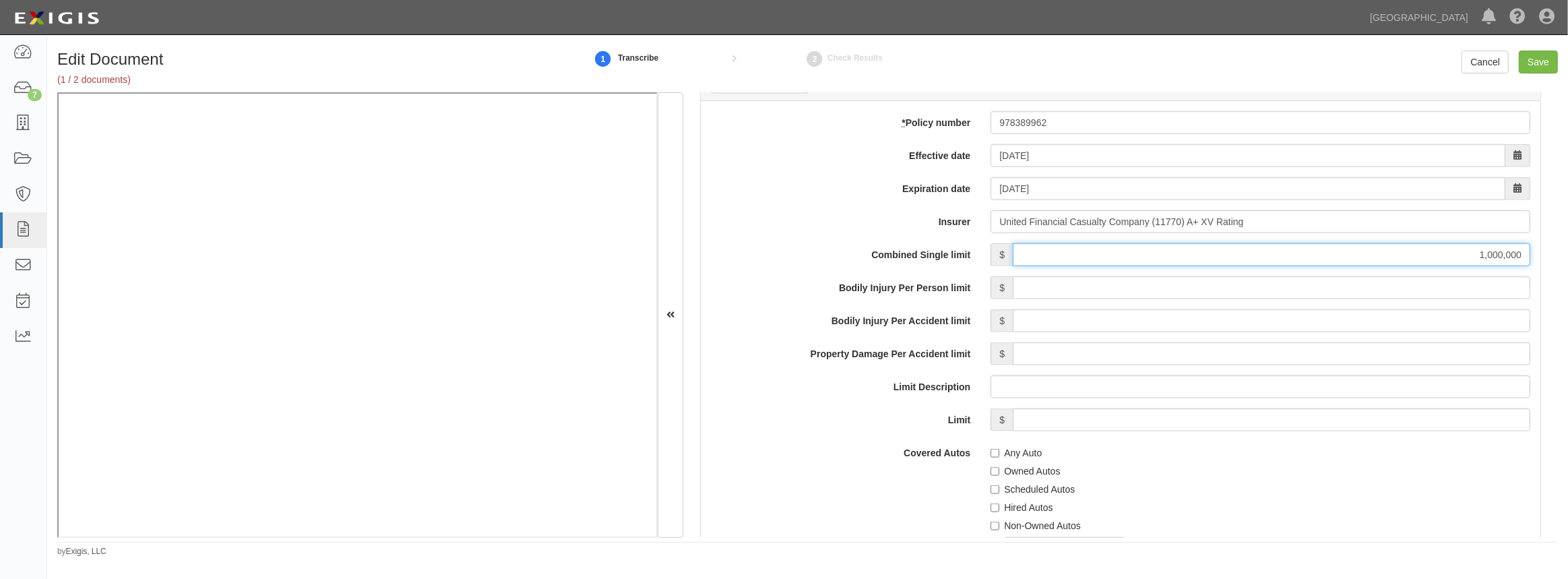
scroll to position [2022, 0]
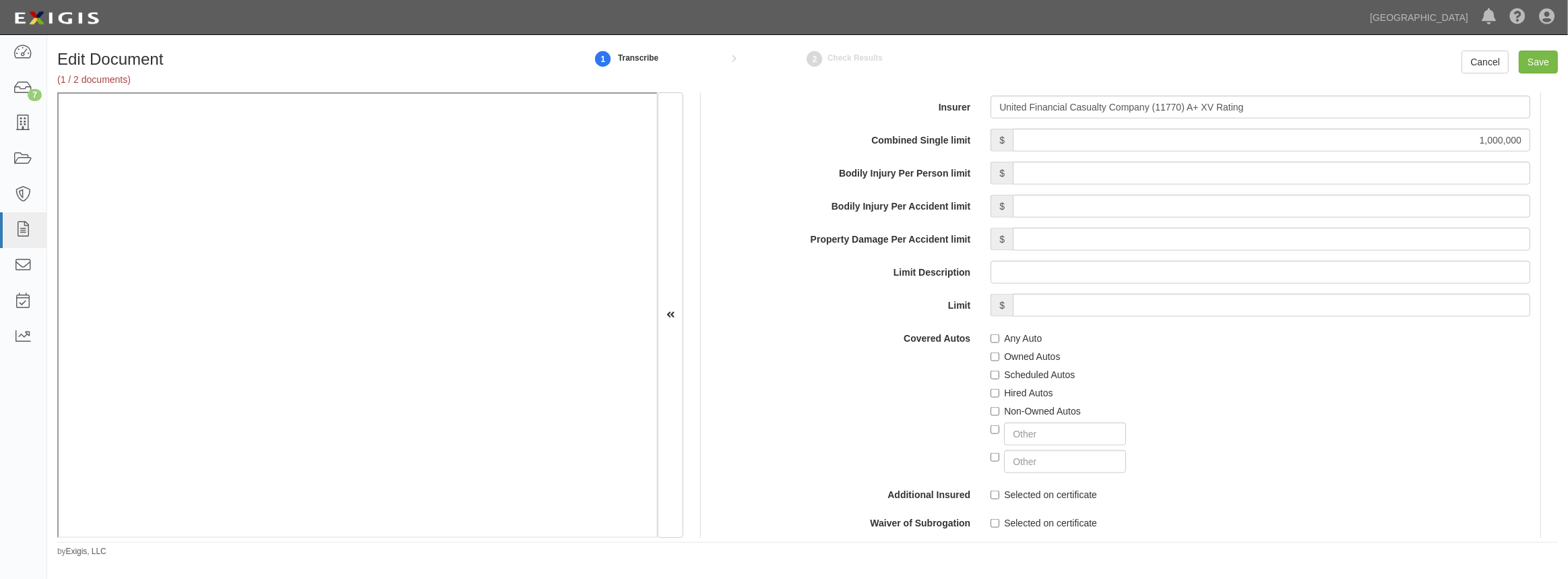
click at [992, 338] on label "Any Auto" at bounding box center [1016, 338] width 51 height 14
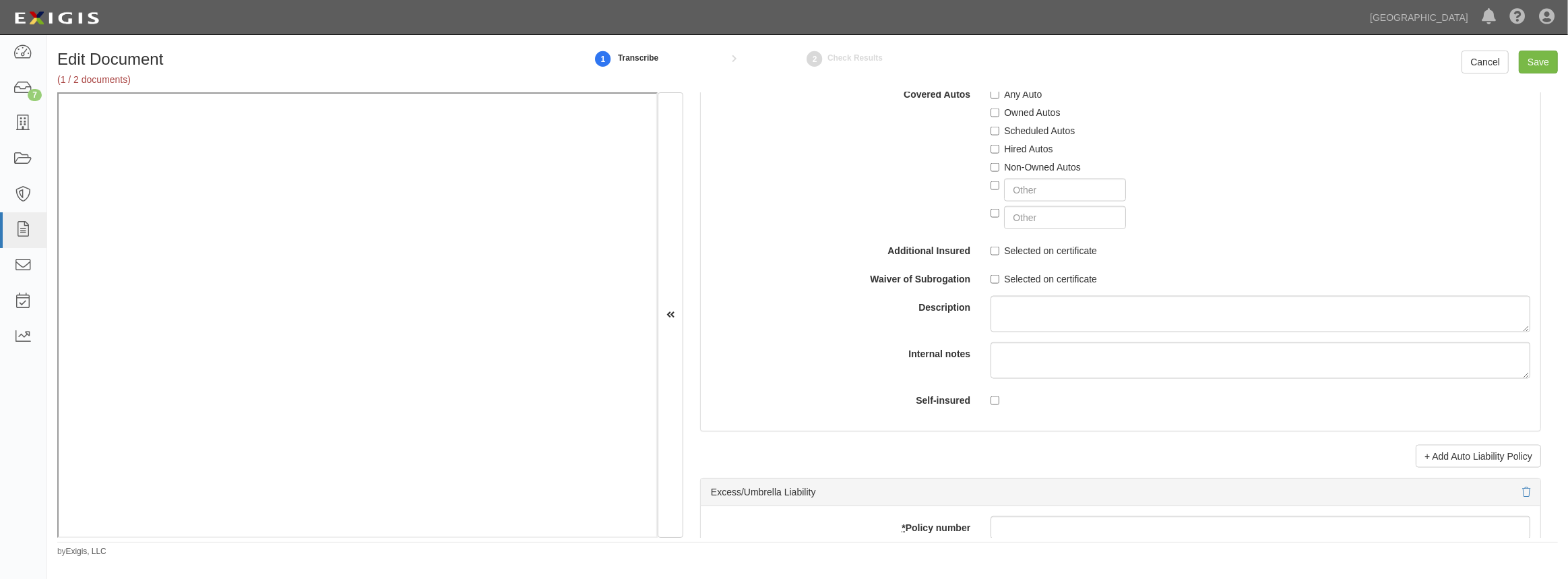
scroll to position [2267, 0]
drag, startPoint x: 986, startPoint y: 247, endPoint x: 996, endPoint y: 252, distance: 11.2
click at [986, 247] on div "Selected on certificate" at bounding box center [1260, 247] width 560 height 18
click at [991, 250] on input "Selected on certificate" at bounding box center [995, 250] width 9 height 9
checkbox input "true"
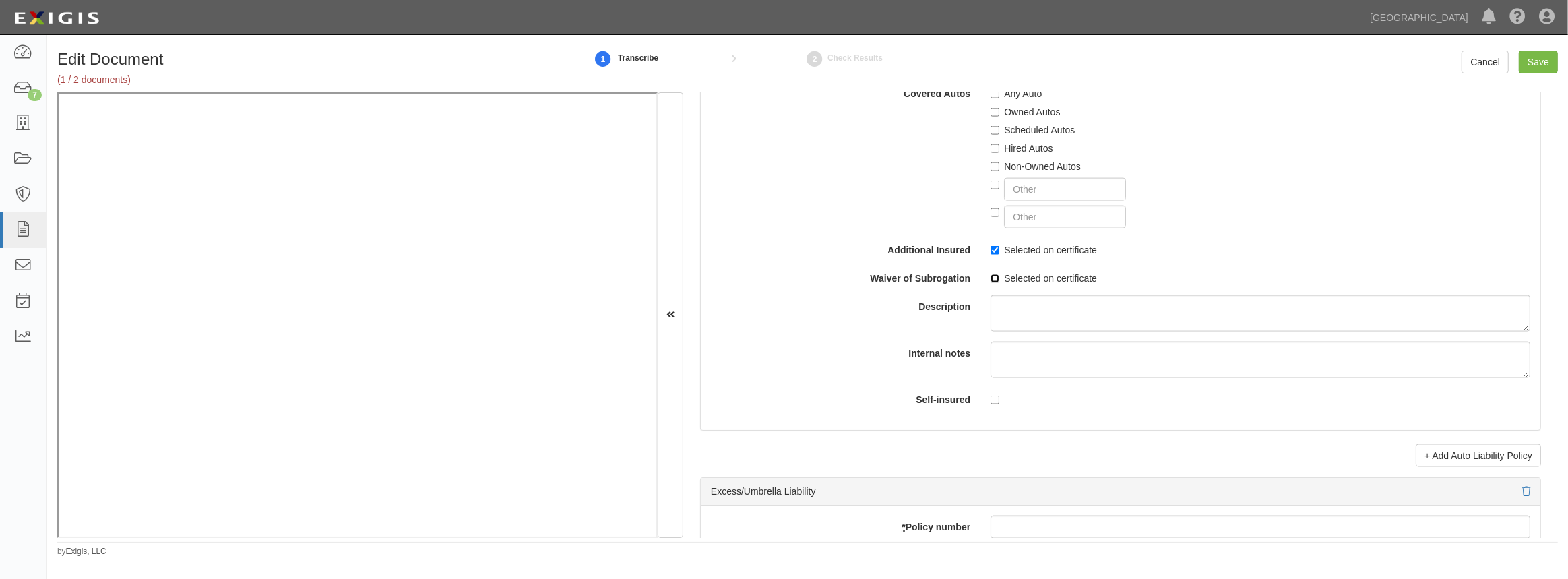
click at [991, 279] on input "Selected on certificate" at bounding box center [995, 279] width 9 height 9
checkbox input "true"
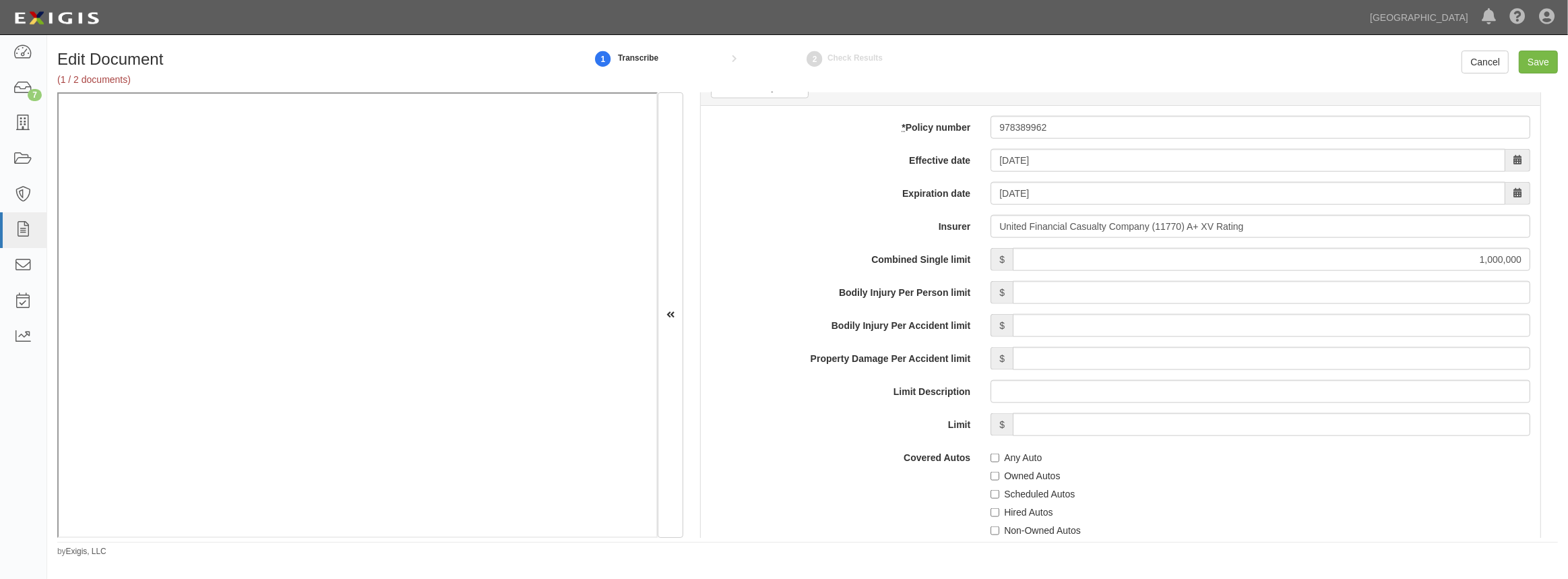
scroll to position [2206, 0]
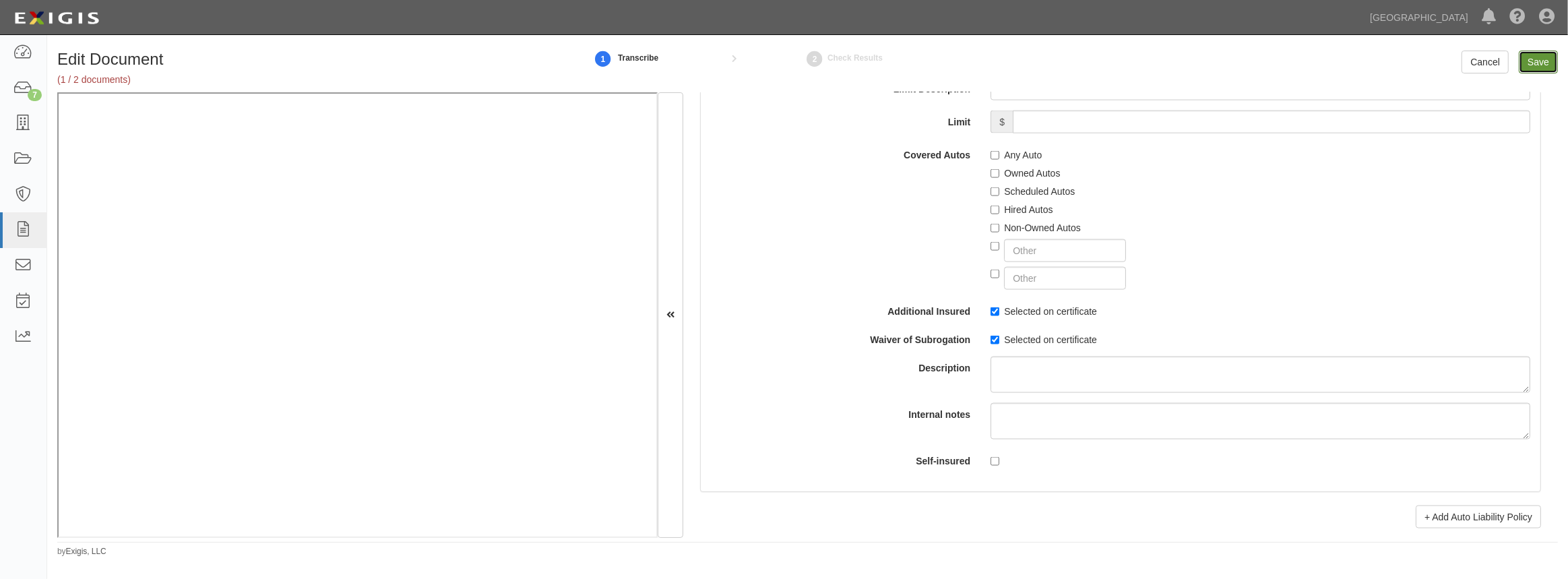
click at [1535, 54] on input "Save" at bounding box center [1538, 62] width 39 height 23
type input "1000000"
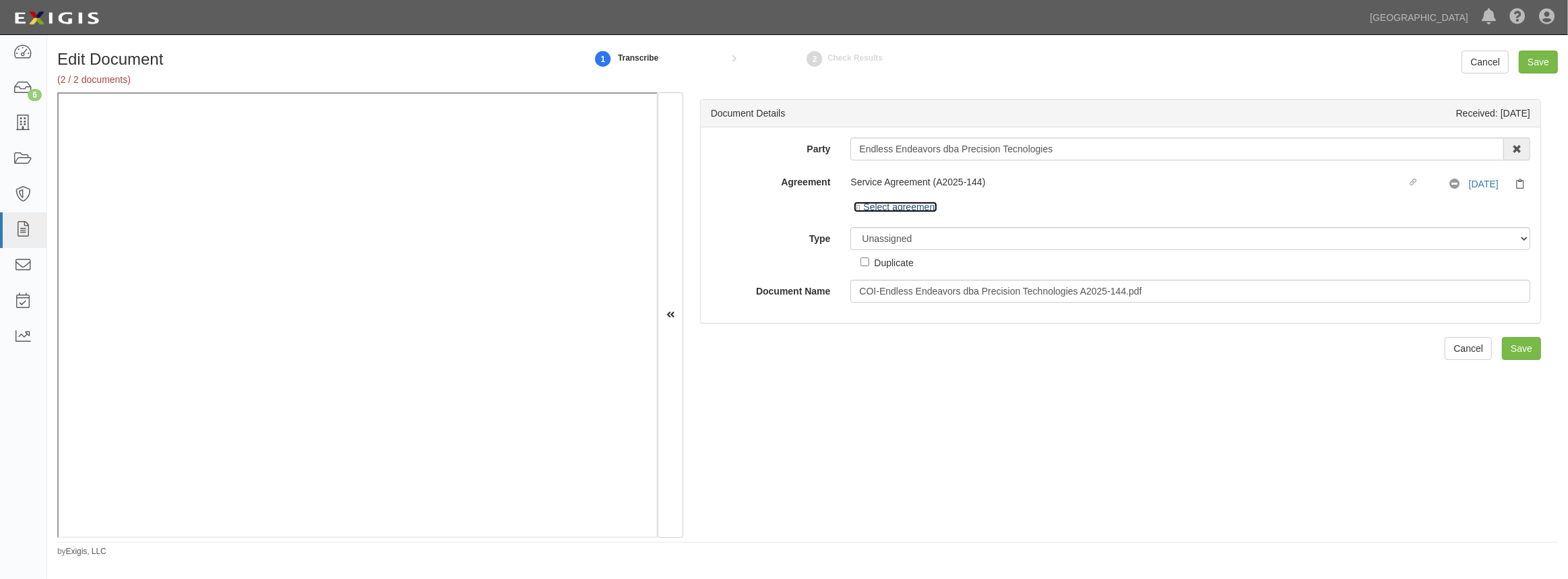
click at [861, 205] on icon at bounding box center [858, 208] width 9 height 7
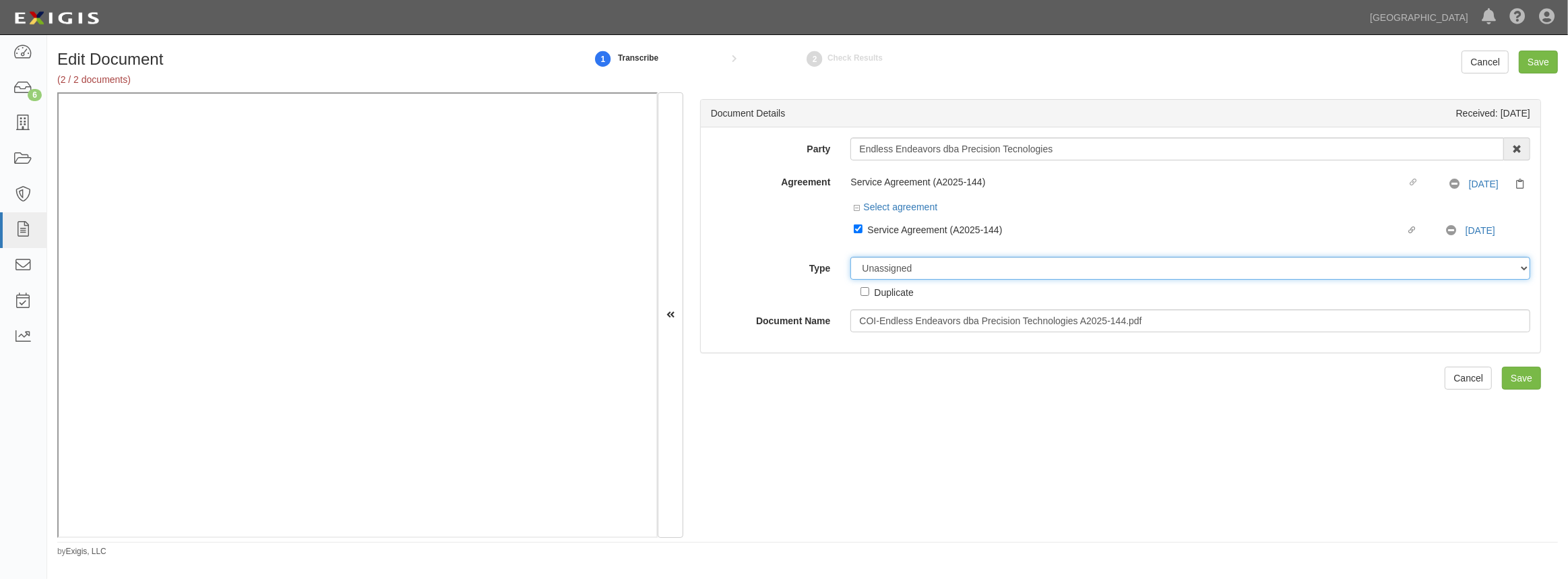
click at [861, 275] on select "Unassigned Binder Cancellation Notice Certificate Contract Endorsement Insuranc…" at bounding box center [1190, 268] width 680 height 23
select select "CertificateDetail"
click at [851, 257] on select "Unassigned Binder Cancellation Notice Certificate Contract Endorsement Insuranc…" at bounding box center [1190, 268] width 680 height 23
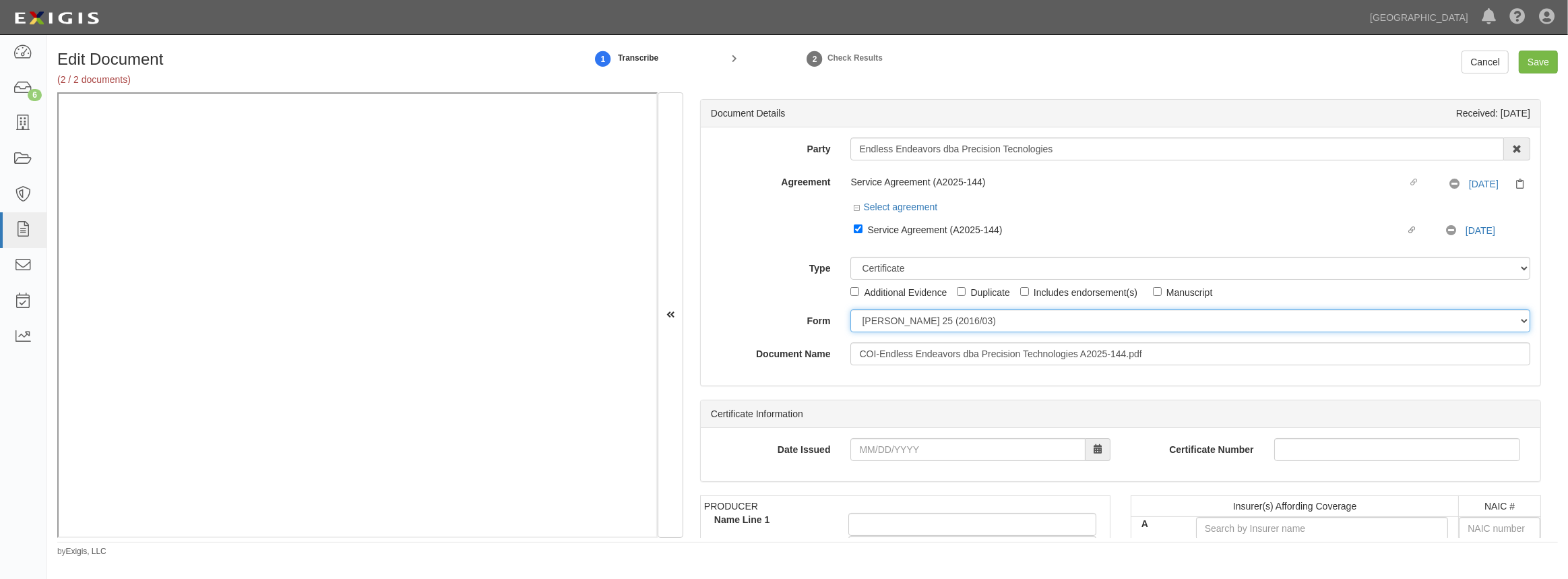
click at [888, 323] on select "[PERSON_NAME] 25 (2016/03) [PERSON_NAME] 101 [PERSON_NAME] 855 NY (2014/05) Gen…" at bounding box center [1190, 321] width 680 height 23
select select "GeneralFormDetail"
click at [851, 309] on select "[PERSON_NAME] 25 (2016/03) [PERSON_NAME] 101 [PERSON_NAME] 855 NY (2014/05) Gen…" at bounding box center [1190, 321] width 680 height 23
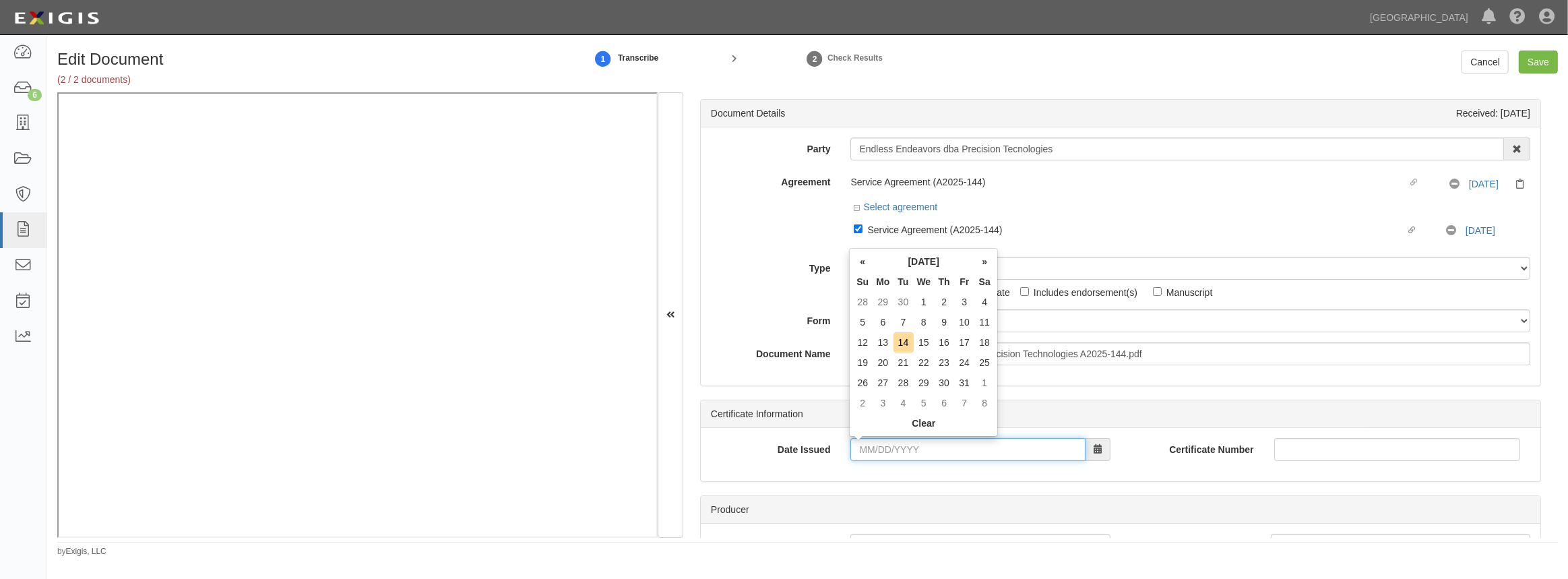
click at [880, 459] on input "Date Issued" at bounding box center [967, 450] width 234 height 23
type input "[DATE]"
click at [922, 324] on td "6" at bounding box center [924, 322] width 21 height 20
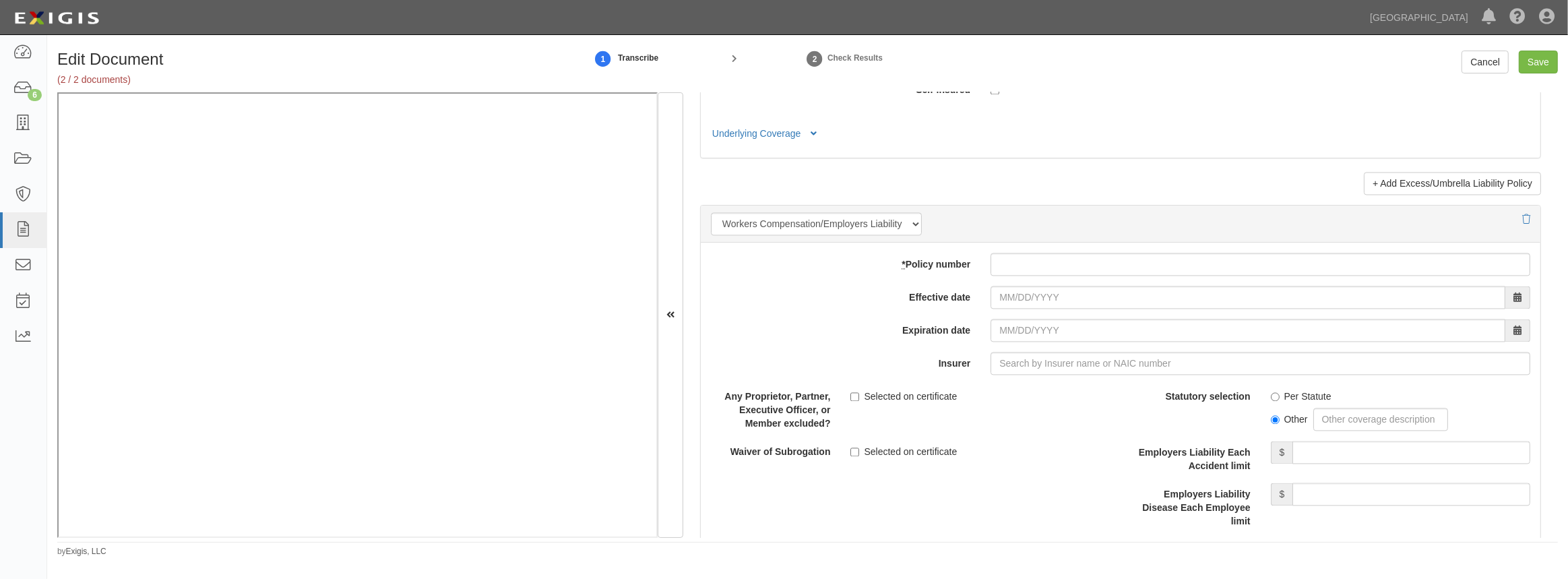
scroll to position [3248, 0]
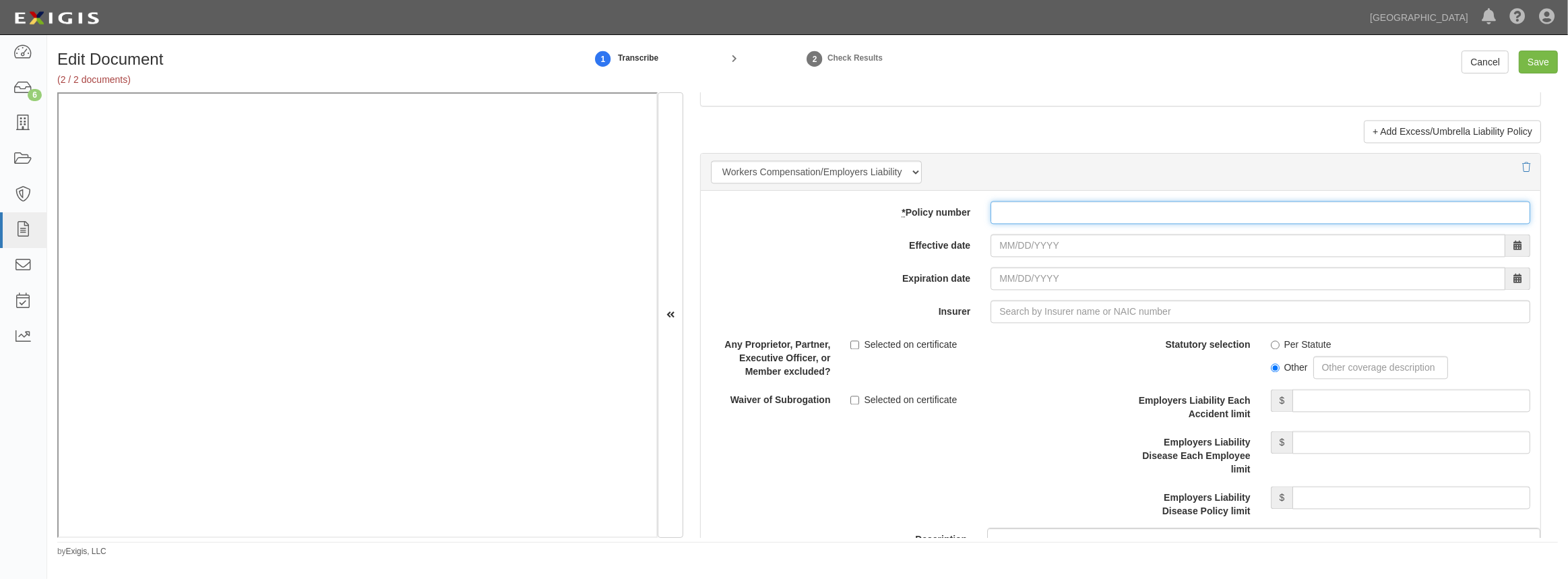
click at [1022, 215] on input "* Policy number" at bounding box center [1260, 213] width 540 height 23
paste input "978389962"
type input "978389962"
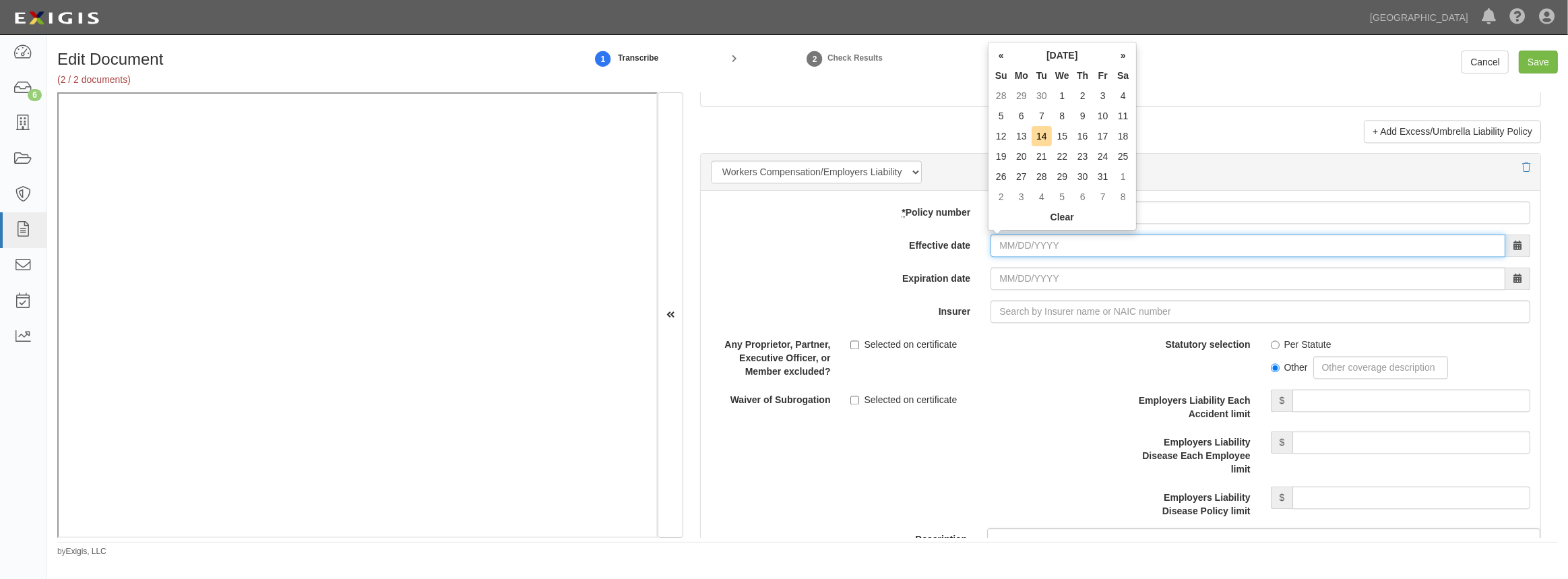
click at [1011, 245] on input "Effective date" at bounding box center [1248, 245] width 515 height 23
type input "[DATE]"
click at [1024, 115] on td "3" at bounding box center [1022, 116] width 20 height 20
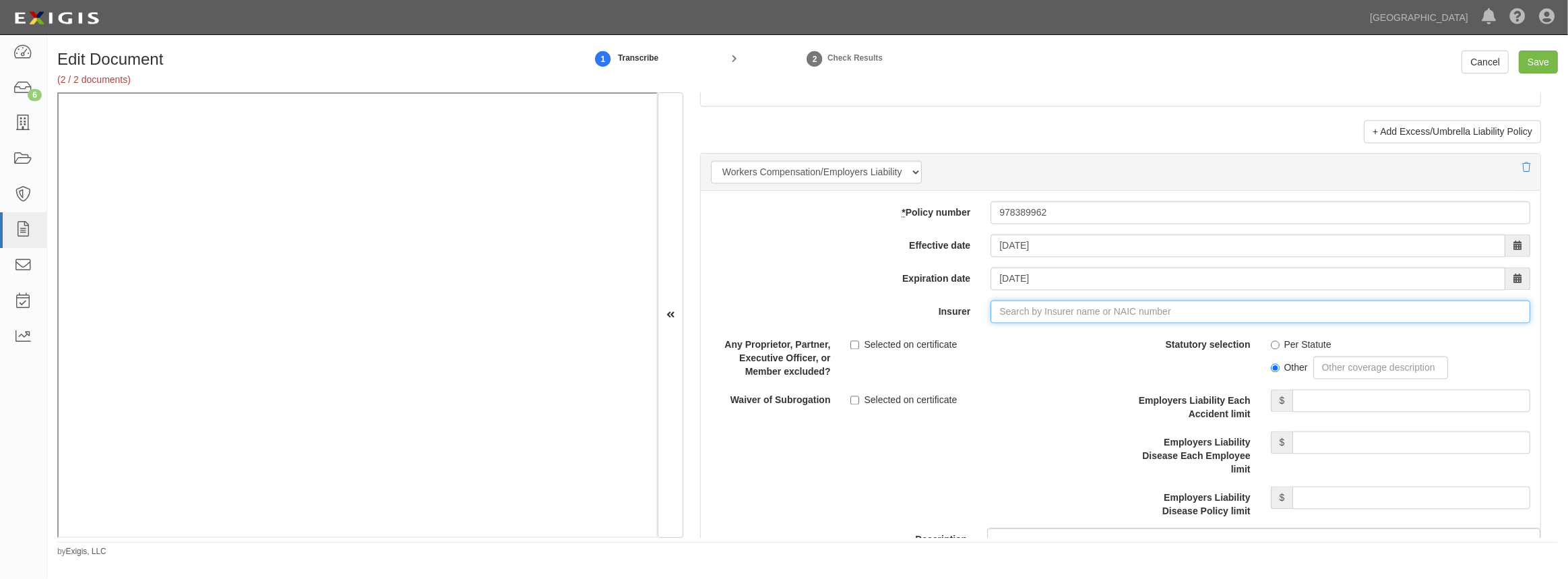
click at [999, 311] on input "Insurer" at bounding box center [1260, 311] width 540 height 23
type input "180 Seguros S.A. (0) NR Rating"
type input "1"
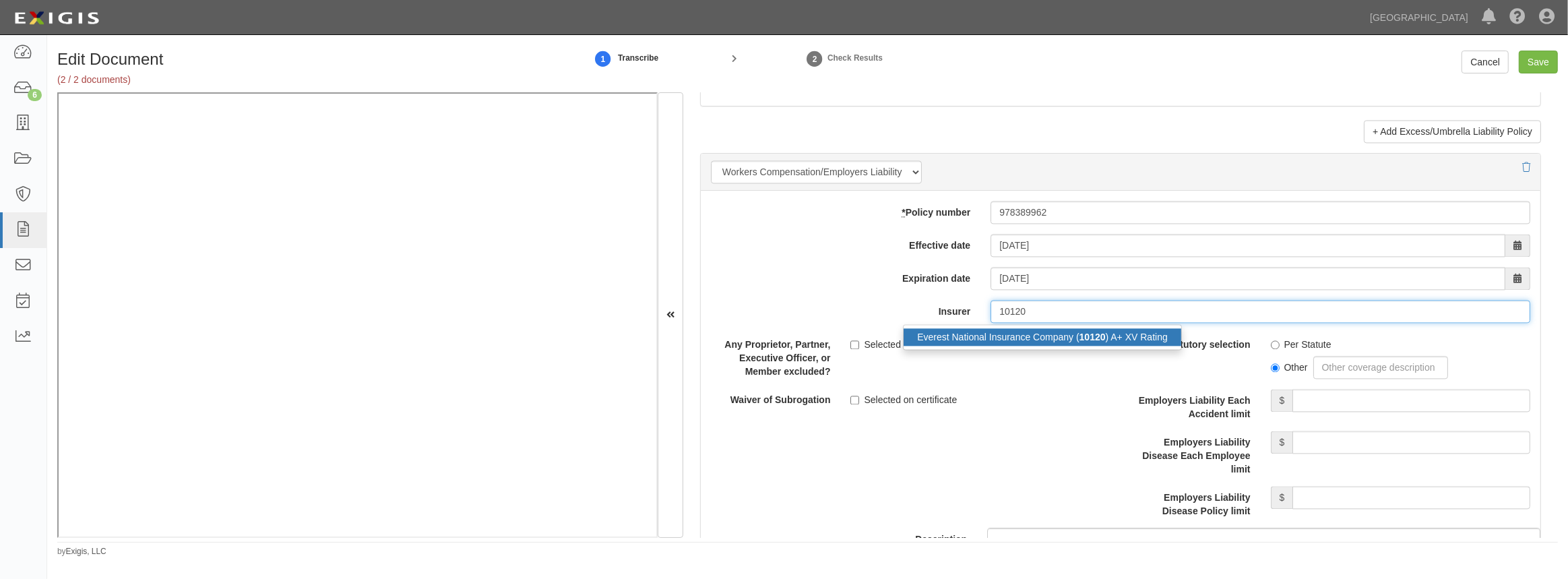
click at [1004, 332] on div "Everest National Insurance Company ( 10120 ) A+ XV Rating" at bounding box center [1042, 337] width 278 height 17
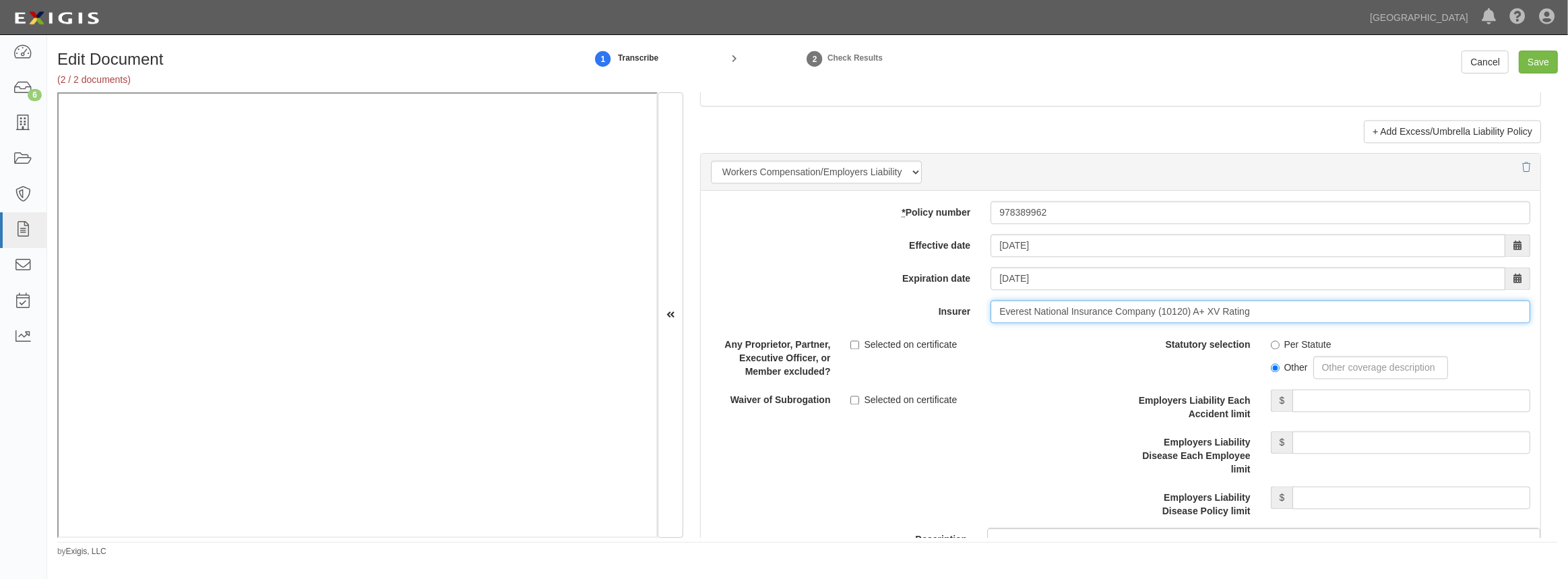
type input "Everest National Insurance Company (10120) A+ XV Rating"
click at [1271, 341] on input "Per Statute" at bounding box center [1275, 345] width 9 height 9
radio input "true"
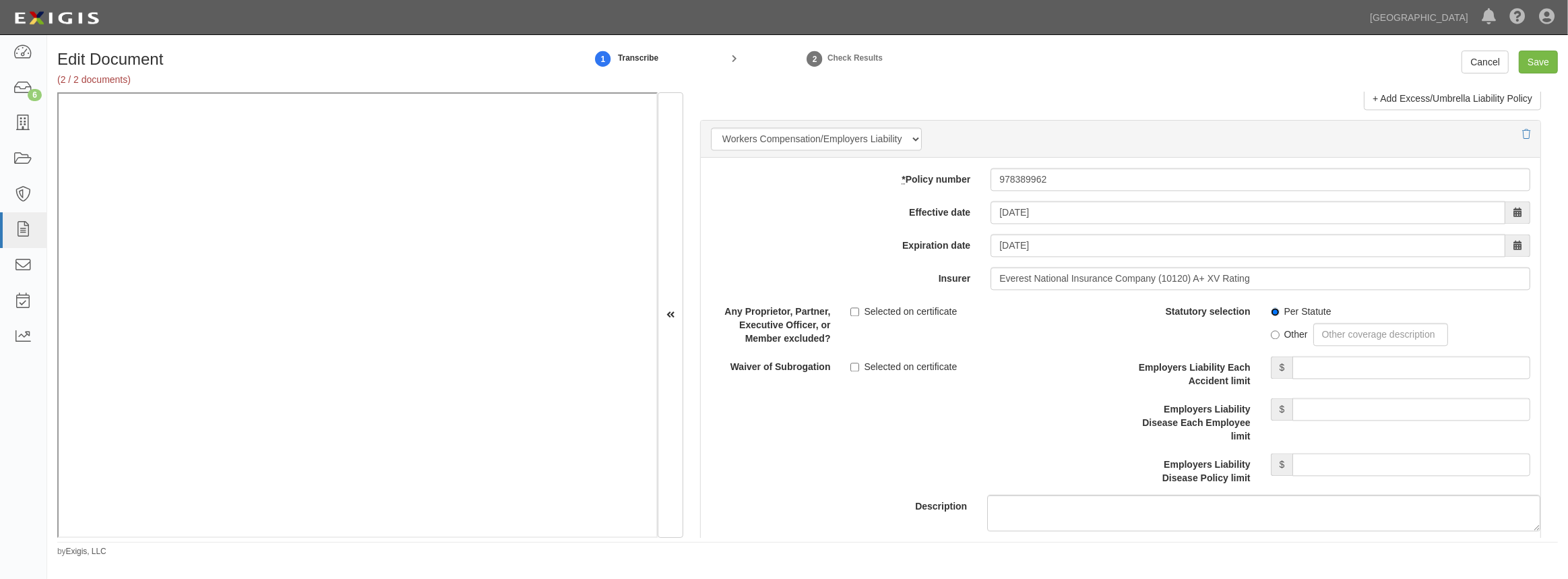
scroll to position [3309, 0]
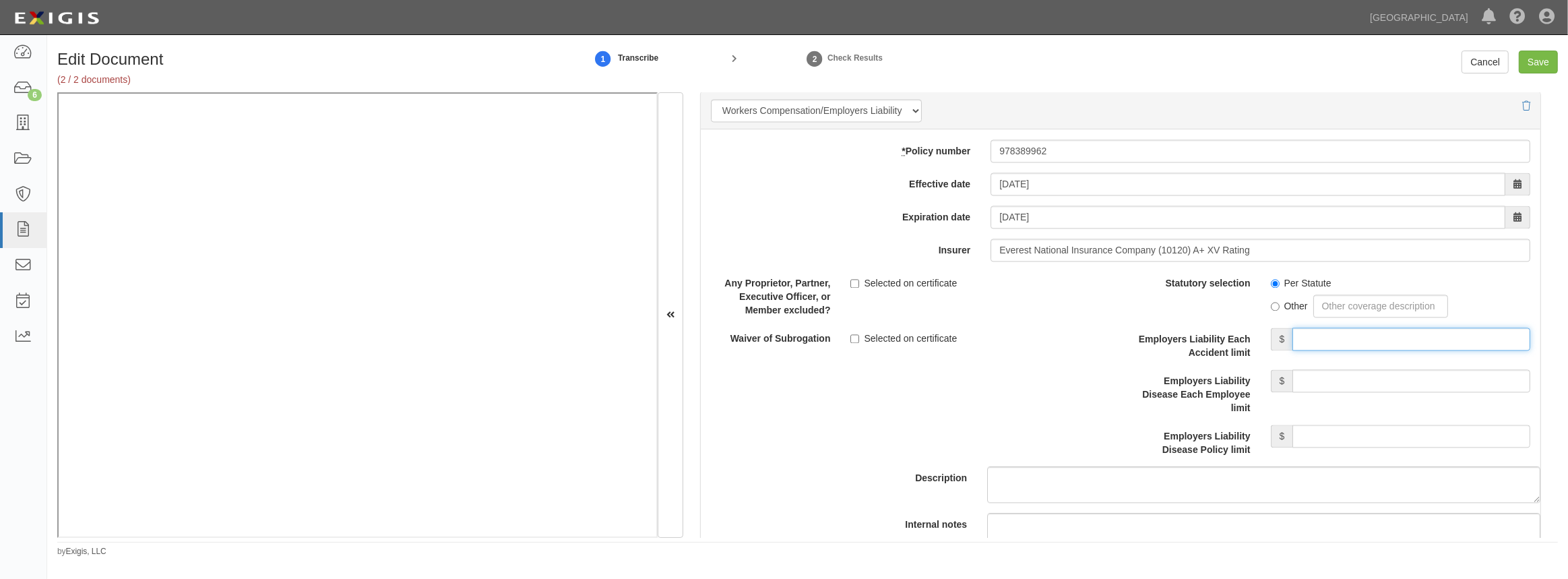
click at [1359, 341] on input "Employers Liability Each Accident limit" at bounding box center [1411, 340] width 238 height 23
type input "1,000,000"
click at [1373, 385] on input "Employers Liability Disease Each Employee limit" at bounding box center [1411, 381] width 238 height 23
type input "1,000,000"
click at [1363, 439] on input "Employers Liability Disease Policy limit" at bounding box center [1411, 436] width 238 height 23
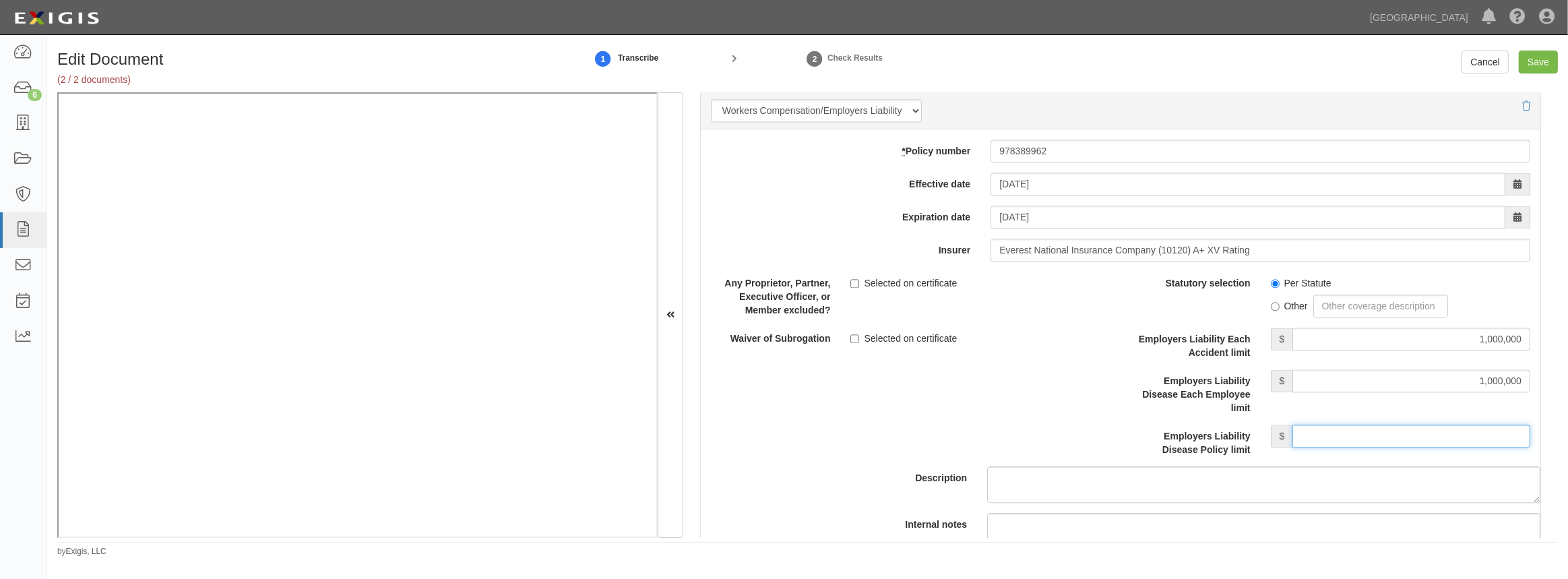
type input "1,000,000"
click at [851, 336] on input "Selected on certificate" at bounding box center [855, 339] width 9 height 9
checkbox input "true"
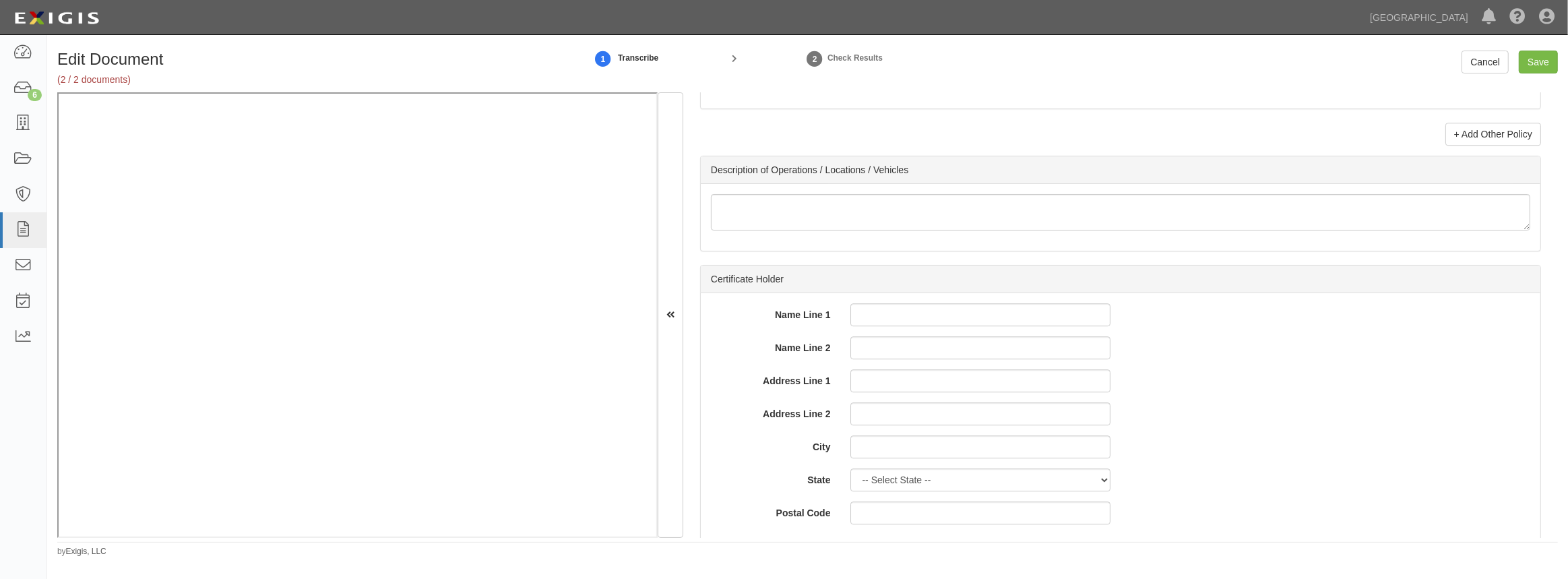
scroll to position [4366, 0]
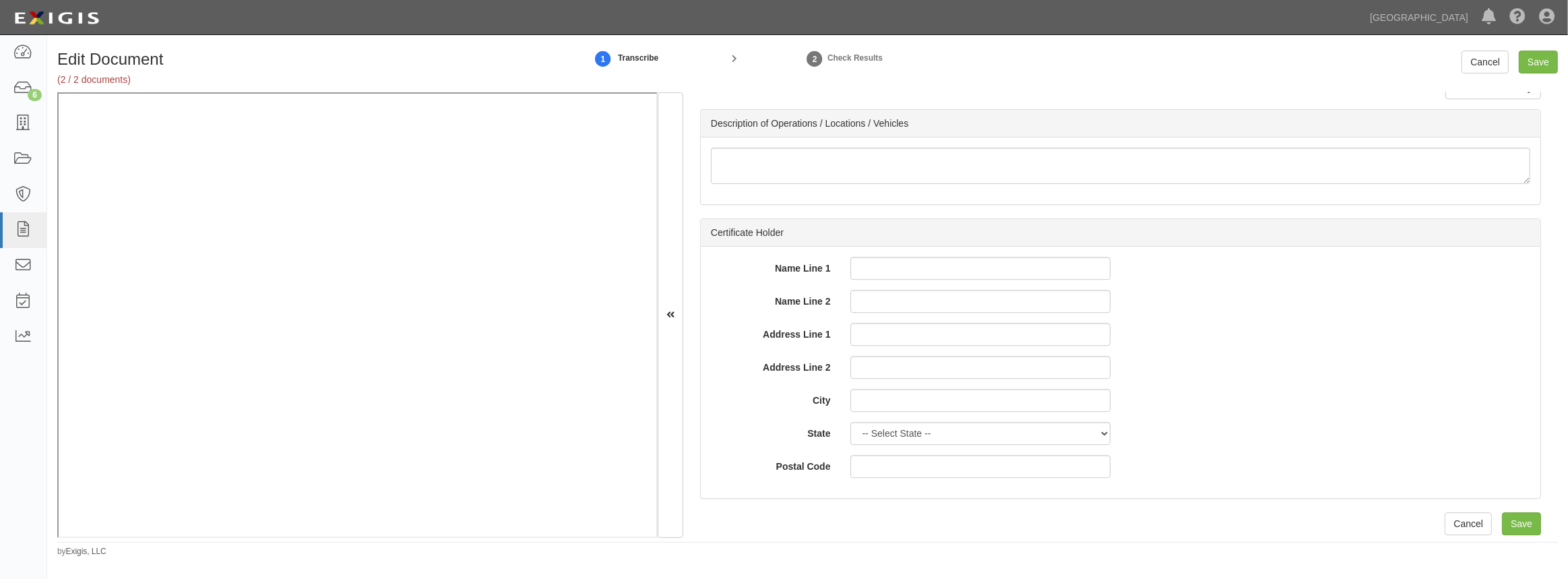
click at [1540, 509] on div "Document Details Received: 10/13/2025 Party Endless Endeavors dba Precision Tec…" at bounding box center [1121, 315] width 875 height 445
click at [1511, 519] on input "Save" at bounding box center [1522, 524] width 39 height 23
type input "1000000"
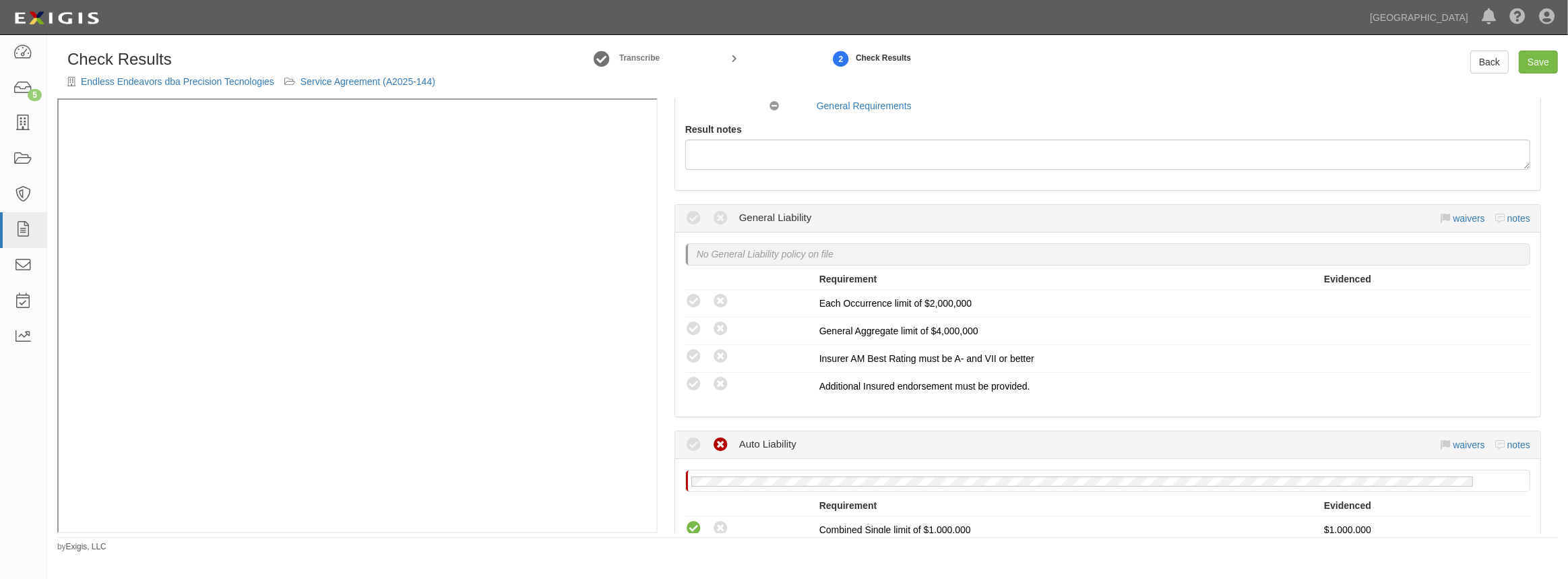
scroll to position [367, 0]
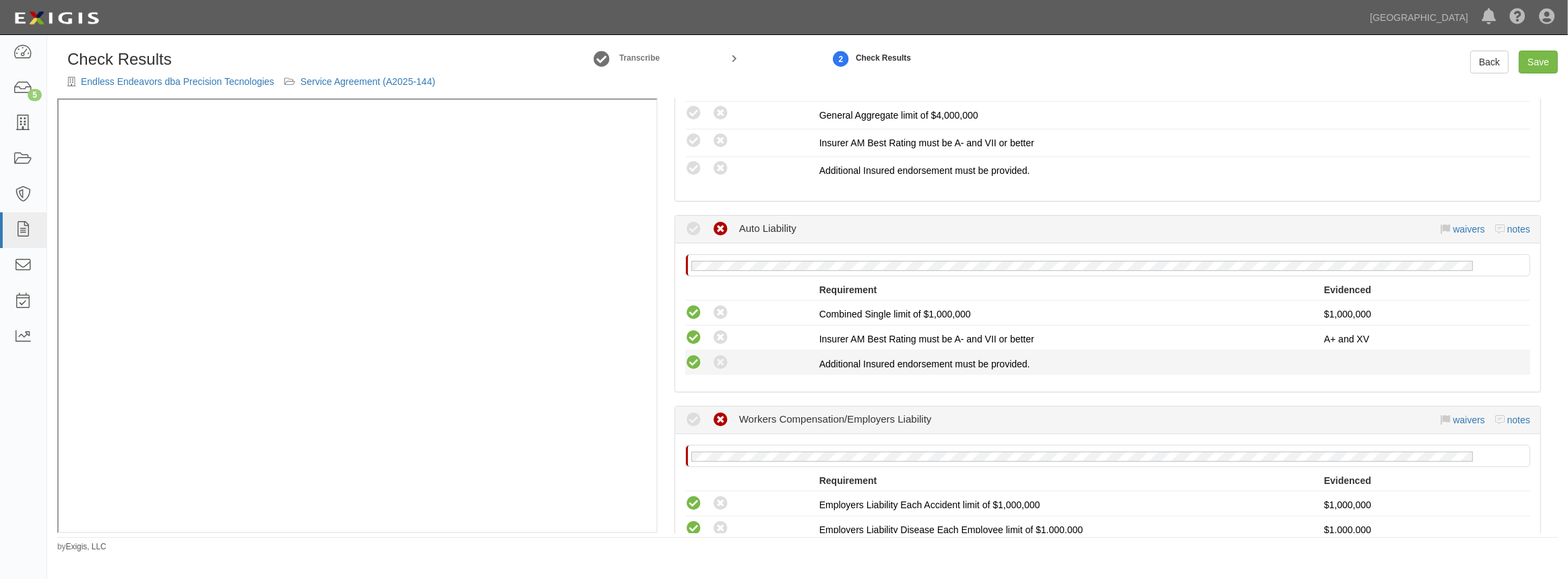
click at [692, 366] on icon at bounding box center [693, 363] width 17 height 17
radio input "true"
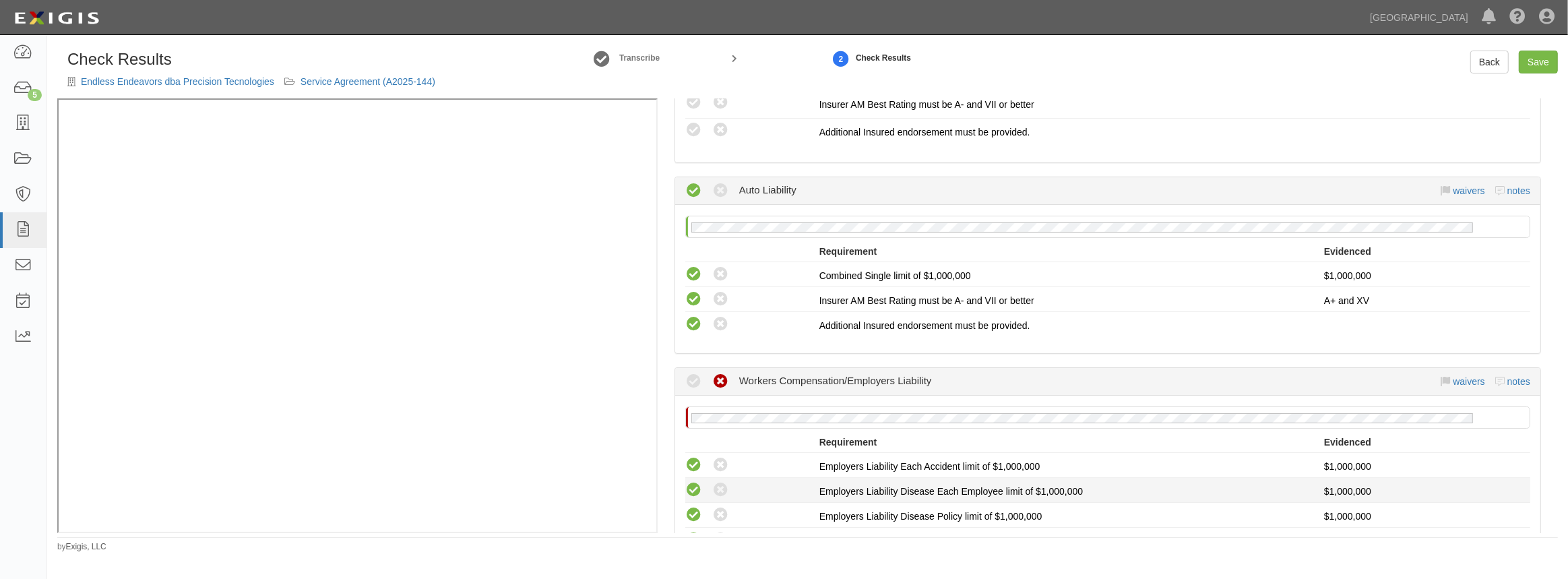
scroll to position [613, 0]
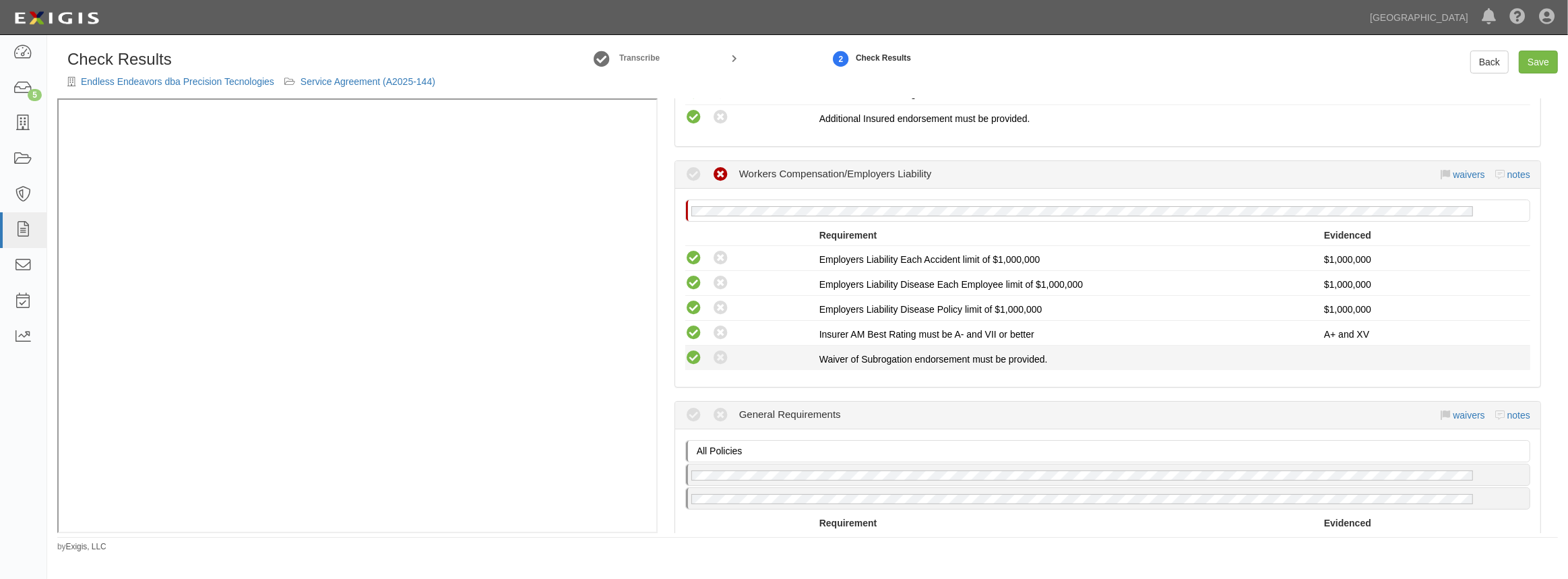
click at [696, 356] on icon at bounding box center [693, 358] width 17 height 17
radio input "true"
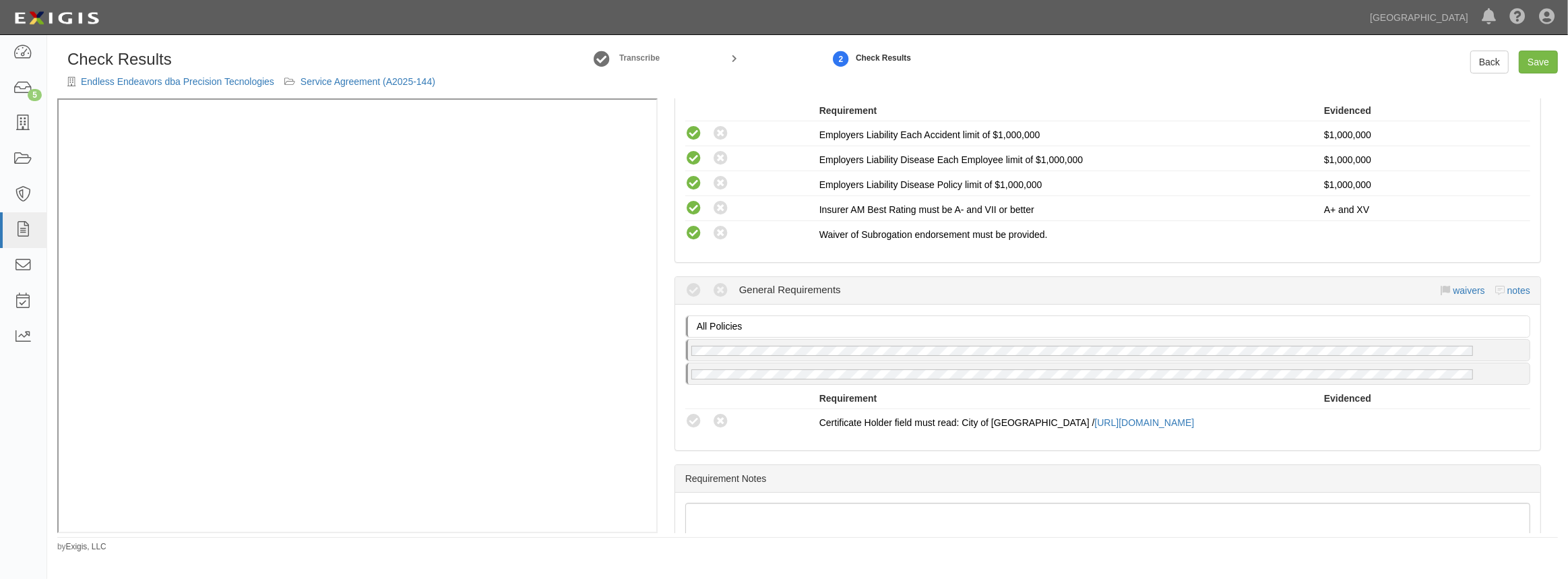
scroll to position [844, 0]
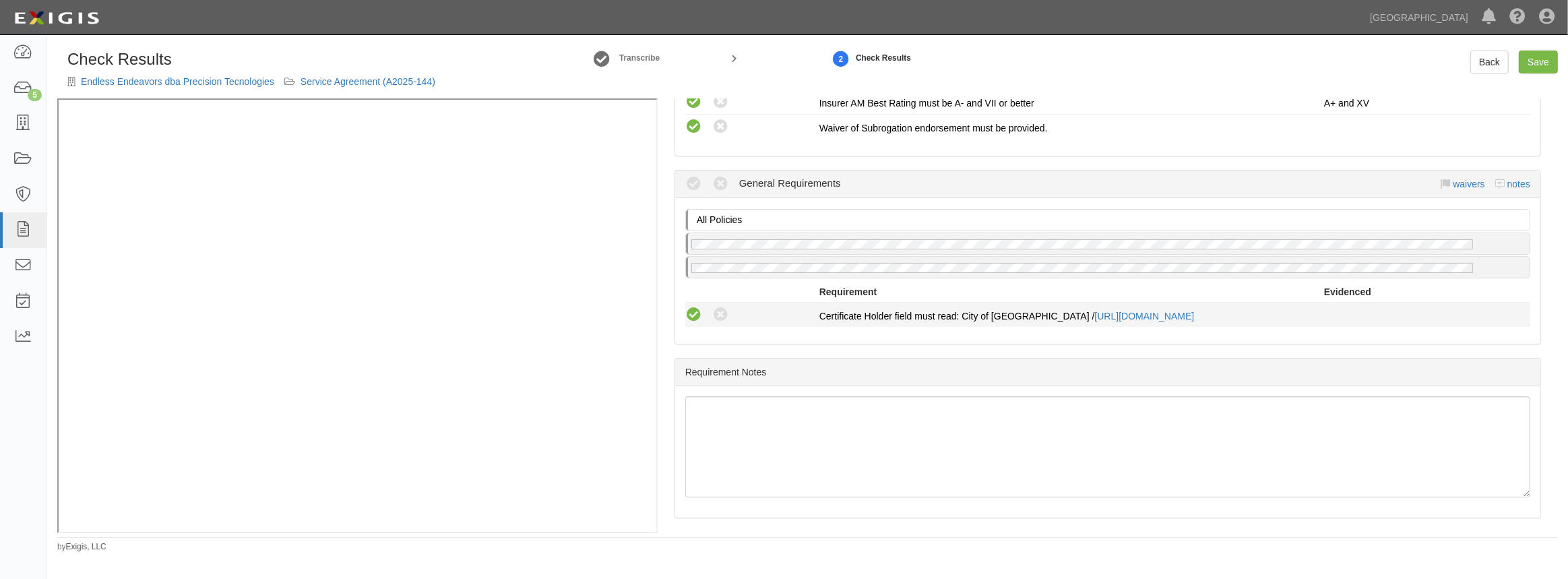
click at [693, 315] on icon at bounding box center [693, 315] width 17 height 17
radio input "true"
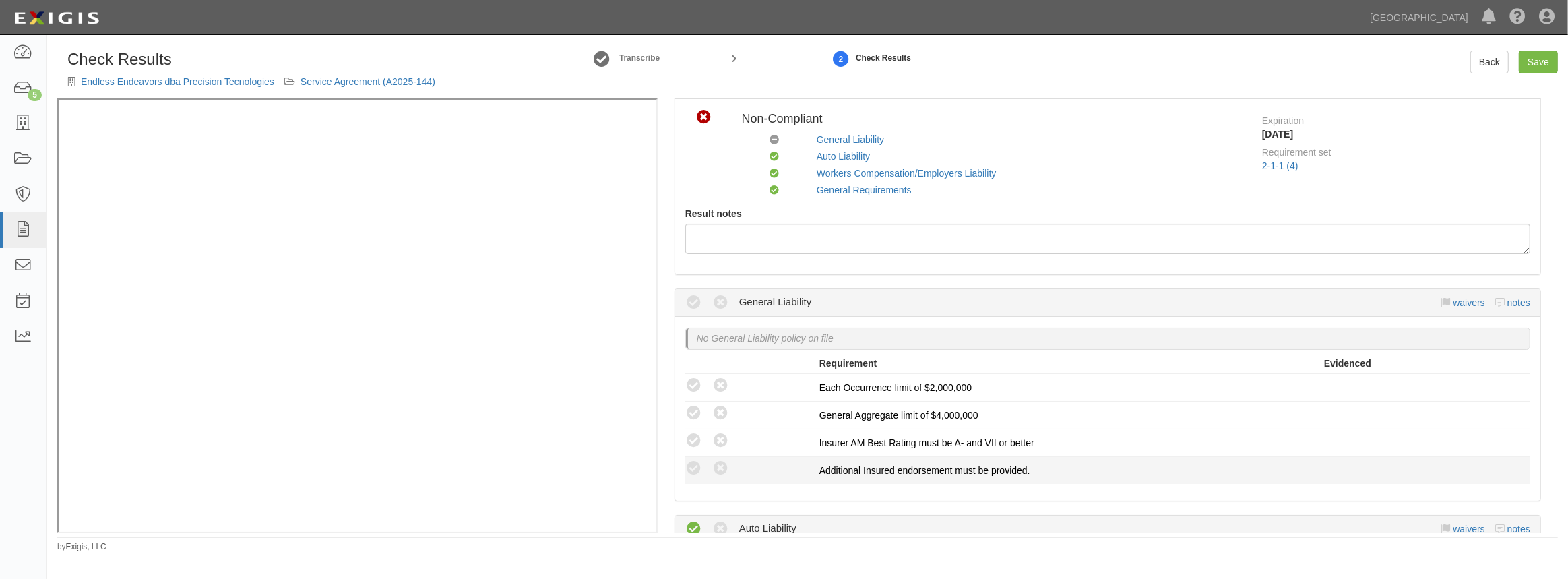
scroll to position [0, 0]
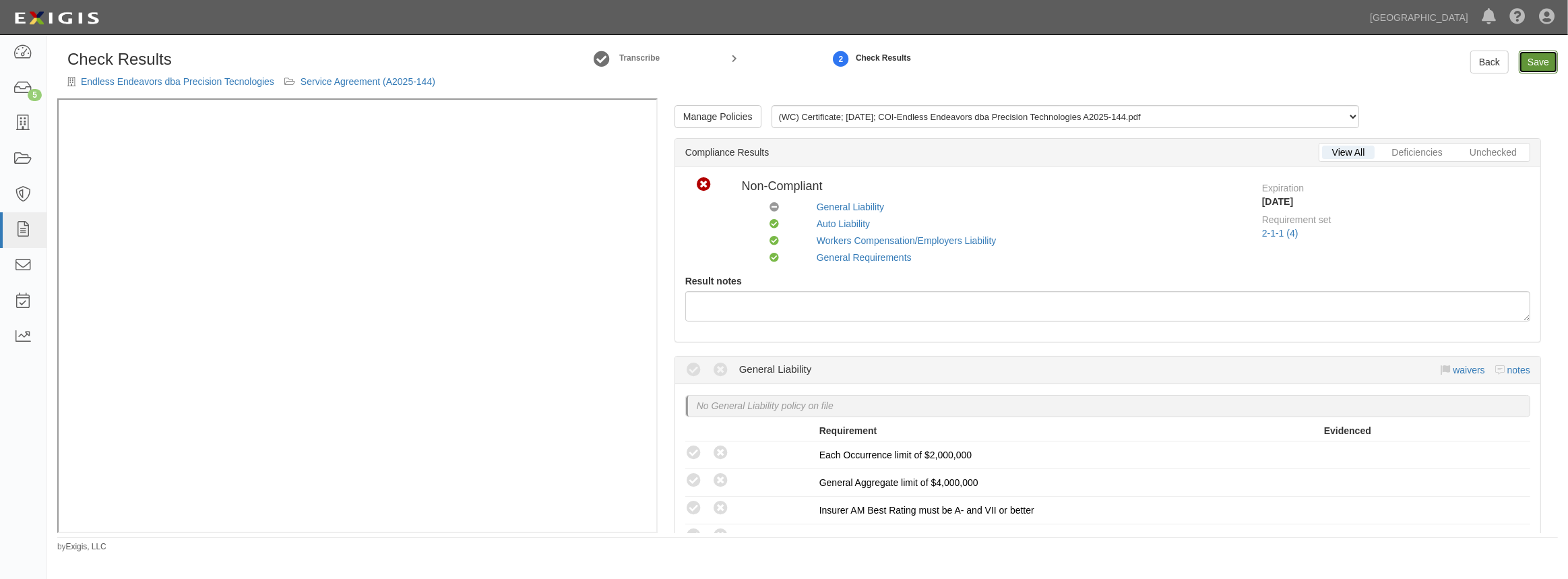
click at [1533, 66] on link "Save" at bounding box center [1538, 62] width 39 height 23
radio input "true"
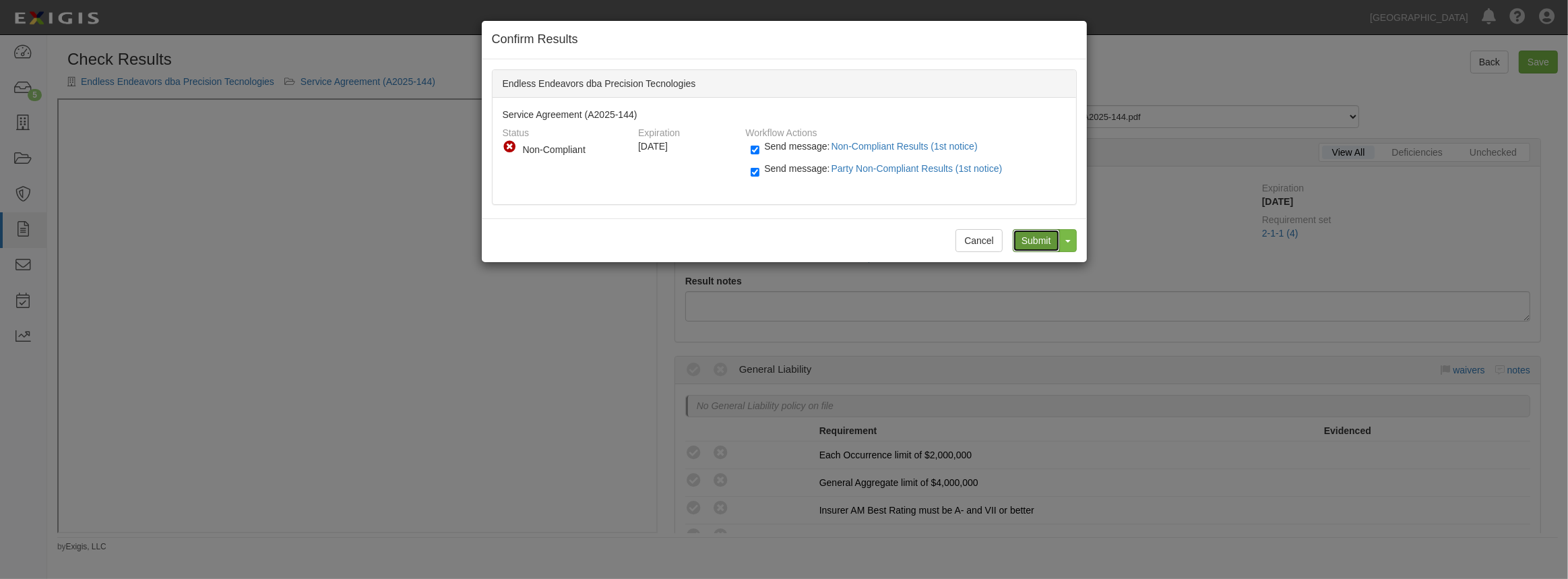
click at [1028, 250] on input "Submit" at bounding box center [1036, 241] width 47 height 23
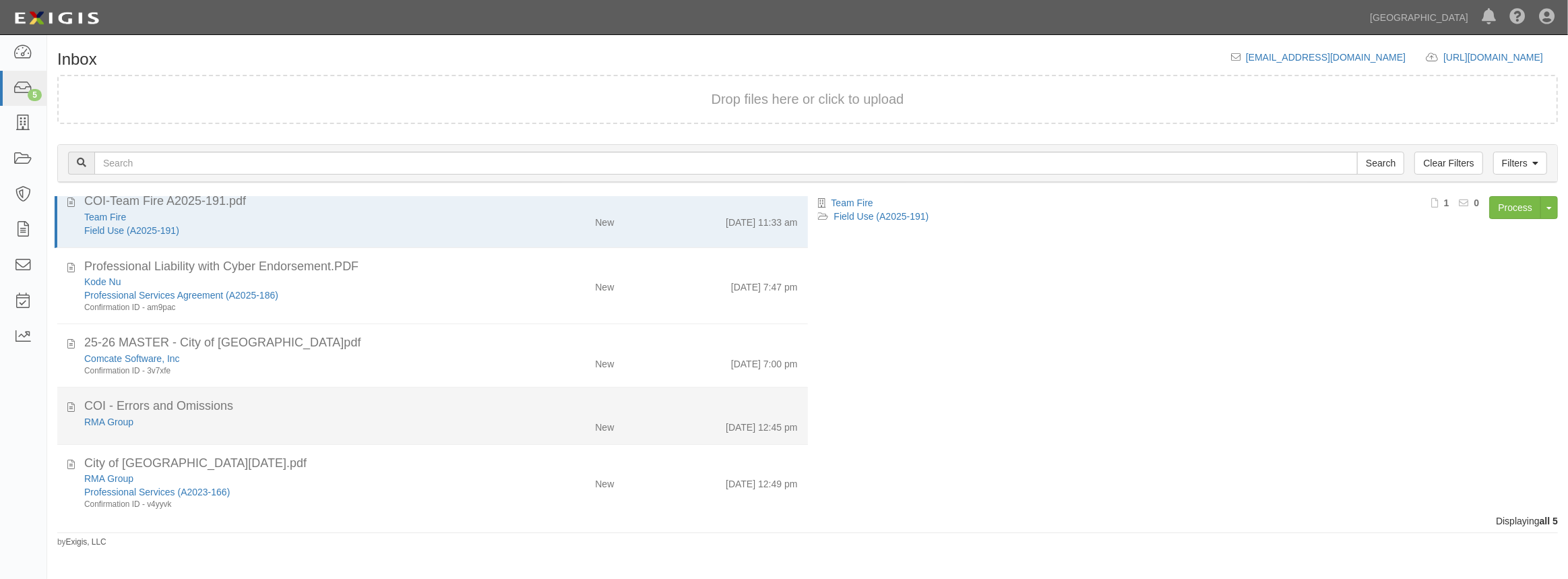
scroll to position [25, 0]
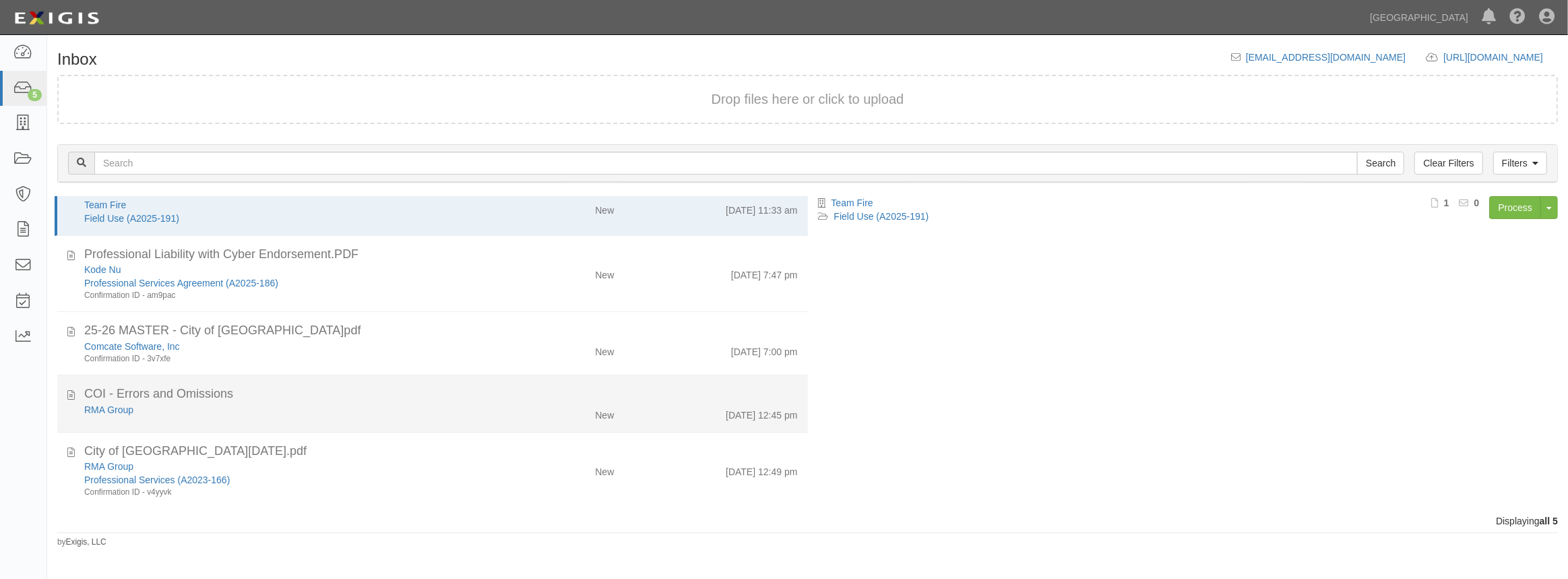
click at [297, 416] on div "RMA Group New [DATE] 12:45 pm" at bounding box center [441, 413] width 734 height 19
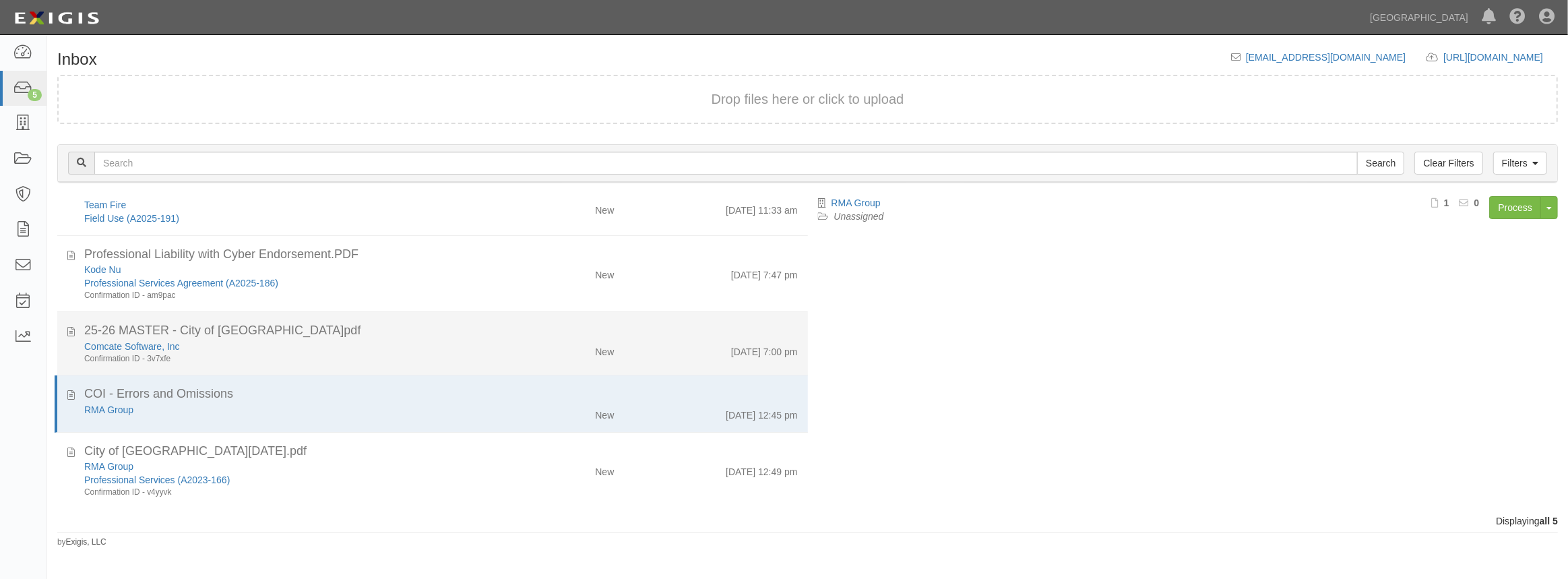
click at [339, 353] on div "Confirmation ID - 3v7xfe" at bounding box center [288, 359] width 408 height 12
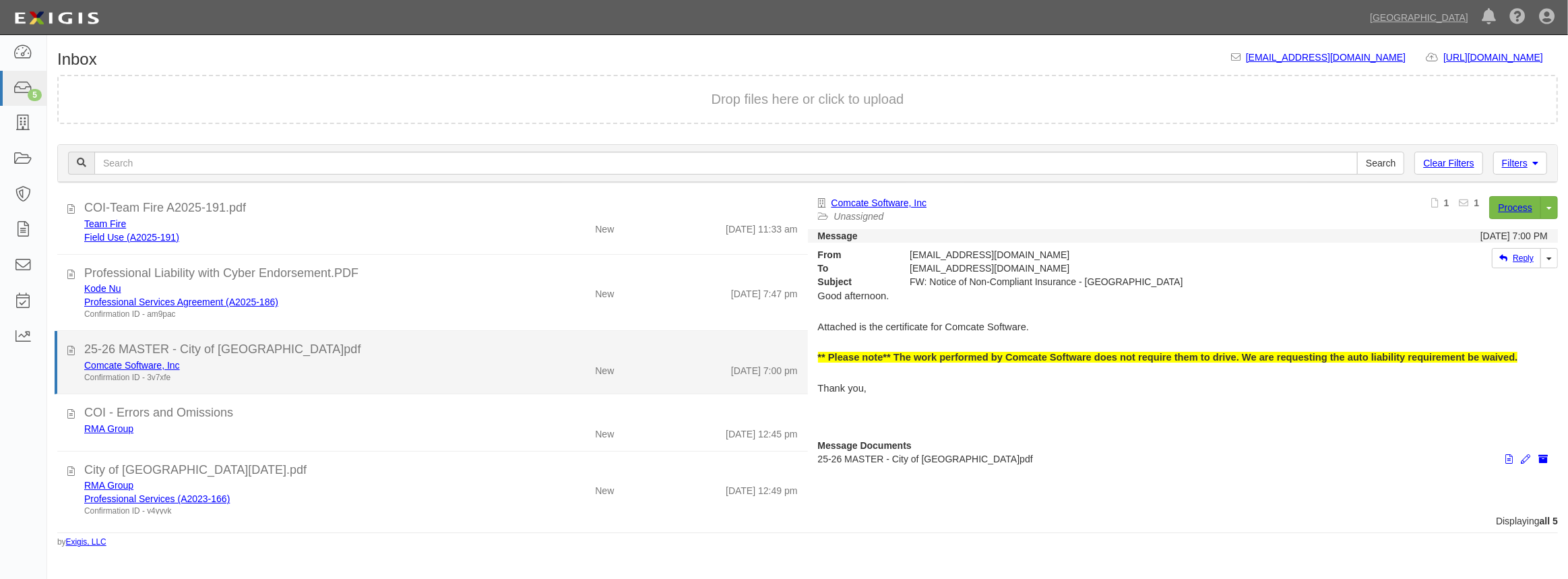
scroll to position [0, 0]
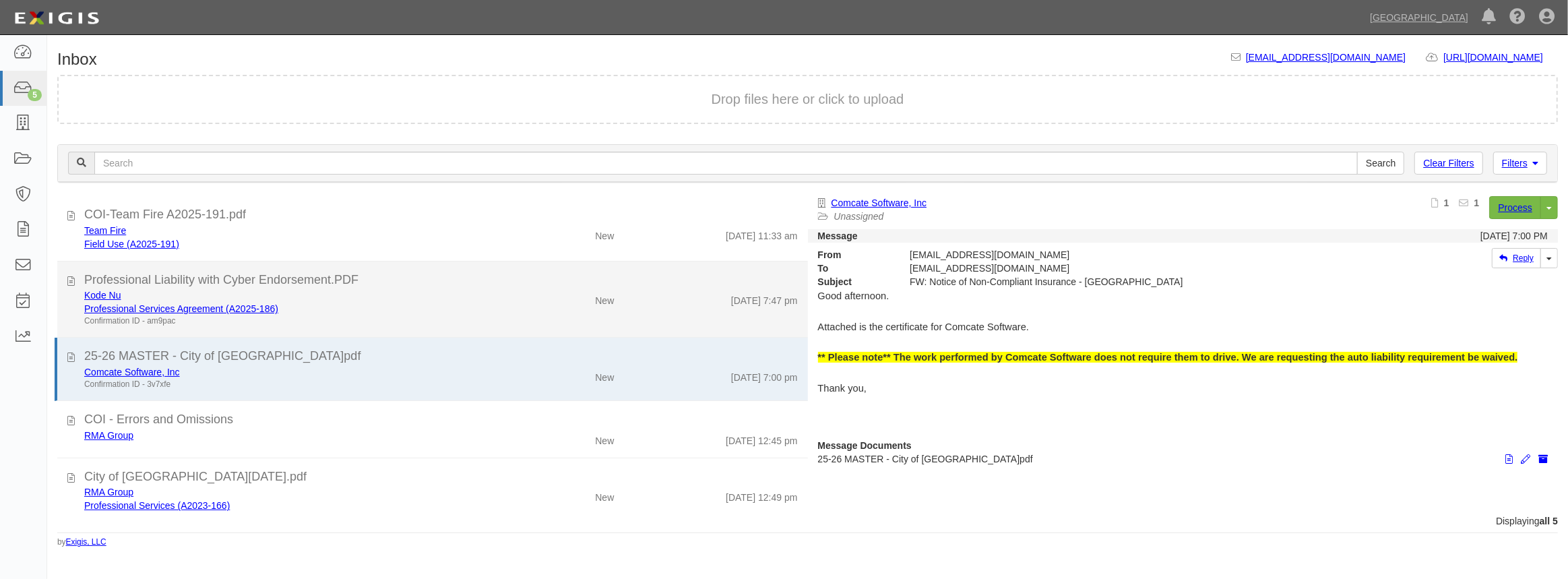
click at [405, 319] on div "Confirmation ID - am9pac" at bounding box center [288, 321] width 408 height 12
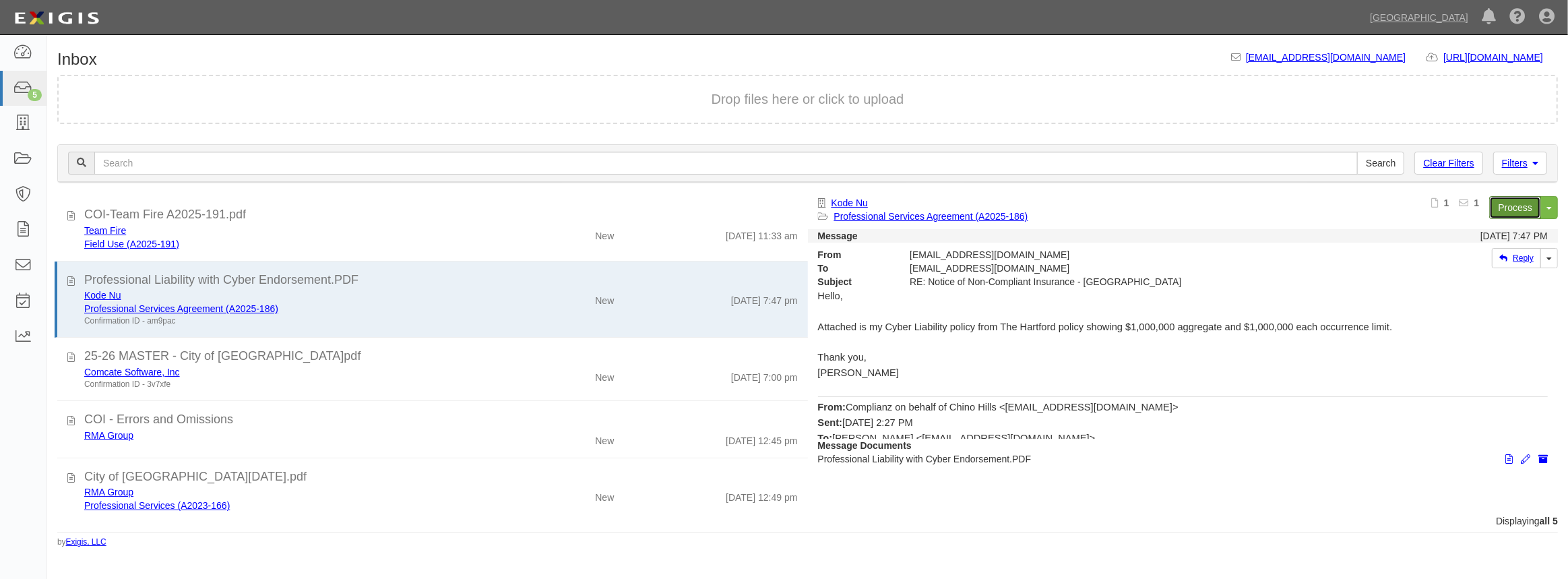
click at [1509, 211] on link "Process" at bounding box center [1515, 208] width 52 height 23
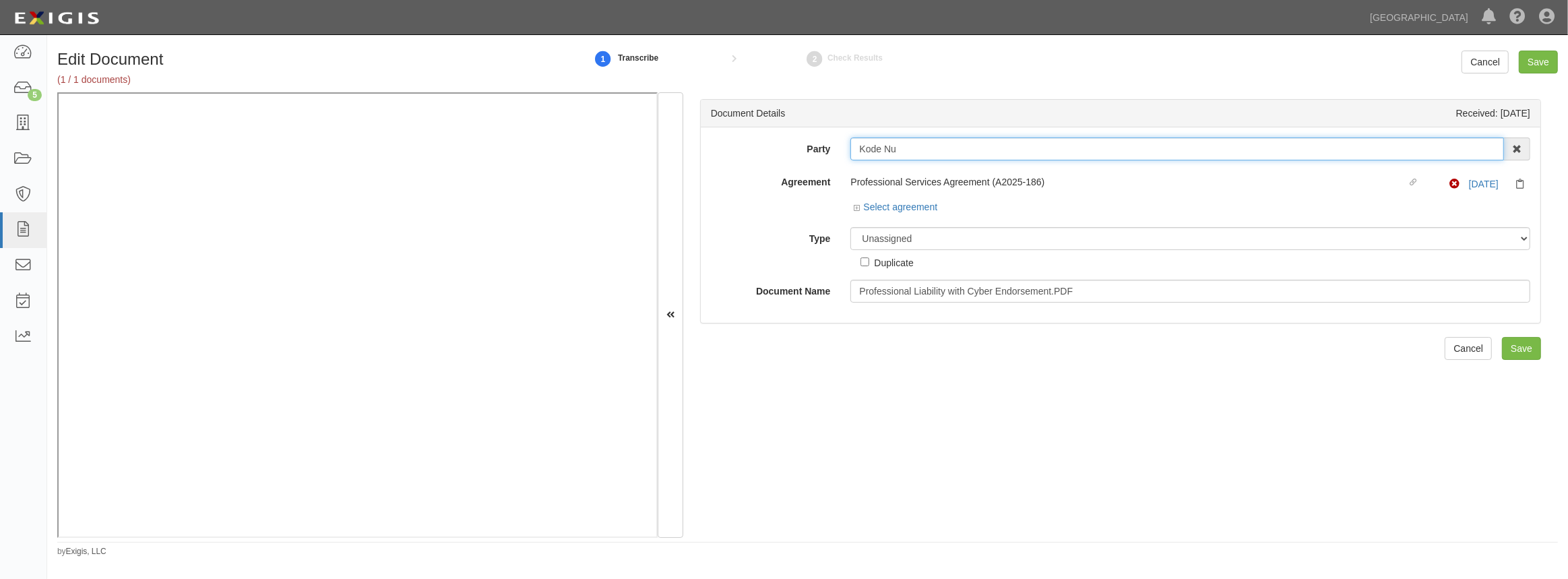
drag, startPoint x: 906, startPoint y: 150, endPoint x: 793, endPoint y: 136, distance: 113.9
click at [793, 136] on div "Party Kode Nu 4LEAF, Inc. Abba Termite & Pest Control Abound Food Care Above th…" at bounding box center [1121, 225] width 840 height 195
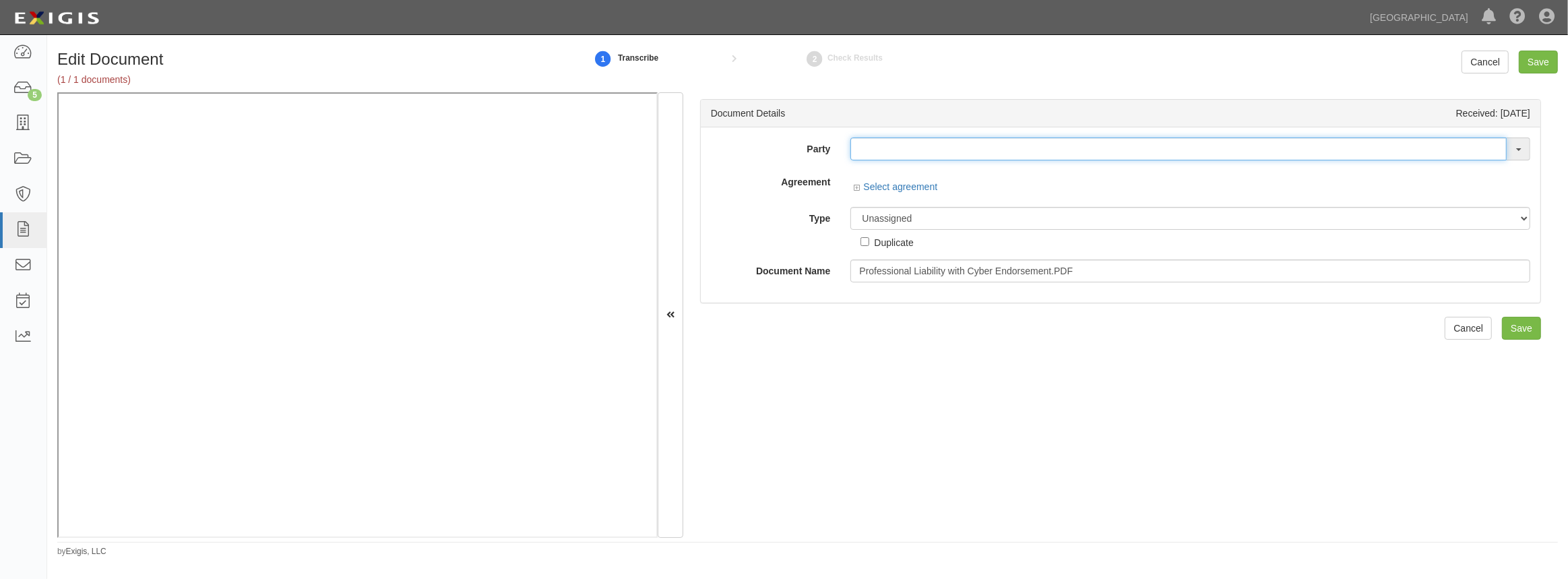
click at [870, 149] on input "text" at bounding box center [1179, 149] width 656 height 23
paste input "Kode Nu"
type input "Kode Nu"
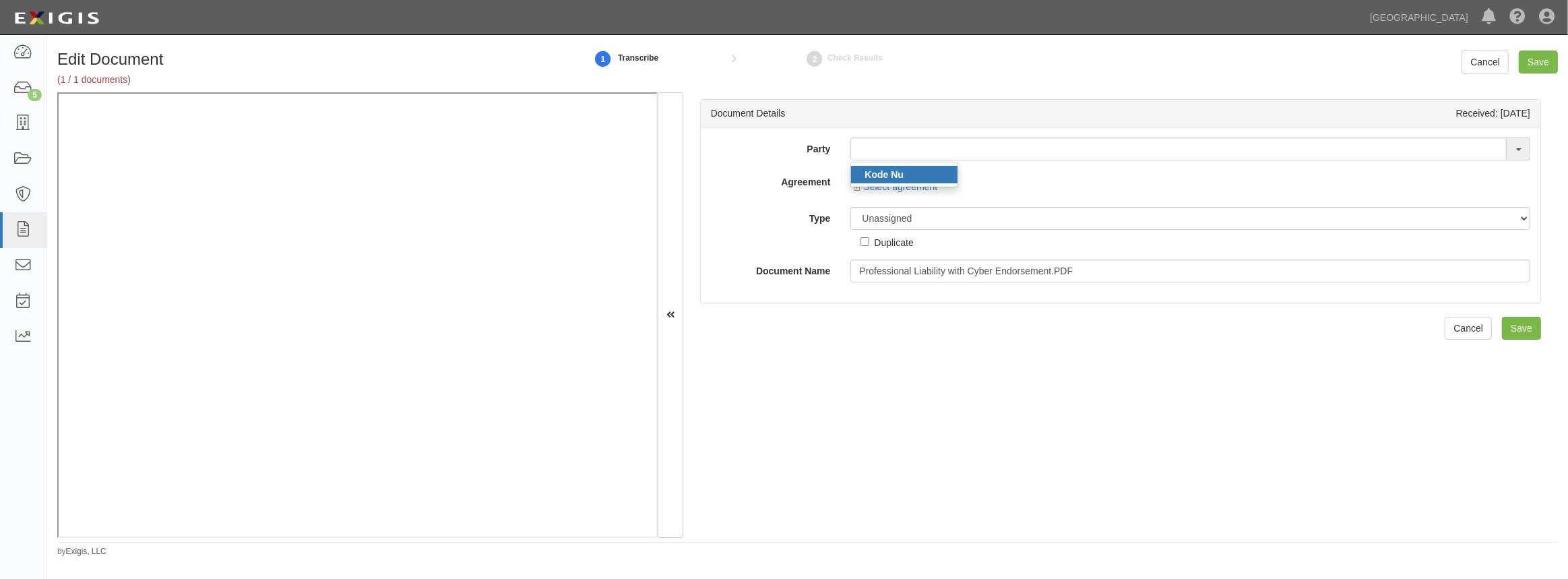
click at [873, 174] on strong "Kode Nu" at bounding box center [884, 174] width 39 height 11
type input "Kode Nu"
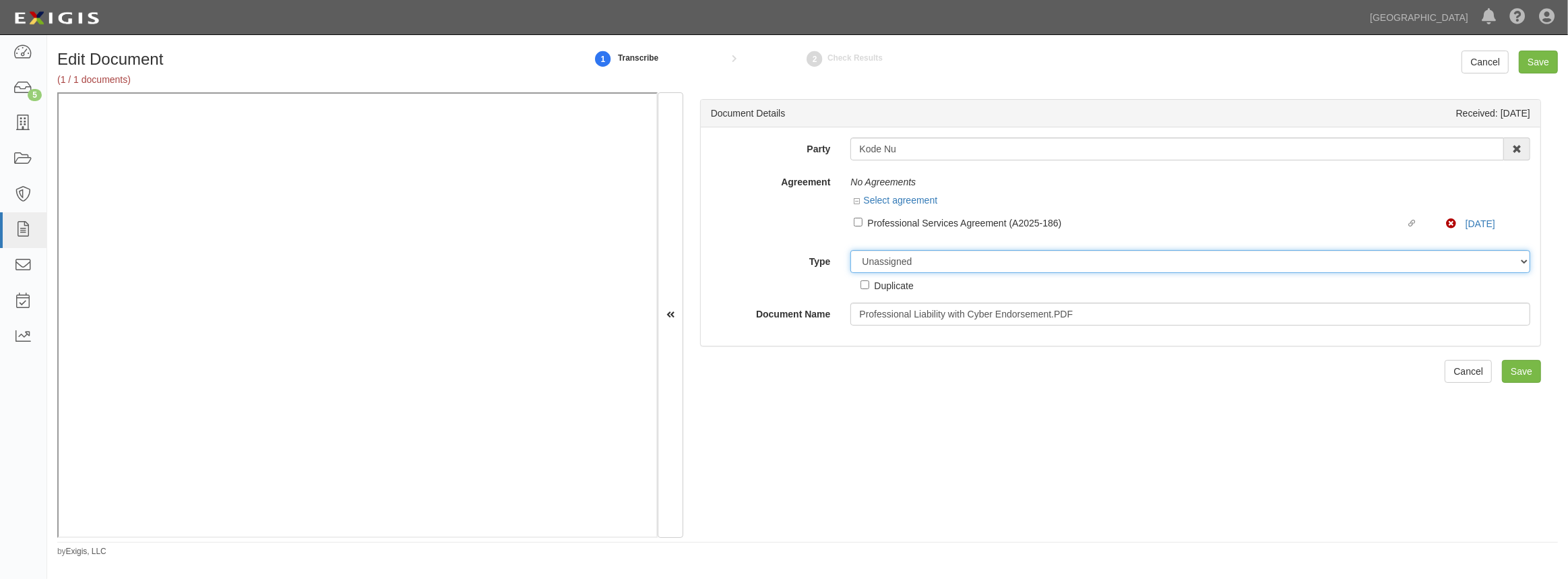
click at [873, 254] on select "Unassigned Binder Cancellation Notice Certificate Contract Endorsement Insuranc…" at bounding box center [1190, 262] width 680 height 23
select select "OtherDetail"
click at [851, 250] on select "Unassigned Binder Cancellation Notice Certificate Contract Endorsement Insuranc…" at bounding box center [1190, 262] width 680 height 23
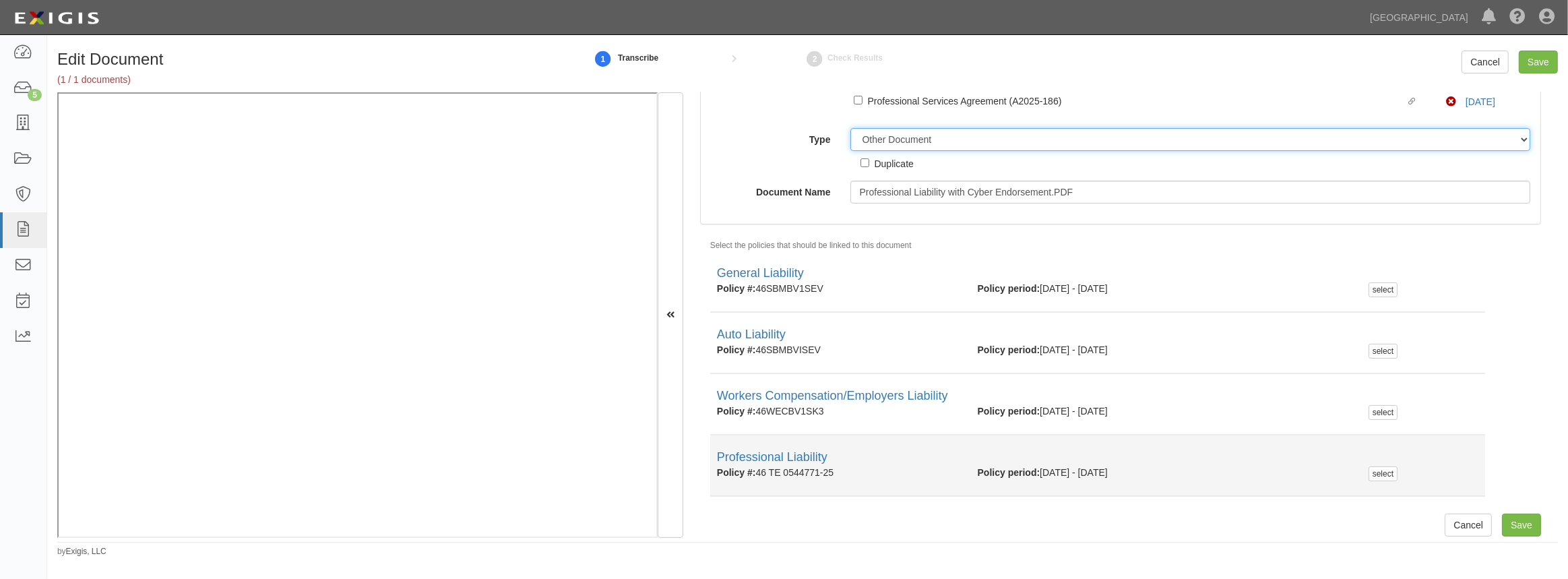
scroll to position [127, 0]
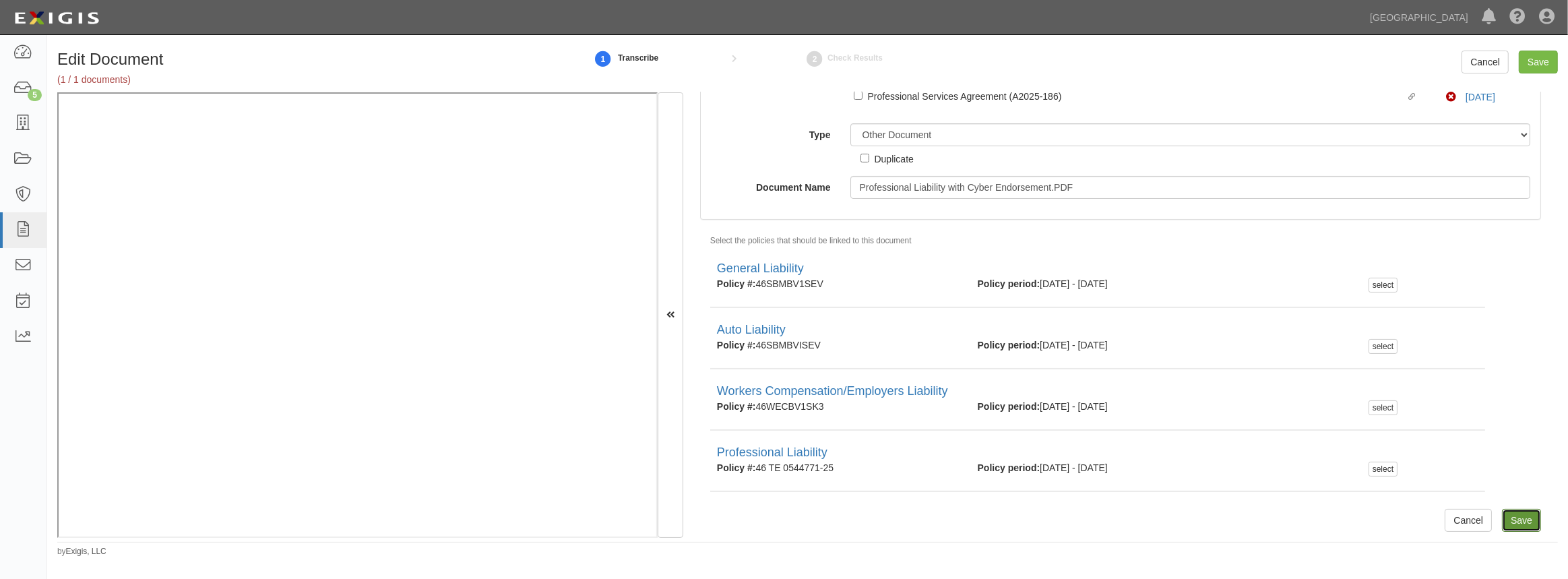
click at [1512, 519] on input "Save" at bounding box center [1522, 520] width 39 height 23
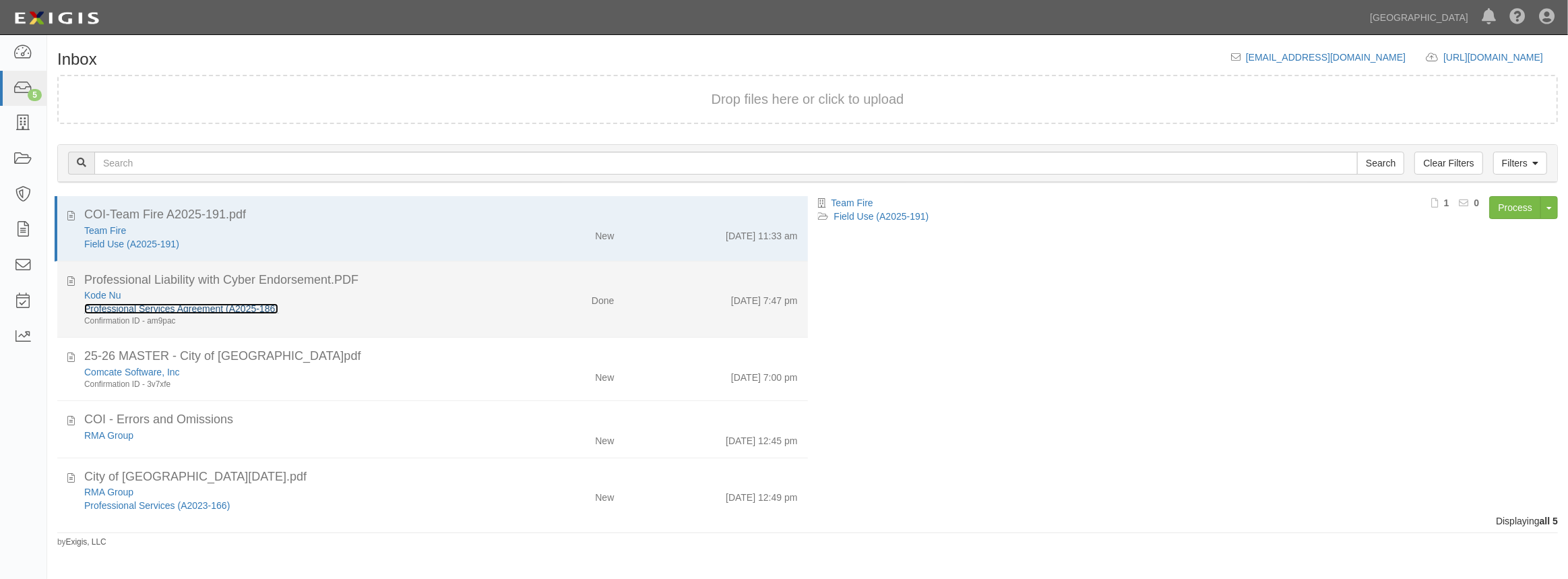
click at [236, 306] on link "Professional Services Agreement (A2025-186)" at bounding box center [181, 308] width 194 height 11
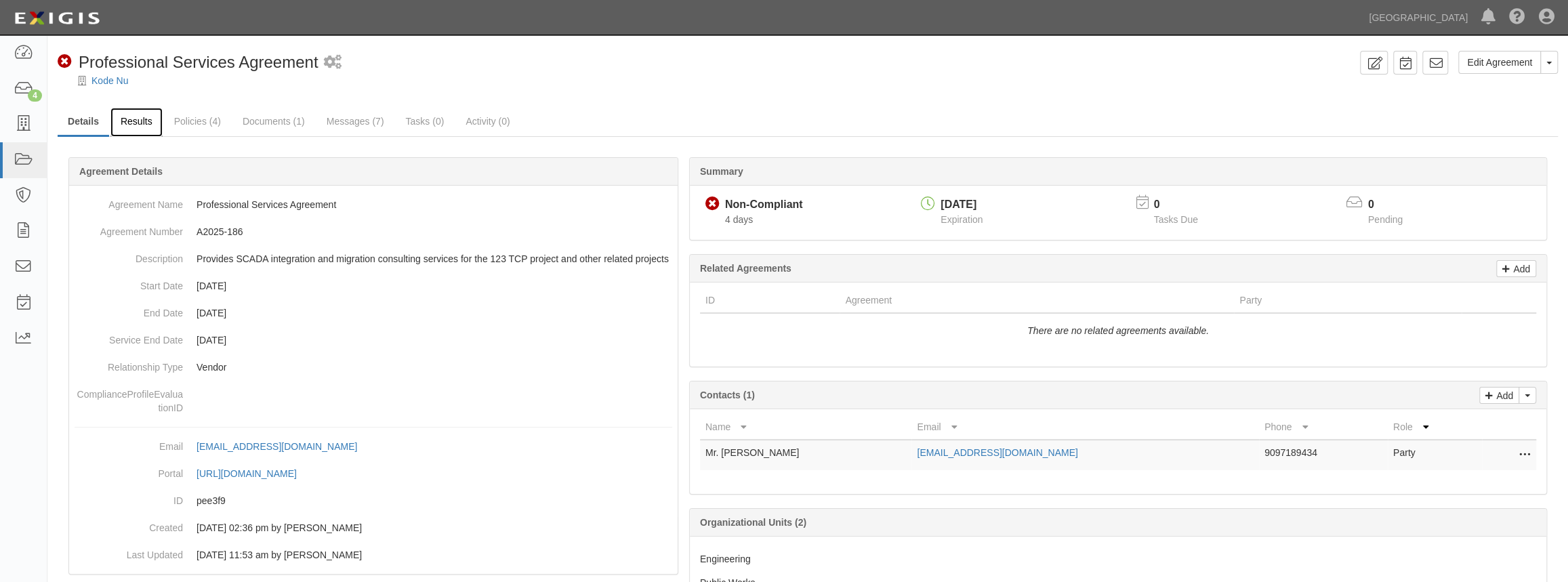
click at [126, 122] on link "Results" at bounding box center [136, 123] width 53 height 29
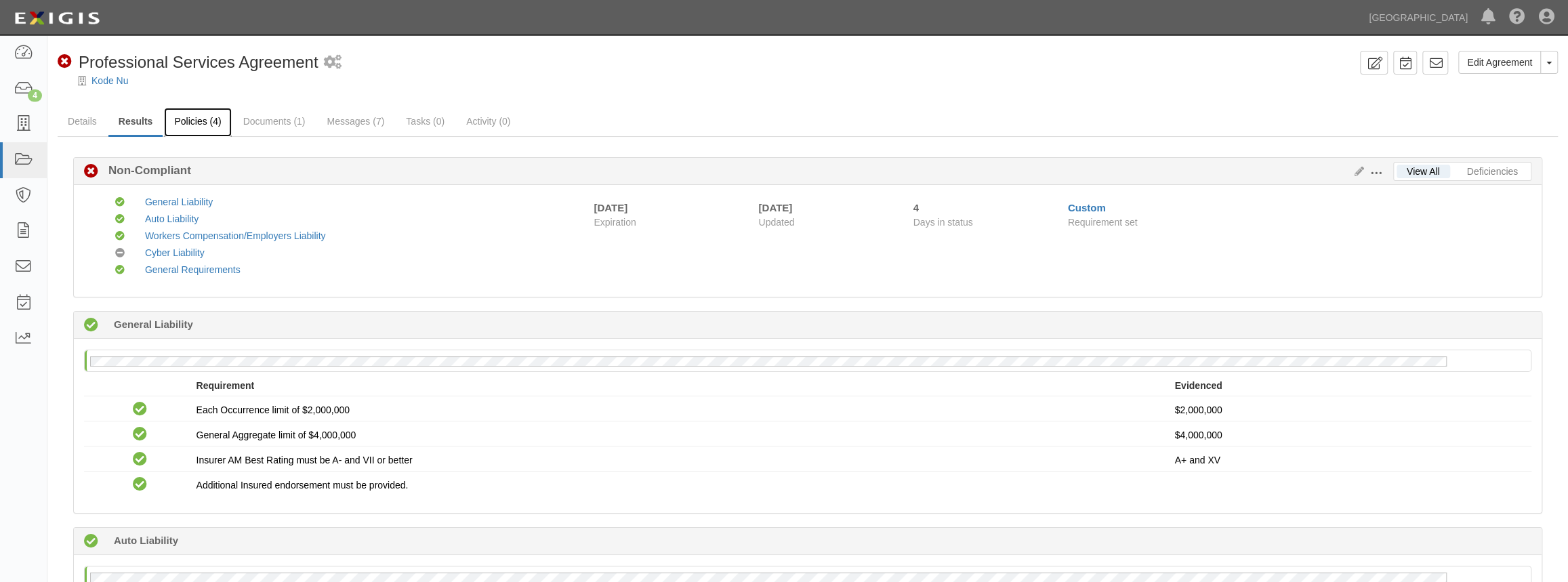
click at [196, 123] on link "Policies (4)" at bounding box center [198, 123] width 67 height 29
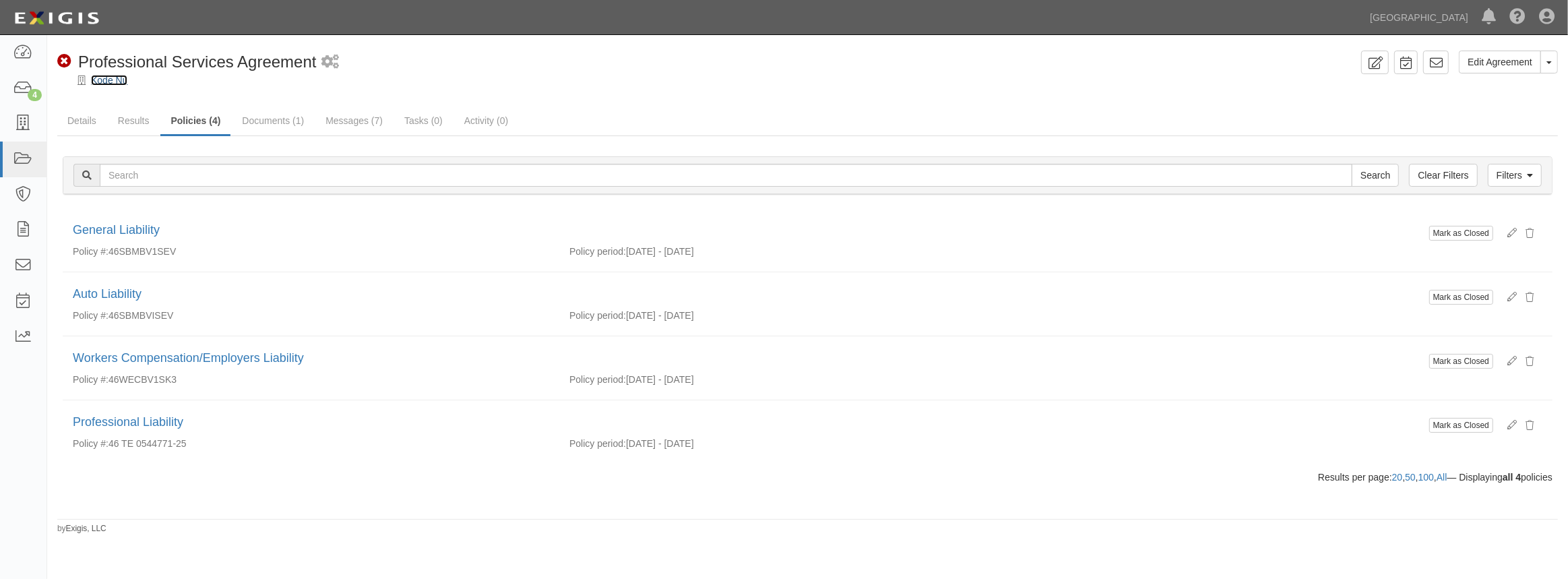
click at [121, 84] on link "Kode Nu" at bounding box center [109, 80] width 36 height 11
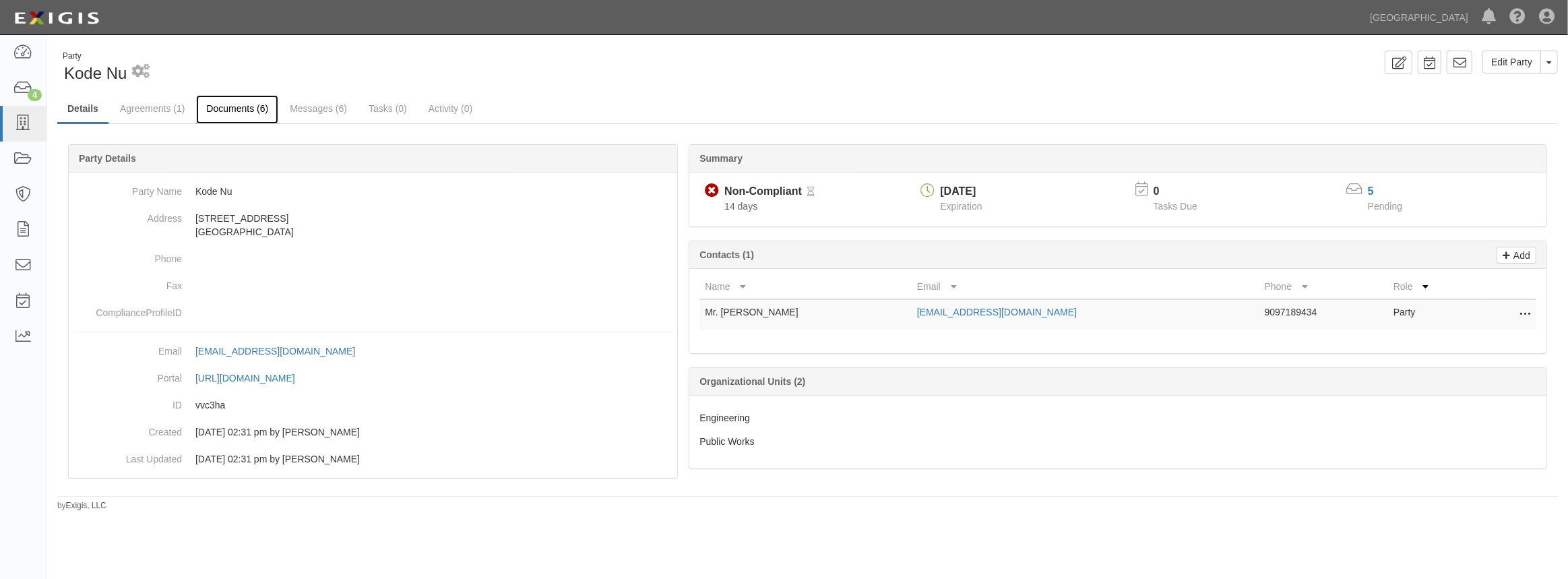
click at [258, 115] on link "Documents (6)" at bounding box center [236, 110] width 82 height 29
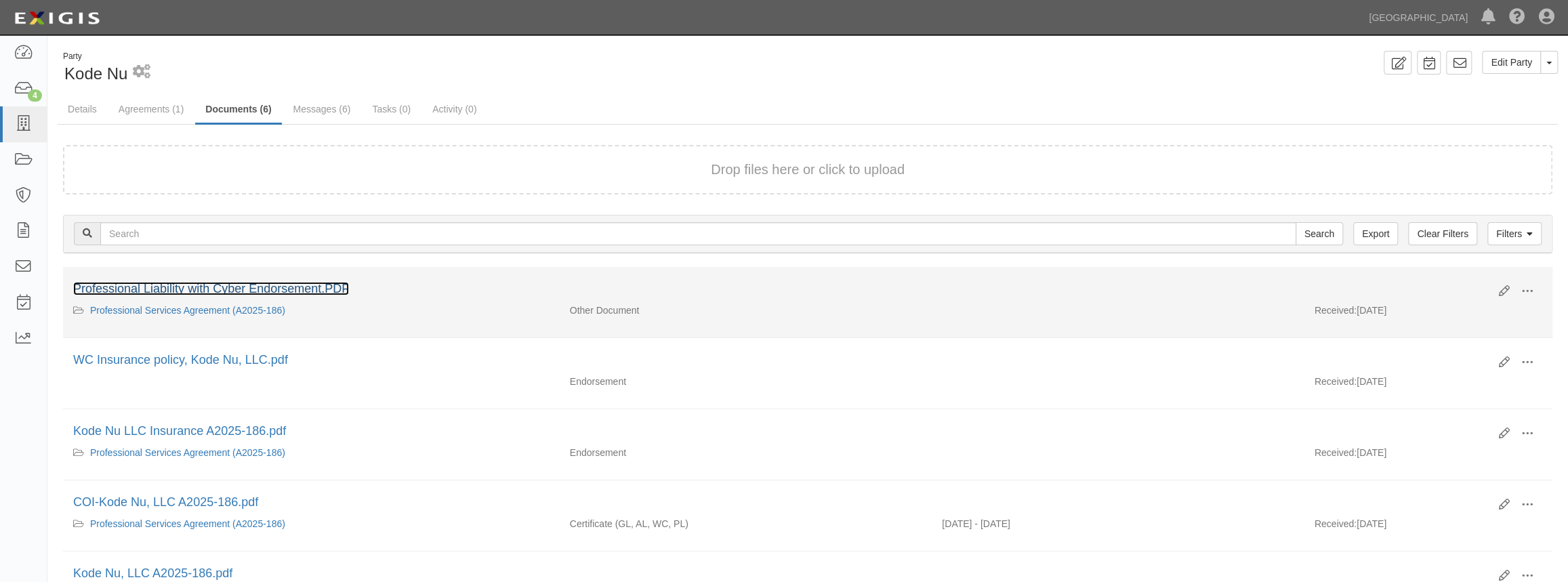
click at [288, 286] on link "Professional Liability with Cyber Endorsement.PDF" at bounding box center [211, 289] width 276 height 14
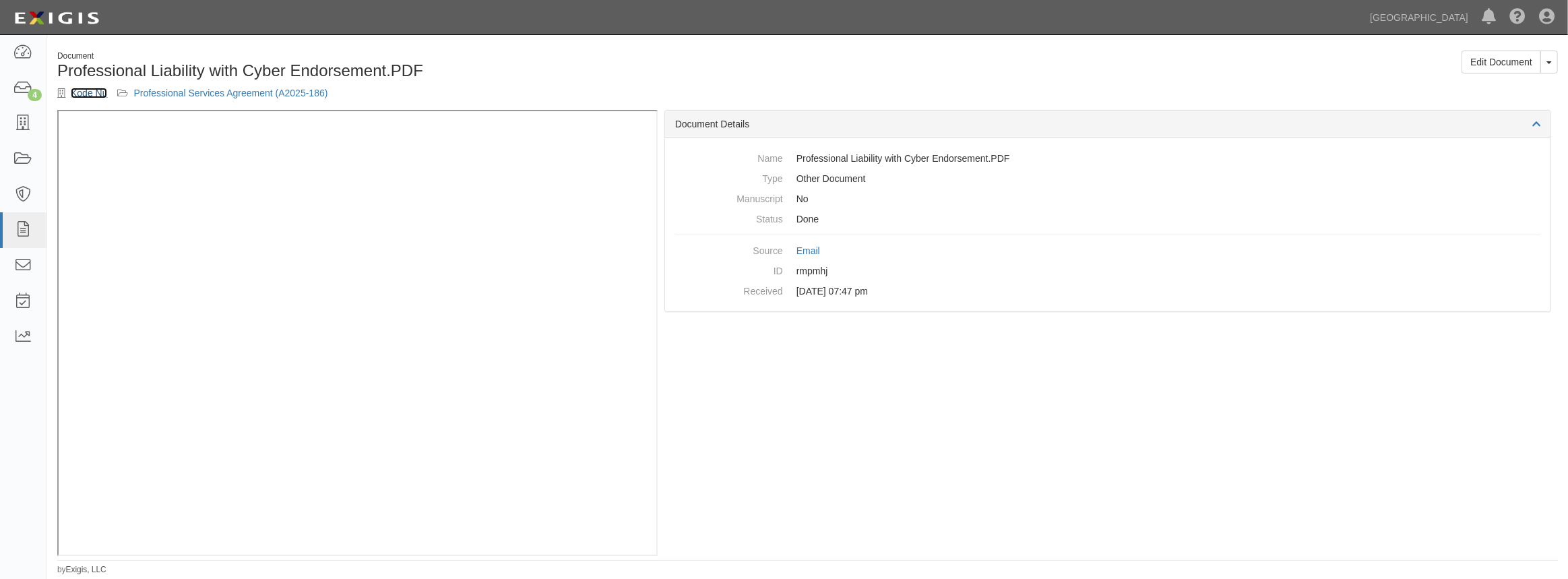
click at [88, 93] on link "Kode Nu" at bounding box center [89, 93] width 36 height 11
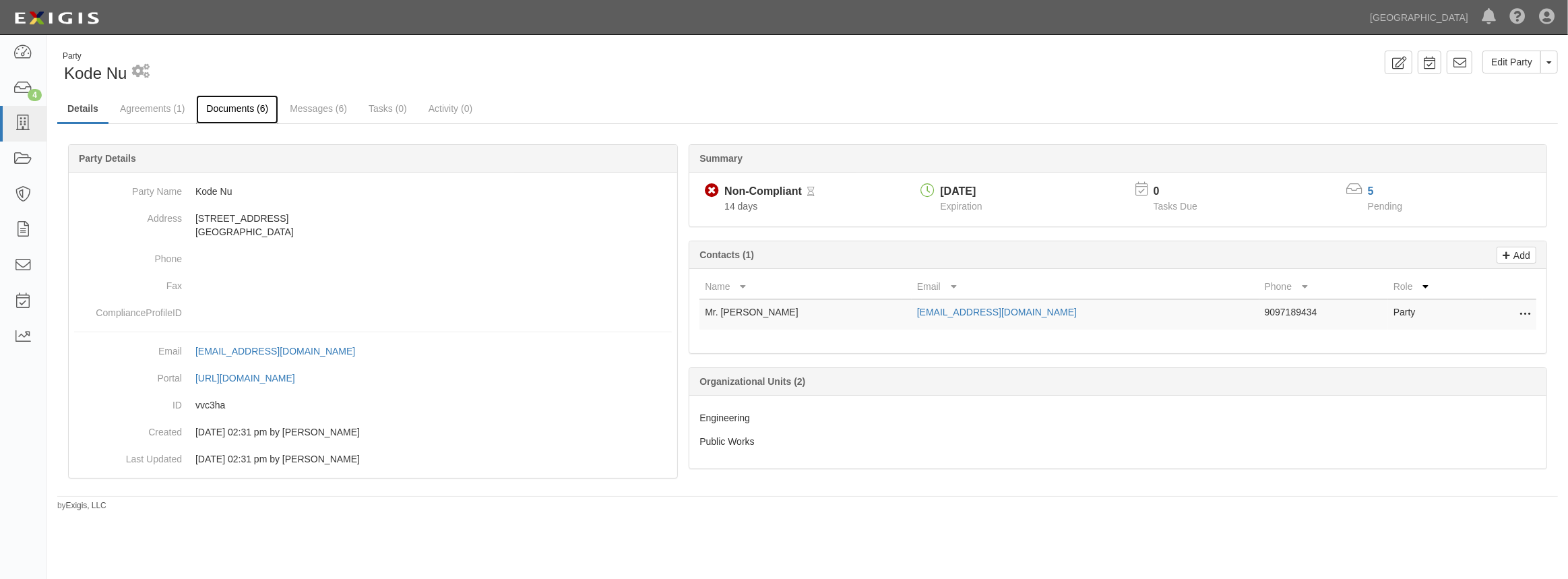
click at [237, 105] on link "Documents (6)" at bounding box center [236, 110] width 82 height 29
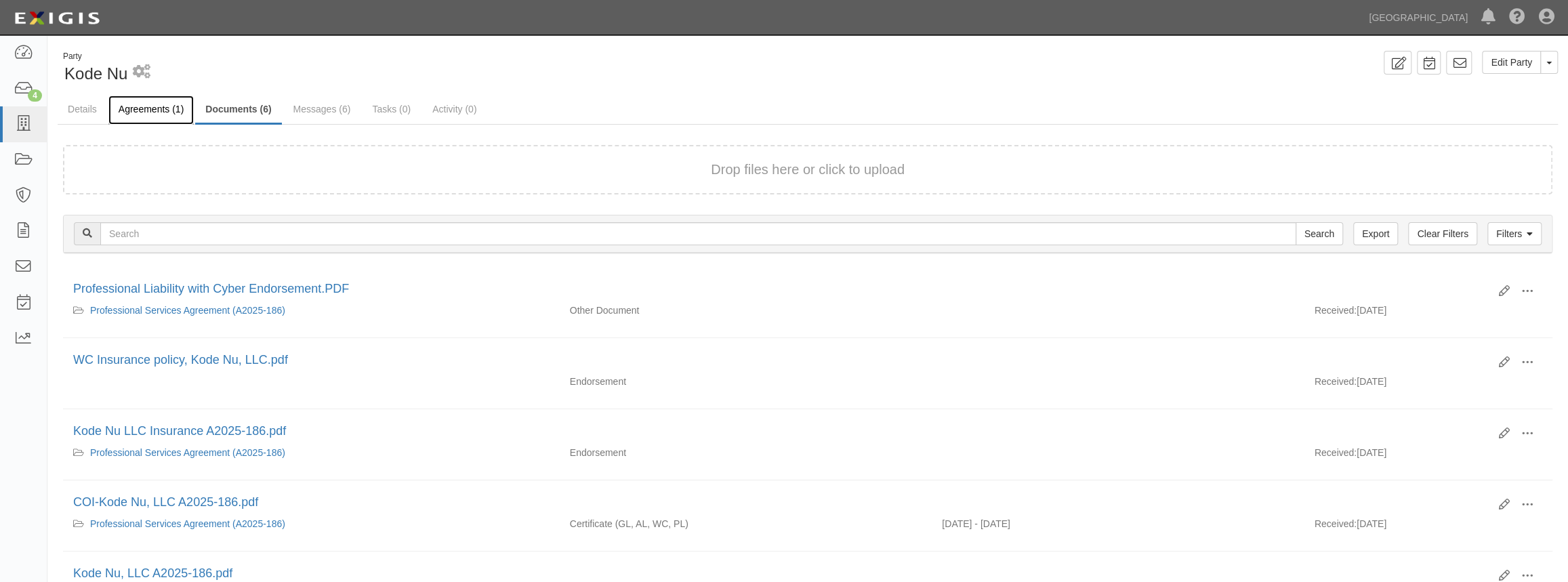
click at [163, 115] on link "Agreements (1)" at bounding box center [151, 110] width 85 height 29
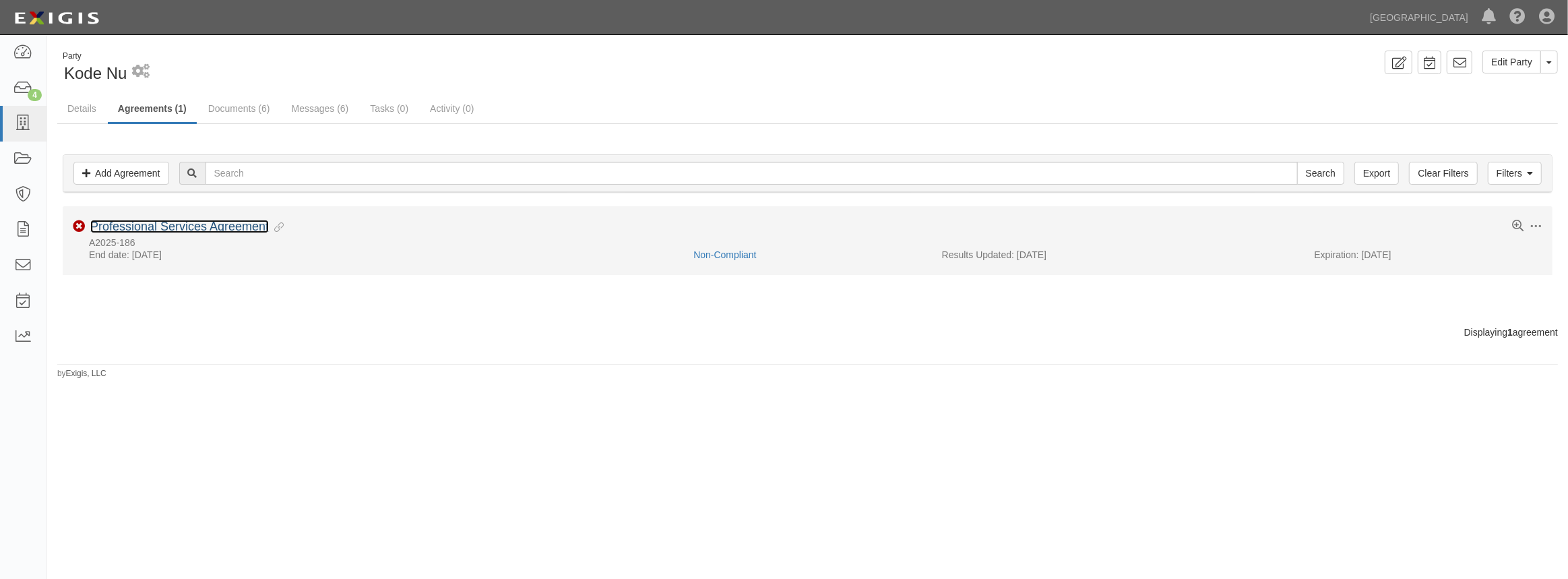
click at [178, 229] on link "Professional Services Agreement" at bounding box center [180, 226] width 178 height 14
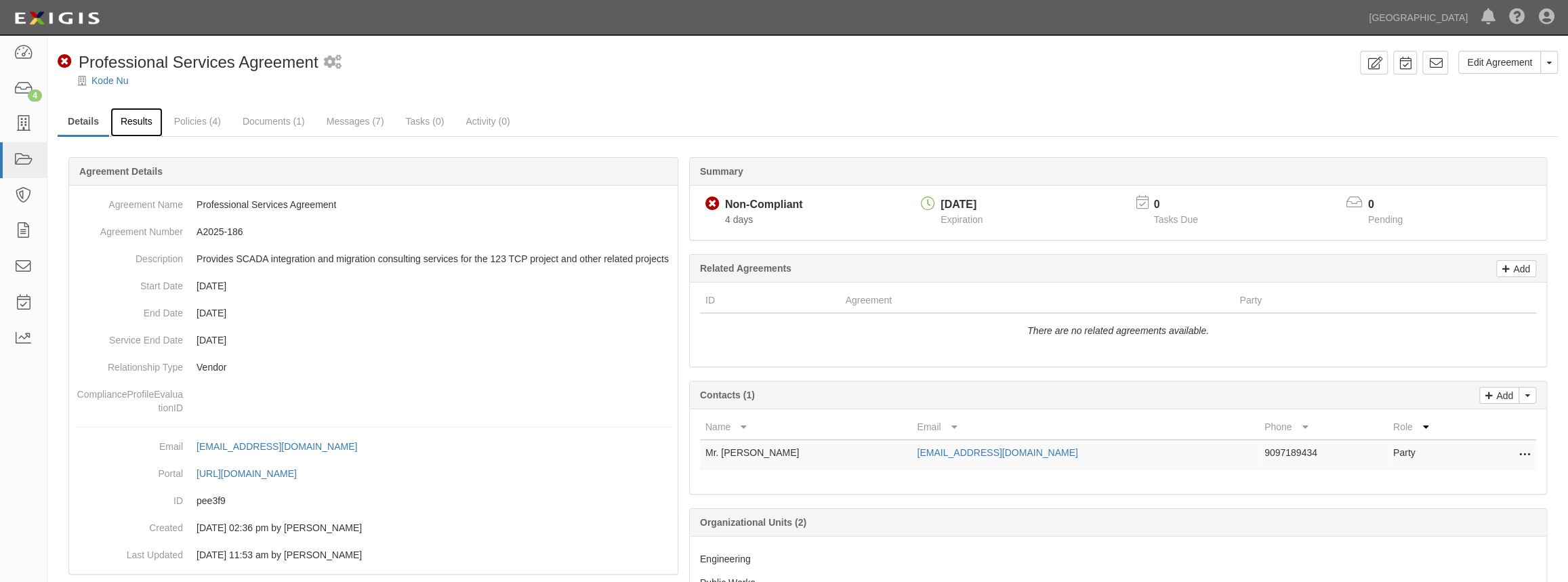
click at [155, 121] on link "Results" at bounding box center [136, 123] width 53 height 29
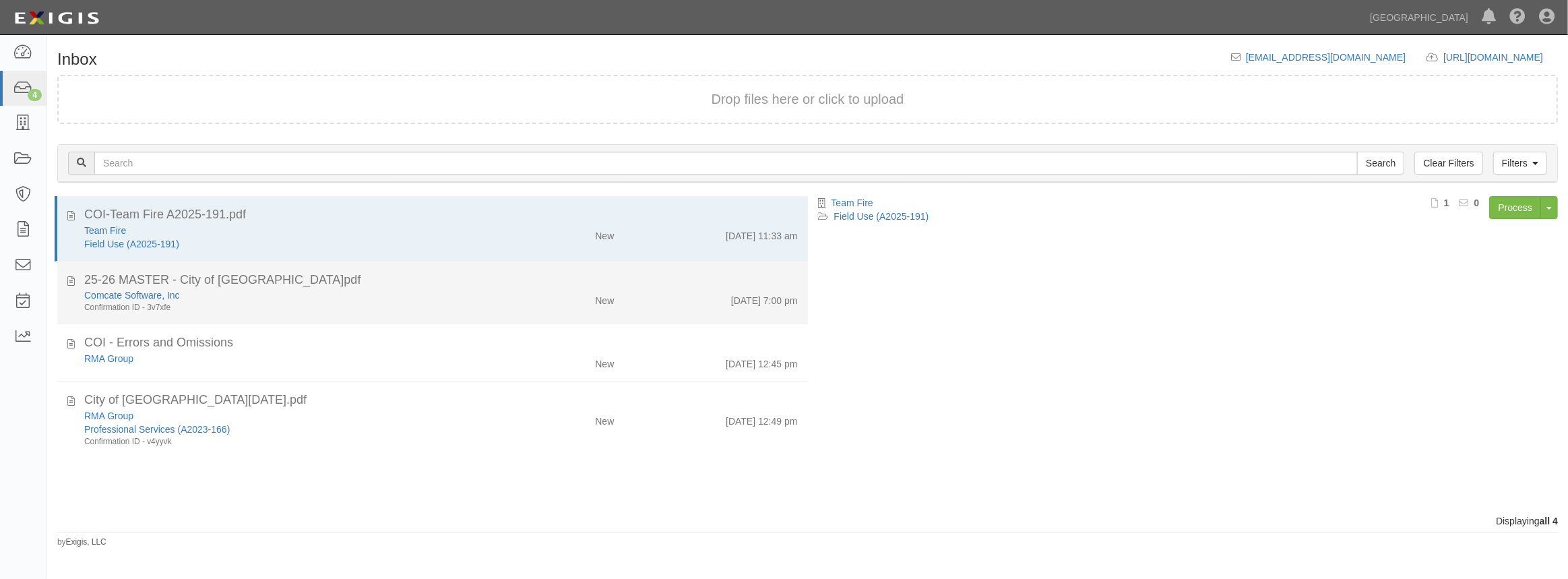
click at [376, 285] on div "25-26 MASTER - City of Chino Hills.pdf" at bounding box center [441, 280] width 714 height 17
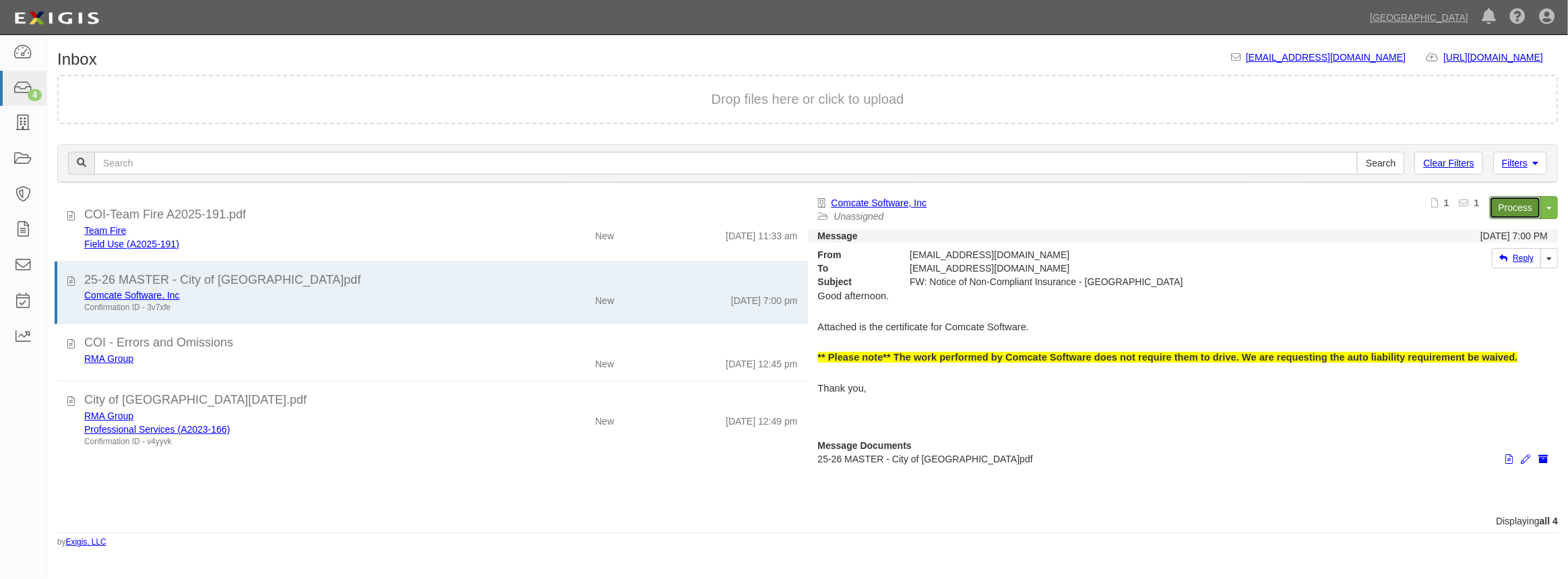
click at [1517, 205] on link "Process" at bounding box center [1515, 208] width 52 height 23
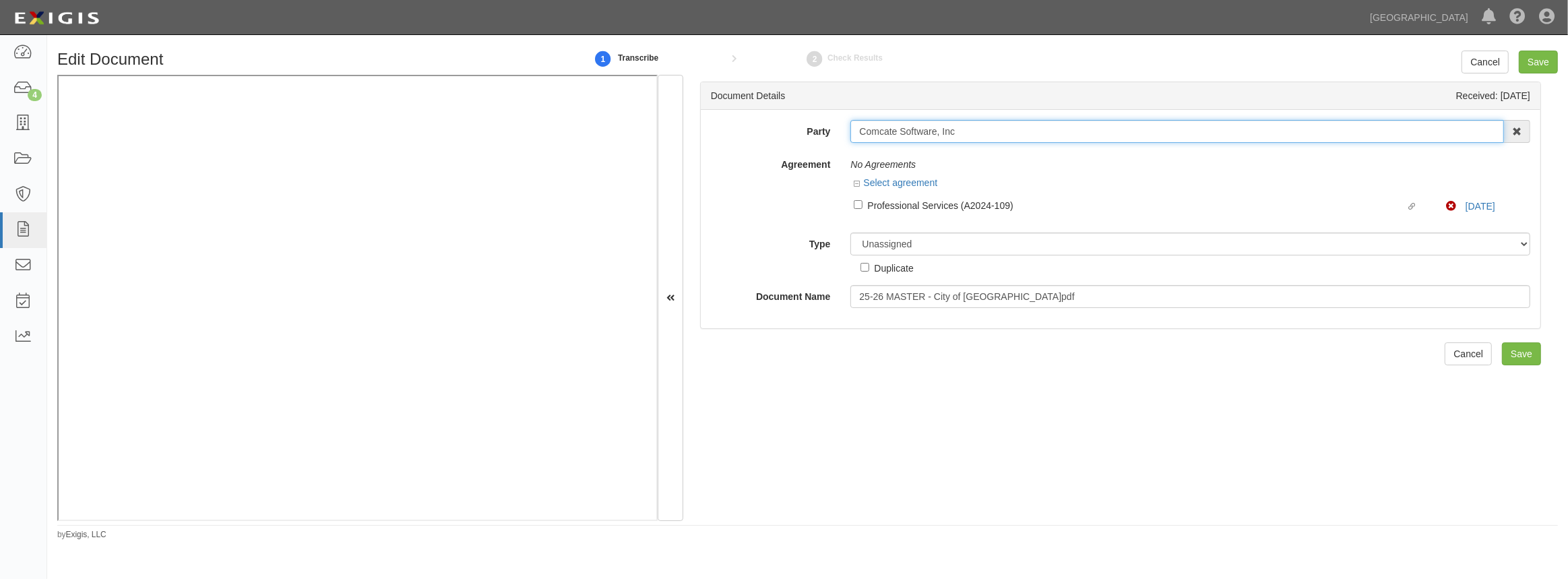
drag, startPoint x: 935, startPoint y: 128, endPoint x: 785, endPoint y: 128, distance: 150.0
click at [785, 128] on div "Party Comcate Software, Inc 4LEAF, Inc. Abba Termite & Pest Control Abound Food…" at bounding box center [1121, 131] width 840 height 23
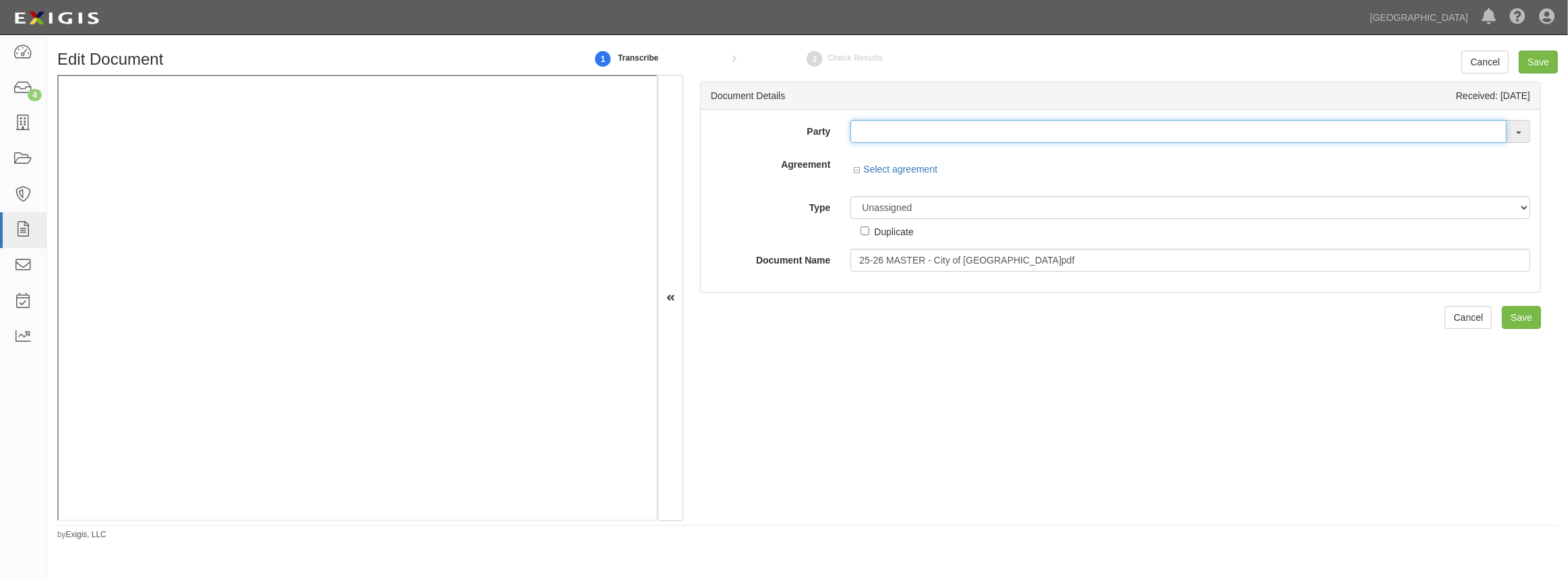
click at [899, 129] on input "text" at bounding box center [1179, 131] width 656 height 23
paste input "Comcate Software"
type input "Comcate Software"
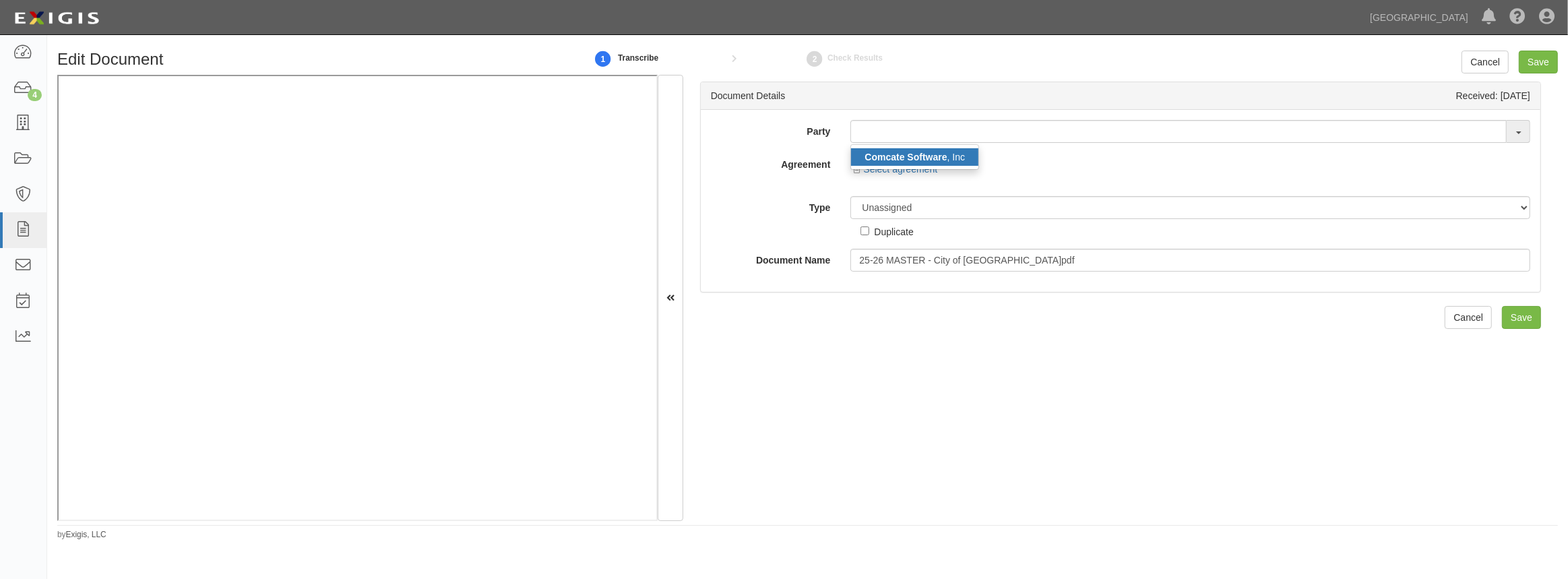
click at [901, 155] on strong "Comcate Software" at bounding box center [905, 157] width 82 height 11
type input "Comcate Software, Inc"
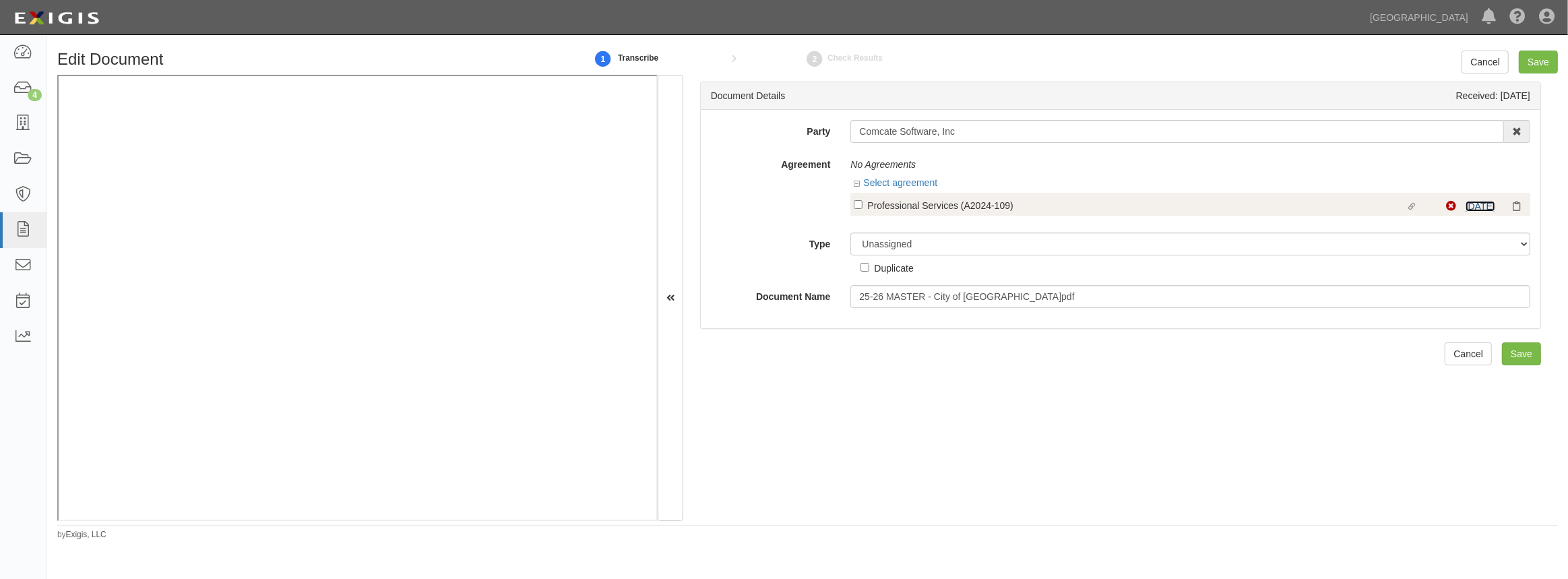
click at [1466, 203] on link "10/1/25" at bounding box center [1480, 206] width 30 height 11
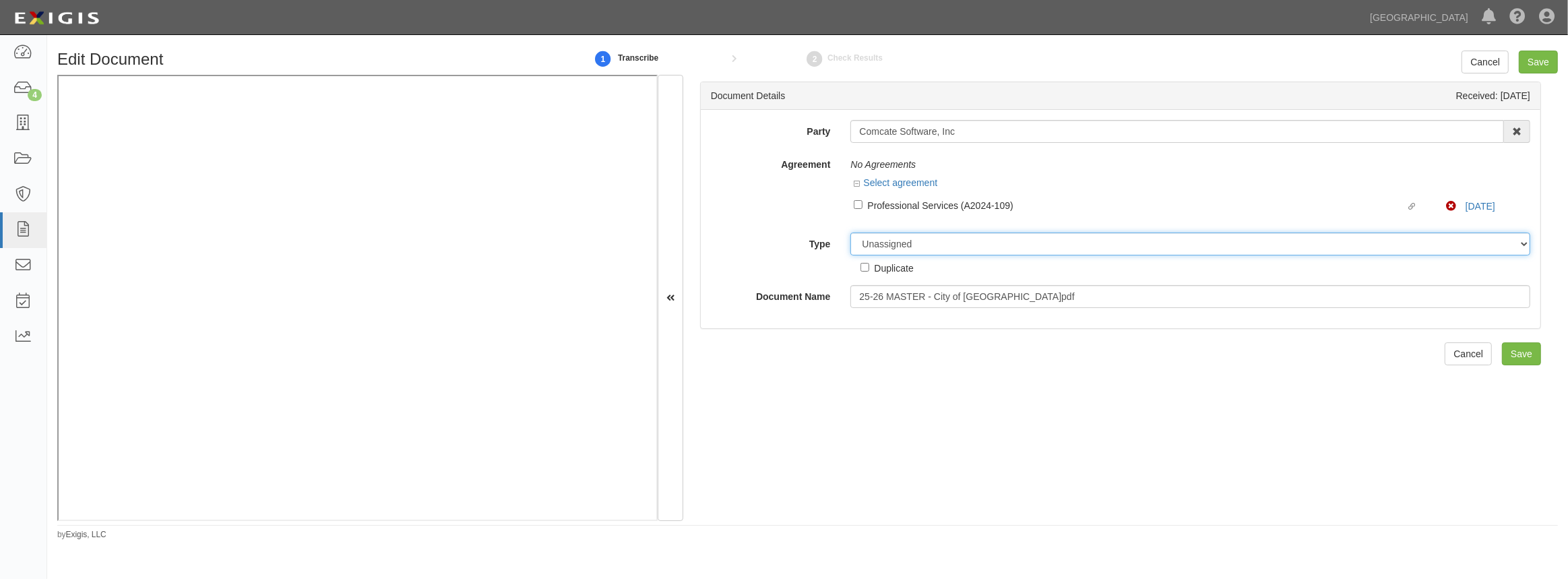
click at [886, 245] on select "Unassigned Binder Cancellation Notice Certificate Contract Endorsement Insuranc…" at bounding box center [1190, 245] width 680 height 23
select select "OtherDetail"
click at [851, 233] on select "Unassigned Binder Cancellation Notice Certificate Contract Endorsement Insuranc…" at bounding box center [1190, 245] width 680 height 23
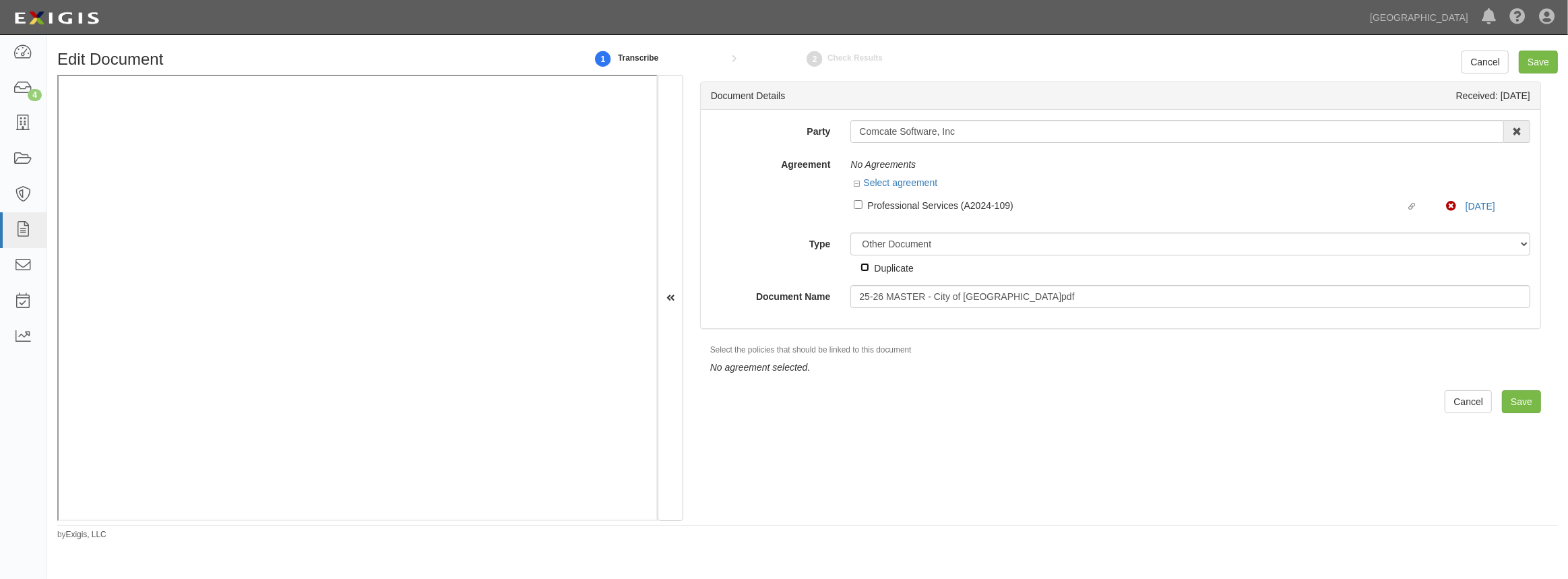
click at [864, 270] on input "Duplicate" at bounding box center [865, 267] width 9 height 9
checkbox input "true"
click at [1517, 401] on input "Save" at bounding box center [1522, 402] width 39 height 23
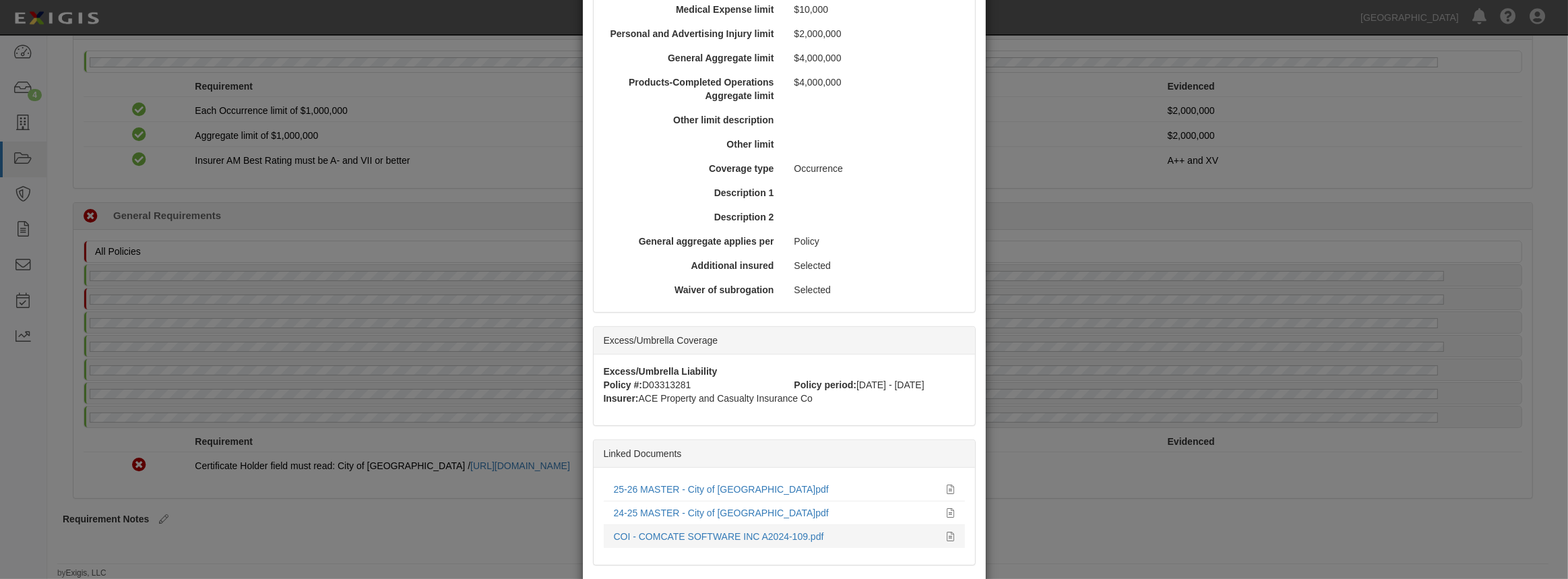
scroll to position [531, 0]
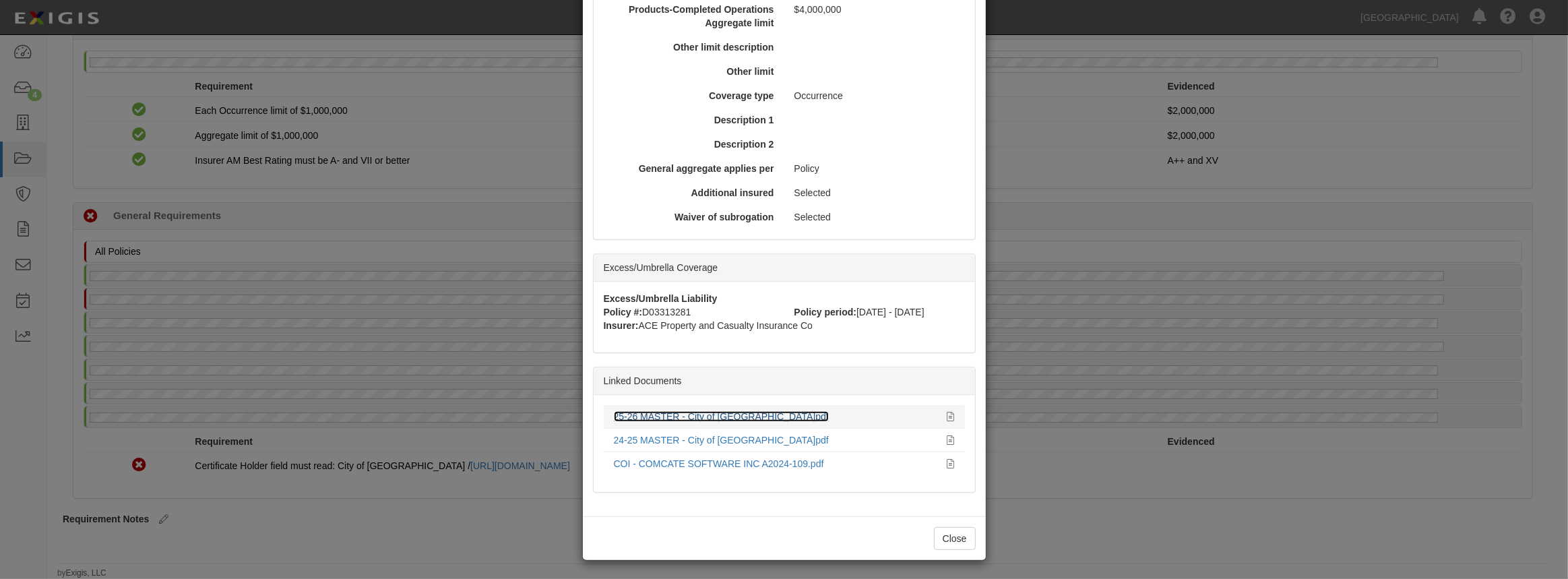
click at [679, 418] on link "25-26 MASTER - City of [GEOGRAPHIC_DATA]pdf" at bounding box center [721, 416] width 215 height 11
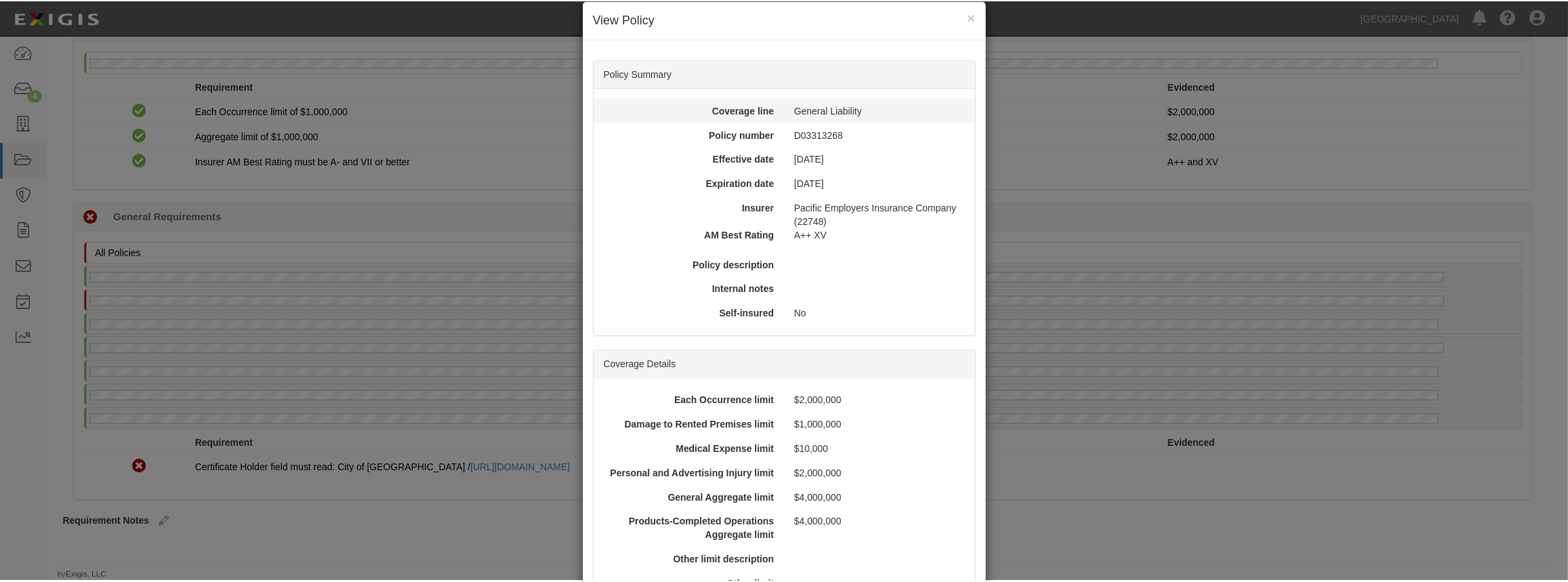
scroll to position [0, 0]
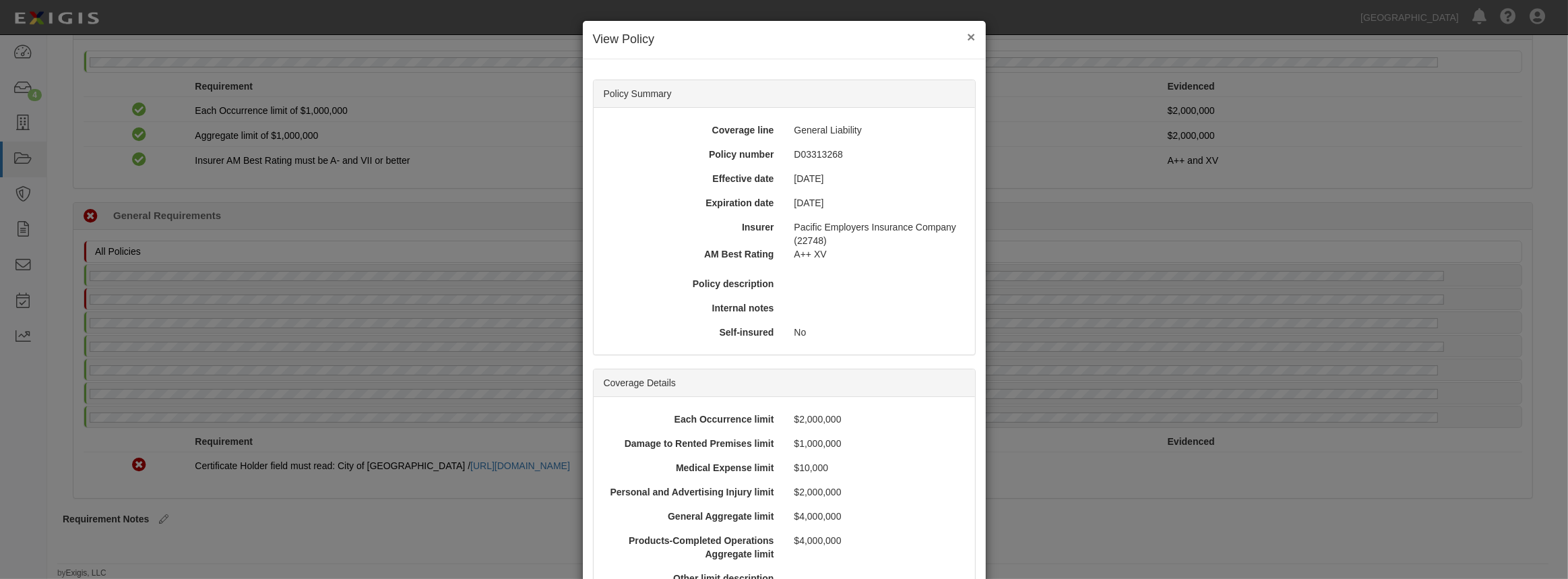
click at [967, 35] on button "×" at bounding box center [970, 37] width 8 height 15
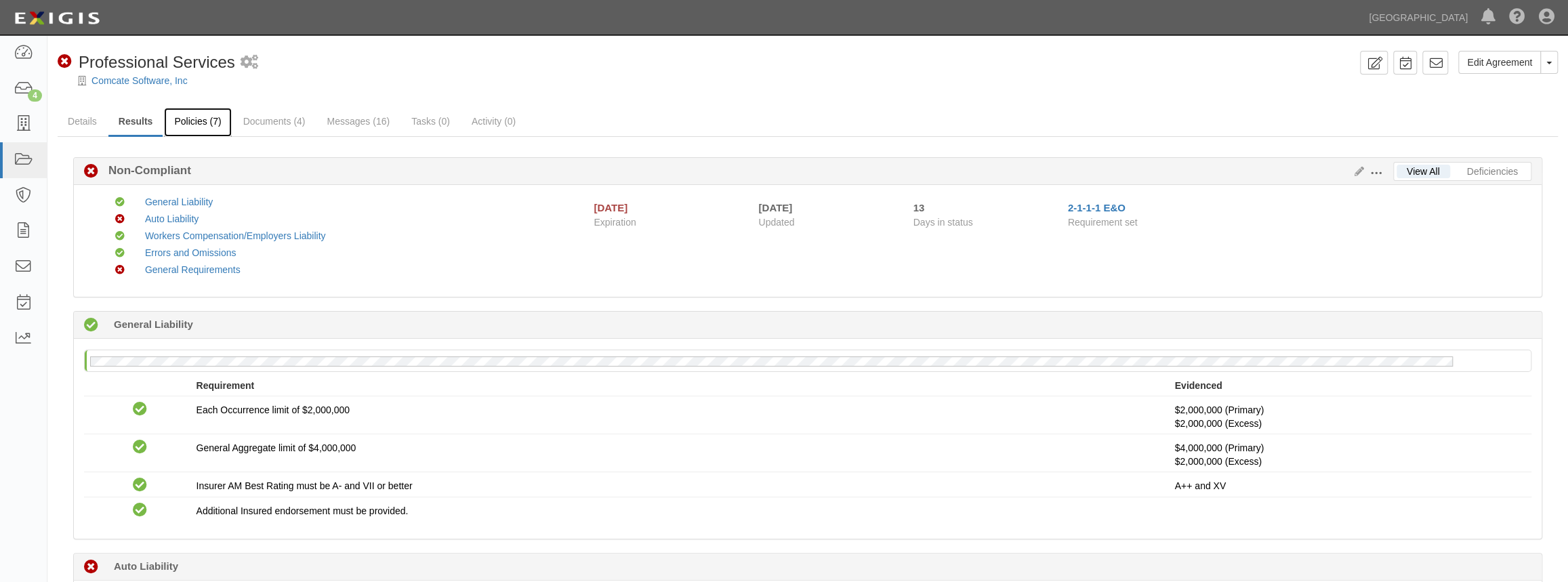
click at [204, 120] on link "Policies (7)" at bounding box center [198, 123] width 67 height 29
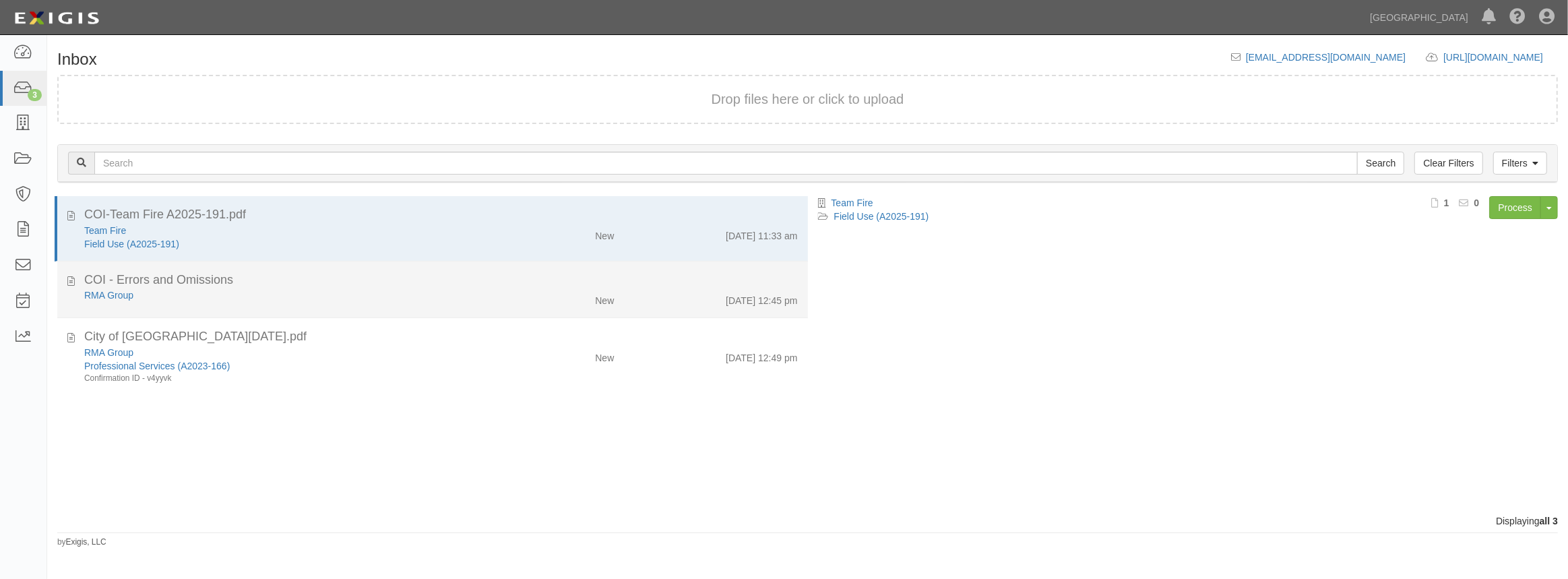
click at [296, 295] on div "RMA Group" at bounding box center [288, 295] width 408 height 14
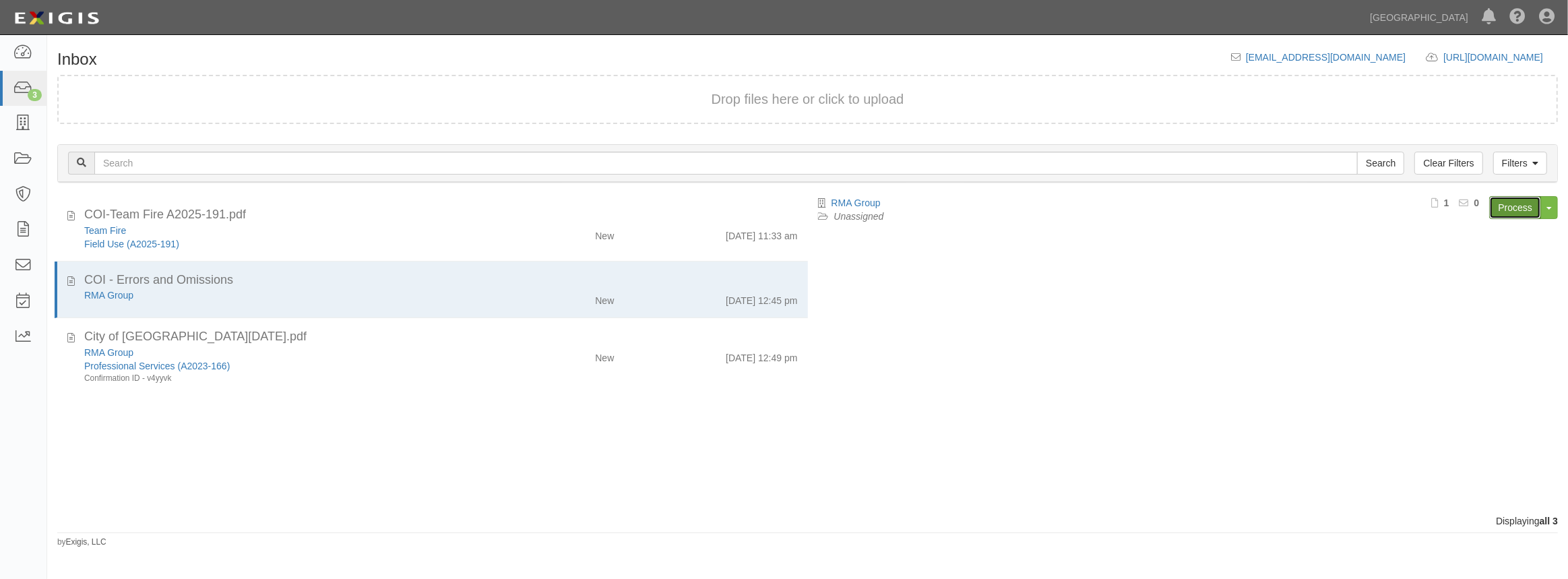
click at [1526, 209] on link "Process" at bounding box center [1515, 208] width 52 height 23
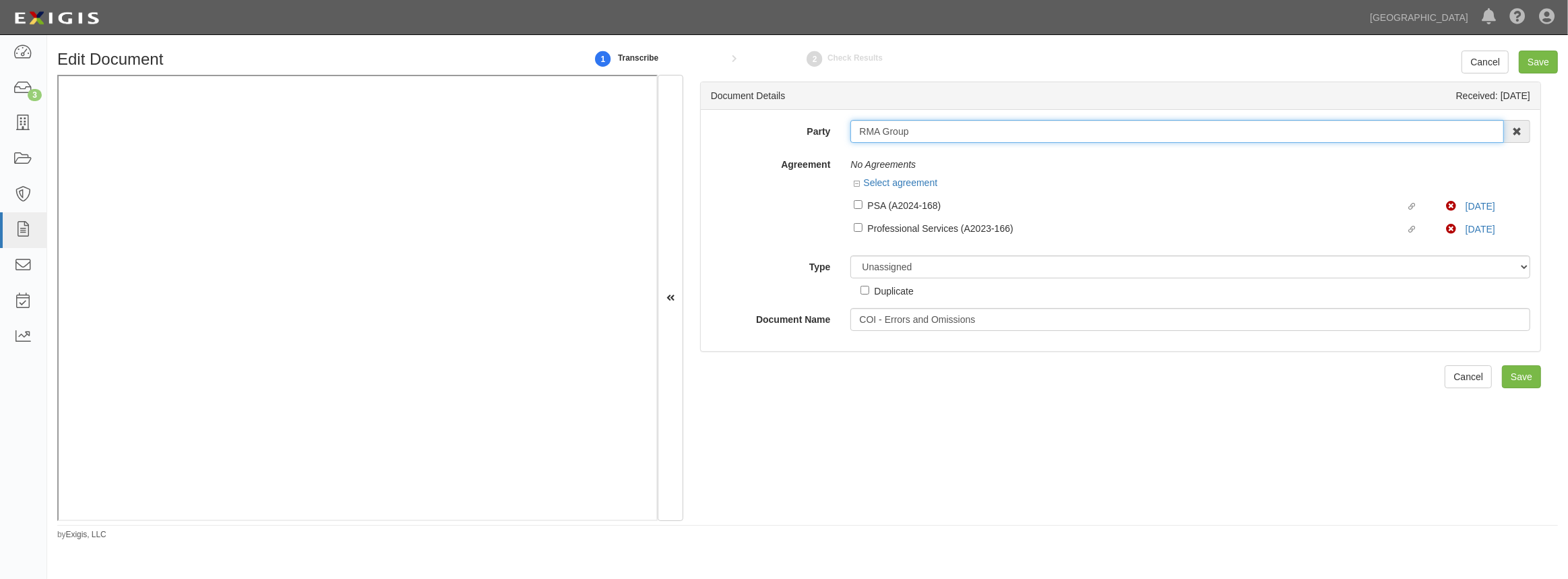
drag, startPoint x: 914, startPoint y: 137, endPoint x: 815, endPoint y: 138, distance: 99.0
click at [815, 138] on div "Party RMA Group 4LEAF, Inc. Abba Termite & Pest Control Abound Food Care Above …" at bounding box center [1121, 131] width 840 height 23
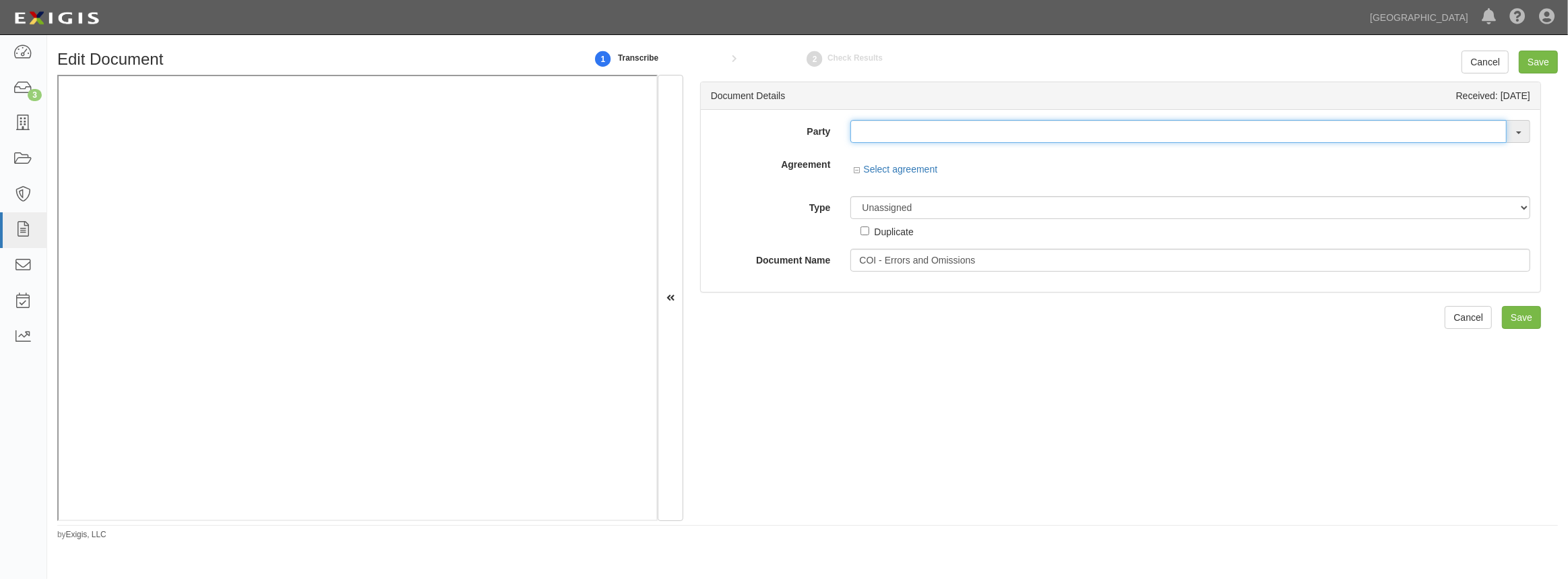
click at [935, 131] on input "text" at bounding box center [1179, 131] width 656 height 23
paste input "RMA Group"
type input "RMA Group"
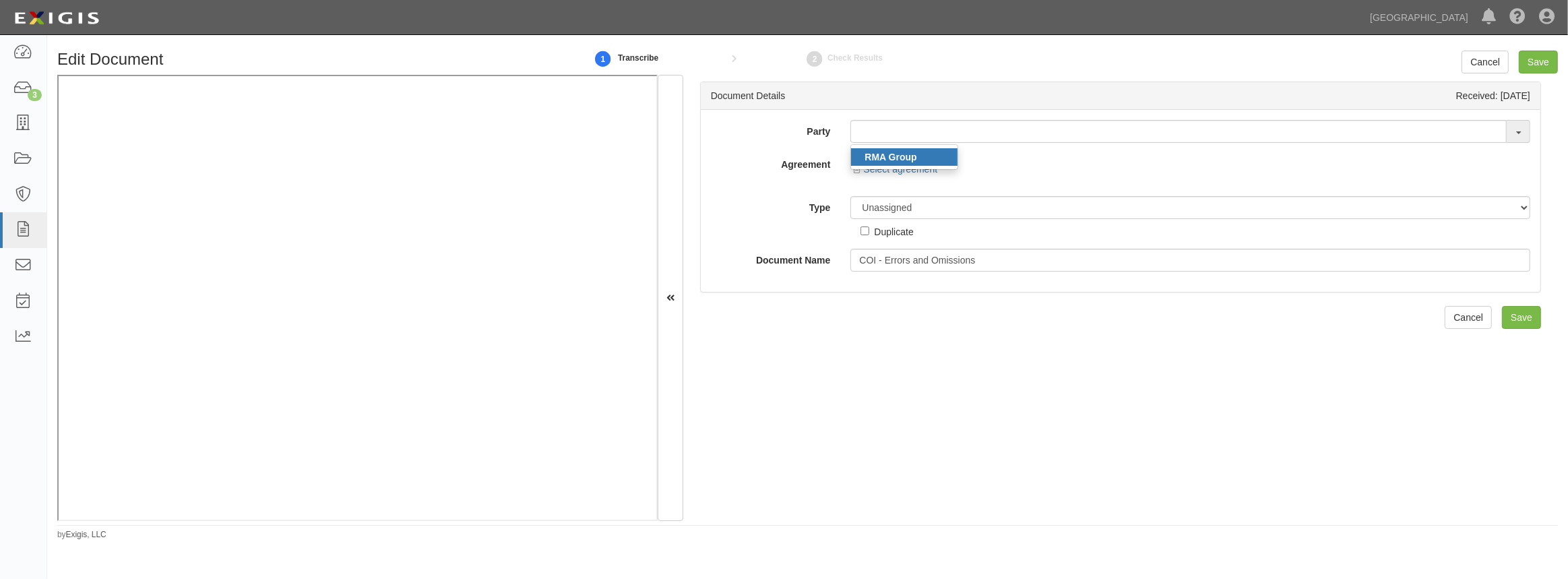
click at [920, 160] on link "RMA Group" at bounding box center [904, 157] width 107 height 17
type input "RMA Group"
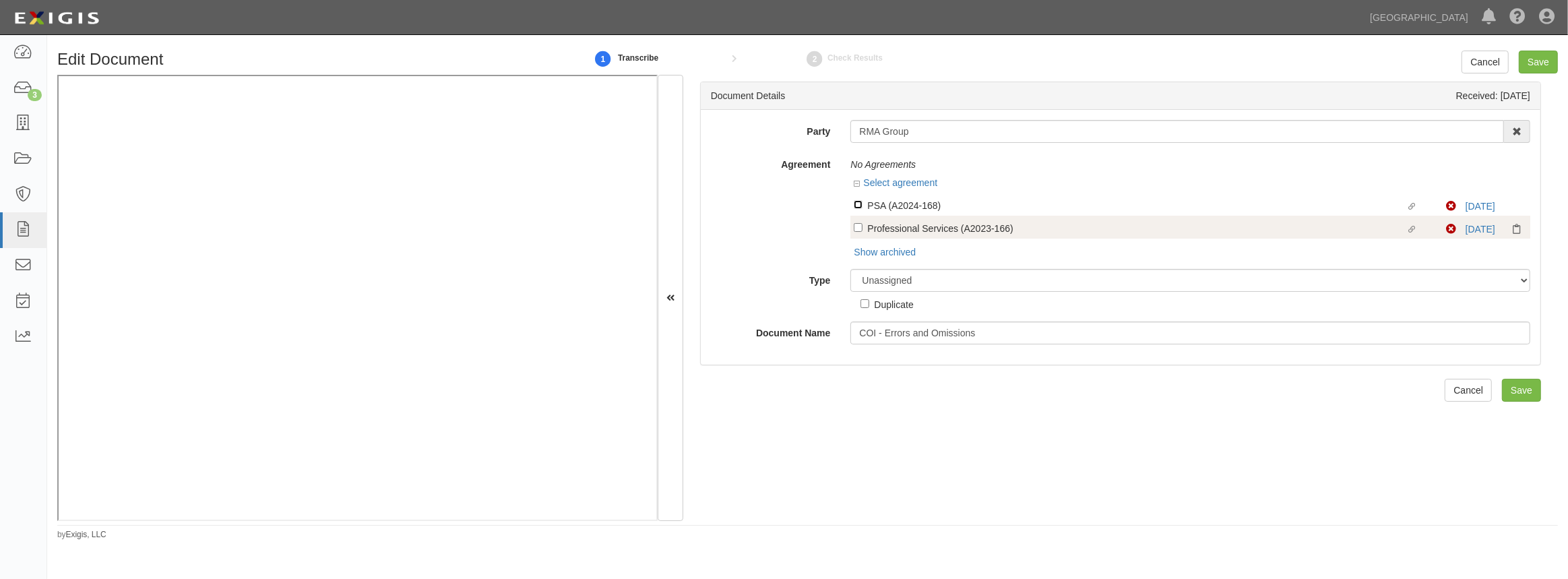
click at [857, 205] on input "Linked agreement PSA (A2024-168) Linked agreement" at bounding box center [858, 205] width 9 height 9
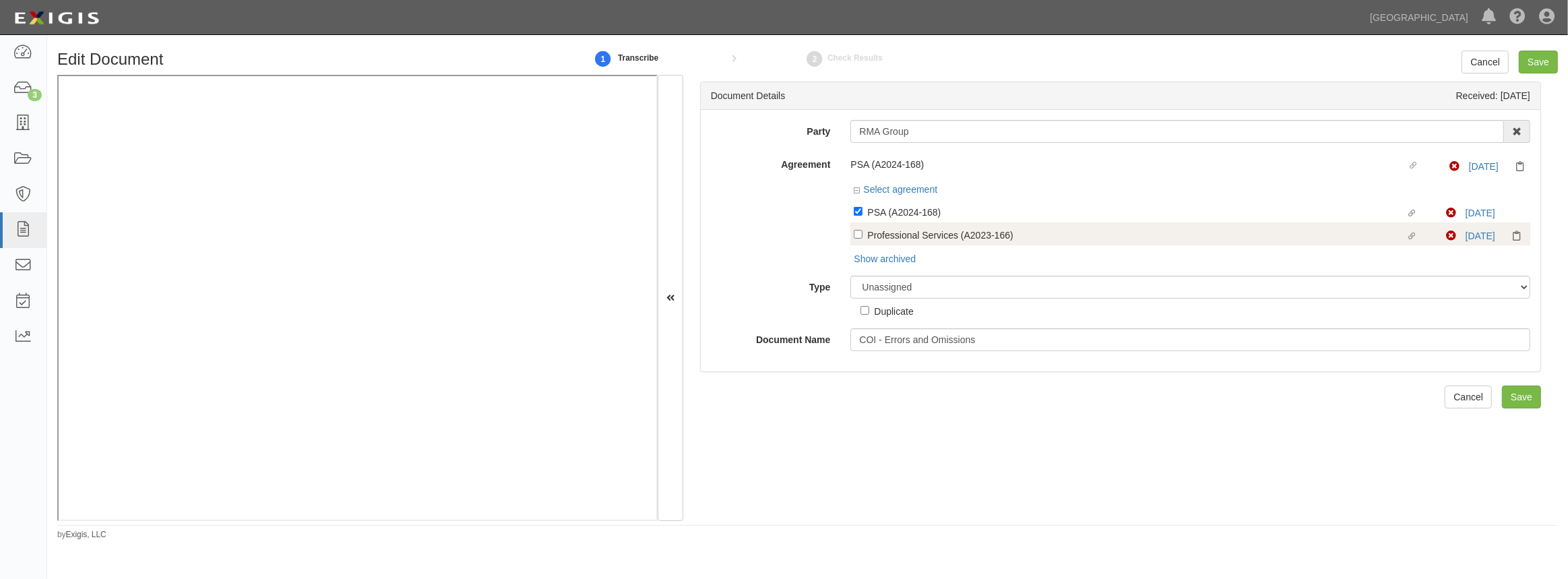
click at [856, 220] on label "Linked agreement PSA (A2024-168) Linked agreement" at bounding box center [1150, 213] width 593 height 18
click at [856, 215] on input "Linked agreement PSA (A2024-168) Linked agreement" at bounding box center [858, 211] width 9 height 9
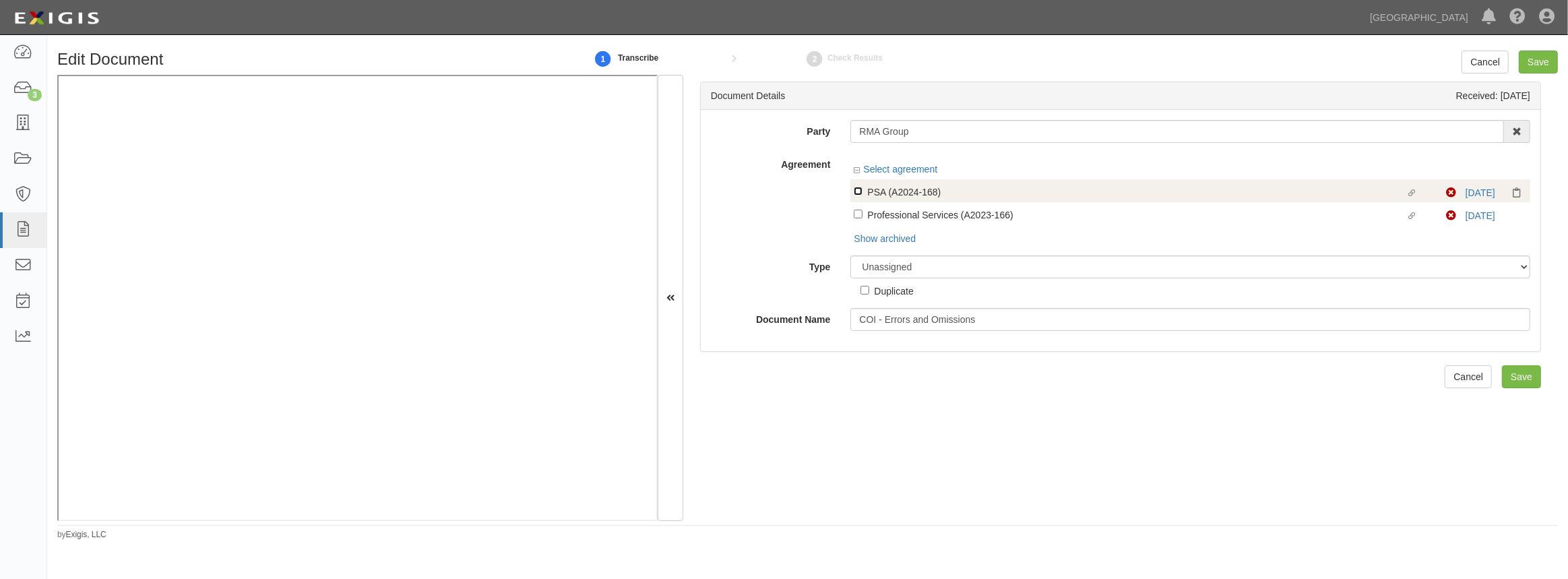
click at [859, 195] on input "Linked agreement PSA (A2024-168) Linked agreement" at bounding box center [858, 191] width 9 height 9
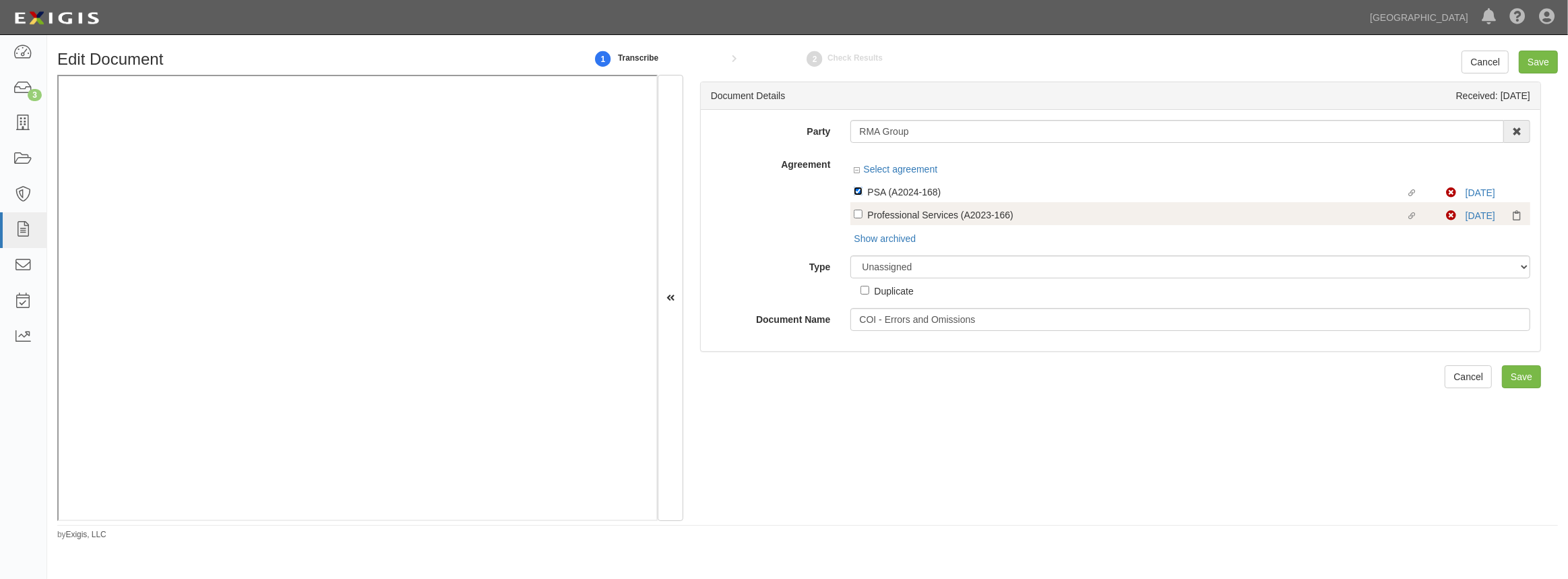
click at [859, 195] on input "Linked agreement PSA (A2024-168) Linked agreement" at bounding box center [858, 191] width 9 height 9
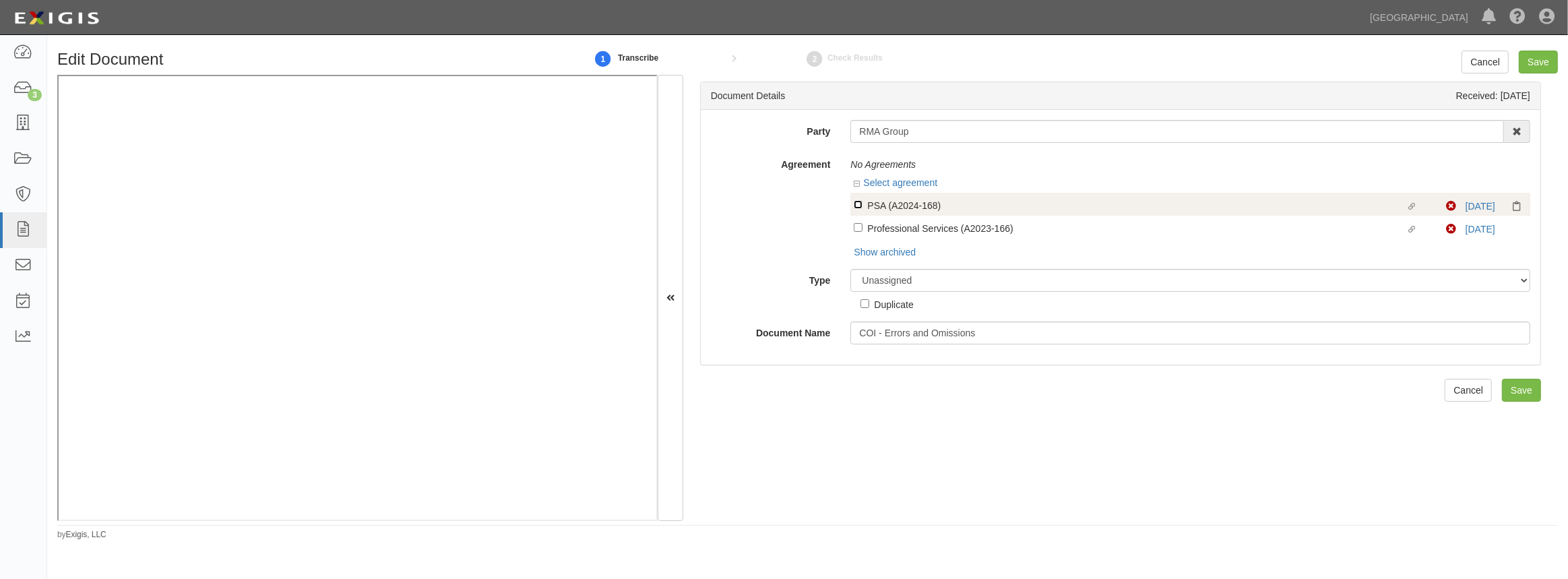
click at [859, 202] on input "Linked agreement PSA (A2024-168) Linked agreement" at bounding box center [858, 205] width 9 height 9
checkbox input "true"
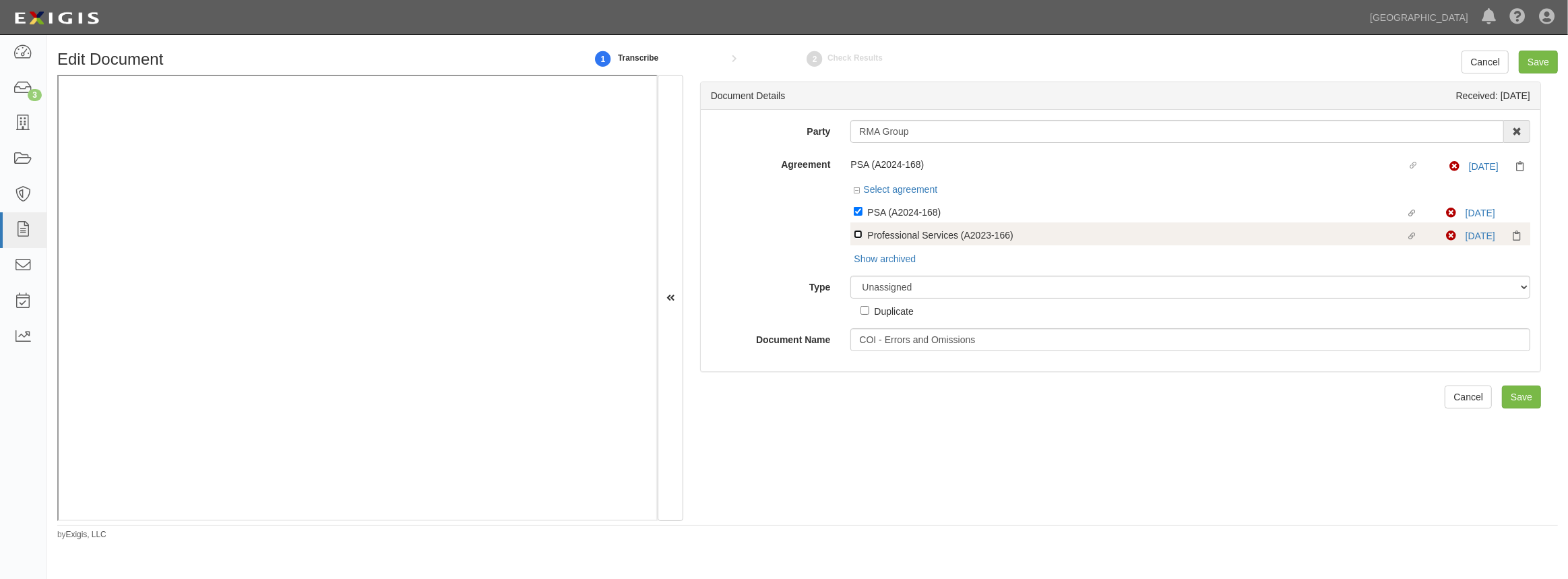
click at [856, 234] on input "Linked agreement Professional Services (A2023-166) Linked agreement" at bounding box center [858, 234] width 9 height 9
checkbox input "true"
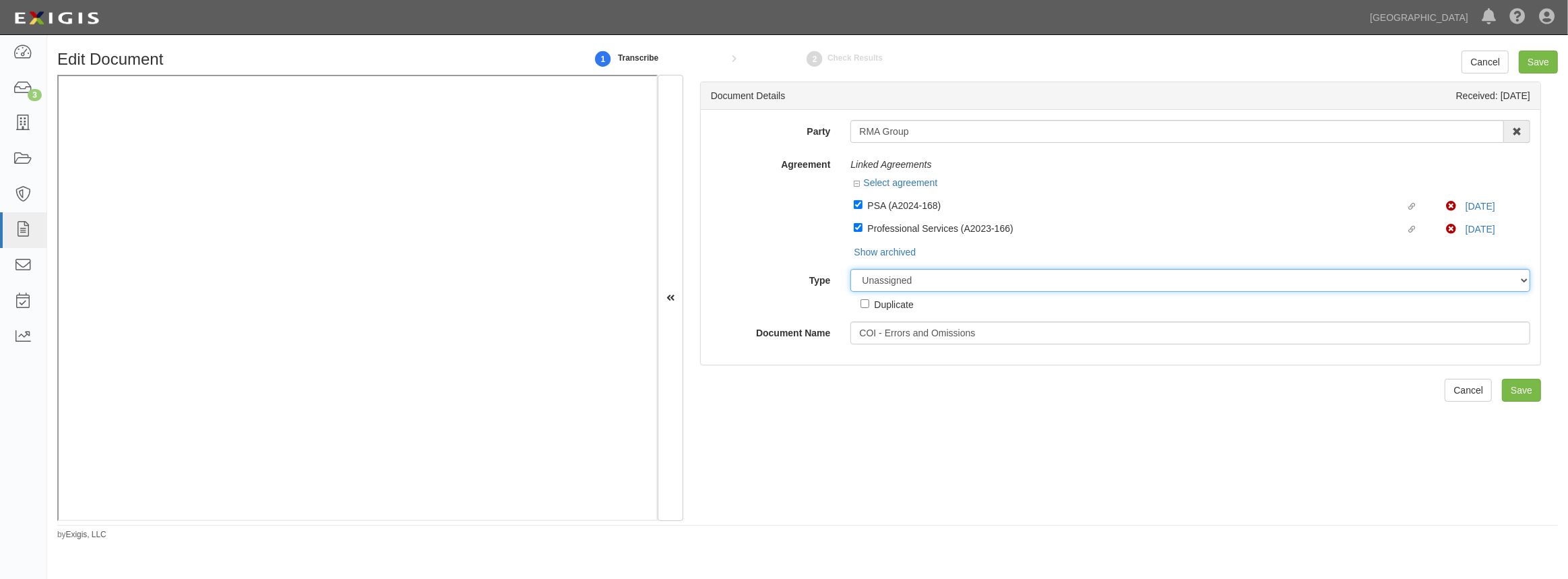
click at [906, 281] on select "Unassigned Binder Cancellation Notice Certificate Contract Endorsement Insuranc…" at bounding box center [1190, 281] width 680 height 23
select select "CertificateDetail"
click at [851, 270] on select "Unassigned Binder Cancellation Notice Certificate Contract Endorsement Insuranc…" at bounding box center [1190, 281] width 680 height 23
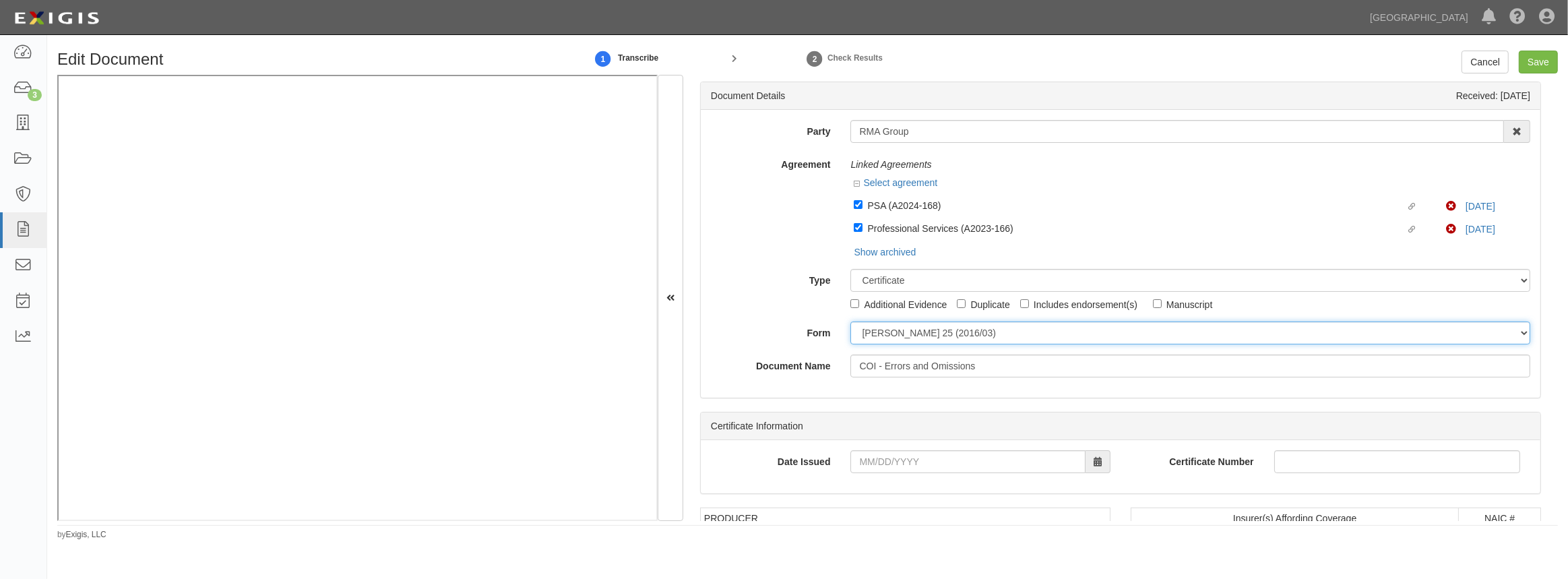
click at [903, 337] on select "ACORD 25 (2016/03) ACORD 101 ACORD 855 NY (2014/05) General" at bounding box center [1190, 333] width 680 height 23
select select "GeneralFormDetail"
click at [851, 322] on select "ACORD 25 (2016/03) ACORD 101 ACORD 855 NY (2014/05) General" at bounding box center [1190, 333] width 680 height 23
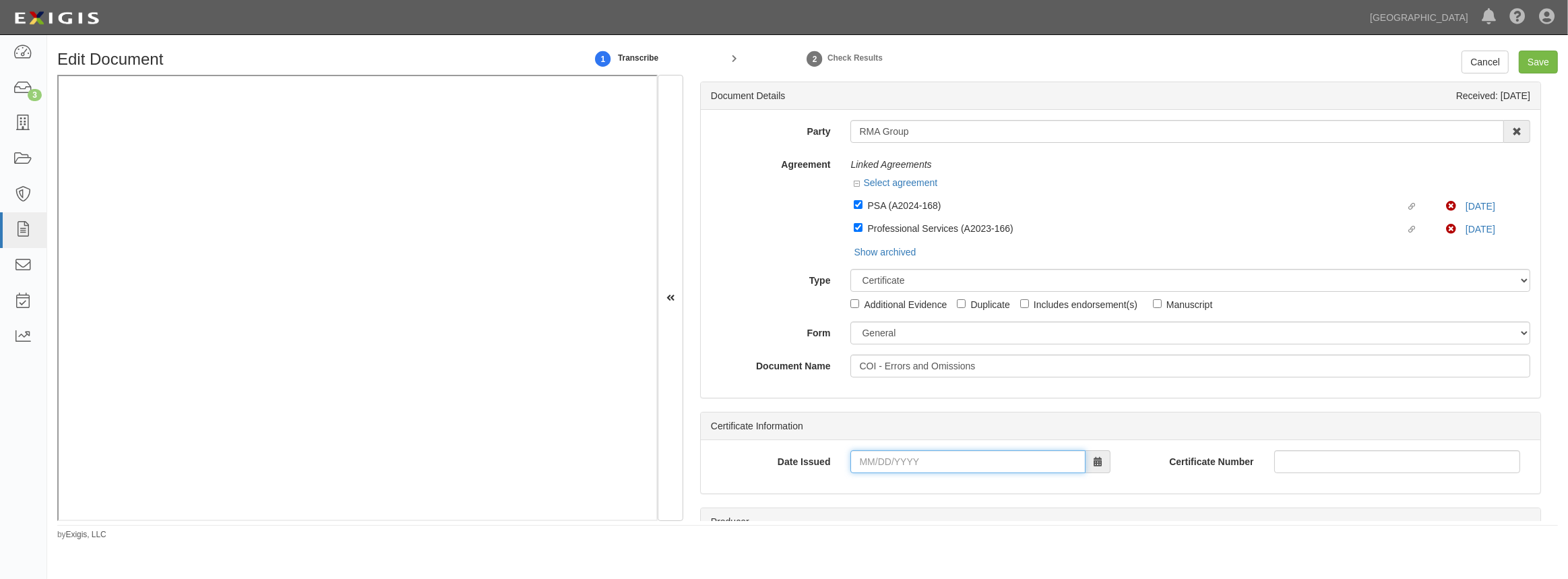
click at [867, 464] on input "Date Issued" at bounding box center [967, 462] width 234 height 23
type input "[DATE]"
click at [899, 316] on td "2" at bounding box center [904, 315] width 20 height 20
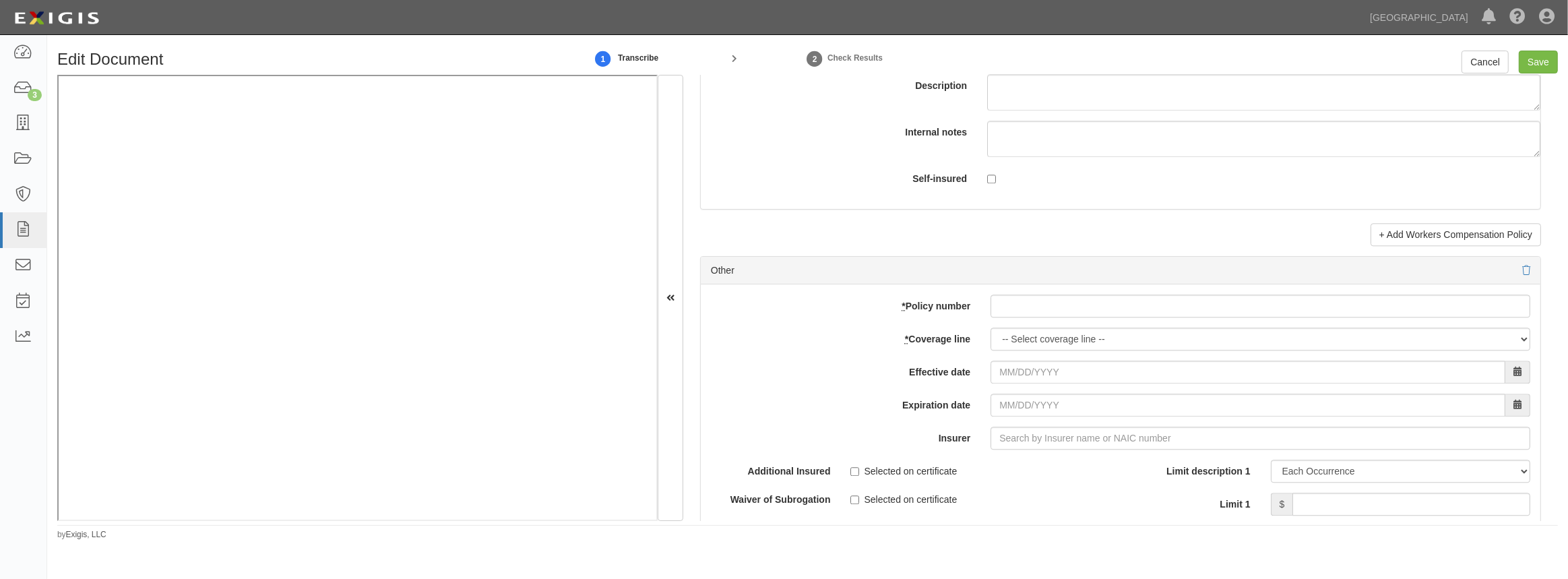
scroll to position [3922, 0]
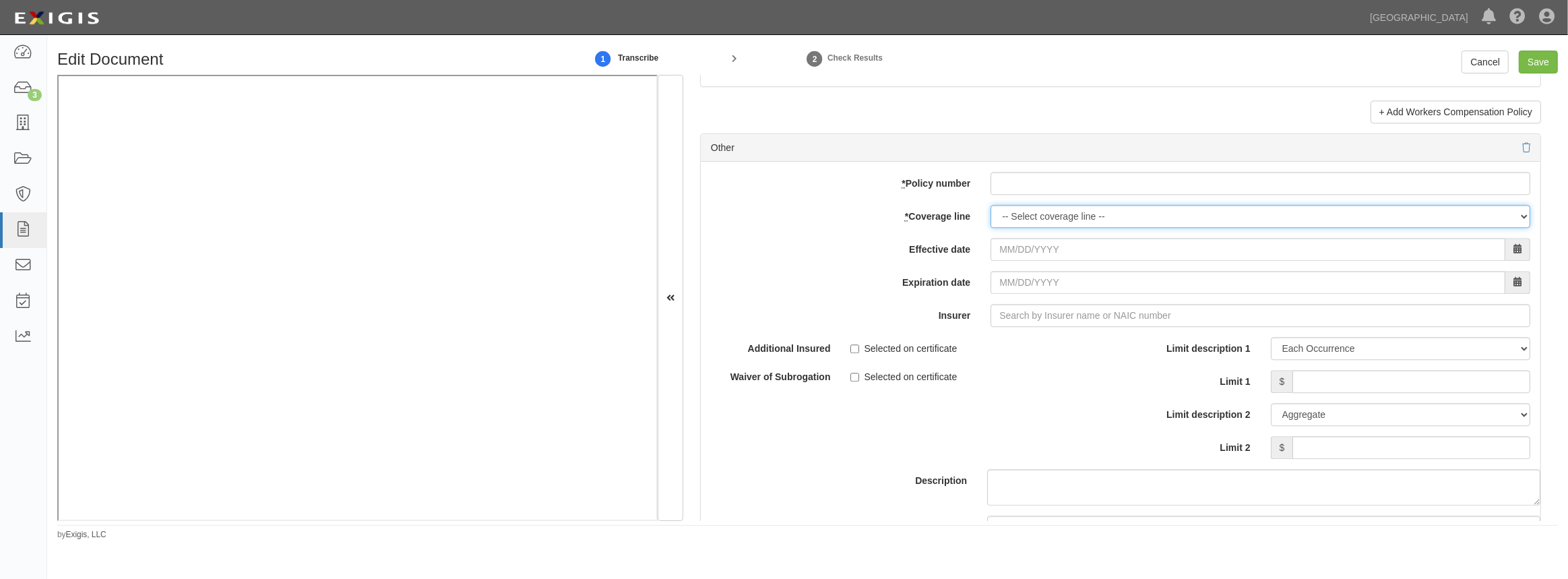
click at [1063, 213] on select "-- Select coverage line -- Asbestos Abatement Auto Physical Damage Boiler & Mac…" at bounding box center [1260, 216] width 540 height 23
select select "44"
click at [991, 228] on select "-- Select coverage line -- Asbestos Abatement Auto Physical Damage Boiler & Mac…" at bounding box center [1260, 216] width 540 height 23
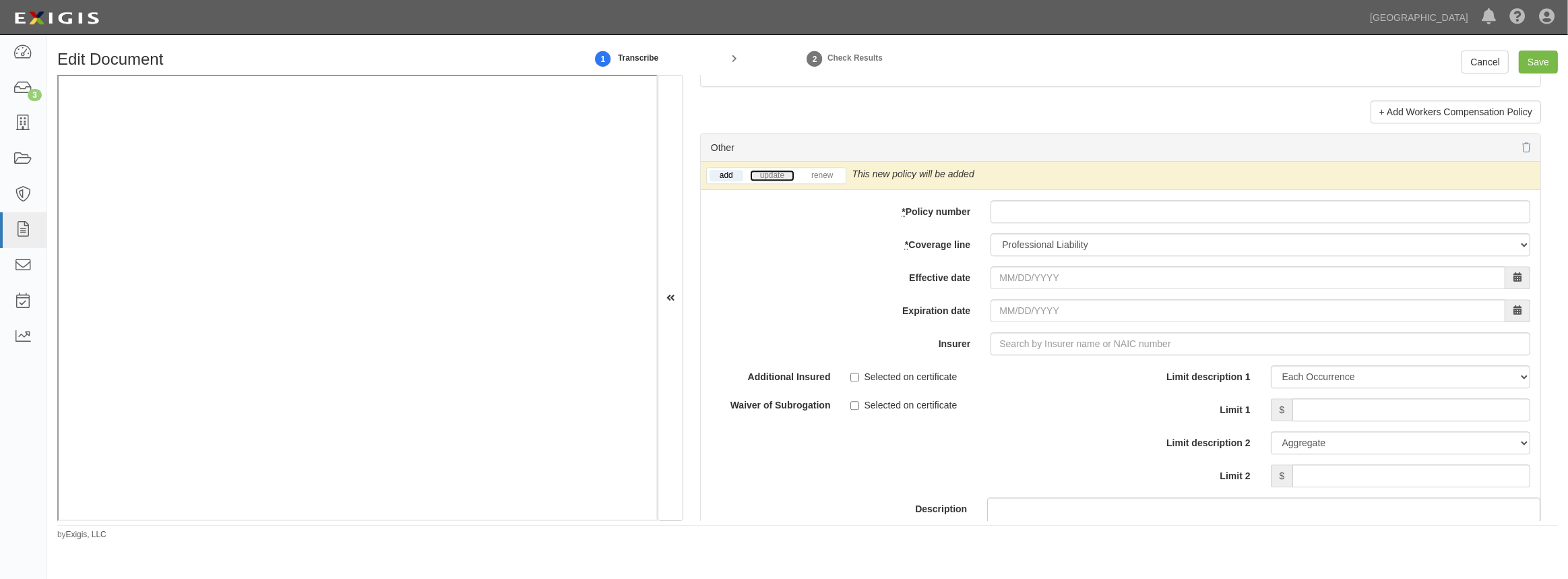
click at [780, 170] on link "update" at bounding box center [772, 176] width 44 height 12
click at [1025, 209] on input "* Policy number" at bounding box center [1260, 212] width 540 height 23
paste input "MCH591960456"
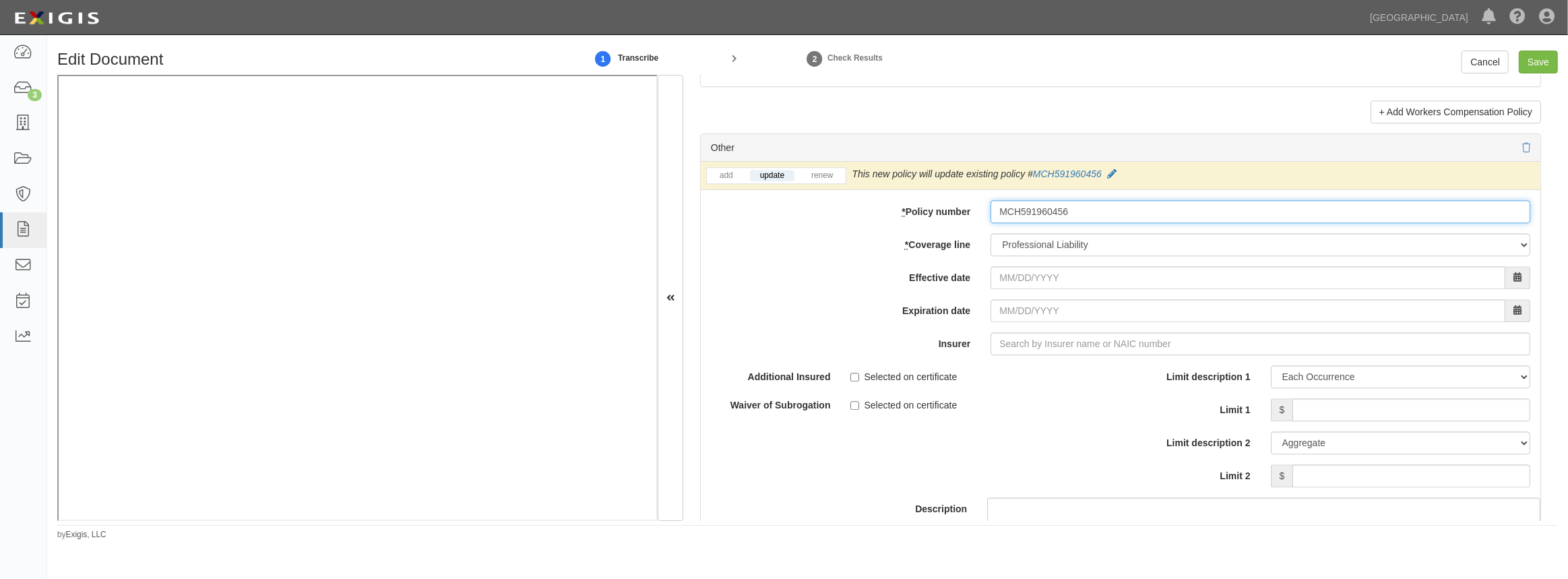
type input "MCH591960456"
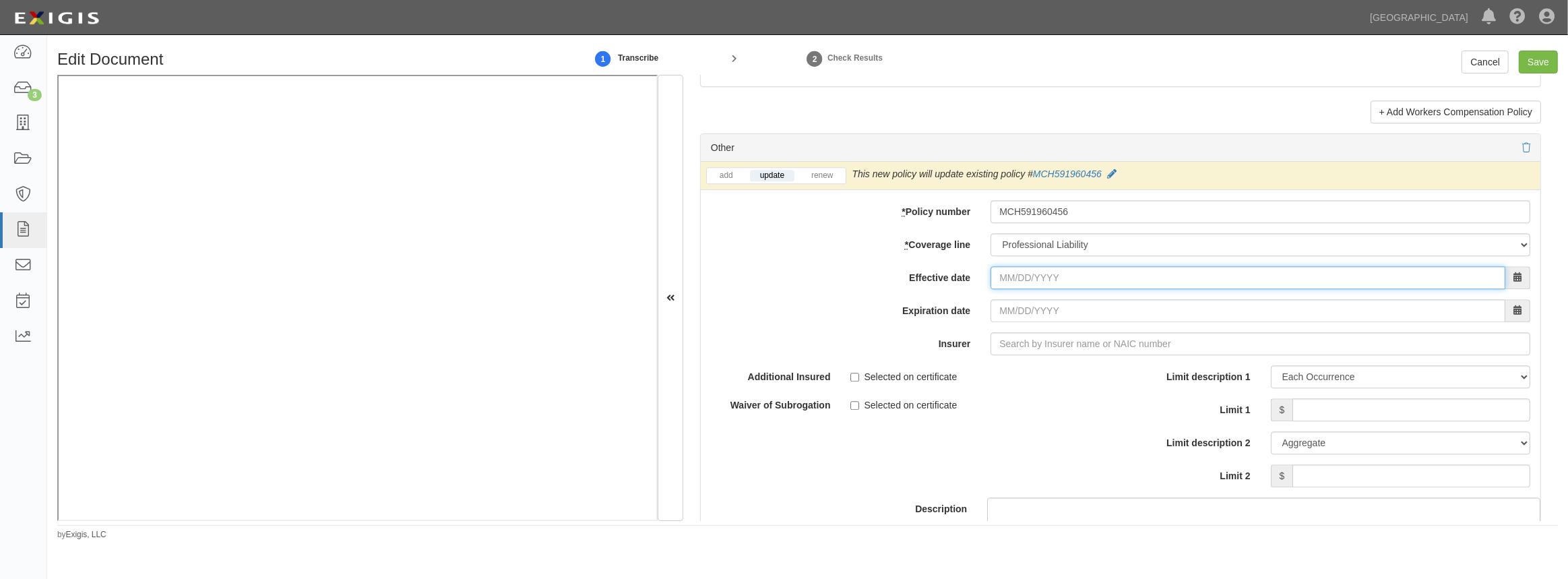
click at [1021, 274] on input "Effective date" at bounding box center [1248, 278] width 515 height 23
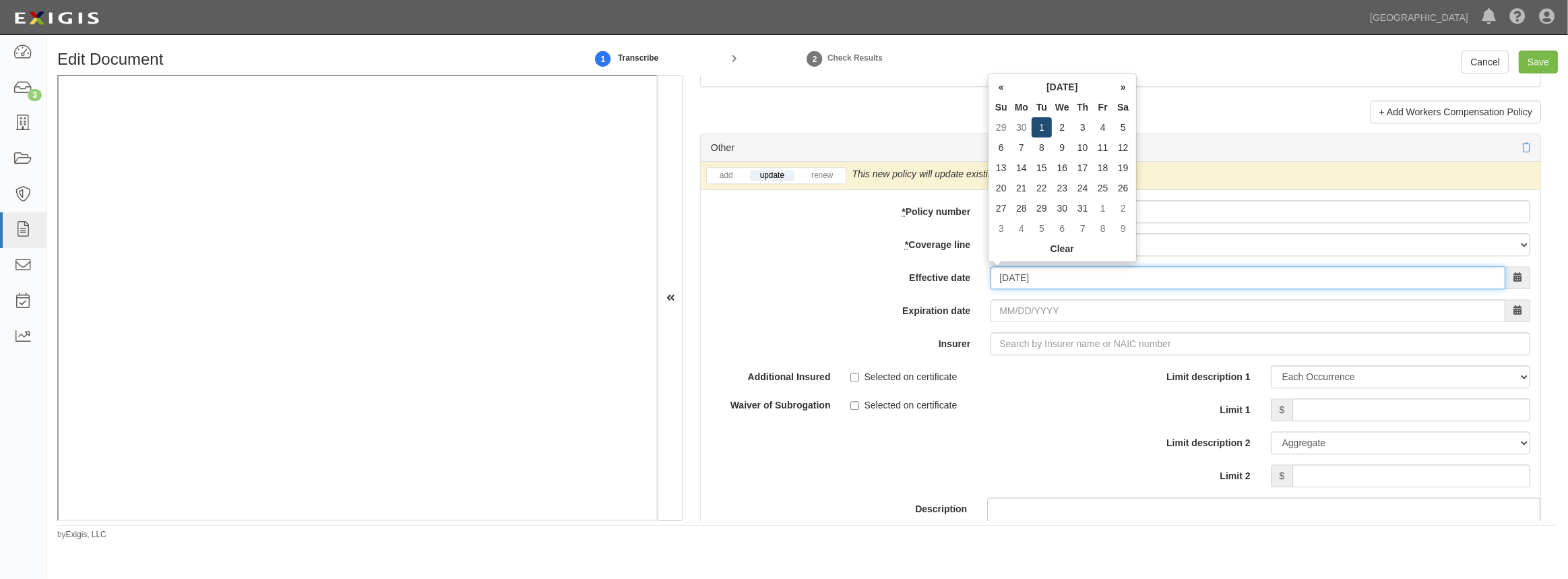
type input "10/01/2024"
click at [1036, 126] on td "1" at bounding box center [1042, 128] width 20 height 20
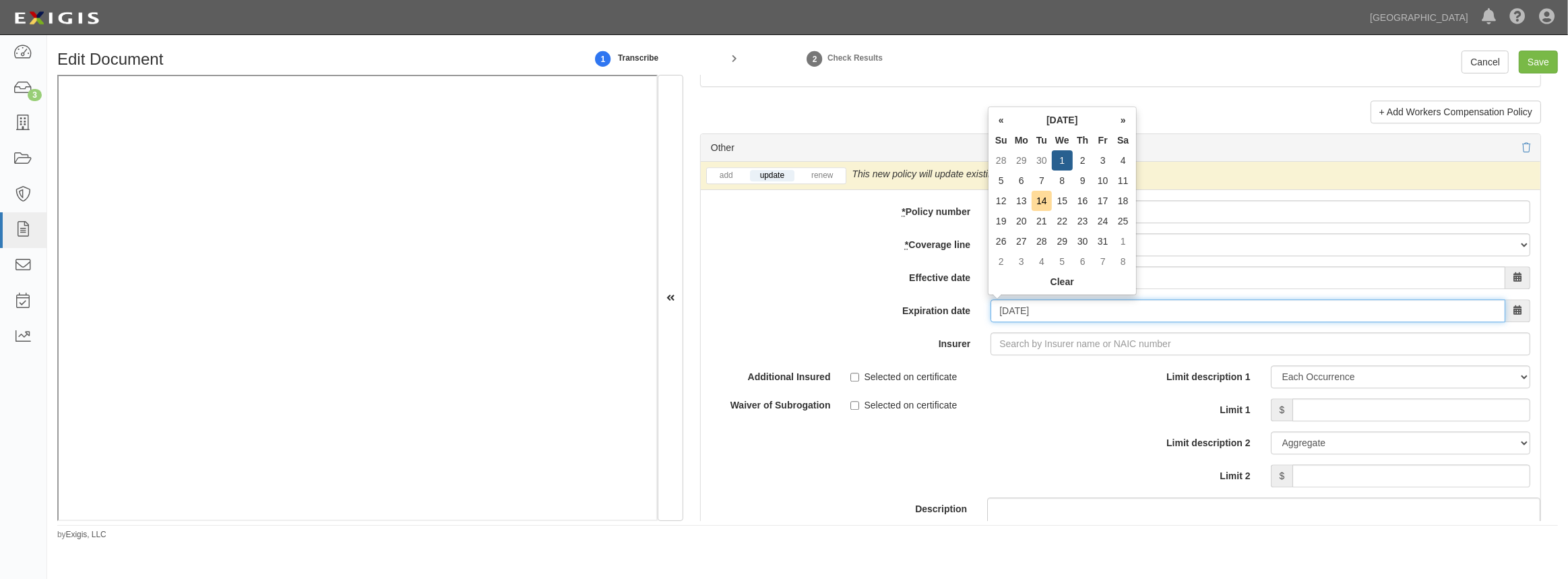
drag, startPoint x: 1055, startPoint y: 310, endPoint x: 944, endPoint y: 312, distance: 111.0
click at [944, 312] on div "Expiration date 10/01/2025" at bounding box center [1121, 311] width 840 height 23
type input "03/01/2026"
click at [993, 175] on td "1" at bounding box center [1002, 181] width 20 height 20
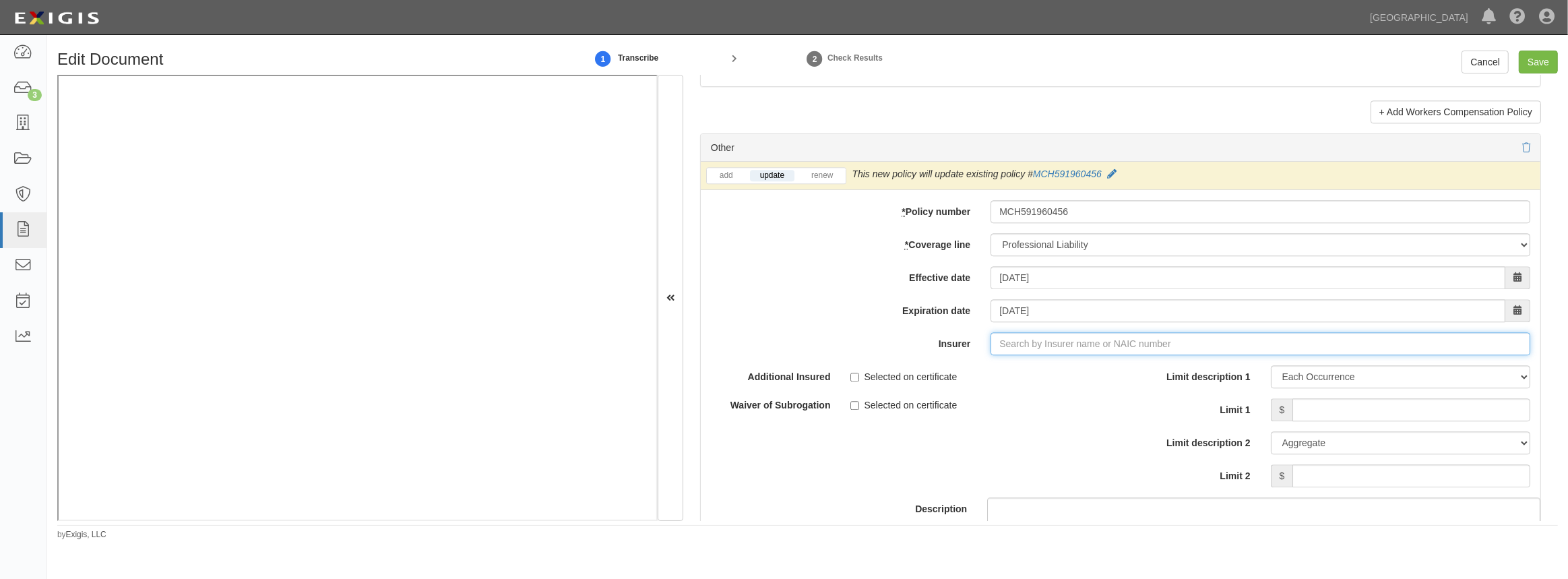
click at [994, 346] on input "Insurer" at bounding box center [1260, 344] width 540 height 23
type input "21st Century Advantage Insurance Company (25232) NR Rating"
type input "2"
click at [1076, 365] on strong "20443" at bounding box center [1066, 369] width 26 height 11
type input "Continental Casualty Company (20443) A XV Rating"
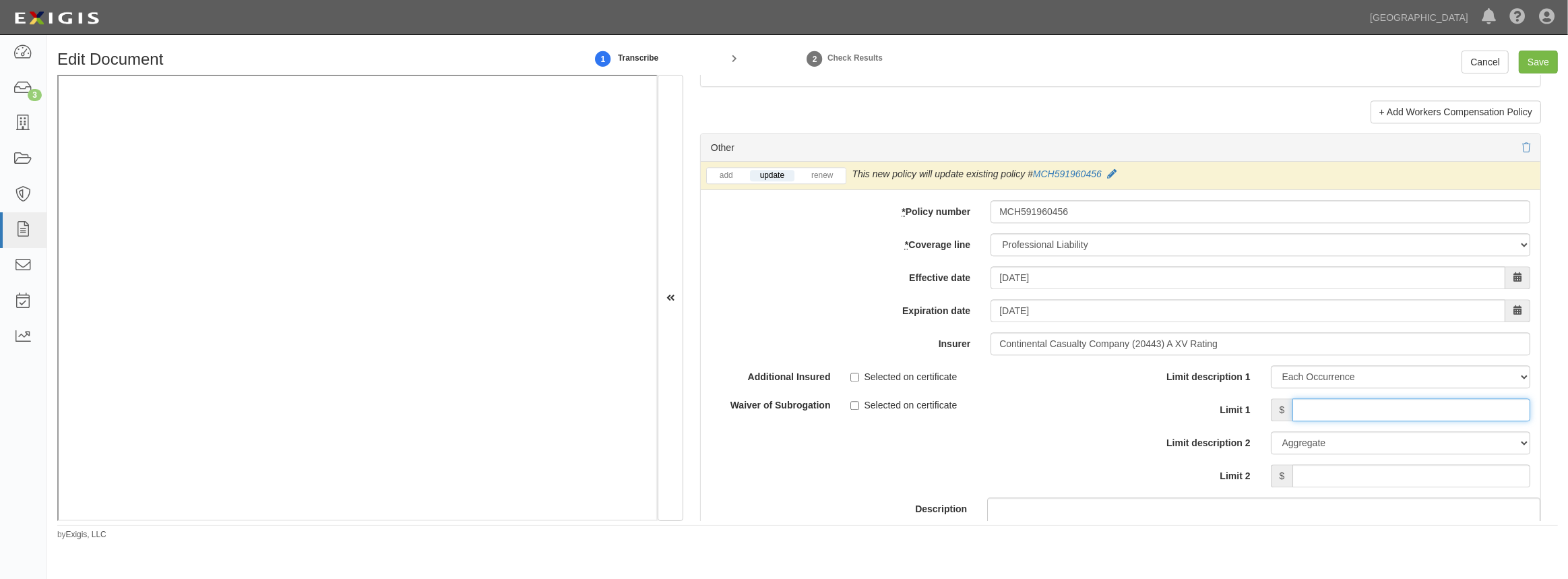
click at [1385, 404] on input "Limit 1" at bounding box center [1411, 410] width 238 height 23
type input "5,000,000"
click at [1317, 479] on input "Limit 2" at bounding box center [1411, 476] width 238 height 23
type input "5,000,000"
click at [857, 401] on input "Selected on certificate" at bounding box center [855, 406] width 9 height 9
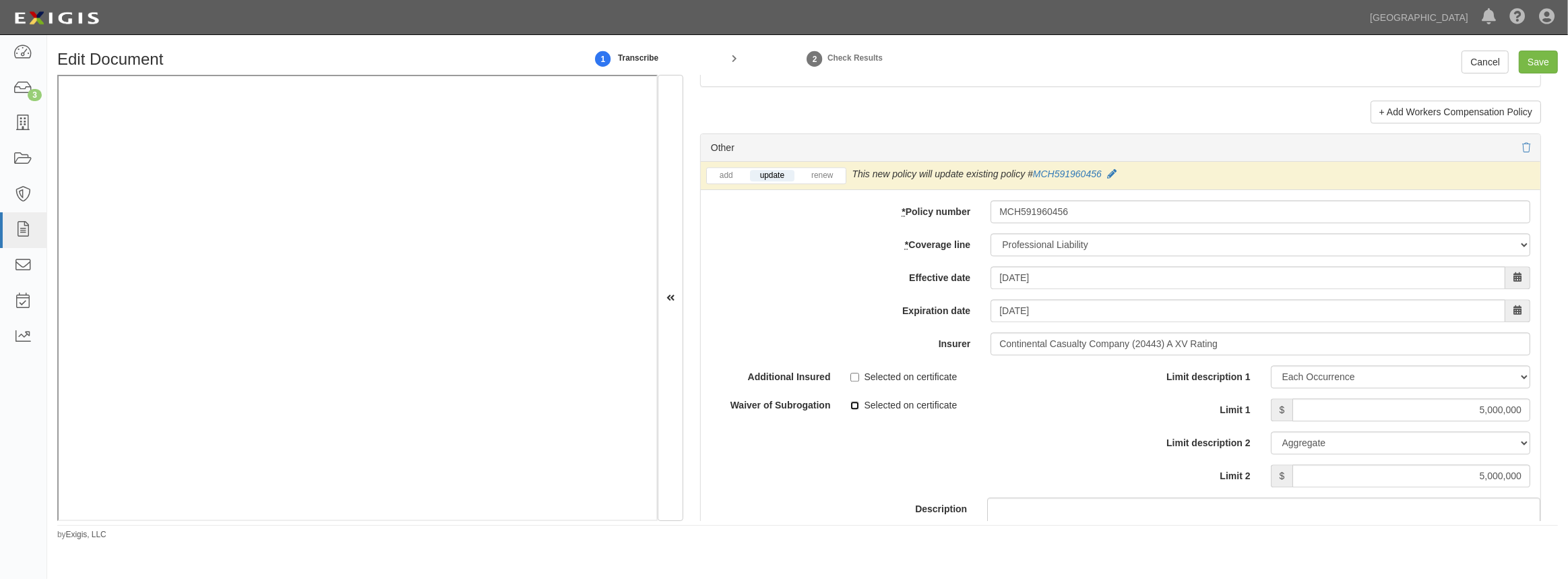
checkbox input "true"
click at [857, 455] on div "Description" at bounding box center [1121, 450] width 860 height 168
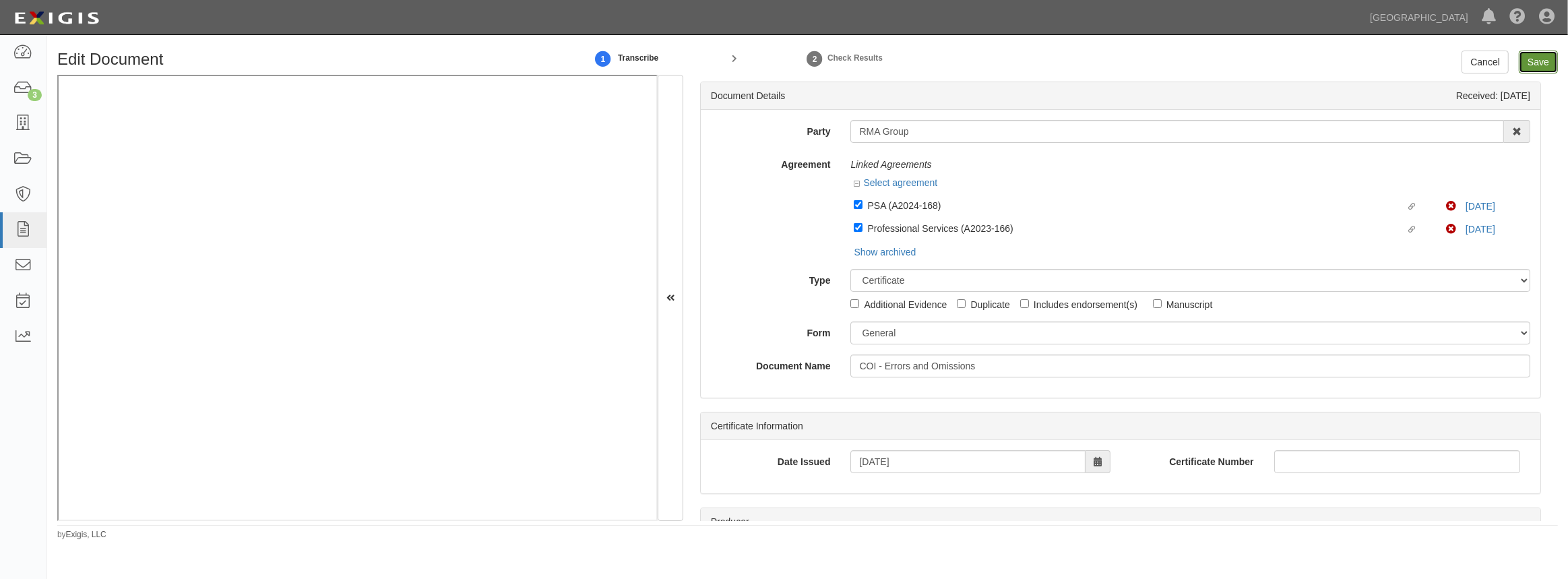
click at [1529, 60] on input "Save" at bounding box center [1538, 62] width 39 height 23
type input "5000000"
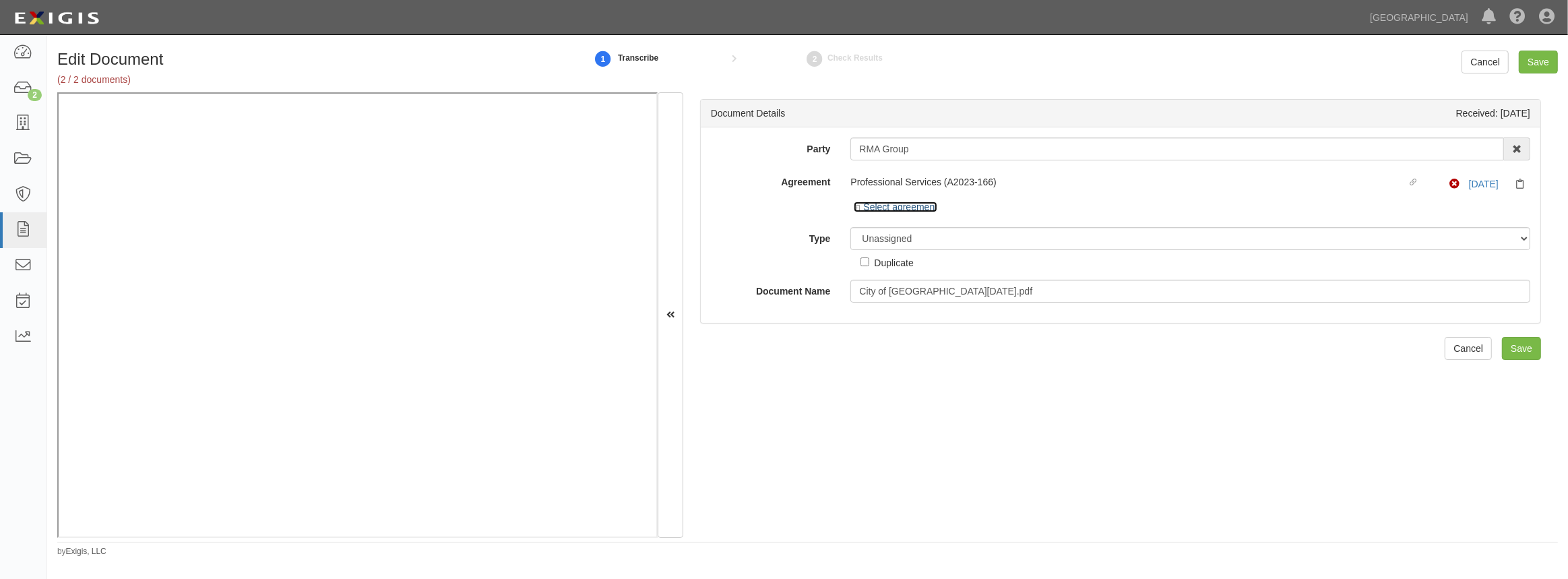
click at [865, 208] on link "Select agreement" at bounding box center [895, 207] width 83 height 11
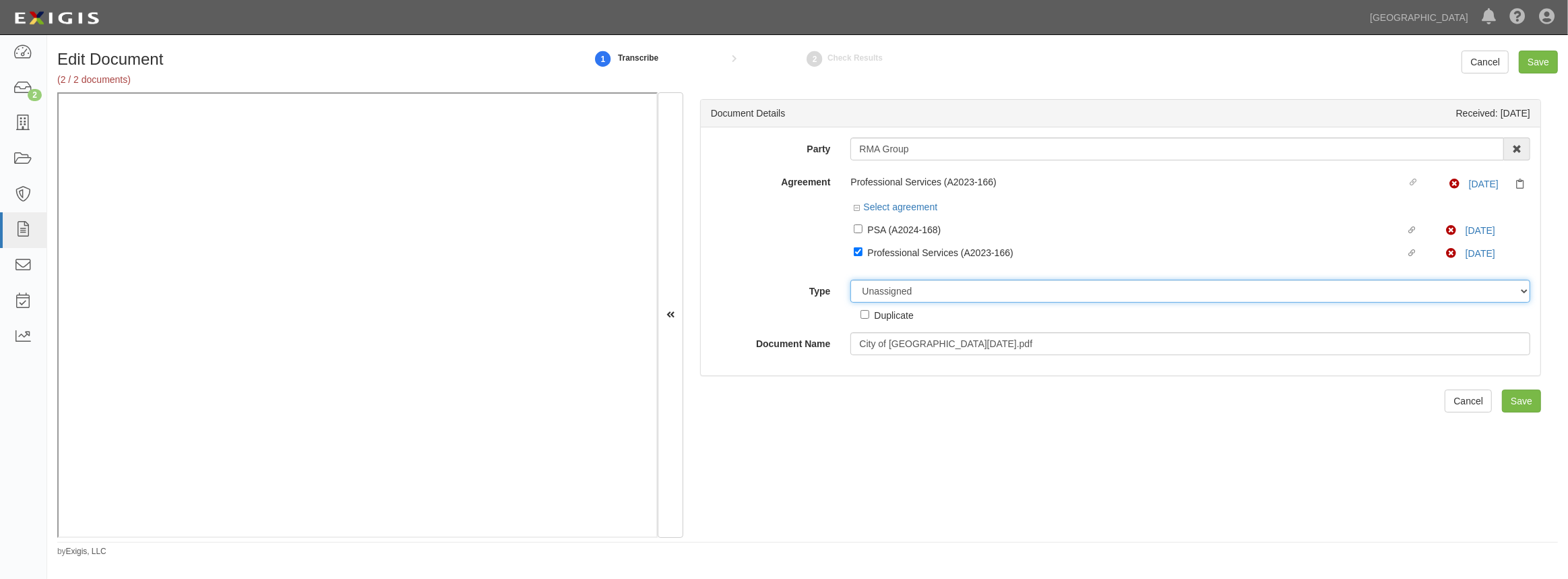
click at [877, 292] on select "Unassigned Binder Cancellation Notice Certificate Contract Endorsement Insuranc…" at bounding box center [1190, 292] width 680 height 23
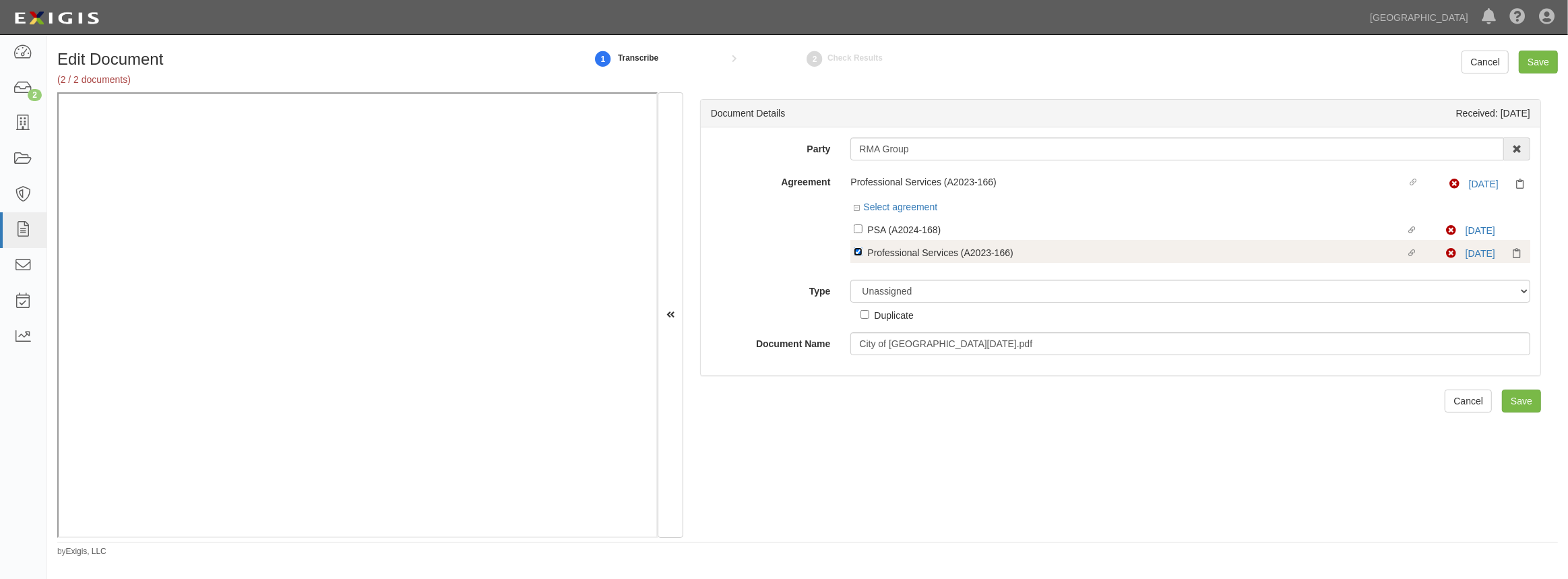
click at [859, 252] on input "Linked agreement Professional Services (A2023-166) Linked agreement" at bounding box center [858, 252] width 9 height 9
checkbox input "false"
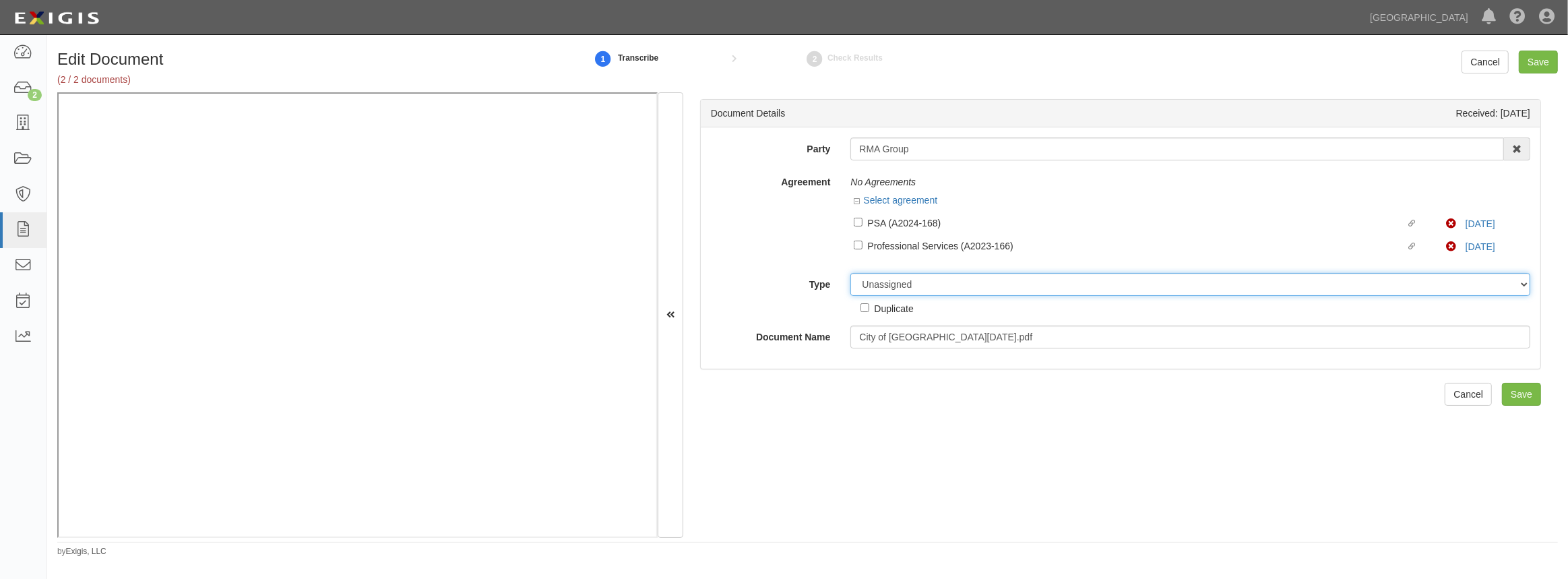
click at [909, 291] on select "Unassigned Binder Cancellation Notice Certificate Contract Endorsement Insuranc…" at bounding box center [1190, 284] width 680 height 23
select select "OtherDetail"
click at [851, 273] on select "Unassigned Binder Cancellation Notice Certificate Contract Endorsement Insuranc…" at bounding box center [1190, 284] width 680 height 23
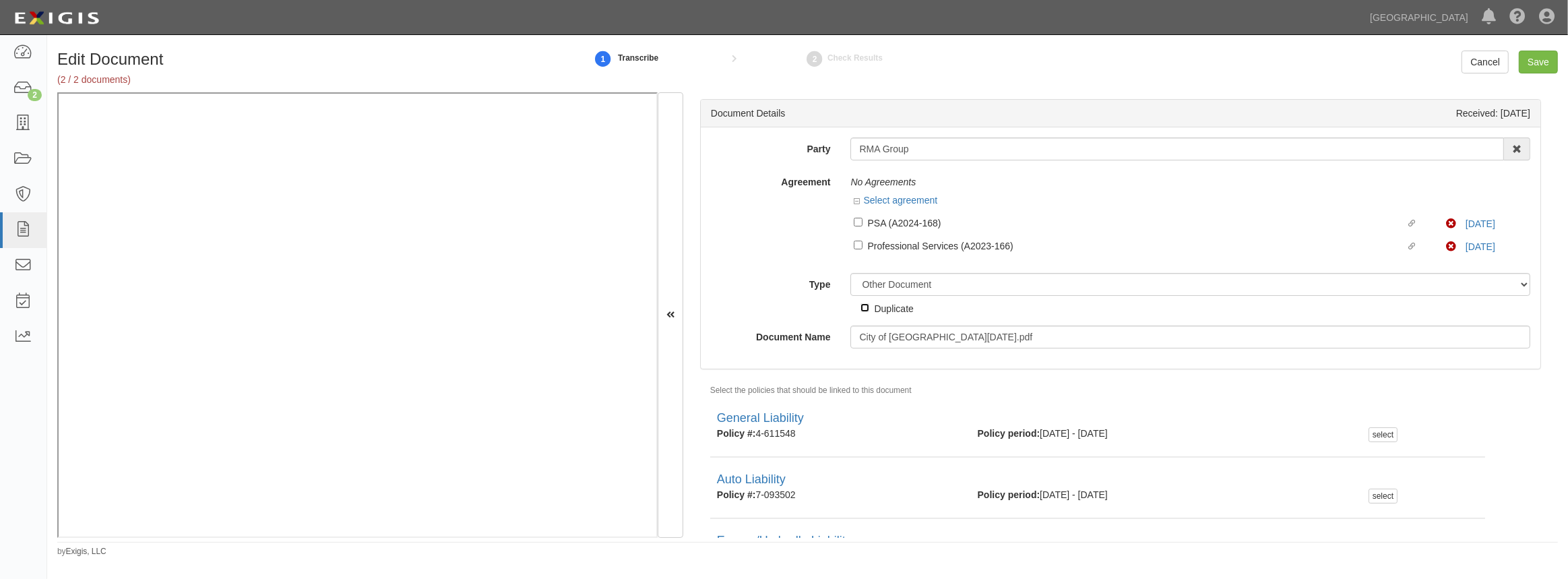
click at [862, 310] on input "Duplicate" at bounding box center [865, 308] width 9 height 9
checkbox input "true"
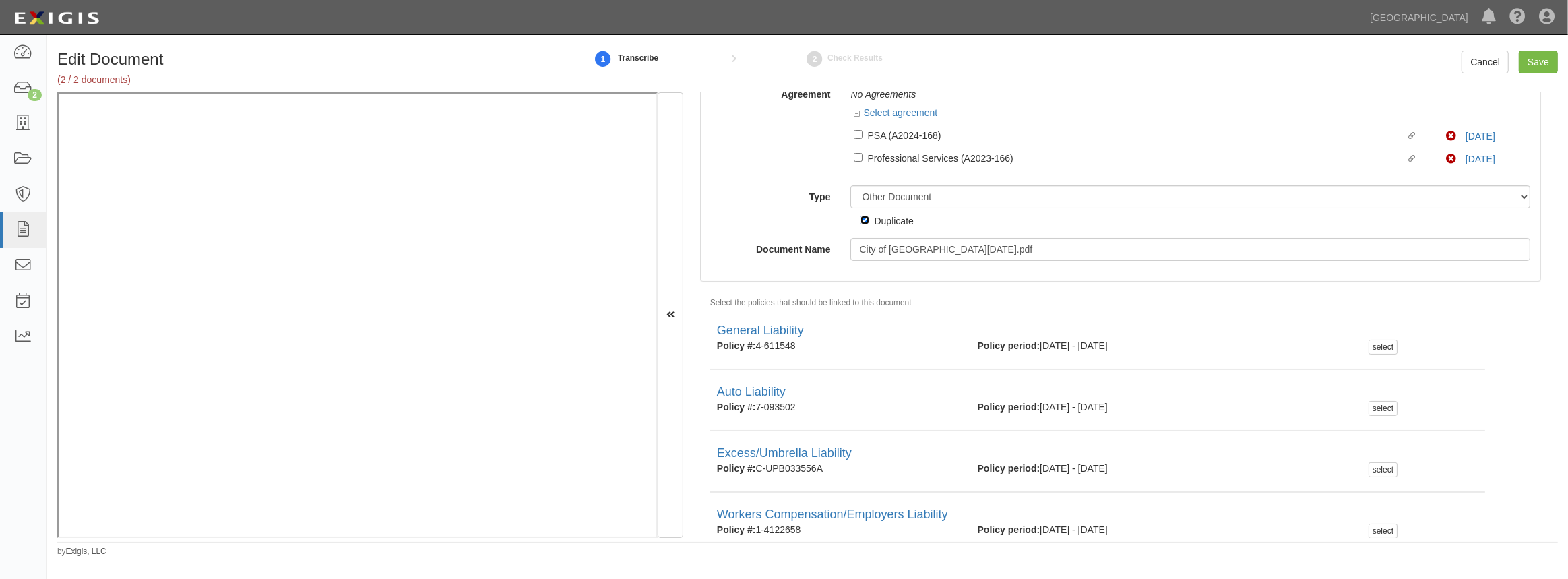
scroll to position [149, 0]
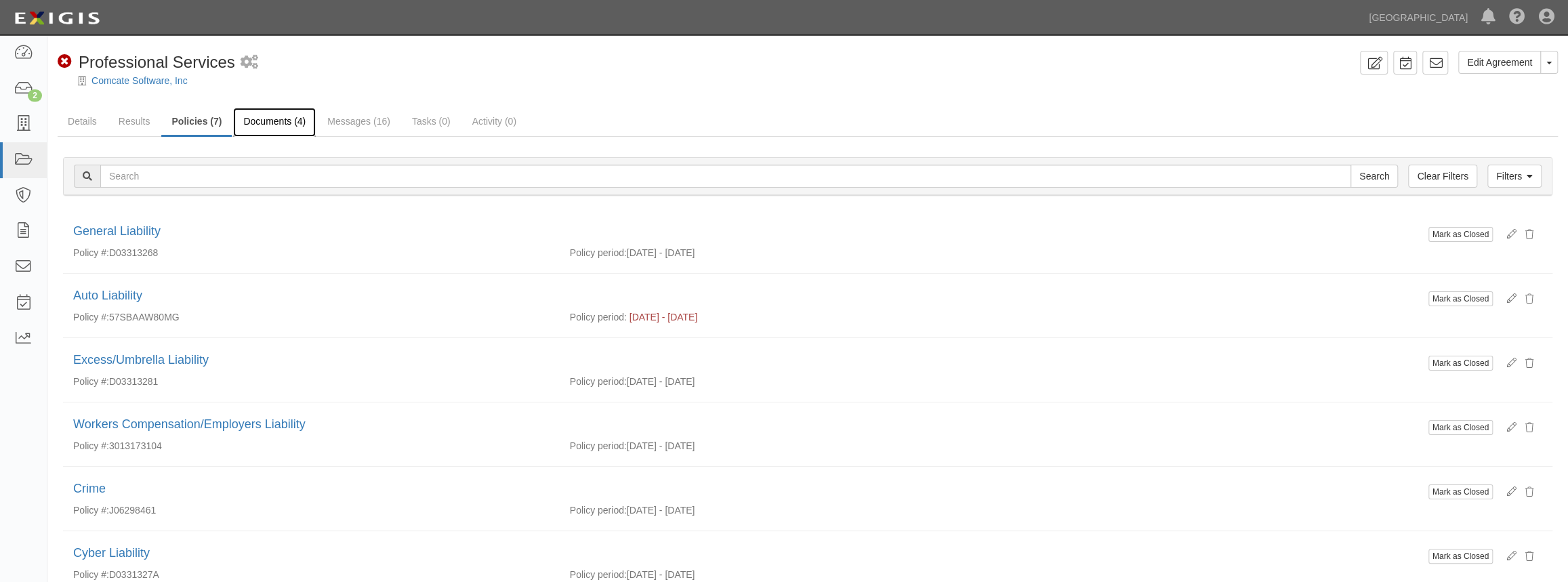
click at [282, 123] on link "Documents (4)" at bounding box center [274, 123] width 82 height 29
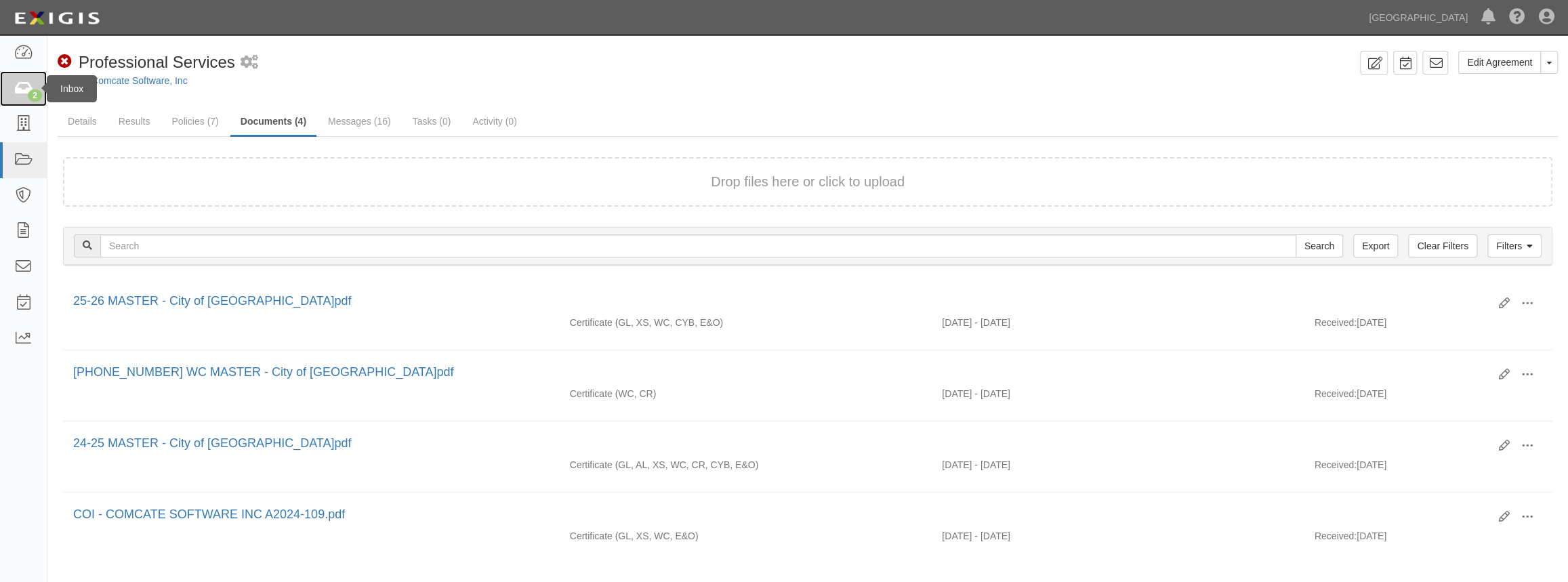
click at [28, 89] on icon at bounding box center [23, 88] width 19 height 15
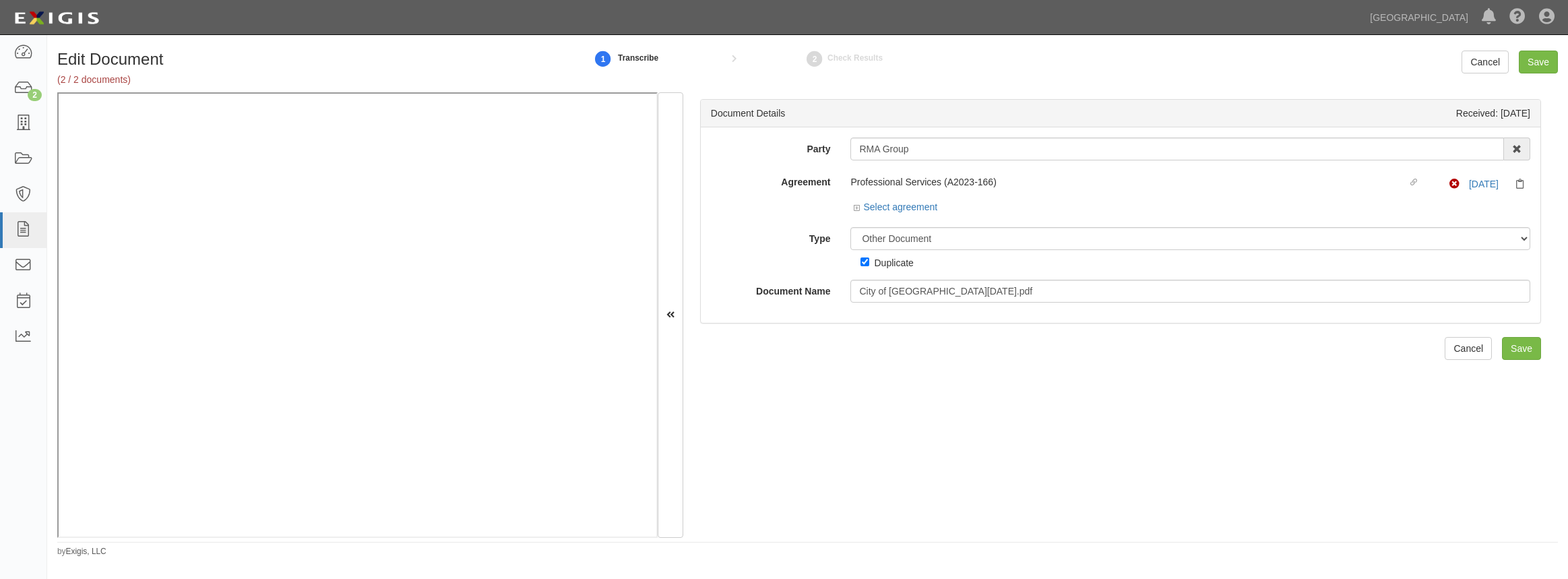
select select "OtherDetail"
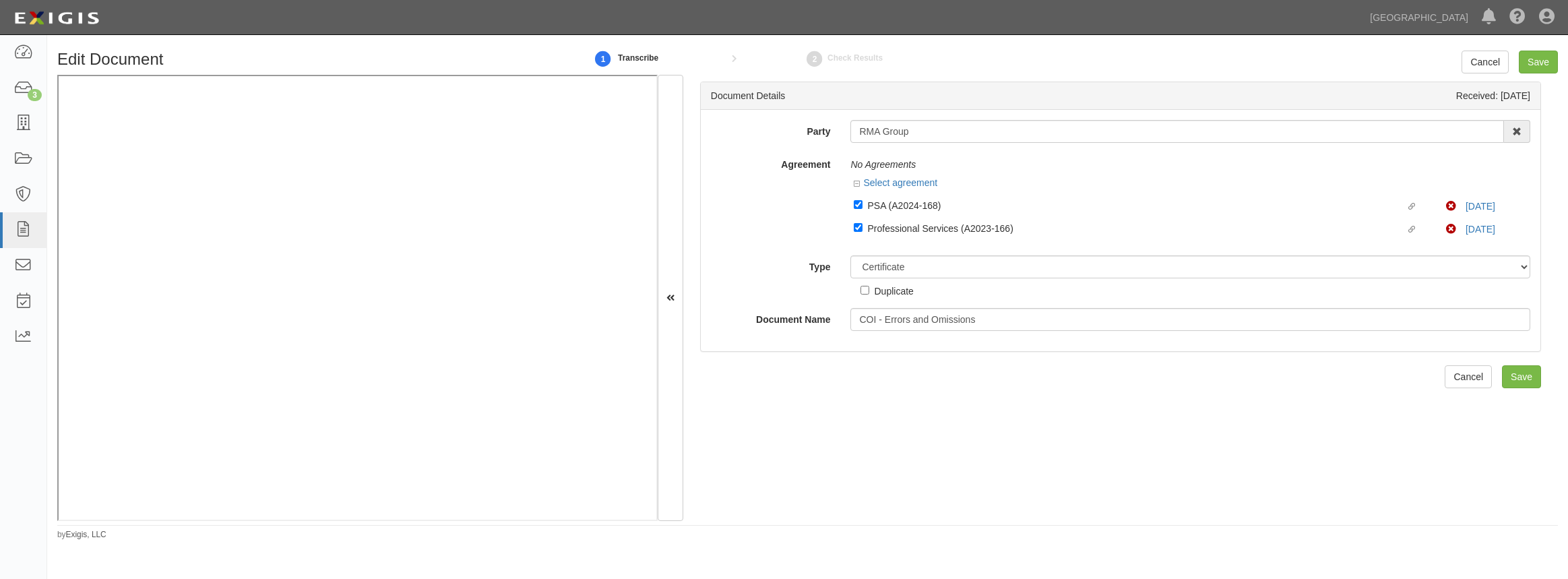
select select "CertificateDetail"
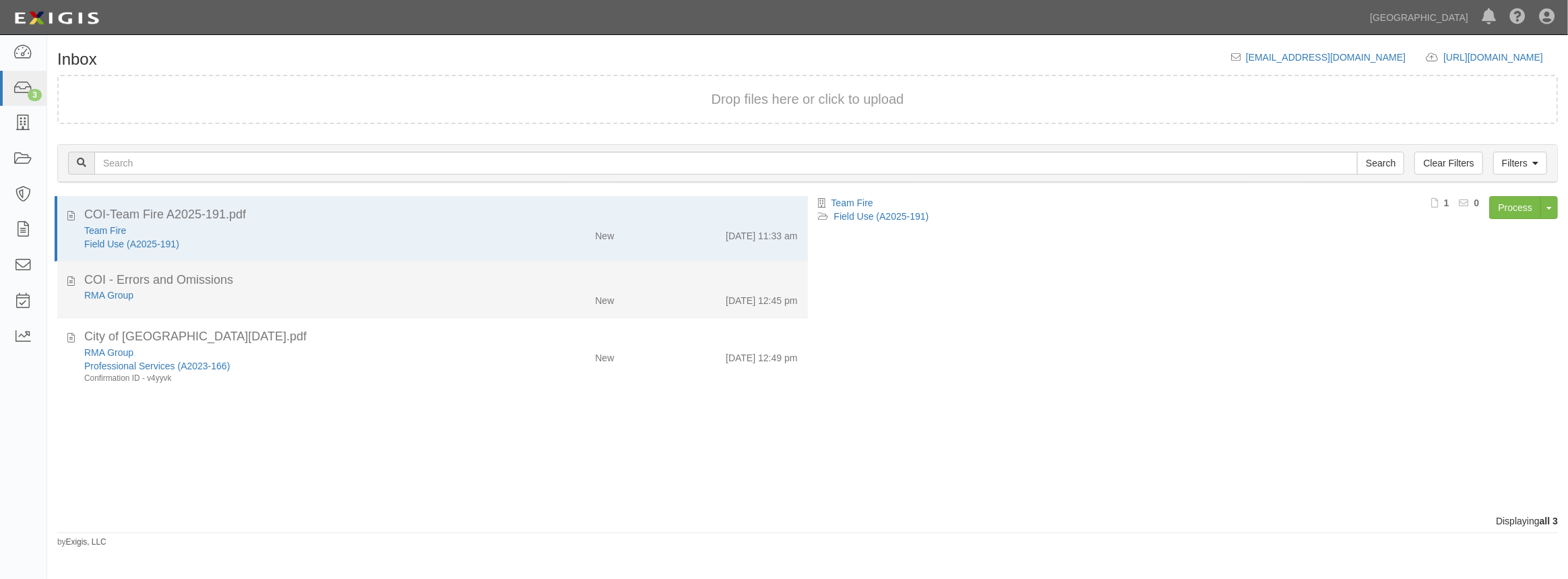
click at [189, 297] on div "RMA Group" at bounding box center [288, 295] width 408 height 14
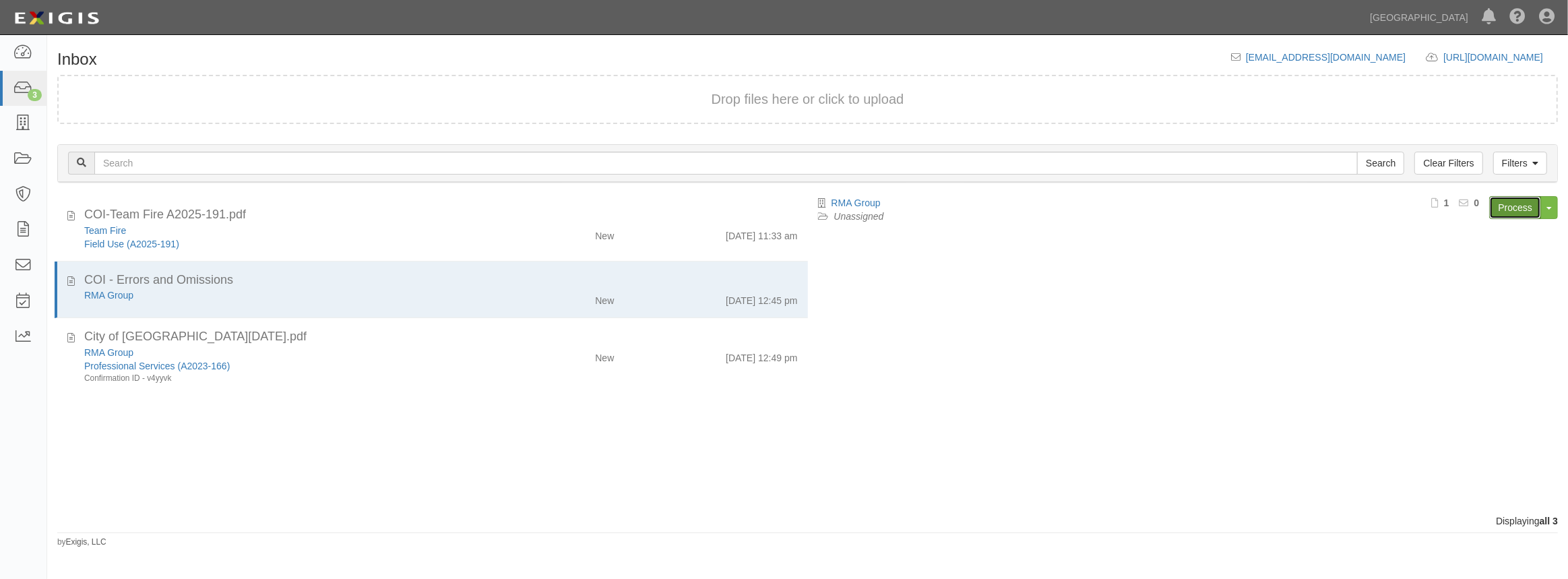
click at [1509, 200] on link "Process" at bounding box center [1515, 208] width 52 height 23
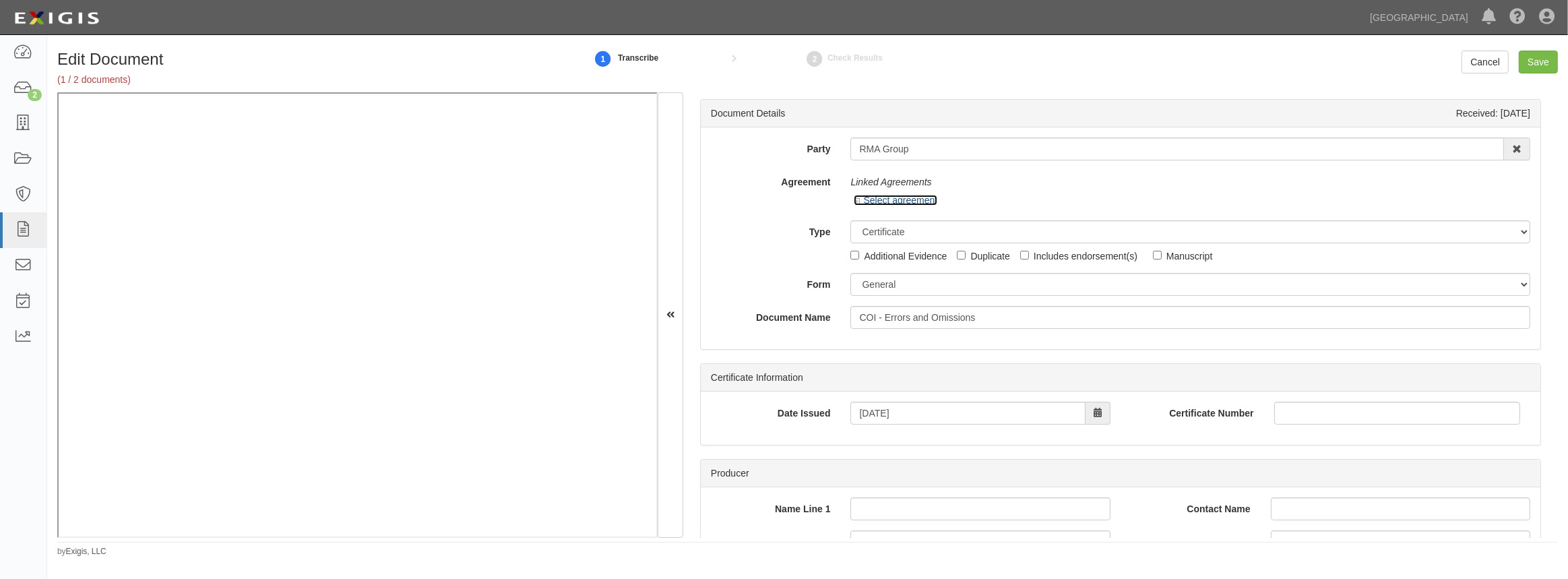
click at [862, 199] on link "Select agreement" at bounding box center [895, 200] width 83 height 11
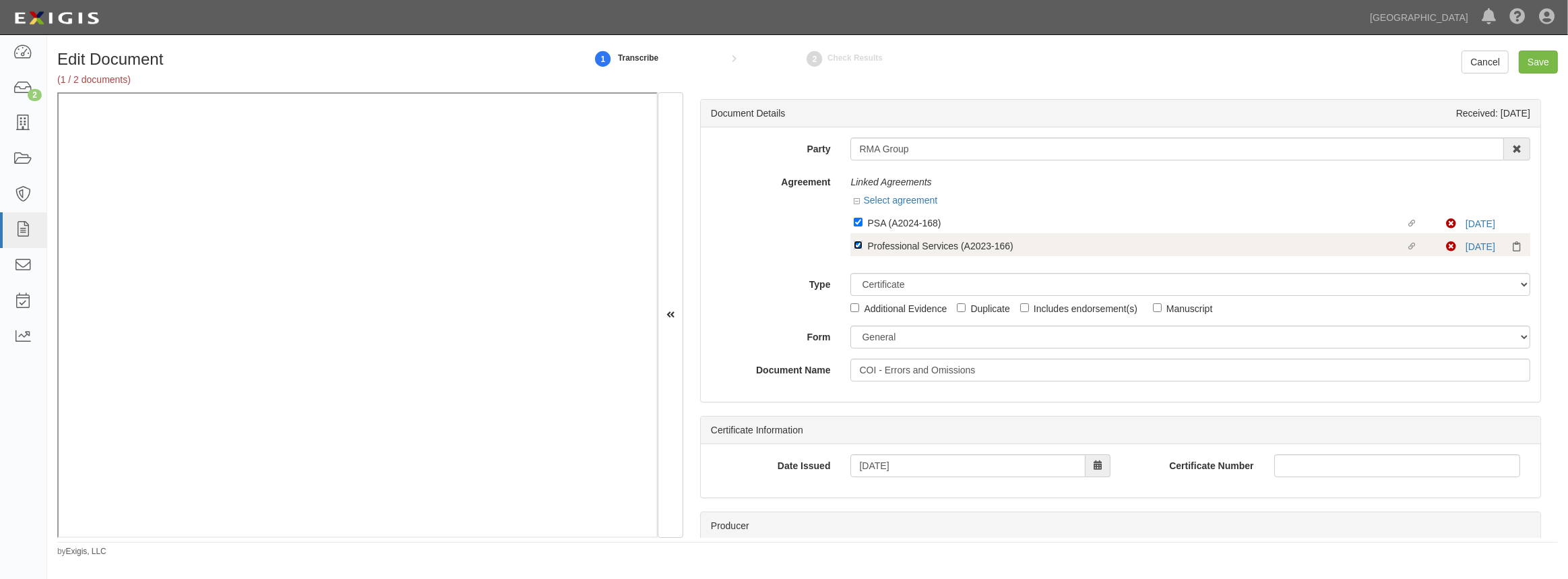
click at [854, 245] on input "Linked agreement Professional Services (A2023-166) Linked agreement" at bounding box center [858, 245] width 9 height 9
checkbox input "false"
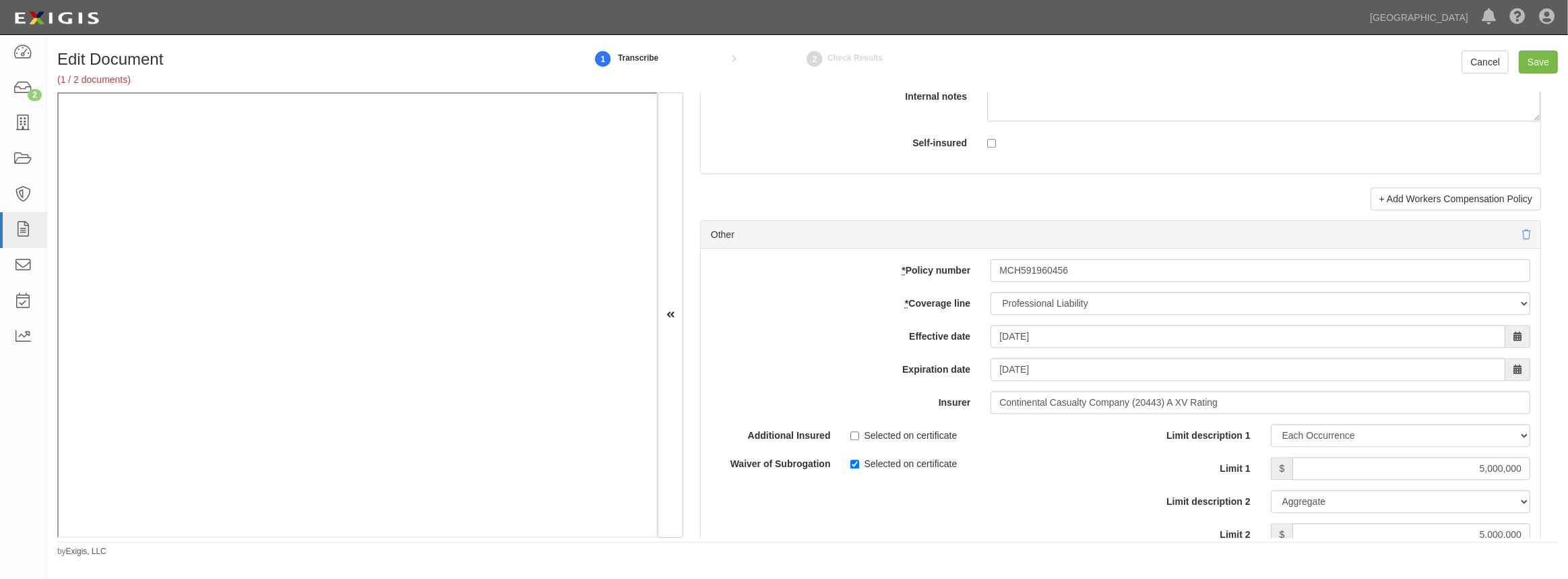
scroll to position [4004, 0]
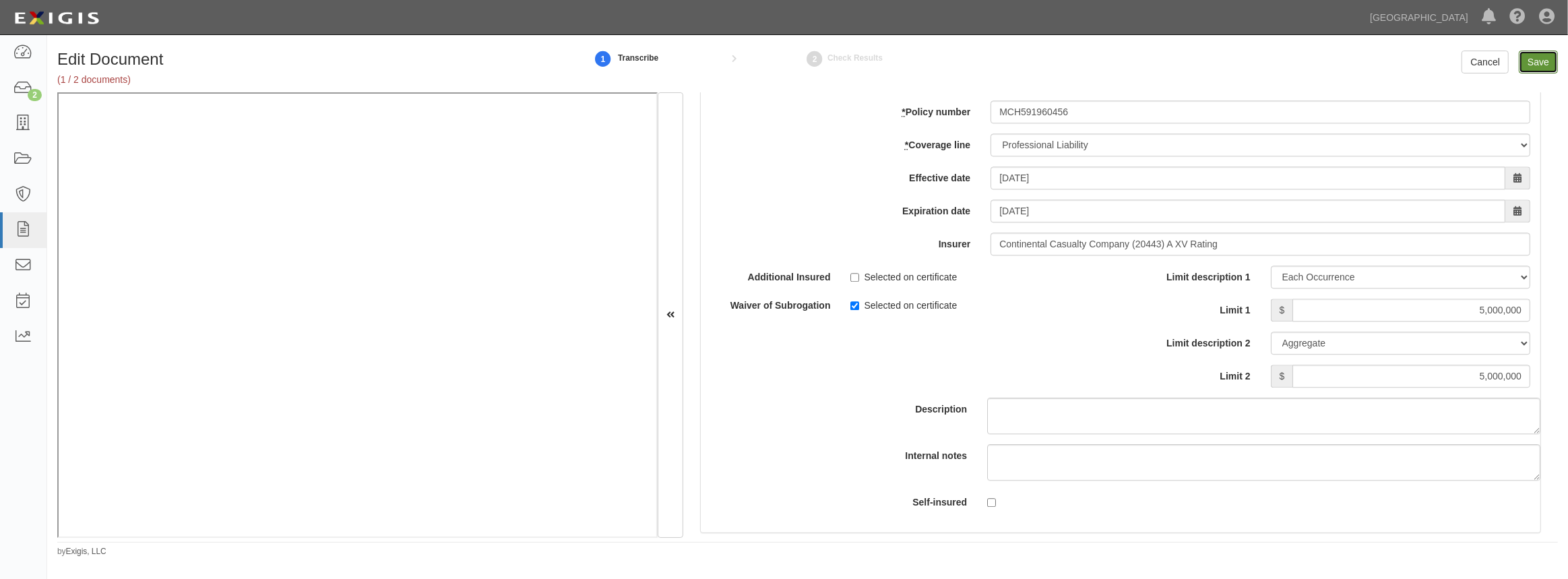
click at [1532, 60] on input "Save" at bounding box center [1538, 62] width 39 height 23
type input "5000000"
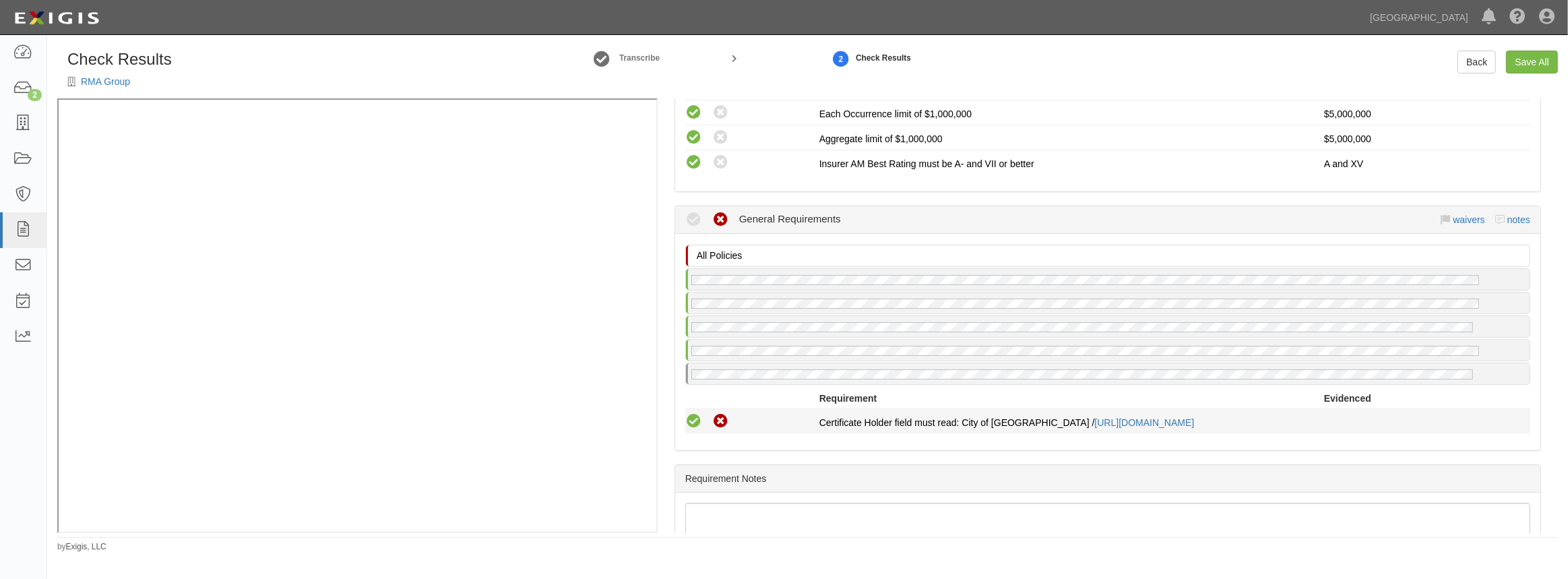
click at [691, 419] on icon at bounding box center [693, 422] width 17 height 17
radio input "true"
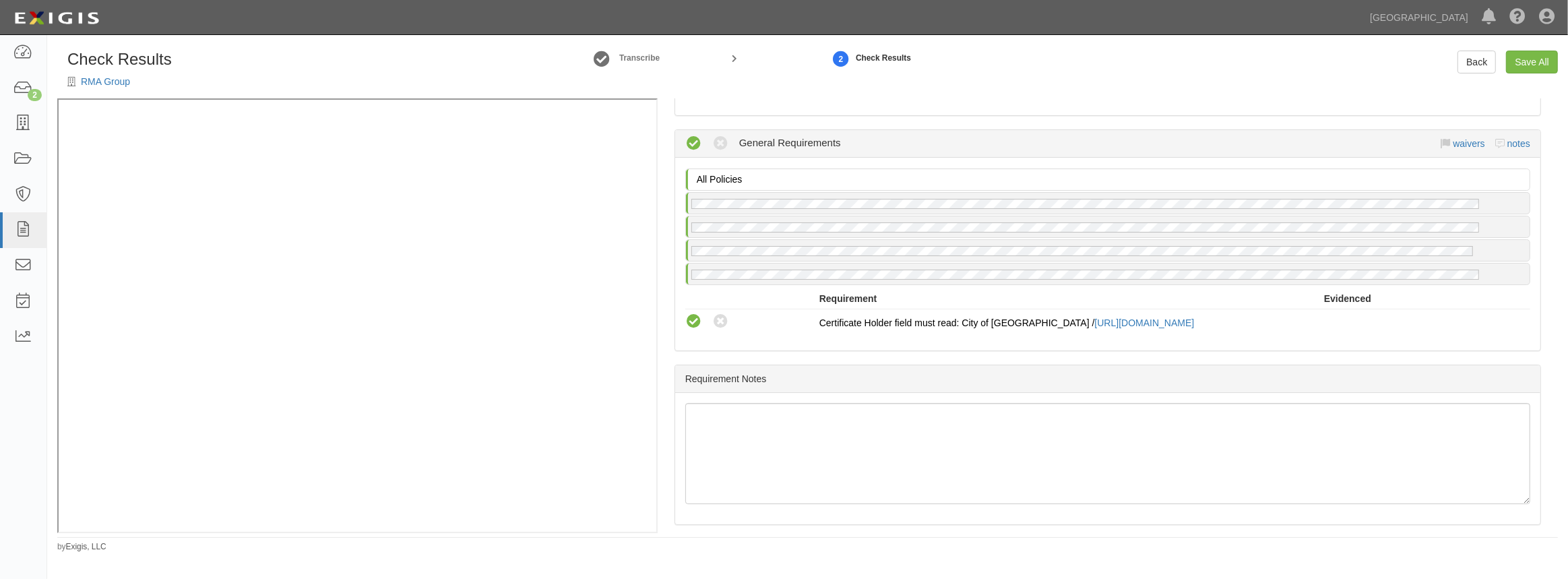
scroll to position [1317, 0]
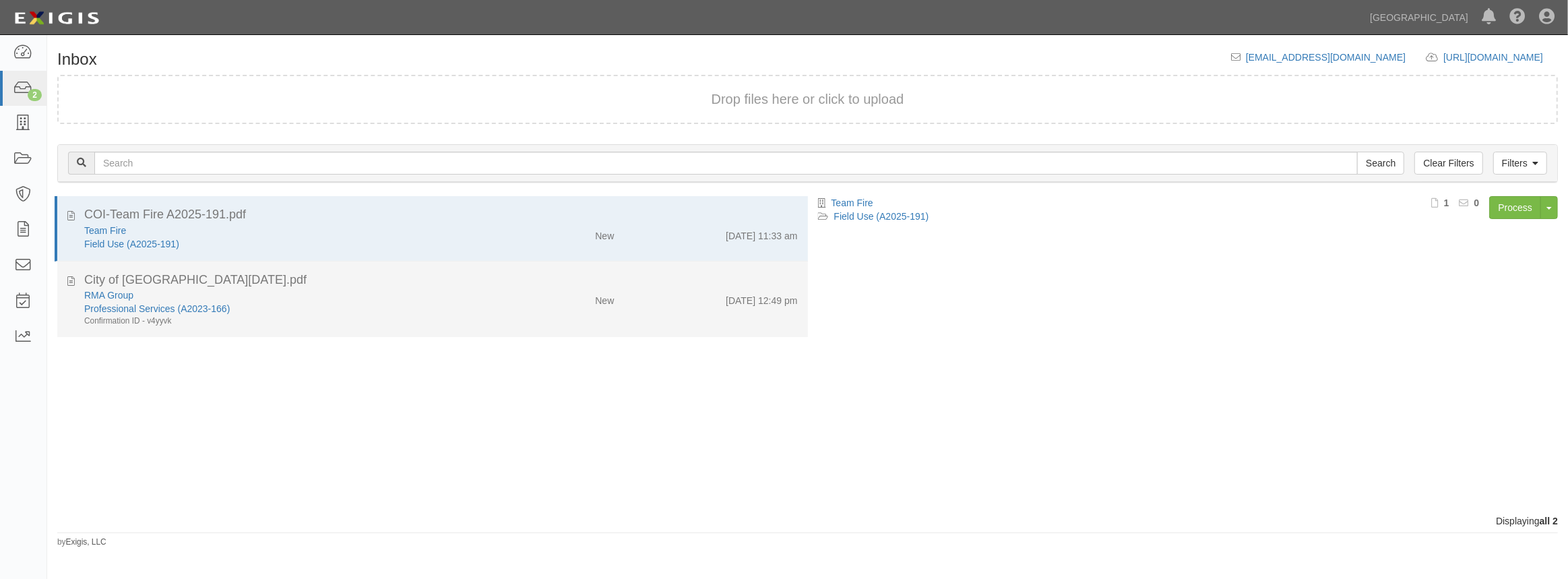
click at [411, 298] on div "RMA Group" at bounding box center [288, 295] width 408 height 14
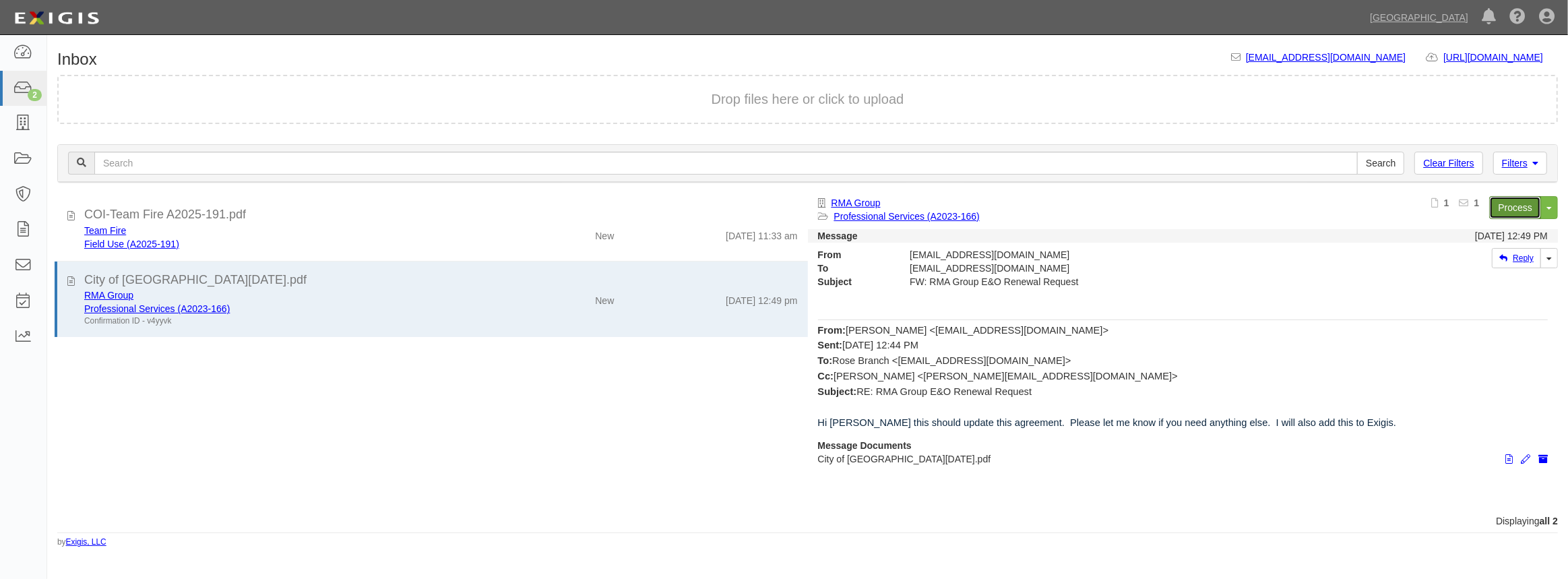
click at [1498, 205] on link "Process" at bounding box center [1515, 208] width 52 height 23
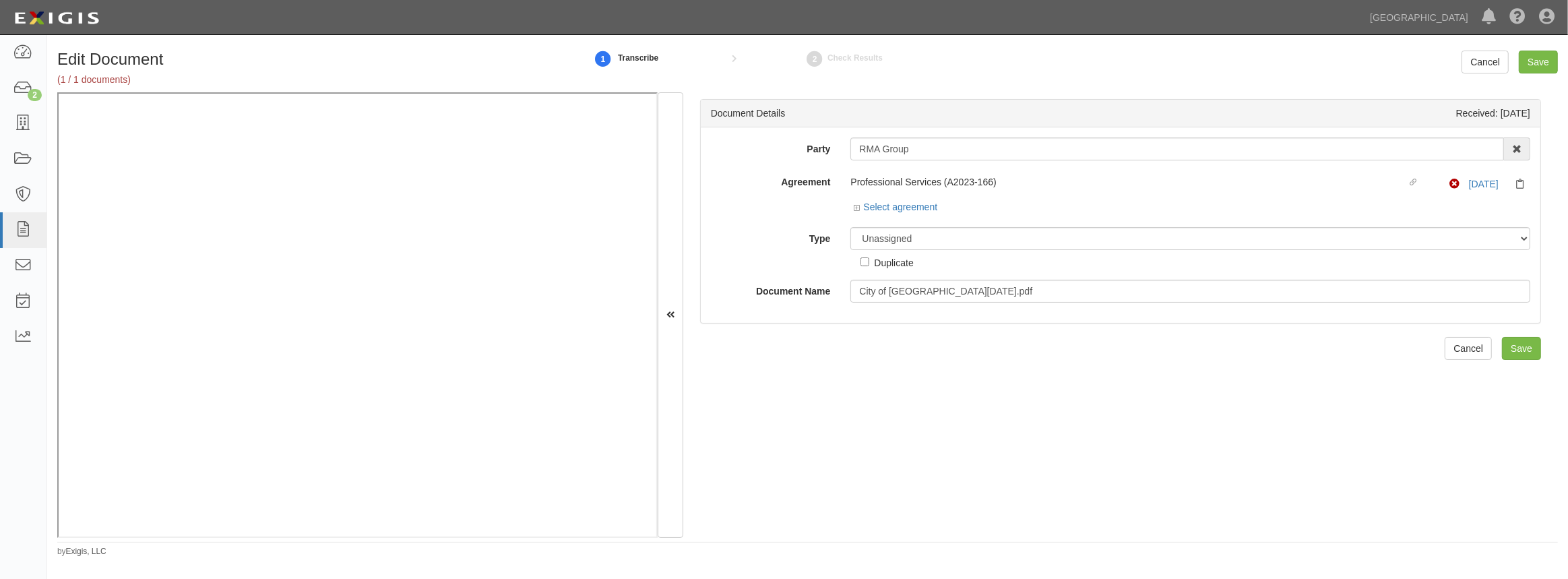
click at [854, 192] on label "Professional Services (A2023-166) Linked agreement" at bounding box center [1150, 184] width 599 height 17
click at [856, 212] on div "Select agreement" at bounding box center [895, 207] width 83 height 14
click at [856, 209] on icon at bounding box center [858, 208] width 9 height 7
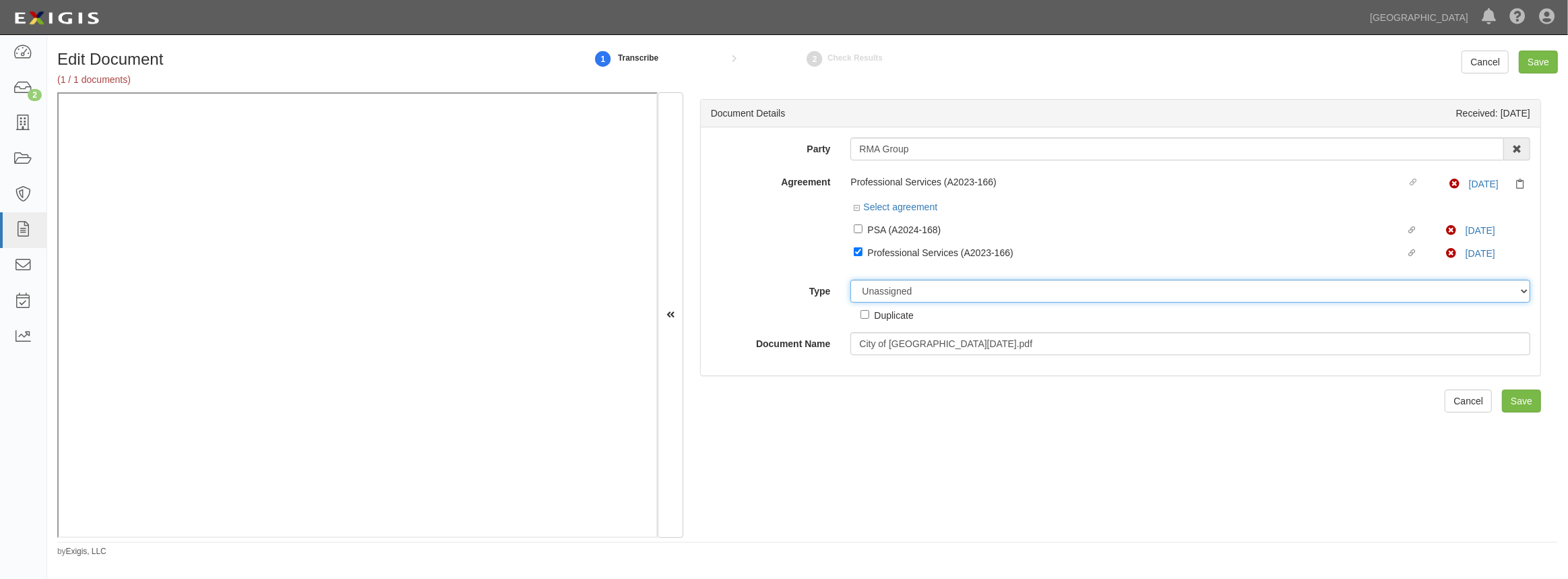
click at [912, 300] on select "Unassigned Binder Cancellation Notice Certificate Contract Endorsement Insuranc…" at bounding box center [1190, 292] width 680 height 23
select select "CertificateDetail"
click at [851, 280] on select "Unassigned Binder Cancellation Notice Certificate Contract Endorsement Insuranc…" at bounding box center [1190, 292] width 680 height 23
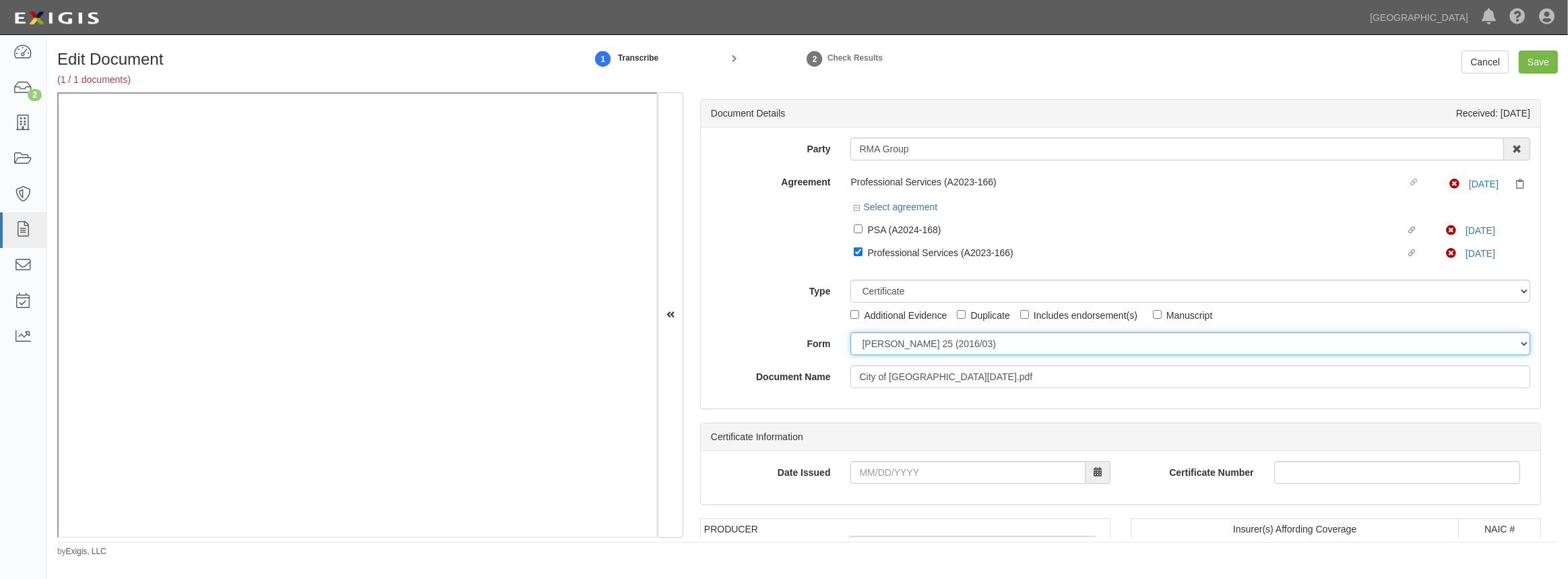
click at [877, 351] on select "ACORD 25 (2016/03) ACORD 101 ACORD 855 NY (2014/05) General" at bounding box center [1190, 344] width 680 height 23
select select "GeneralFormDetail"
click at [851, 332] on select "ACORD 25 (2016/03) ACORD 101 ACORD 855 NY (2014/05) General" at bounding box center [1190, 344] width 680 height 23
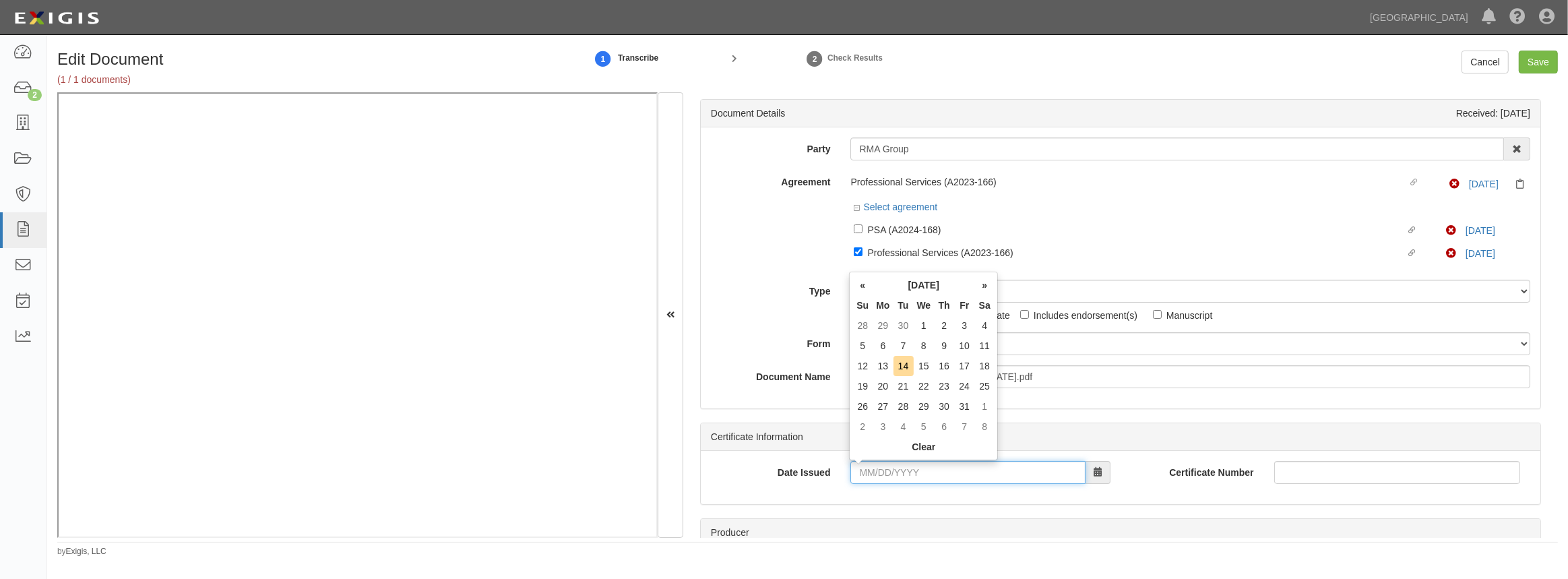
click at [883, 471] on input "Date Issued" at bounding box center [967, 473] width 234 height 23
type input "09/02/2025"
click at [902, 323] on td "2" at bounding box center [904, 326] width 20 height 20
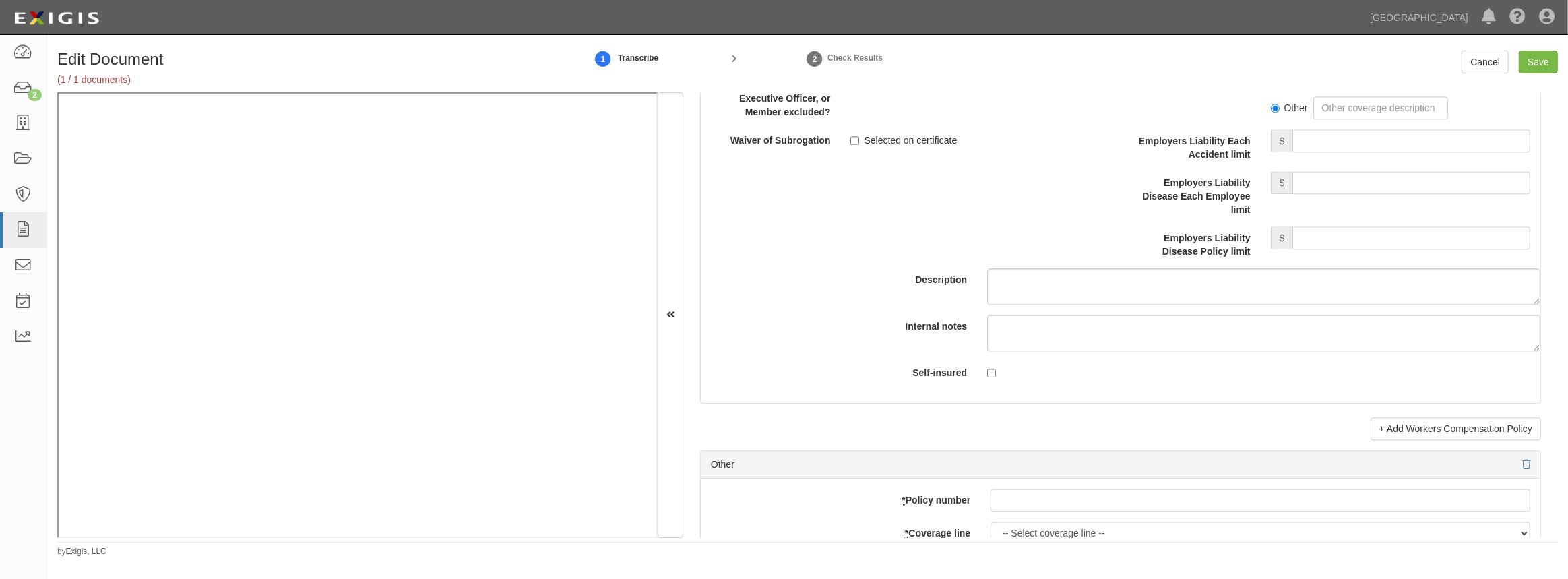
scroll to position [3922, 0]
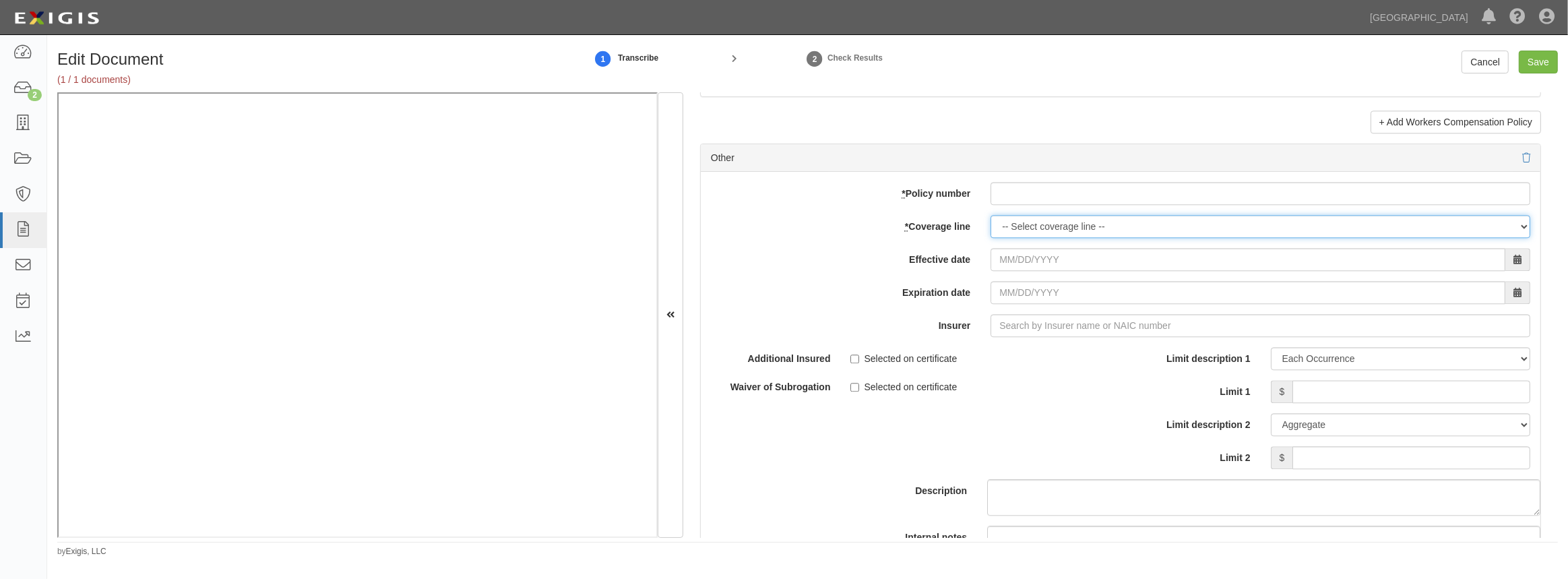
click at [1041, 225] on select "-- Select coverage line -- Asbestos Abatement Auto Physical Damage Boiler & Mac…" at bounding box center [1260, 226] width 540 height 23
select select "44"
click at [991, 215] on select "-- Select coverage line -- Asbestos Abatement Auto Physical Damage Boiler & Mac…" at bounding box center [1260, 226] width 540 height 23
click at [1041, 186] on input "* Policy number" at bounding box center [1260, 194] width 540 height 23
paste input "MCH591960456"
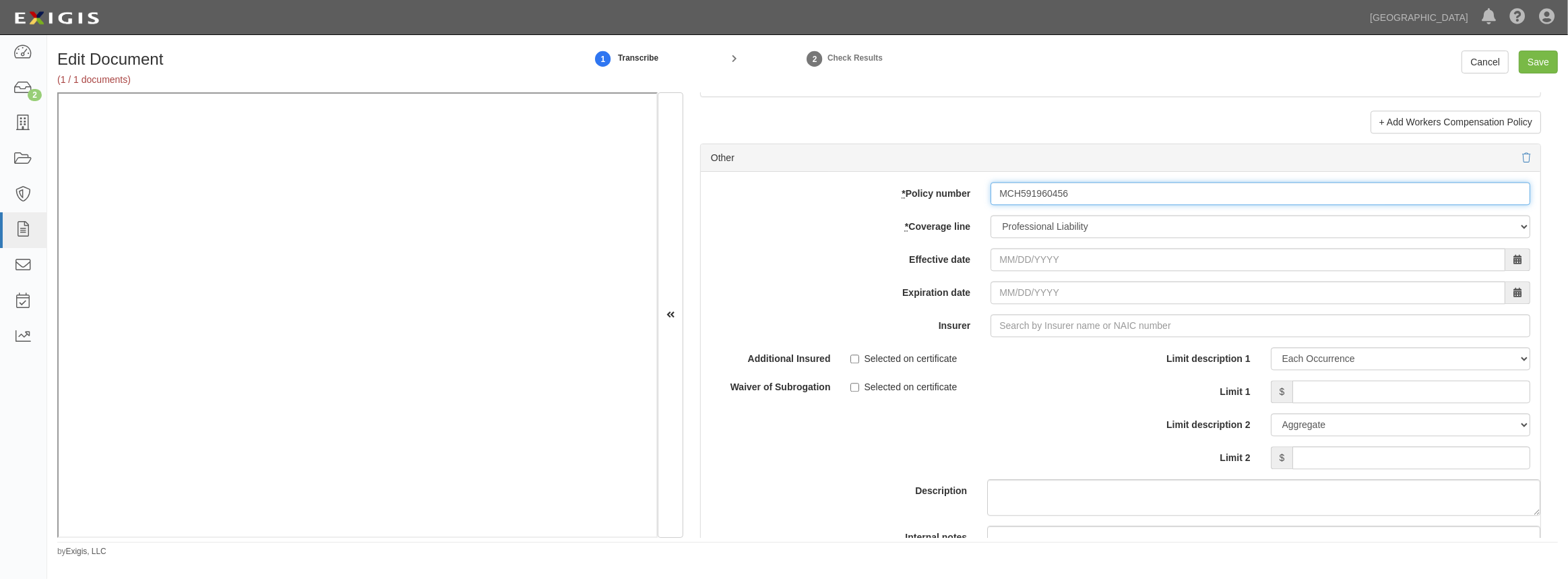
type input "MCH591960456"
click at [1029, 272] on div "add update renew This new policy will be added This new policy will update exis…" at bounding box center [1121, 393] width 840 height 443
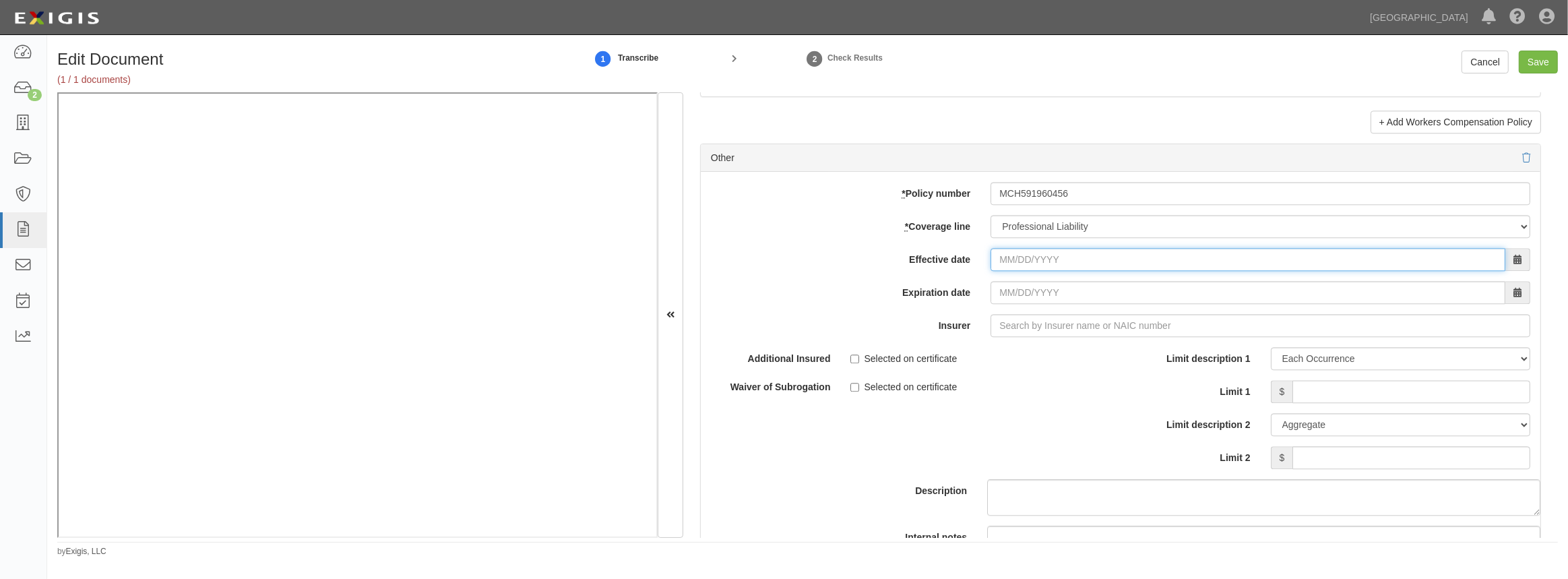
click at [1028, 260] on input "Effective date" at bounding box center [1248, 260] width 515 height 23
type input "10/01/2024"
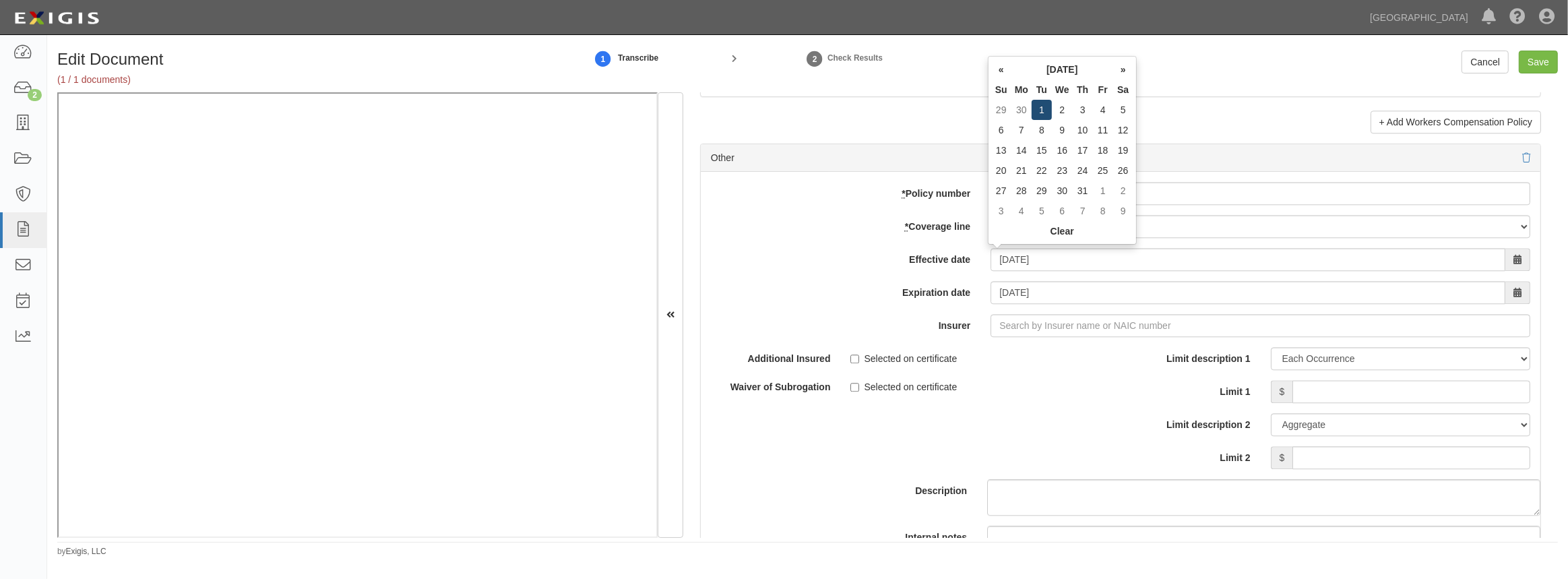
click at [1039, 110] on td "1" at bounding box center [1042, 110] width 20 height 20
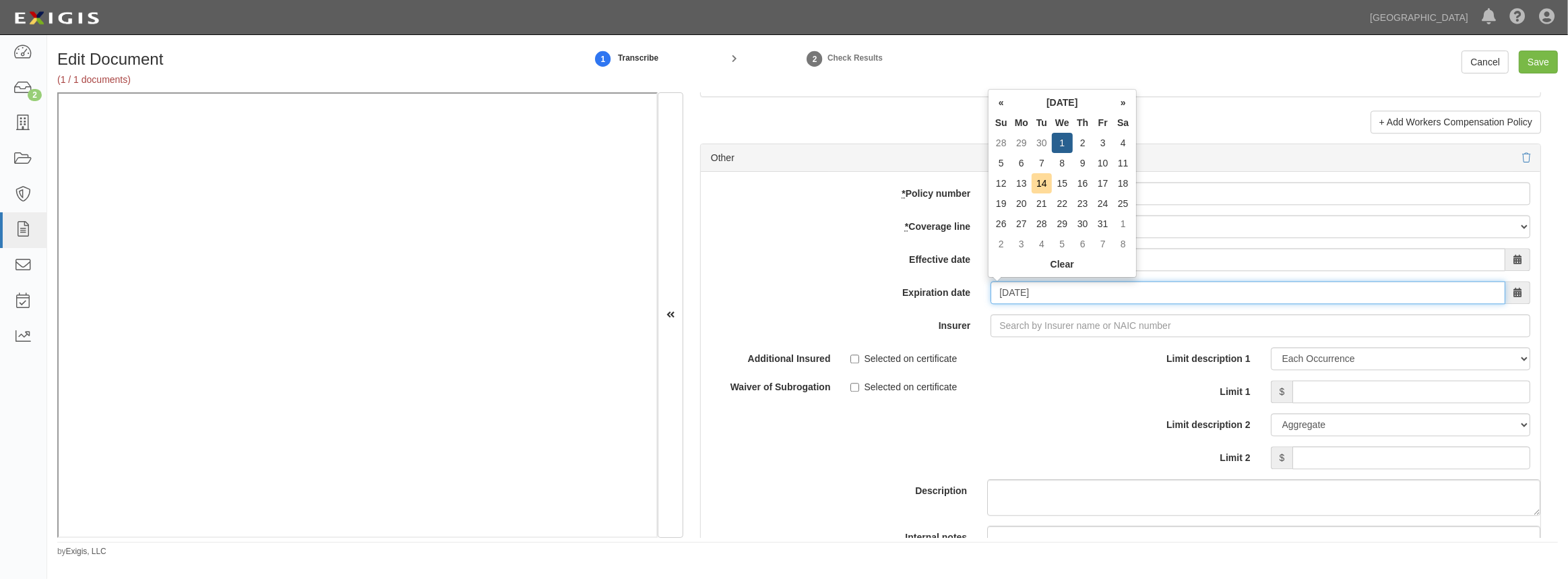
drag, startPoint x: 1051, startPoint y: 292, endPoint x: 961, endPoint y: 297, distance: 90.1
click at [961, 297] on div "Expiration date 10/01/2025" at bounding box center [1121, 292] width 840 height 23
type input "03/01/2026"
click at [997, 162] on td "1" at bounding box center [1002, 163] width 20 height 20
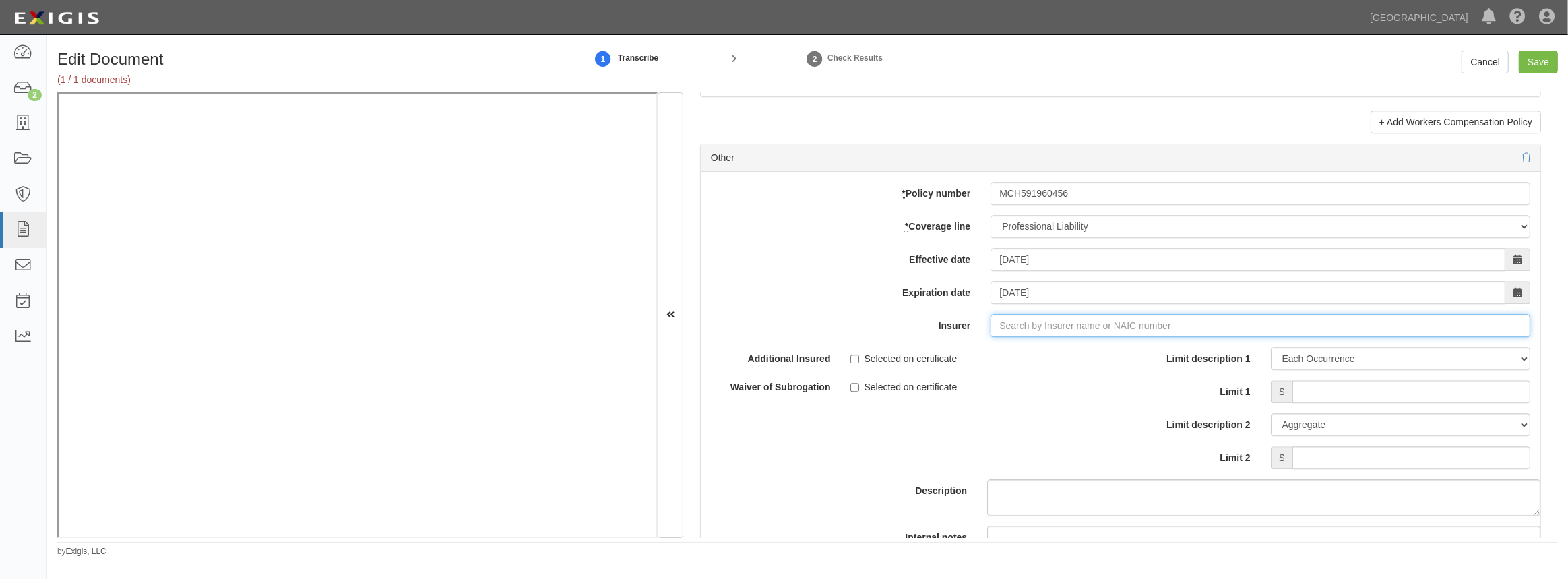
click at [1030, 319] on input "Insurer" at bounding box center [1260, 326] width 540 height 23
type input "21st Century Advantage Insurance Company (25232) NR Rating"
type input "2"
click at [1036, 342] on div "Continental Casualty Company ( 20443 ) A XV Rating" at bounding box center [1026, 351] width 245 height 17
type input "Continental Casualty Company (20443) A XV Rating"
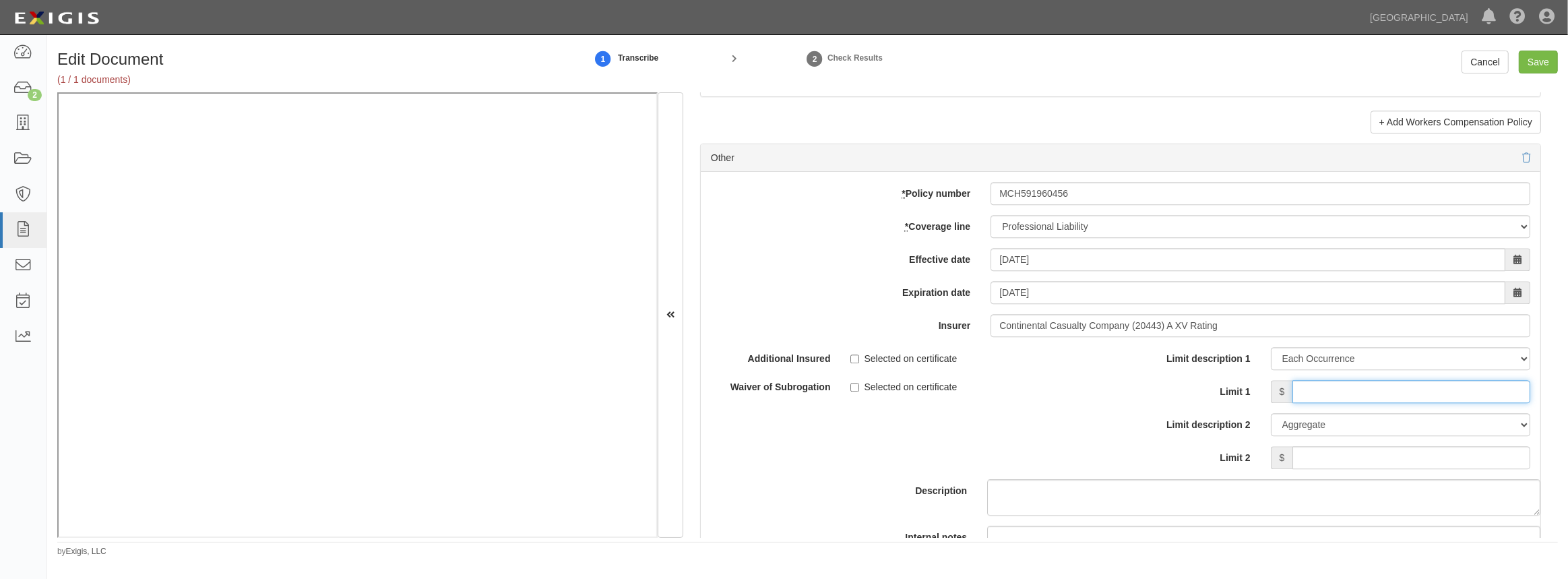
click at [1312, 395] on input "Limit 1" at bounding box center [1411, 392] width 238 height 23
type input "5,000,000"
click at [1382, 458] on input "Limit 2" at bounding box center [1411, 458] width 238 height 23
type input "5,000,000"
click at [852, 385] on input "Selected on certificate" at bounding box center [855, 387] width 9 height 9
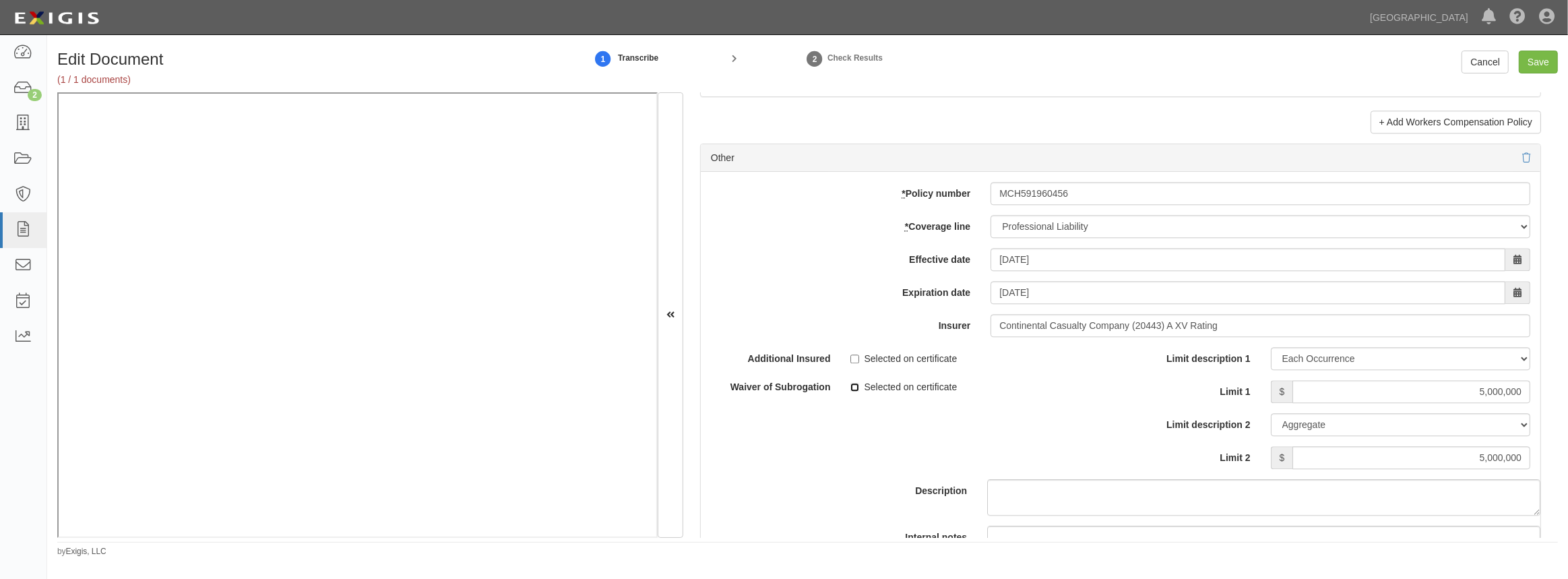
checkbox input "true"
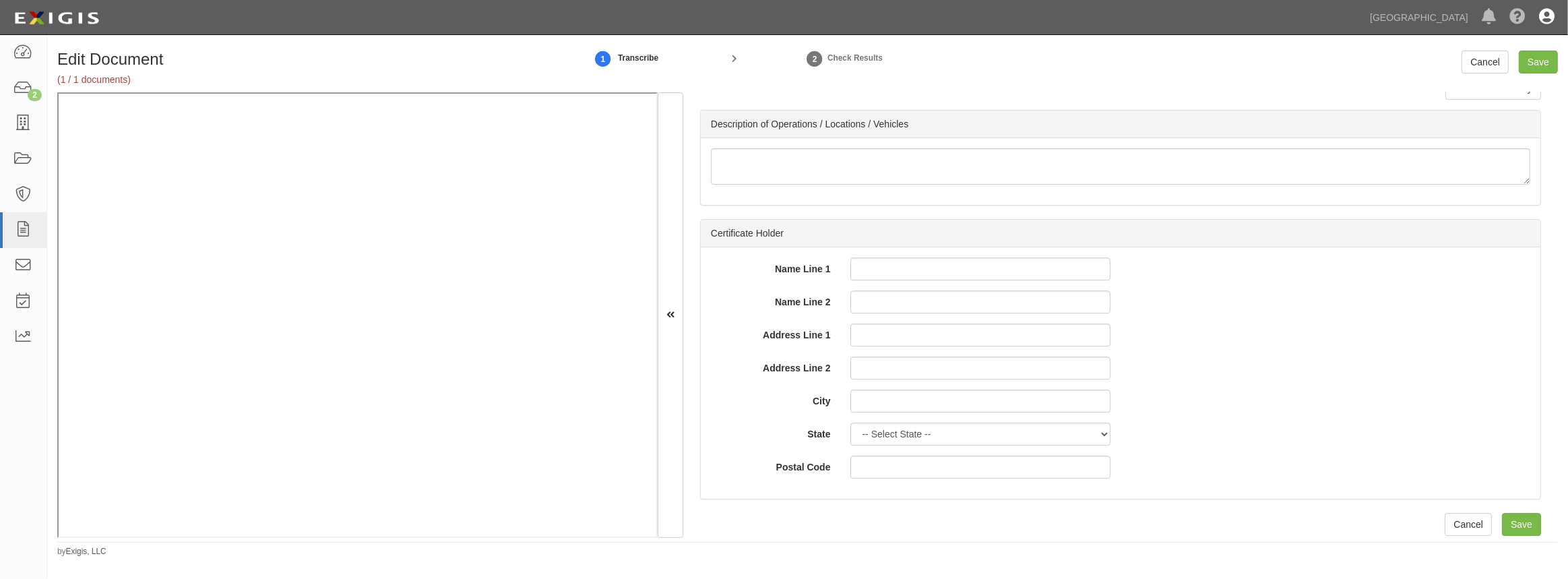
scroll to position [4475, 0]
click at [1520, 519] on input "Save" at bounding box center [1522, 523] width 39 height 23
type input "5000000"
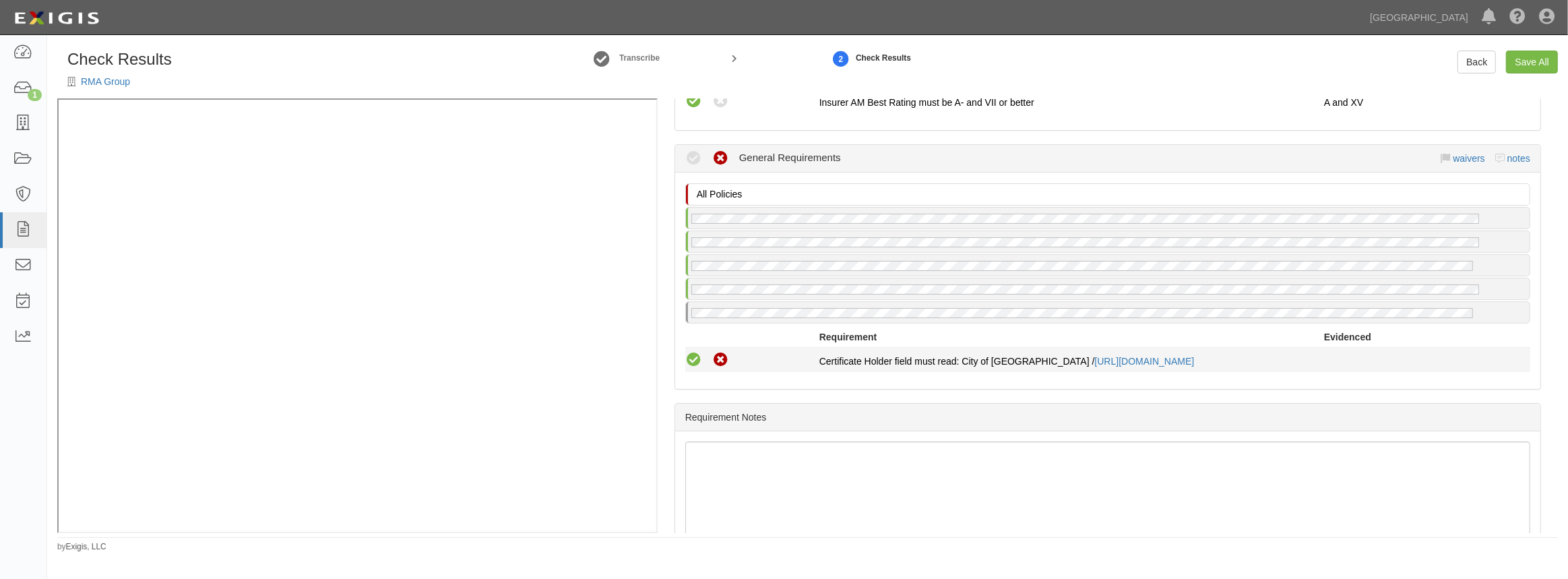
click at [691, 357] on icon at bounding box center [693, 360] width 17 height 17
radio input "true"
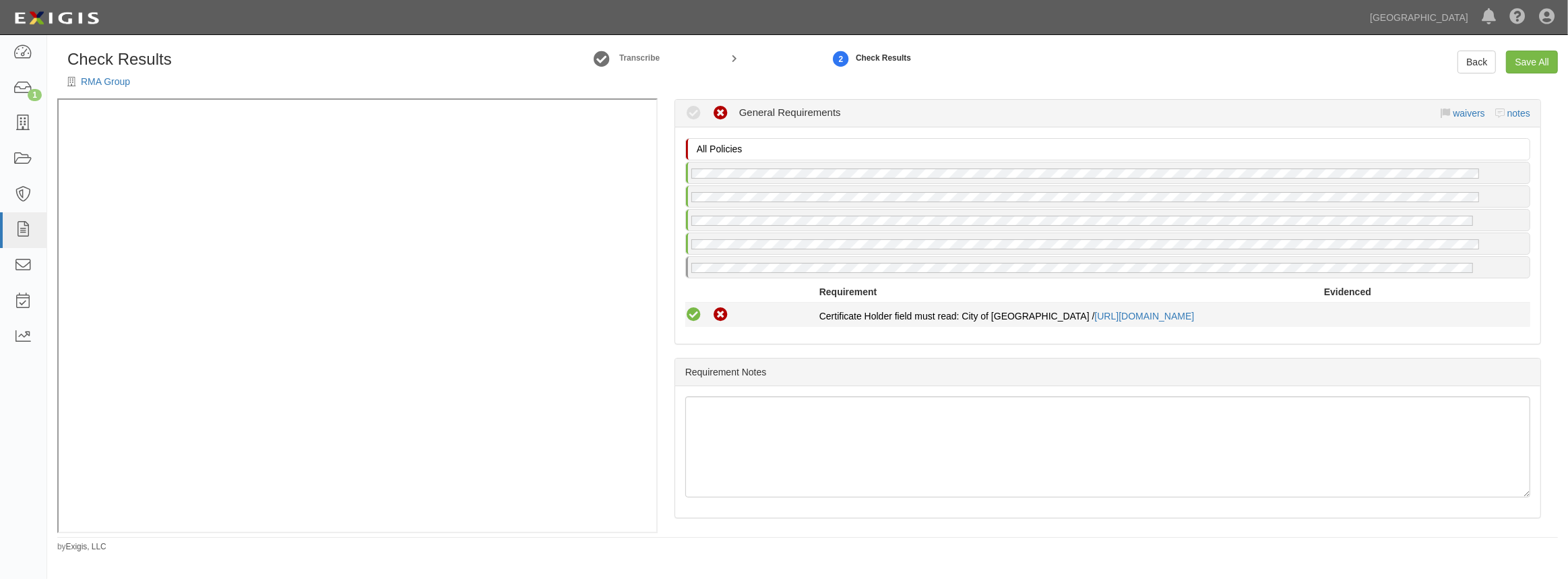
click at [701, 311] on icon at bounding box center [693, 315] width 17 height 17
radio input "true"
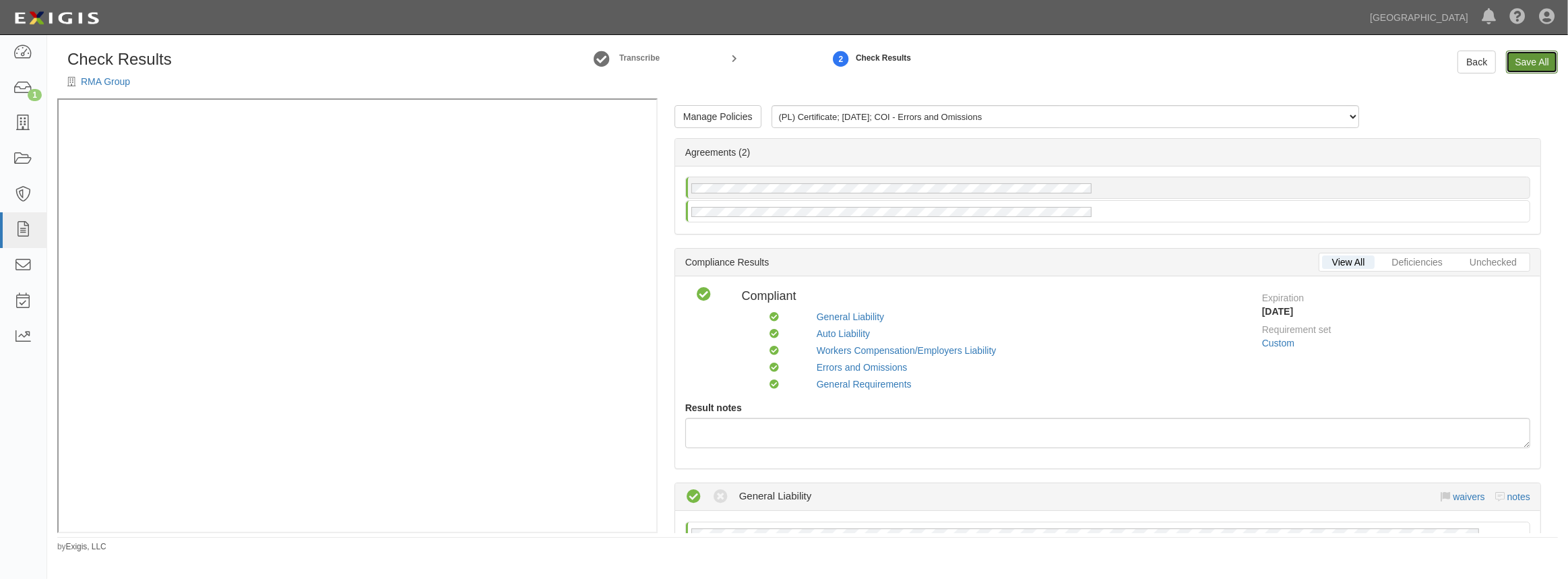
click at [1524, 64] on link "Save All" at bounding box center [1532, 62] width 52 height 23
radio input "false"
radio input "true"
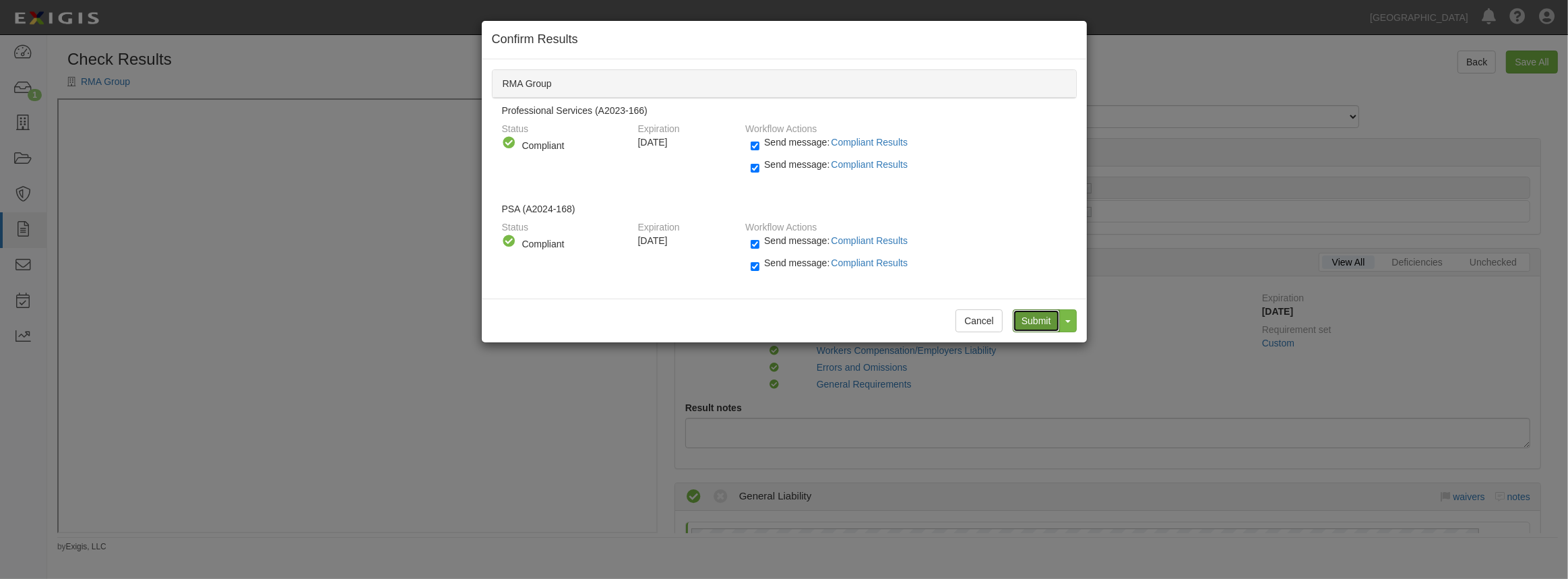
click at [1031, 315] on input "Submit" at bounding box center [1036, 321] width 47 height 23
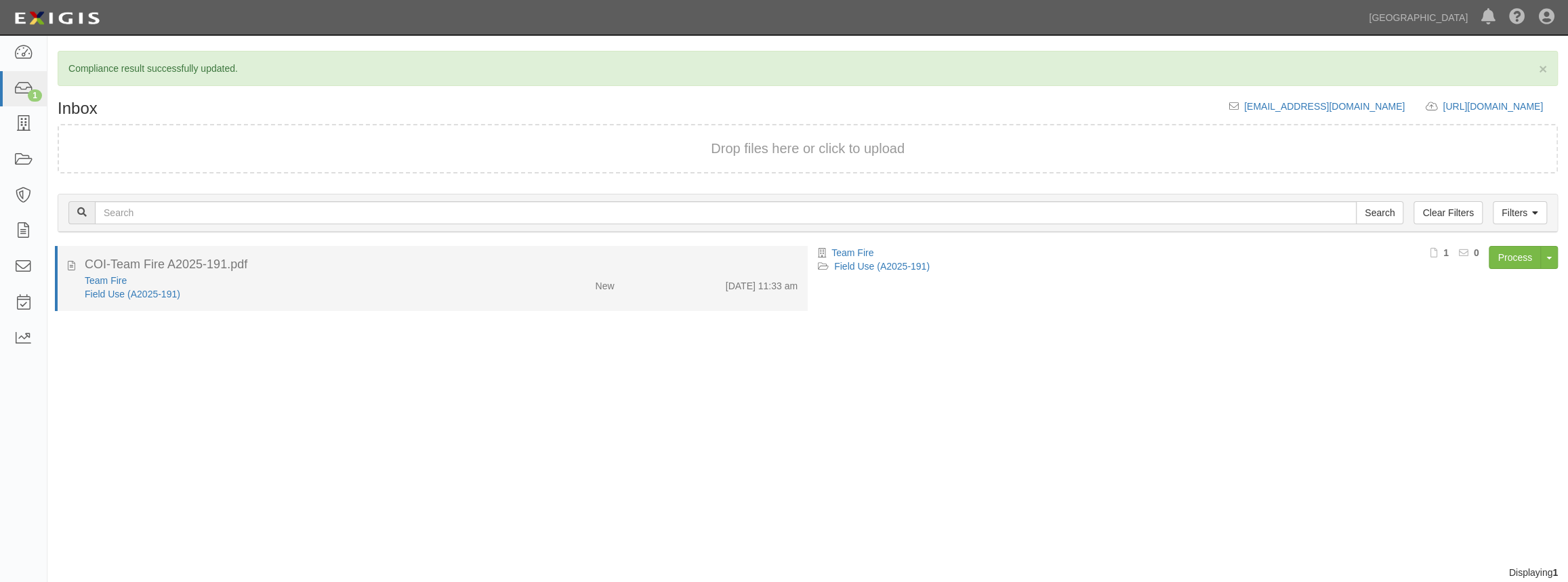
click at [307, 280] on div "Team Fire" at bounding box center [288, 280] width 407 height 14
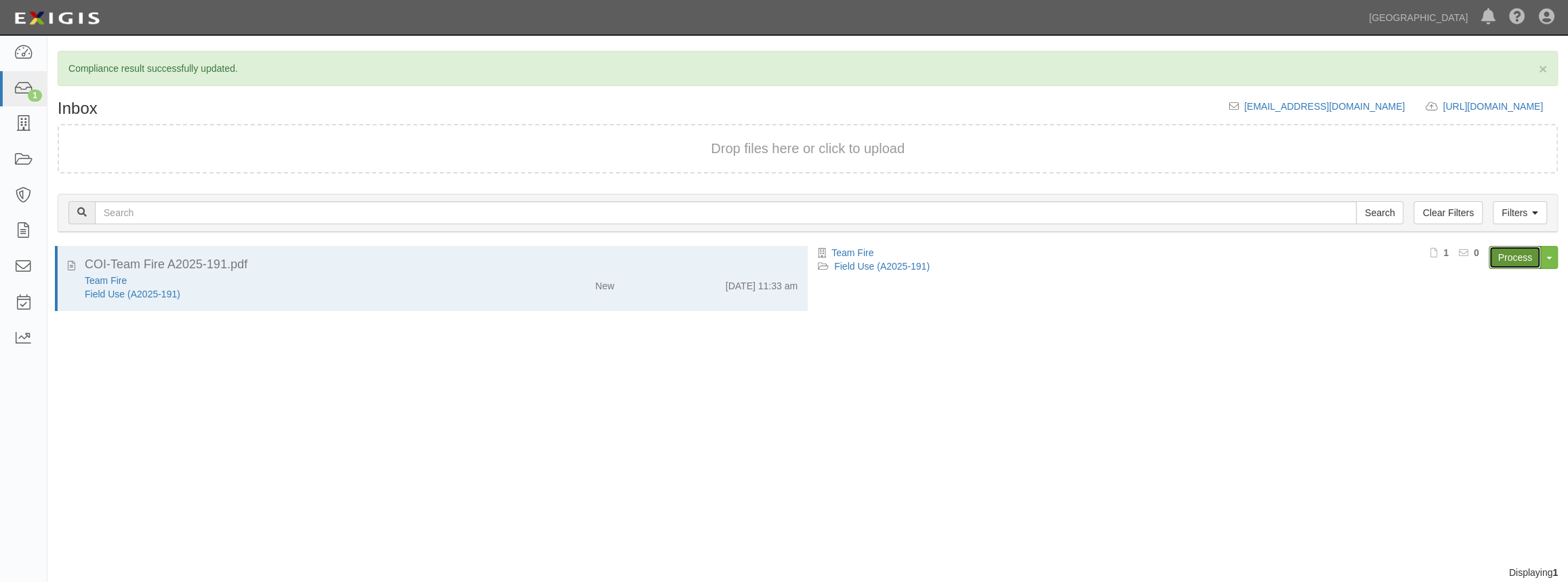
click at [1494, 261] on link "Process" at bounding box center [1515, 257] width 53 height 23
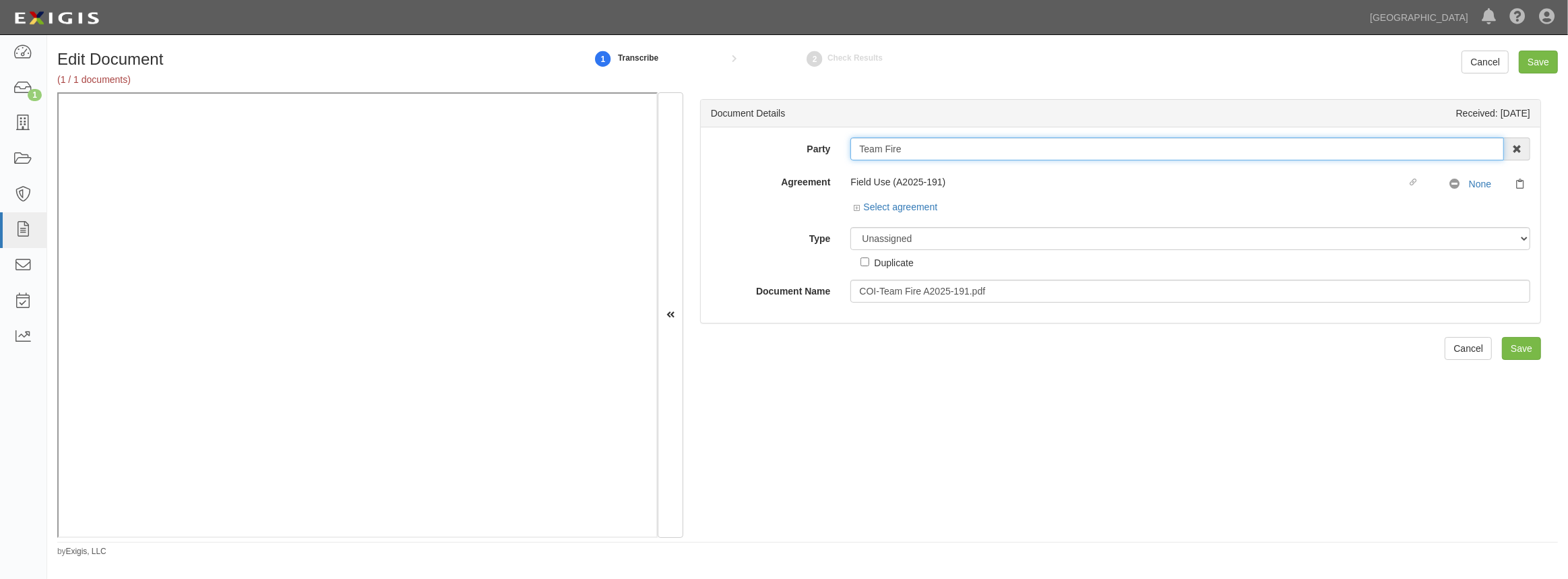
drag, startPoint x: 914, startPoint y: 147, endPoint x: 845, endPoint y: 148, distance: 69.0
click at [845, 148] on div "Team Fire 4LEAF, Inc. Abba Termite & Pest Control Abound Food Care Above the Cr…" at bounding box center [1190, 149] width 700 height 23
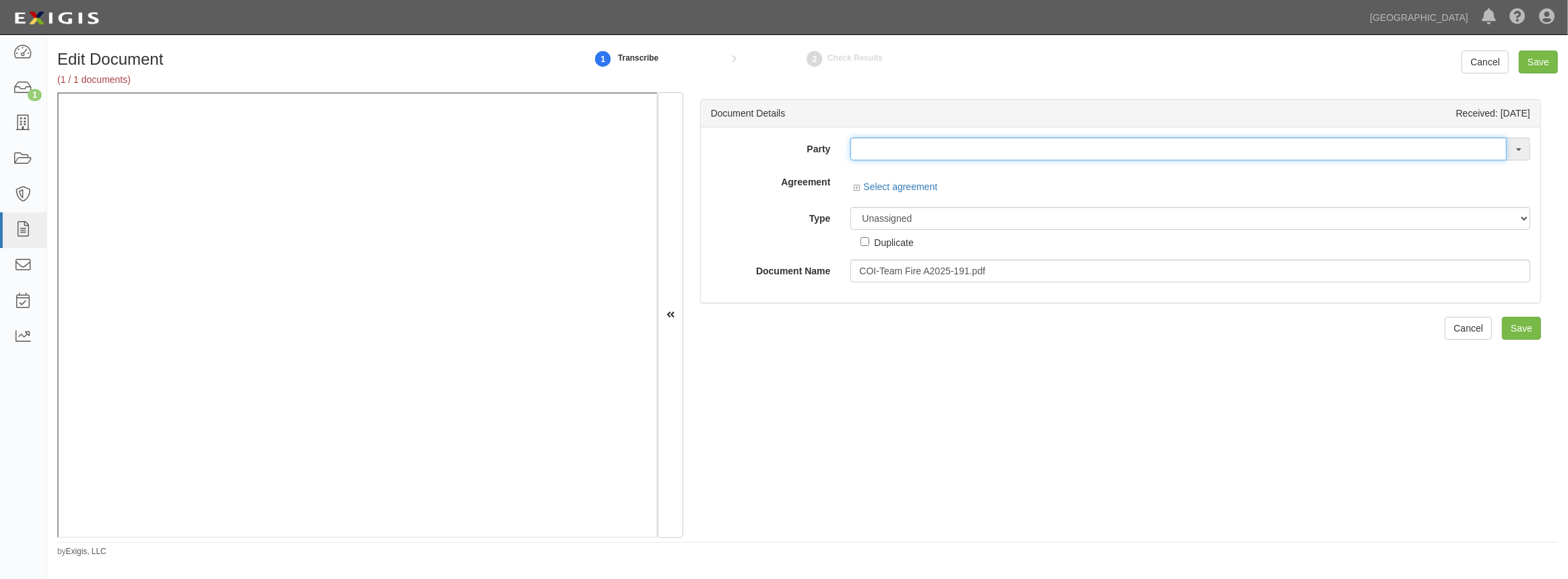
click at [1018, 143] on input "text" at bounding box center [1179, 149] width 656 height 23
paste input "COI & Endorsement"
type input "COI & Endorsement"
drag, startPoint x: 989, startPoint y: 155, endPoint x: 746, endPoint y: 148, distance: 243.1
click at [751, 154] on div "Party COI & Endorsement Team Fire 4LEAF, Inc. Abba Termite & Pest Control Aboun…" at bounding box center [1121, 149] width 840 height 23
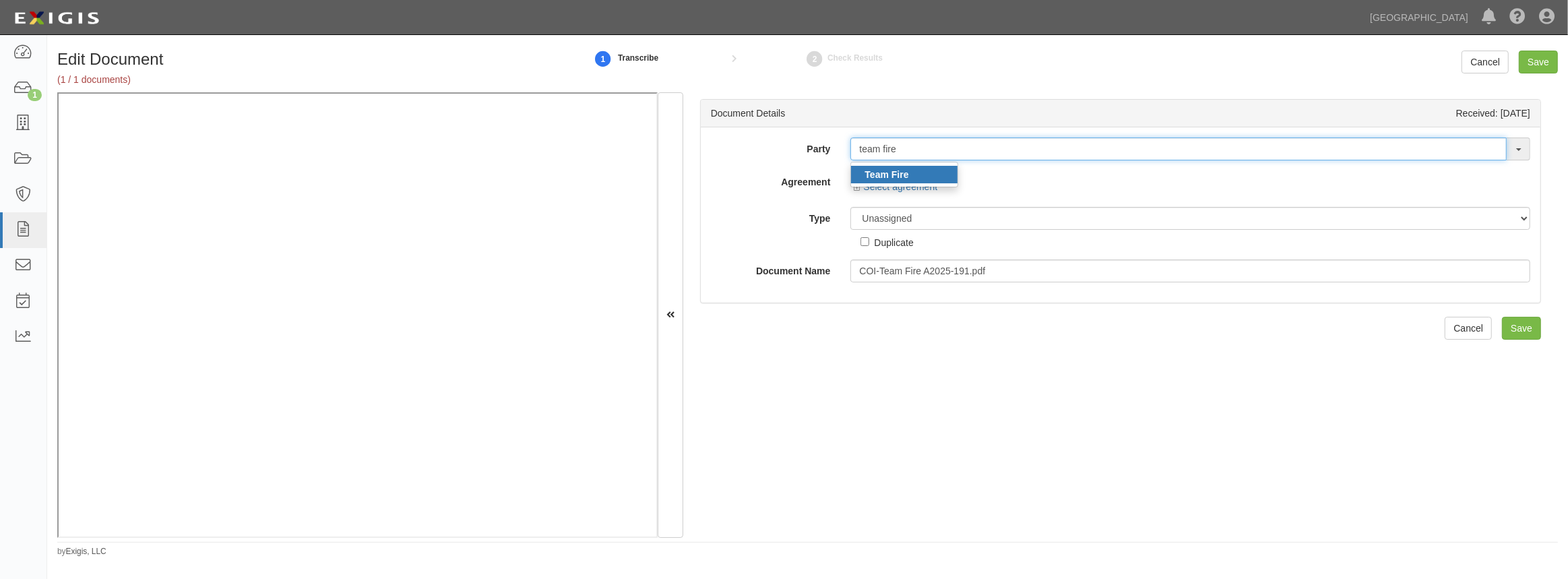
type input "team fire"
click at [870, 175] on strong "Team Fire" at bounding box center [886, 174] width 44 height 11
type input "Team Fire"
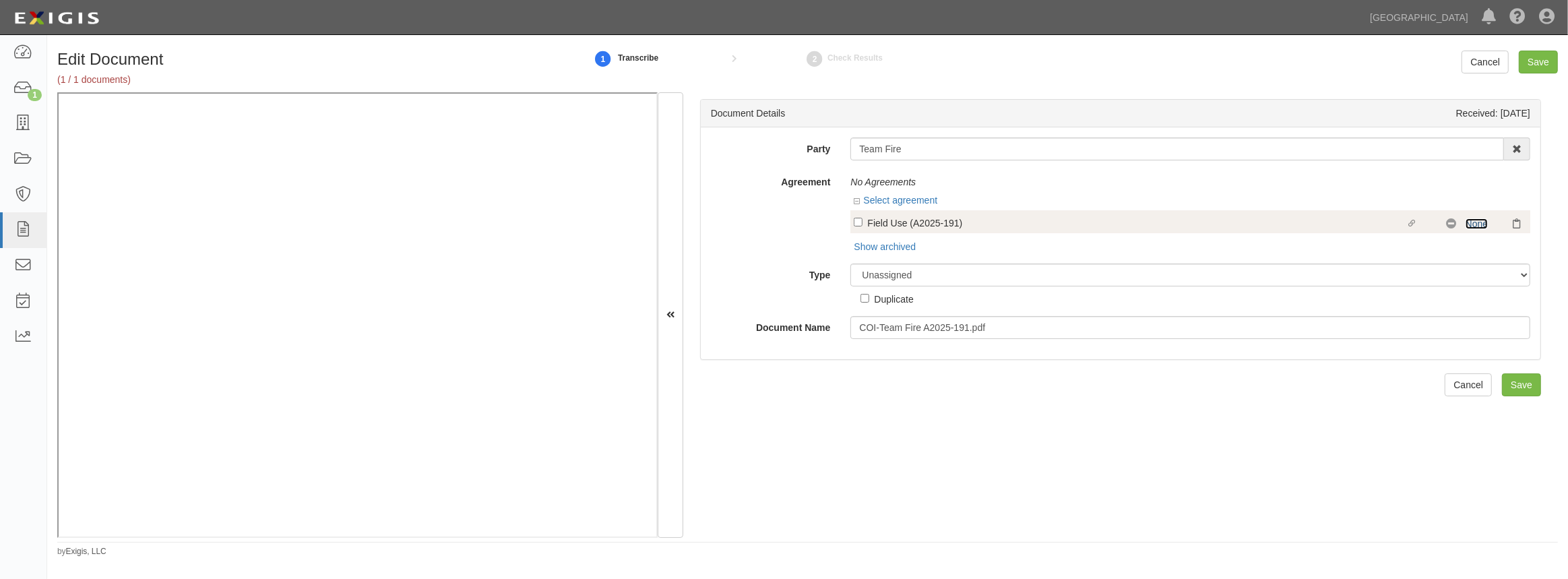
click at [1467, 222] on link "None" at bounding box center [1477, 223] width 22 height 11
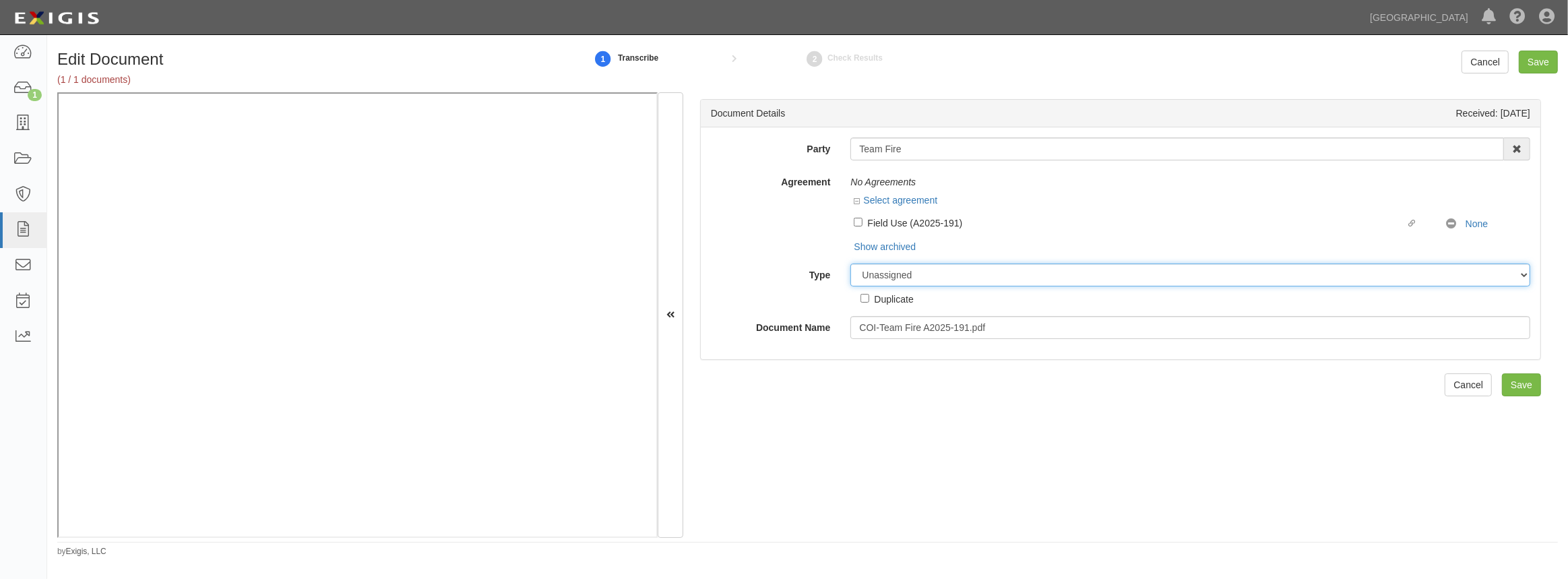
click at [913, 282] on select "Unassigned Binder Cancellation Notice Certificate Contract Endorsement Insuranc…" at bounding box center [1190, 275] width 680 height 23
select select "OtherDetail"
click at [851, 263] on select "Unassigned Binder Cancellation Notice Certificate Contract Endorsement Insuranc…" at bounding box center [1190, 275] width 680 height 23
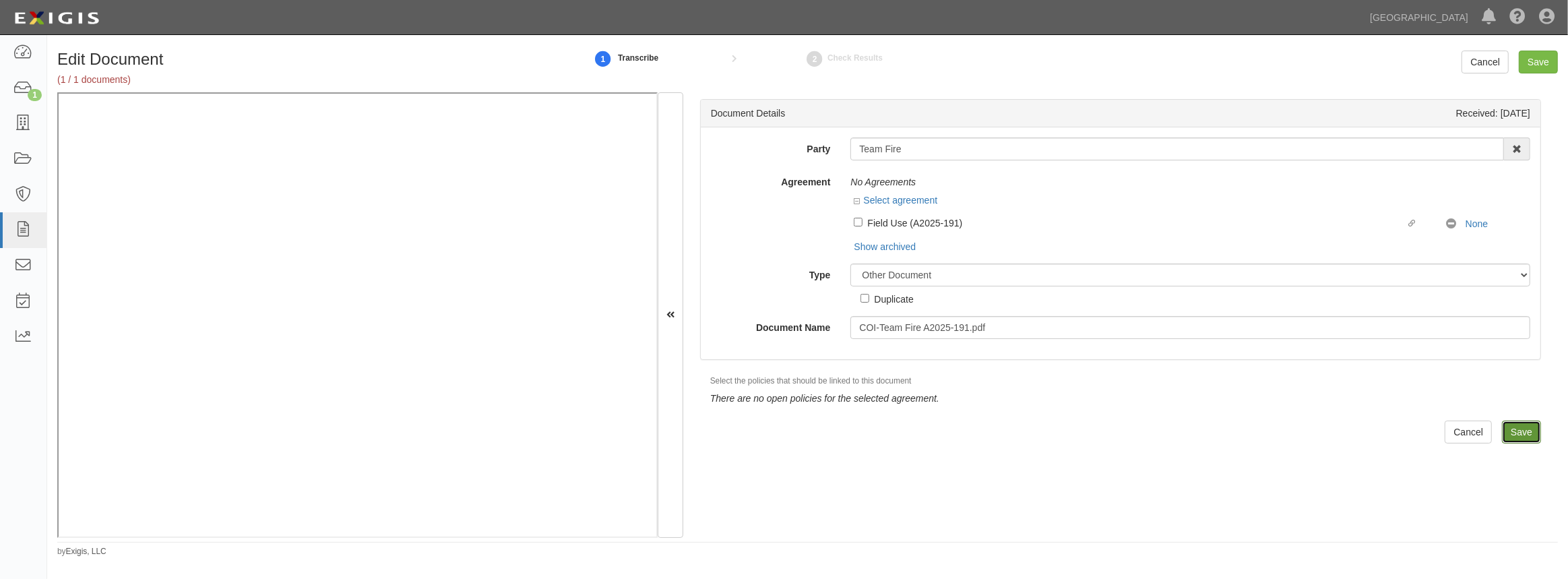
click at [1509, 422] on input "Save" at bounding box center [1522, 432] width 39 height 23
